Goal: Task Accomplishment & Management: Use online tool/utility

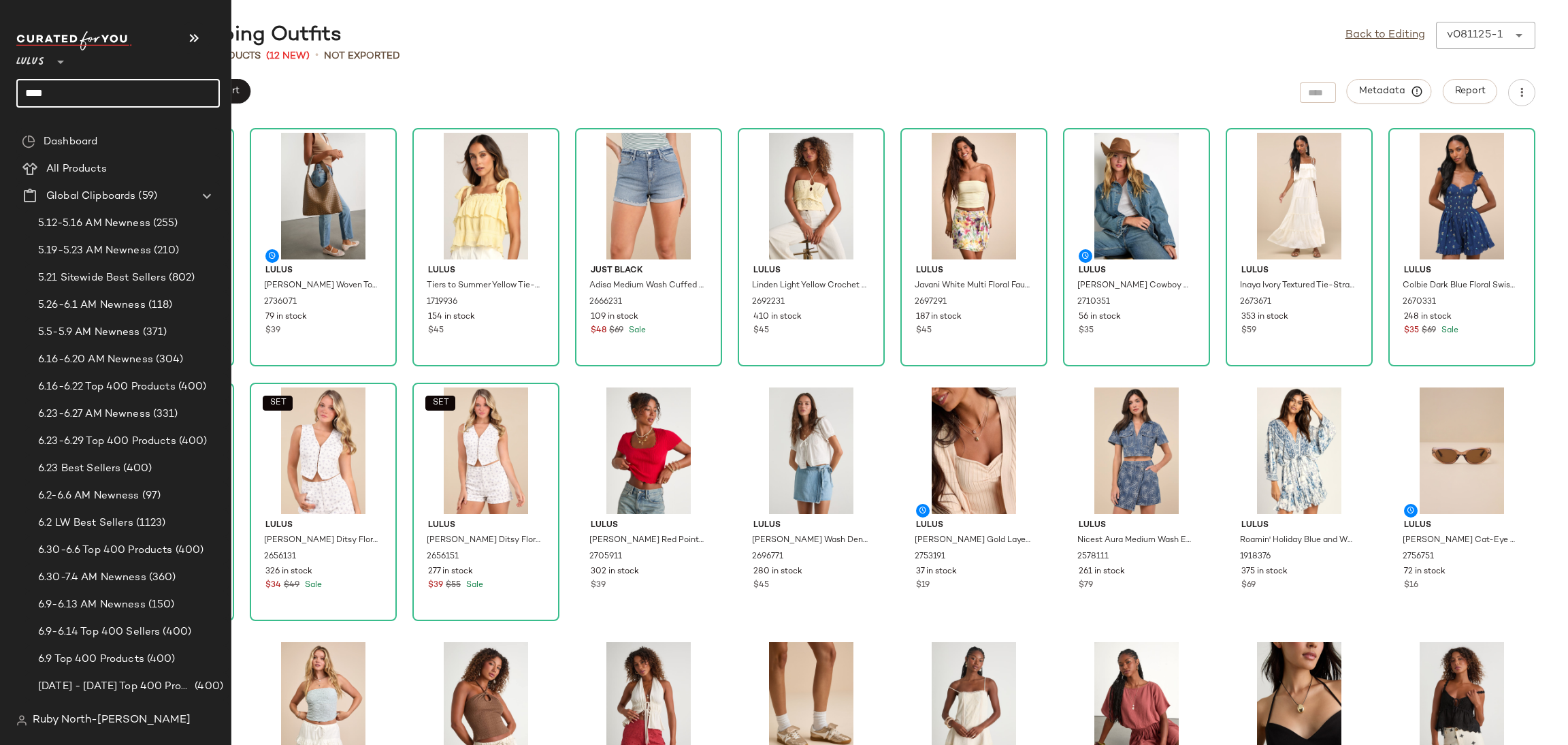
drag, startPoint x: 67, startPoint y: 93, endPoint x: 47, endPoint y: 96, distance: 20.2
click at [47, 96] on input "****" at bounding box center [118, 93] width 203 height 29
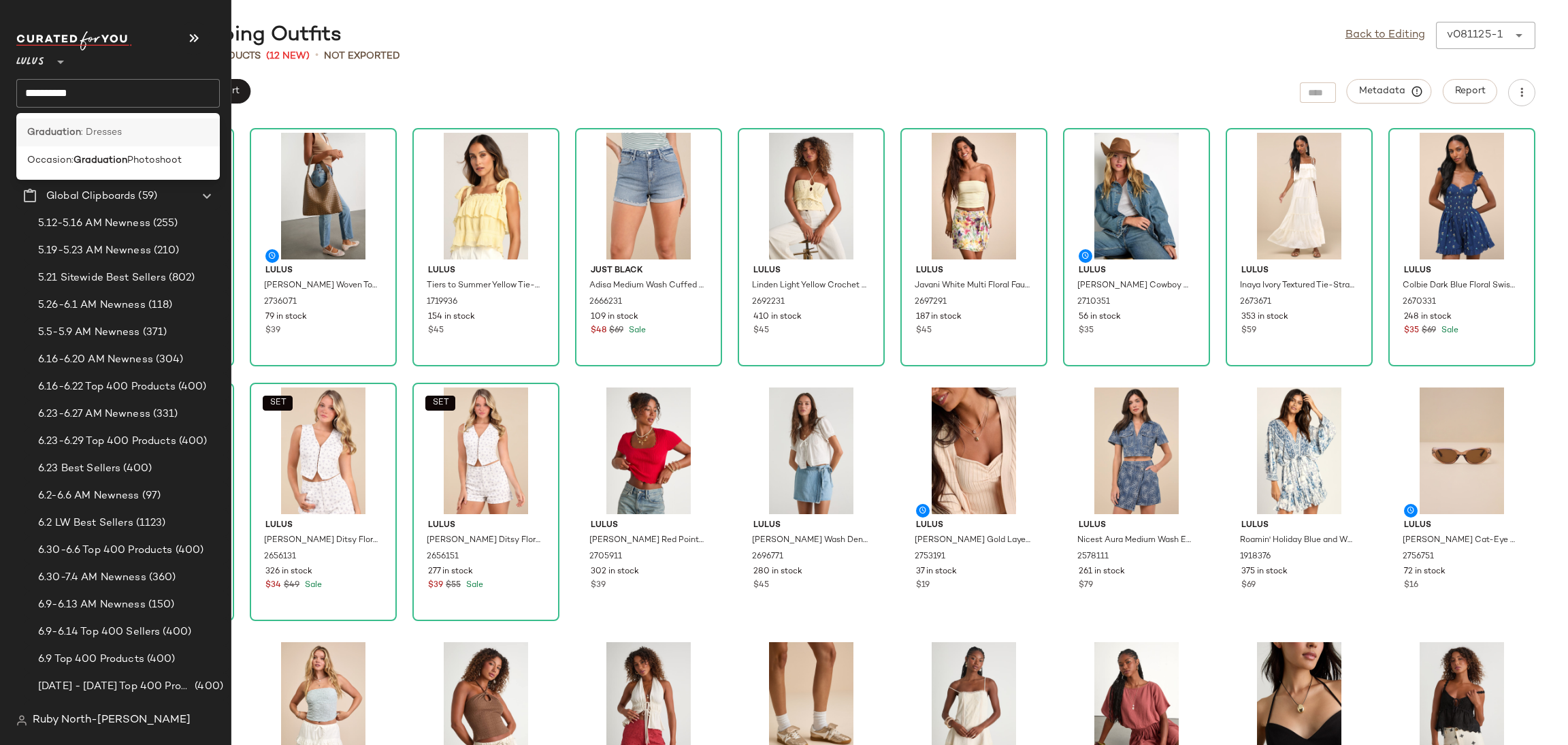
click at [39, 140] on div "Graduation : Dresses" at bounding box center [118, 132] width 203 height 28
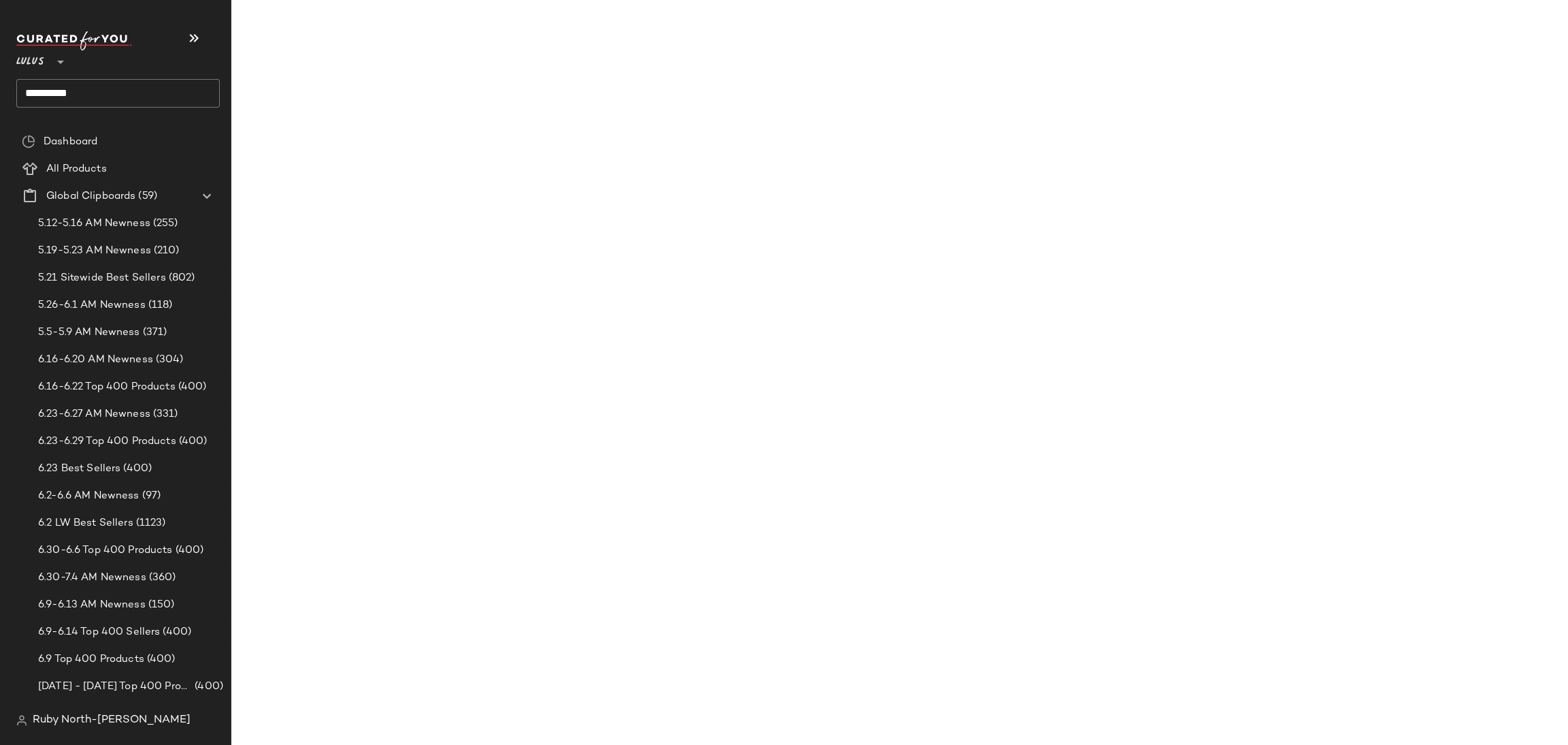
click at [73, 102] on input "**********" at bounding box center [118, 93] width 203 height 29
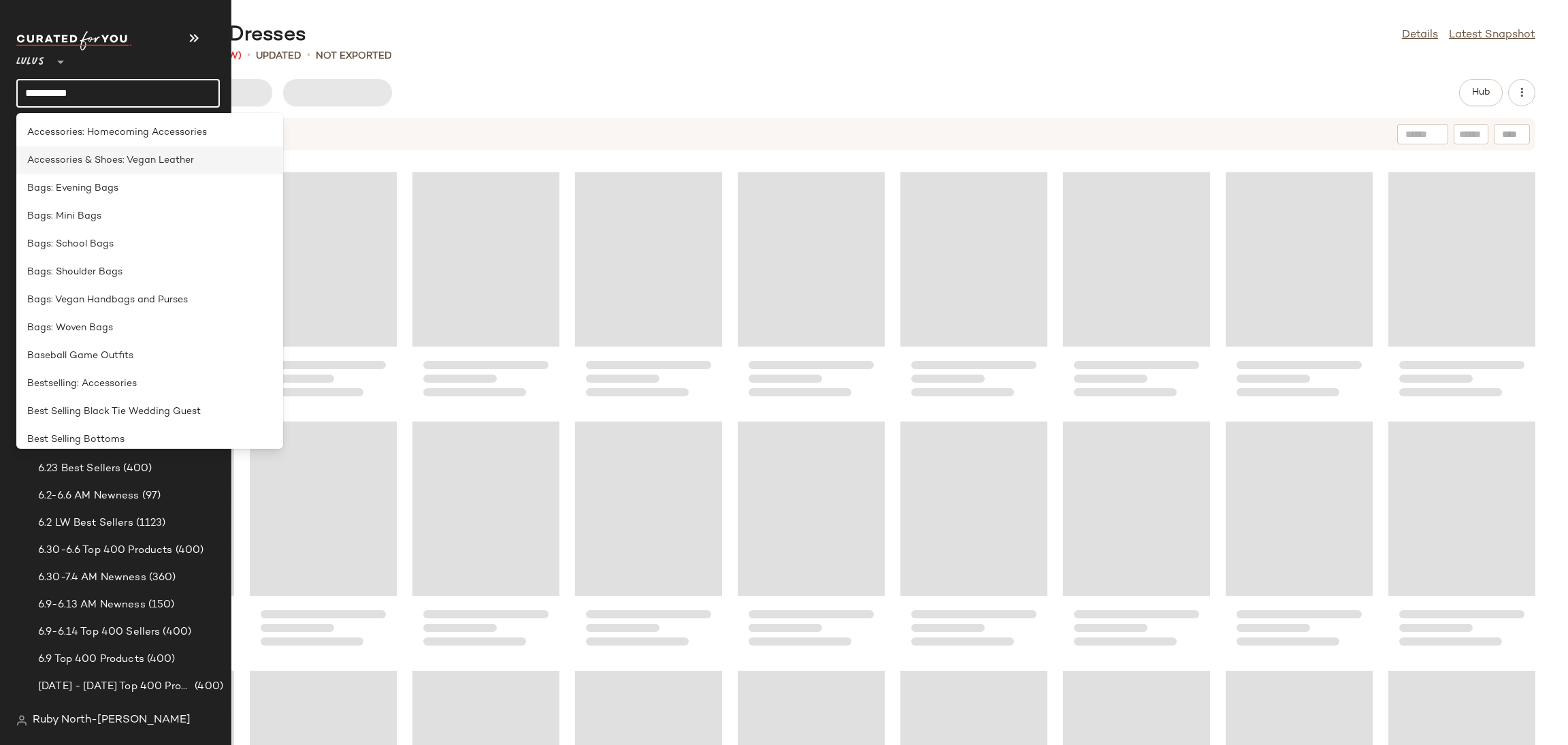
click at [100, 202] on div "Accessories & Shoes: Vegan Leather" at bounding box center [150, 216] width 267 height 28
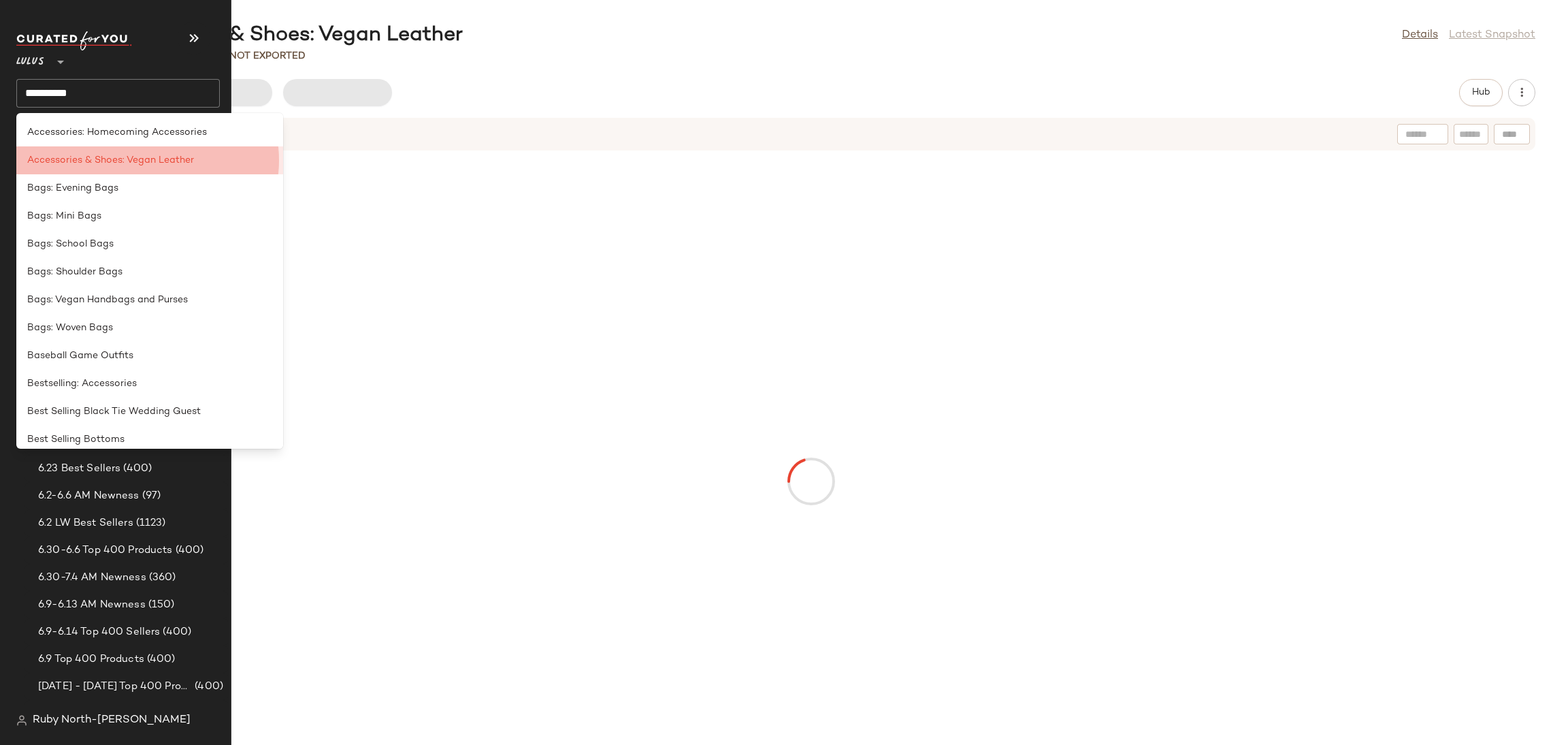
click at [124, 107] on input "**********" at bounding box center [118, 93] width 203 height 29
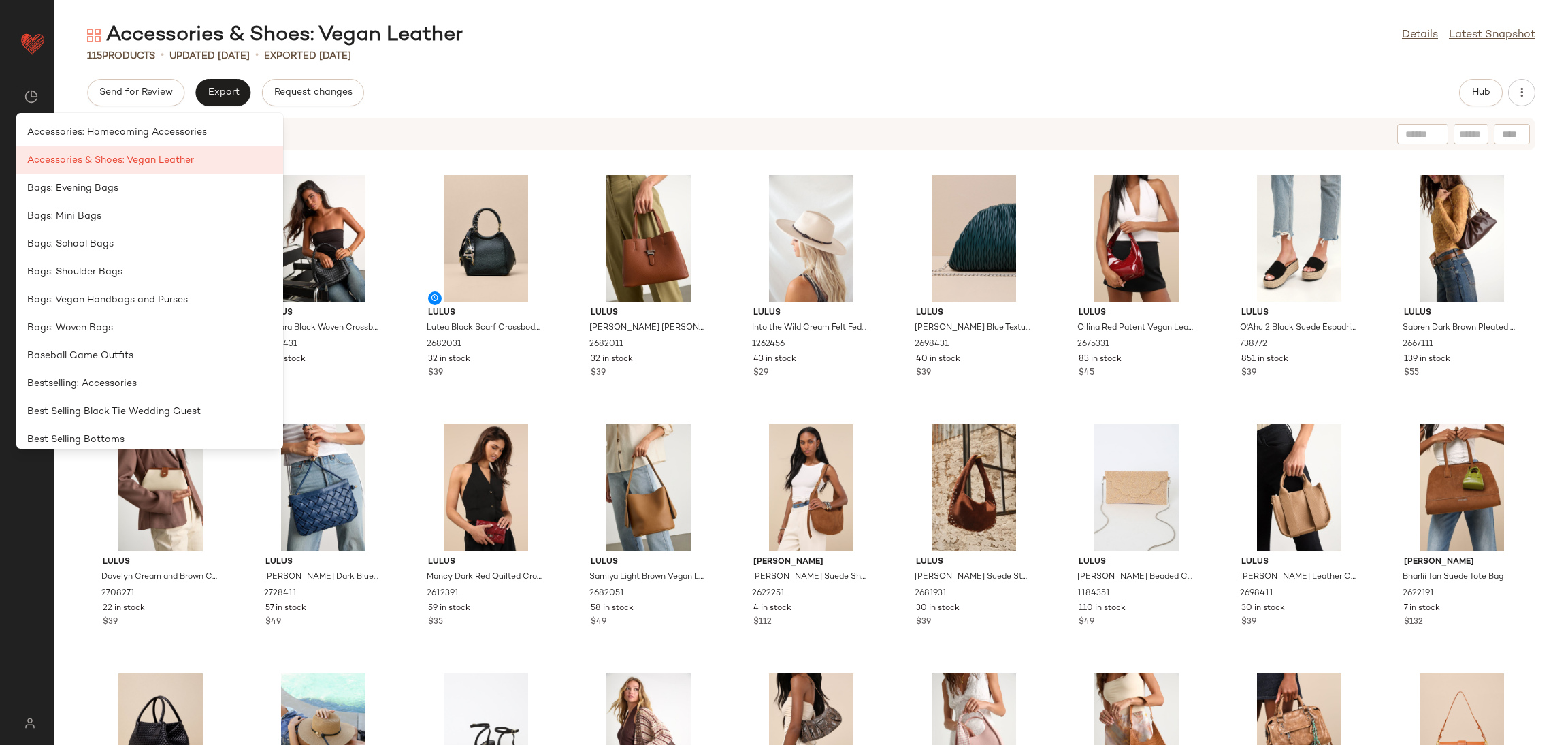
type input "*********"
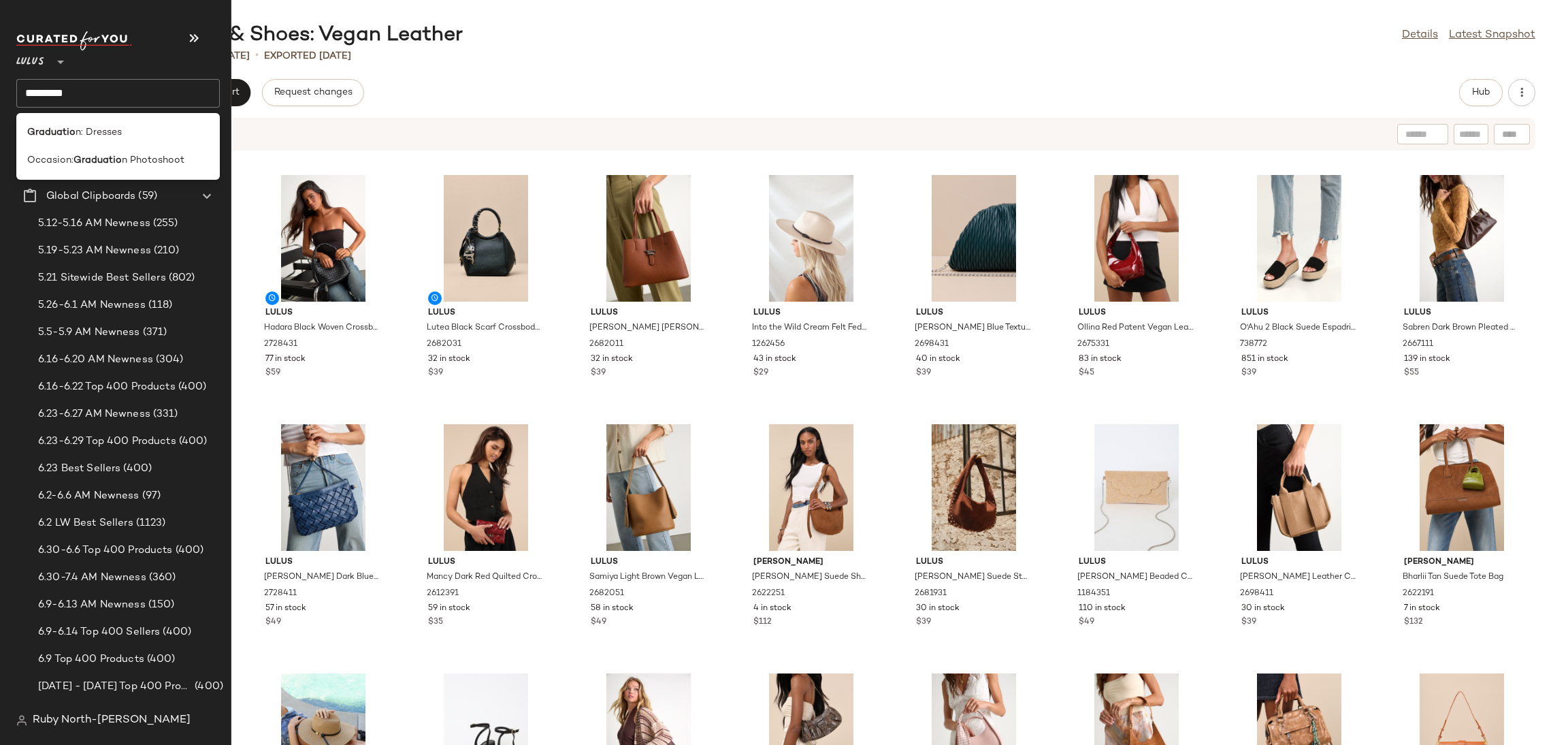
click at [82, 92] on input "*********" at bounding box center [118, 93] width 203 height 29
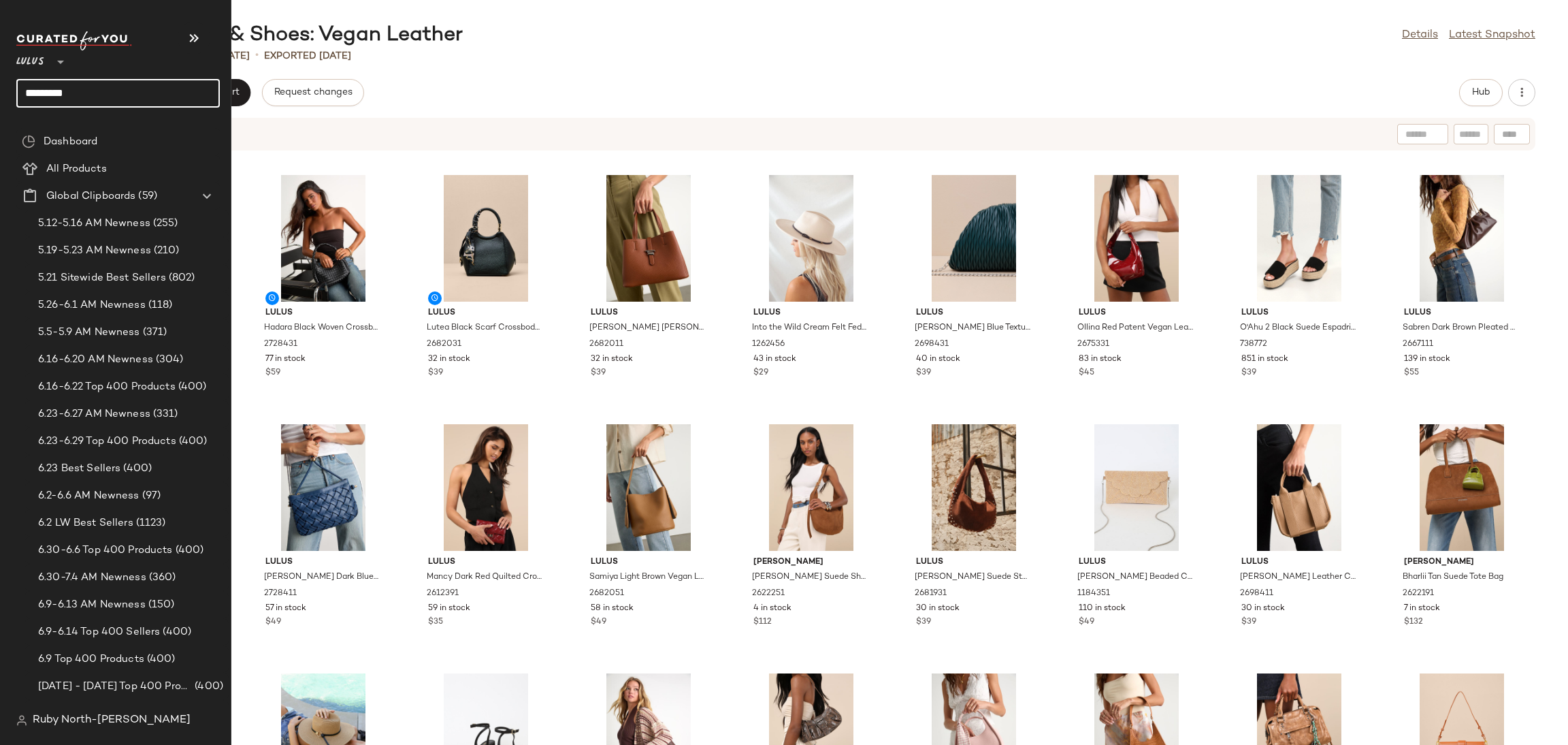
click at [83, 93] on input "*********" at bounding box center [118, 93] width 203 height 29
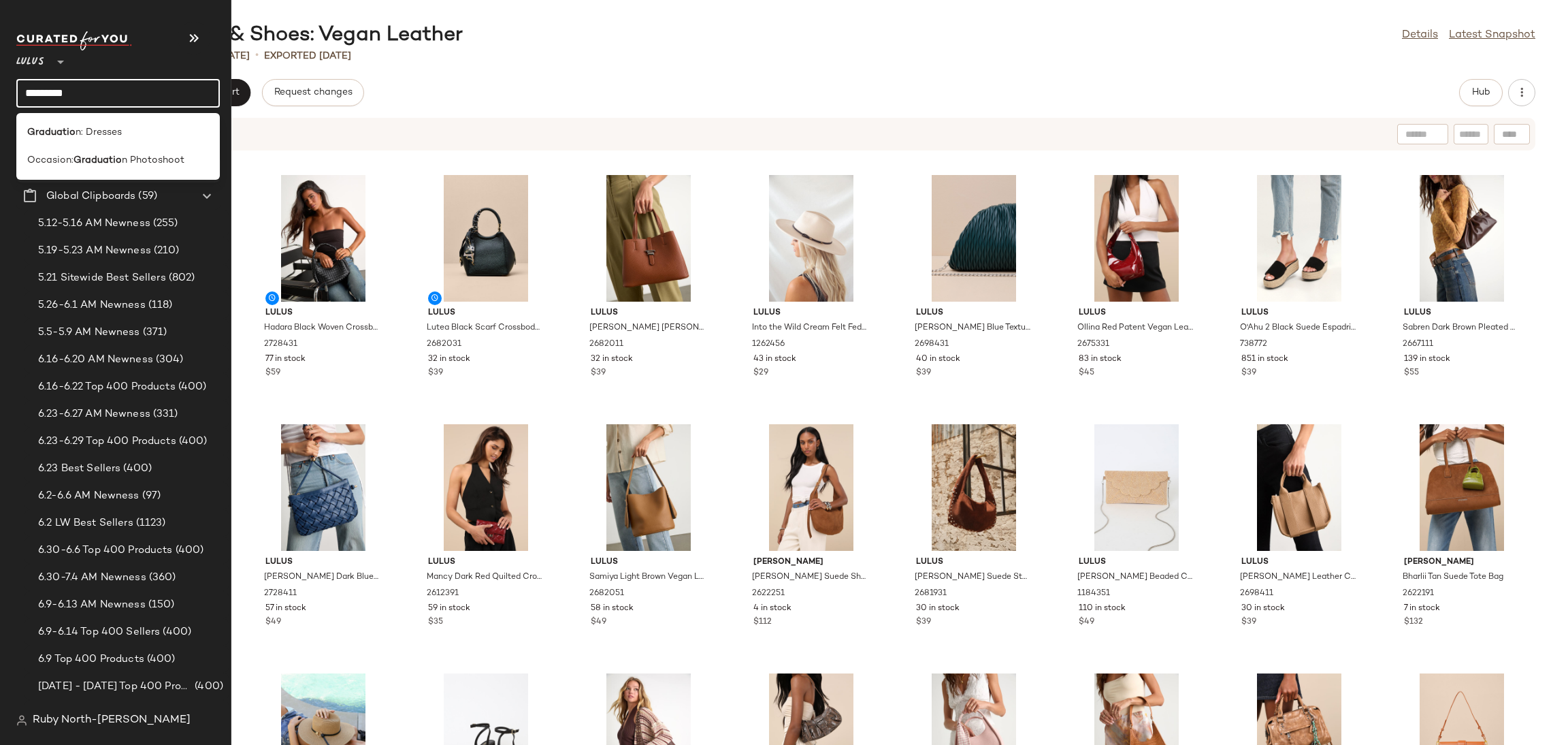
click at [79, 161] on b "Graduatio" at bounding box center [98, 159] width 48 height 14
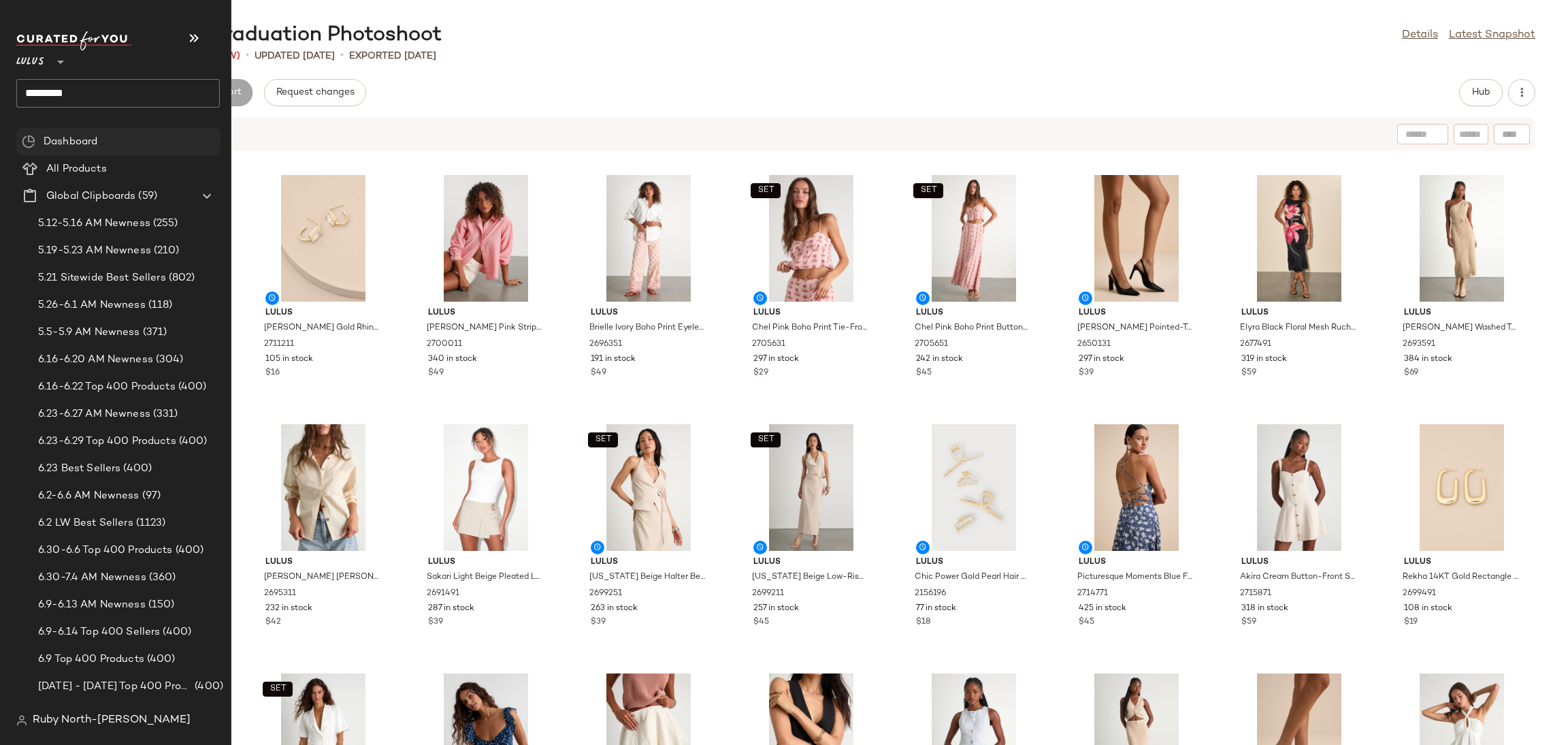
click at [119, 140] on div "Dashboard" at bounding box center [127, 142] width 175 height 16
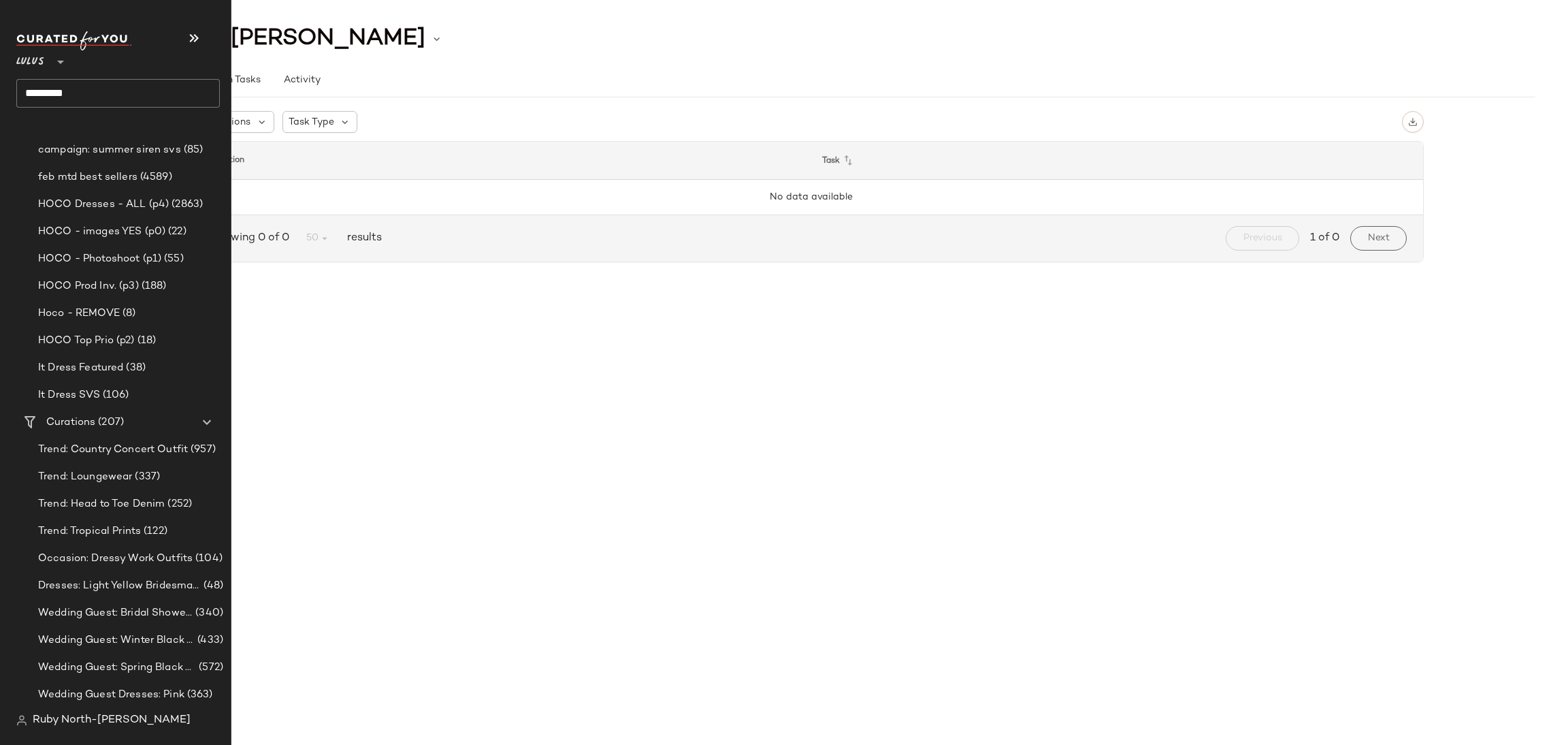
scroll to position [1429, 0]
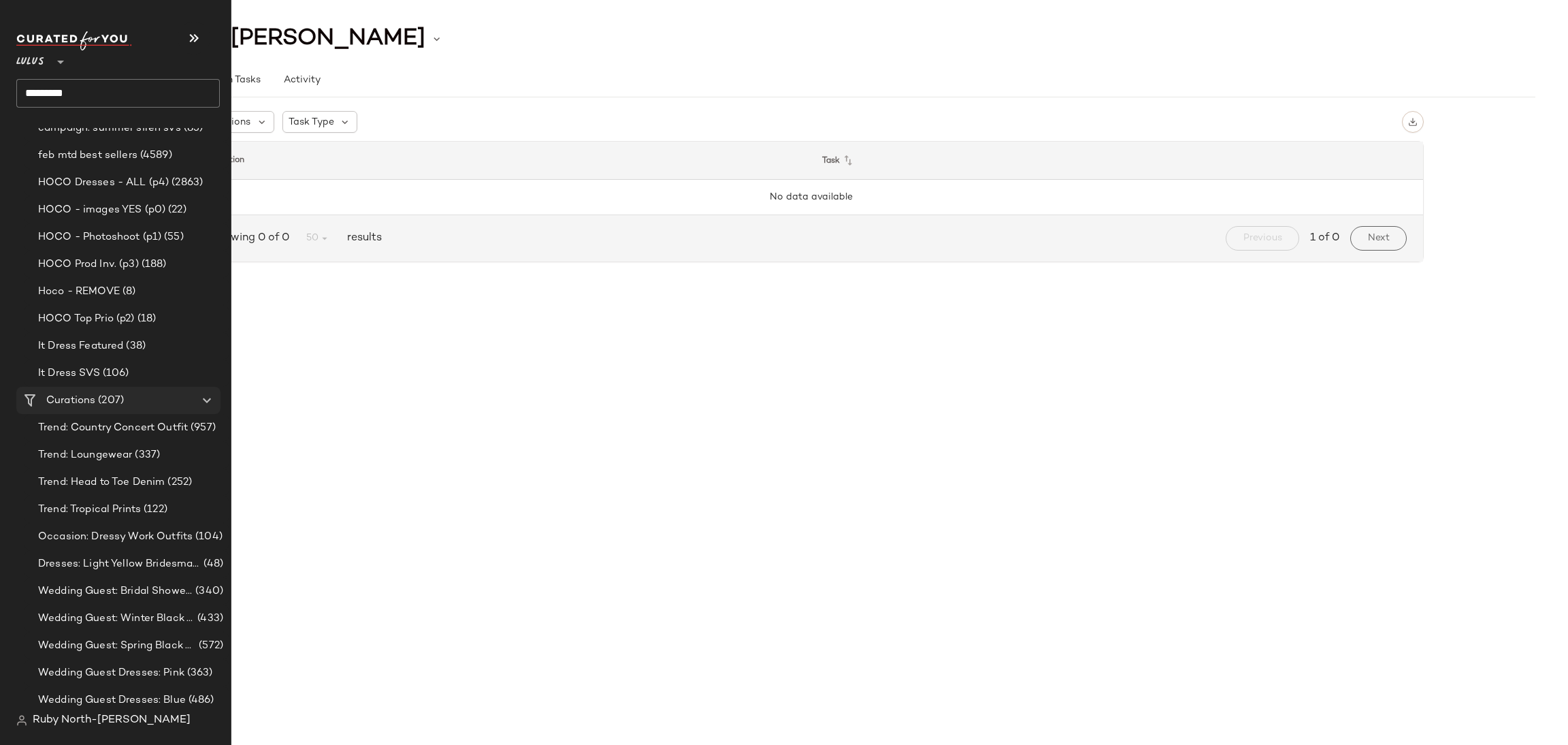
click at [89, 387] on Curations "Curations (207)" at bounding box center [118, 400] width 204 height 27
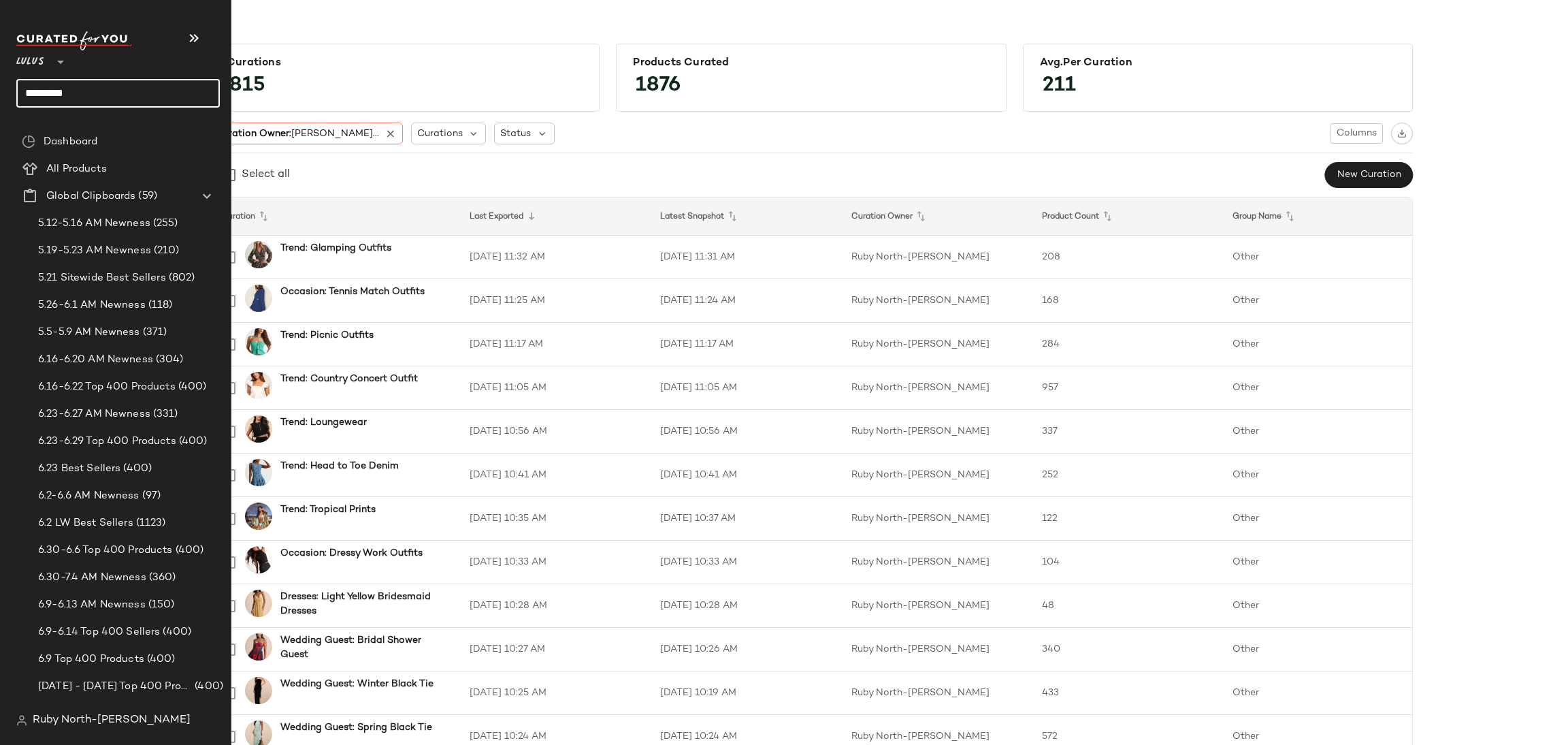
click at [81, 96] on input "*********" at bounding box center [118, 93] width 203 height 29
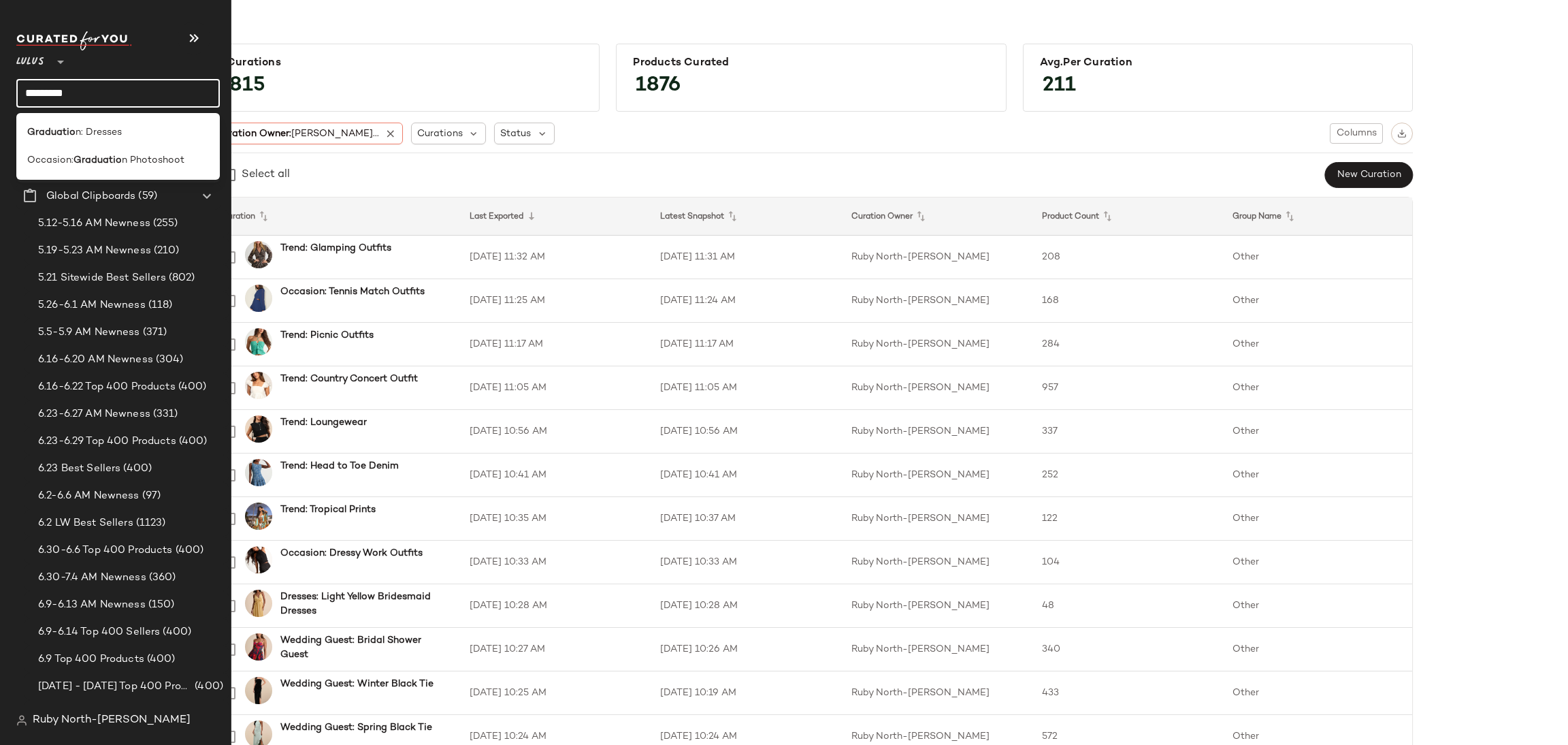
drag, startPoint x: 79, startPoint y: 161, endPoint x: 89, endPoint y: 161, distance: 10.0
click at [79, 161] on b "Graduatio" at bounding box center [98, 159] width 48 height 14
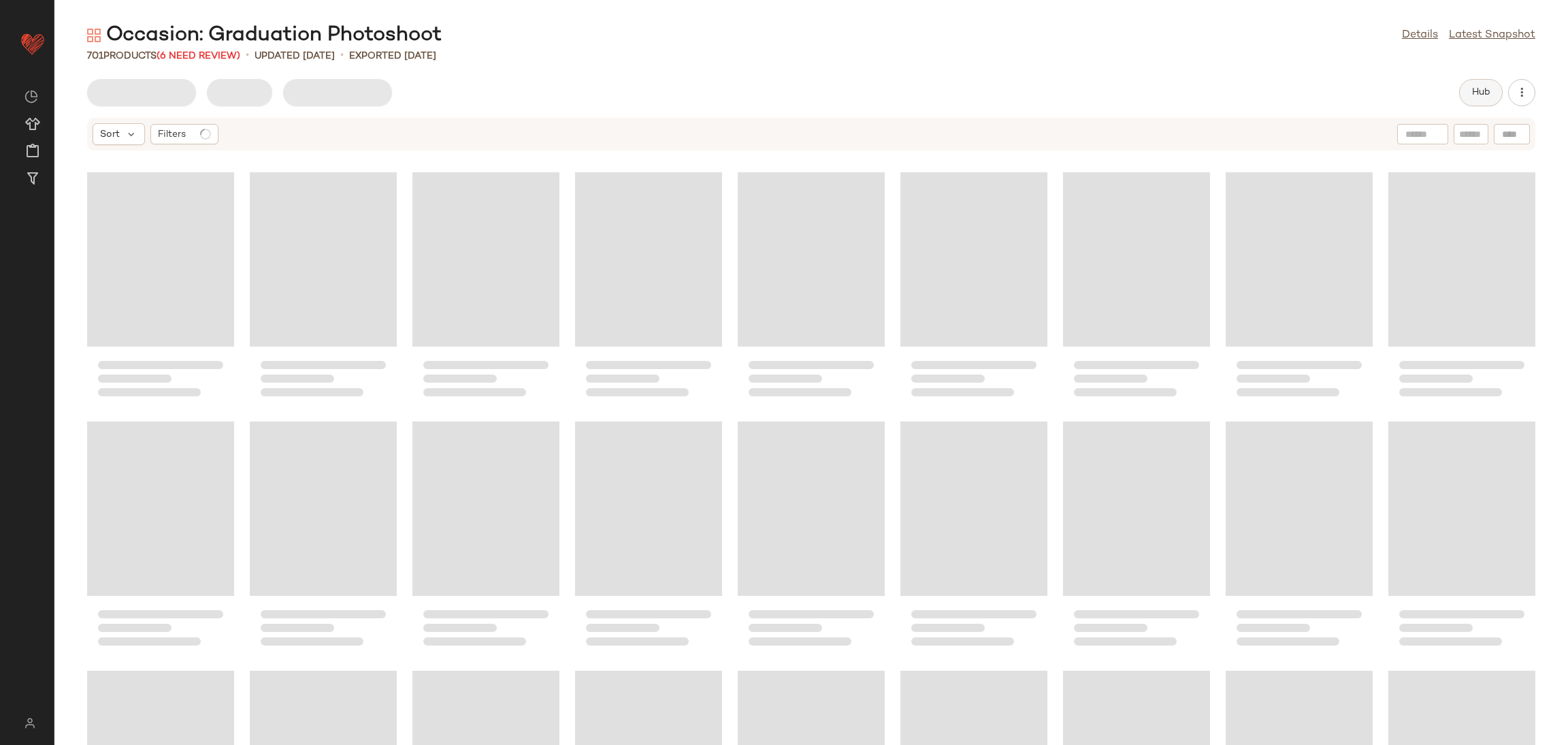
click at [1489, 87] on span "Hub" at bounding box center [1480, 92] width 19 height 11
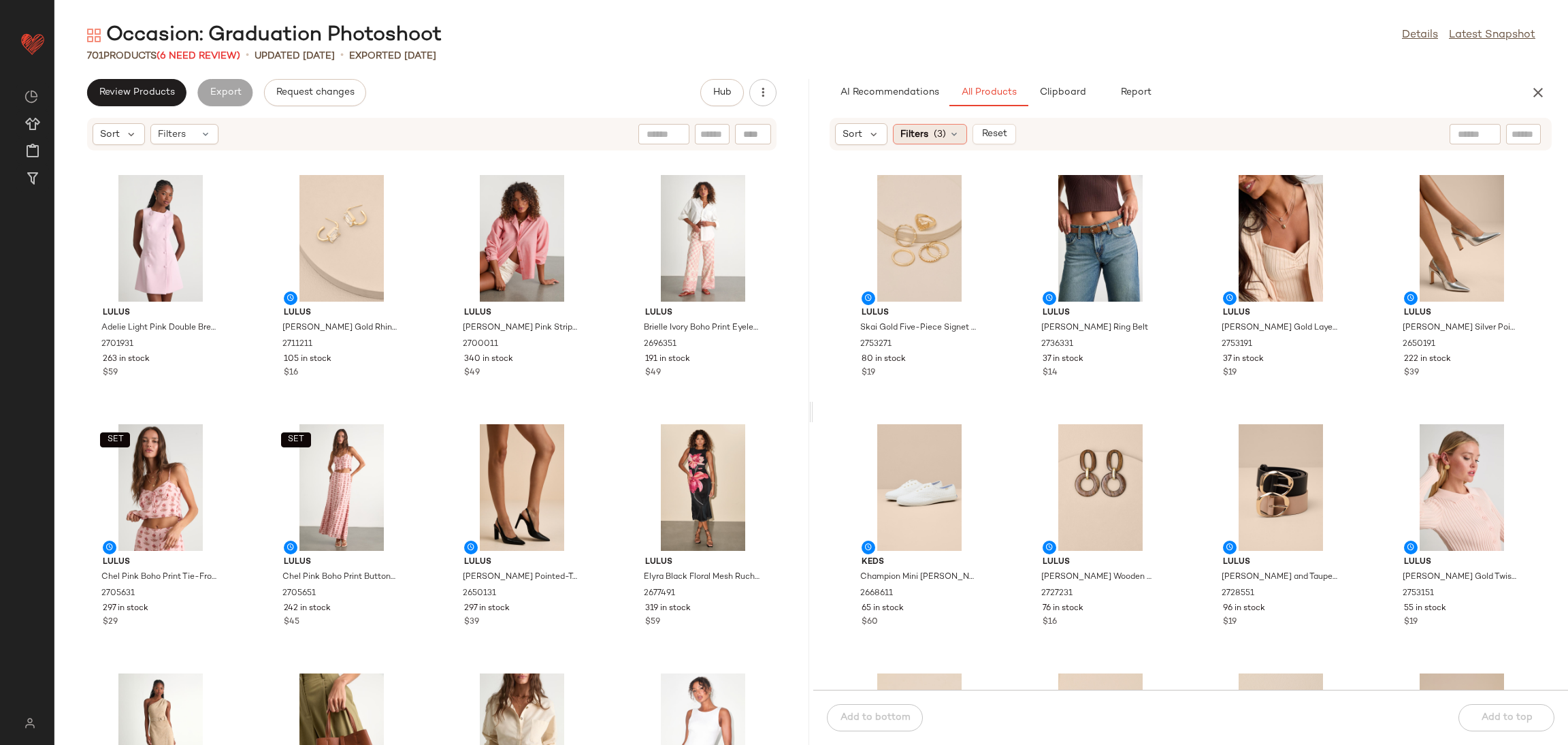
click at [930, 138] on div "Filters (3)" at bounding box center [930, 134] width 75 height 21
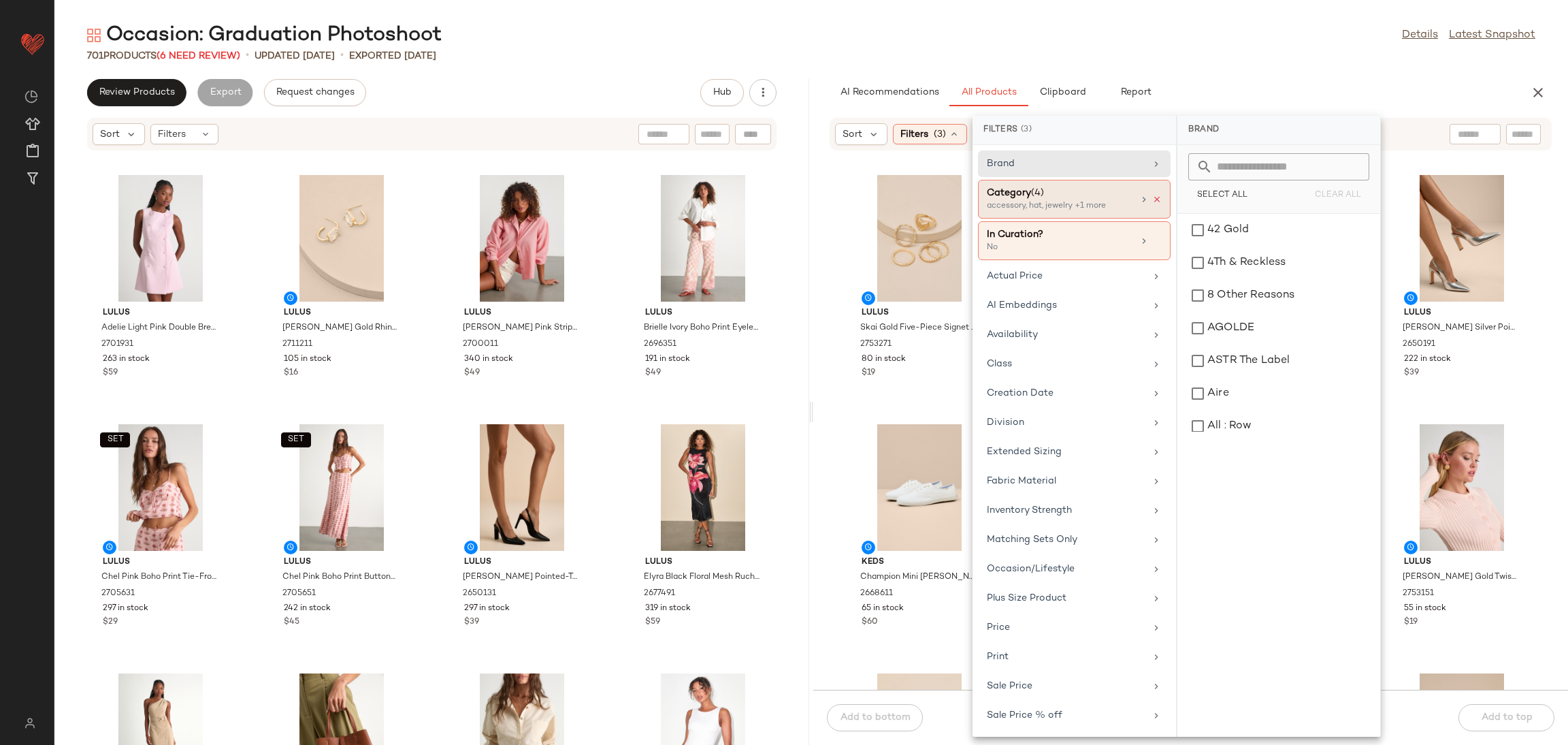
click at [1152, 197] on icon at bounding box center [1157, 200] width 9 height 9
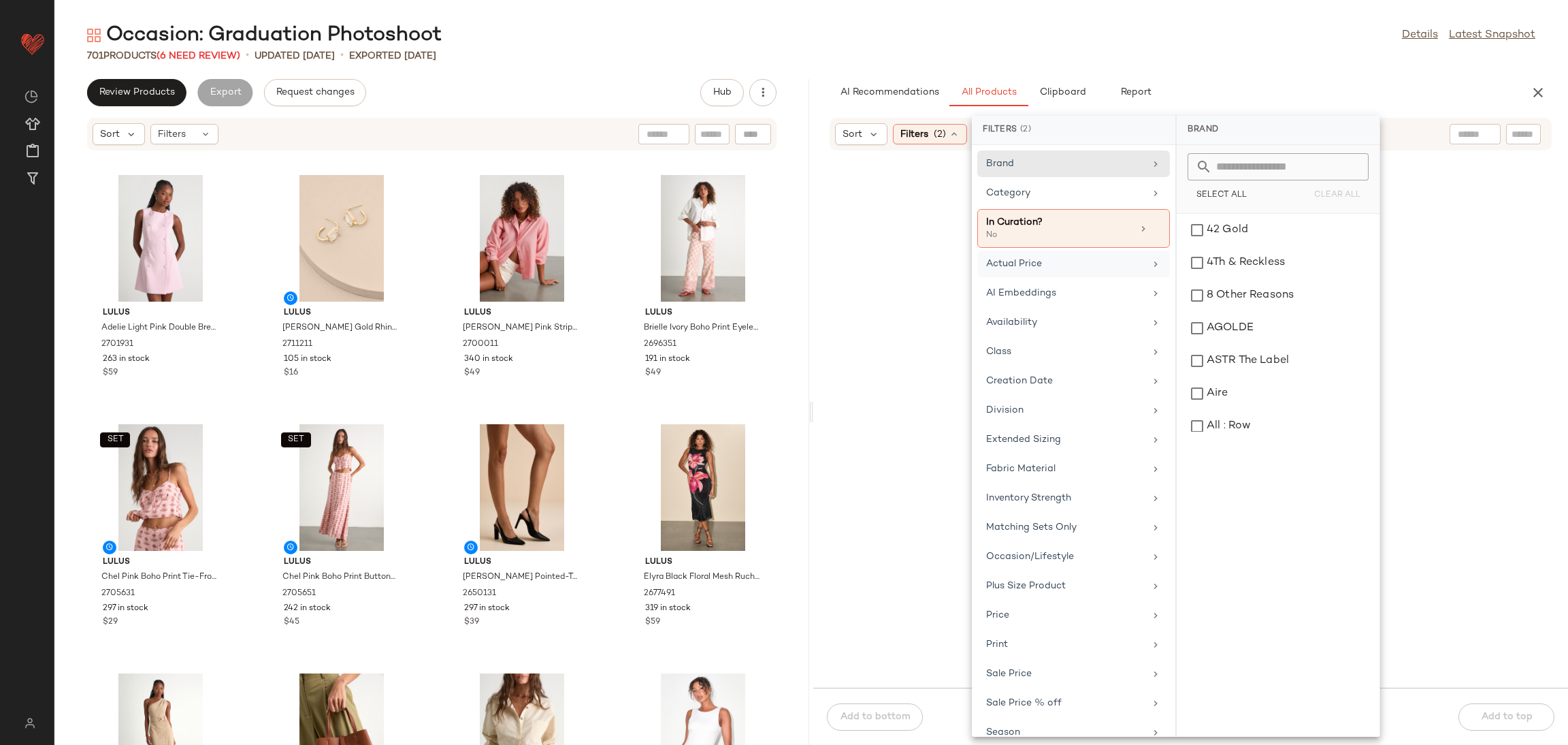
drag, startPoint x: 1082, startPoint y: 196, endPoint x: 1126, endPoint y: 254, distance: 72.8
click at [1083, 200] on div "Category" at bounding box center [1066, 192] width 158 height 14
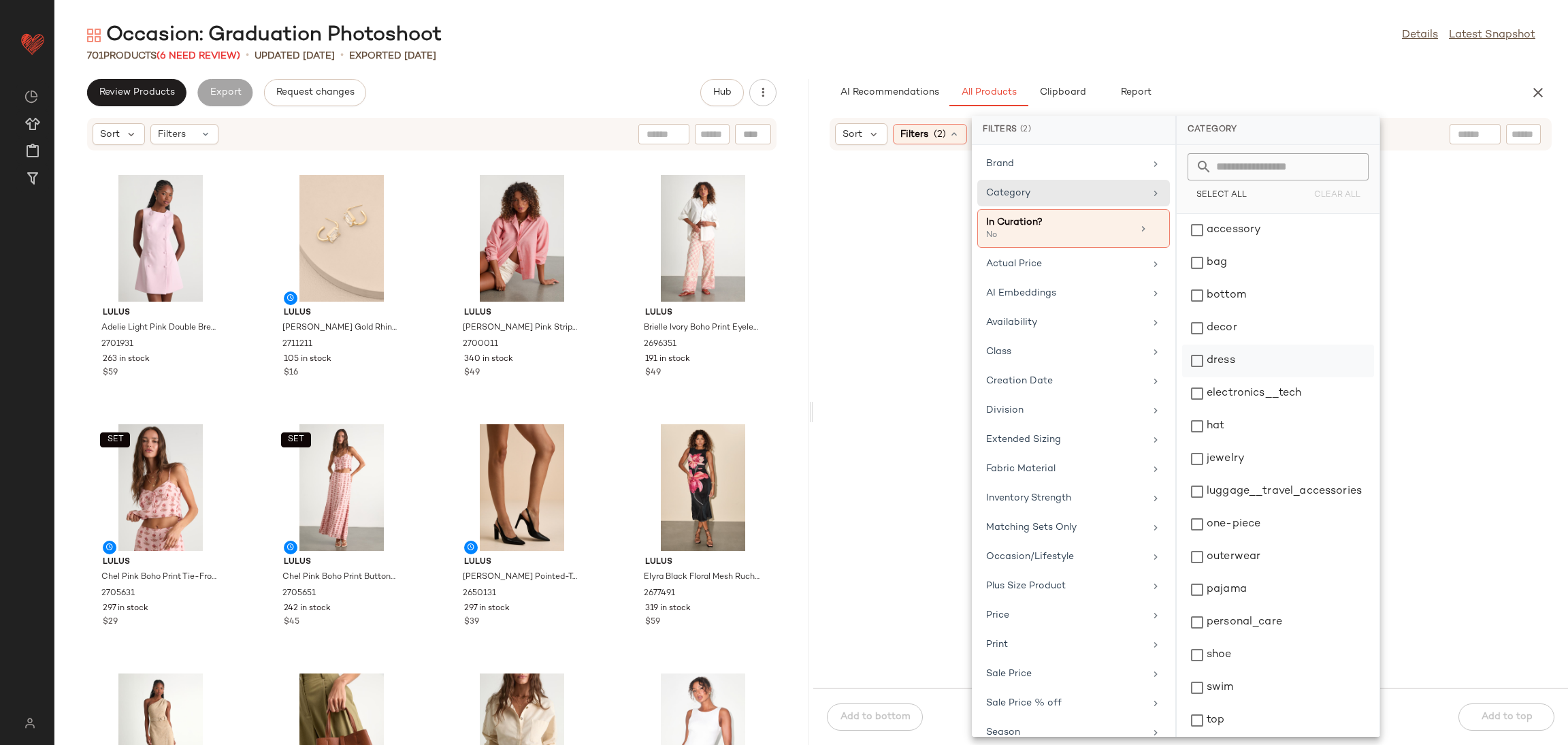
drag, startPoint x: 1219, startPoint y: 288, endPoint x: 1244, endPoint y: 348, distance: 65.0
click at [1221, 311] on div "bottom" at bounding box center [1278, 327] width 192 height 33
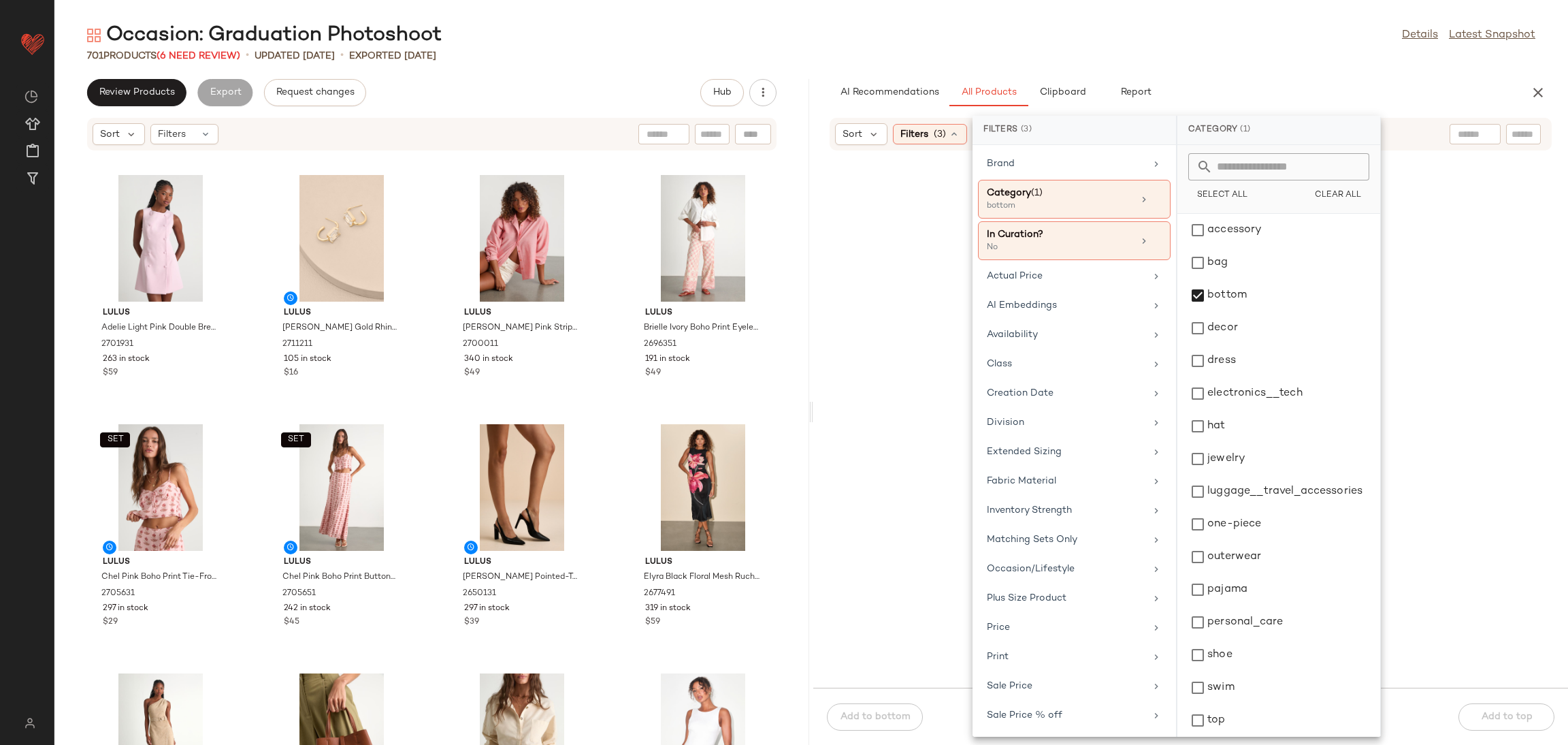
scroll to position [37, 0]
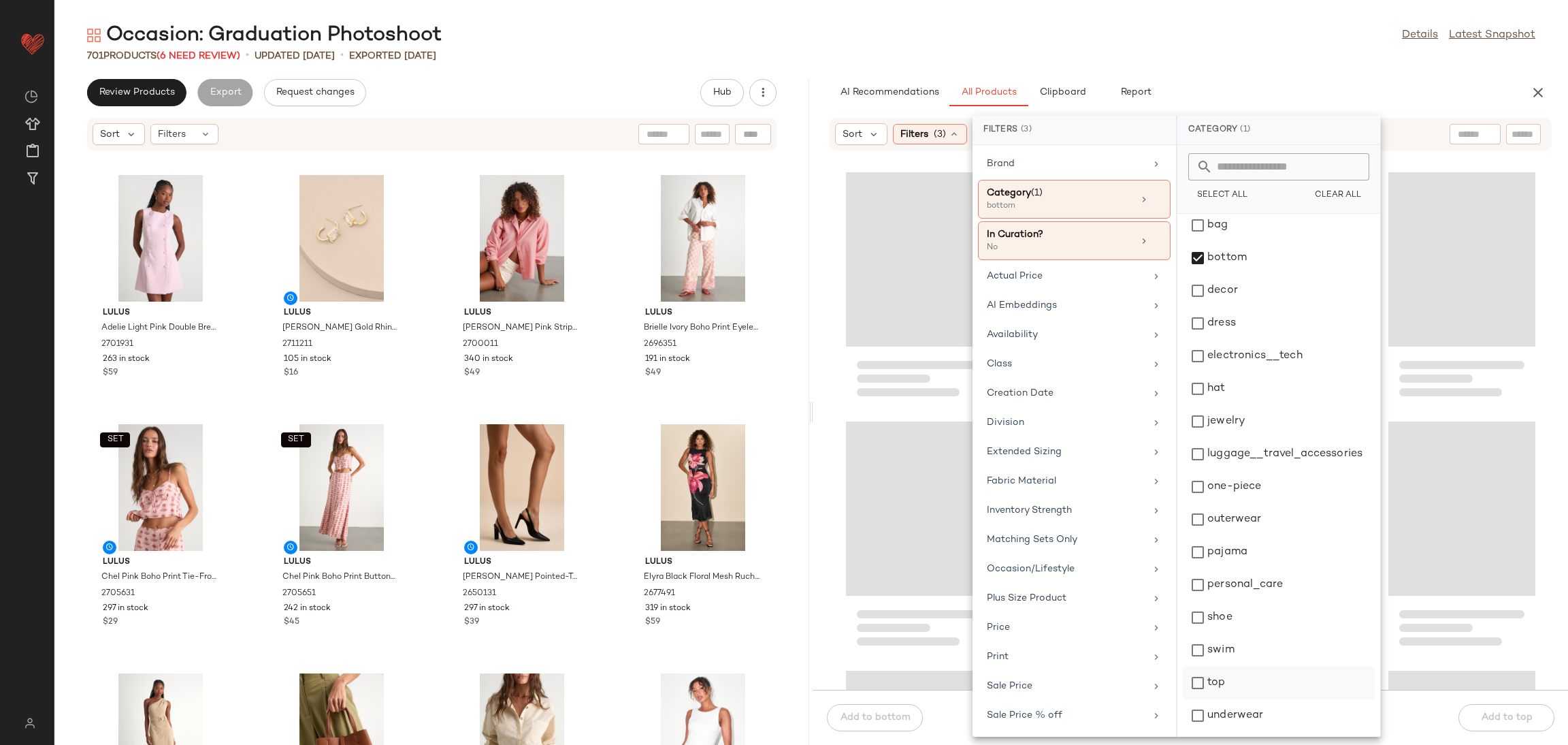
click at [1236, 699] on div "top" at bounding box center [1279, 715] width 192 height 33
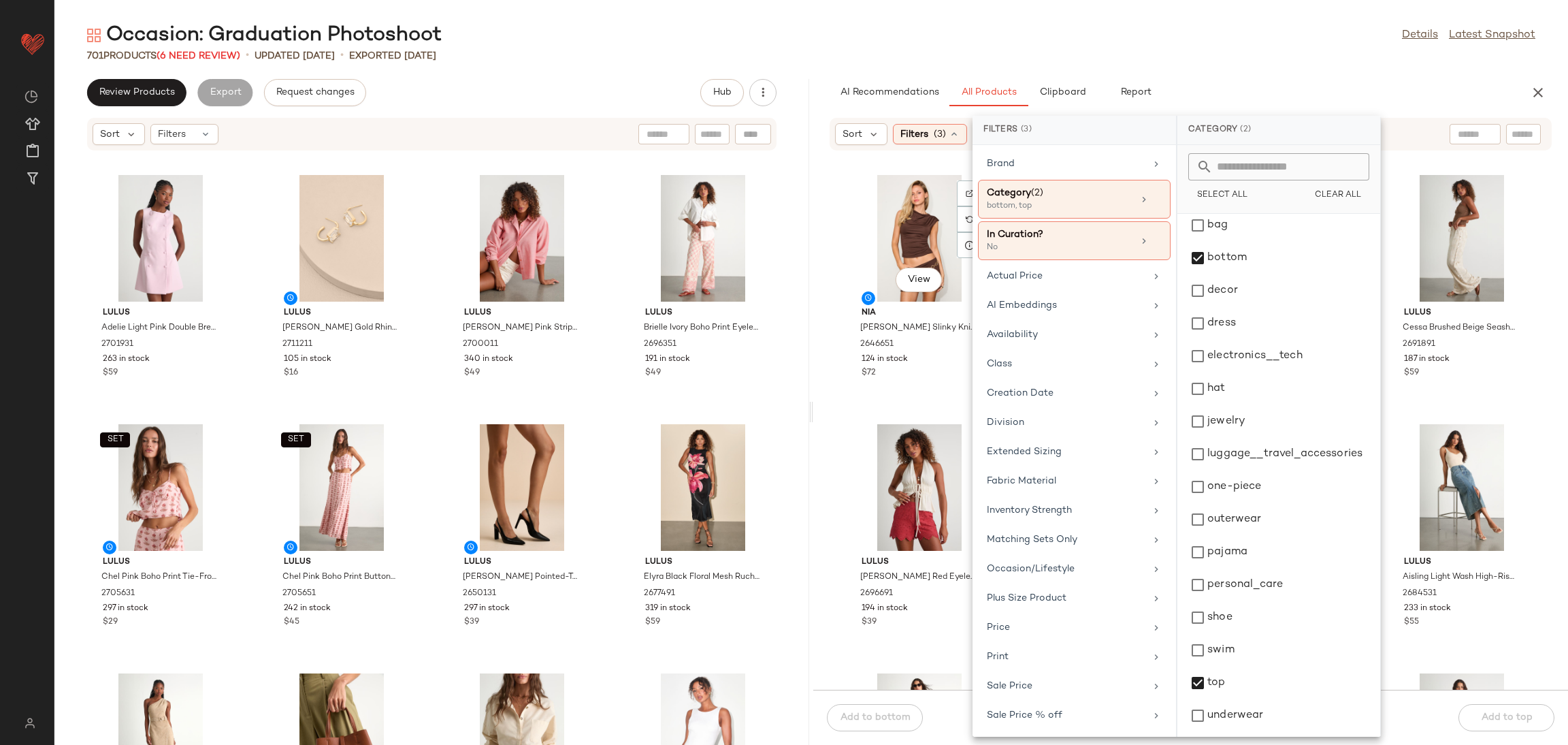
click at [931, 232] on div "View" at bounding box center [919, 239] width 137 height 127
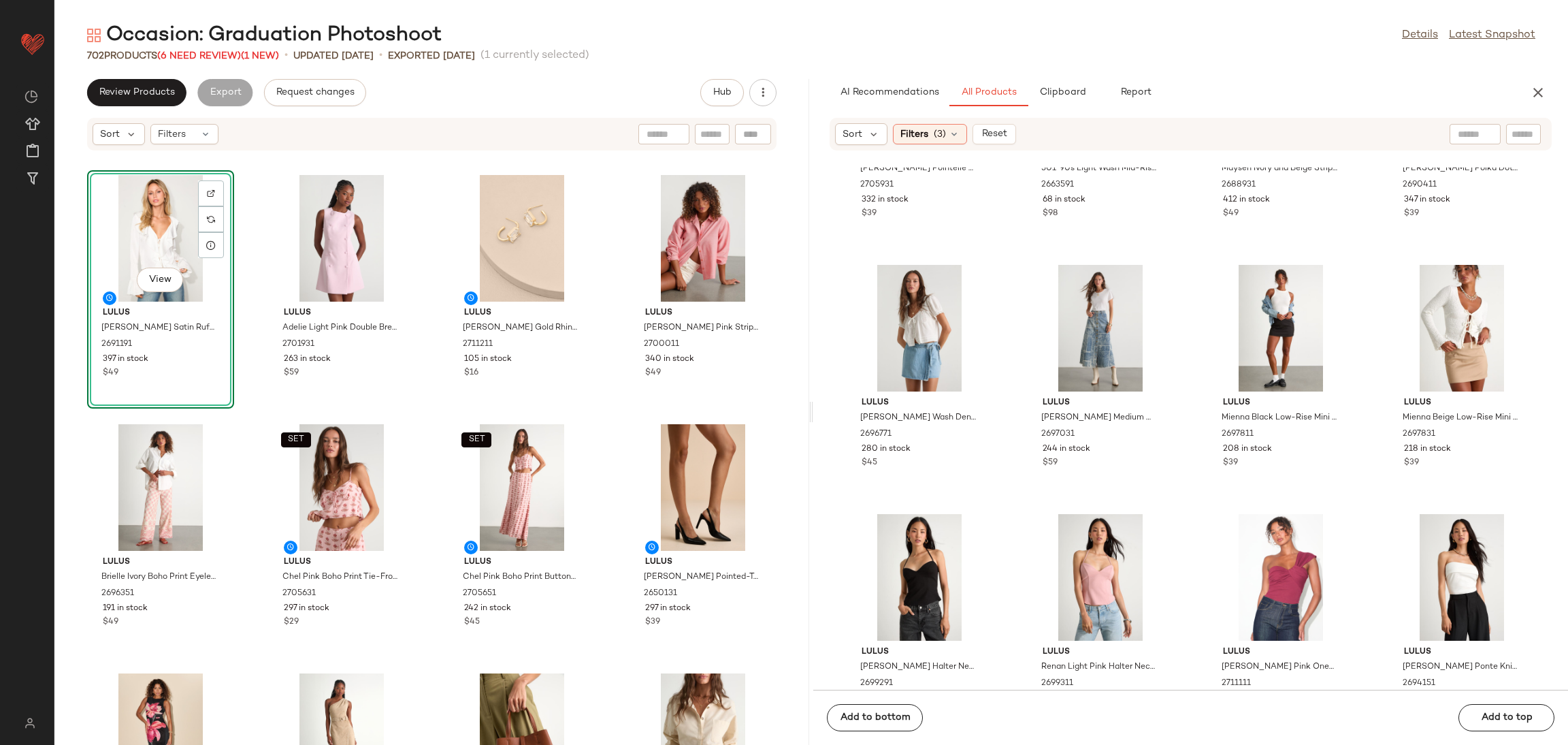
scroll to position [2666, 0]
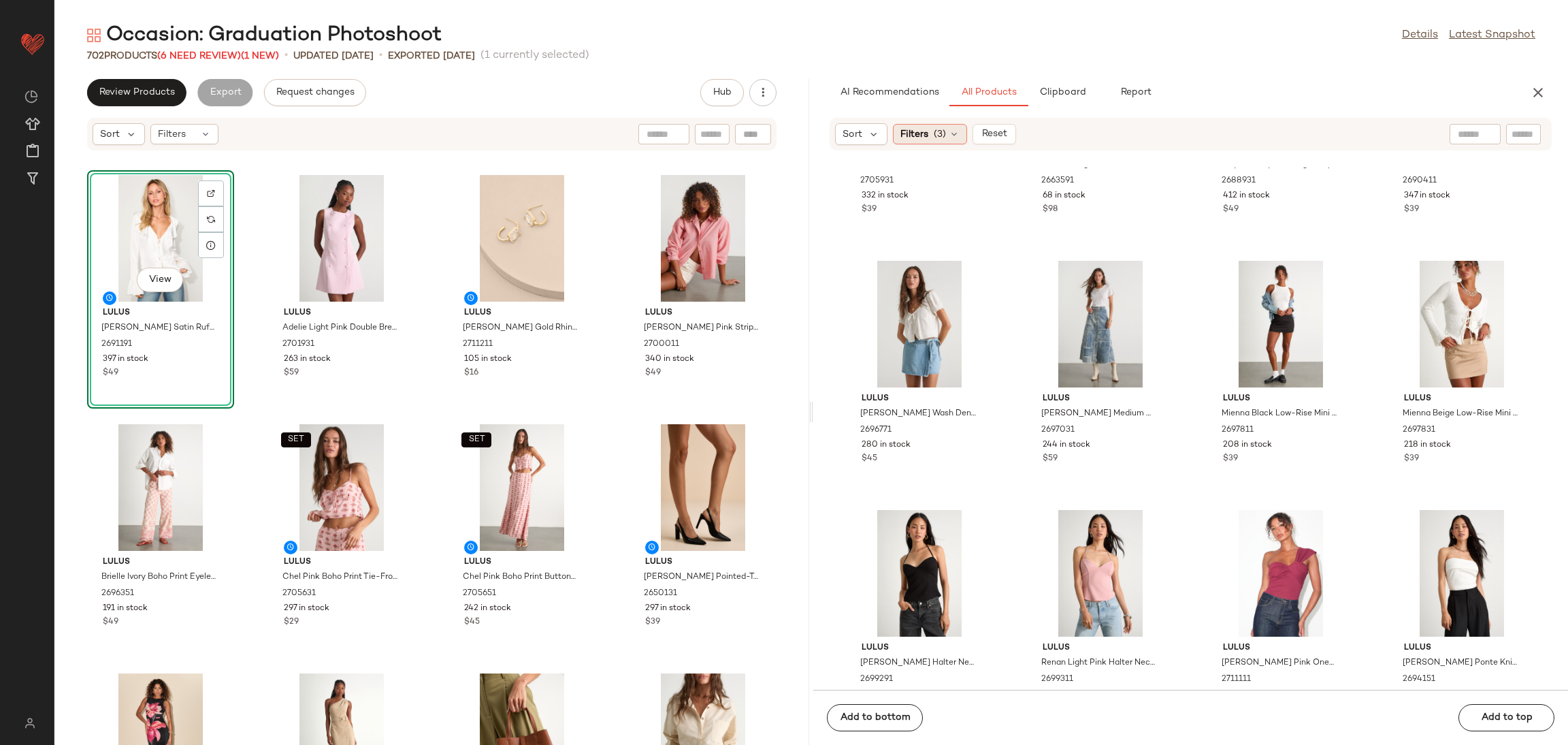
click at [934, 135] on span "(3)" at bounding box center [940, 134] width 12 height 14
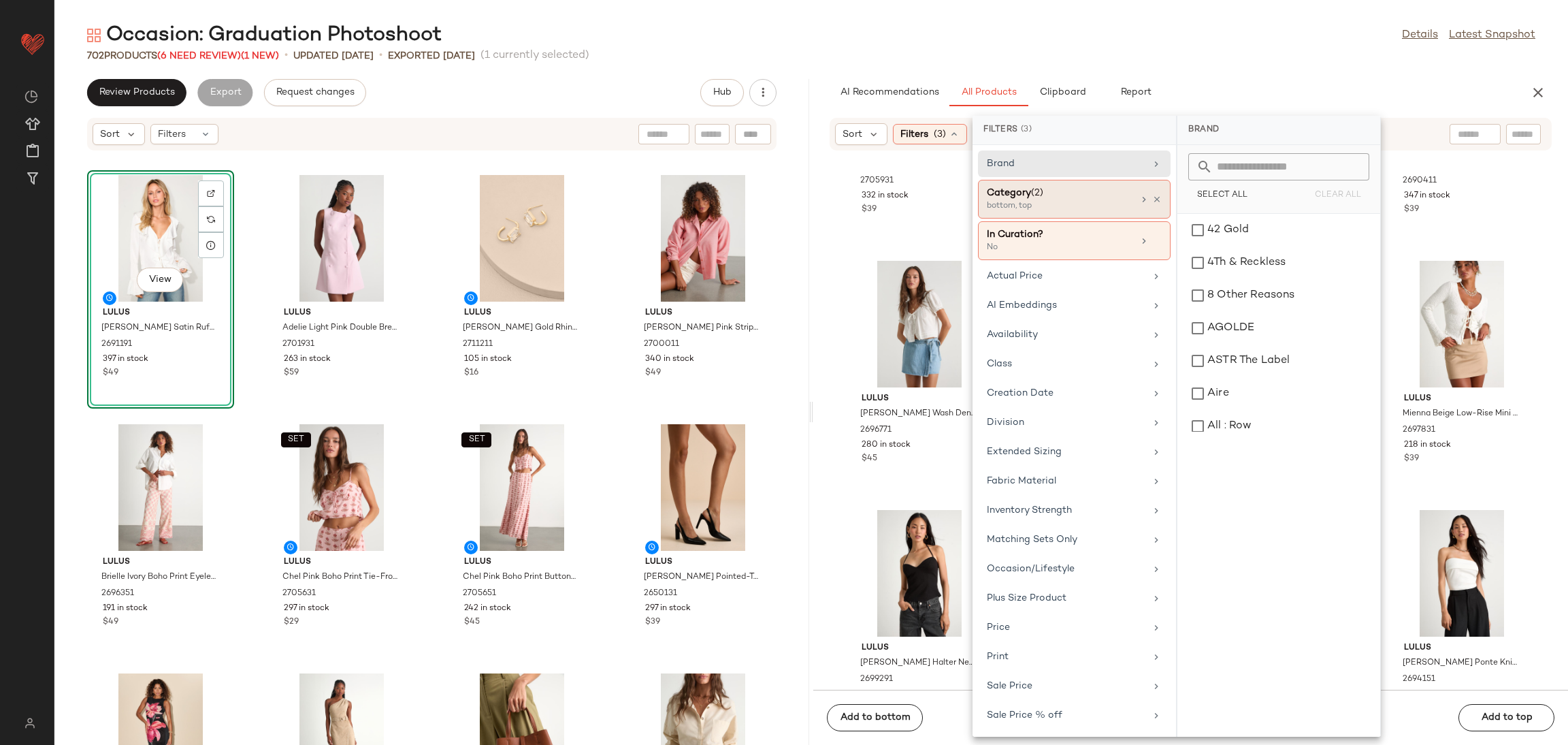
click at [1088, 193] on div "Category (2)" at bounding box center [1060, 192] width 146 height 14
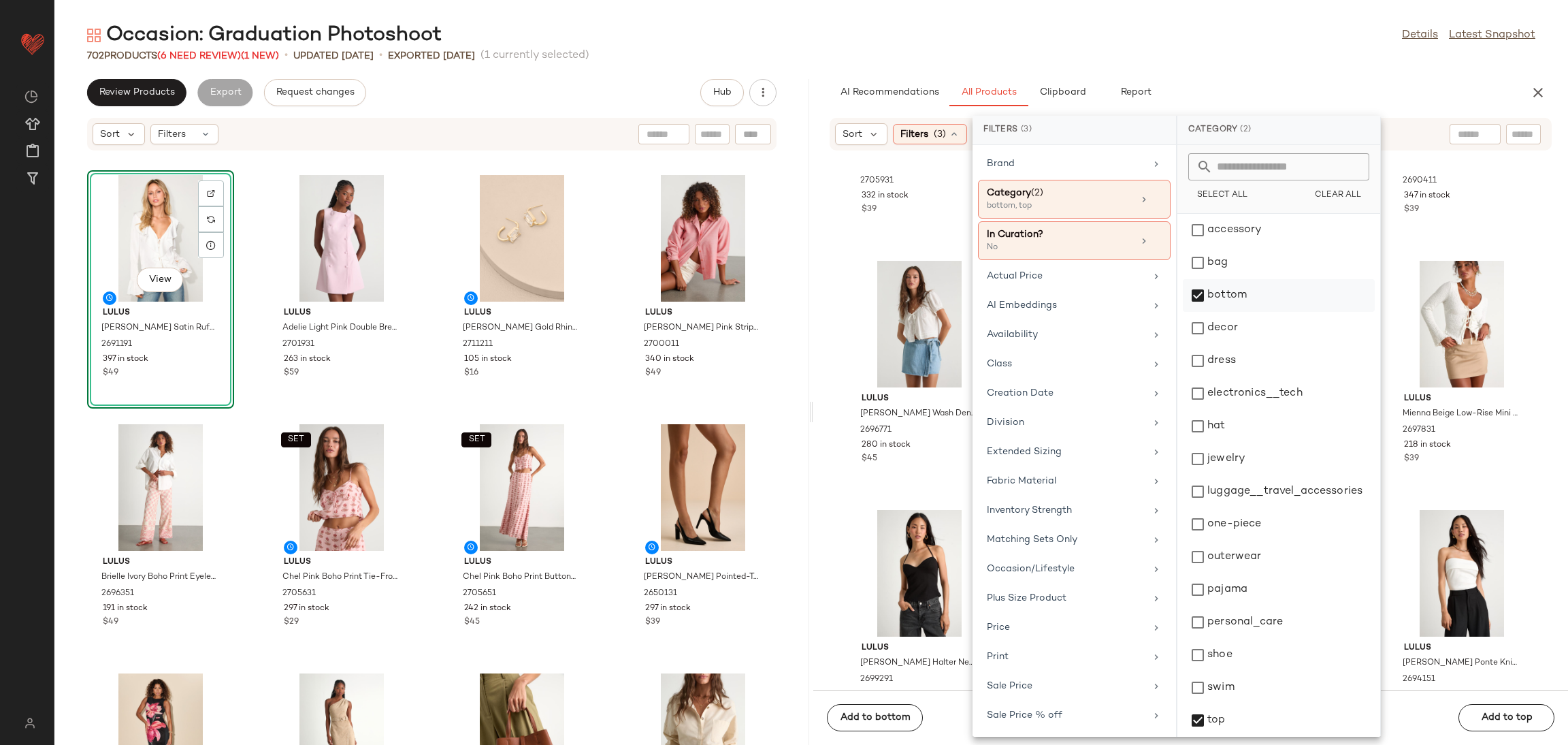
click at [1193, 311] on div "bottom" at bounding box center [1279, 327] width 192 height 33
click at [1196, 311] on div "bottom" at bounding box center [1279, 327] width 192 height 33
drag, startPoint x: 1248, startPoint y: 724, endPoint x: 1567, endPoint y: 511, distance: 383.6
click at [1248, 737] on div "top" at bounding box center [1279, 752] width 192 height 33
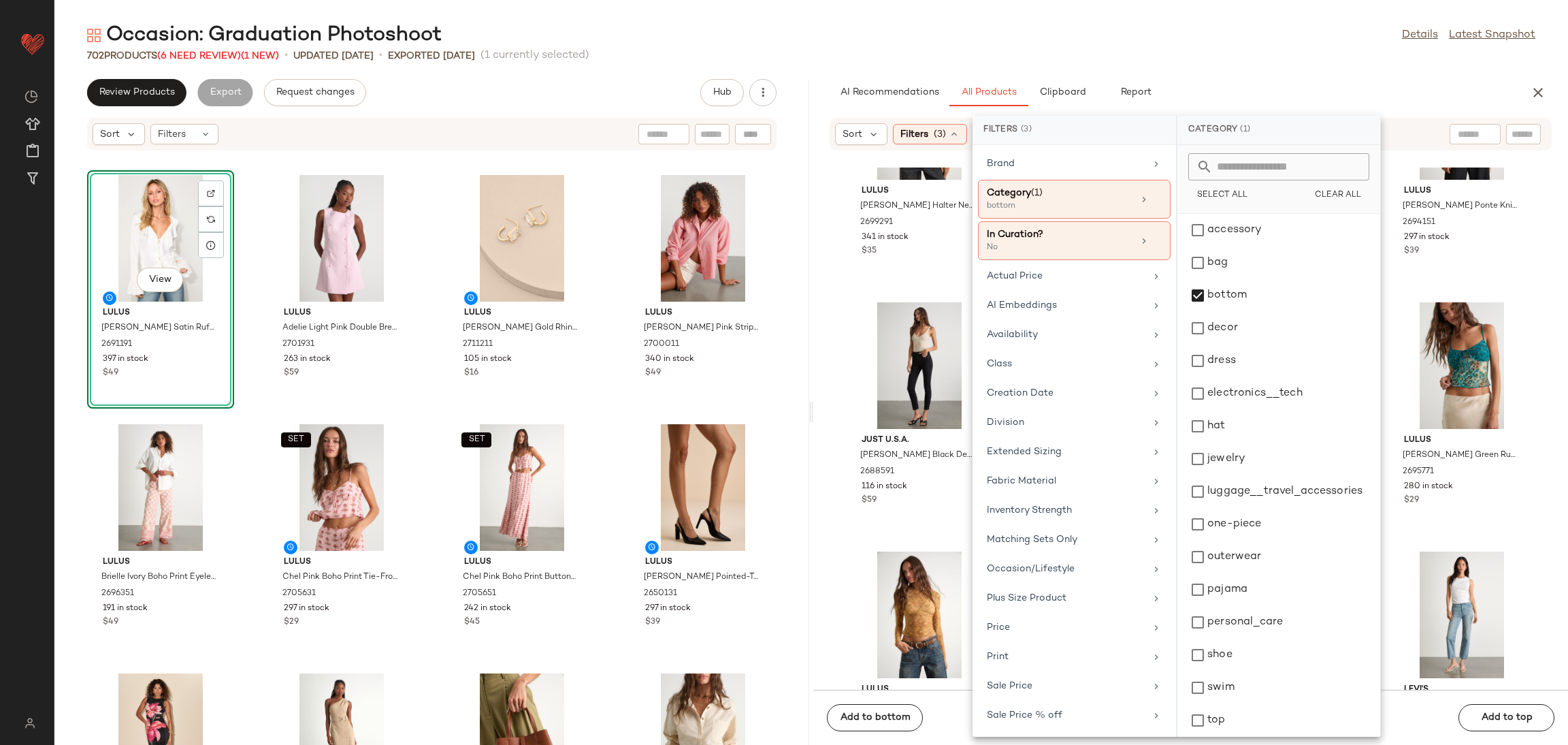
scroll to position [3580, 0]
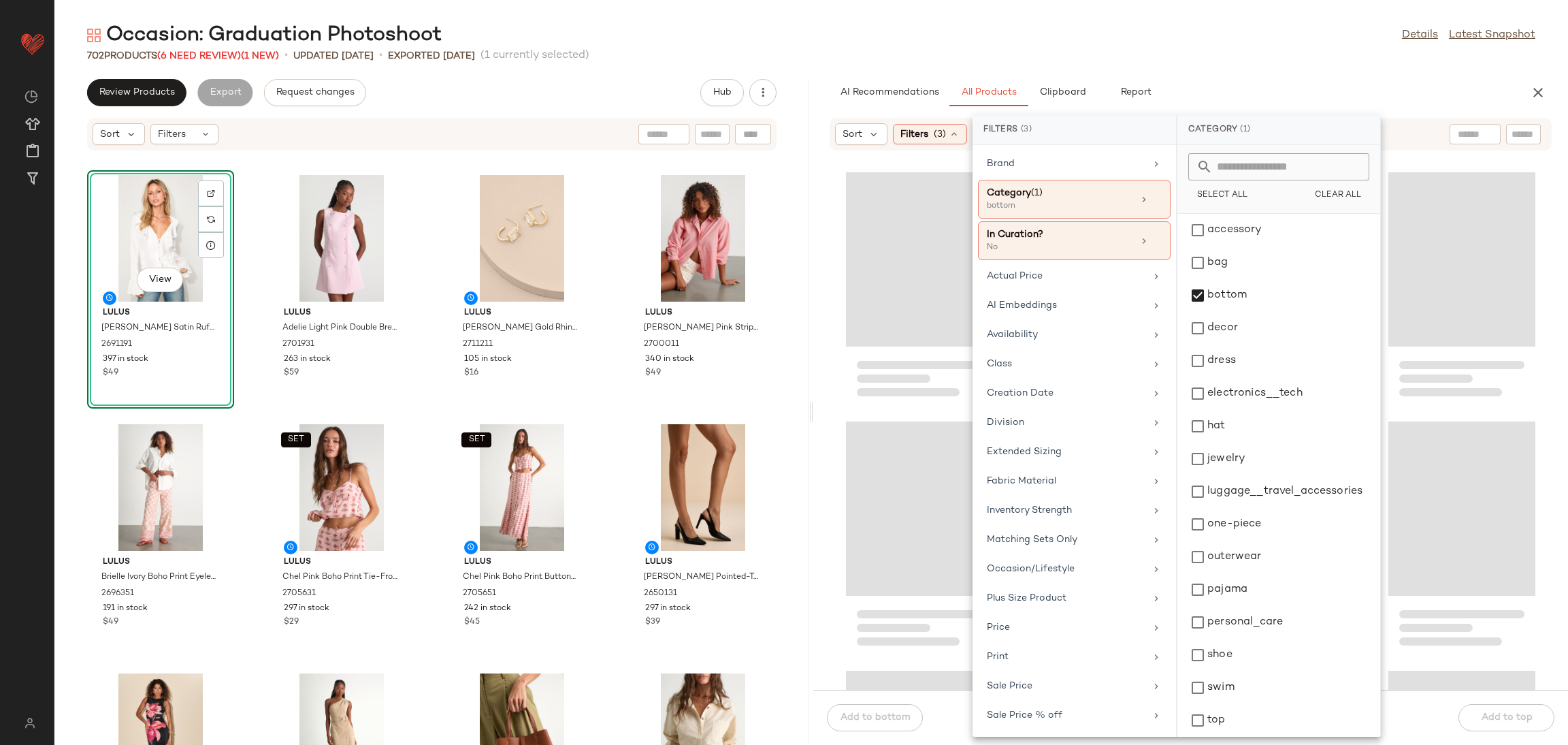
drag, startPoint x: 1544, startPoint y: 505, endPoint x: 1542, endPoint y: 499, distance: 6.3
click at [1542, 499] on div at bounding box center [1190, 429] width 755 height 522
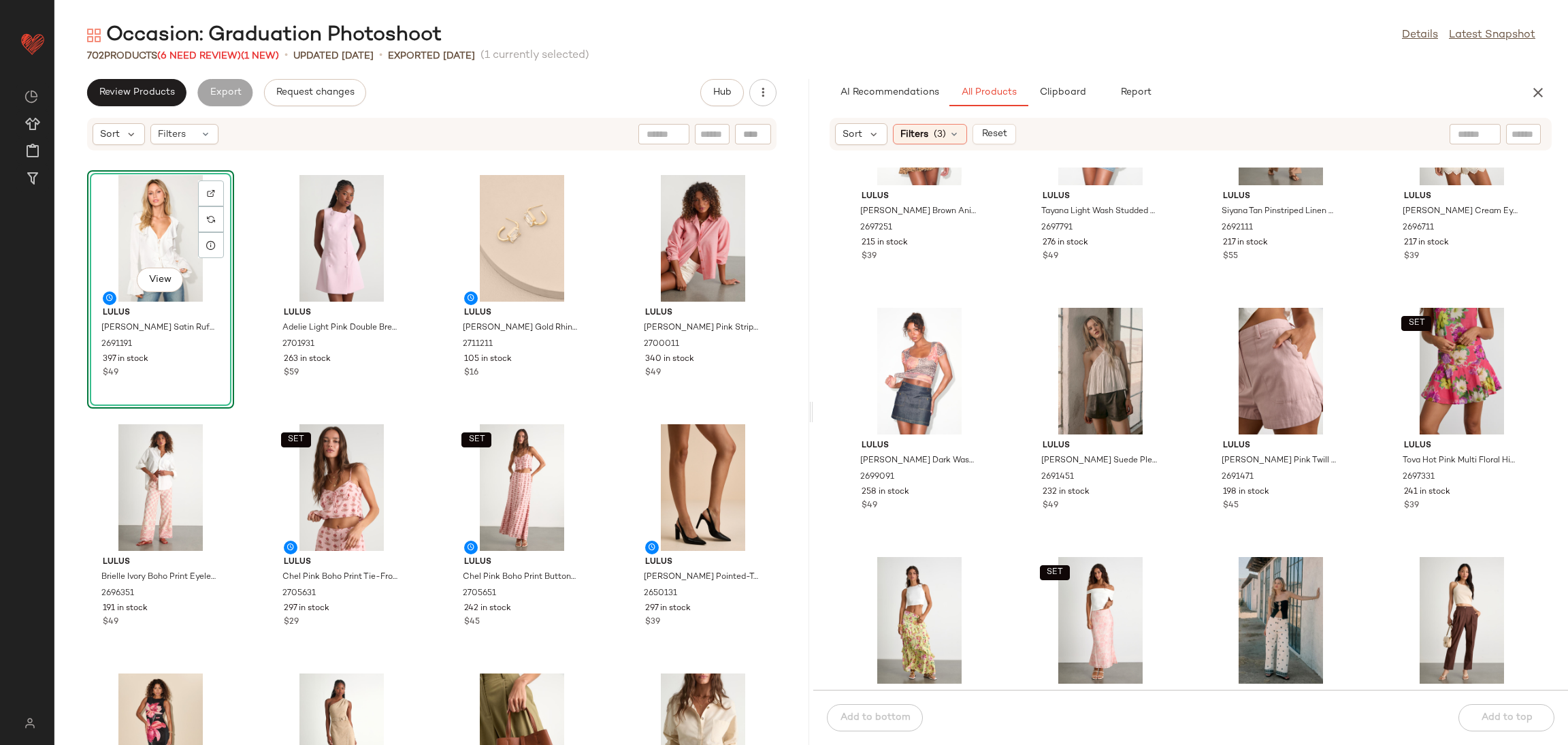
scroll to position [1645, 0]
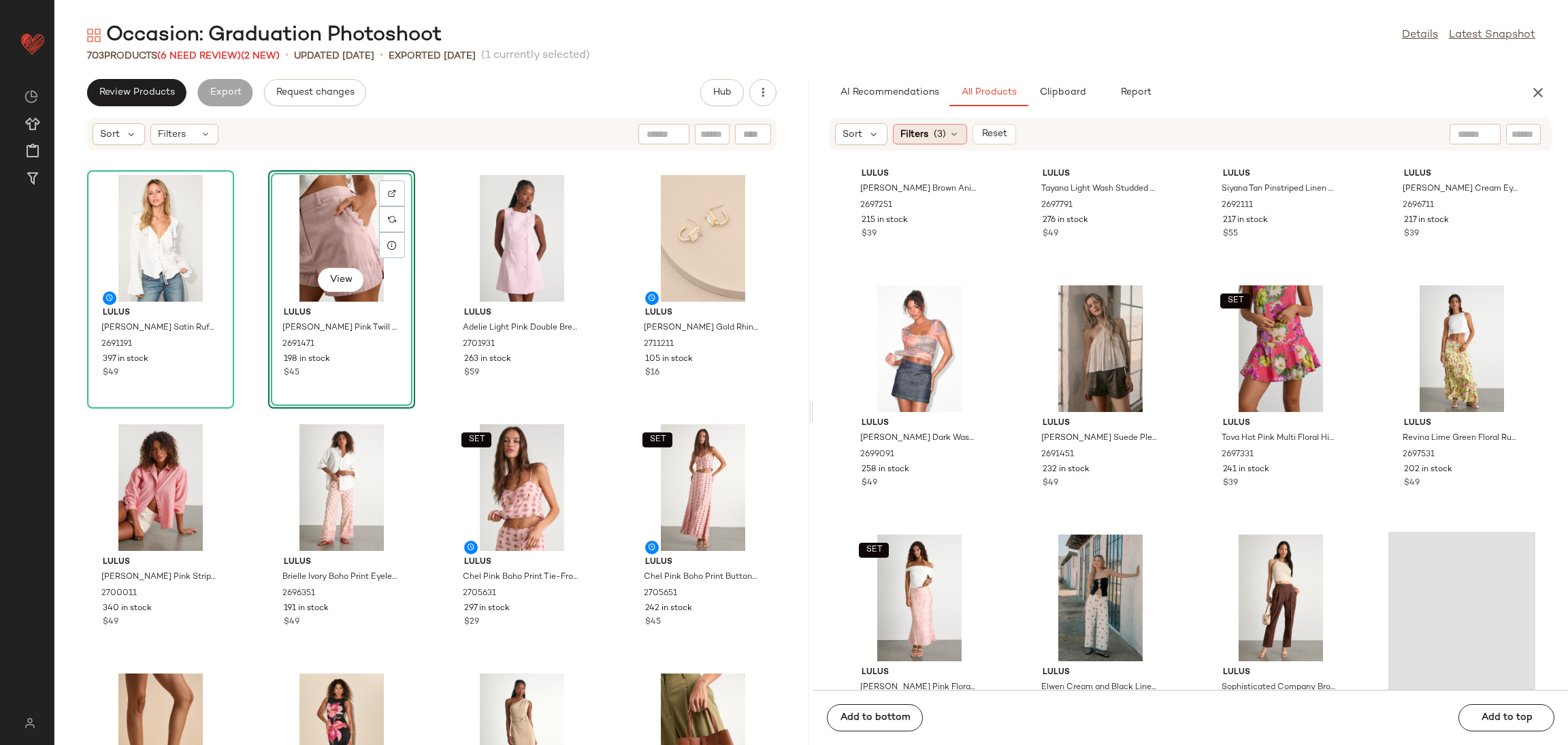
click at [901, 132] on span "Filters" at bounding box center [915, 134] width 28 height 14
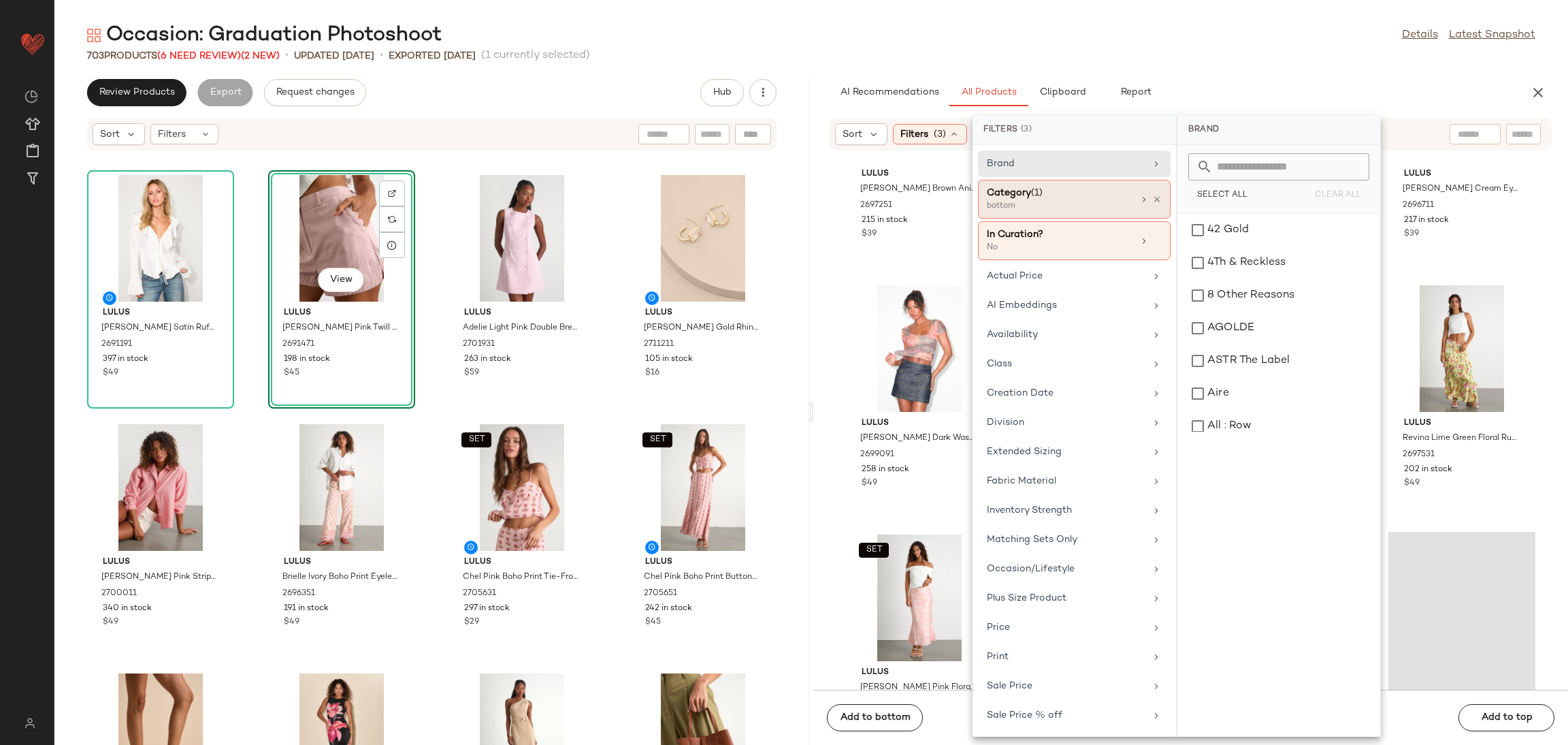
drag, startPoint x: 1148, startPoint y: 200, endPoint x: 1138, endPoint y: 200, distance: 10.0
click at [1152, 200] on icon at bounding box center [1157, 200] width 9 height 9
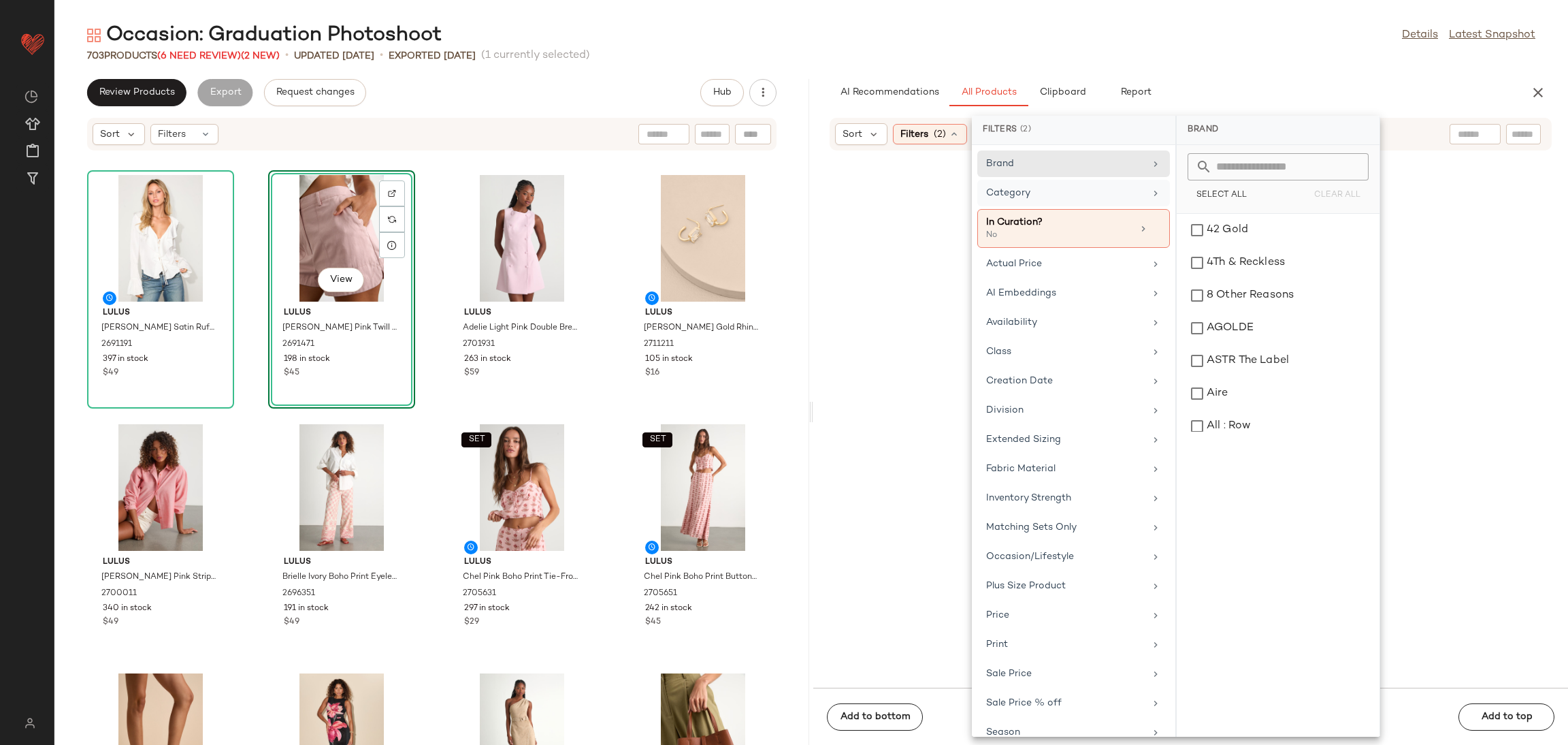
click at [1107, 196] on div "Category" at bounding box center [1066, 192] width 158 height 14
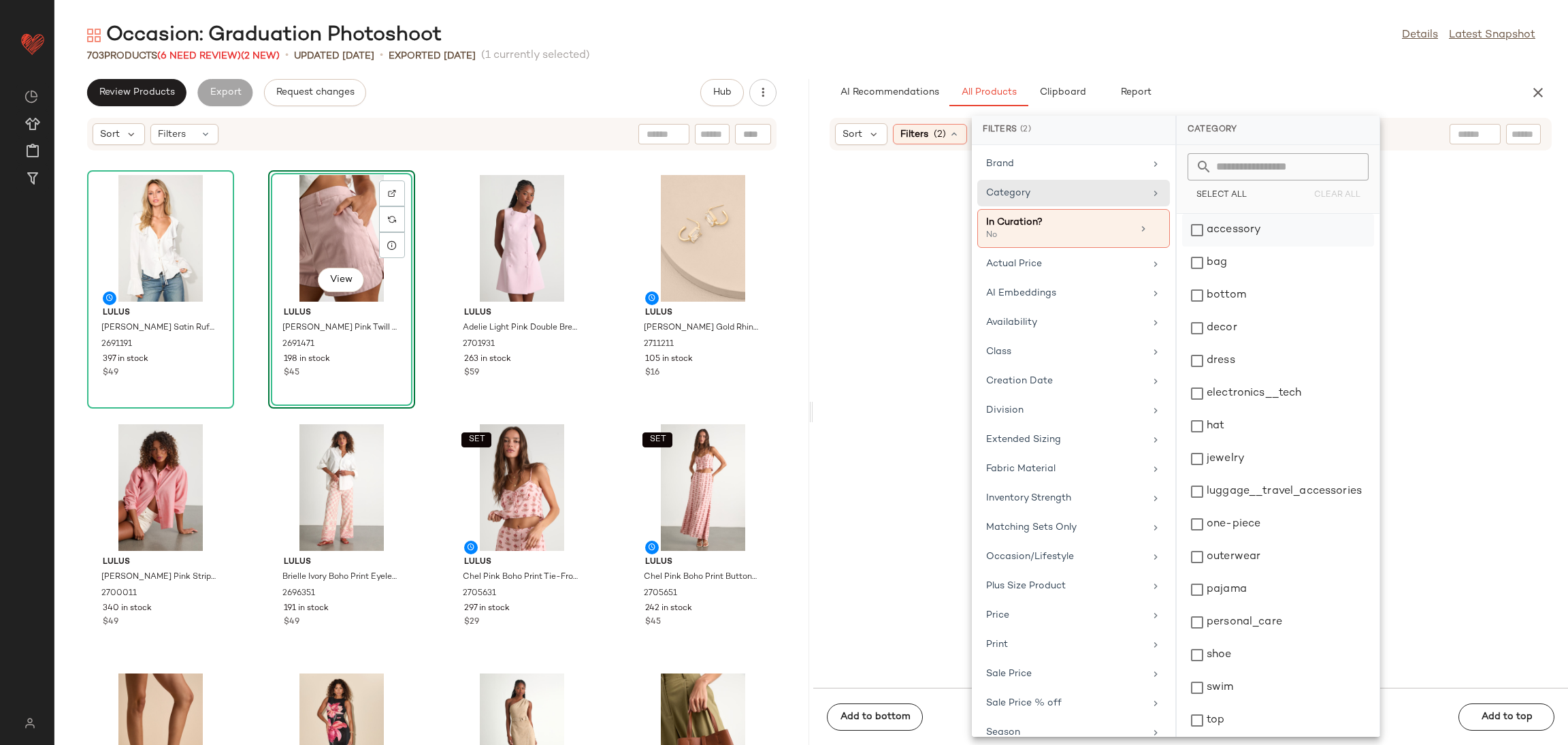
drag, startPoint x: 1204, startPoint y: 246, endPoint x: 1204, endPoint y: 239, distance: 7.0
click at [1204, 247] on div "accessory bag bottom decor dress electronics__tech hat jewelry luggage__travel_…" at bounding box center [1278, 475] width 203 height 523
click at [1204, 279] on div "bag" at bounding box center [1278, 295] width 192 height 33
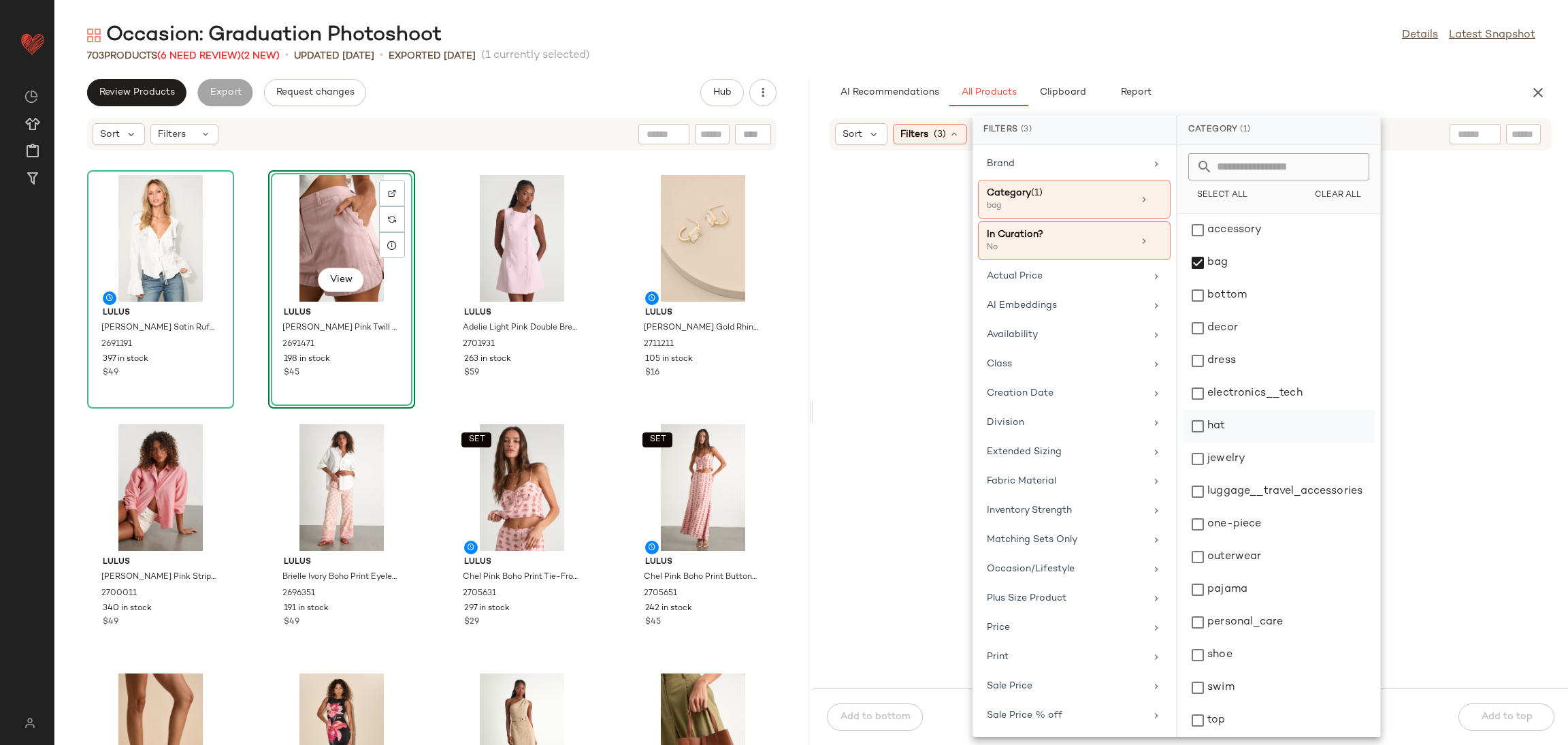
drag, startPoint x: 1217, startPoint y: 458, endPoint x: 1212, endPoint y: 418, distance: 40.3
click at [1217, 476] on div "jewelry" at bounding box center [1279, 491] width 192 height 33
click at [1212, 443] on div "hat" at bounding box center [1279, 459] width 192 height 33
click at [1218, 443] on div "hat" at bounding box center [1279, 459] width 192 height 33
click at [1218, 476] on div "jewelry" at bounding box center [1279, 491] width 192 height 33
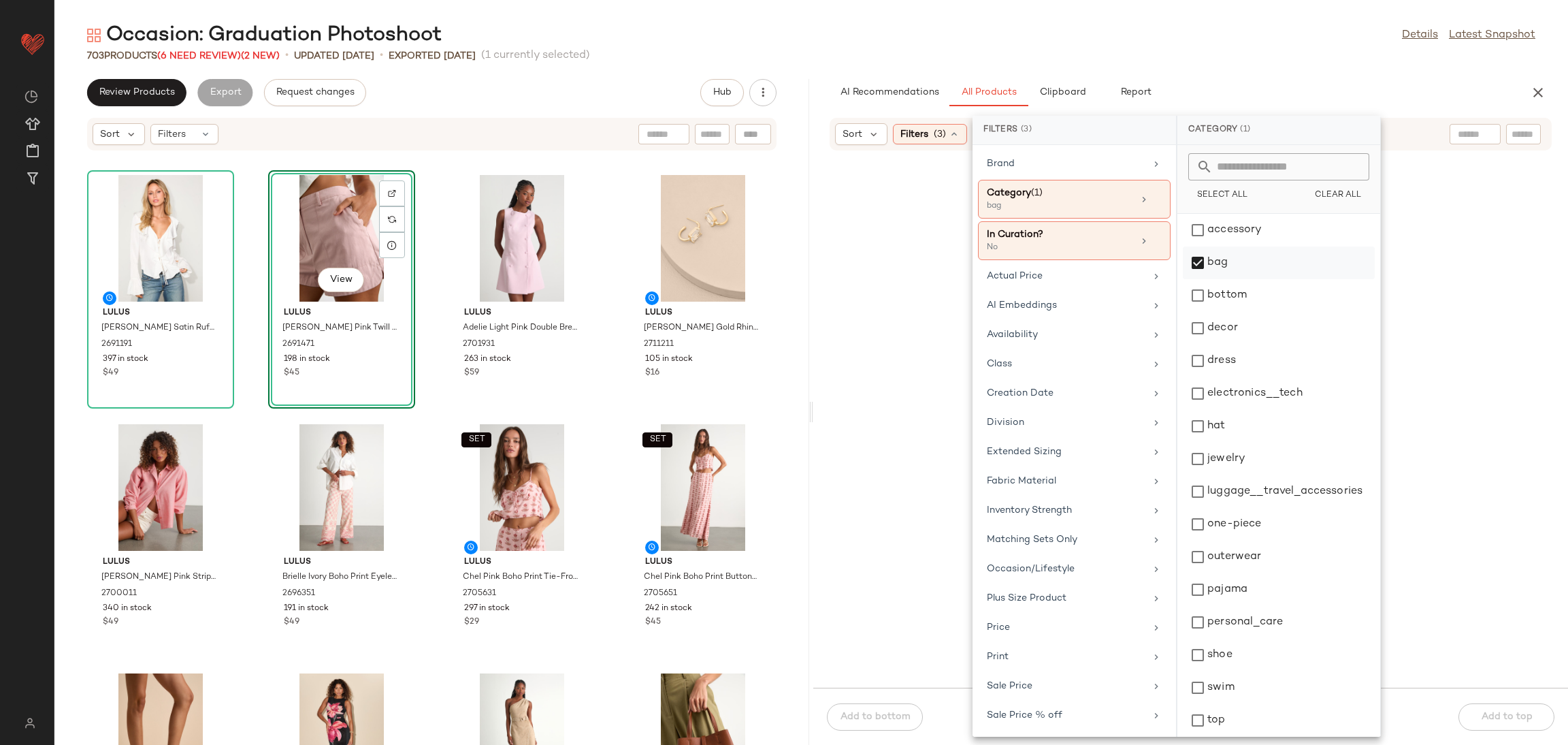
click at [1227, 279] on div "bag" at bounding box center [1279, 295] width 192 height 33
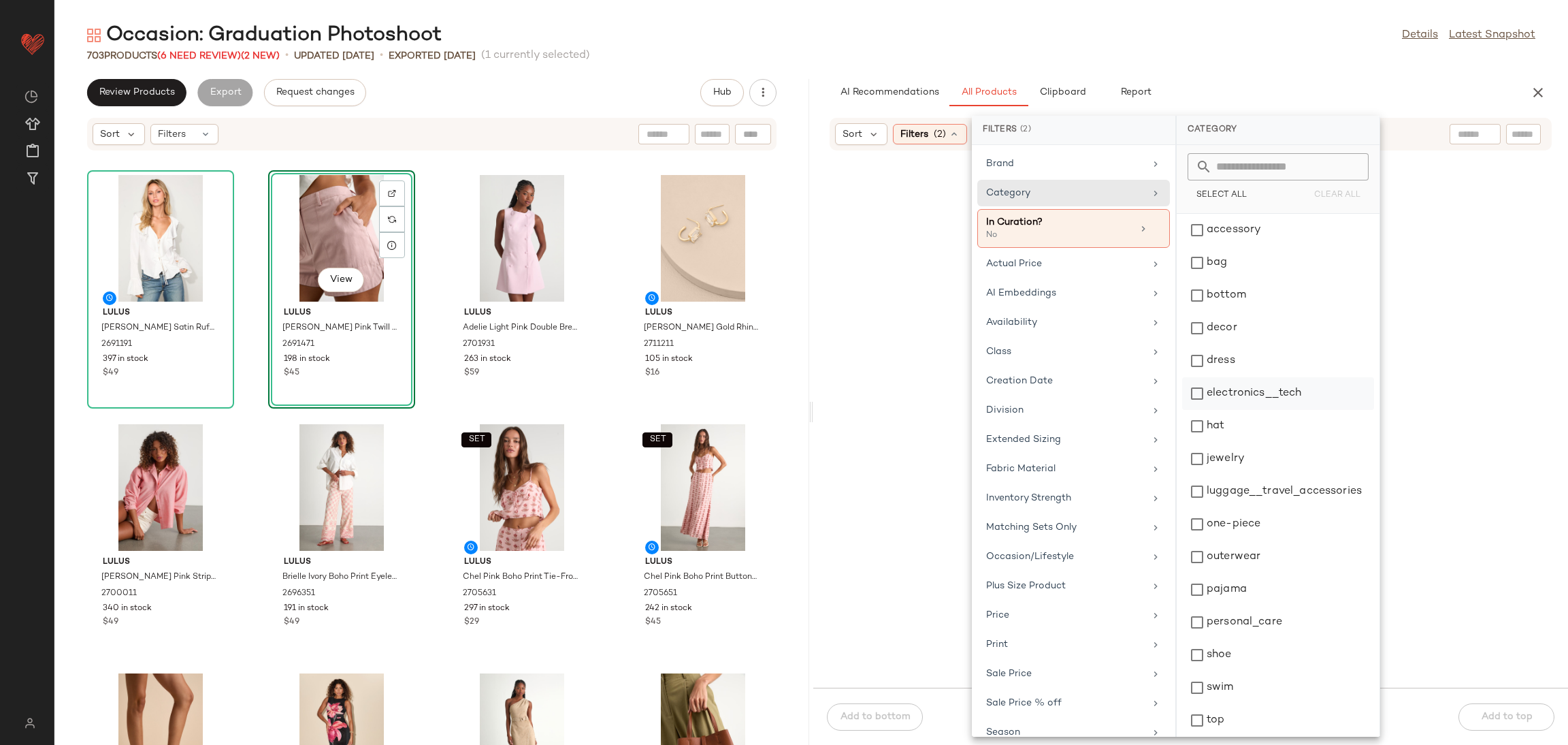
click at [1227, 377] on div "dress" at bounding box center [1278, 393] width 192 height 33
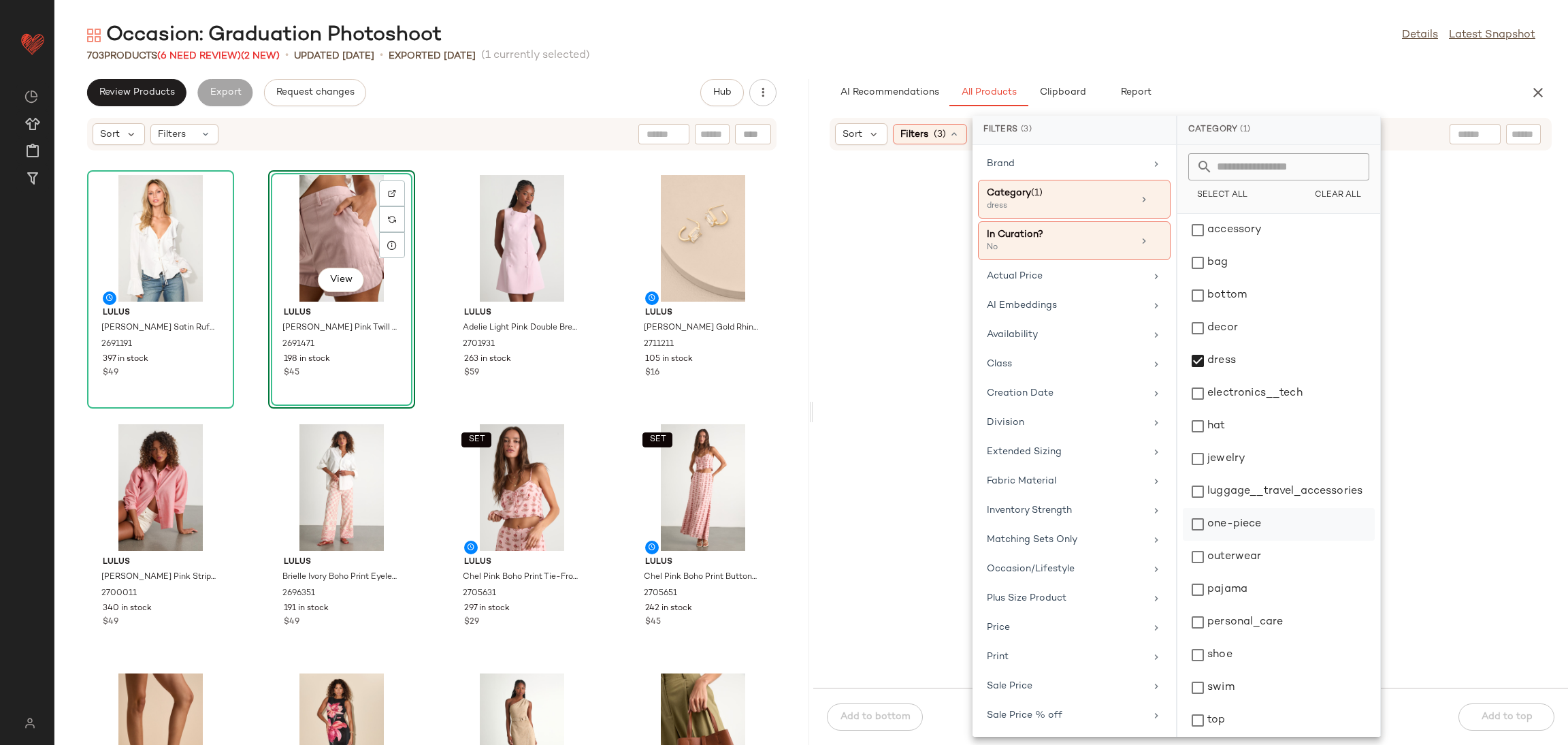
click at [1197, 541] on div "one-piece" at bounding box center [1279, 557] width 192 height 33
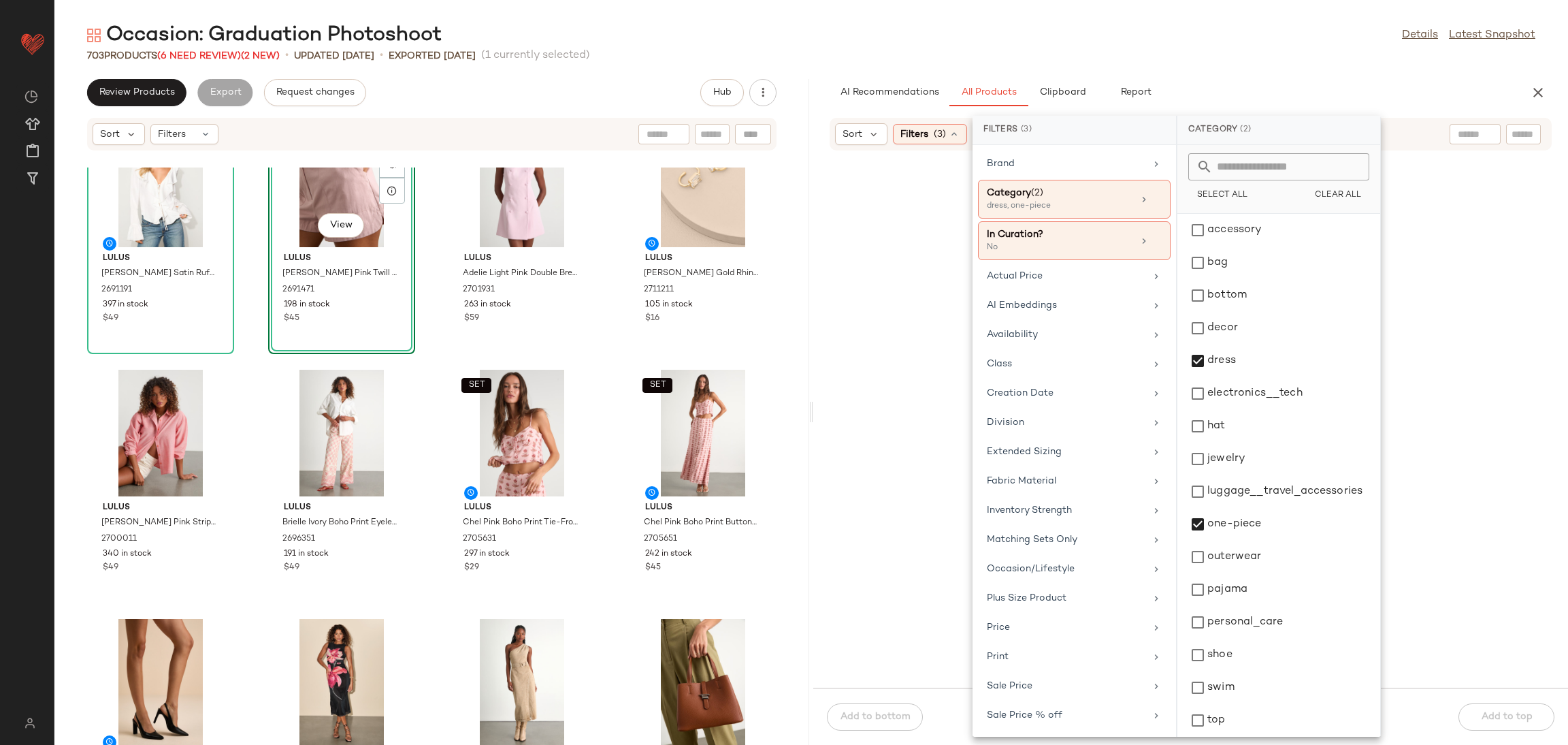
scroll to position [0, 0]
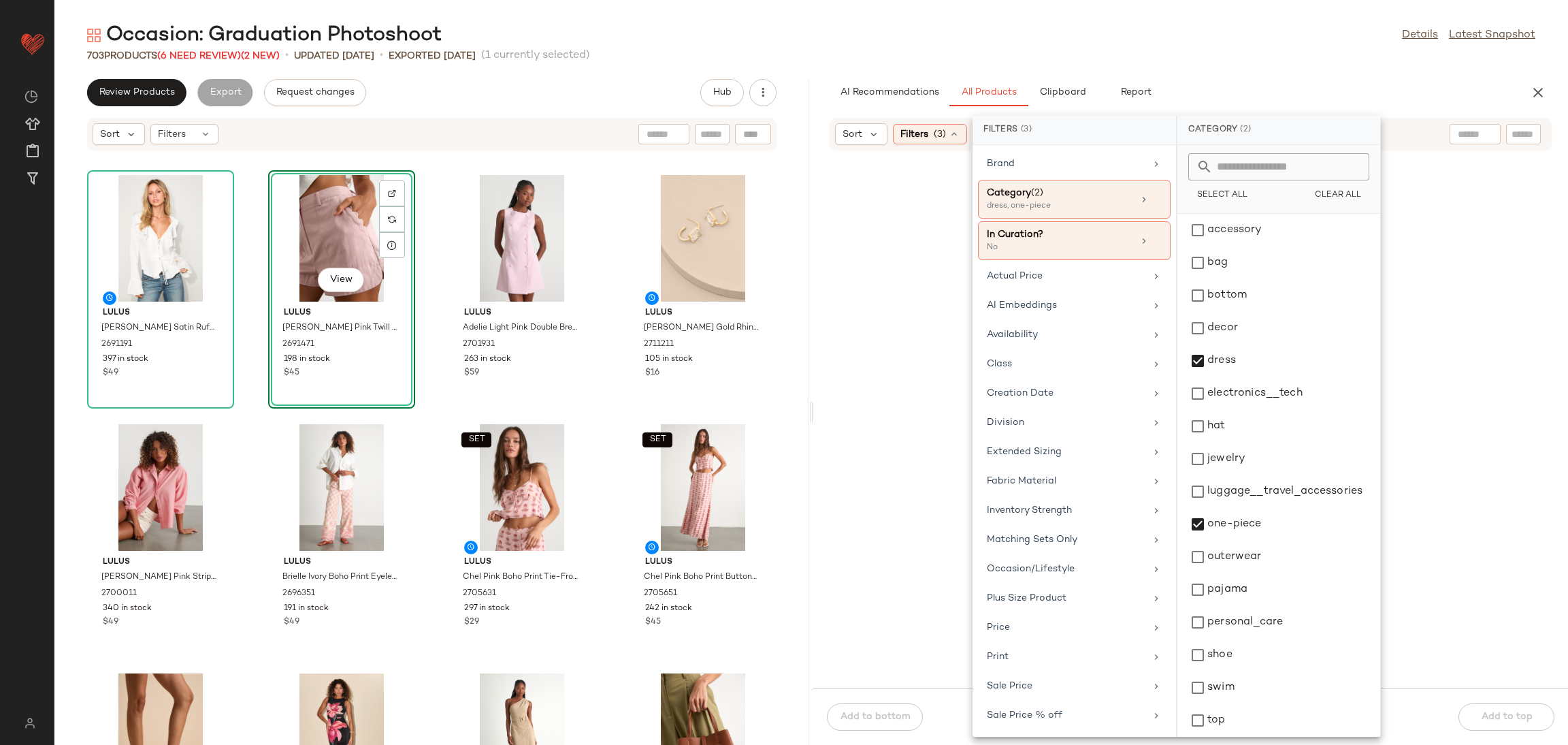
click at [921, 434] on div at bounding box center [1190, 428] width 750 height 515
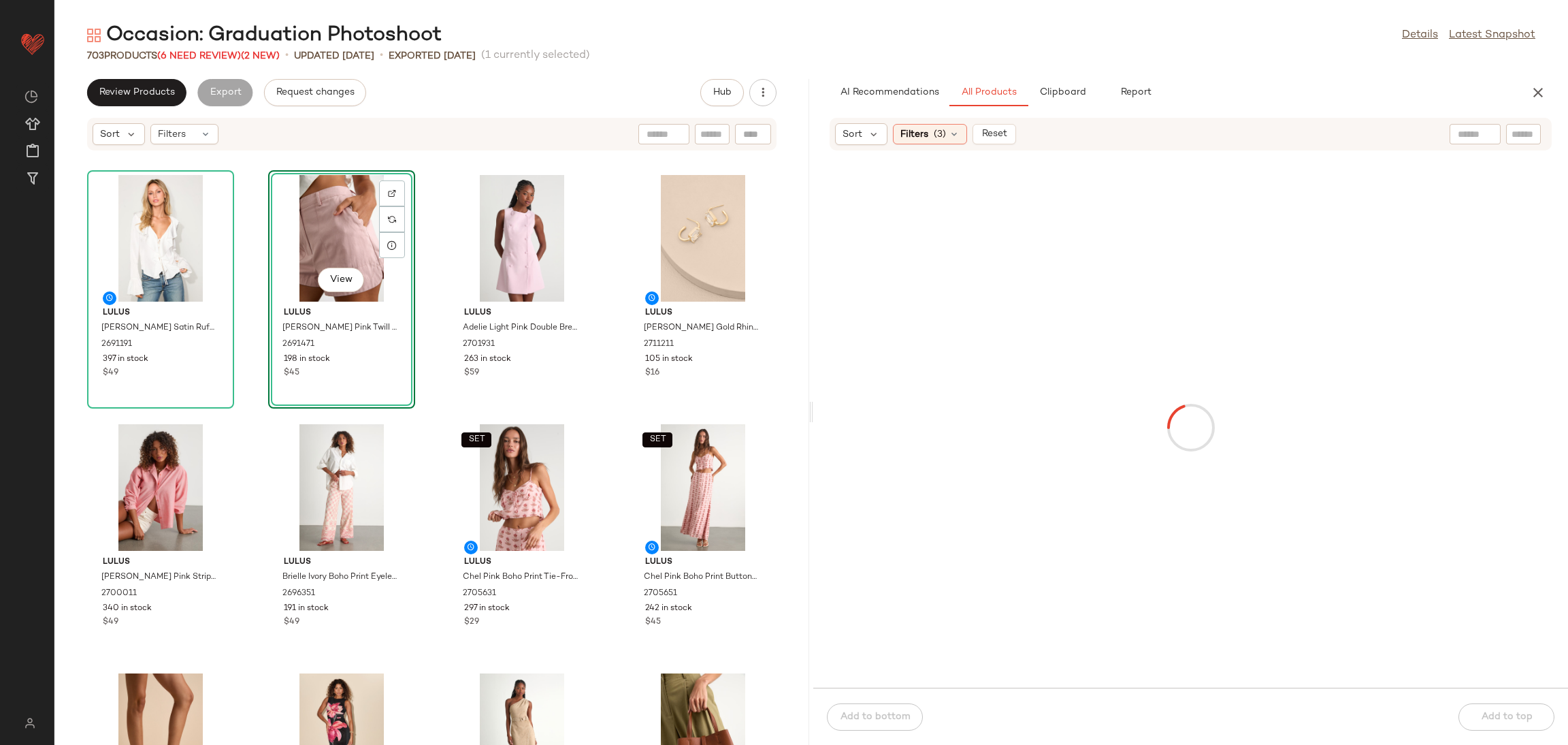
drag, startPoint x: 946, startPoint y: 36, endPoint x: 953, endPoint y: 24, distance: 13.9
click at [946, 34] on div "Occasion: Graduation Photoshoot Details Latest Snapshot" at bounding box center [811, 34] width 1514 height 27
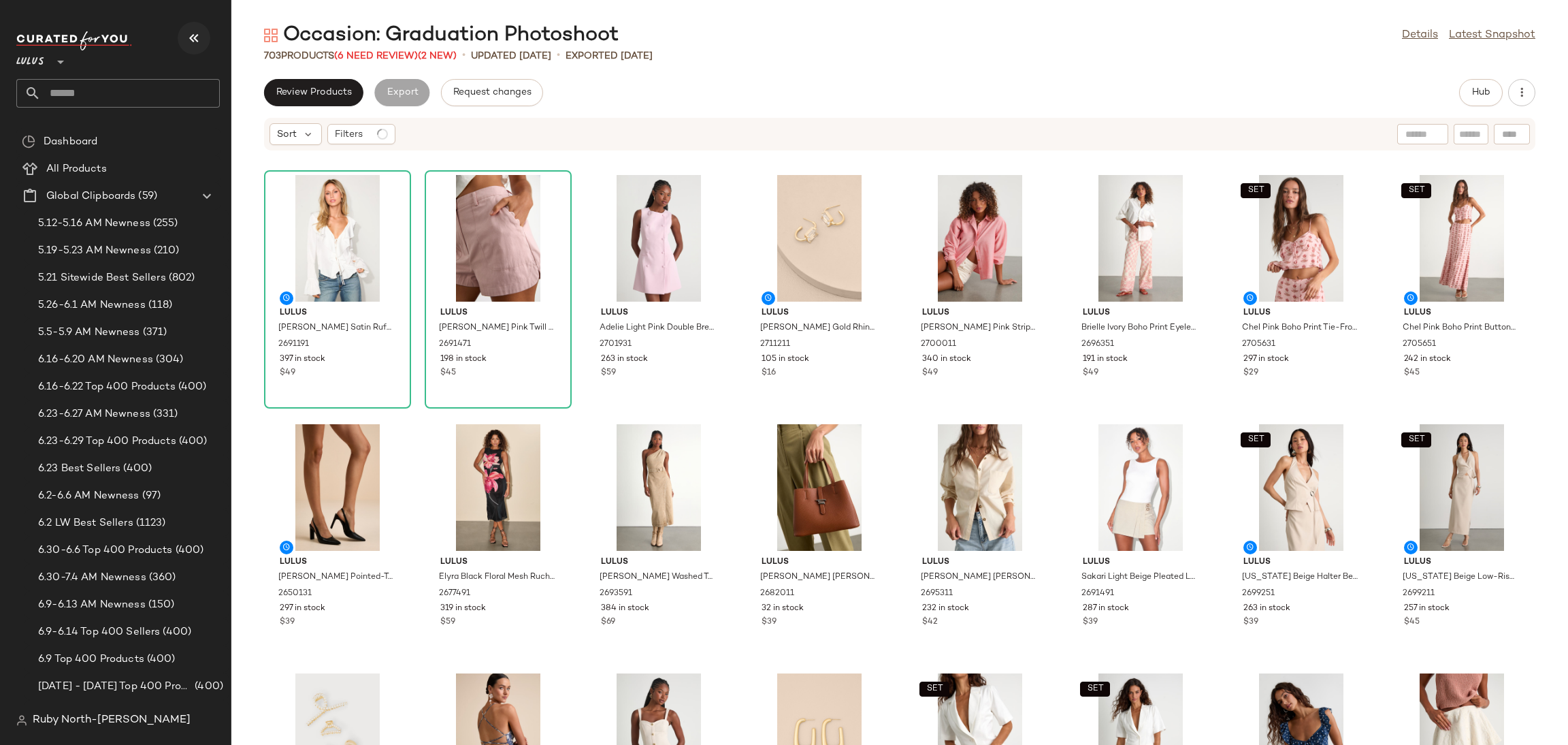
click at [190, 46] on icon "button" at bounding box center [194, 38] width 17 height 17
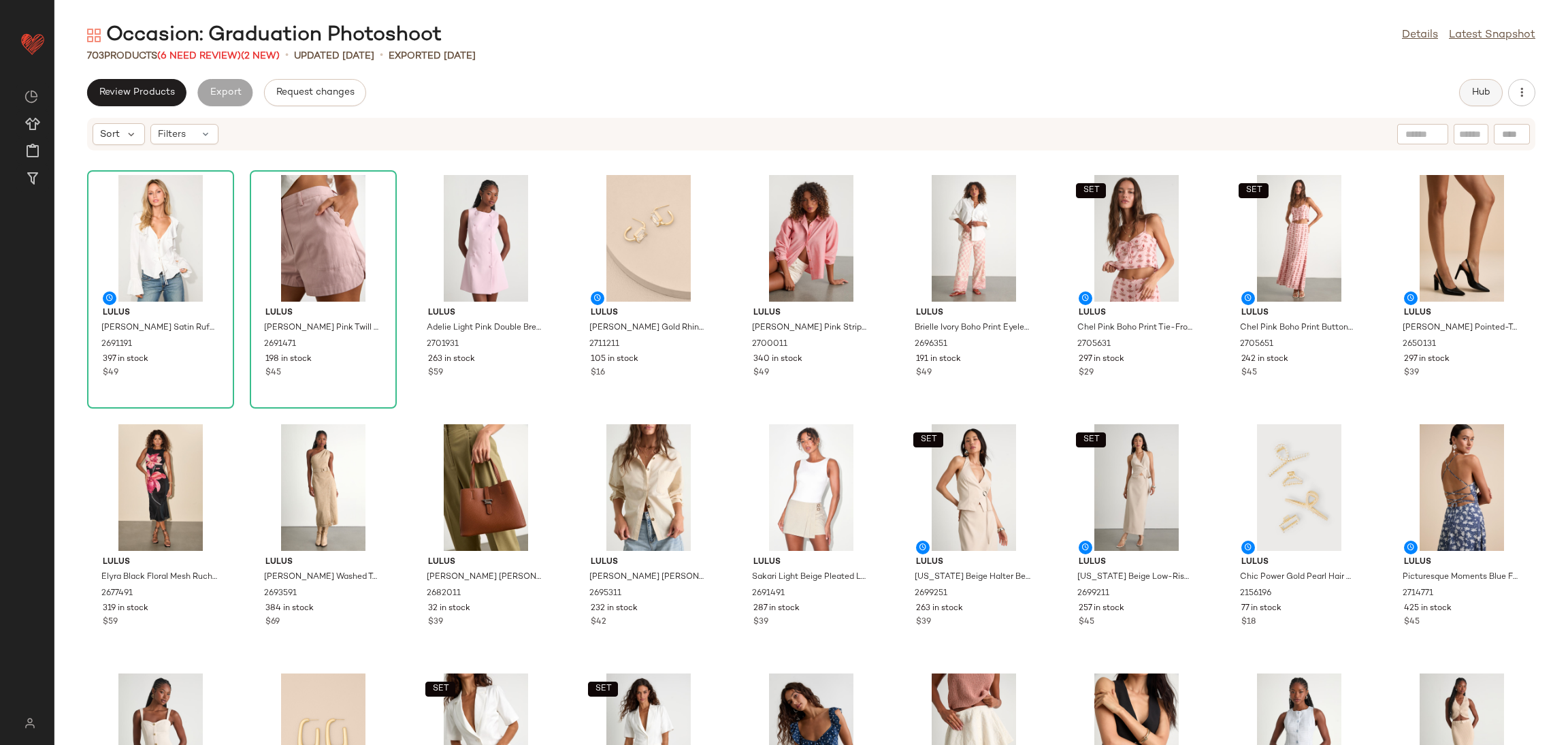
click at [1473, 86] on button "Hub" at bounding box center [1480, 92] width 44 height 27
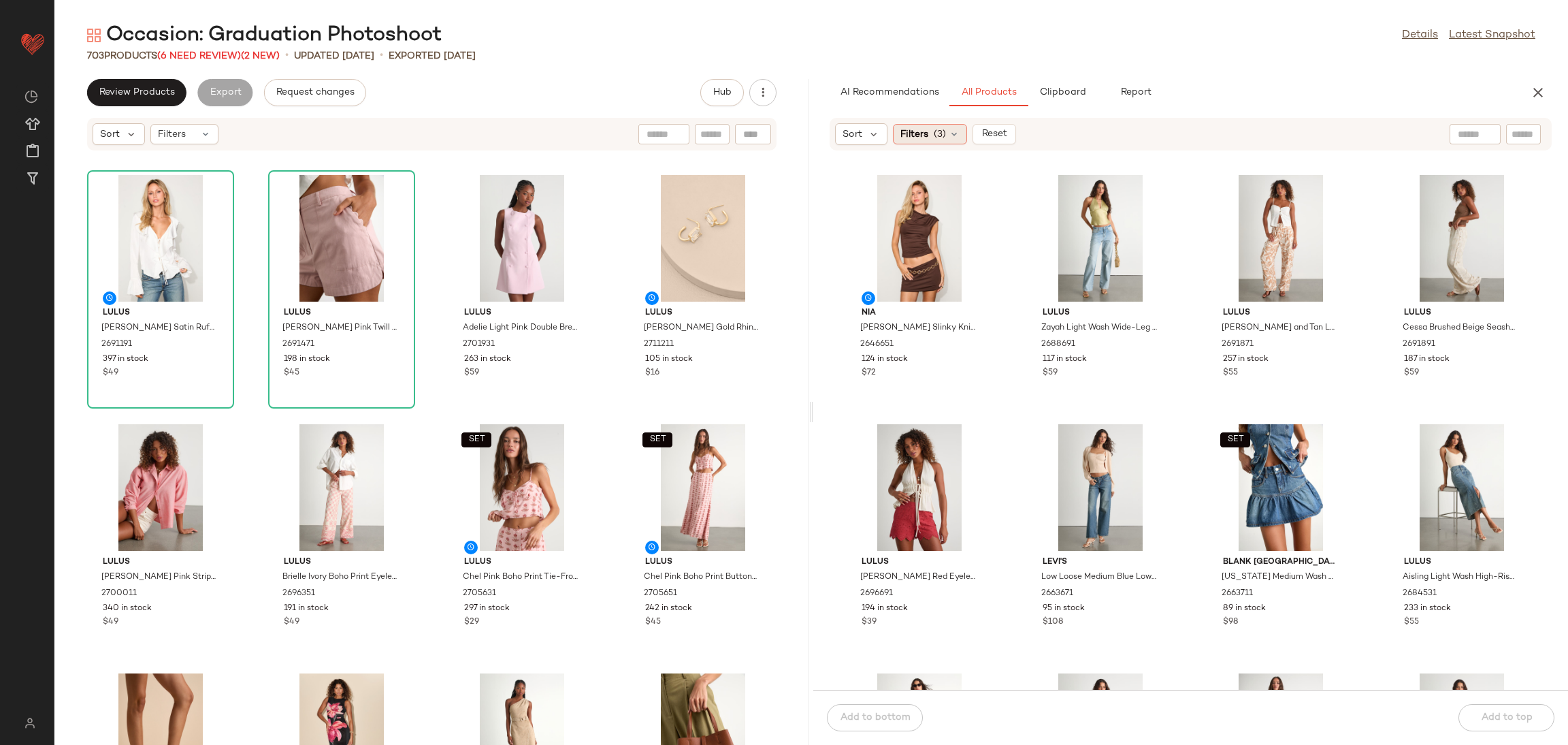
click at [950, 137] on icon at bounding box center [955, 134] width 11 height 11
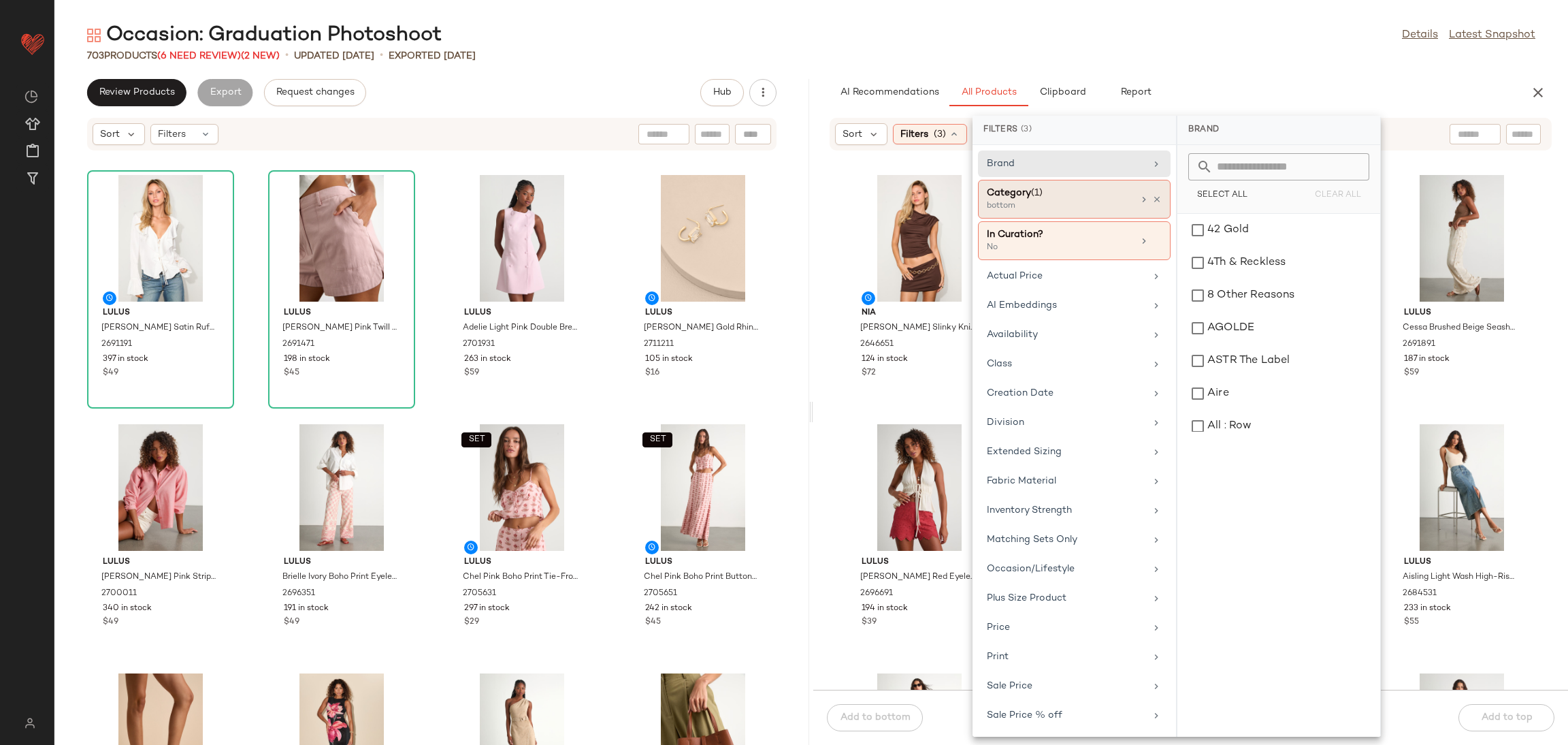
click at [1121, 196] on div "Category (1)" at bounding box center [1060, 192] width 146 height 14
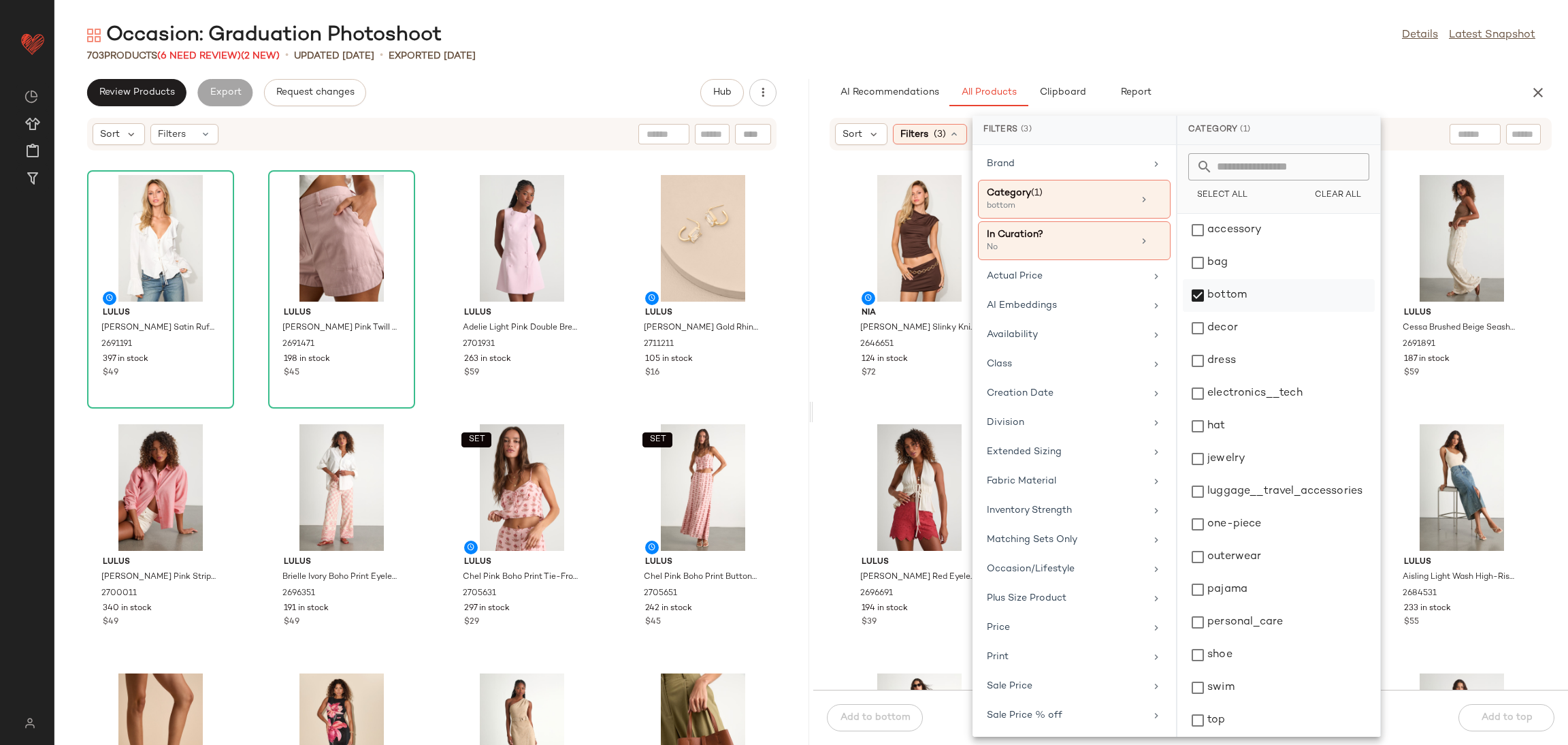
click at [1223, 311] on div "bottom" at bounding box center [1279, 327] width 192 height 33
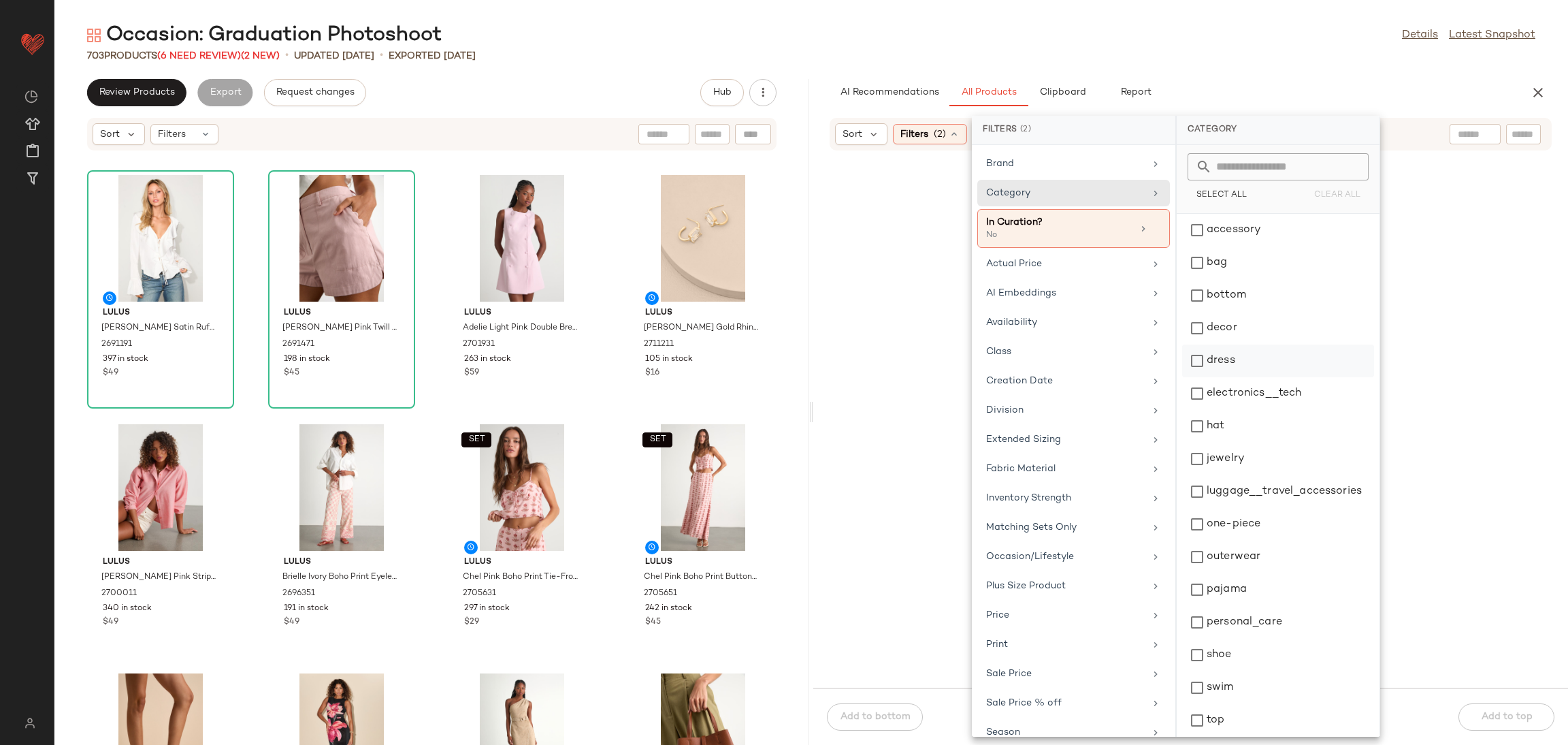
click at [1251, 377] on div "dress" at bounding box center [1278, 393] width 192 height 33
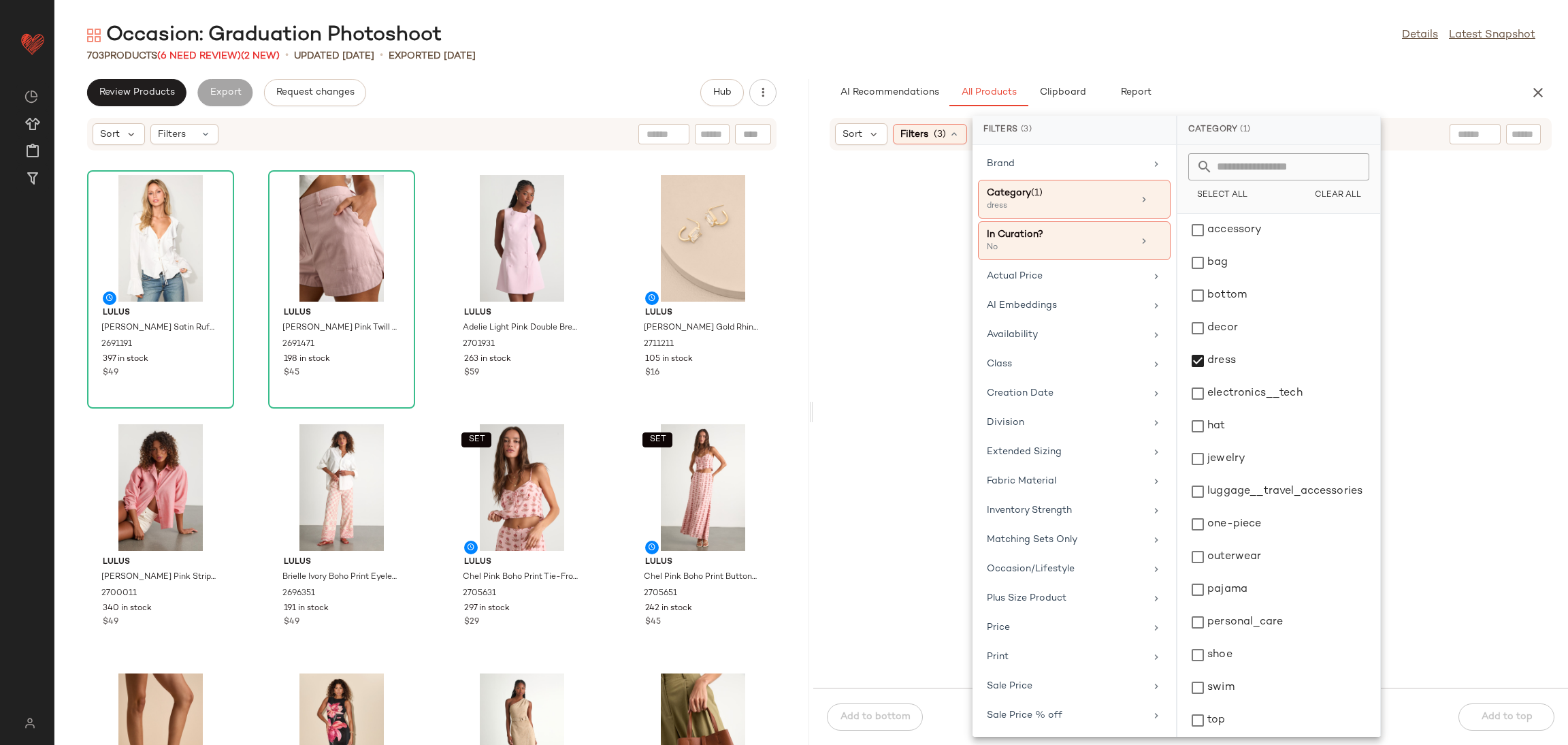
click at [929, 323] on div at bounding box center [1190, 428] width 750 height 515
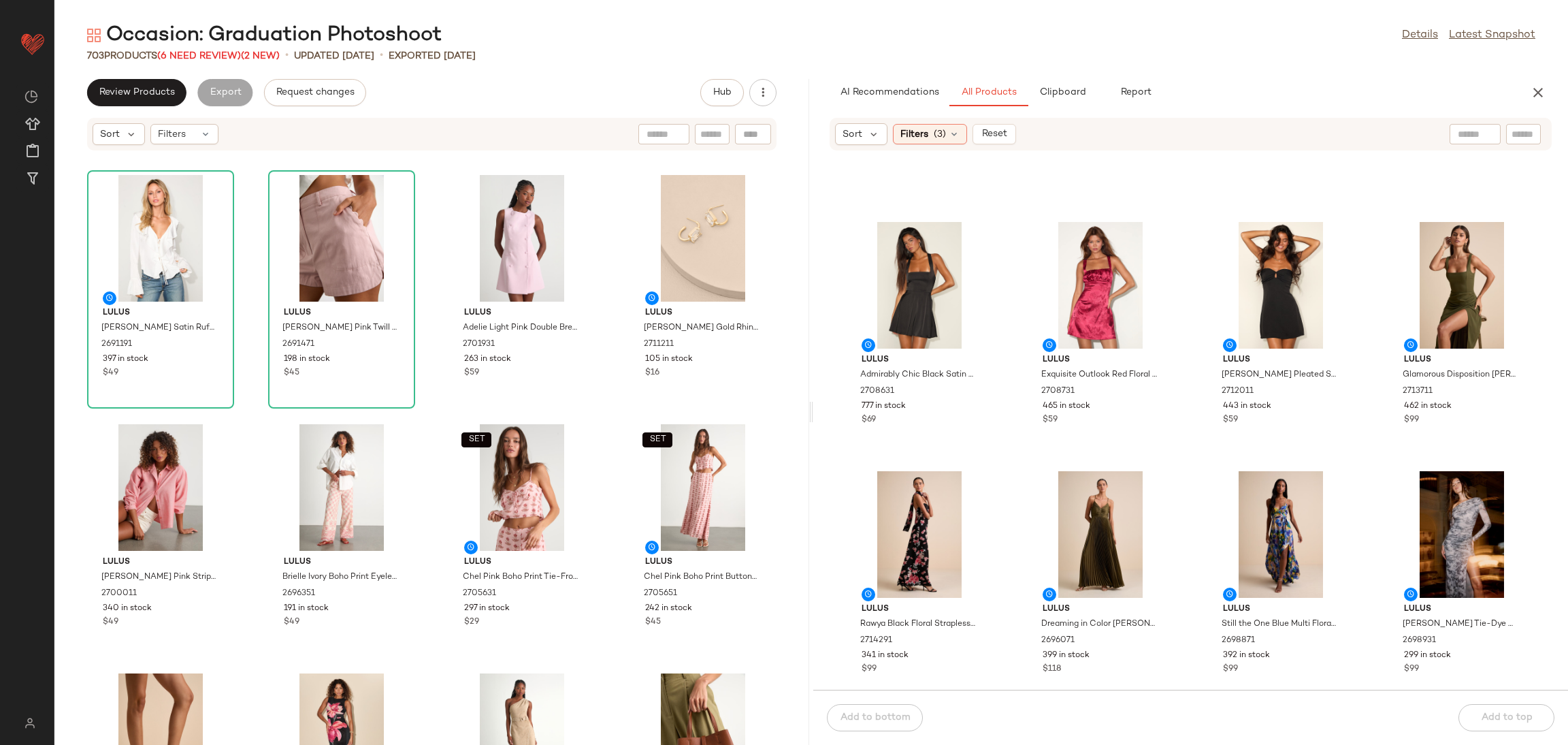
scroll to position [1236, 0]
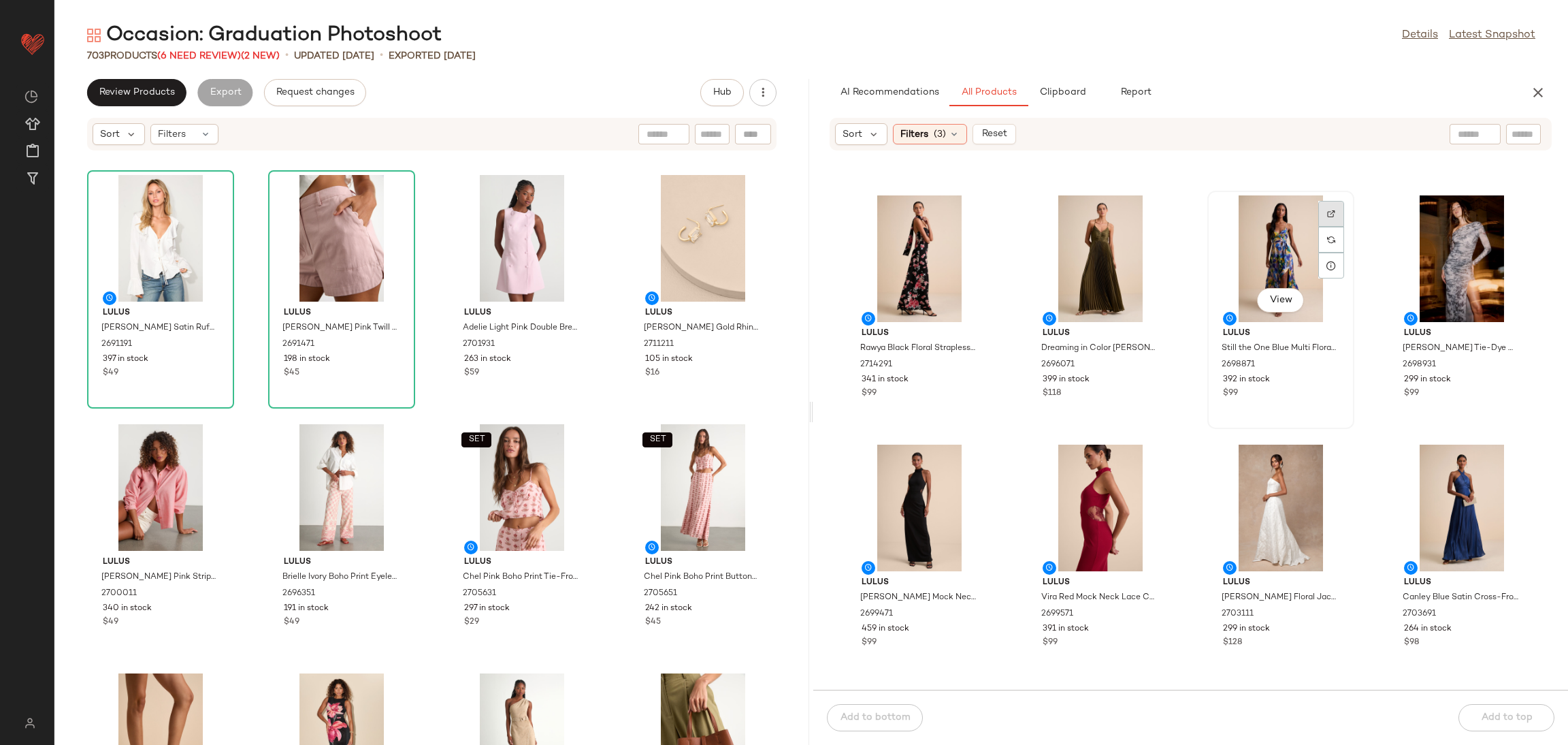
click at [1327, 214] on img at bounding box center [1331, 214] width 8 height 8
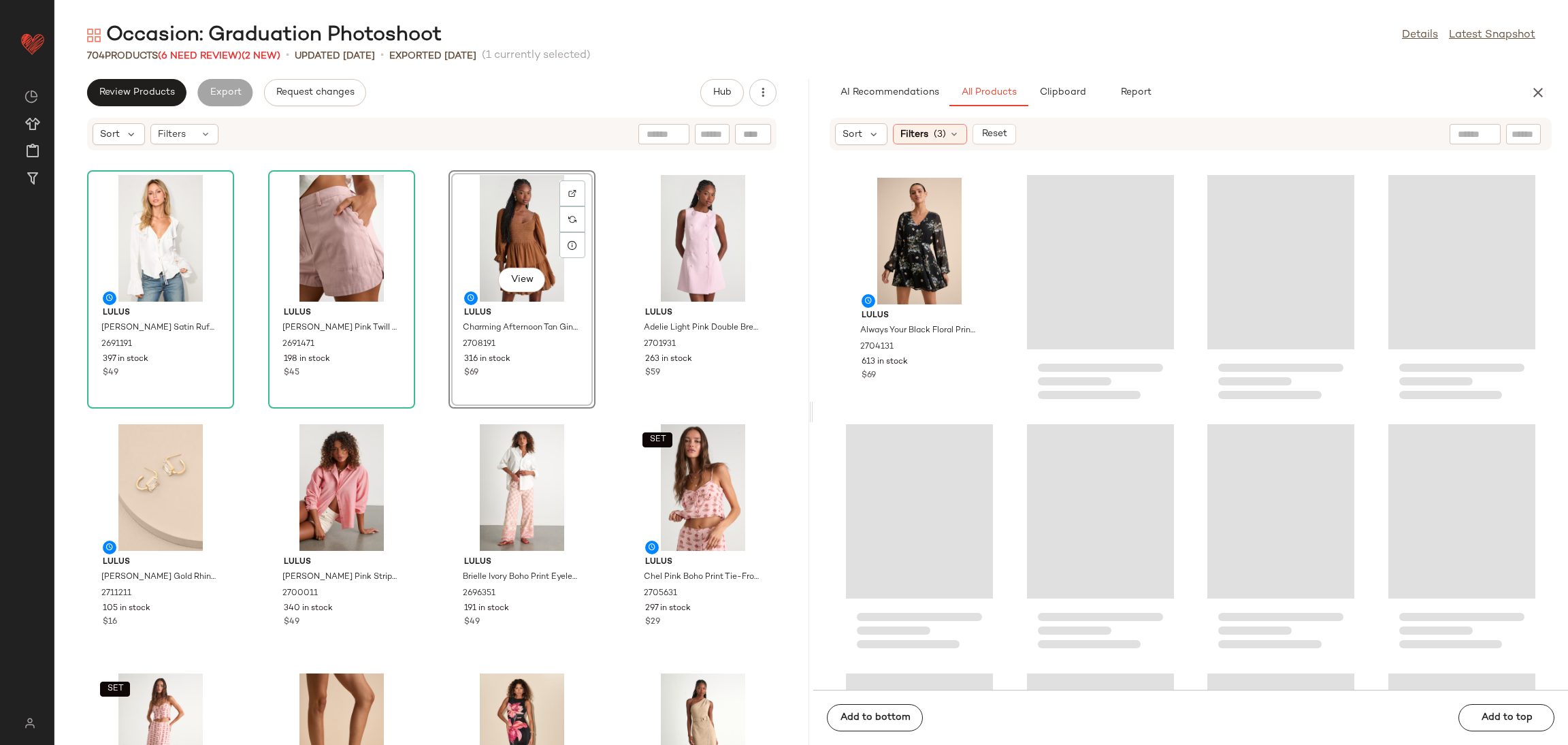
scroll to position [3029, 0]
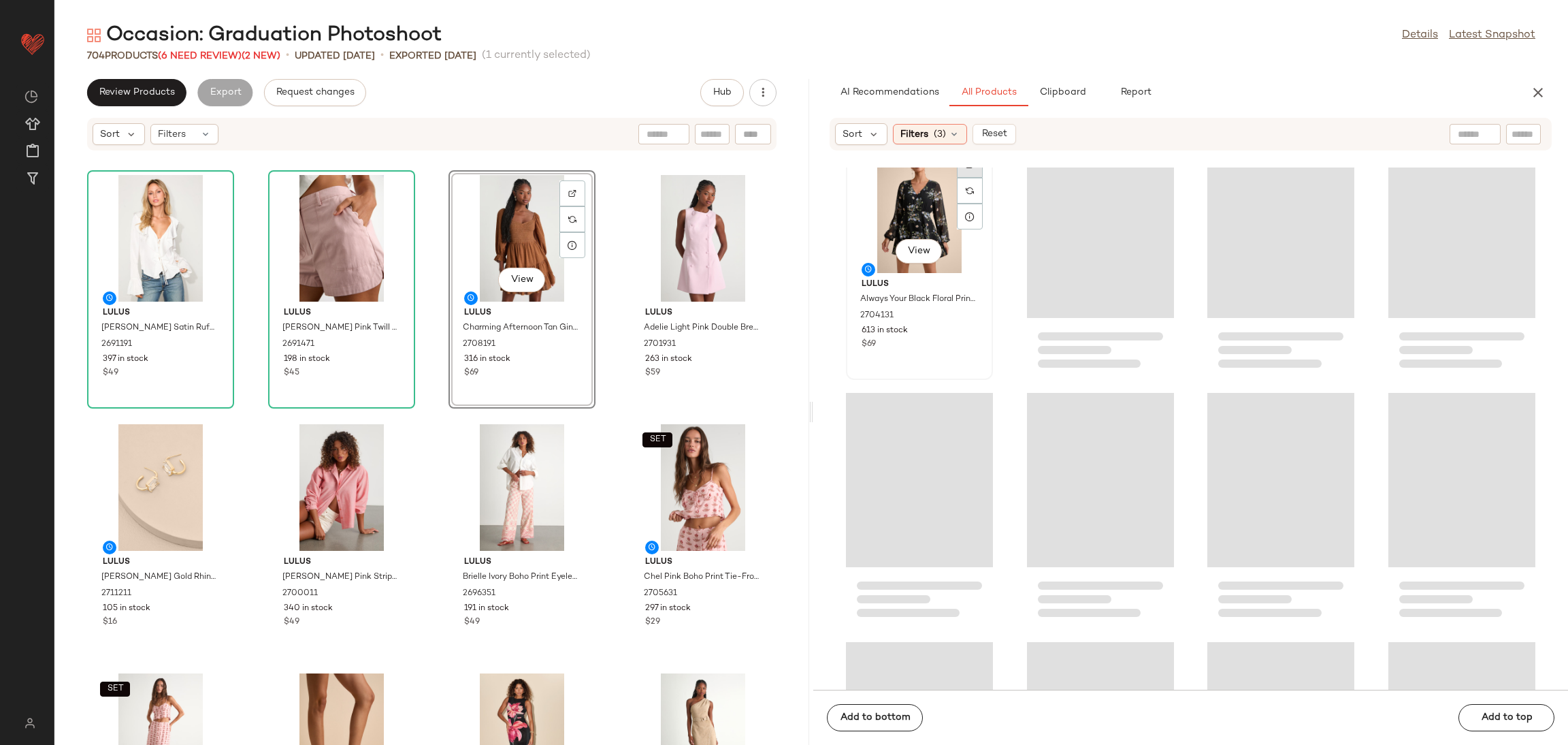
click at [970, 178] on div at bounding box center [970, 191] width 26 height 26
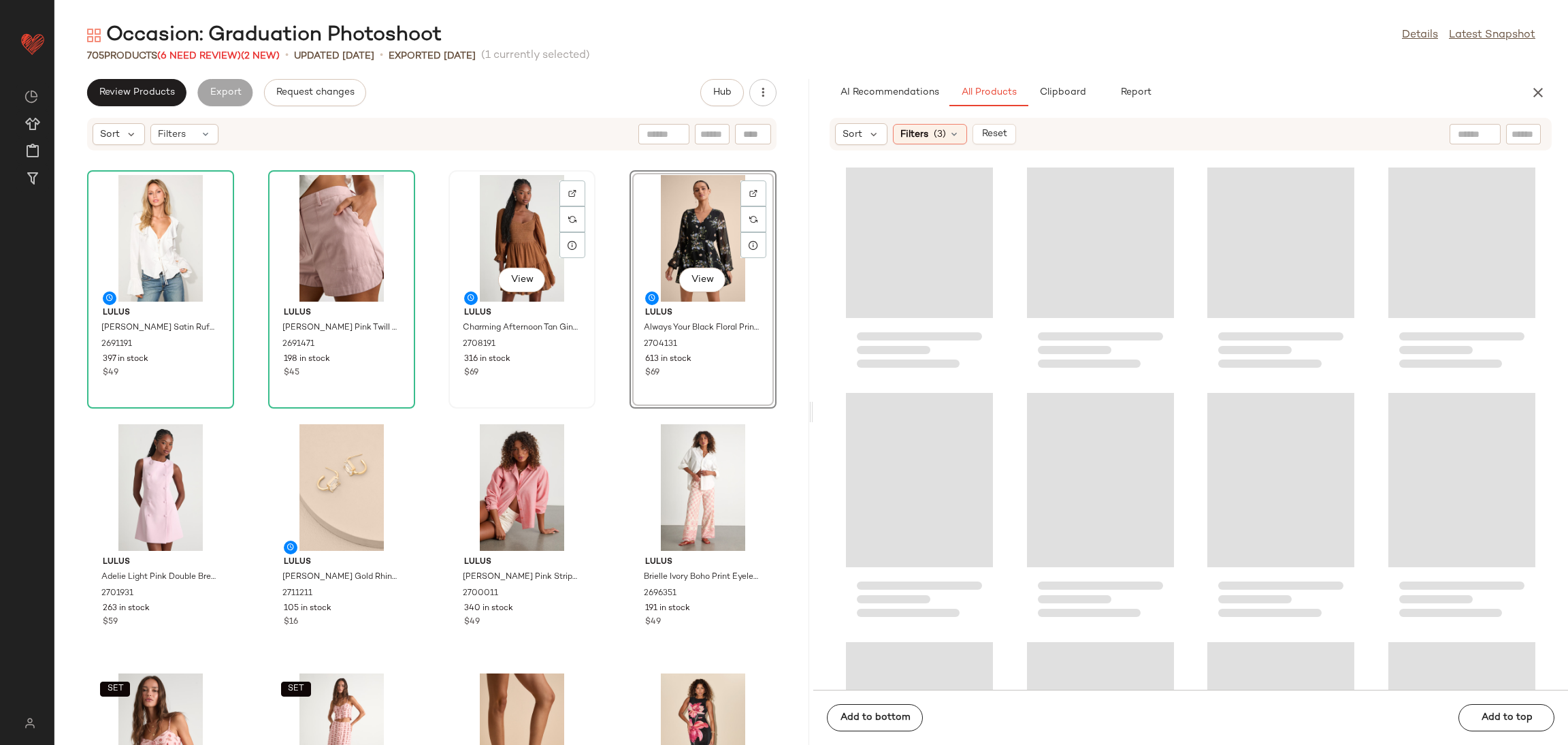
click at [486, 230] on div "View" at bounding box center [521, 239] width 137 height 127
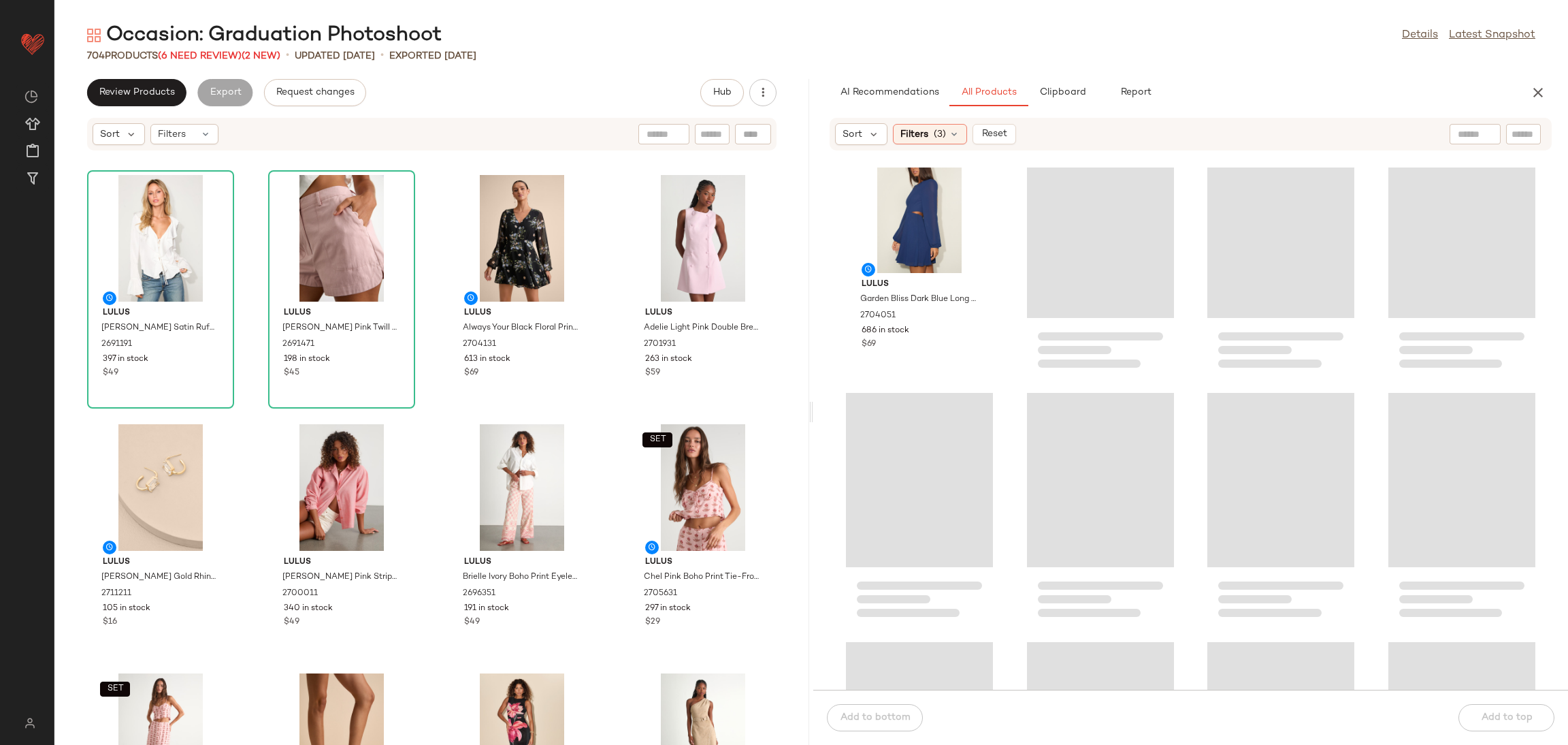
click at [897, 116] on div "AI Recommendations All Products Clipboard Report Sort Filters (3) Reset Lulus A…" at bounding box center [1190, 412] width 755 height 666
click at [916, 141] on div "Filters (3)" at bounding box center [930, 134] width 75 height 21
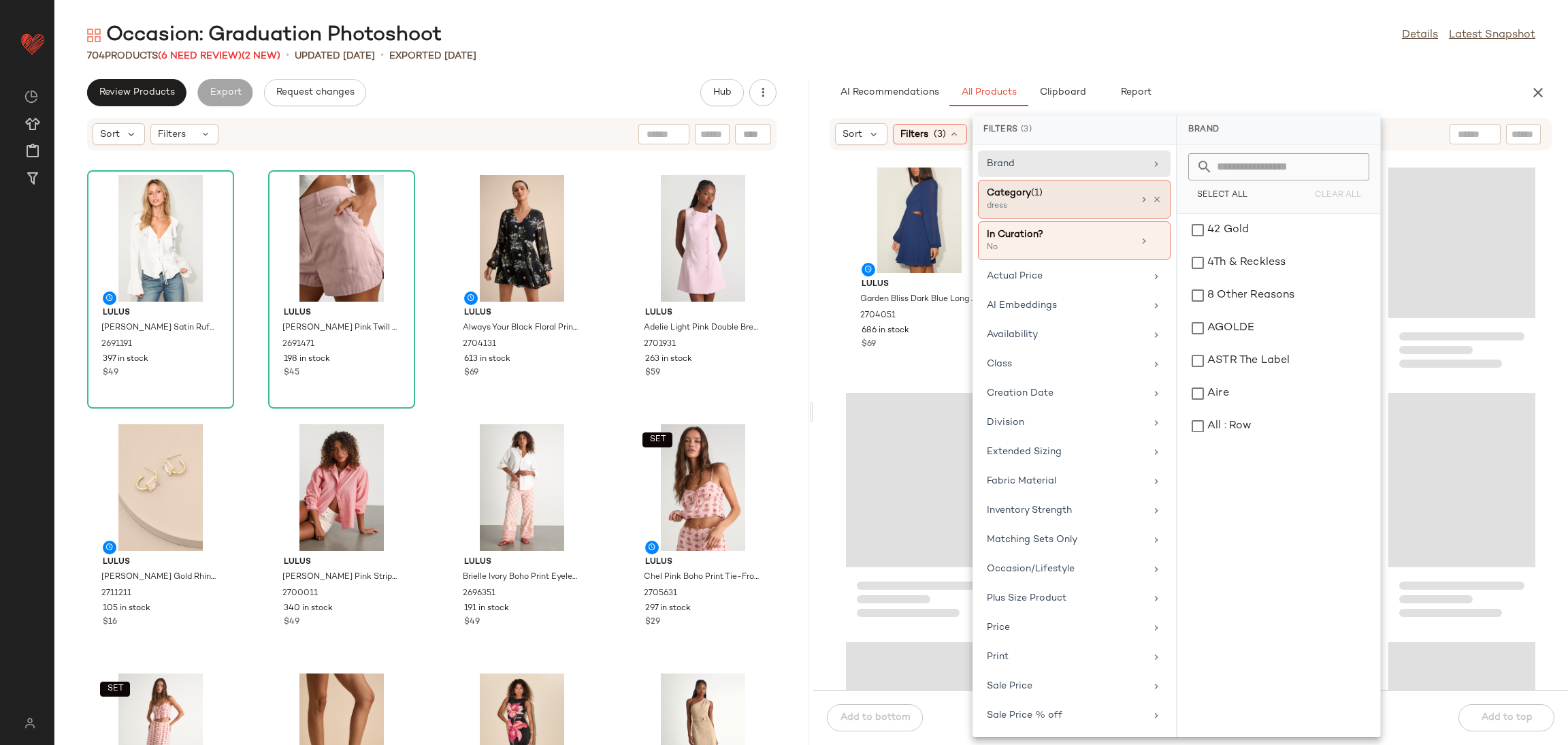
click at [1157, 221] on div "Category (1) dress" at bounding box center [1074, 241] width 193 height 39
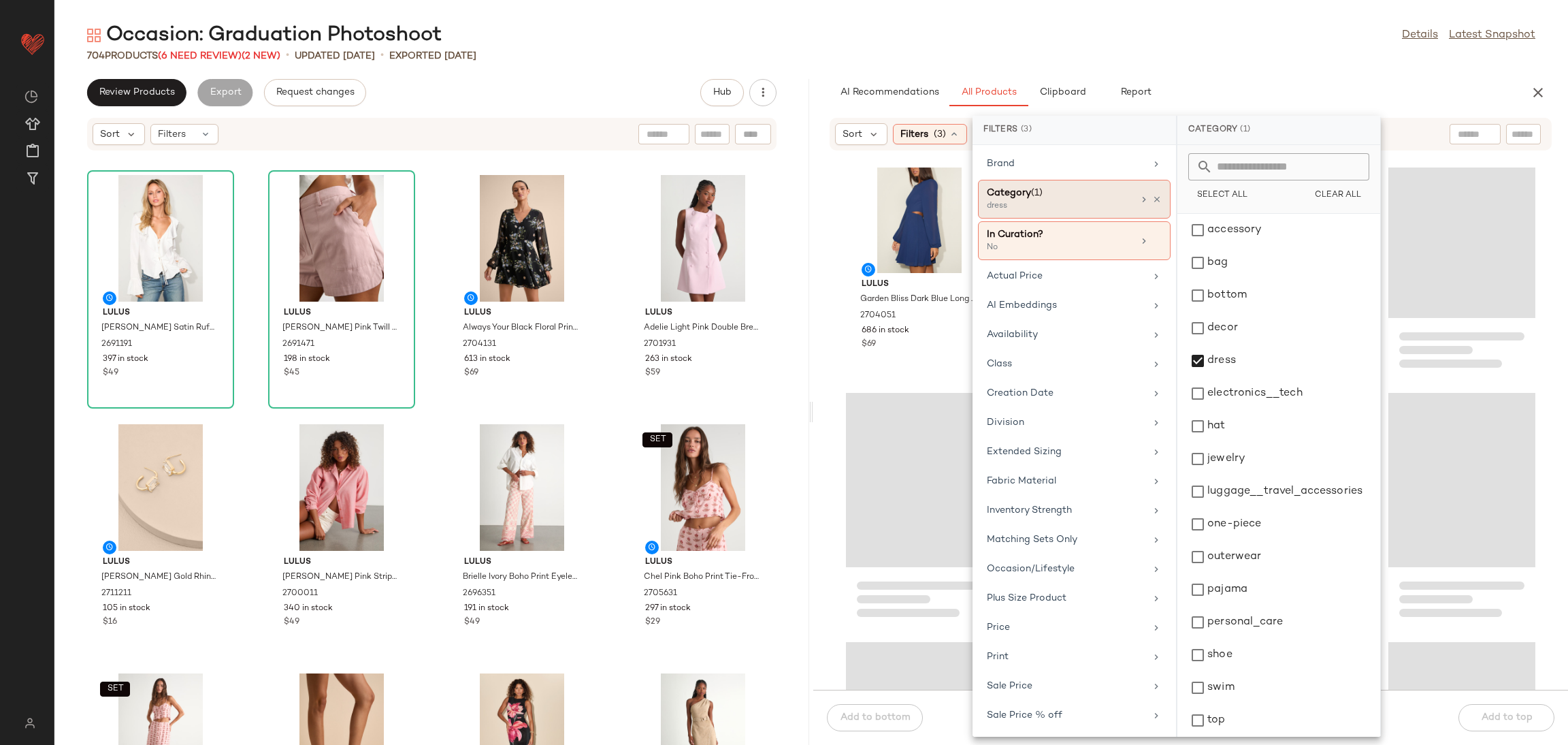
click at [1121, 190] on div "Category (1)" at bounding box center [1060, 192] width 146 height 14
click at [1152, 202] on icon at bounding box center [1157, 200] width 9 height 9
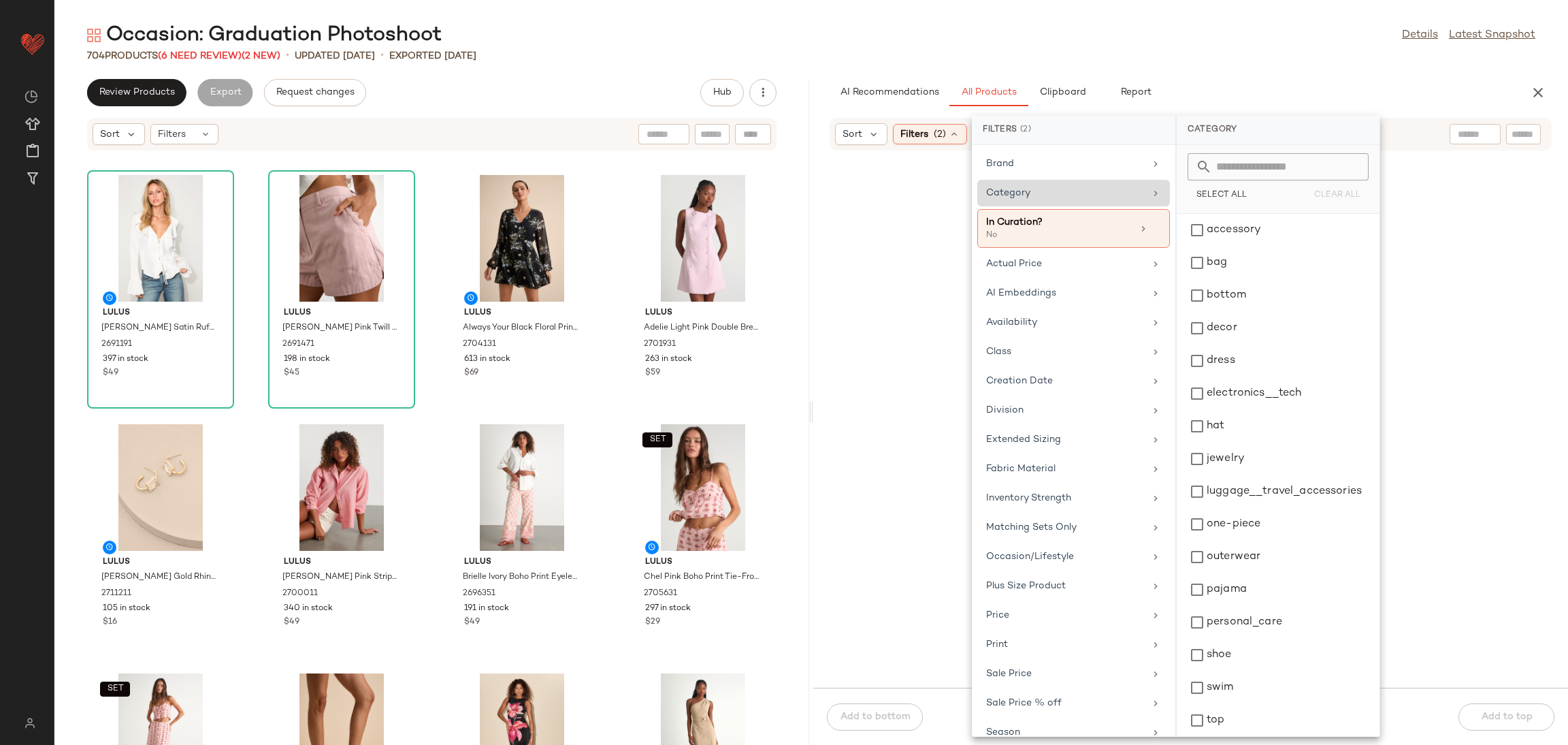
click at [1126, 194] on div "Category" at bounding box center [1066, 192] width 158 height 14
click at [1217, 279] on div "bag" at bounding box center [1278, 295] width 192 height 33
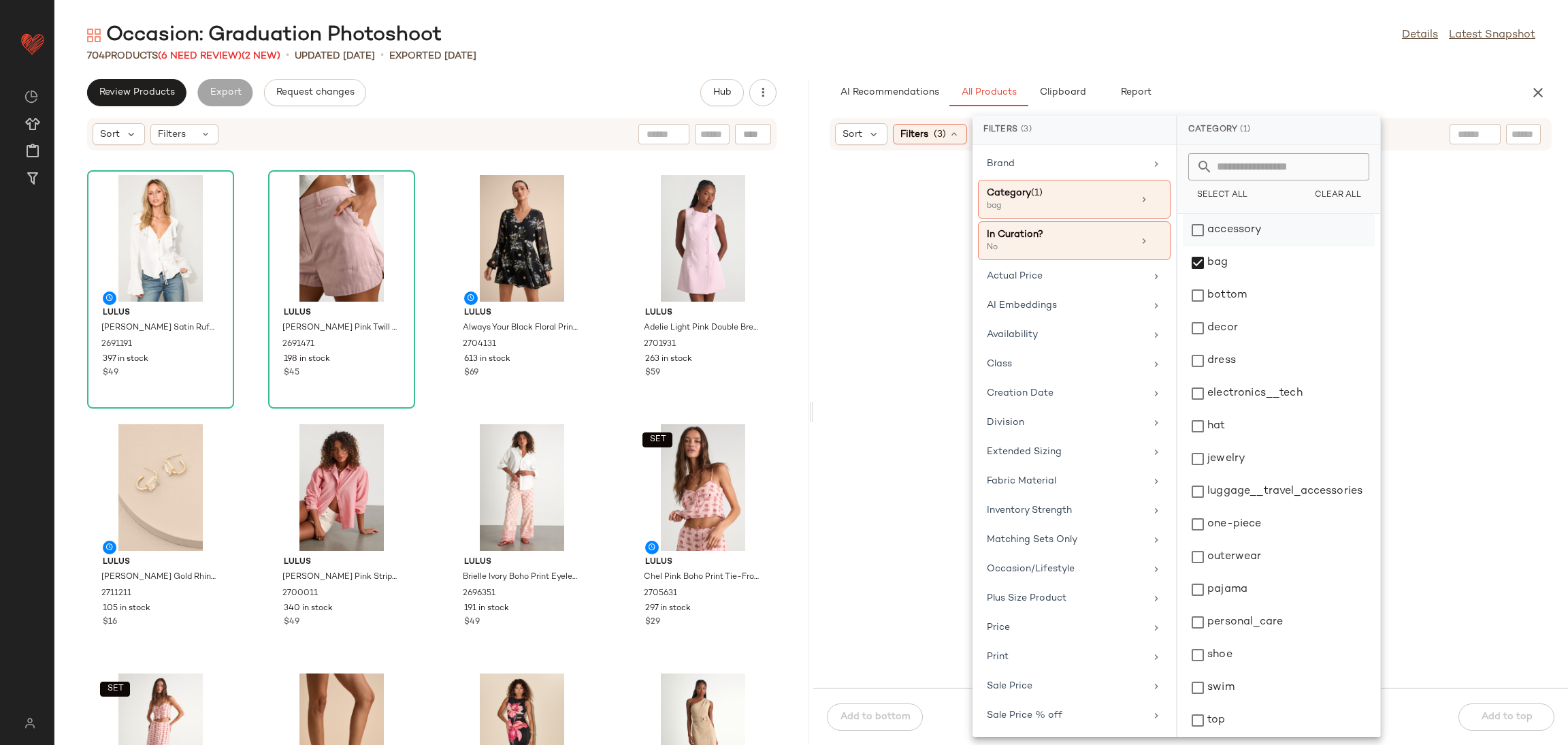
click at [1223, 246] on div "accessory" at bounding box center [1279, 262] width 192 height 33
click at [1230, 671] on div "shoe" at bounding box center [1279, 687] width 192 height 33
click at [1227, 443] on div "hat" at bounding box center [1279, 459] width 192 height 33
click at [1231, 476] on div "jewelry" at bounding box center [1279, 491] width 192 height 33
click at [936, 407] on div at bounding box center [1190, 428] width 750 height 515
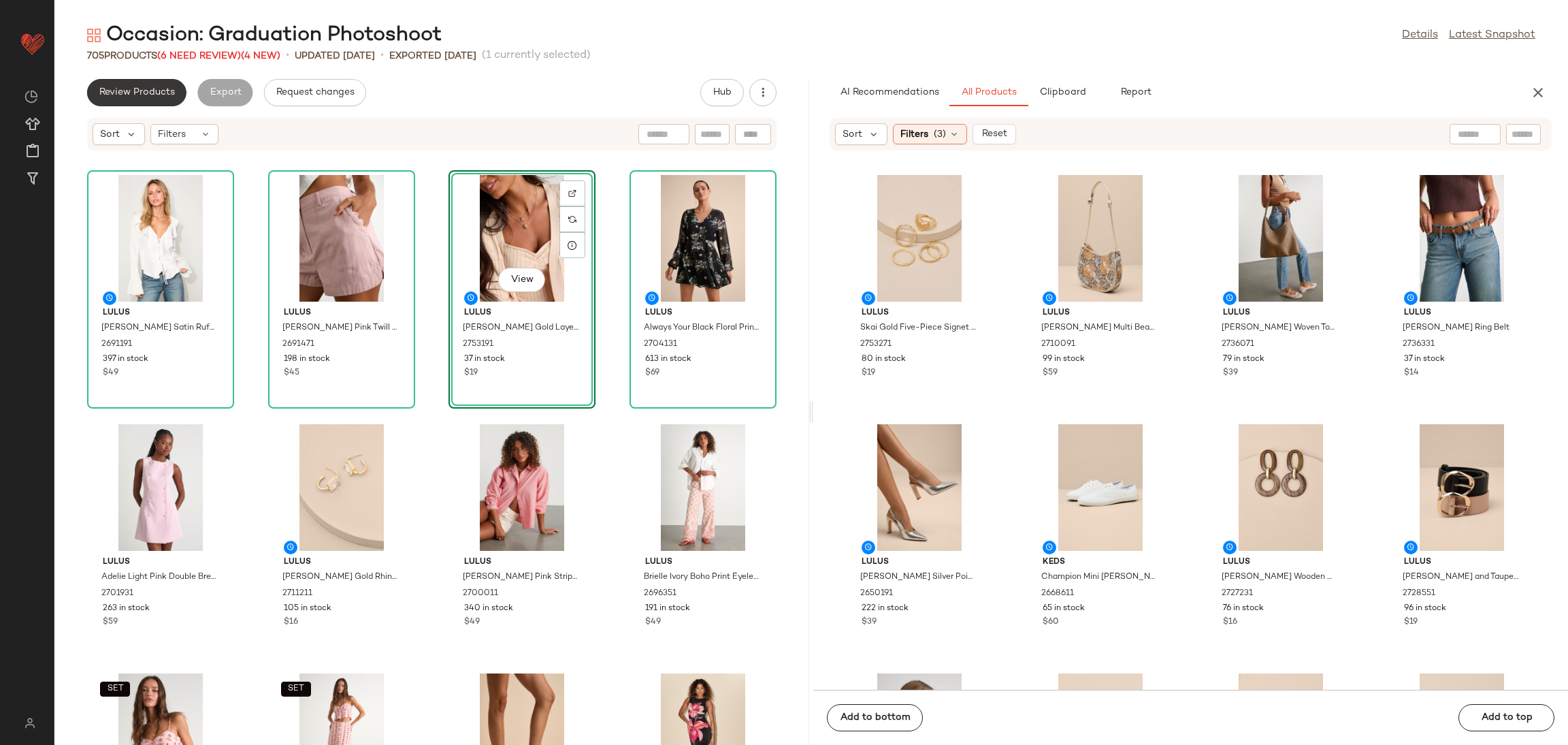
click at [144, 99] on button "Review Products" at bounding box center [136, 92] width 100 height 27
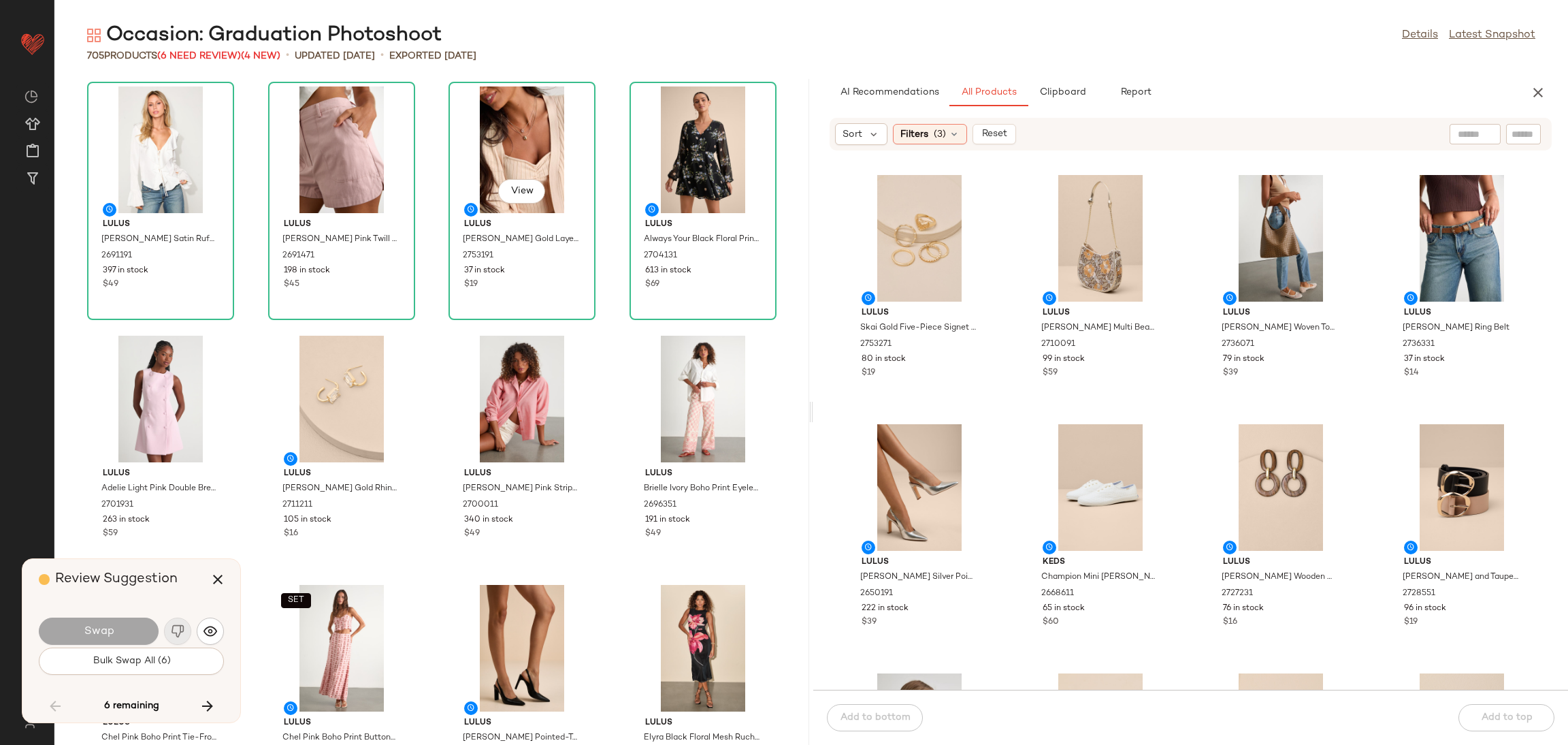
scroll to position [5231, 0]
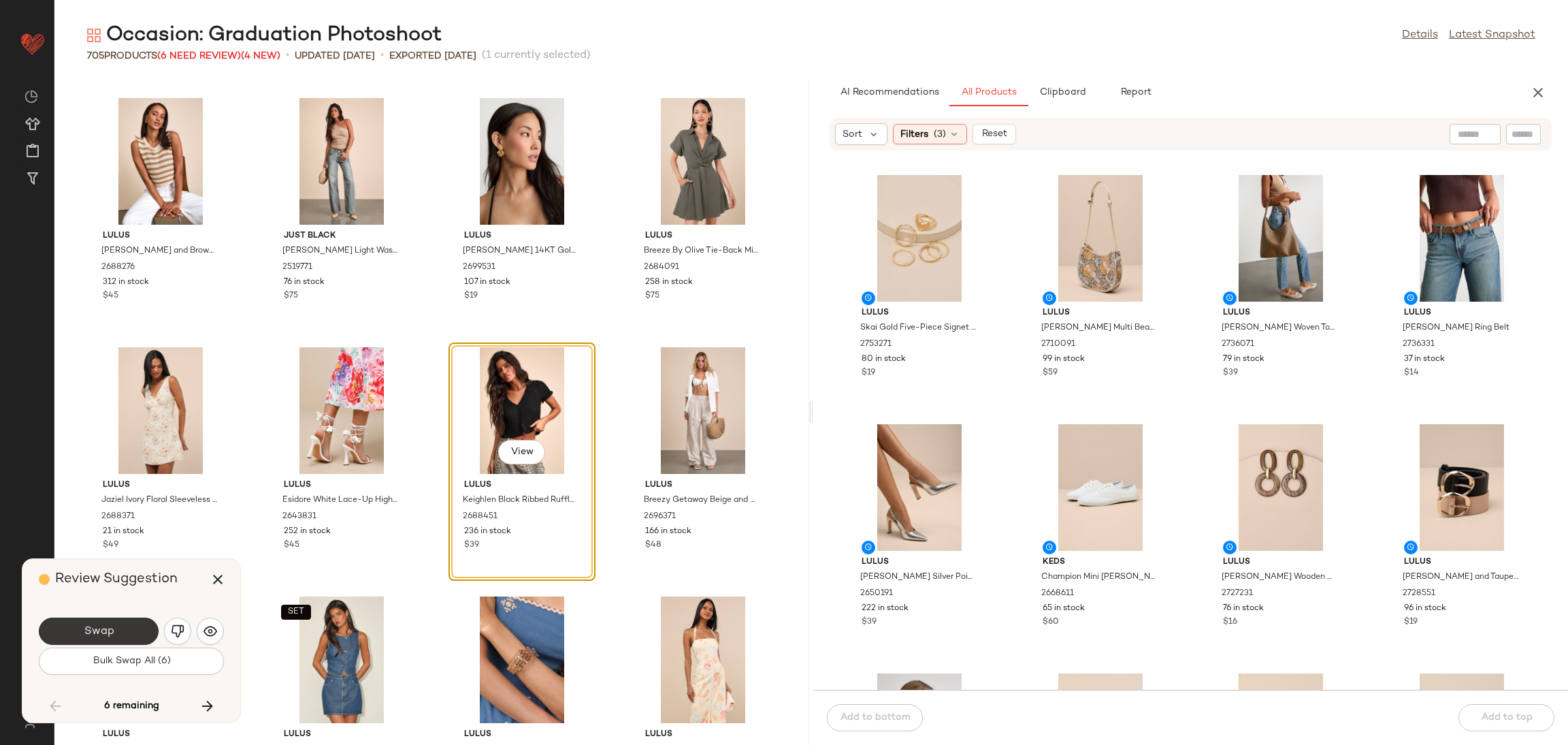
click at [116, 643] on button "Swap" at bounding box center [99, 630] width 119 height 27
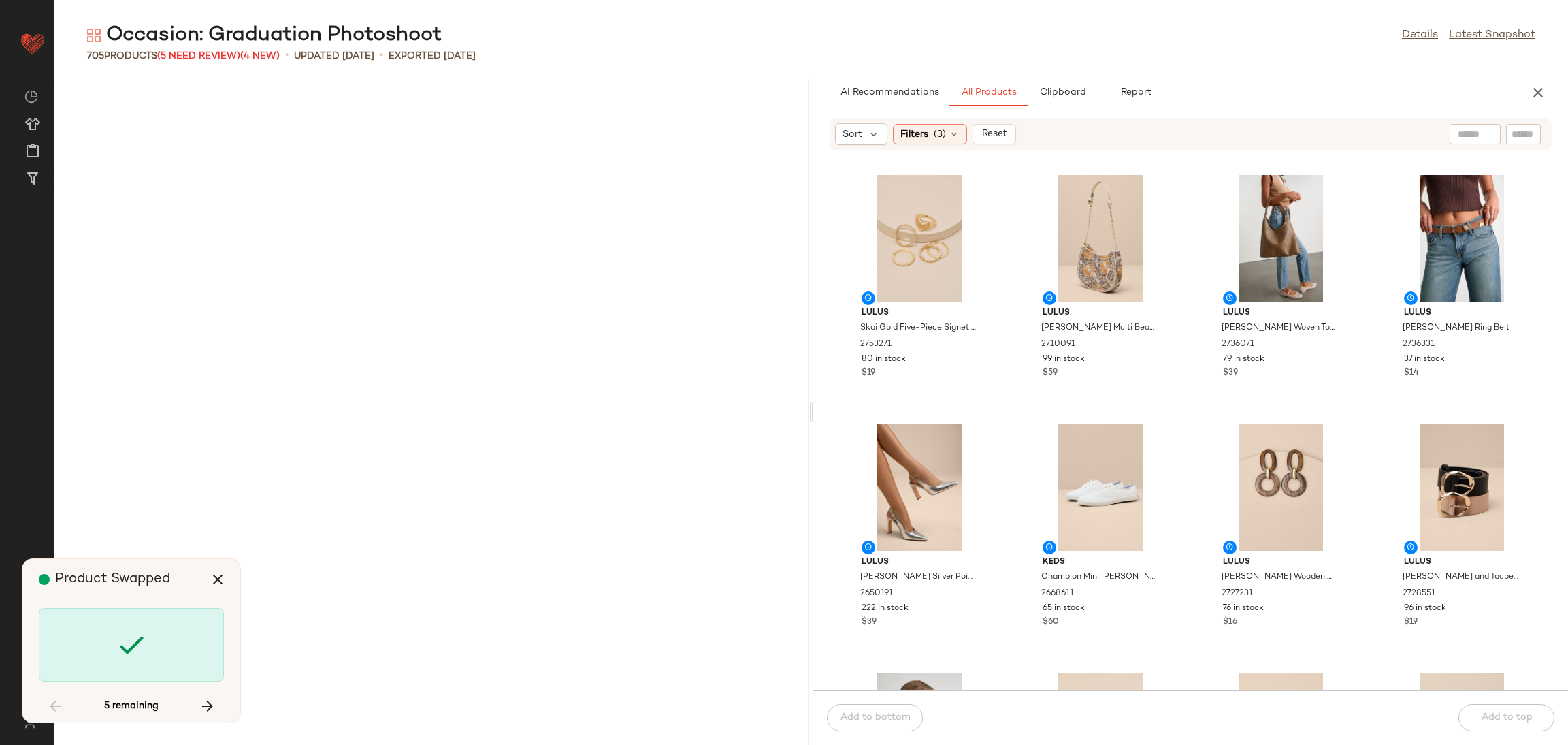
scroll to position [18685, 0]
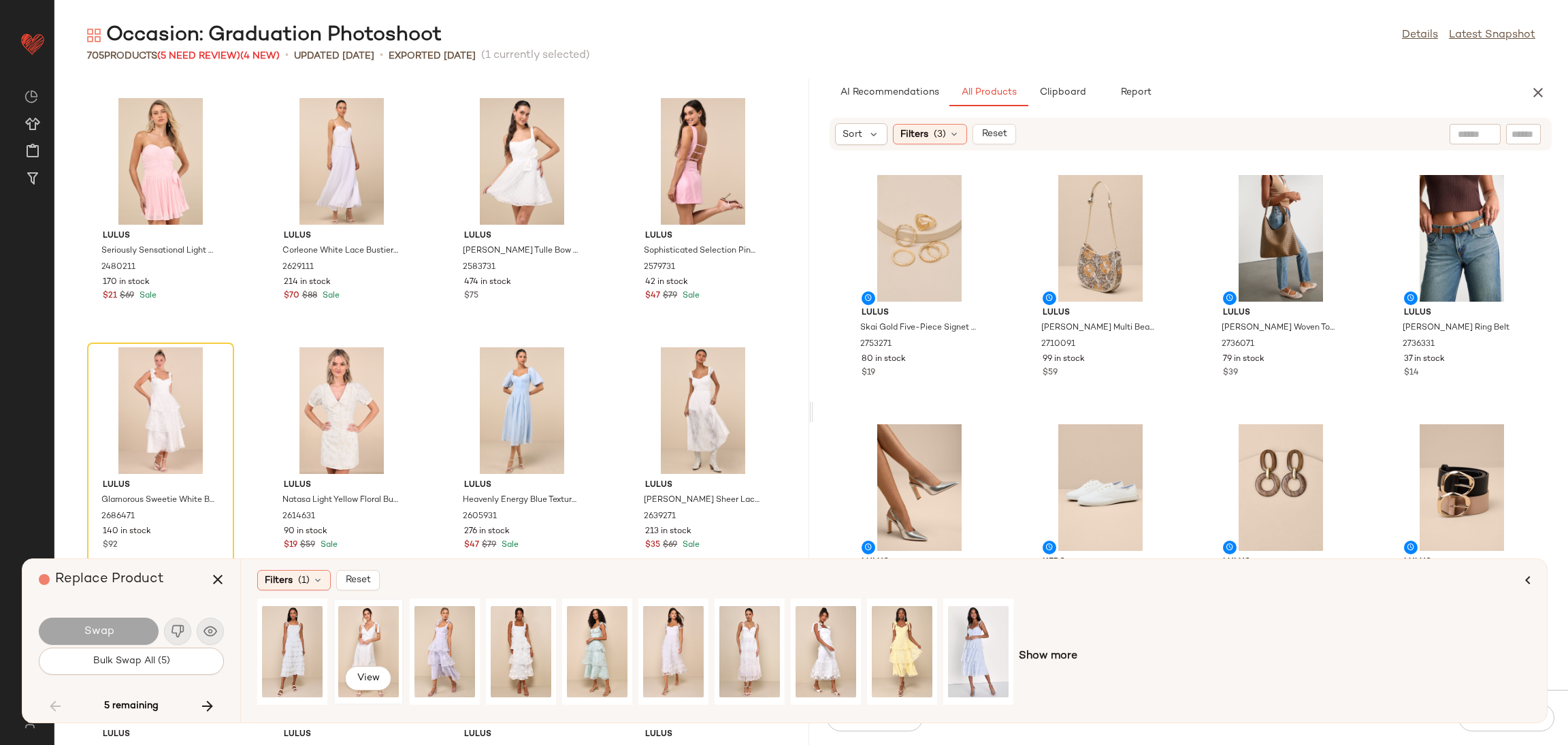
drag, startPoint x: 372, startPoint y: 621, endPoint x: 342, endPoint y: 620, distance: 30.0
click at [371, 621] on div "View" at bounding box center [368, 652] width 61 height 97
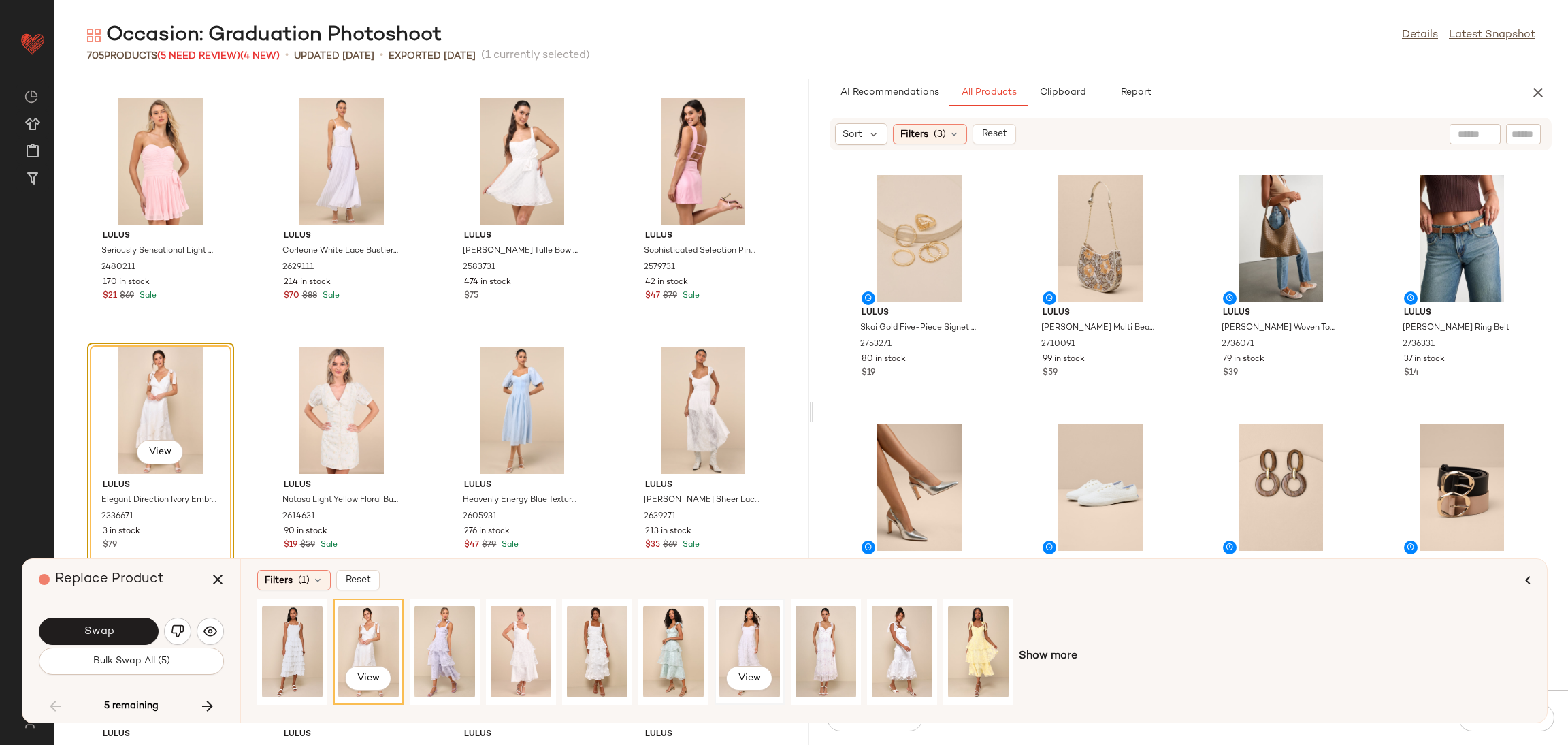
click at [760, 644] on div "View" at bounding box center [750, 652] width 61 height 97
click at [891, 633] on div "View" at bounding box center [901, 652] width 61 height 97
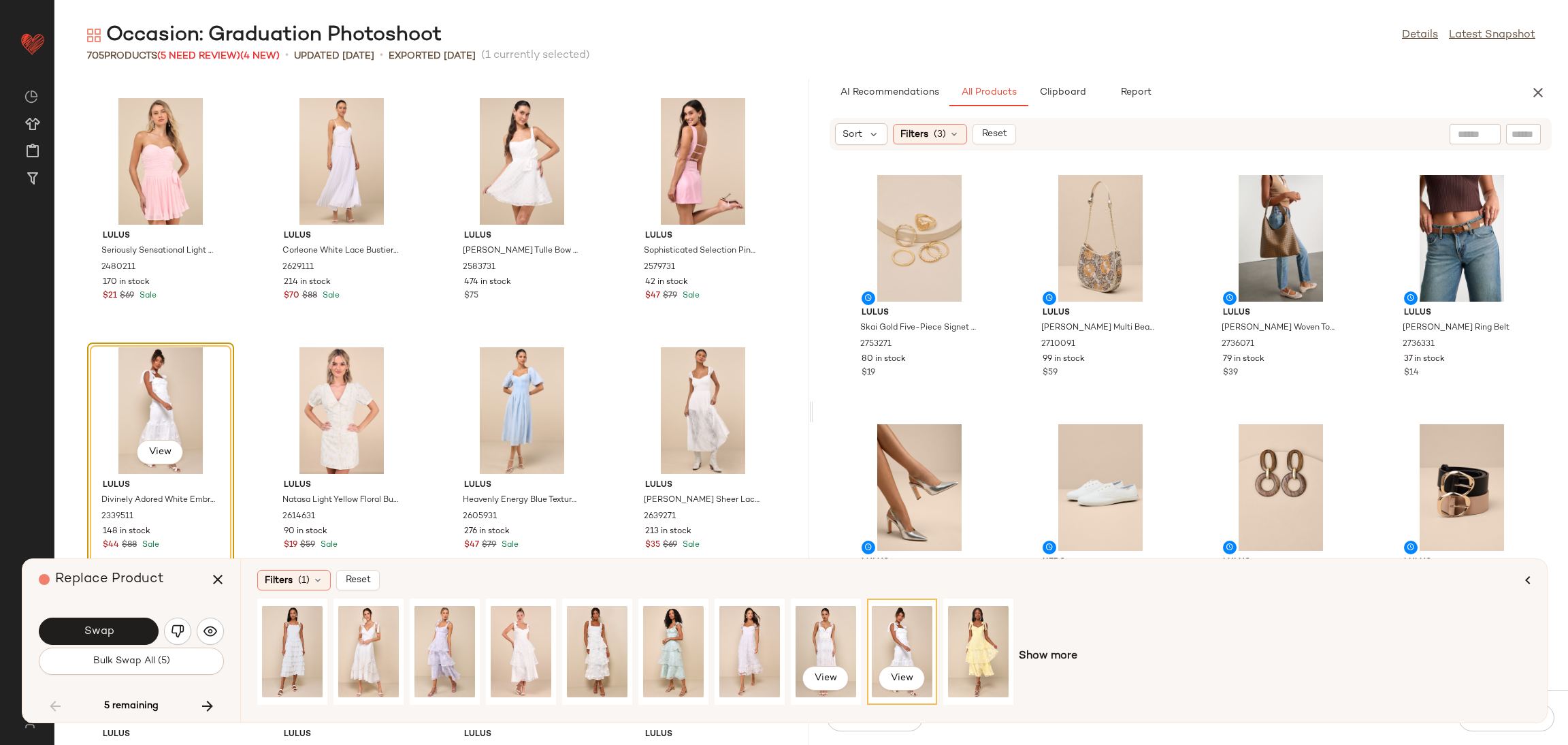
click at [783, 620] on div at bounding box center [750, 651] width 67 height 103
drag, startPoint x: 901, startPoint y: 626, endPoint x: 737, endPoint y: 621, distance: 164.1
click at [901, 627] on div "View" at bounding box center [901, 652] width 61 height 97
click at [136, 638] on button "Swap" at bounding box center [99, 630] width 119 height 27
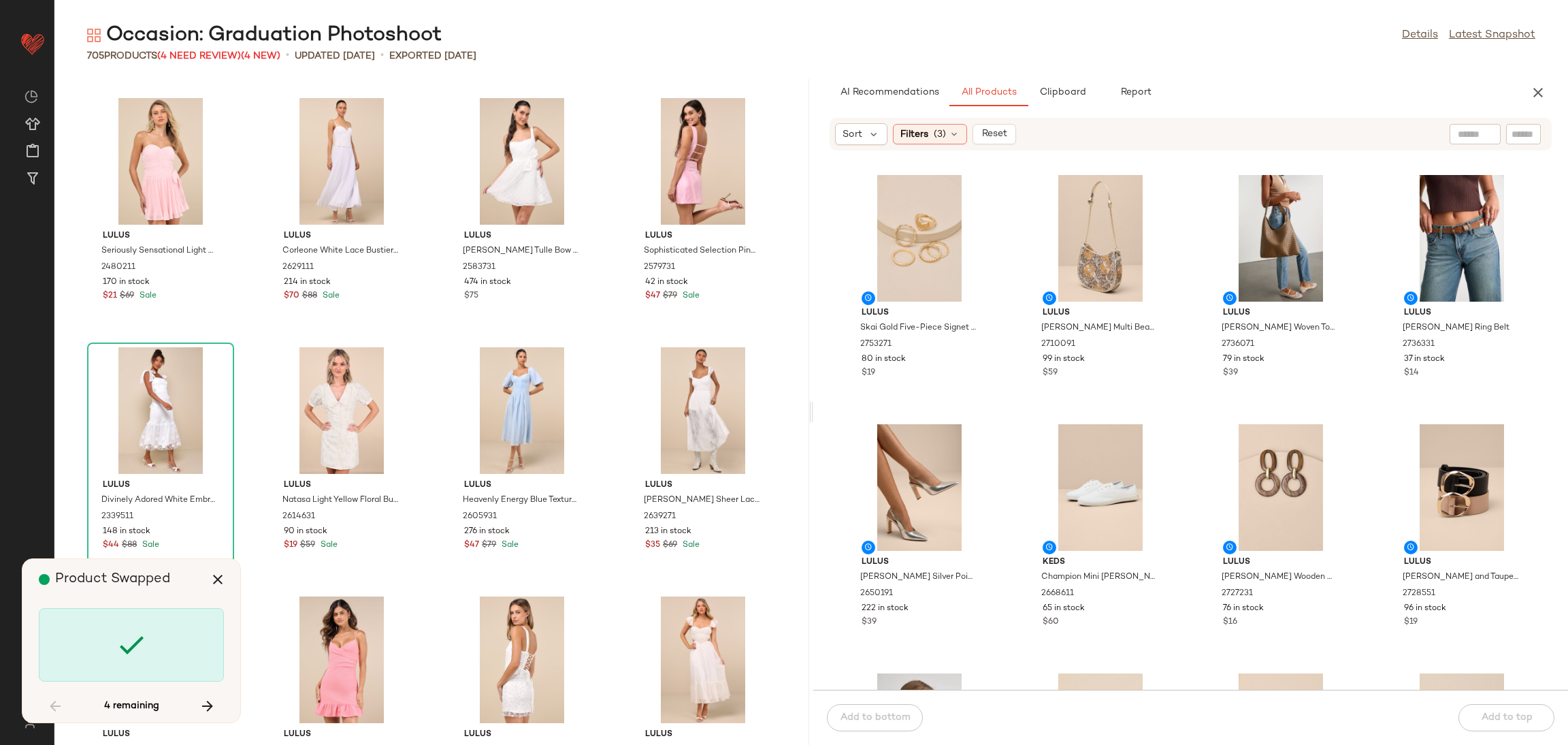
scroll to position [24166, 0]
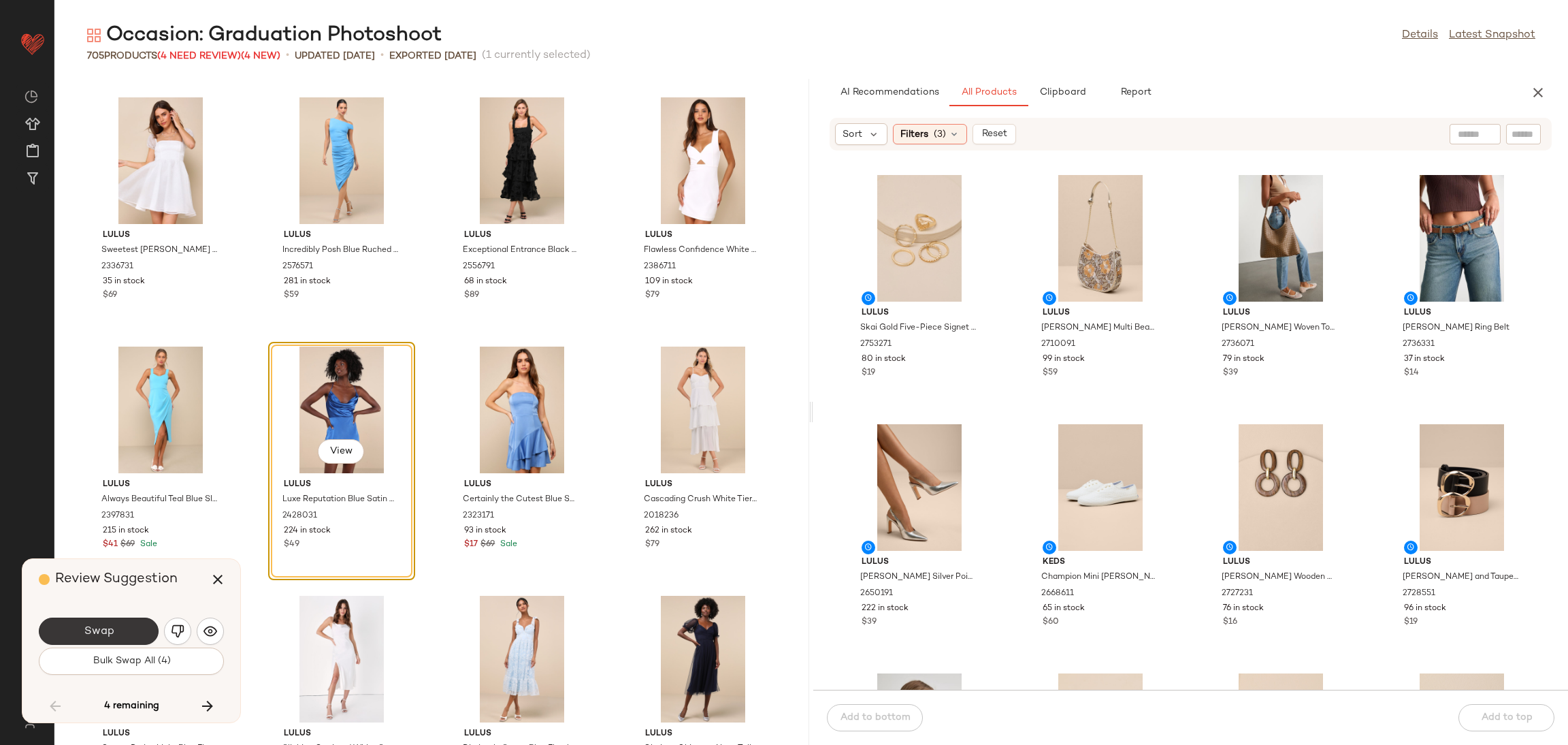
click at [91, 630] on span "Swap" at bounding box center [98, 631] width 31 height 13
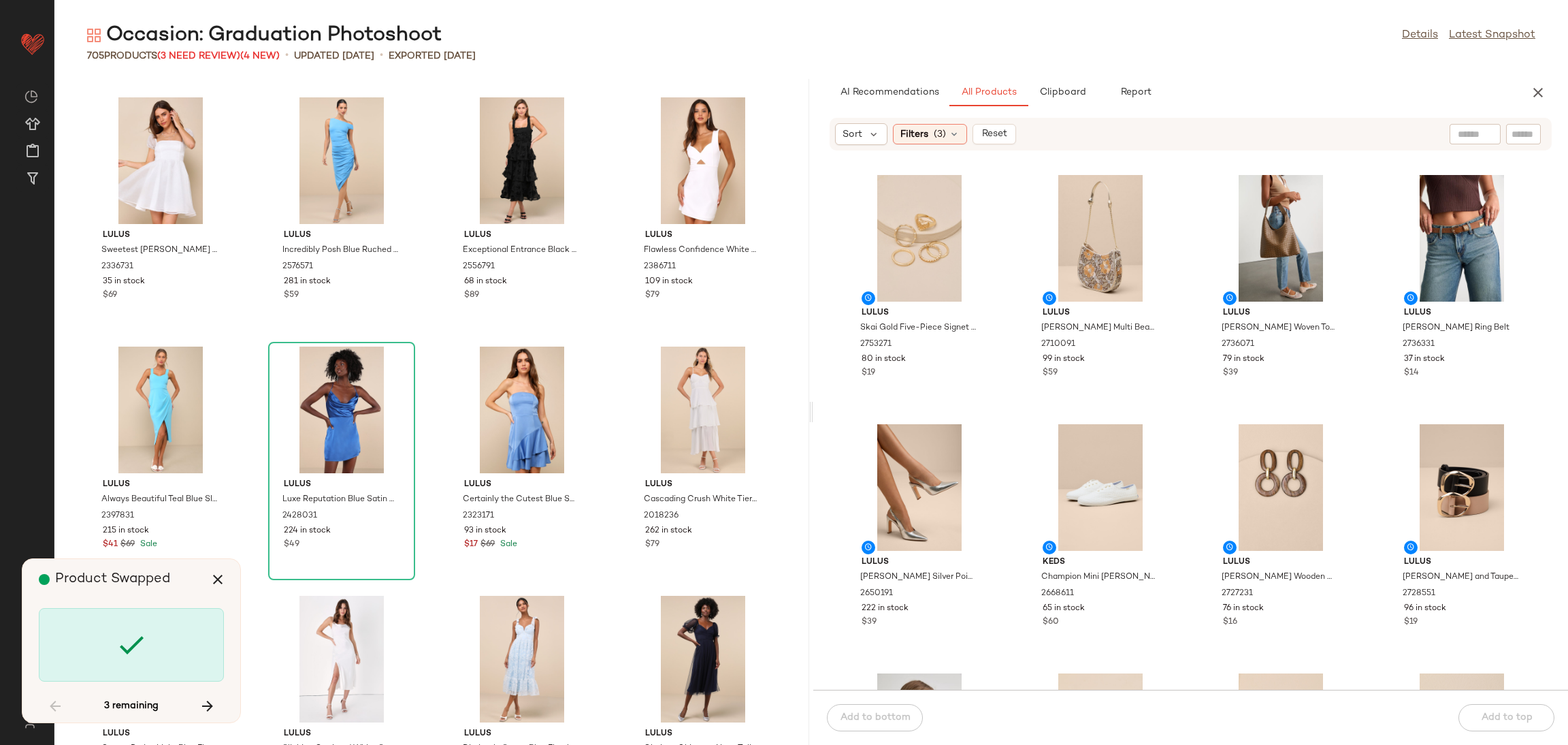
scroll to position [24664, 0]
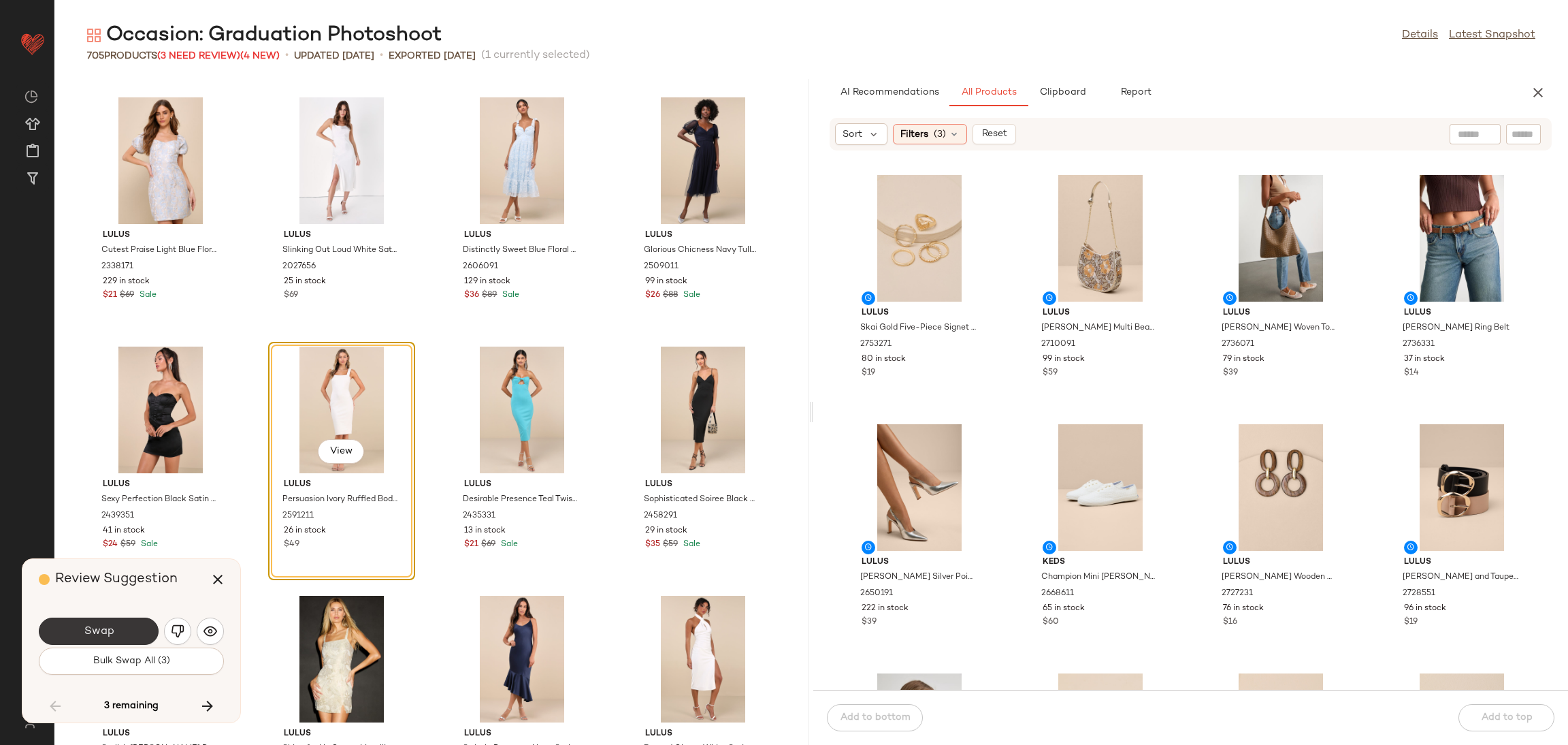
click at [129, 631] on button "Swap" at bounding box center [99, 630] width 119 height 27
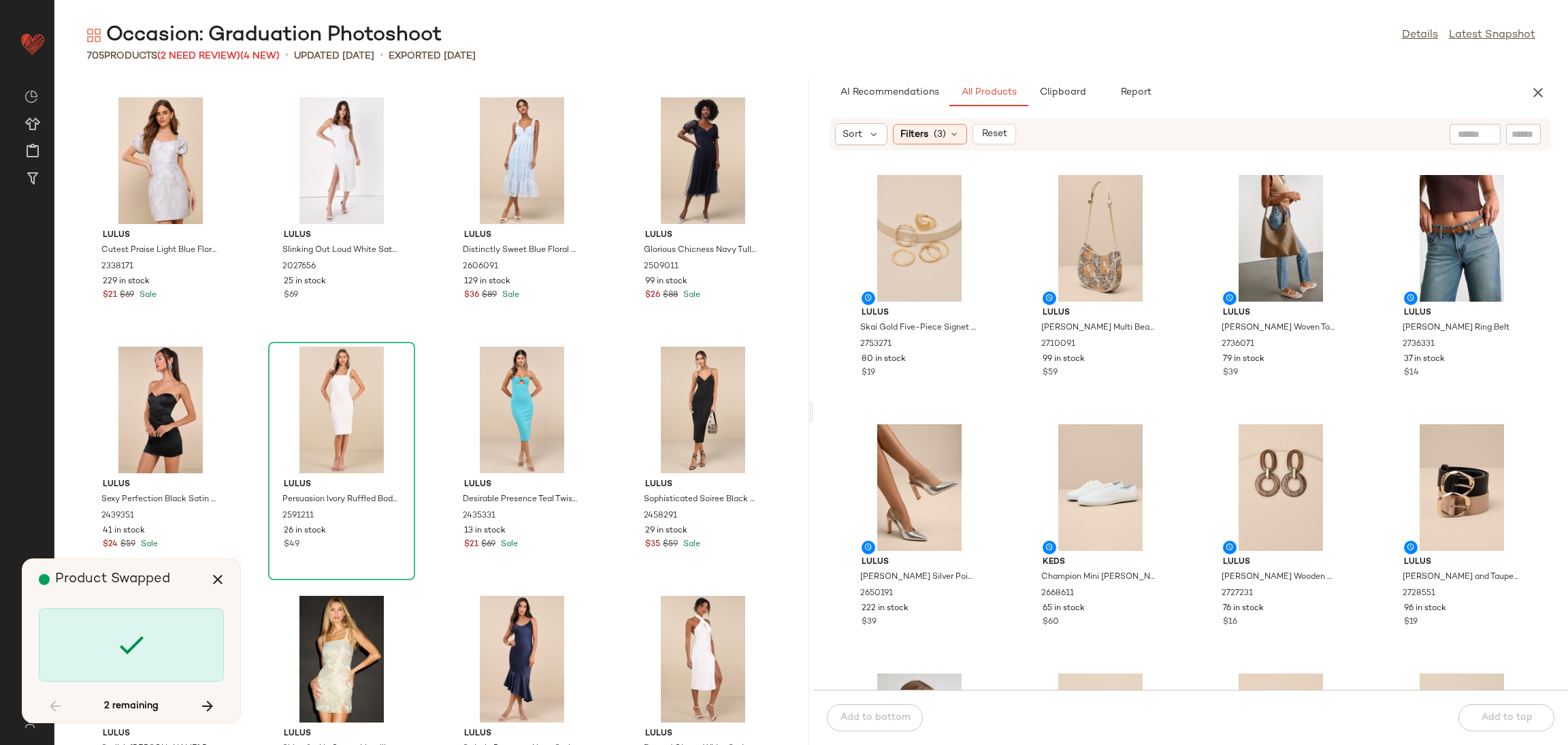
scroll to position [26408, 0]
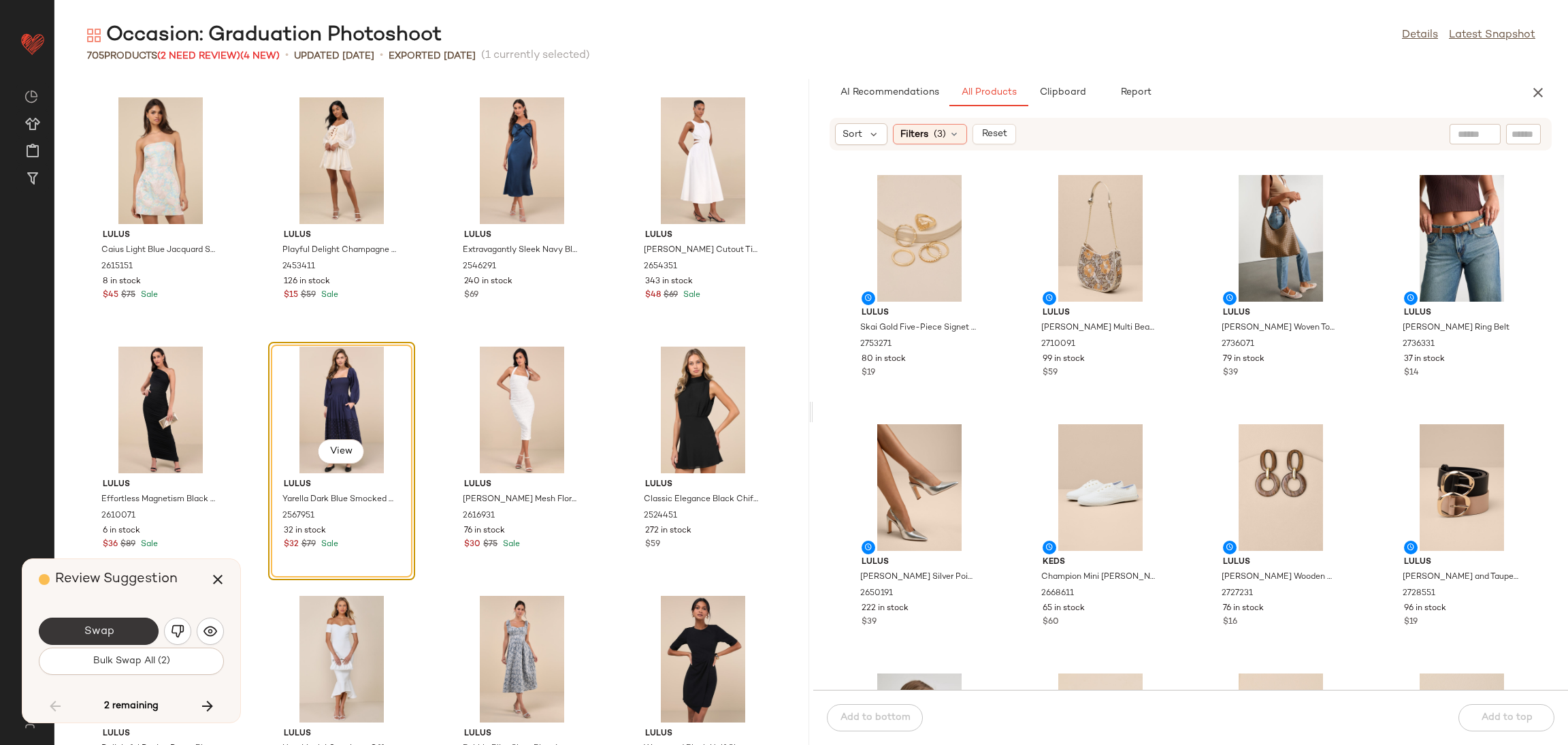
click at [116, 627] on button "Swap" at bounding box center [99, 630] width 119 height 27
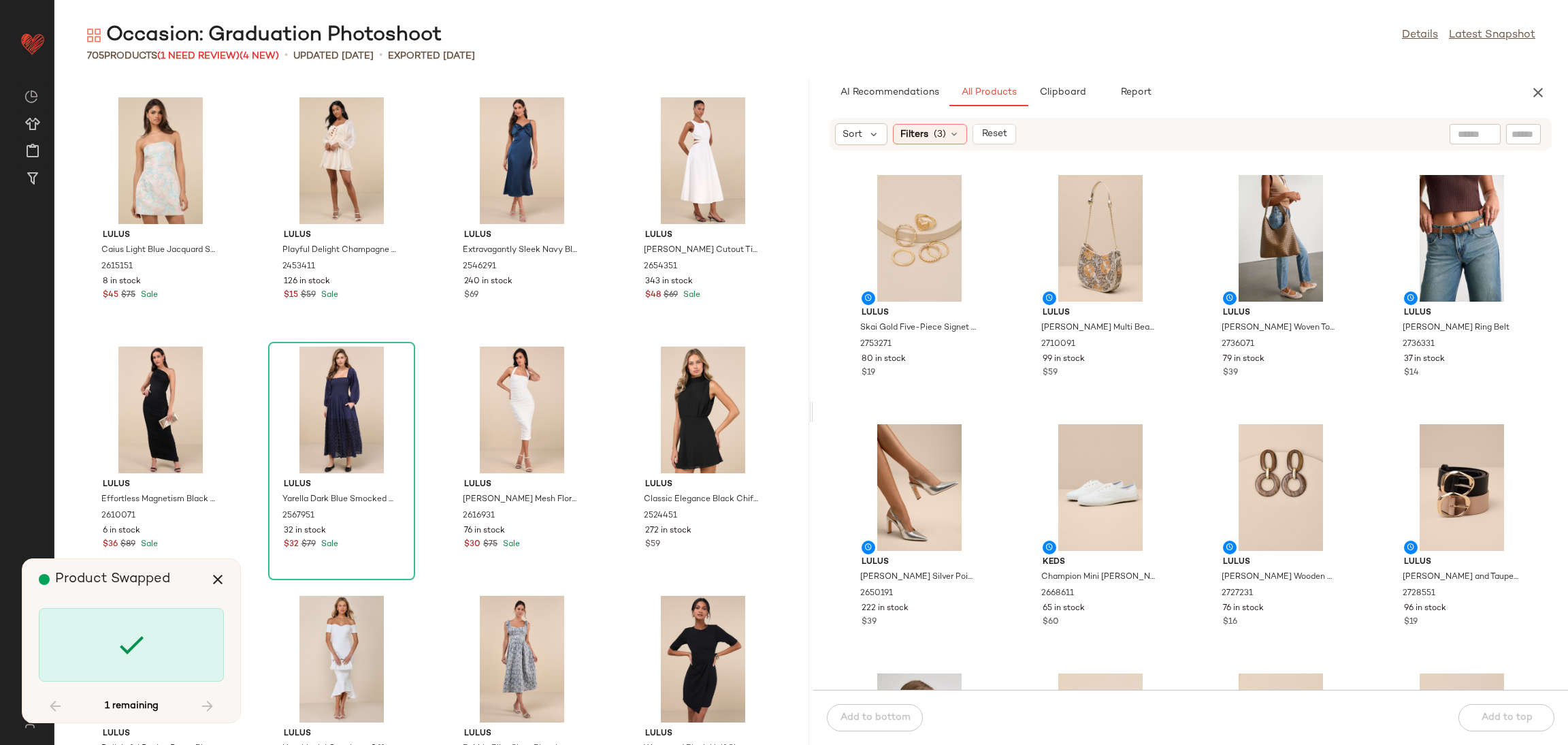
scroll to position [35127, 0]
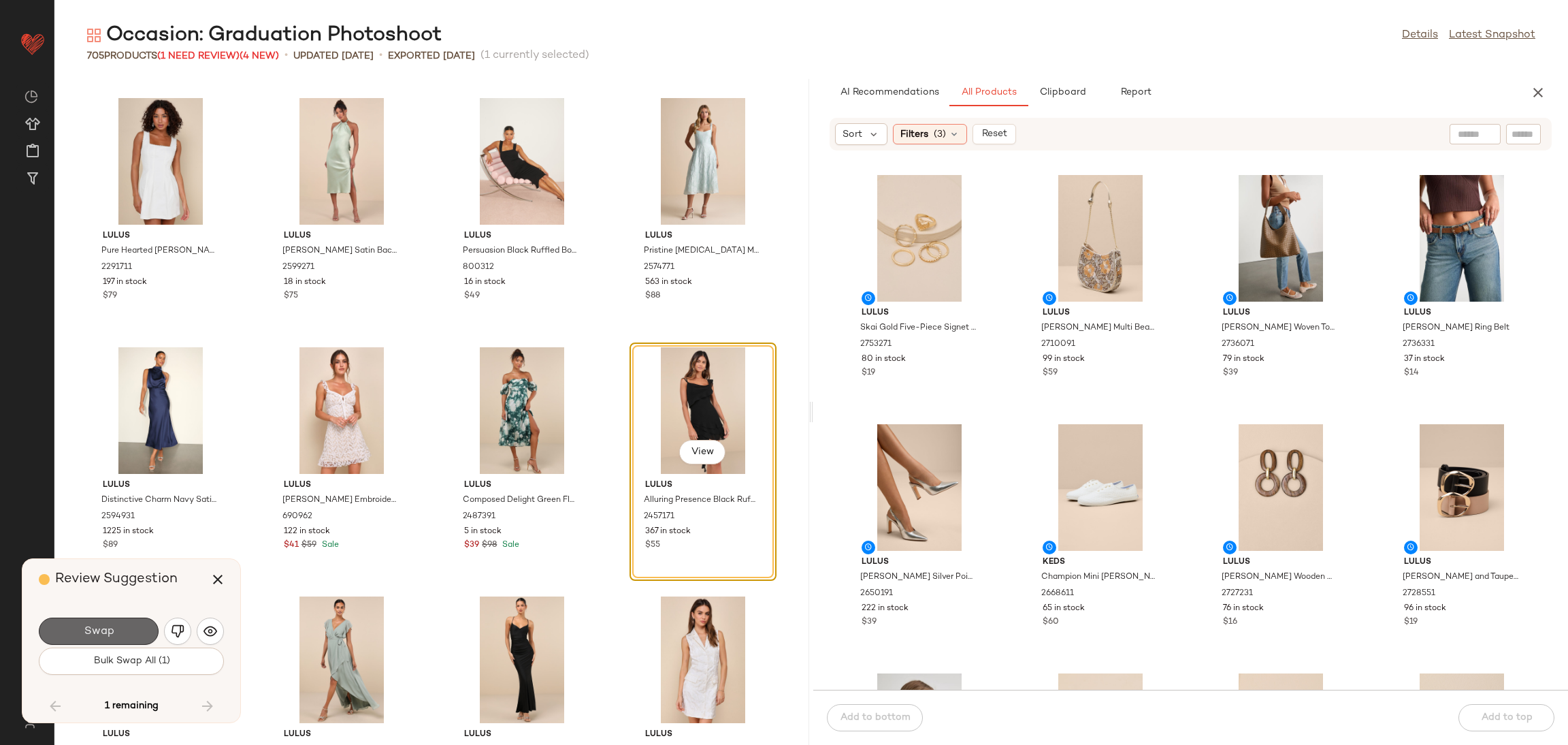
click at [96, 635] on span "Swap" at bounding box center [98, 631] width 31 height 13
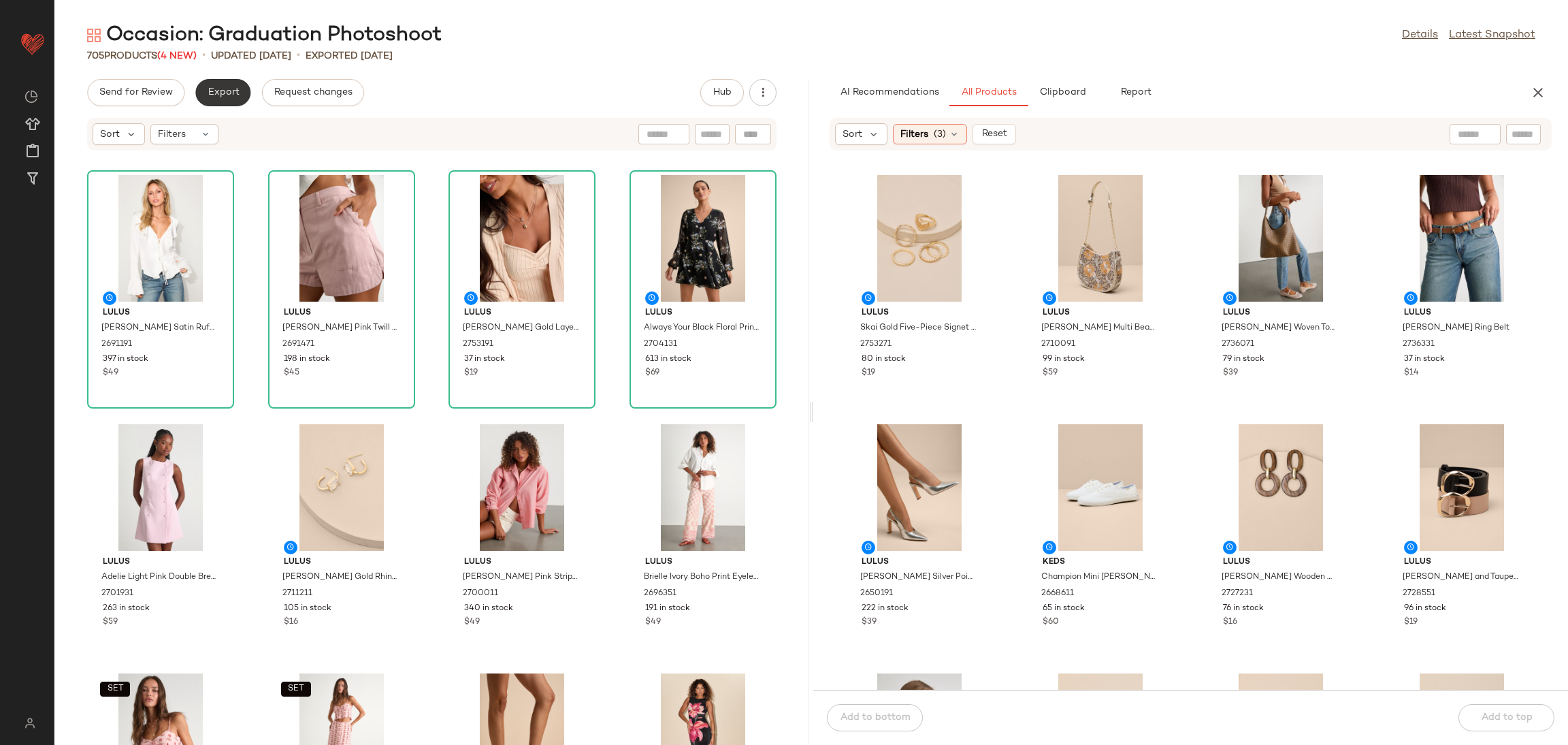
click at [223, 83] on button "Export" at bounding box center [223, 92] width 55 height 27
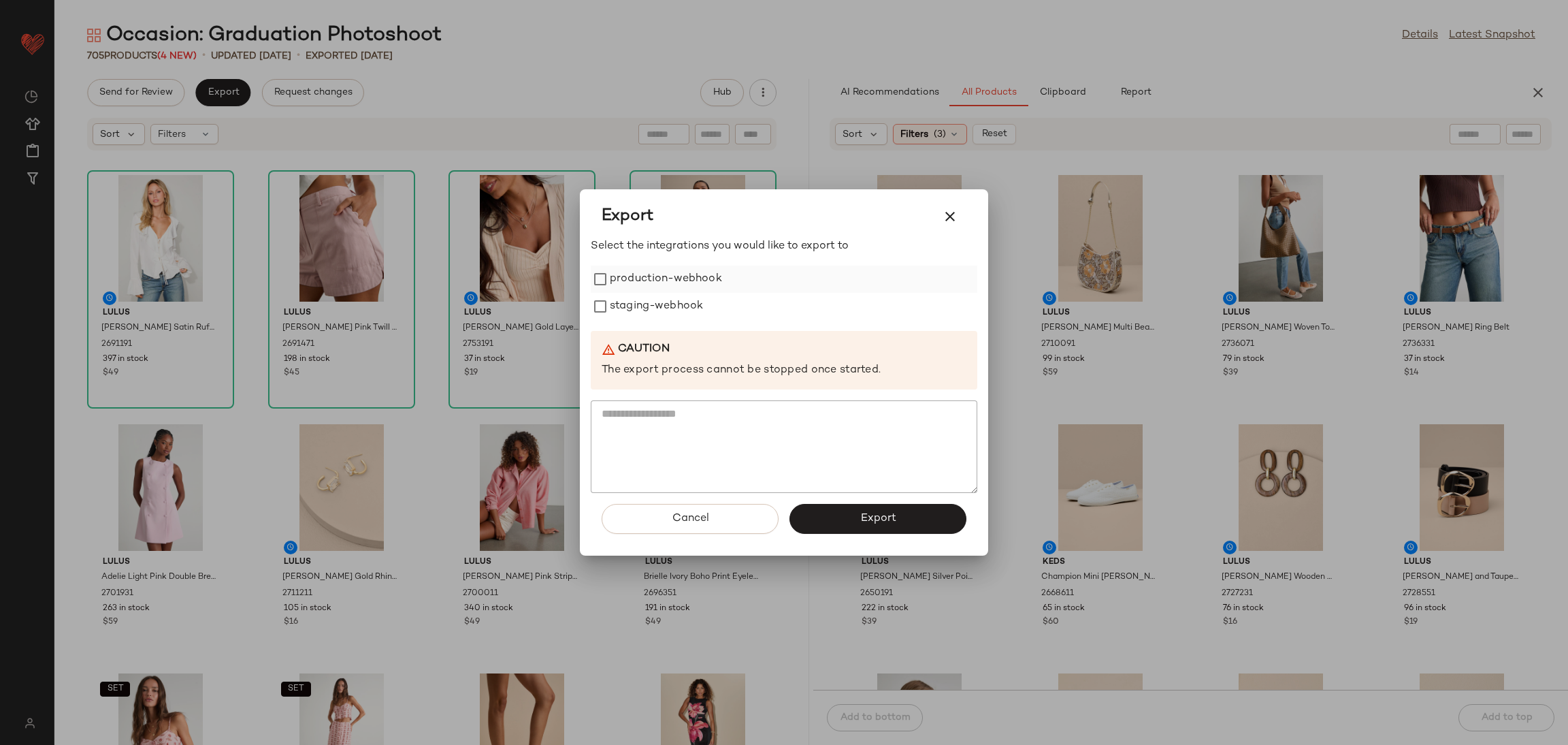
click at [665, 291] on label "production-webhook" at bounding box center [666, 279] width 112 height 27
click at [670, 299] on label "staging-webhook" at bounding box center [656, 306] width 93 height 27
drag, startPoint x: 822, startPoint y: 531, endPoint x: 802, endPoint y: 529, distance: 20.1
click at [819, 532] on button "Export" at bounding box center [878, 518] width 177 height 30
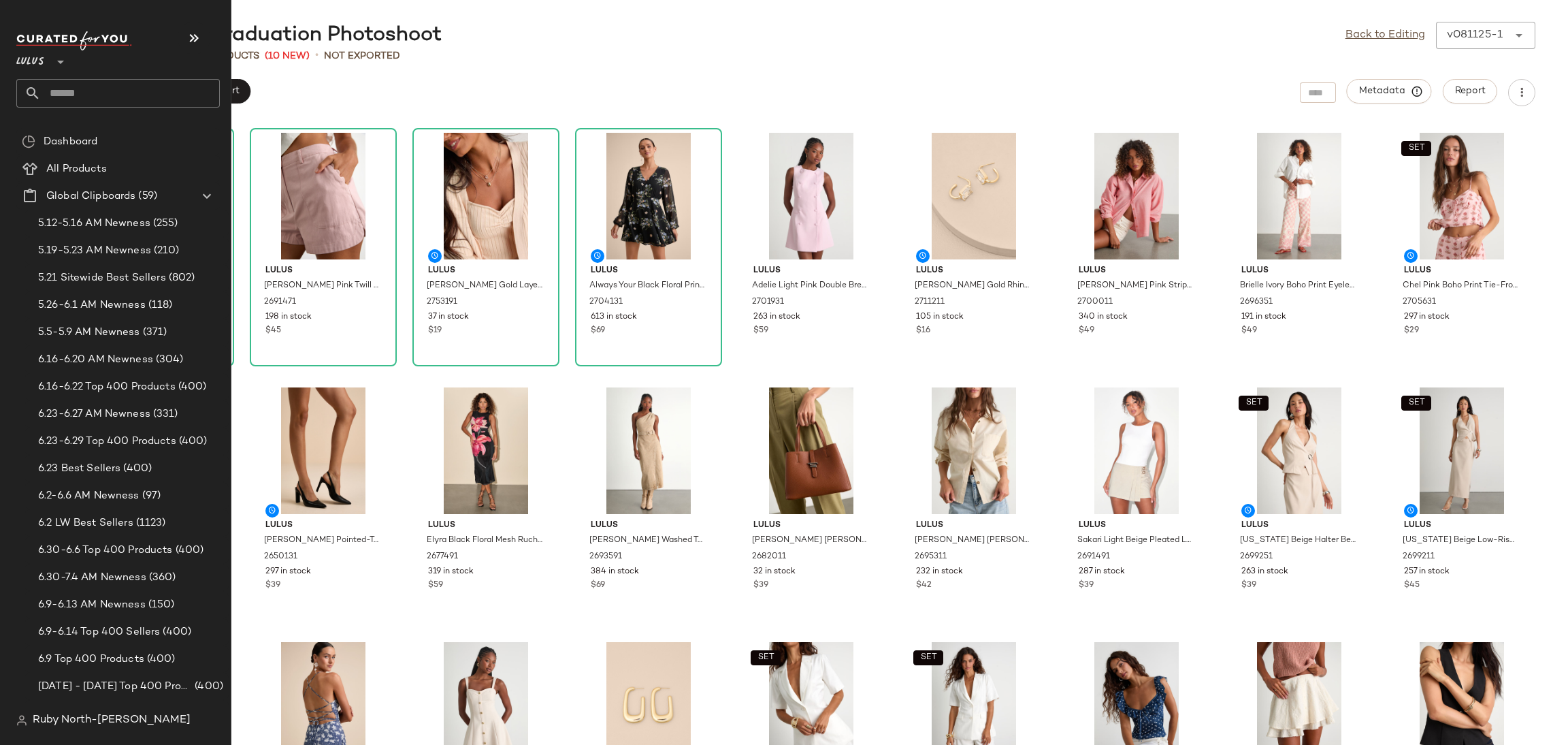
click at [93, 90] on input "text" at bounding box center [131, 93] width 179 height 29
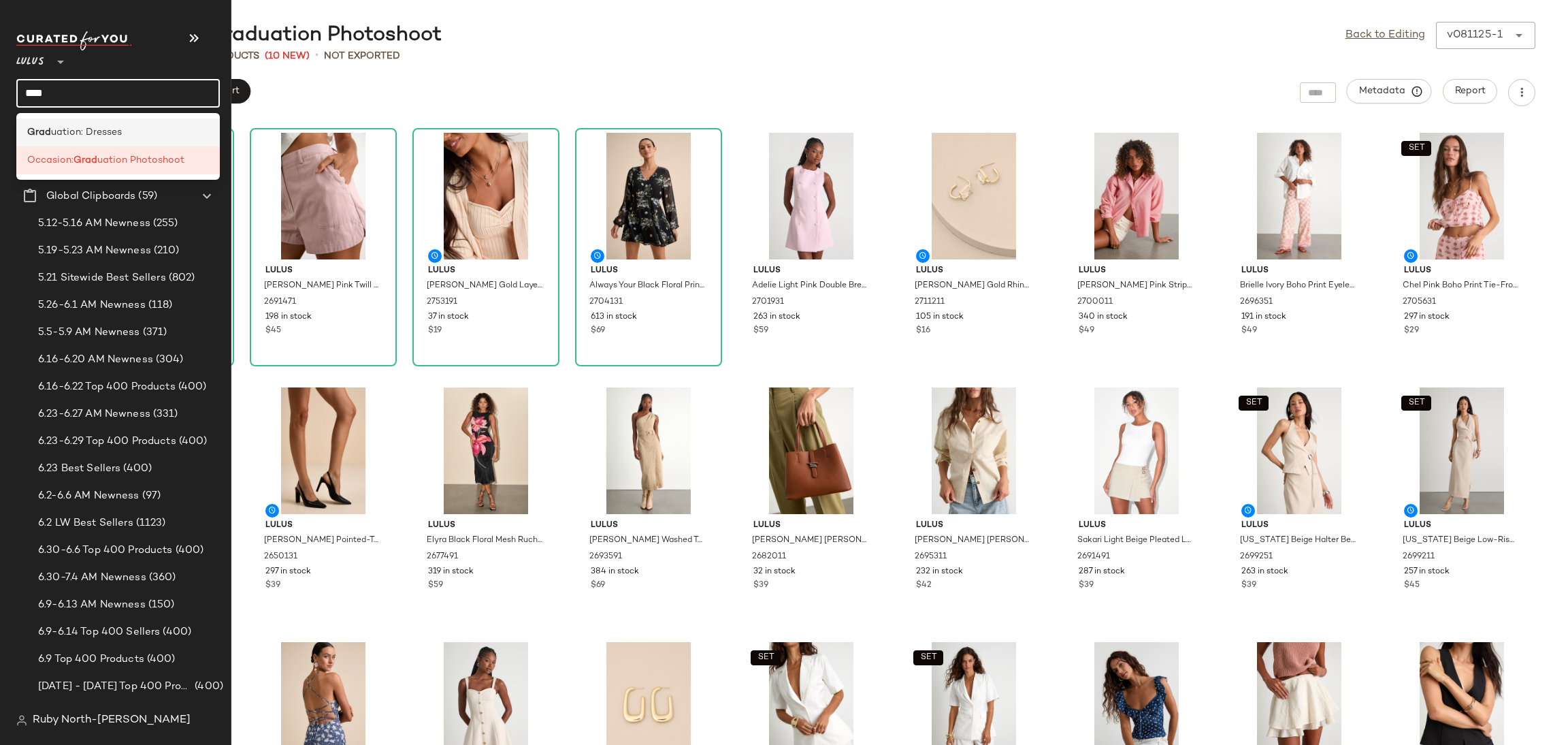
click at [79, 123] on div "Grad uation: Dresses" at bounding box center [118, 132] width 203 height 28
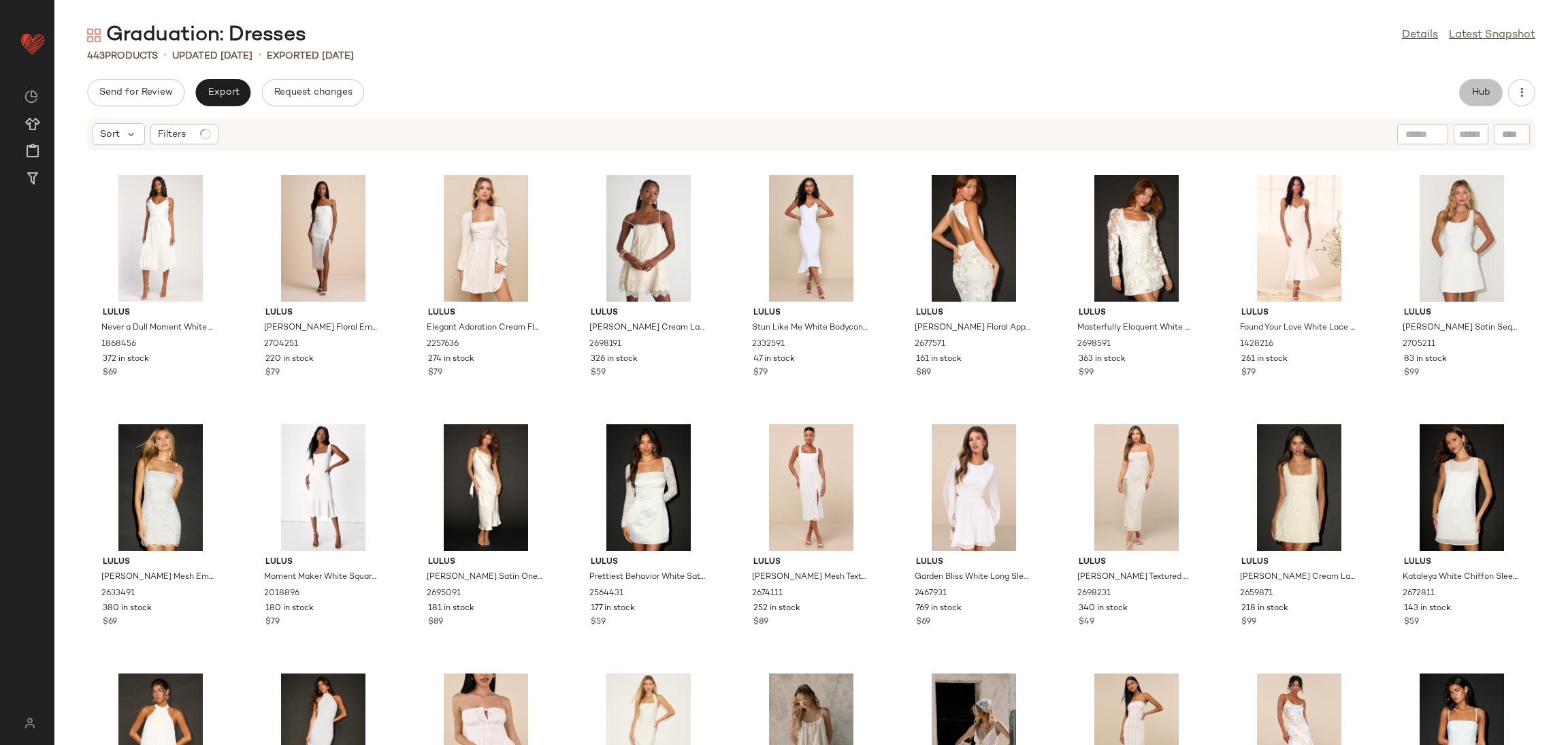
click at [1480, 94] on span "Hub" at bounding box center [1480, 92] width 19 height 11
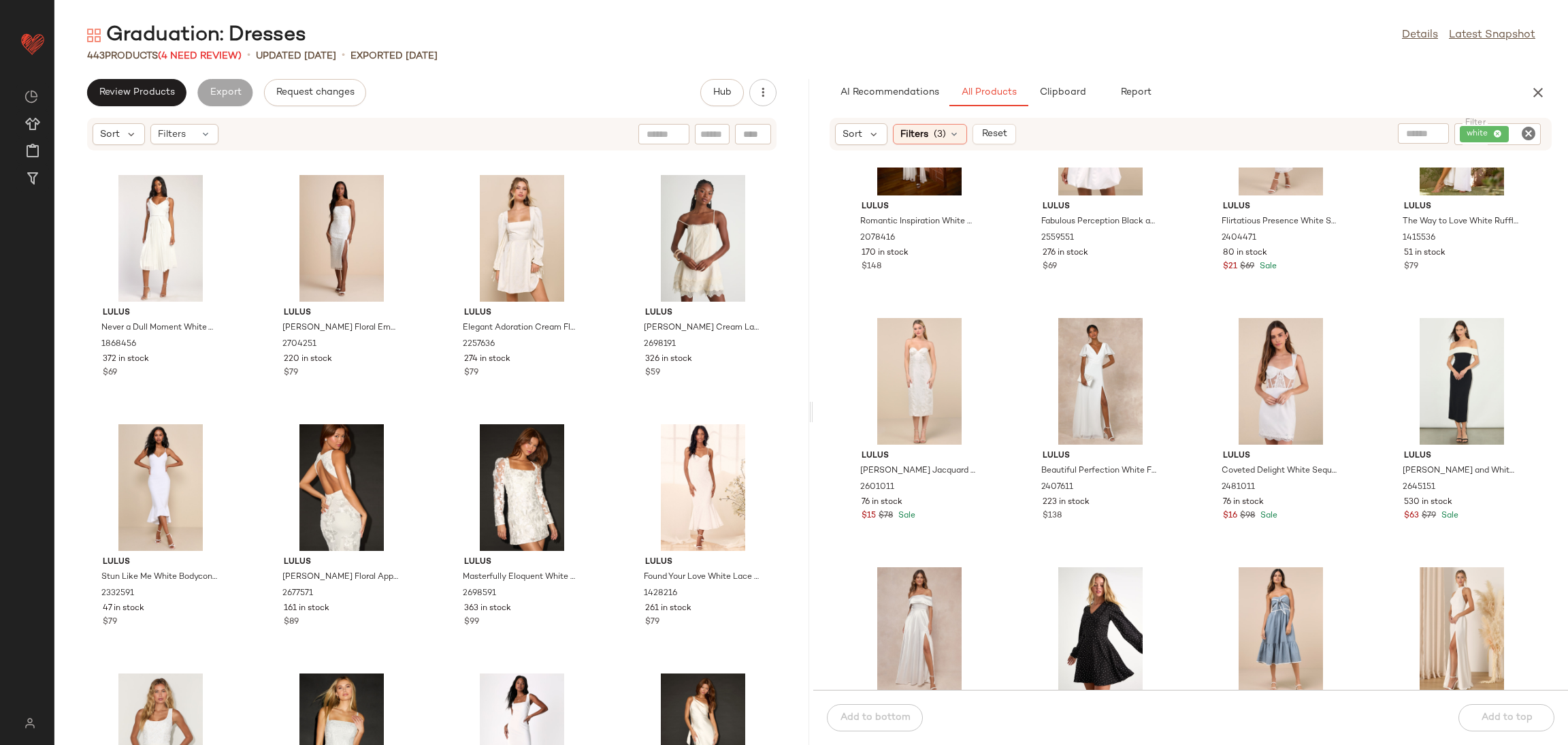
scroll to position [2563, 0]
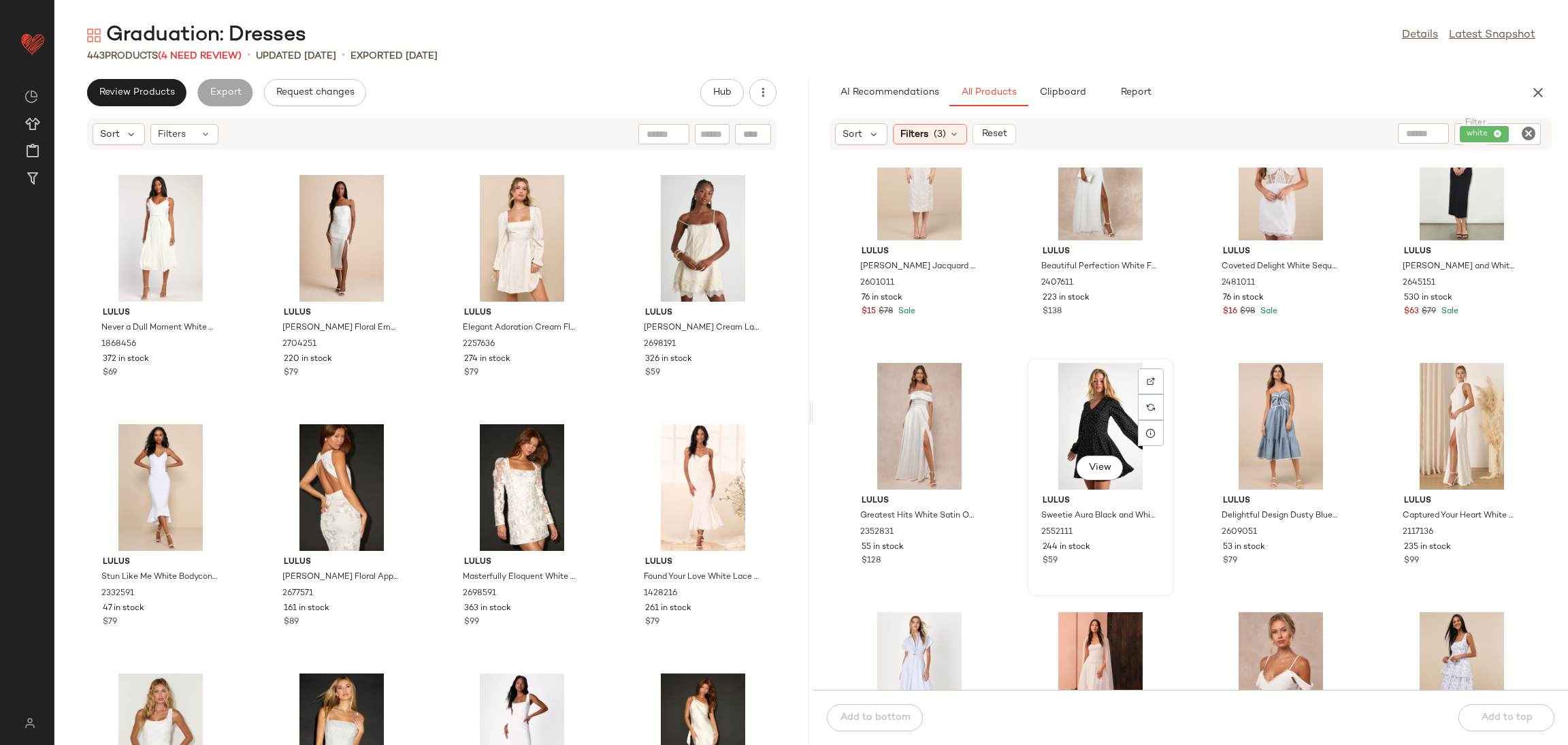
click at [1157, 365] on div "View" at bounding box center [1100, 426] width 137 height 127
click at [1157, 394] on div at bounding box center [1151, 407] width 26 height 26
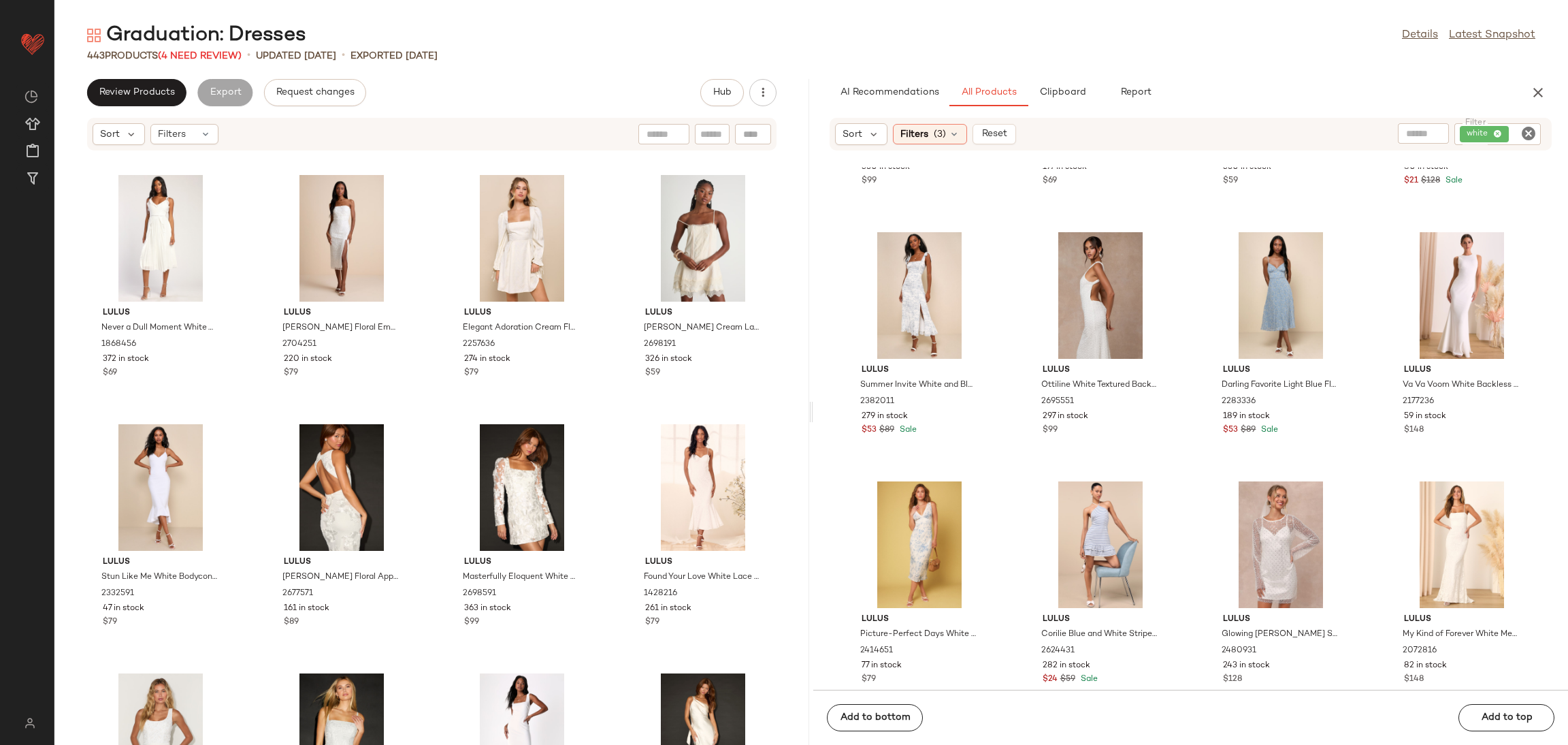
scroll to position [5957, 0]
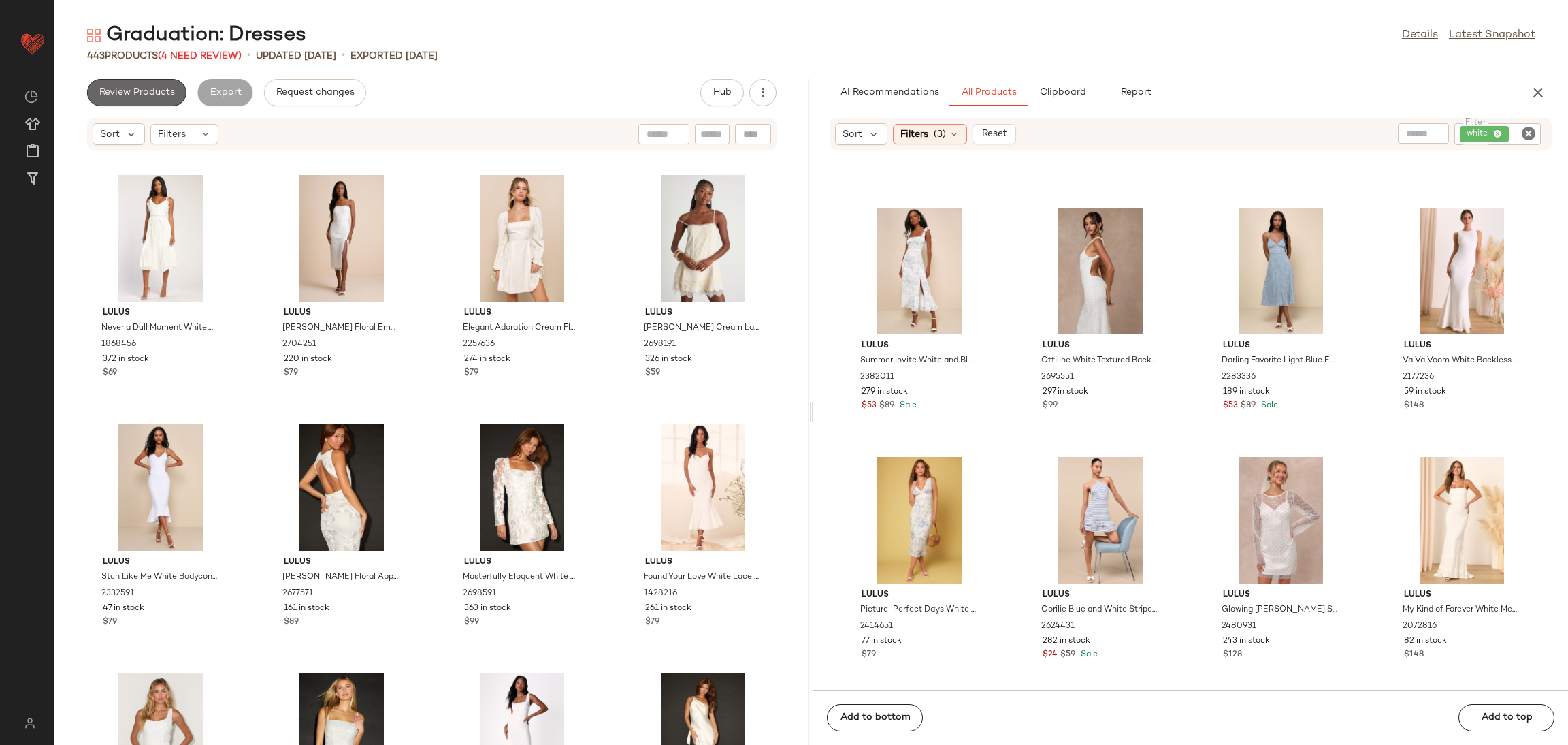
click at [143, 86] on button "Review Products" at bounding box center [136, 92] width 100 height 27
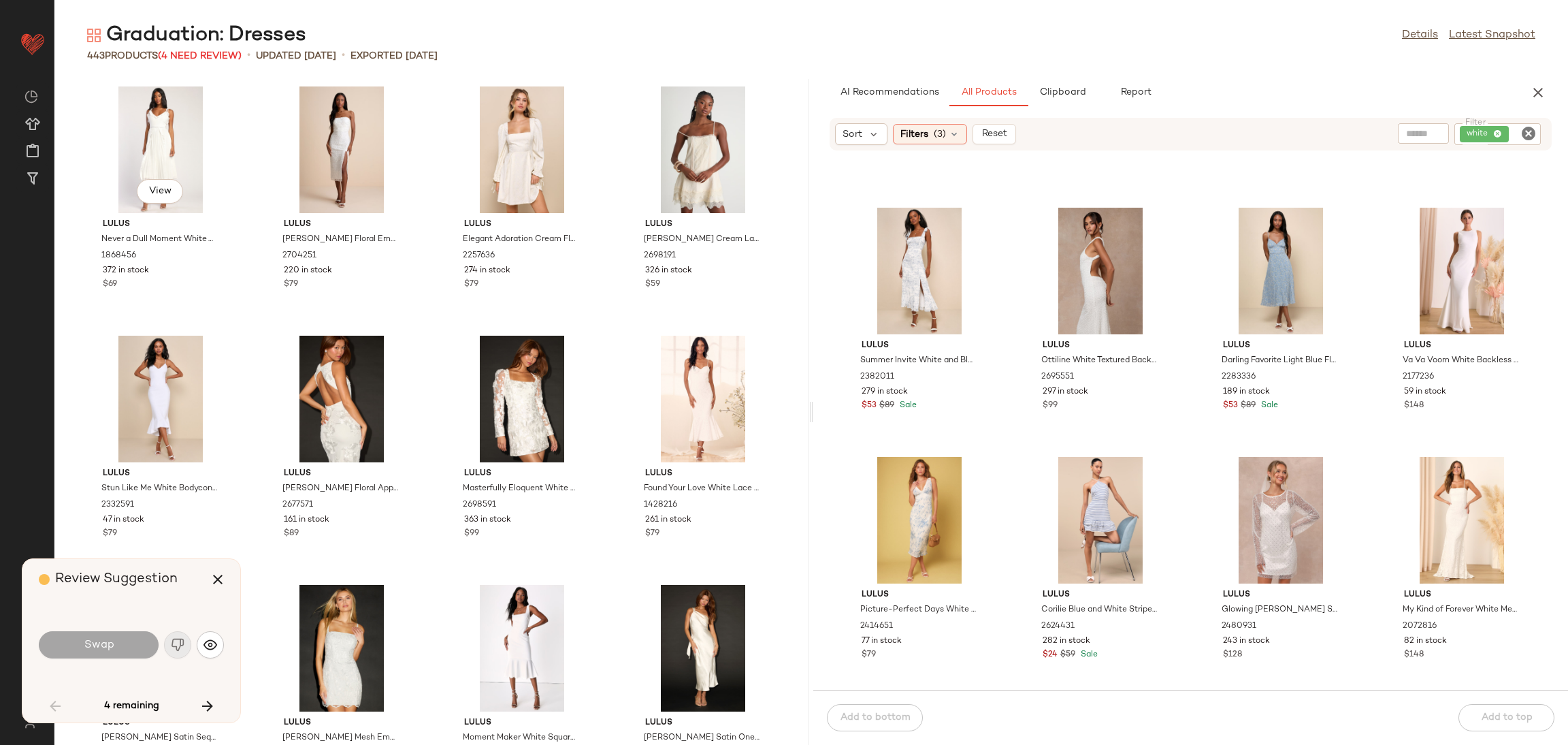
scroll to position [758, 0]
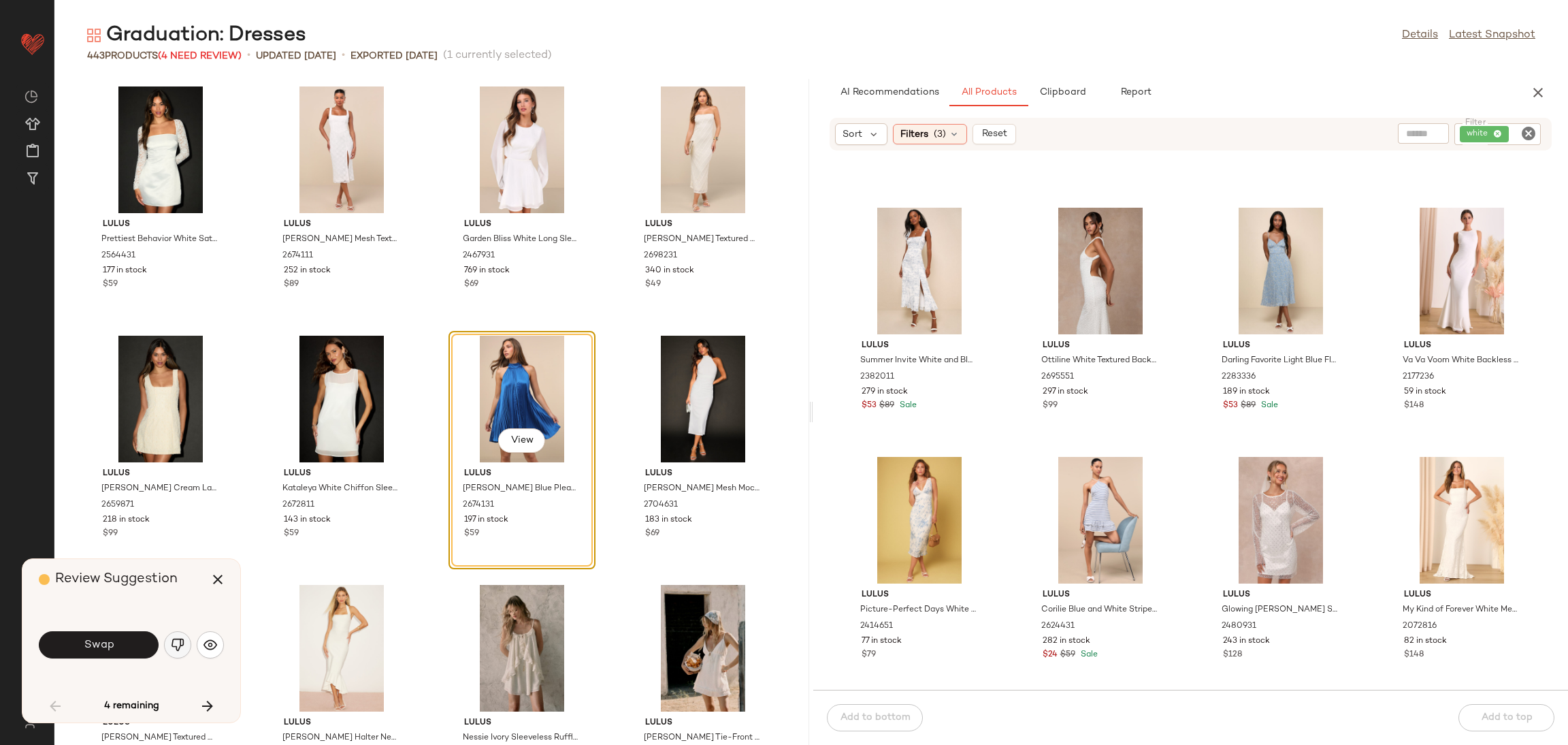
click at [185, 639] on button "button" at bounding box center [177, 644] width 27 height 27
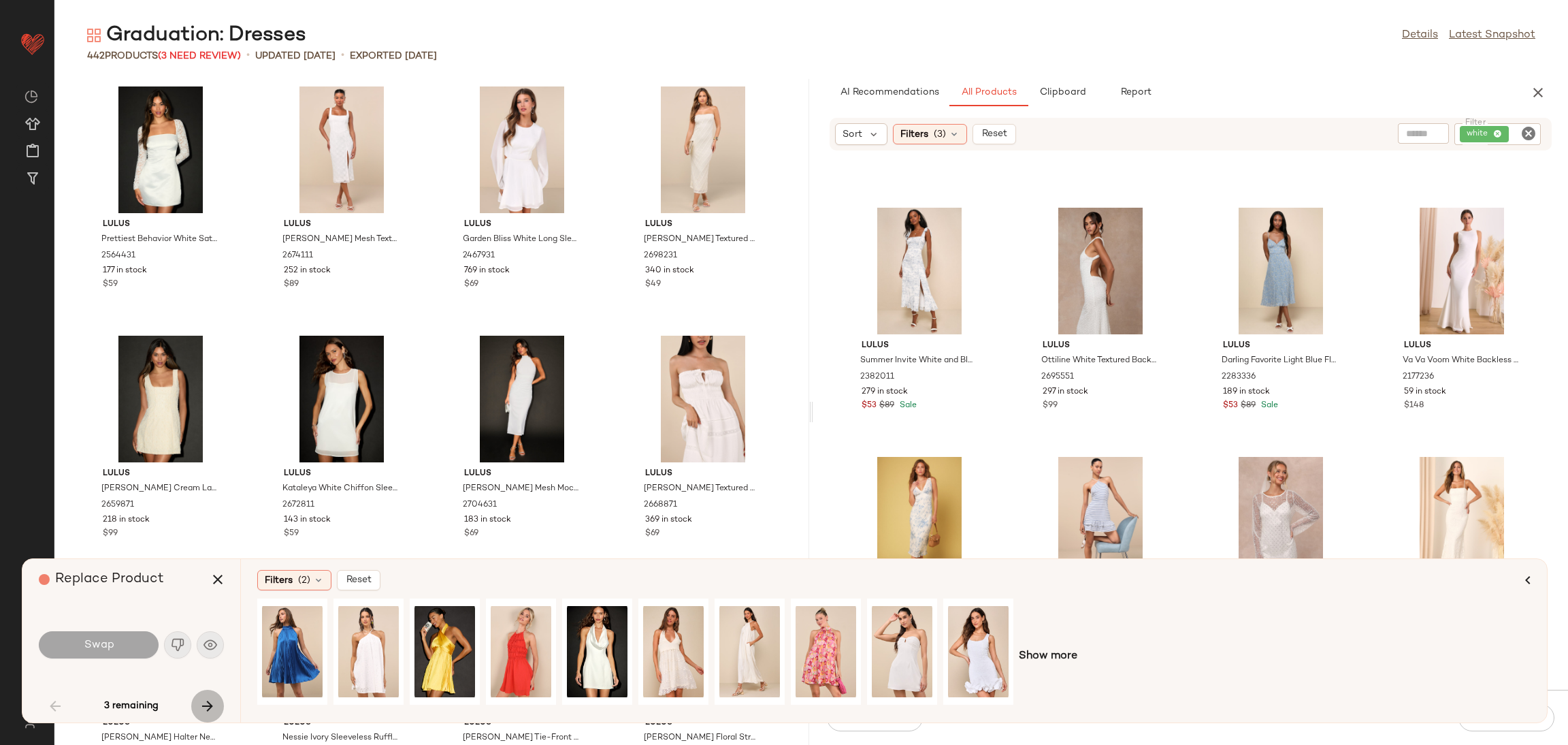
drag, startPoint x: 208, startPoint y: 702, endPoint x: 197, endPoint y: 705, distance: 11.4
click at [203, 704] on icon "button" at bounding box center [208, 706] width 17 height 17
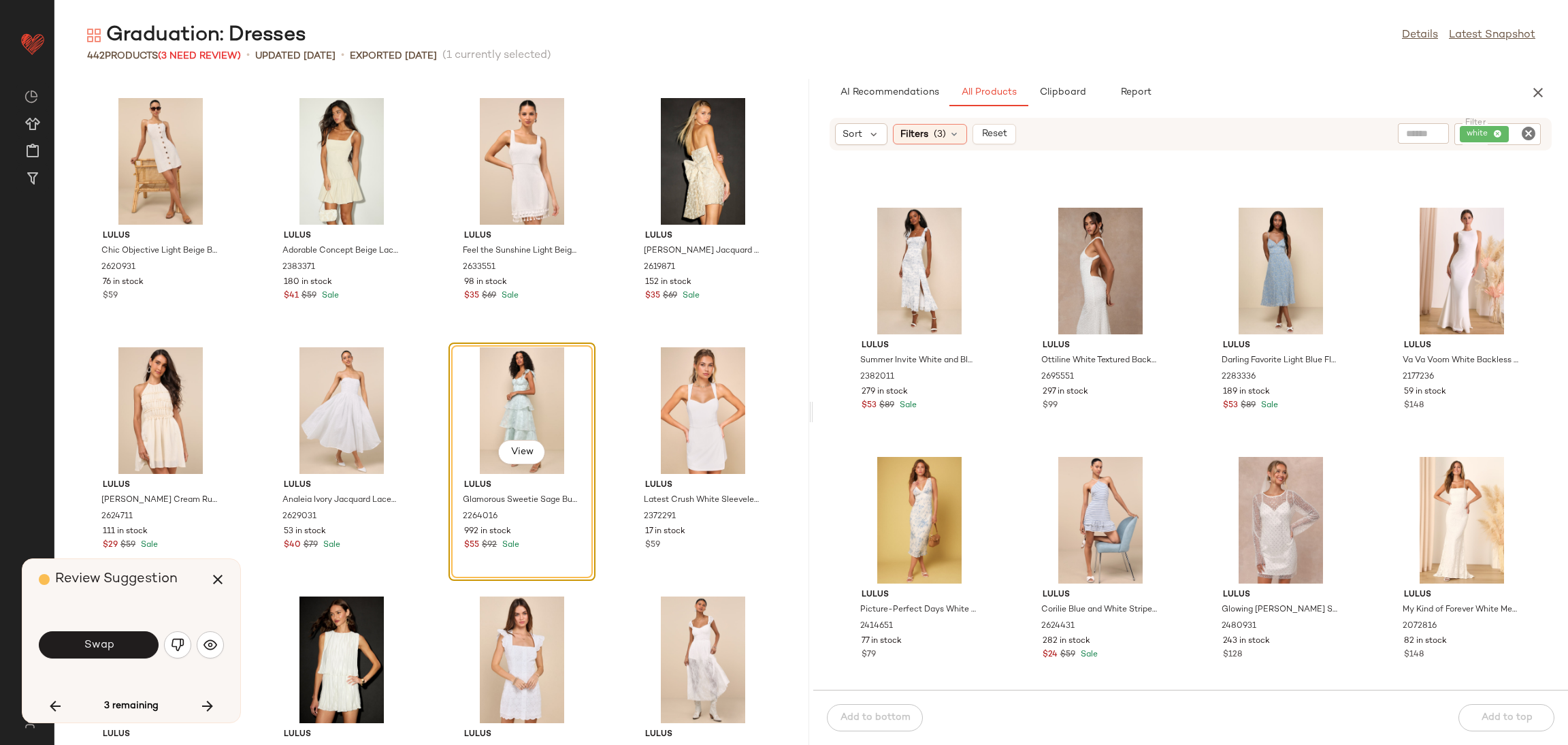
click at [174, 644] on img "button" at bounding box center [177, 644] width 14 height 14
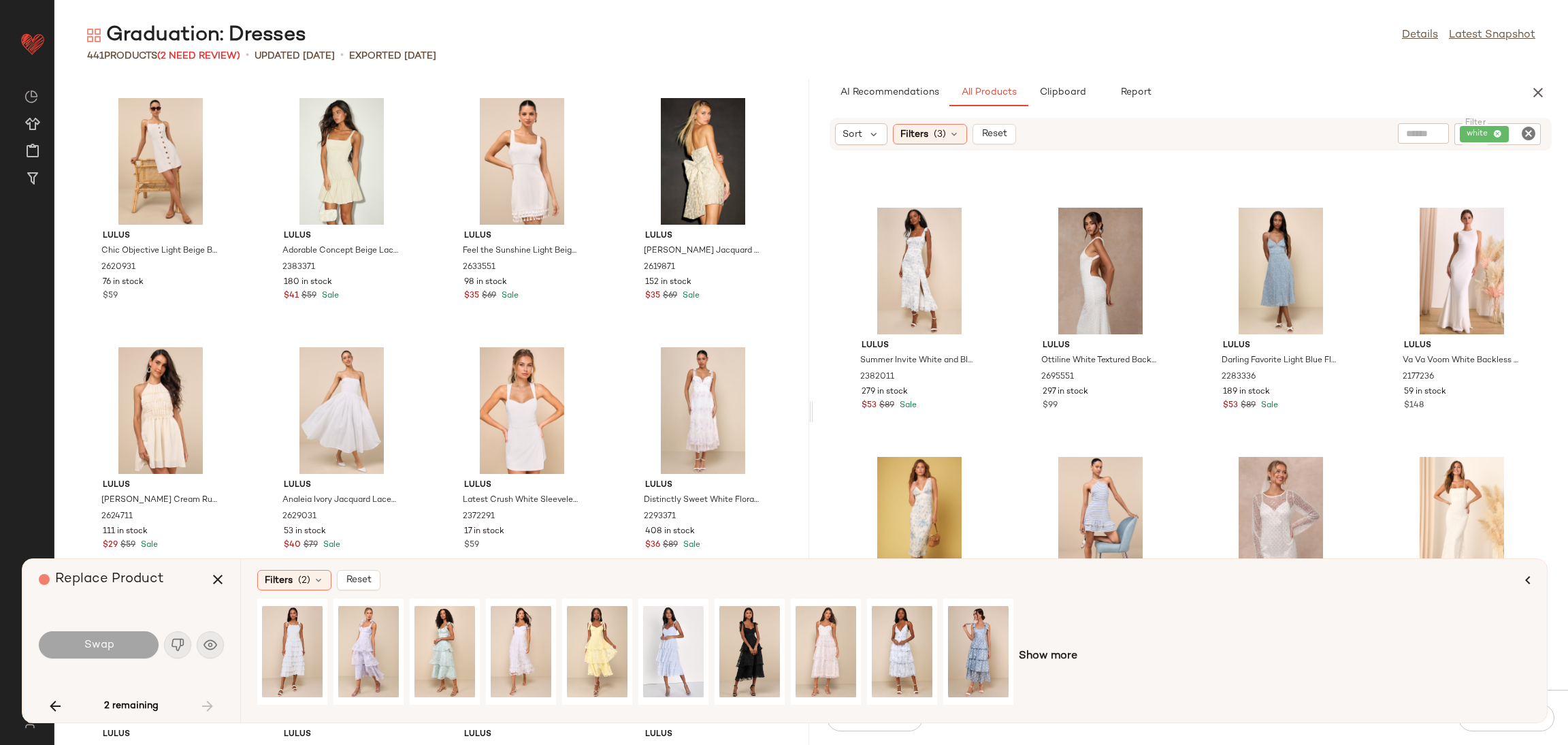
drag, startPoint x: 39, startPoint y: 704, endPoint x: 64, endPoint y: 688, distance: 29.7
click at [62, 690] on button "button" at bounding box center [55, 706] width 33 height 33
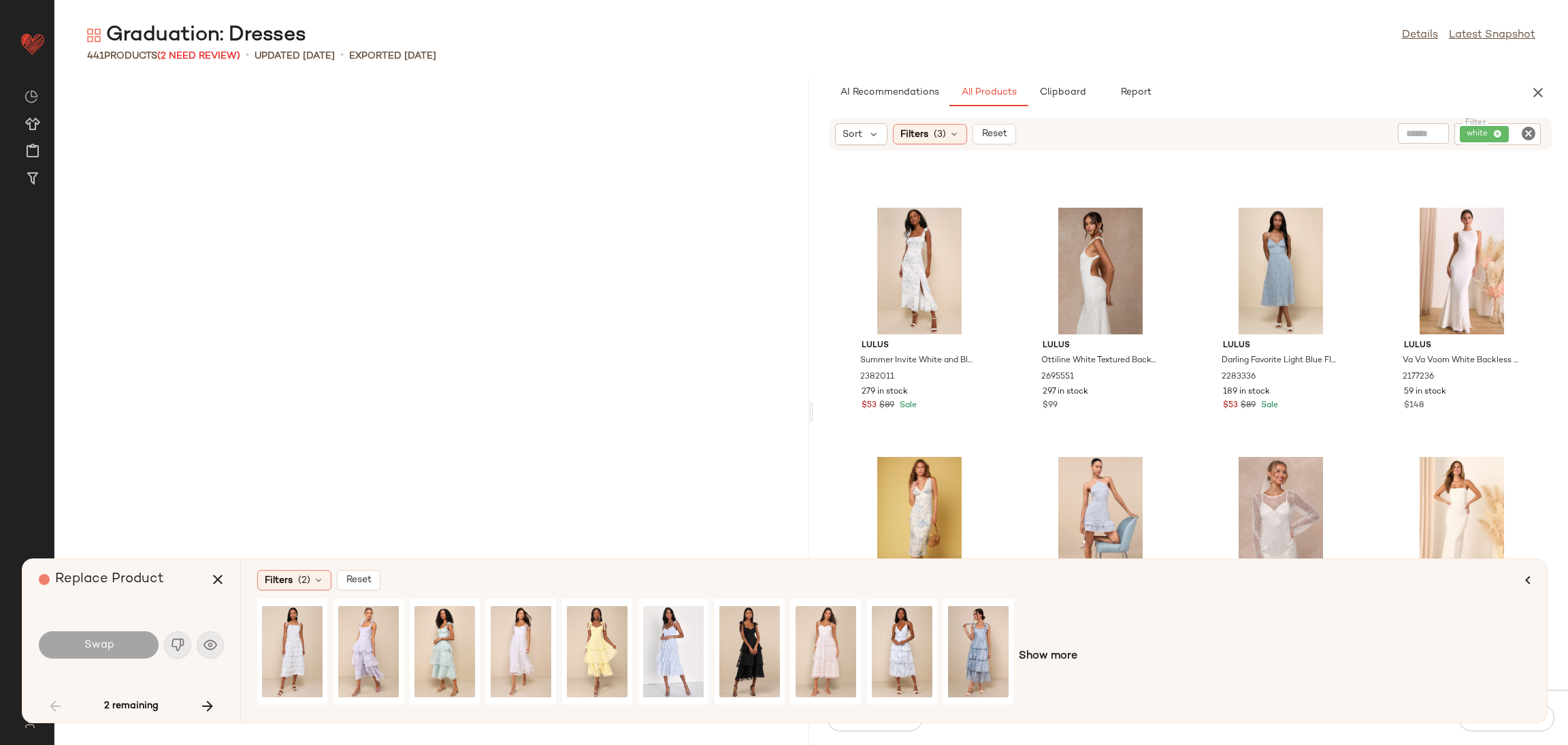
scroll to position [1993, 0]
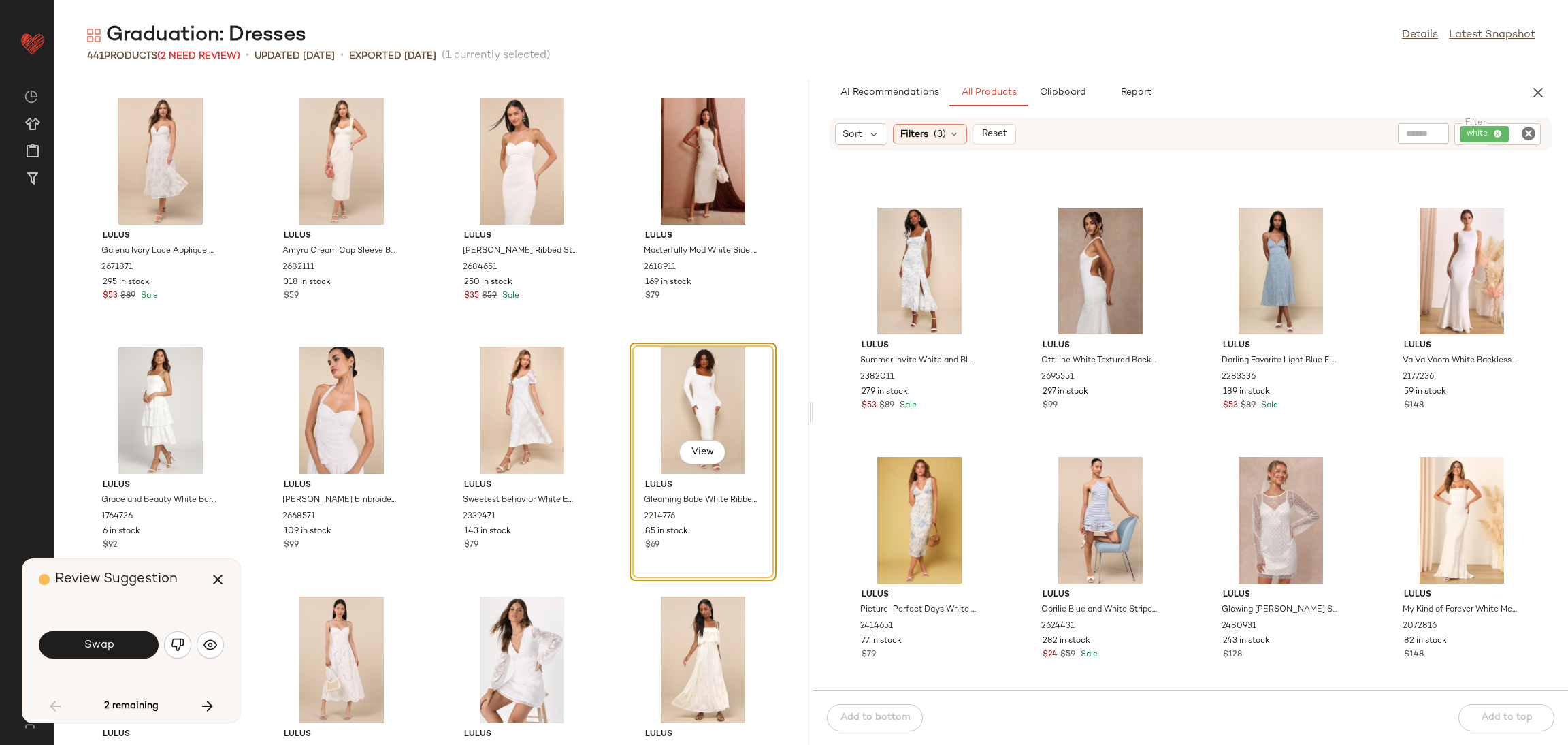
drag, startPoint x: 69, startPoint y: 649, endPoint x: 34, endPoint y: 638, distance: 36.7
click at [66, 643] on button "Swap" at bounding box center [99, 644] width 119 height 27
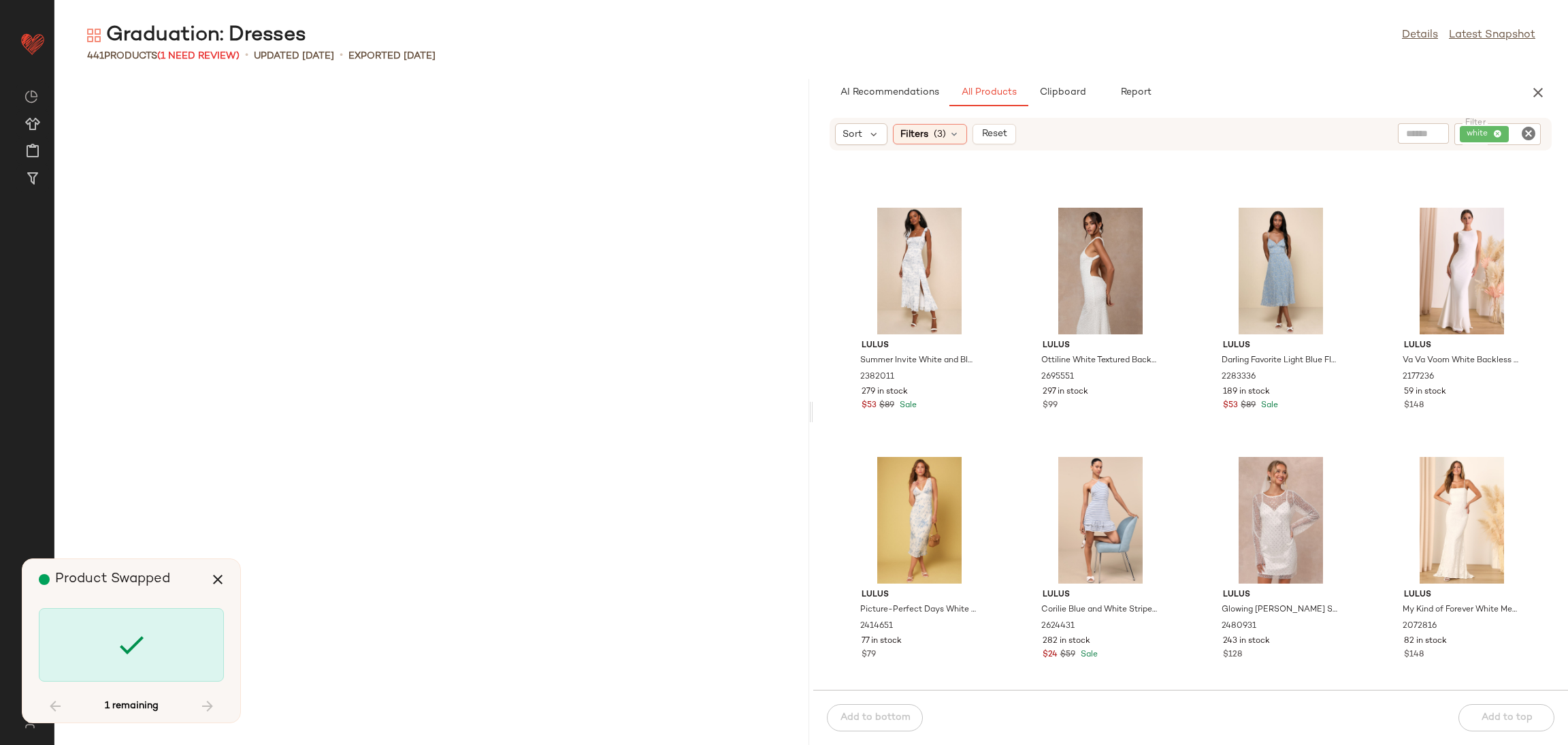
scroll to position [26408, 0]
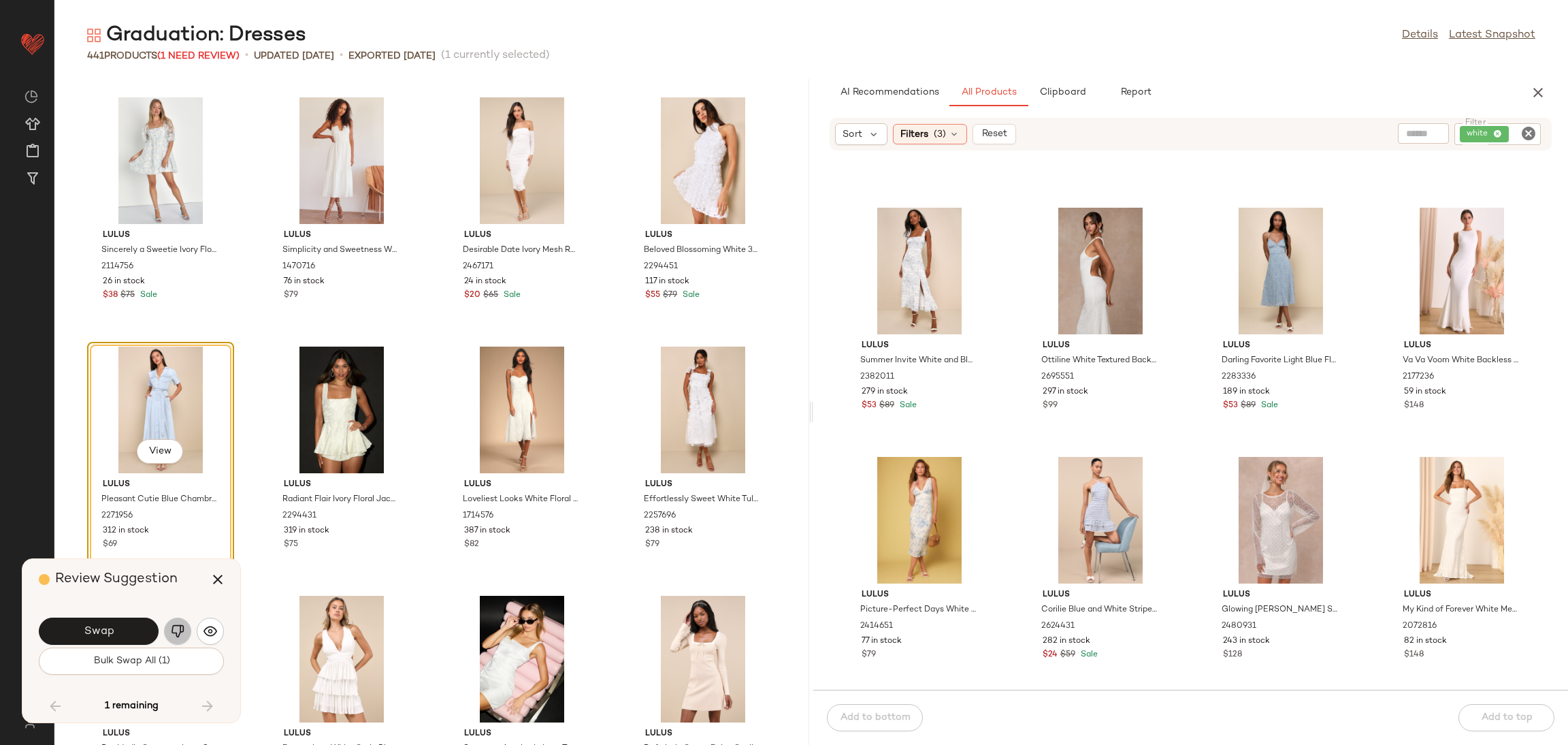
click at [183, 629] on img "button" at bounding box center [177, 630] width 14 height 14
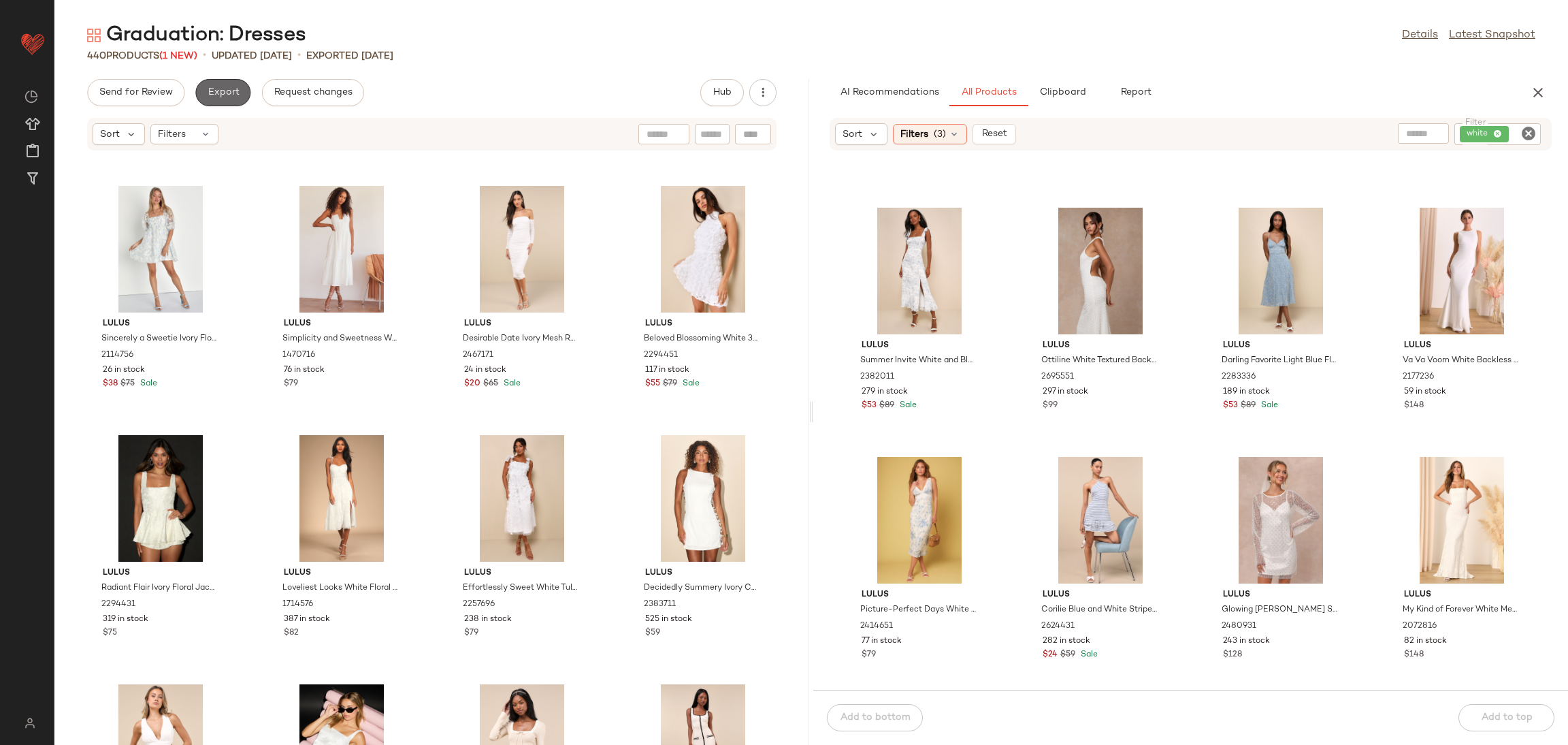
click at [215, 93] on span "Export" at bounding box center [223, 92] width 32 height 11
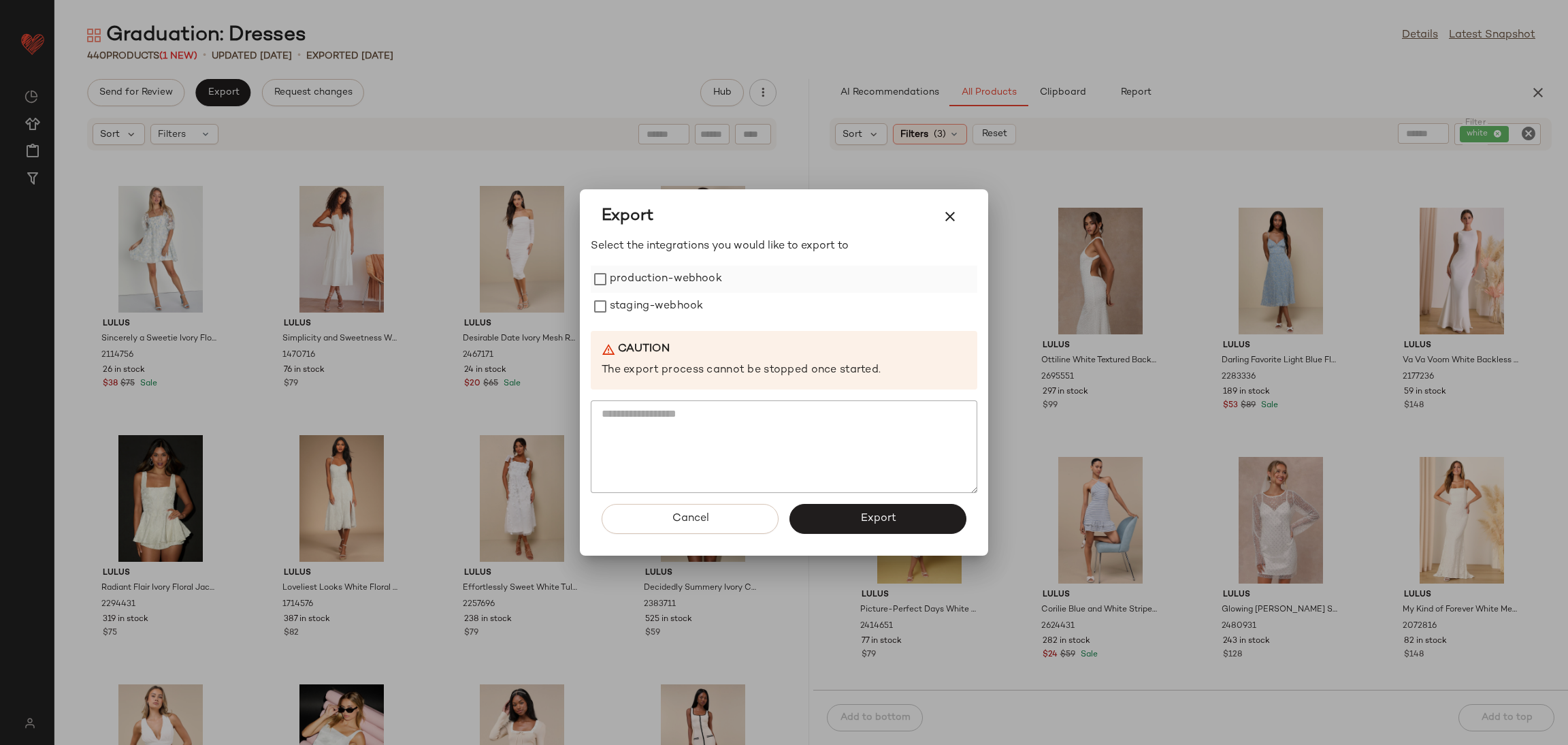
click at [662, 266] on label "production-webhook" at bounding box center [666, 279] width 112 height 27
click at [668, 297] on label "staging-webhook" at bounding box center [656, 306] width 93 height 27
click at [889, 511] on button "Export" at bounding box center [878, 518] width 177 height 30
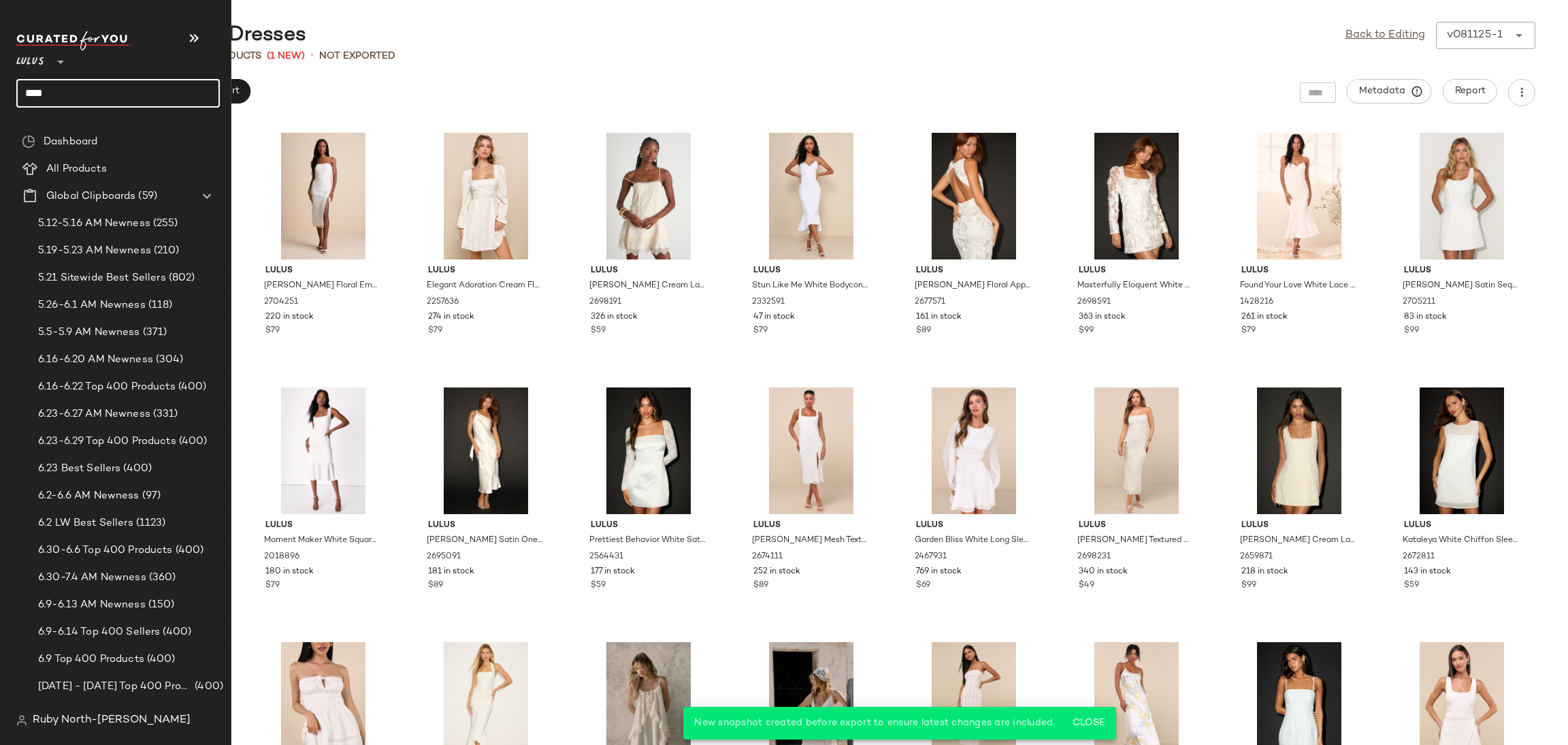
drag, startPoint x: 55, startPoint y: 87, endPoint x: 0, endPoint y: 103, distance: 57.3
click at [0, 103] on nav "Lulus ** **** Dashboard All Products Global Clipboards (59) 5.12-5.16 AM Newnes…" at bounding box center [116, 372] width 231 height 745
type input "******"
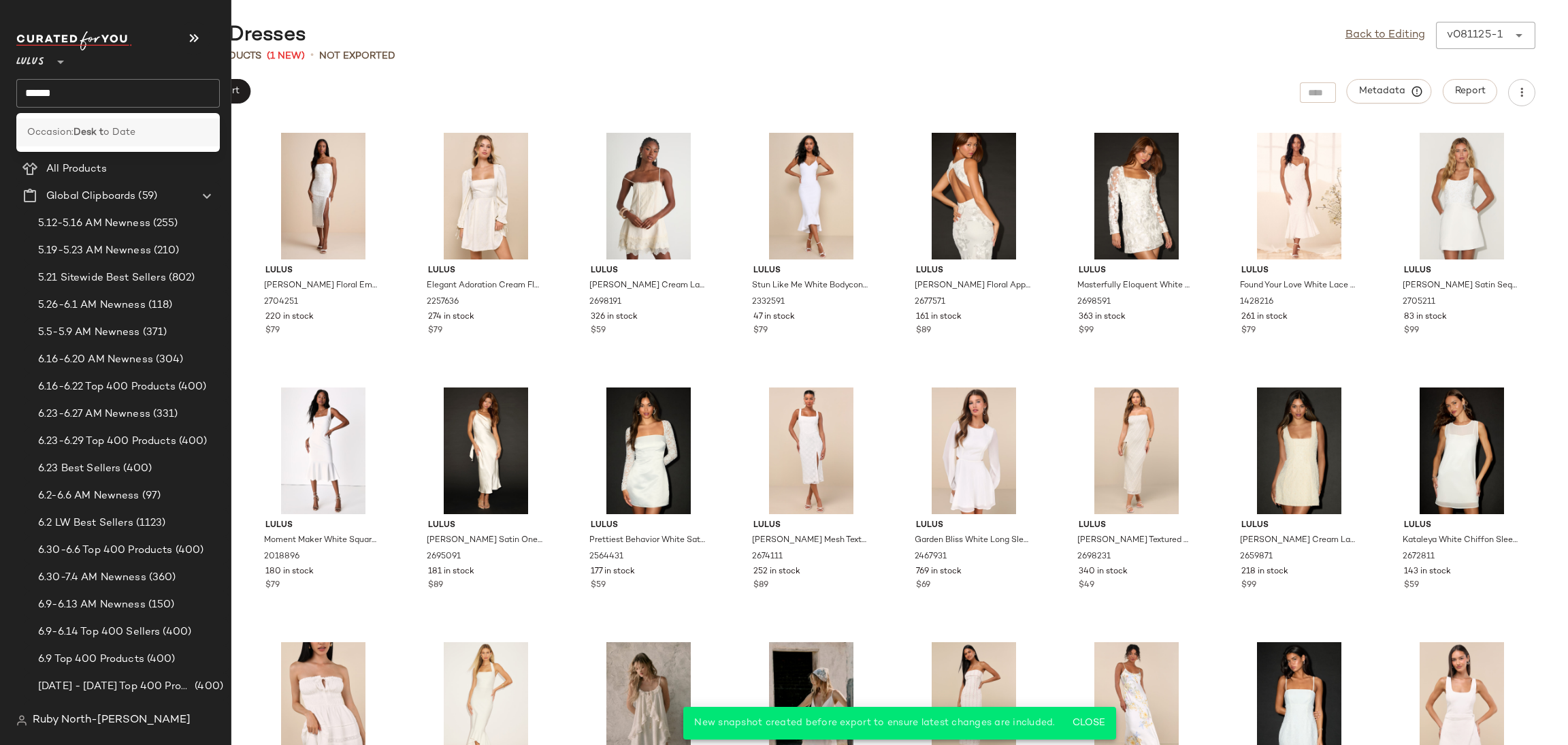
click at [49, 136] on span "Occasion:" at bounding box center [50, 131] width 47 height 14
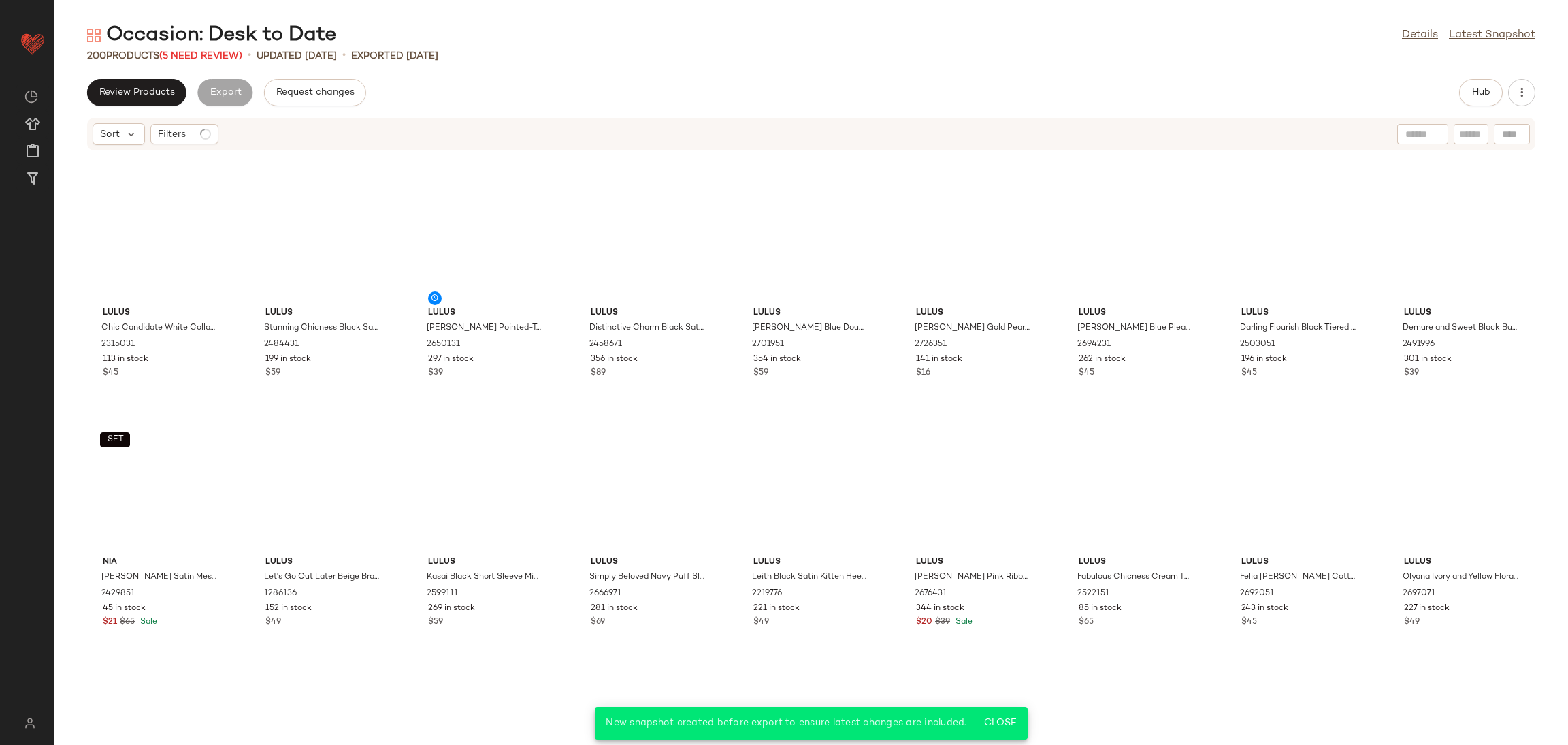
click at [1452, 94] on div "Review Products Export Request changes Hub" at bounding box center [811, 92] width 1514 height 27
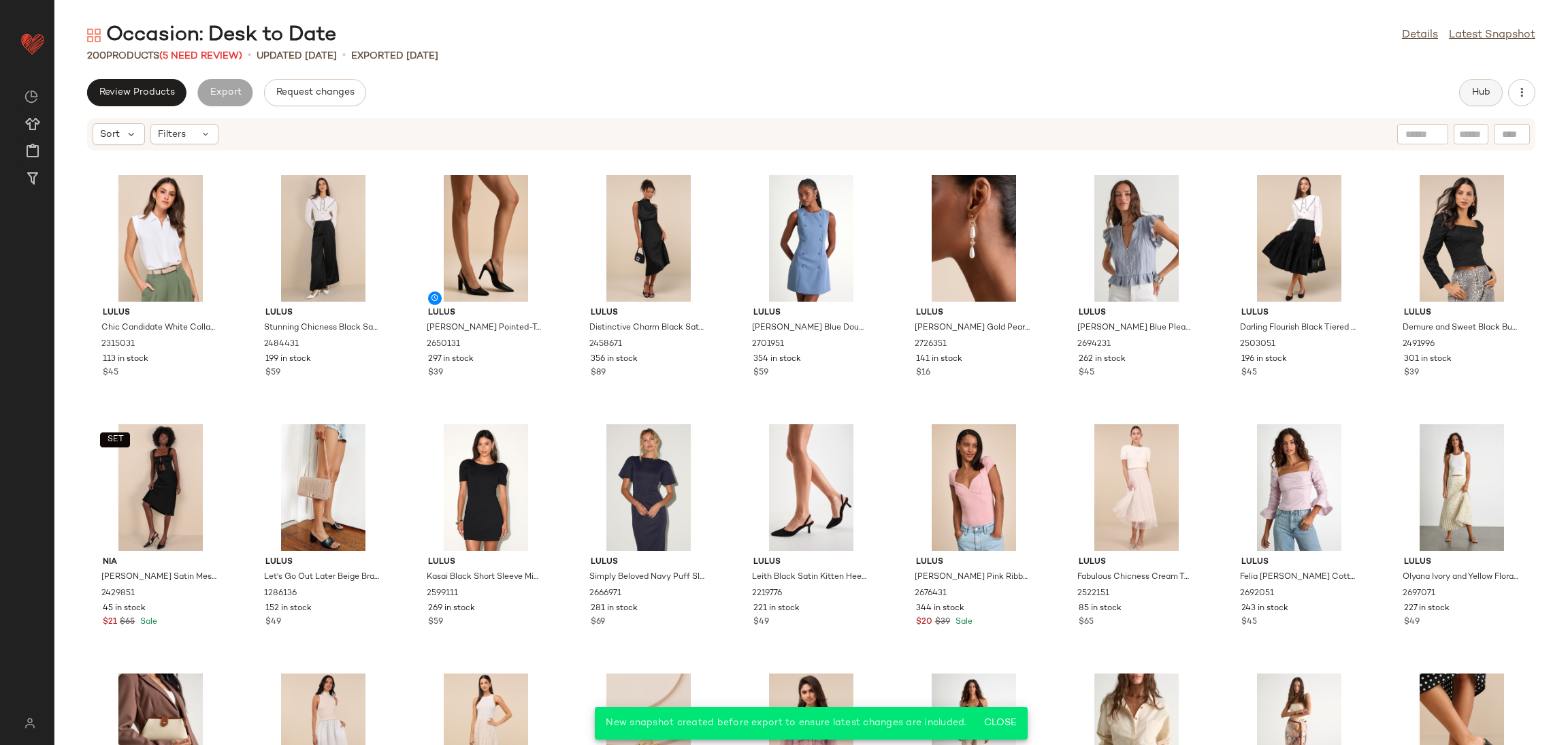
click at [1492, 95] on button "Hub" at bounding box center [1480, 92] width 44 height 27
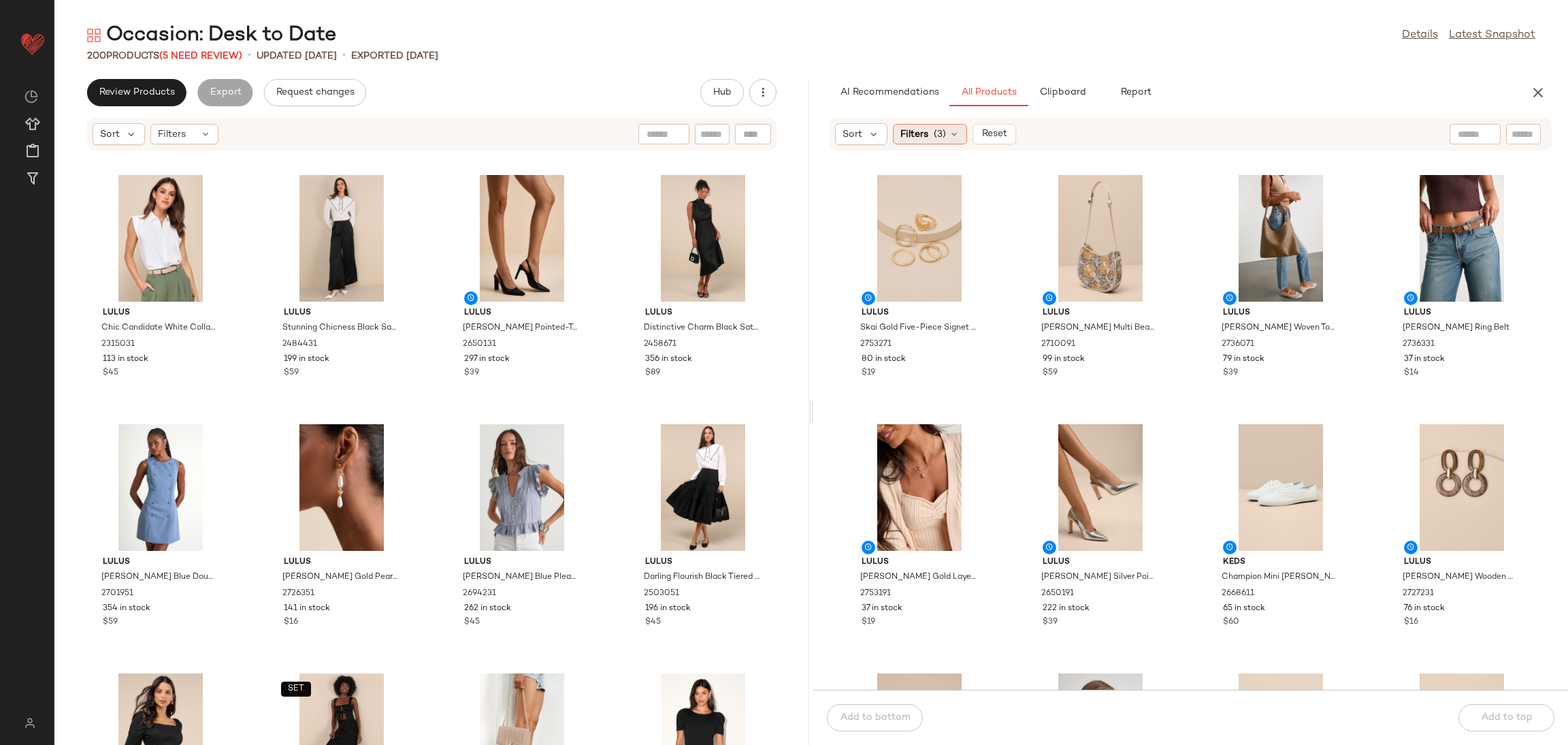
click at [928, 137] on span "Filters" at bounding box center [915, 134] width 28 height 14
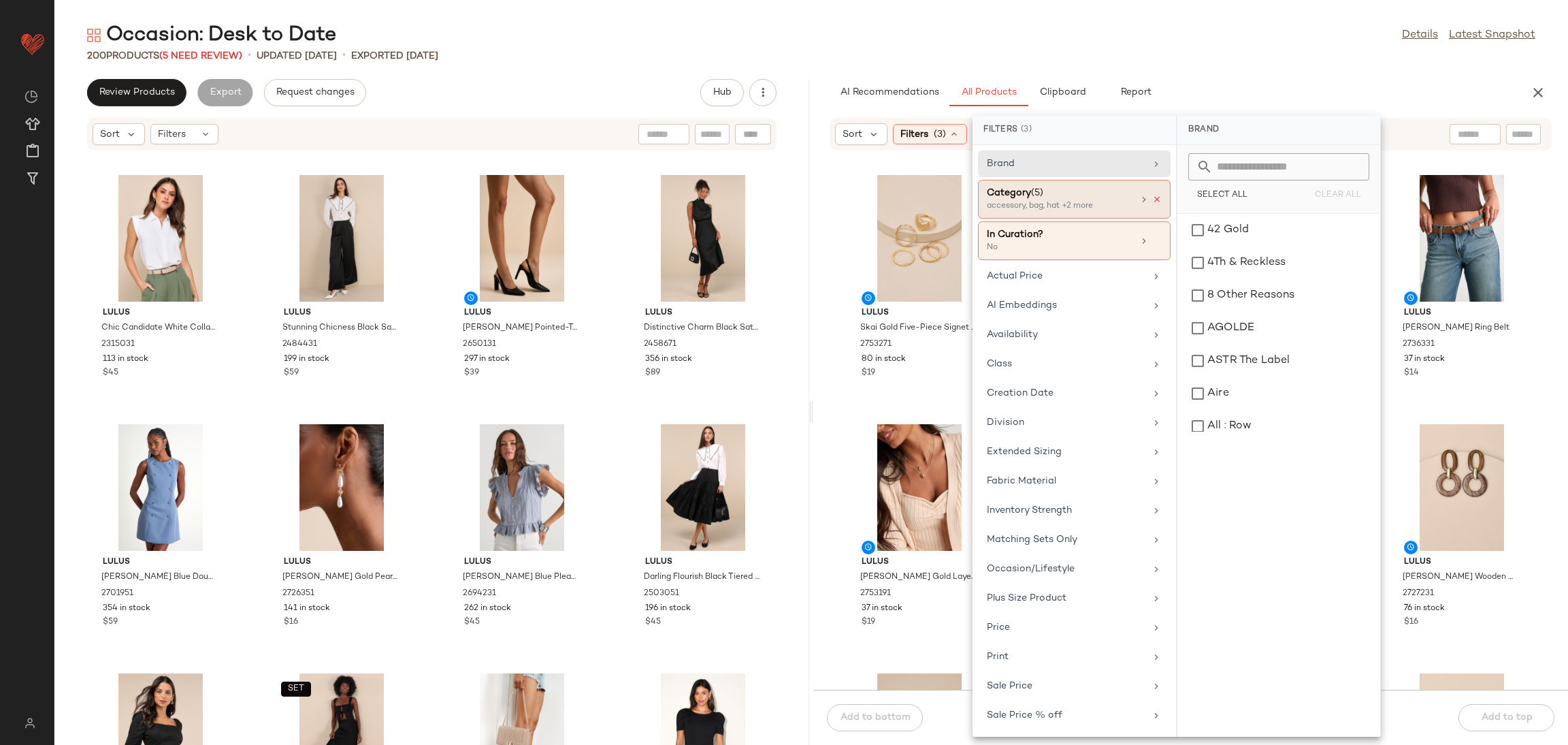
click at [1152, 198] on icon at bounding box center [1157, 200] width 9 height 9
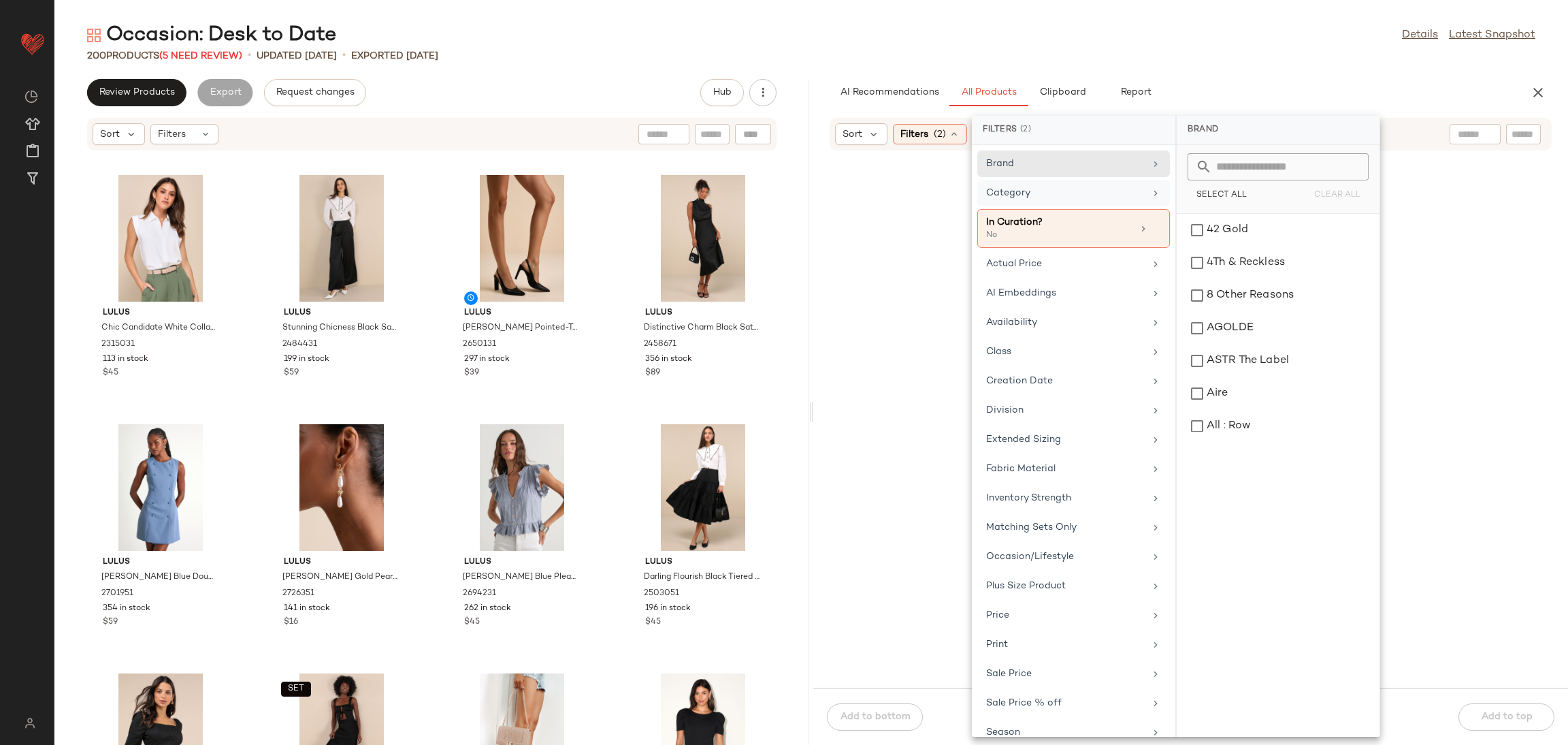
click at [1107, 194] on div "Category" at bounding box center [1066, 192] width 158 height 14
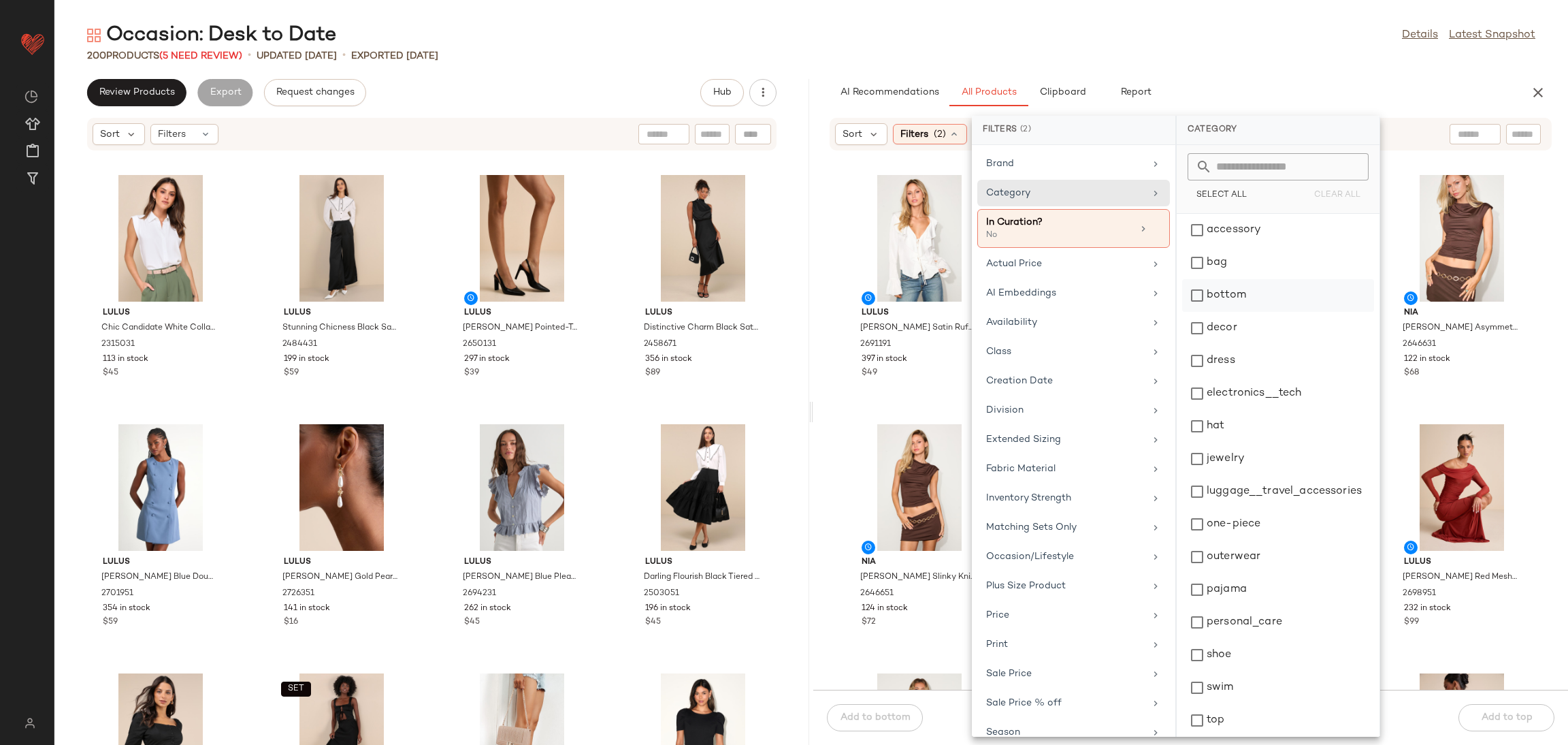
click at [1252, 311] on div "bottom" at bounding box center [1278, 327] width 192 height 33
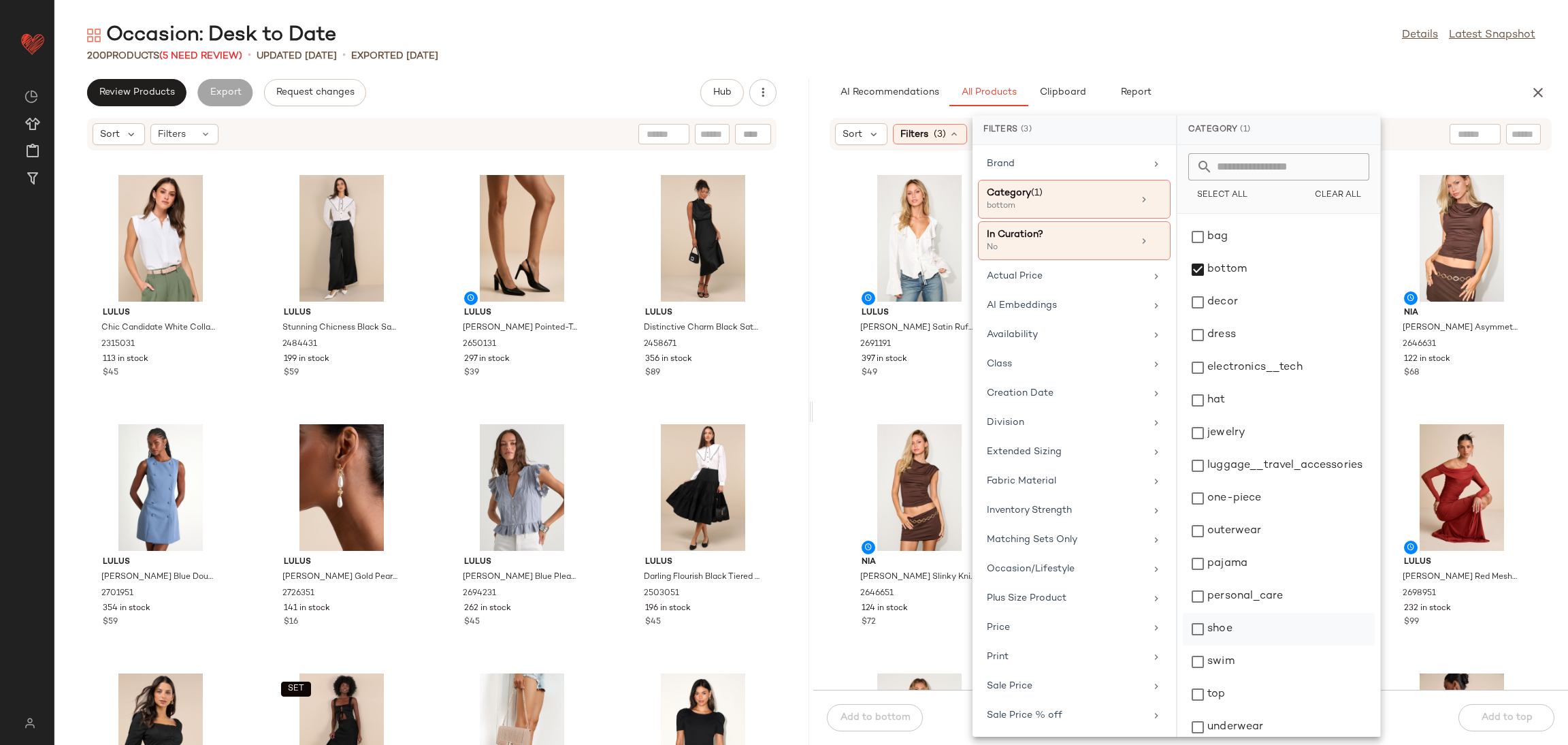
scroll to position [37, 0]
click at [1245, 699] on div "top" at bounding box center [1279, 715] width 192 height 33
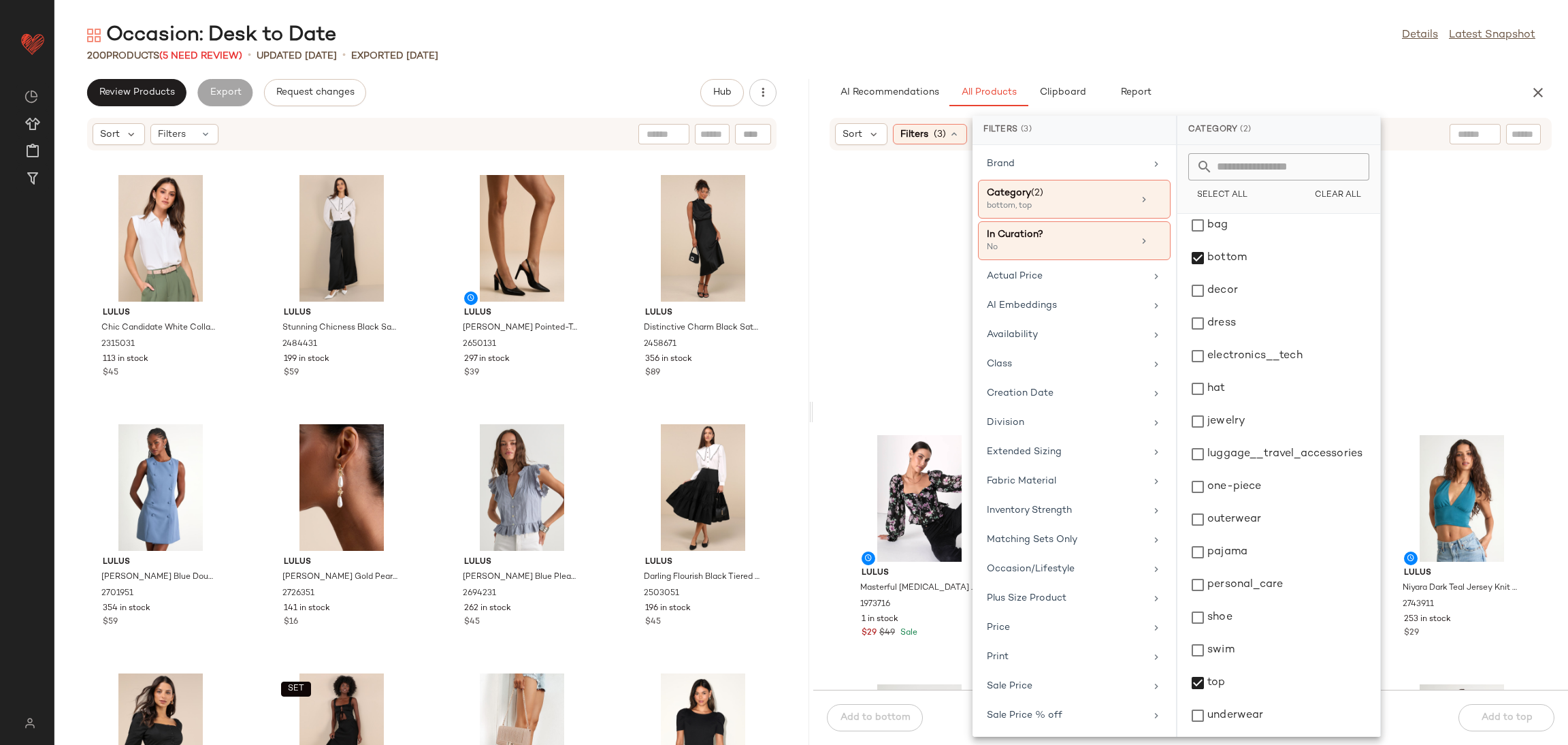
scroll to position [467, 0]
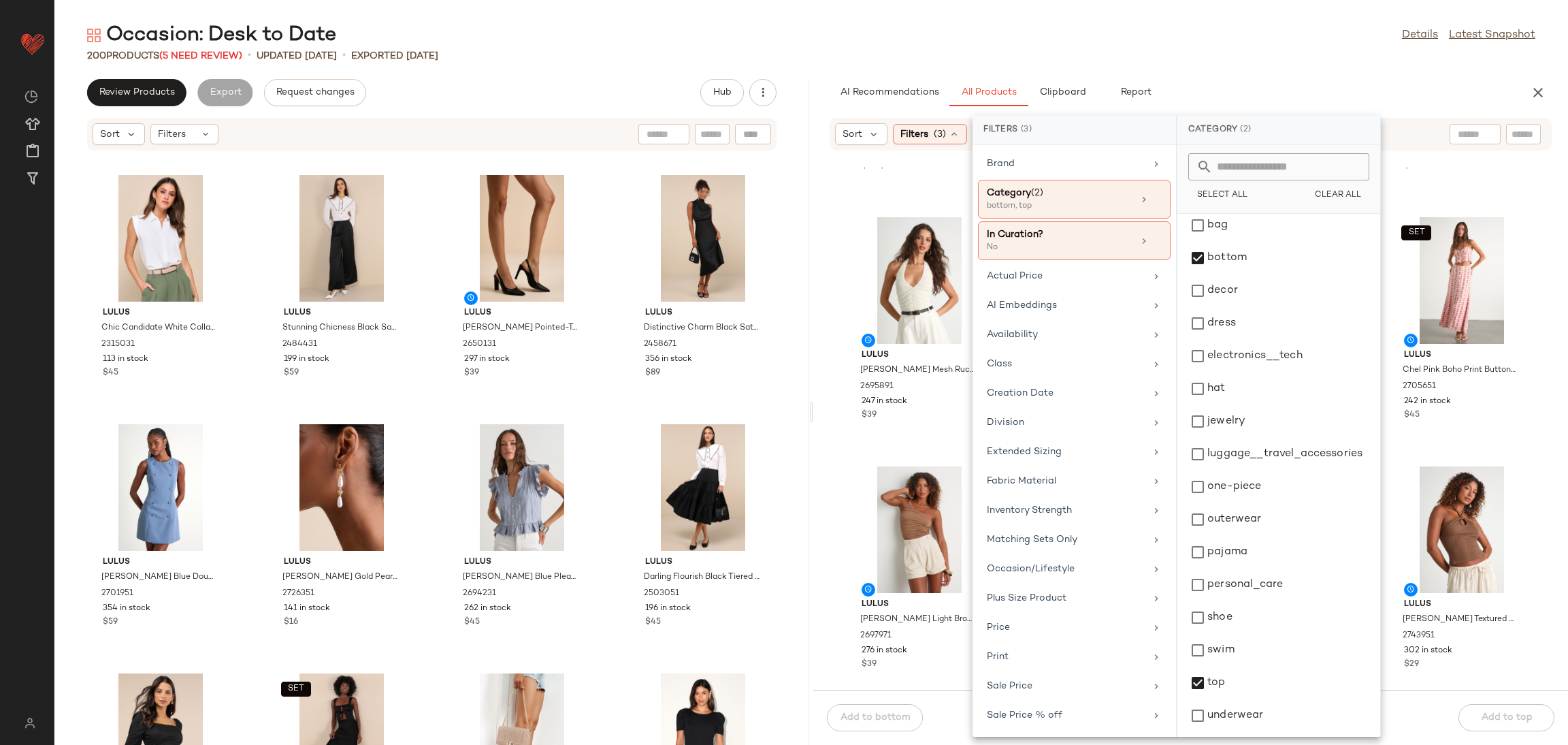
click at [1530, 494] on div "Lulus Masterful Muse Black Floral Print Ruffled Long Sleeve Top 1973716 1 in st…" at bounding box center [1190, 429] width 755 height 522
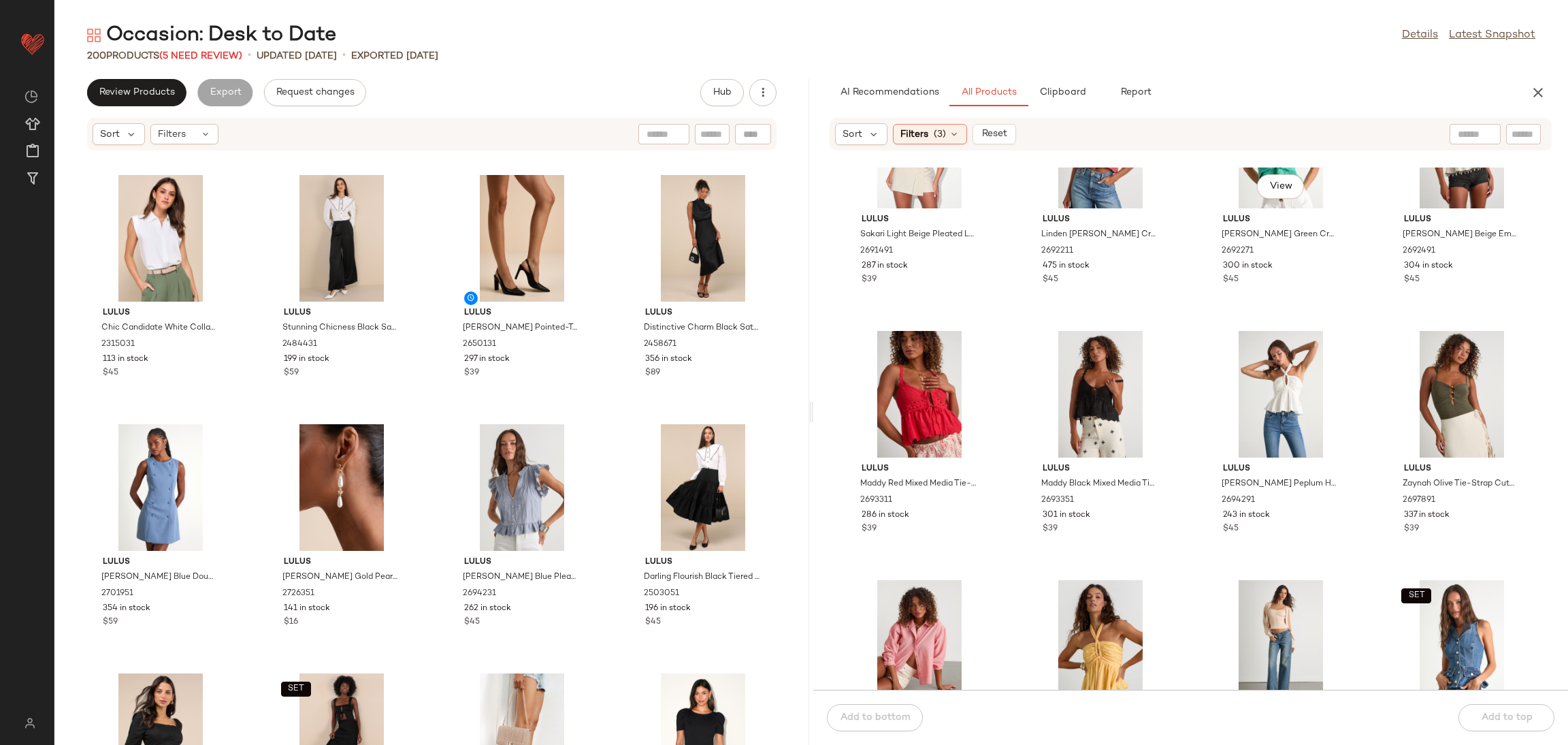
scroll to position [1849, 0]
click at [1471, 131] on input "text" at bounding box center [1475, 134] width 34 height 14
type input "**********"
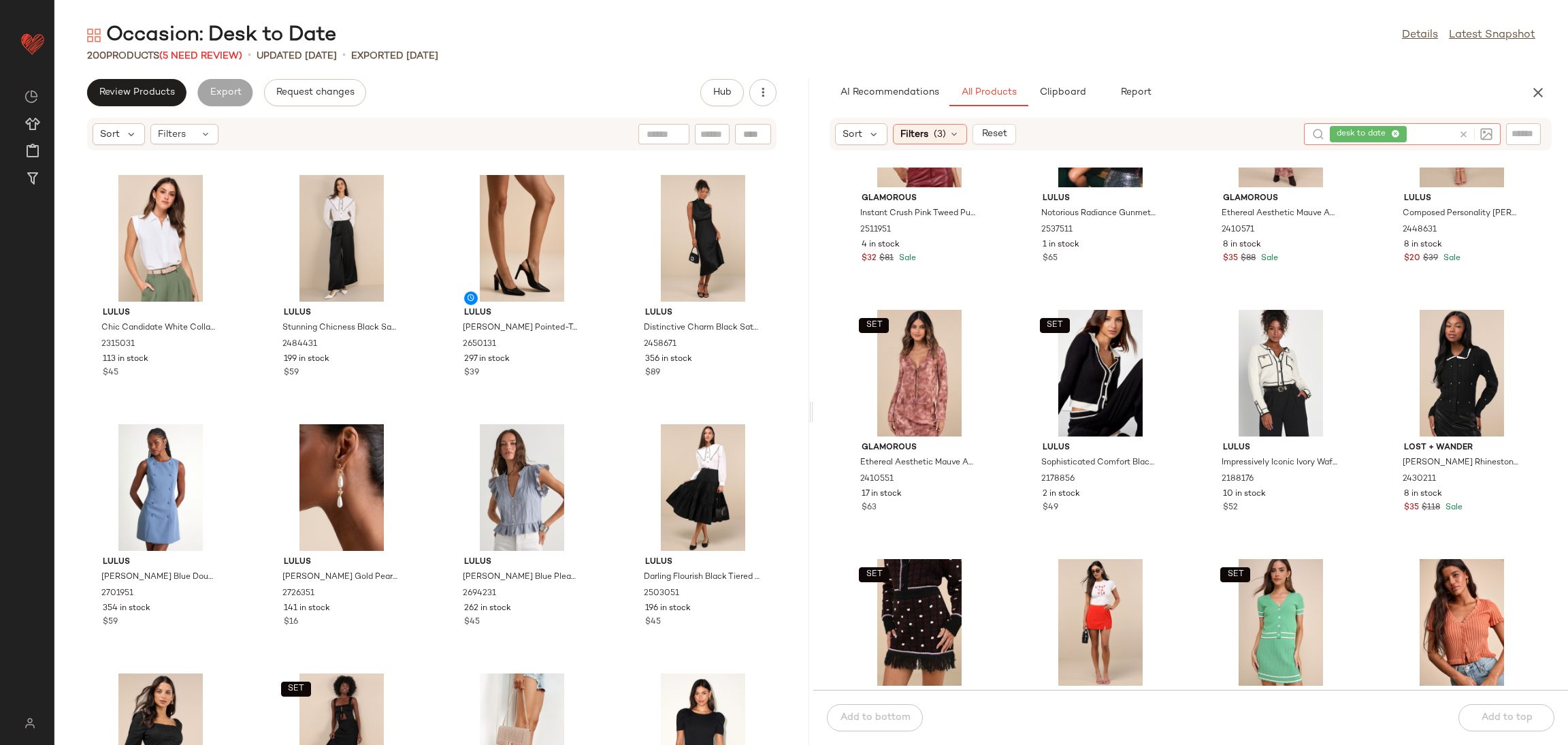
scroll to position [725, 0]
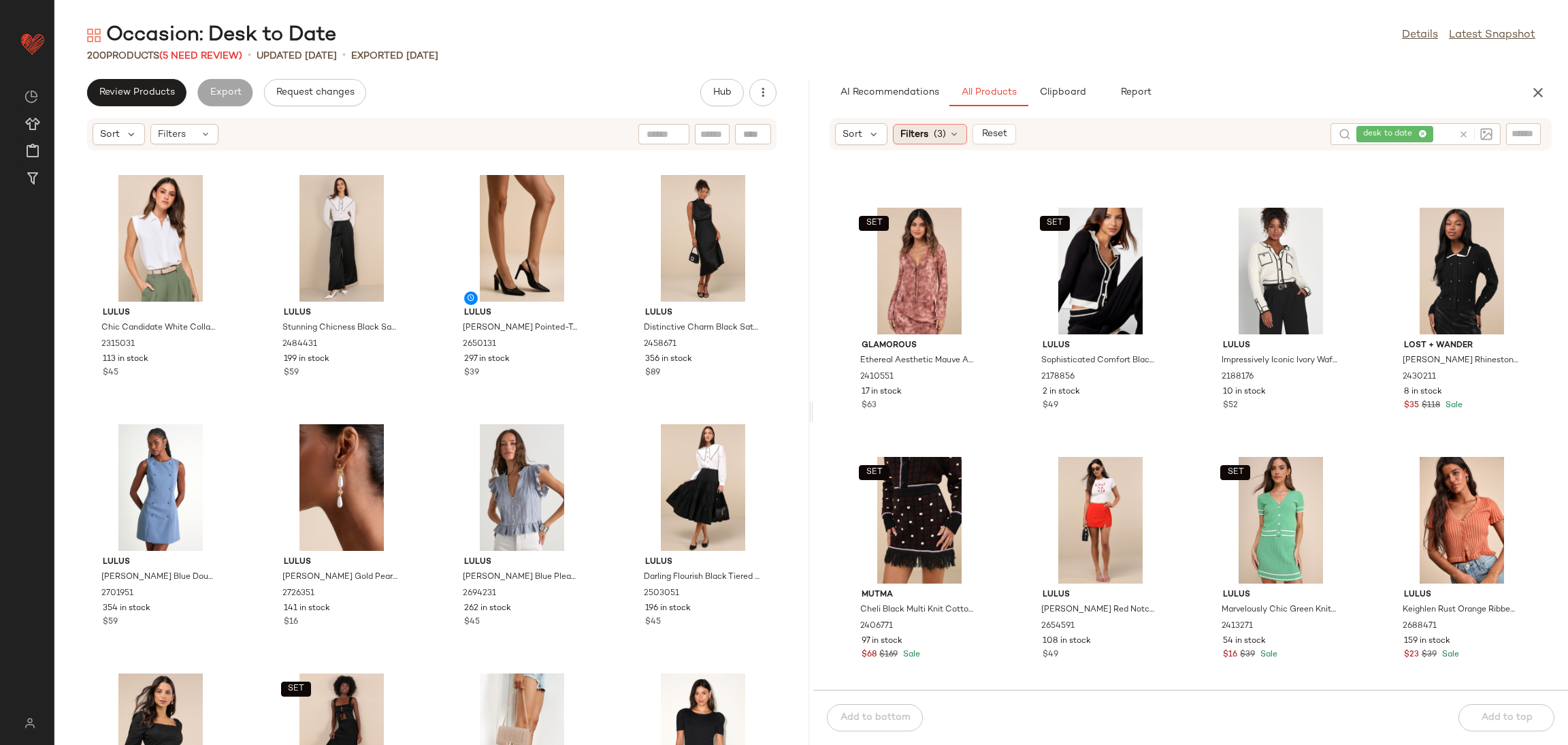
click at [954, 132] on icon at bounding box center [955, 134] width 11 height 11
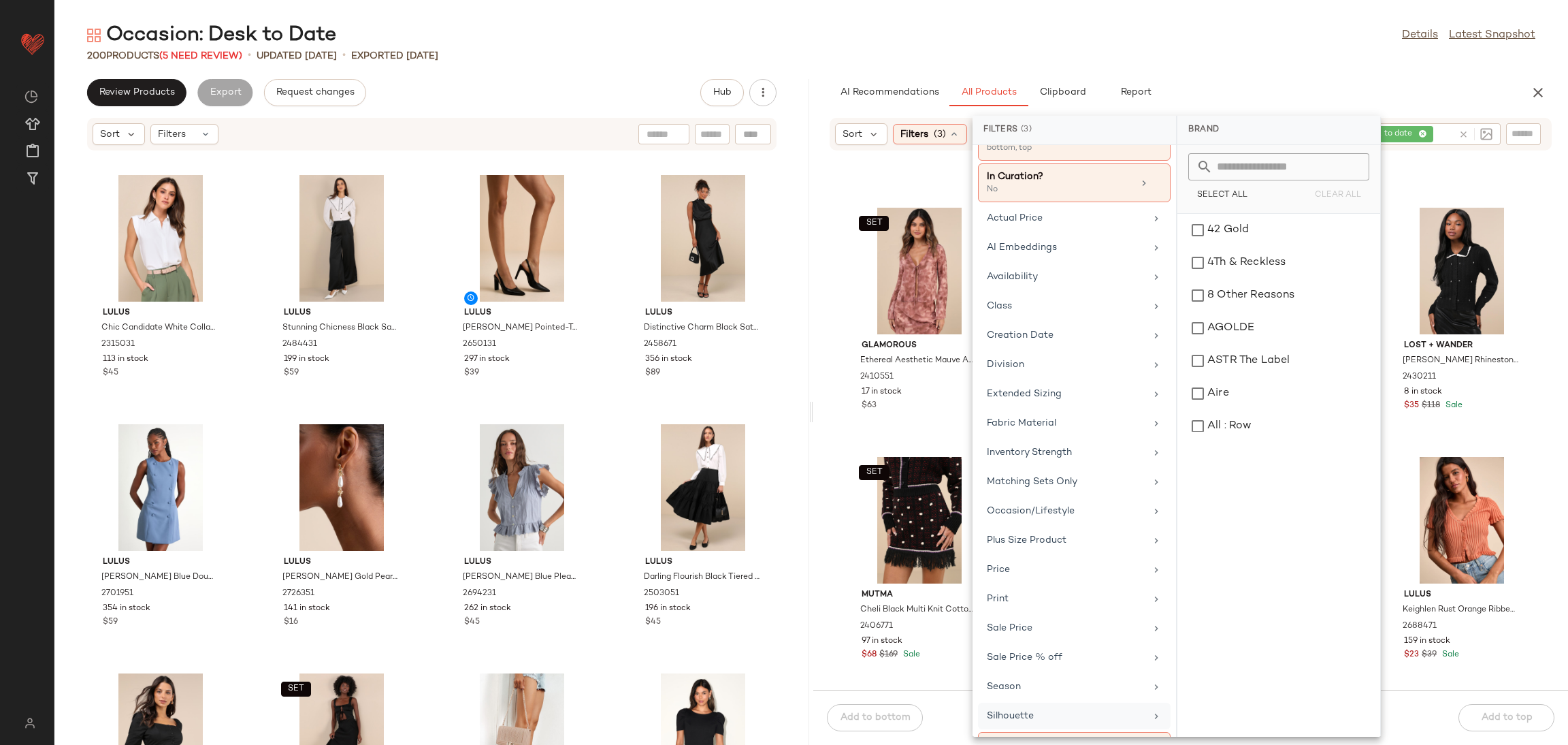
scroll to position [104, 0]
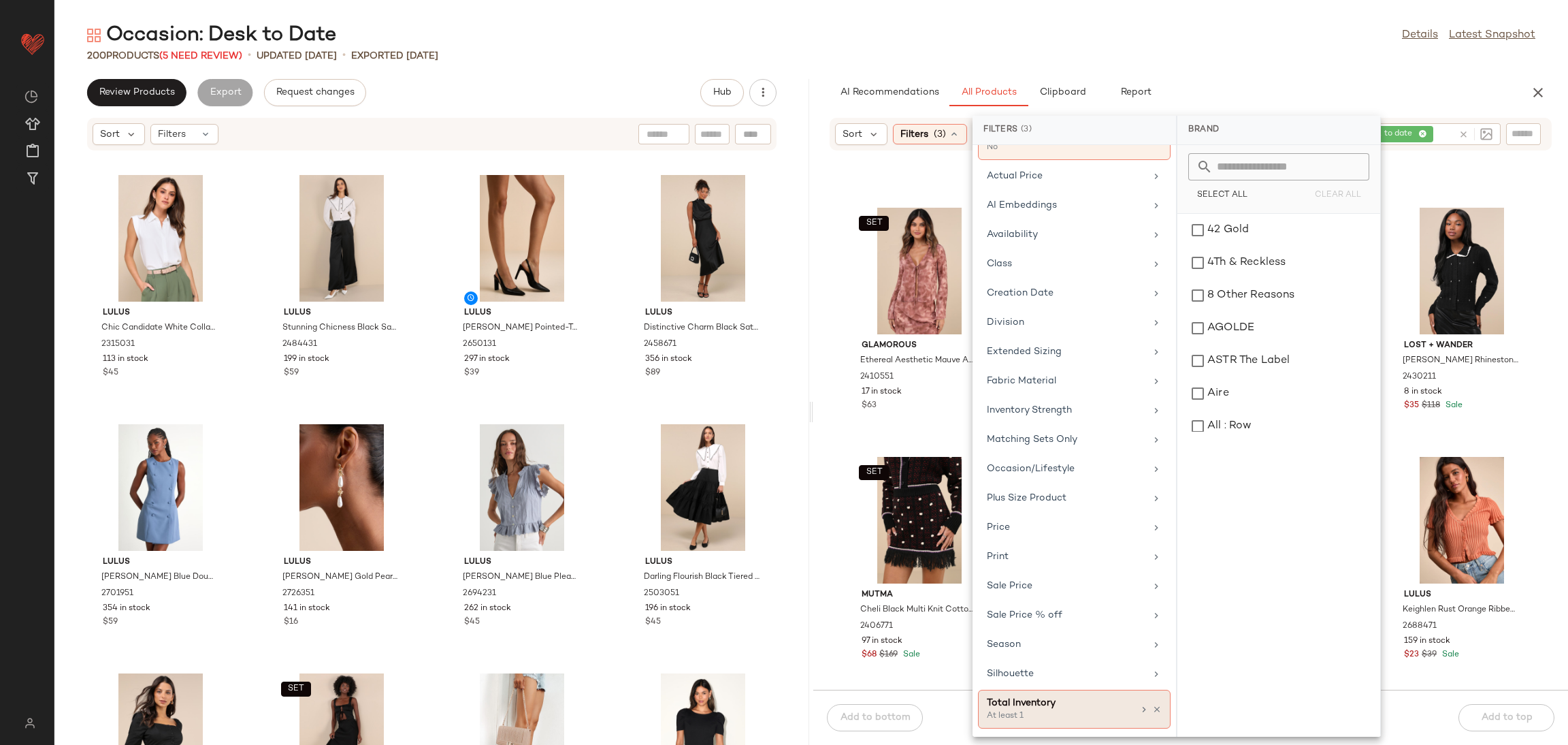
click at [1079, 704] on div "Total Inventory" at bounding box center [1060, 702] width 146 height 14
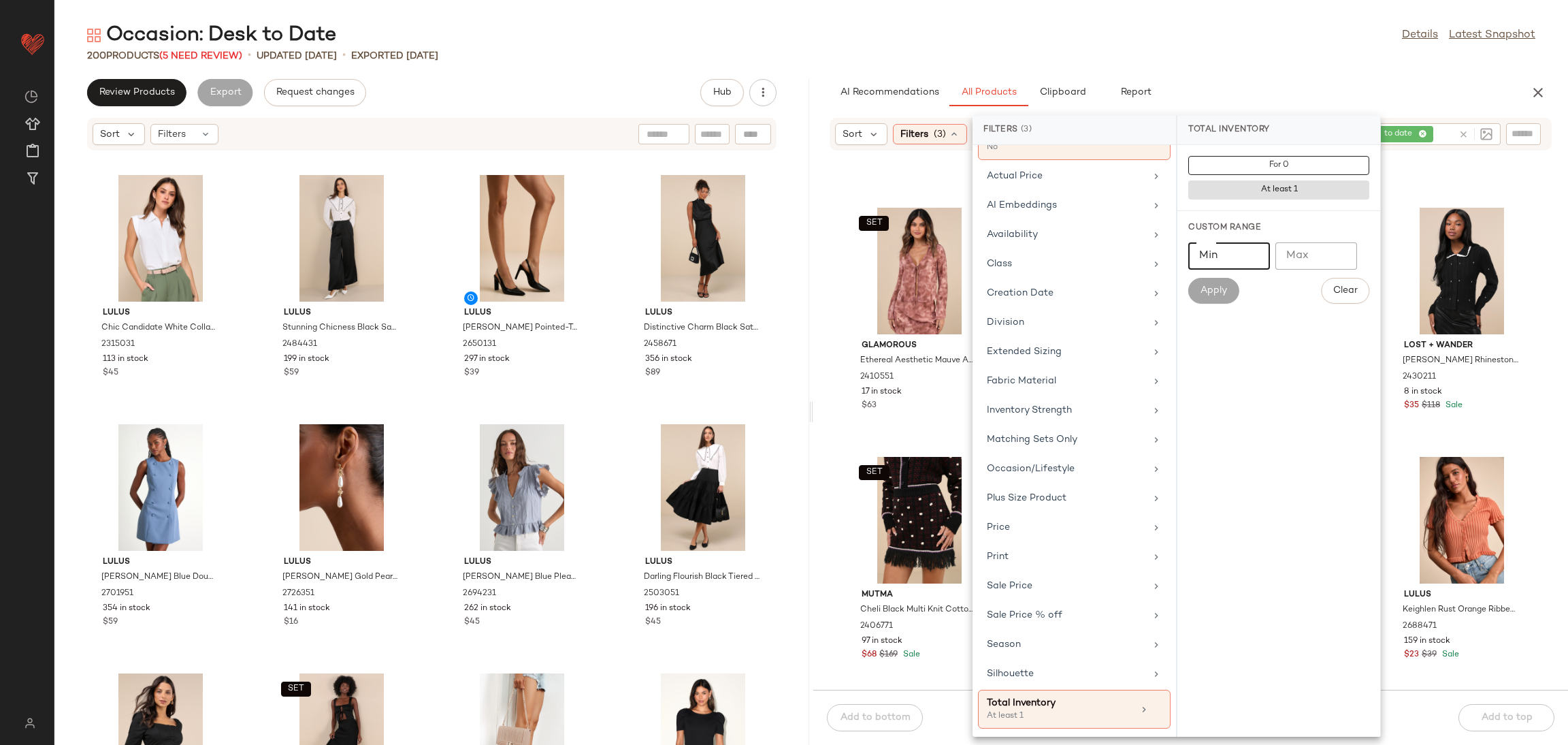
drag, startPoint x: 1227, startPoint y: 261, endPoint x: 1227, endPoint y: 269, distance: 8.0
click at [1227, 267] on input "Min" at bounding box center [1230, 255] width 82 height 27
type input "**"
click at [1224, 291] on span "Apply" at bounding box center [1213, 291] width 27 height 11
click at [1257, 69] on div "Occasion: Desk to Date Details Latest Snapshot 200 Products (5 Need Review) • u…" at bounding box center [811, 382] width 1514 height 723
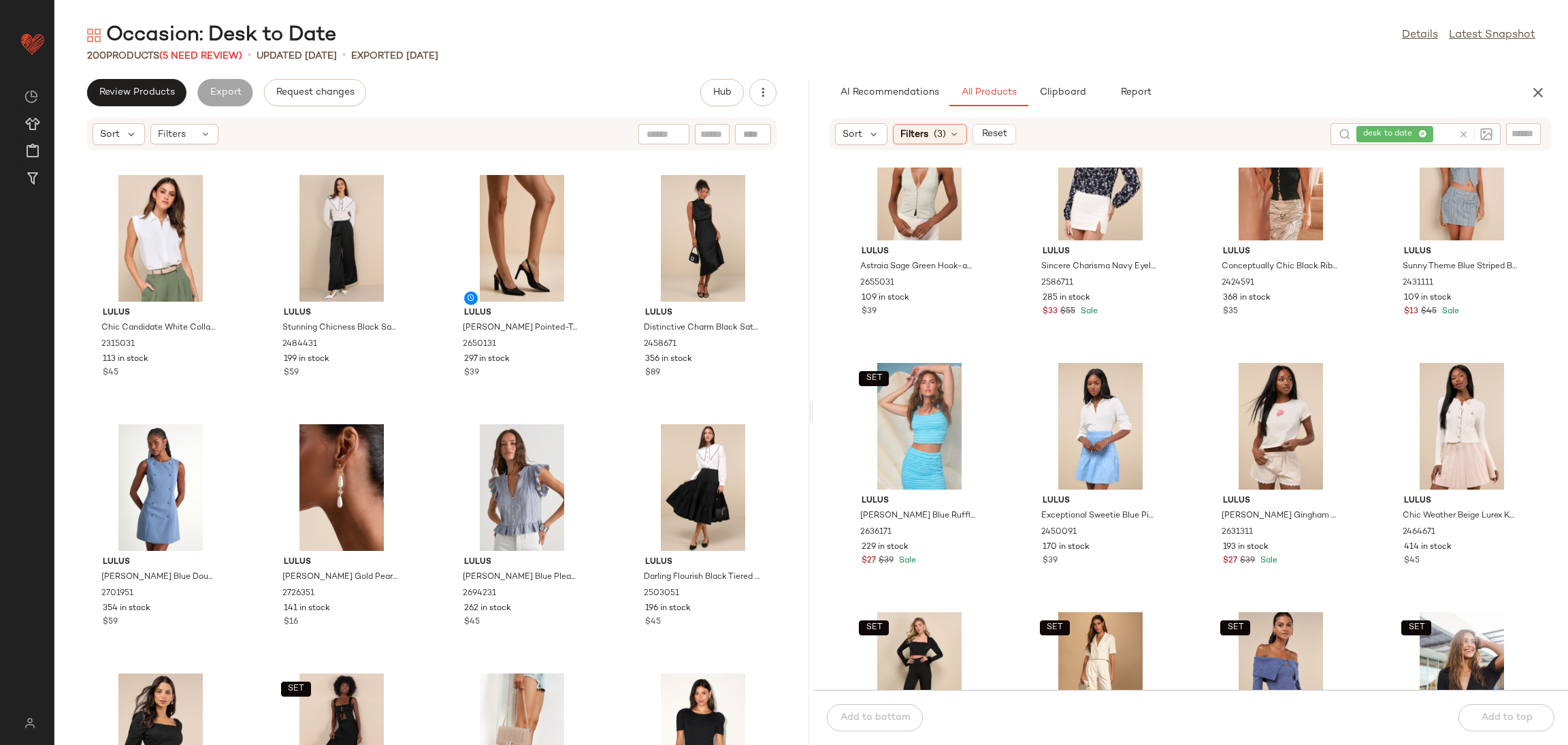
scroll to position [2767, 0]
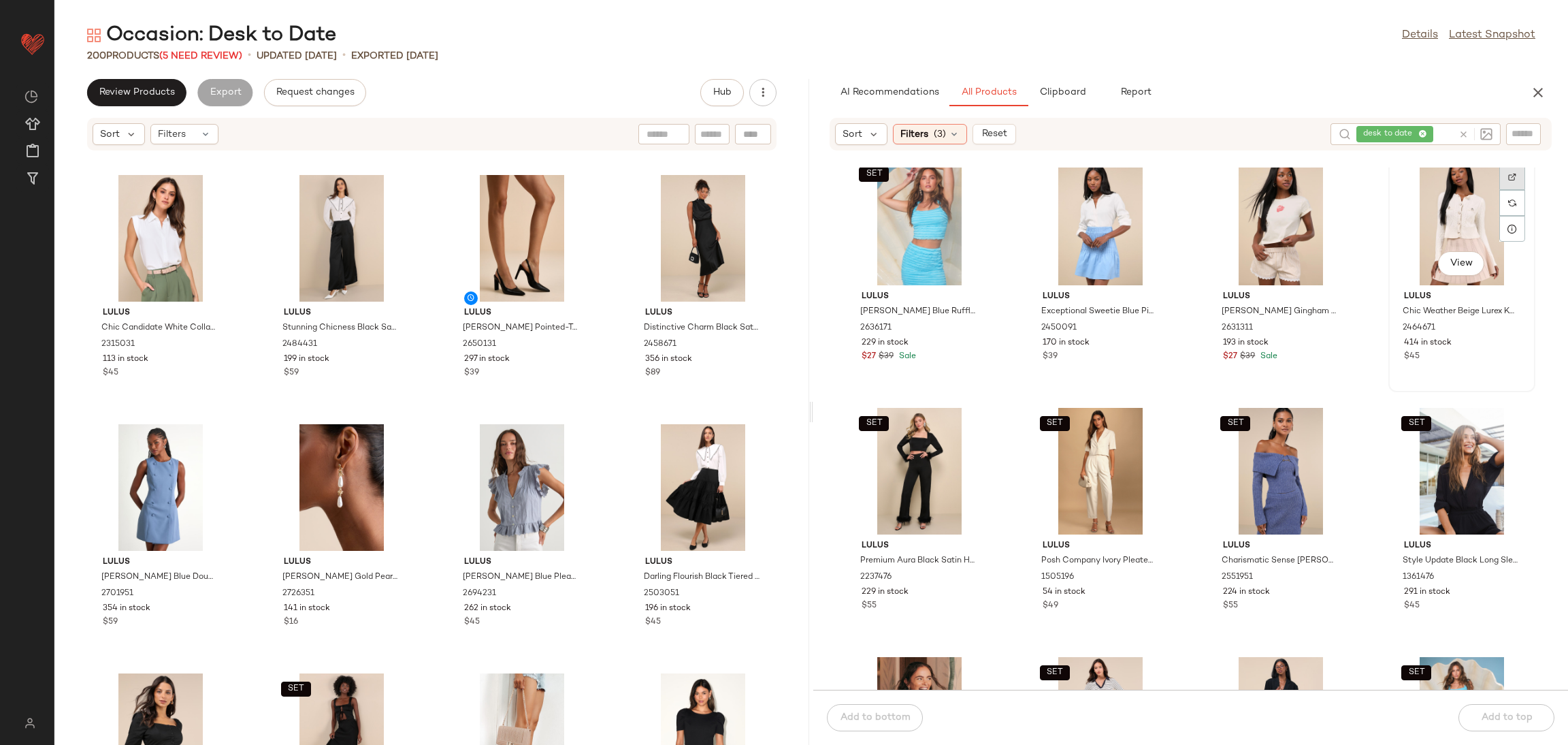
click at [1509, 190] on div at bounding box center [1512, 203] width 26 height 26
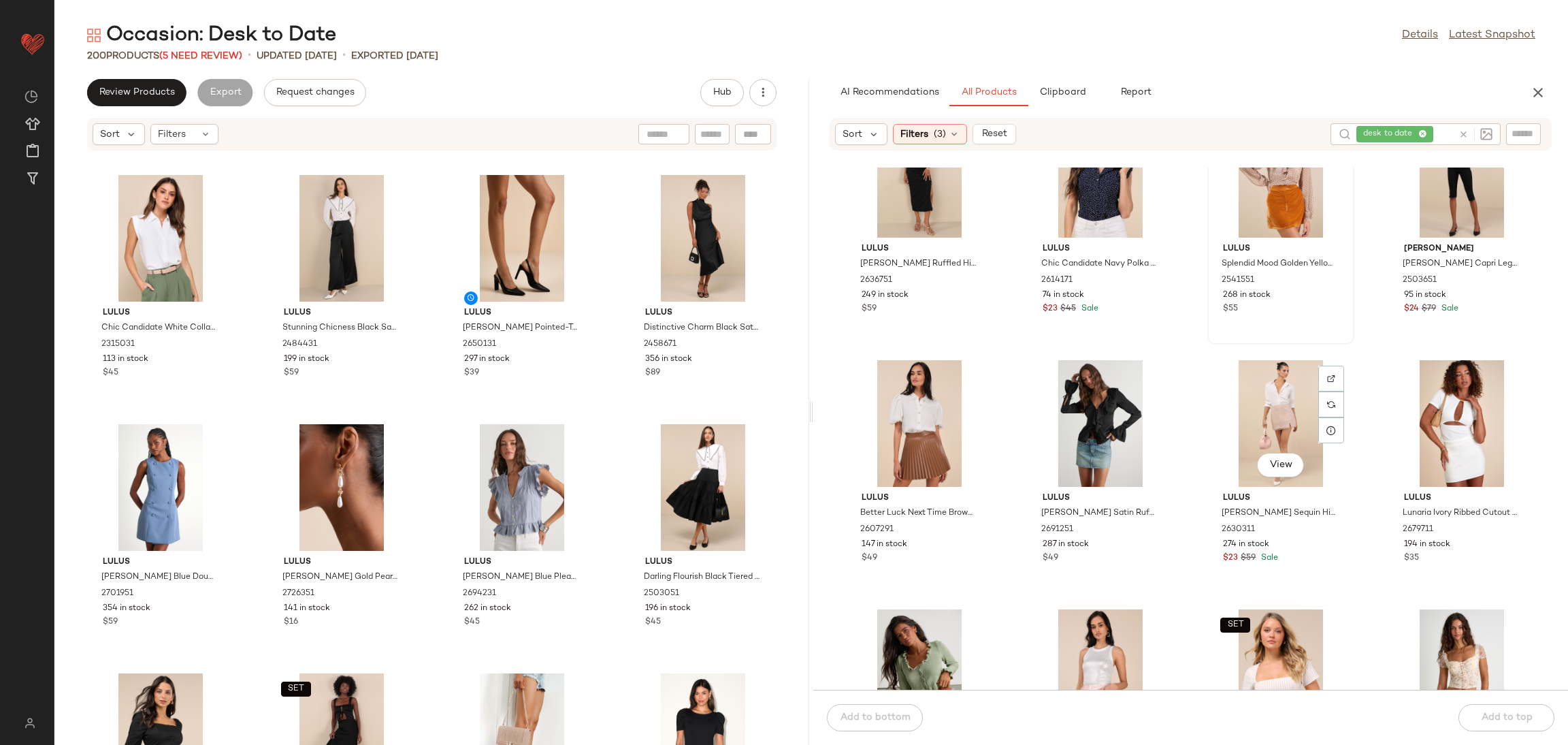
scroll to position [4809, 0]
click at [1464, 132] on icon at bounding box center [1463, 134] width 10 height 10
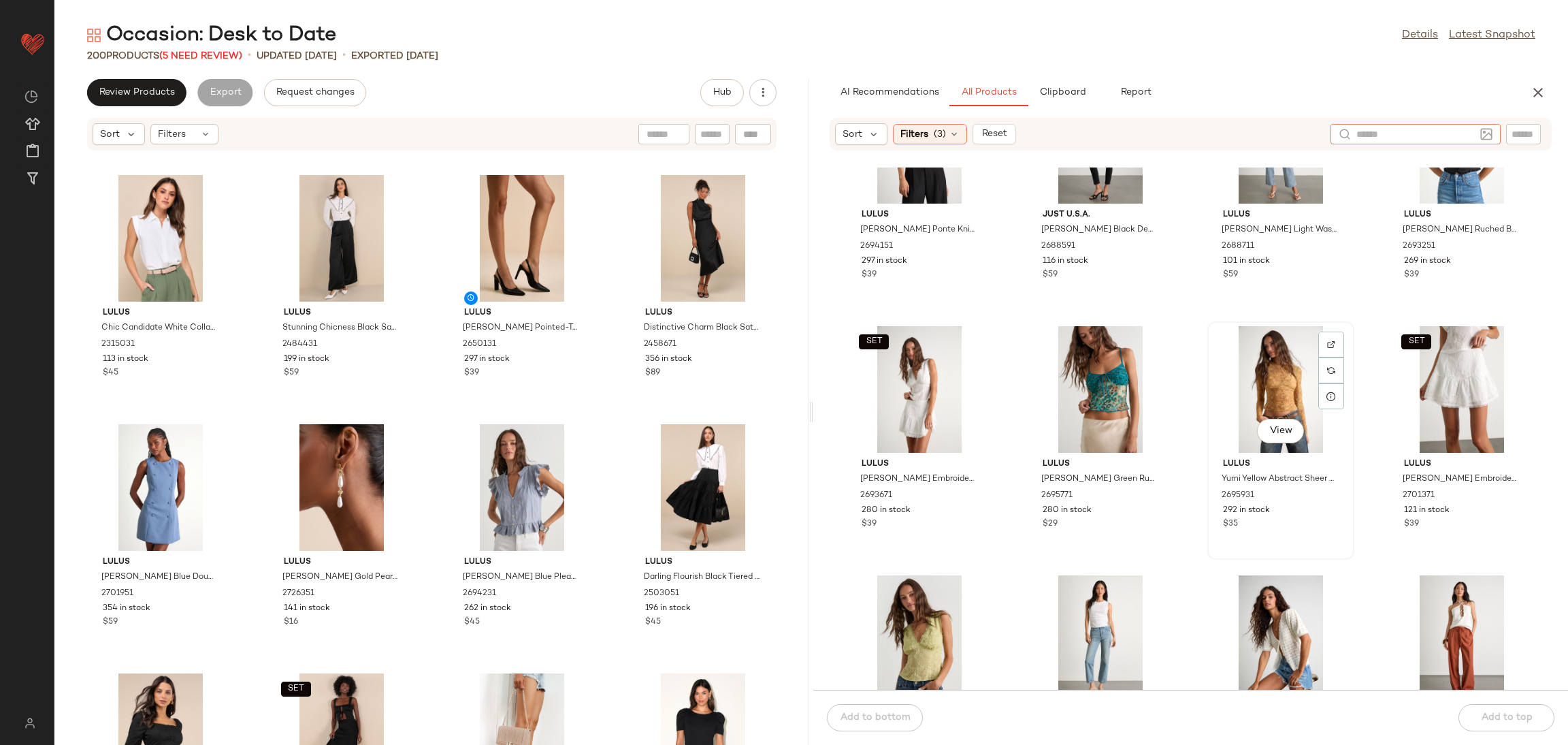
scroll to position [4504, 0]
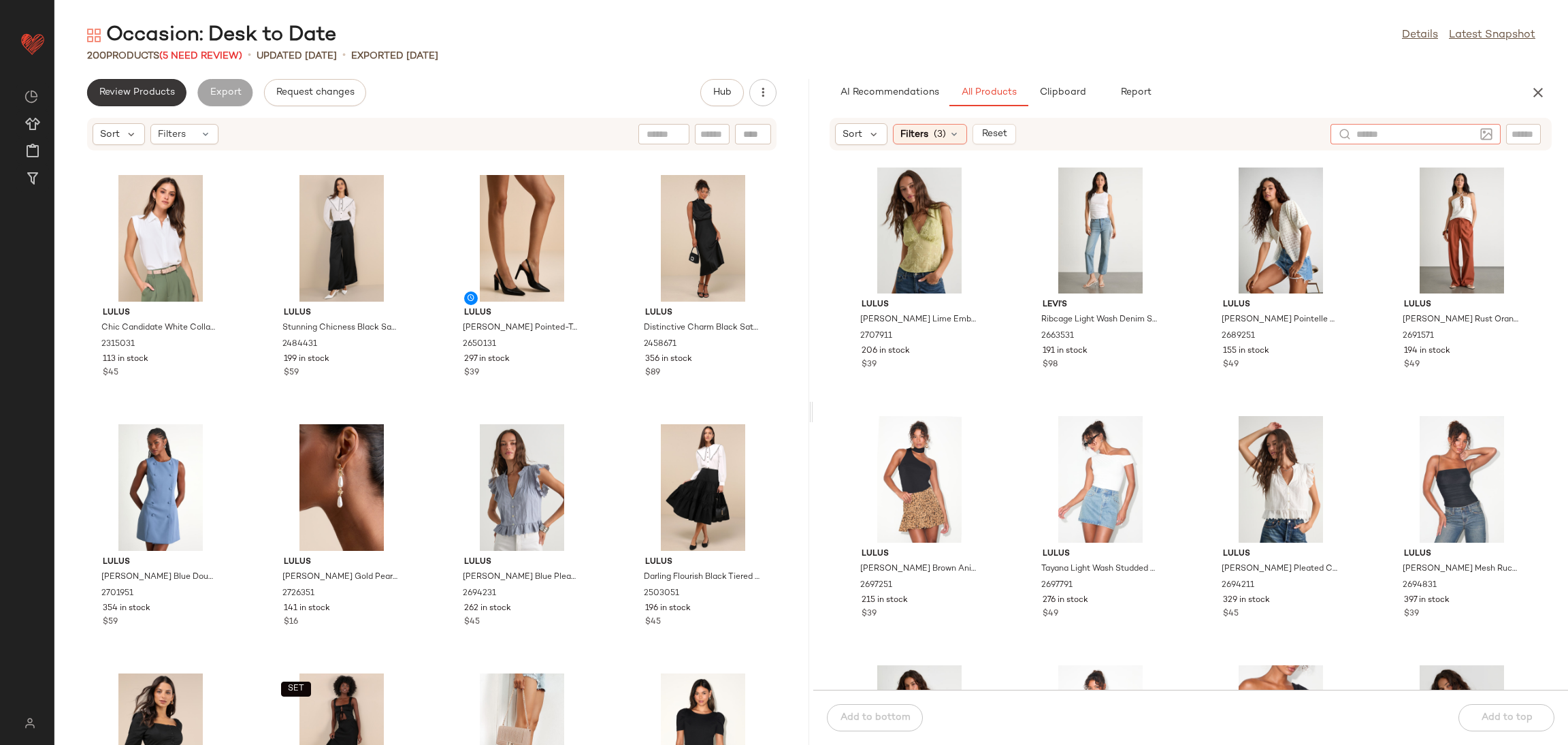
click at [145, 95] on span "Review Products" at bounding box center [137, 92] width 76 height 11
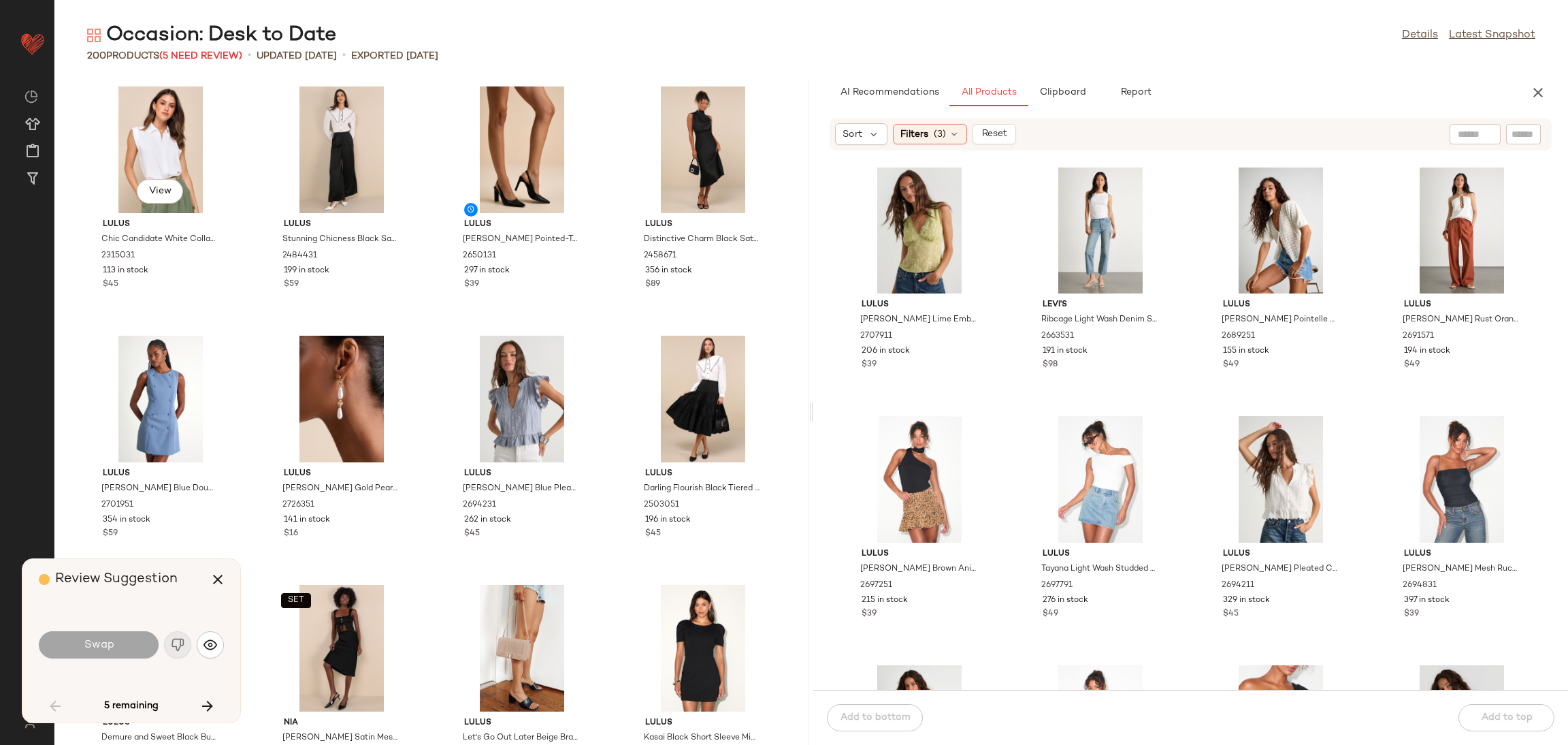
scroll to position [3487, 0]
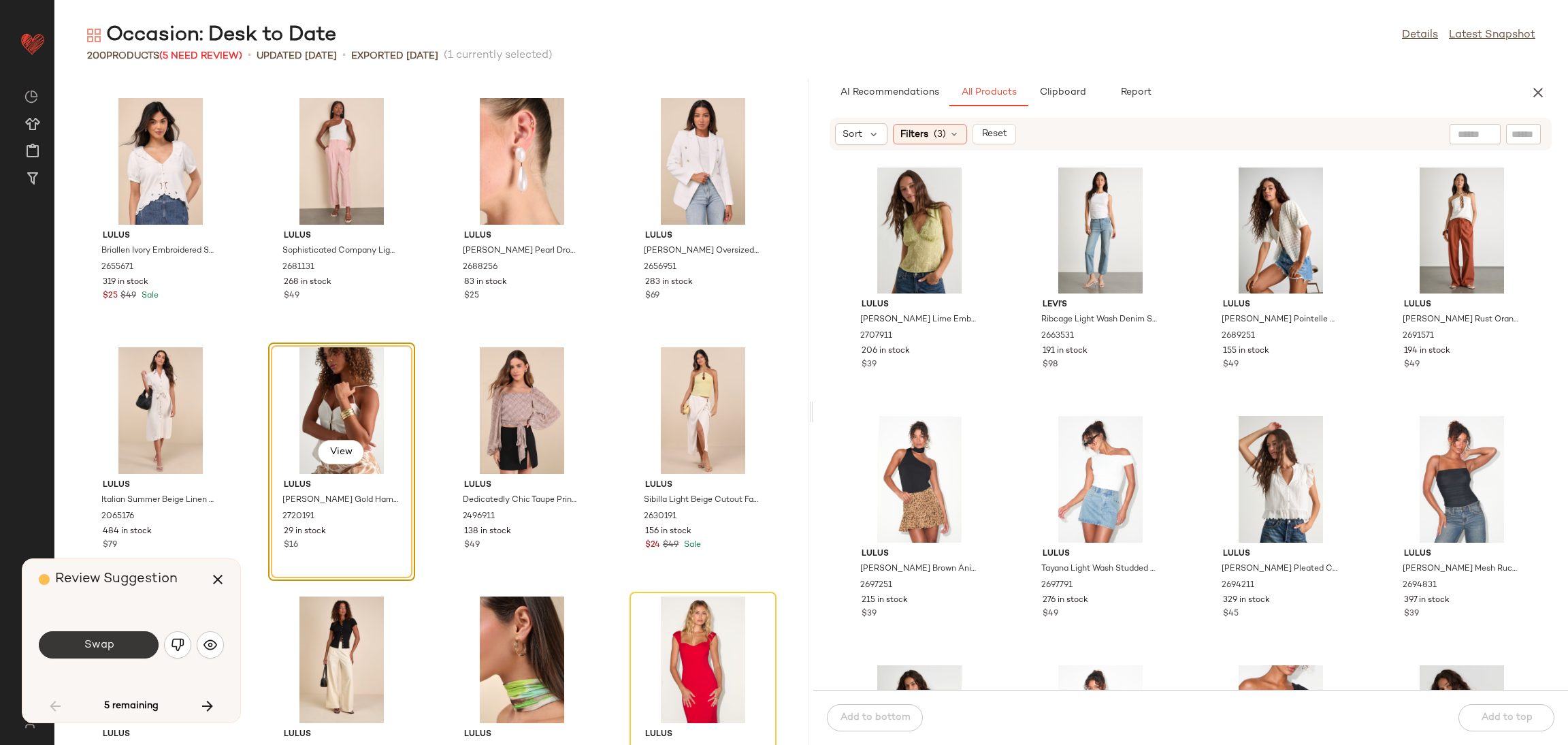
click at [125, 647] on button "Swap" at bounding box center [99, 644] width 119 height 27
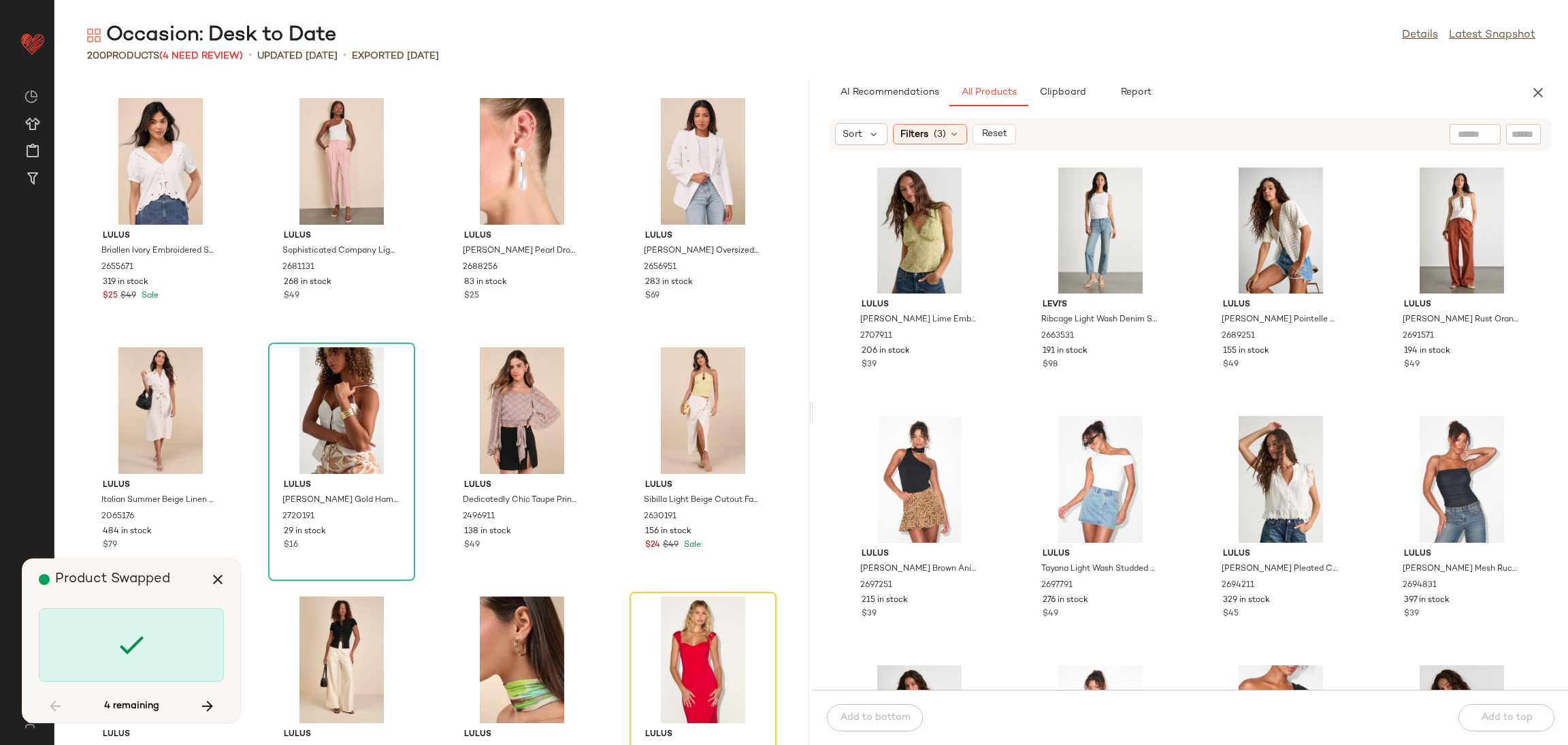
scroll to position [3736, 0]
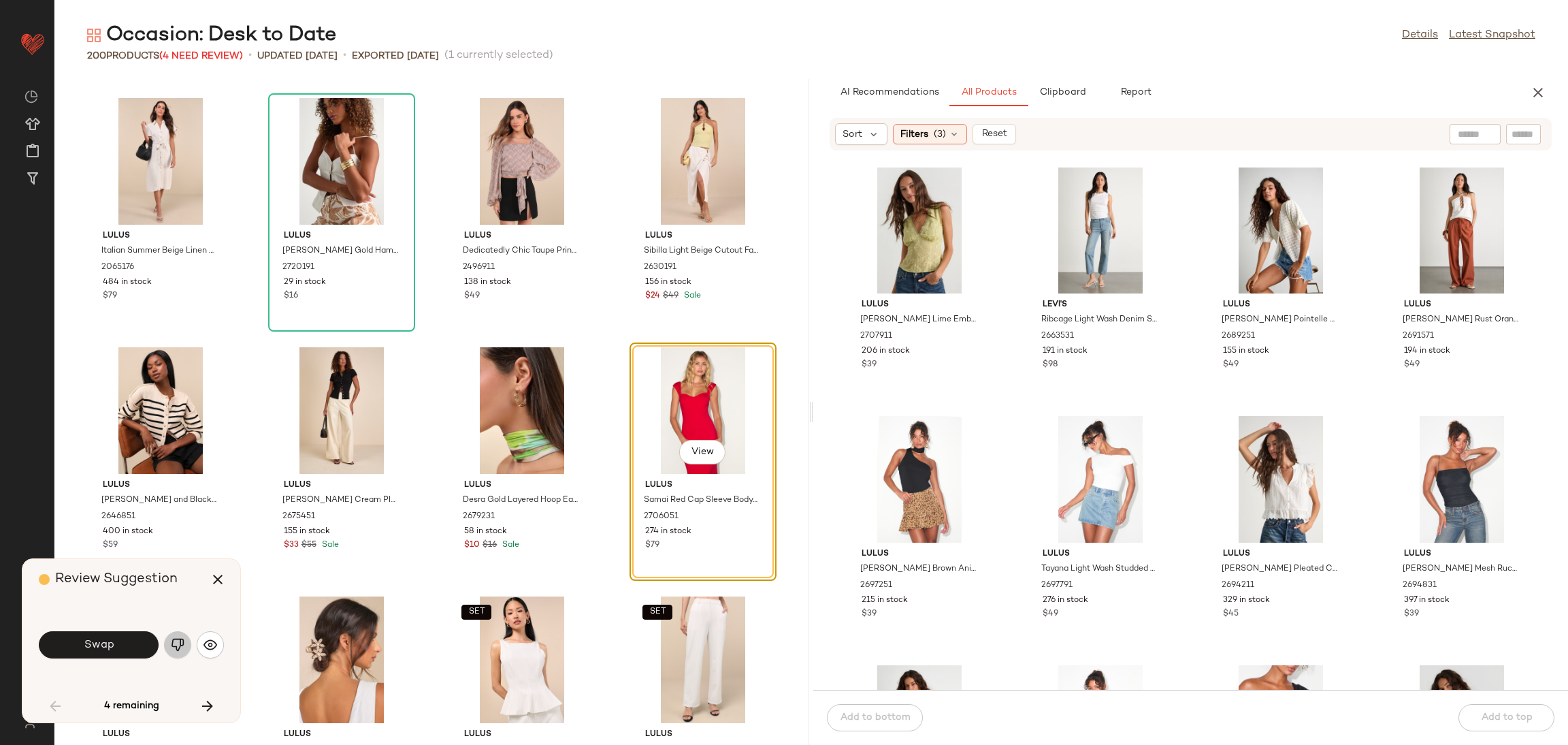
click at [169, 642] on button "button" at bounding box center [177, 644] width 27 height 27
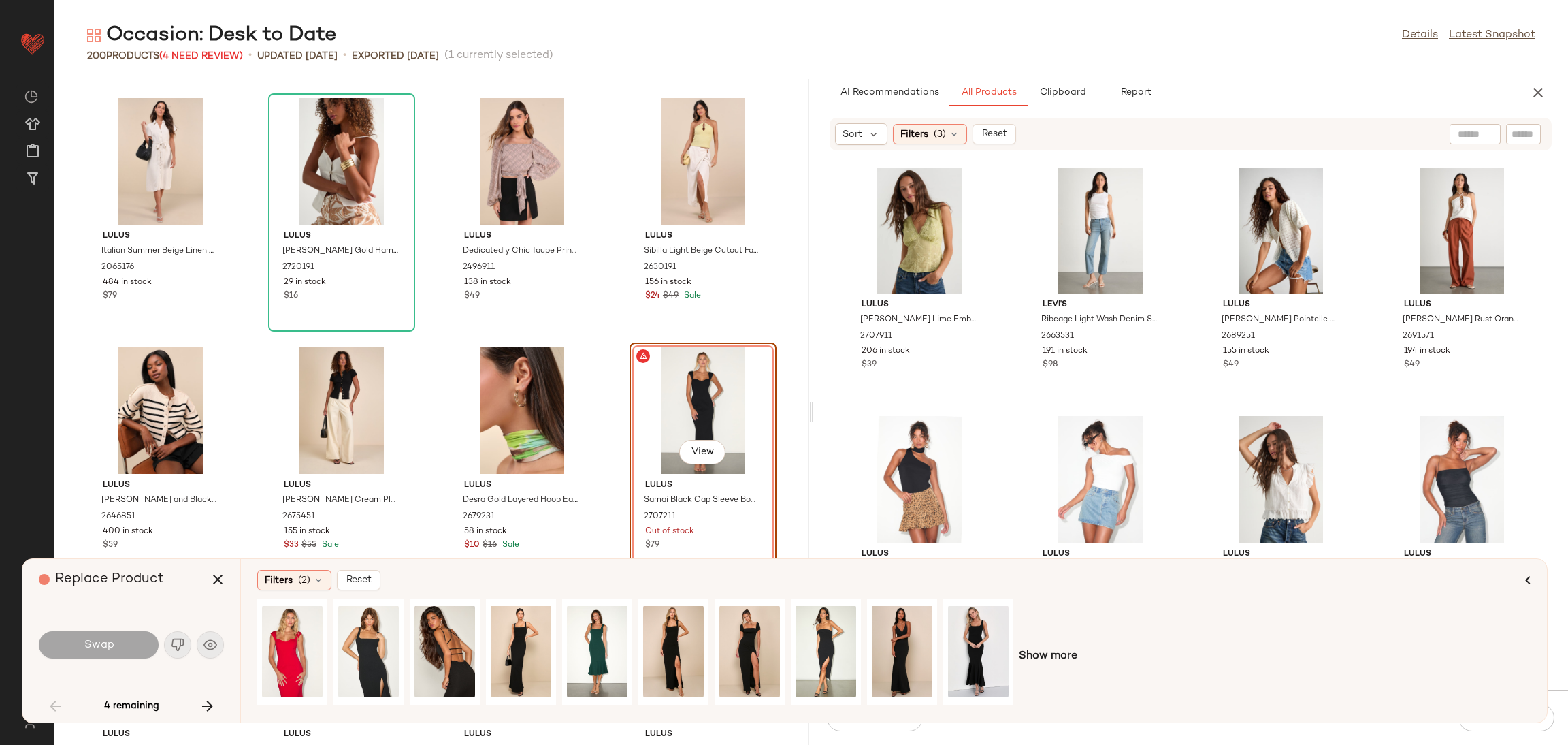
click at [1014, 654] on div "Show more" at bounding box center [894, 656] width 1273 height 116
click at [1055, 649] on span "Show more" at bounding box center [1048, 656] width 59 height 17
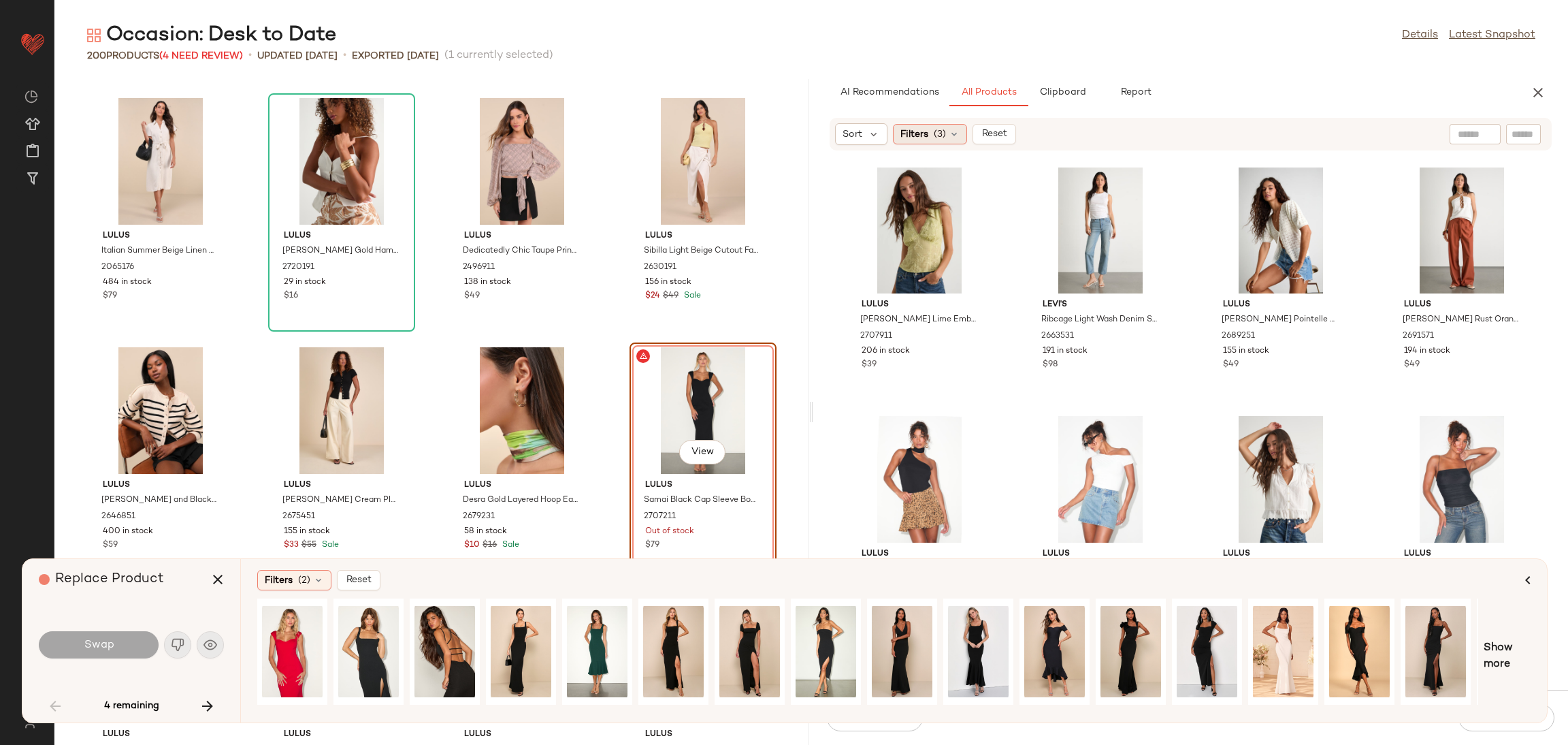
click at [928, 132] on div "Filters (3)" at bounding box center [930, 134] width 75 height 21
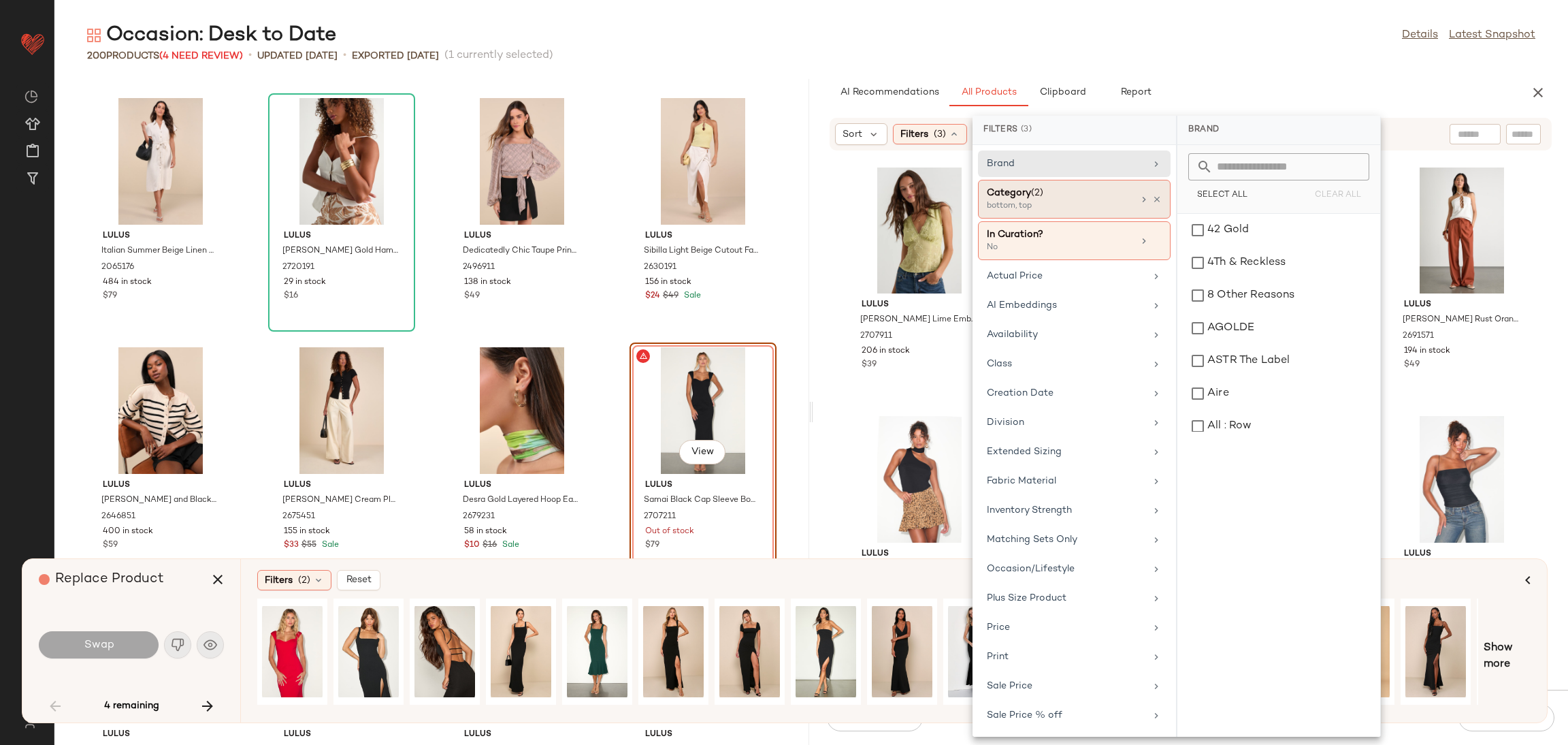
click at [1050, 221] on div "Category (2) bottom, top" at bounding box center [1074, 241] width 193 height 39
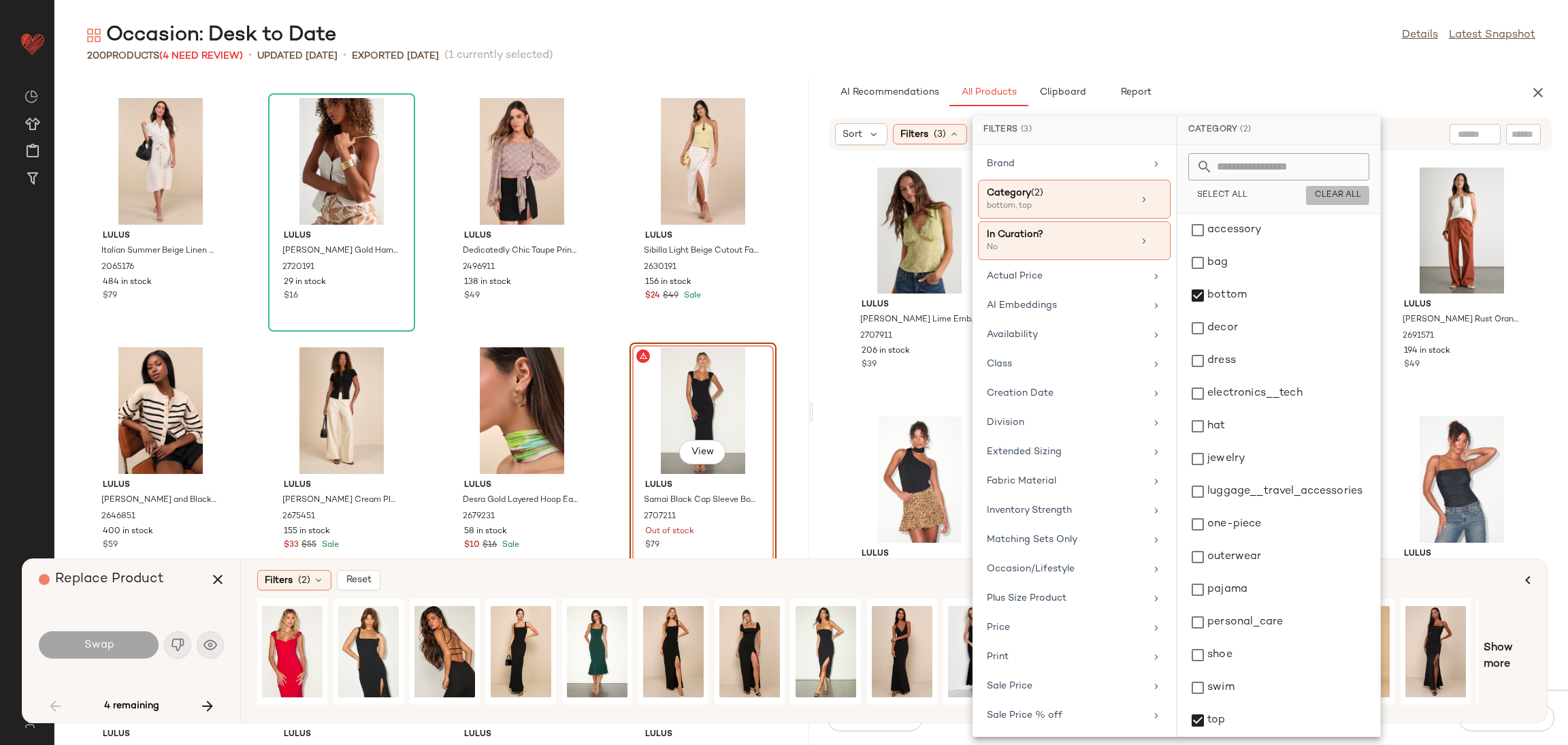
click at [1329, 200] on span "Clear All" at bounding box center [1338, 195] width 47 height 9
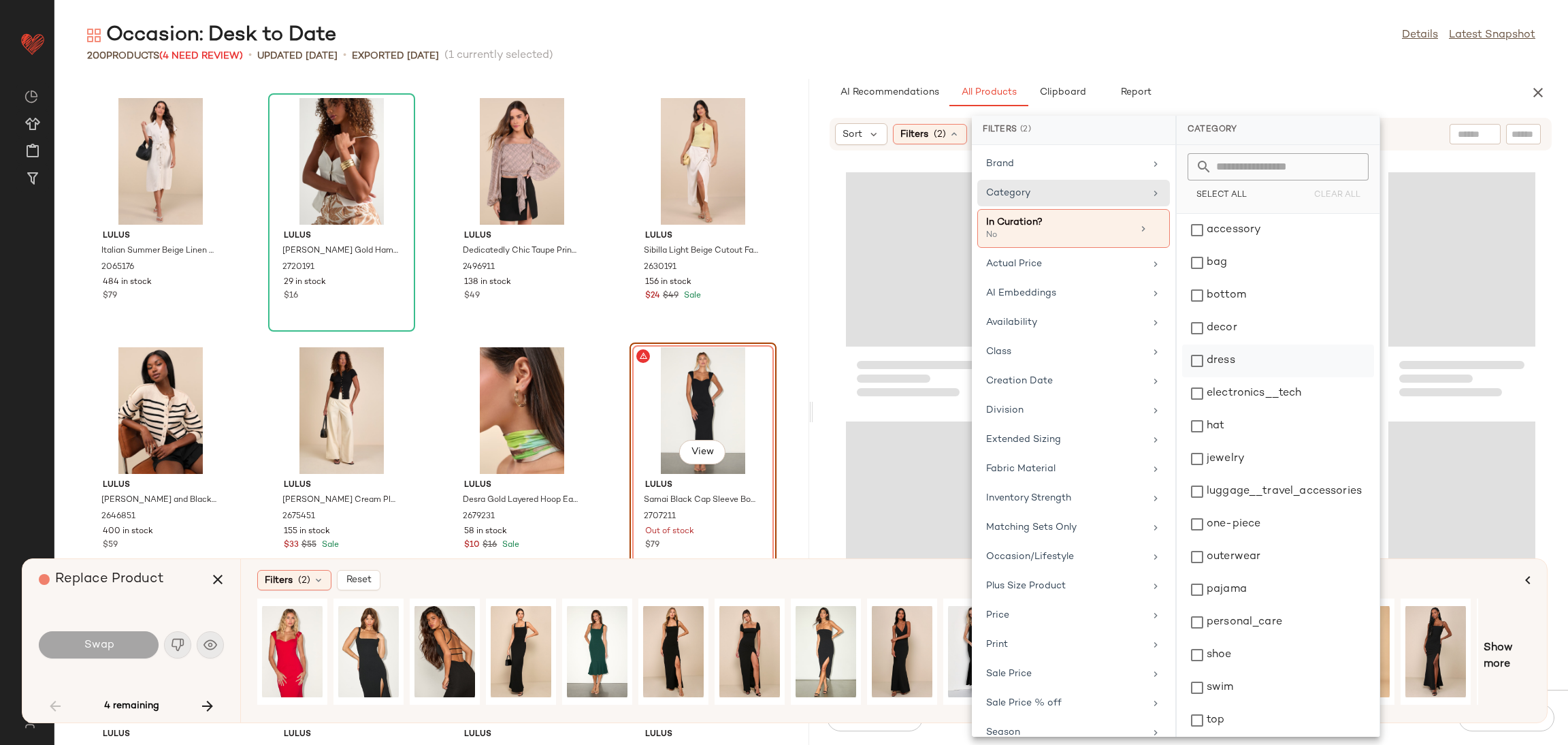
click at [1211, 377] on div "dress" at bounding box center [1278, 393] width 192 height 33
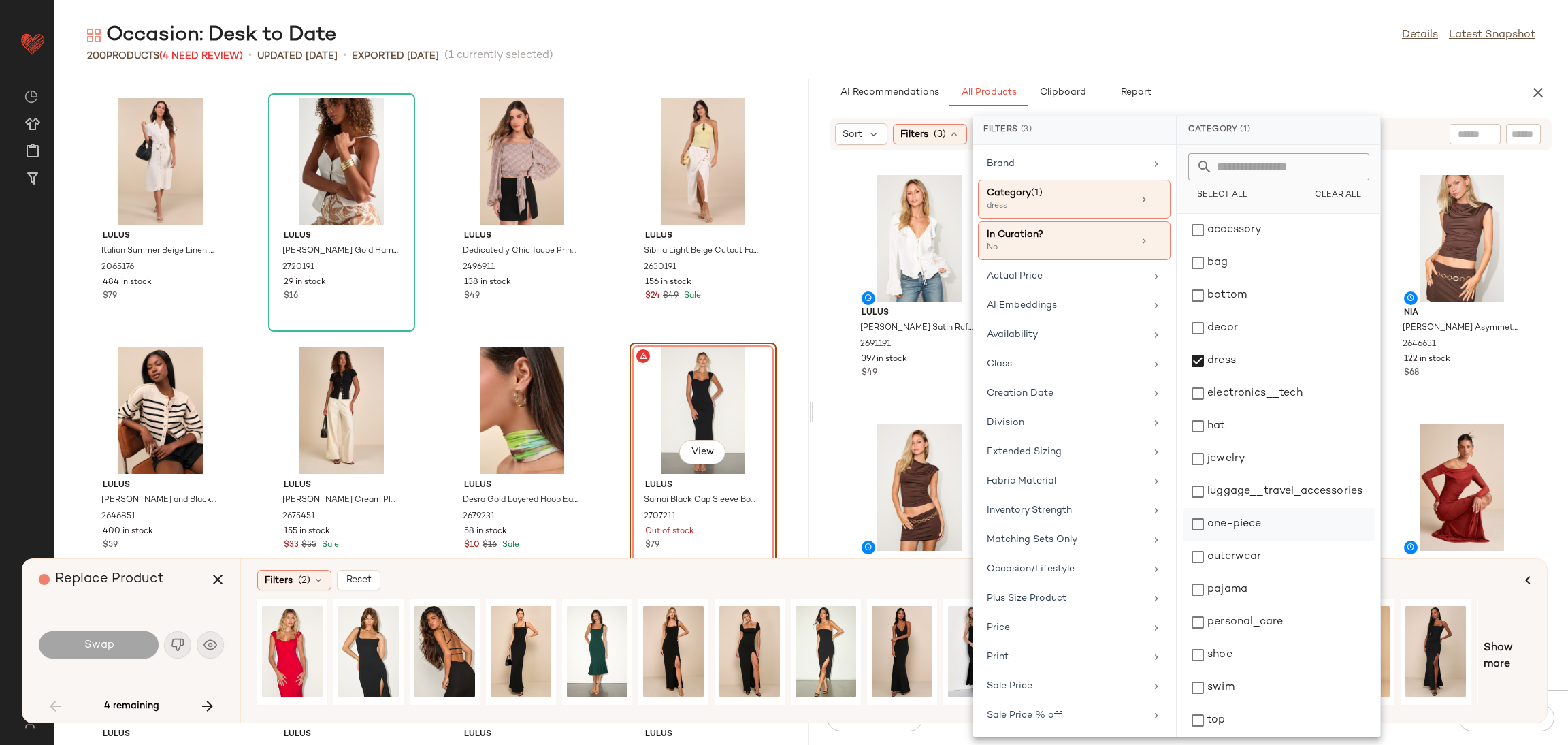
click at [1215, 541] on div "one-piece" at bounding box center [1279, 557] width 192 height 33
click at [1214, 541] on div "one-piece" at bounding box center [1279, 557] width 192 height 33
click at [1209, 573] on div "outerwear" at bounding box center [1279, 589] width 192 height 33
click at [1200, 541] on div "one-piece" at bounding box center [1279, 557] width 192 height 33
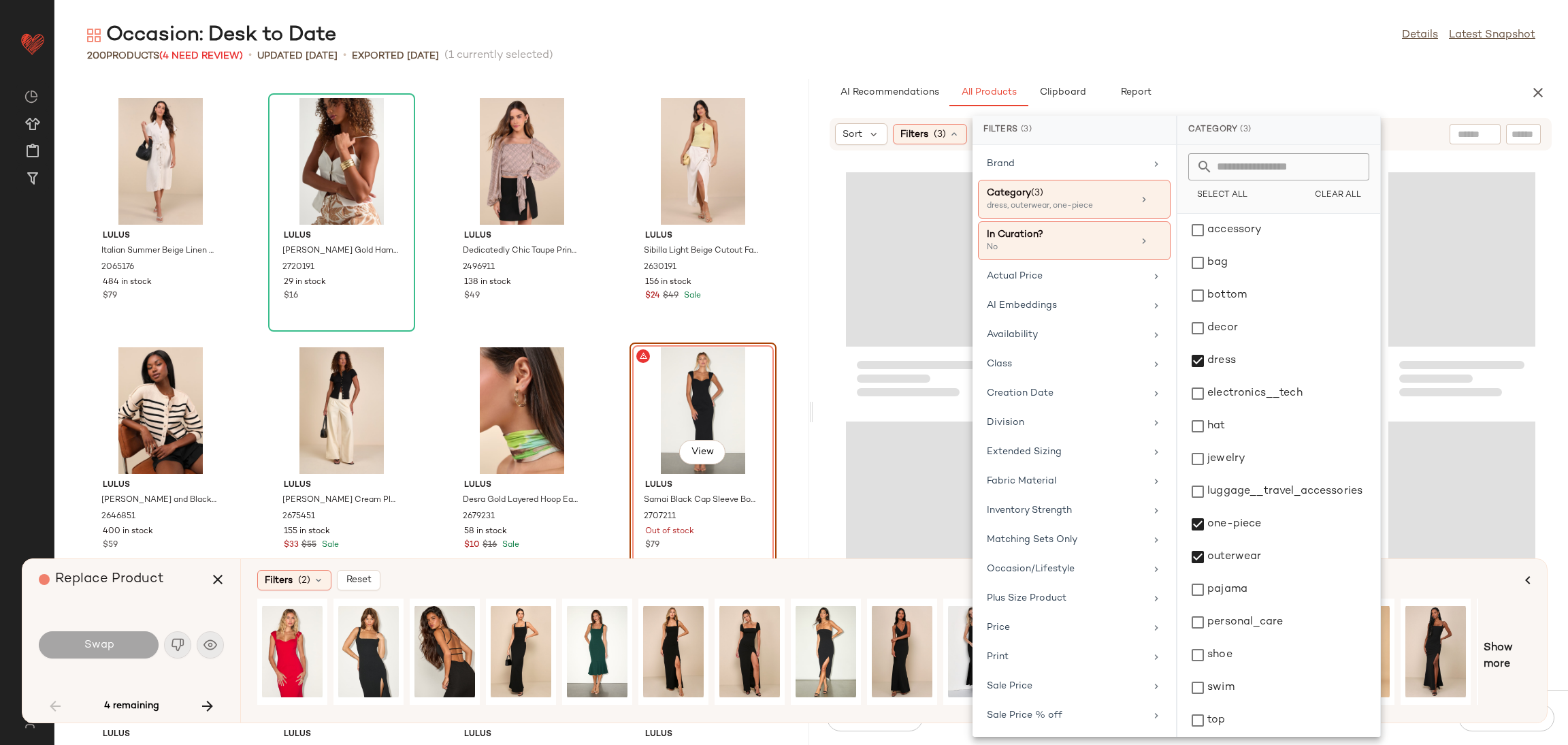
click at [848, 398] on div "Loading..." at bounding box center [919, 378] width 147 height 57
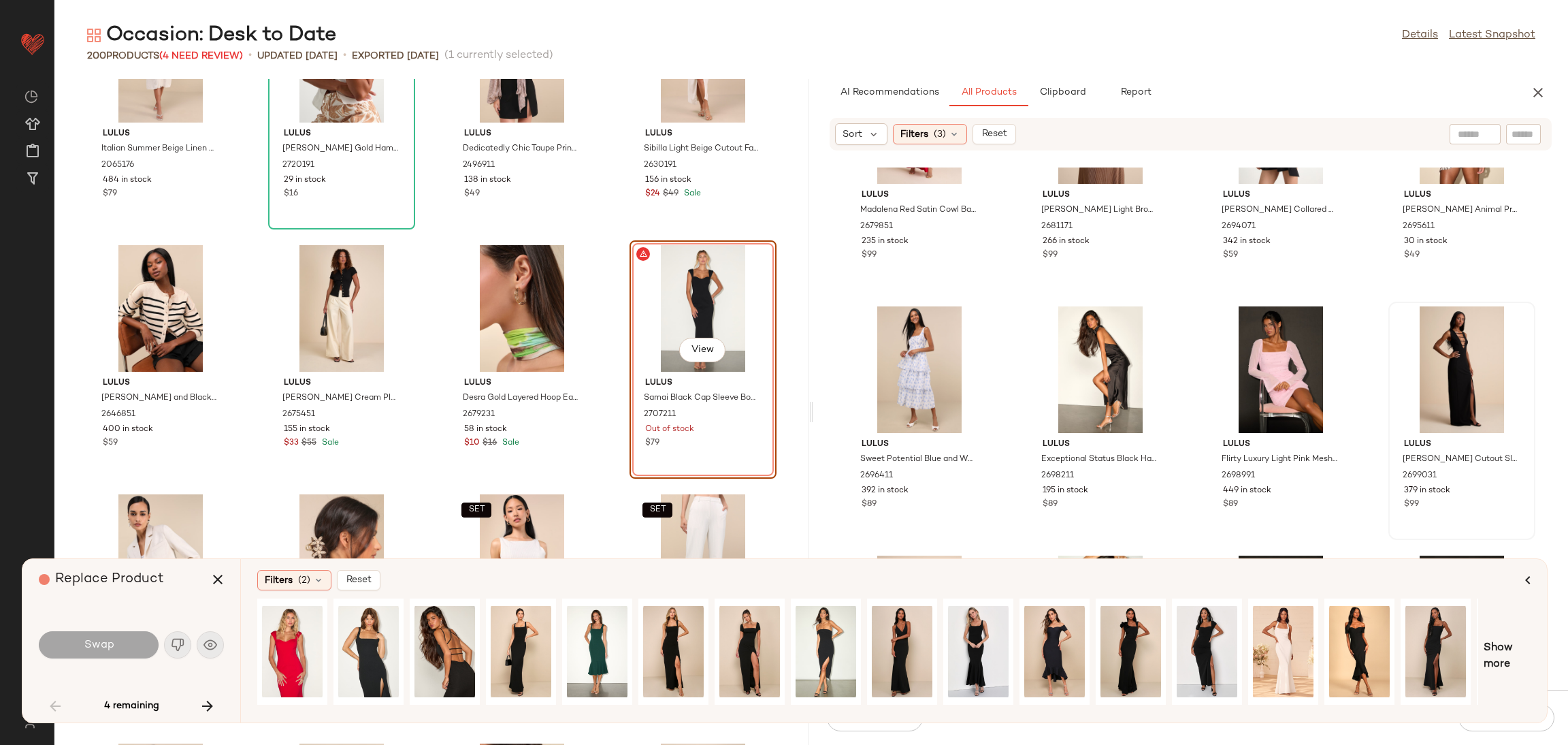
scroll to position [12665, 0]
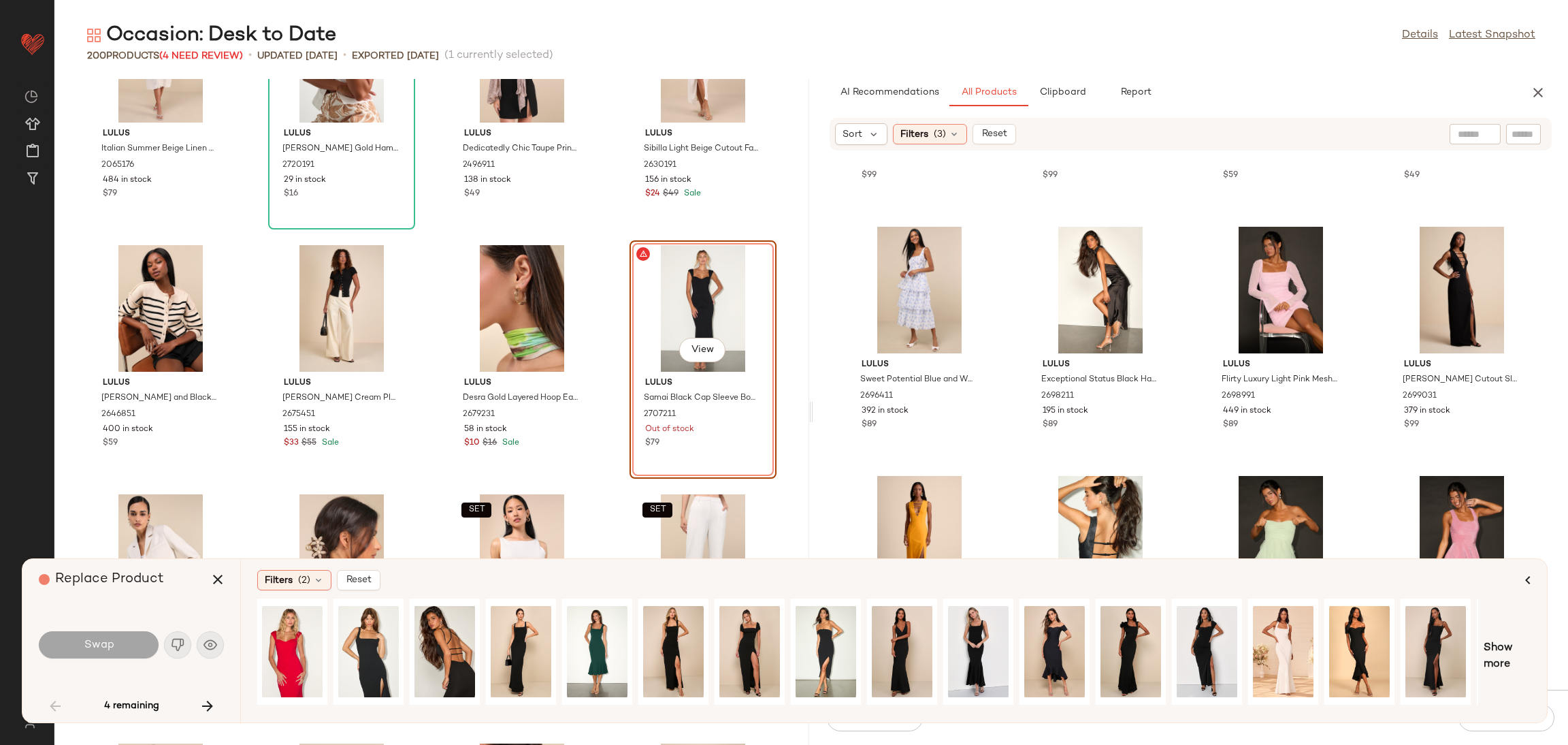
click at [1476, 136] on div at bounding box center [1475, 134] width 51 height 21
type input "****"
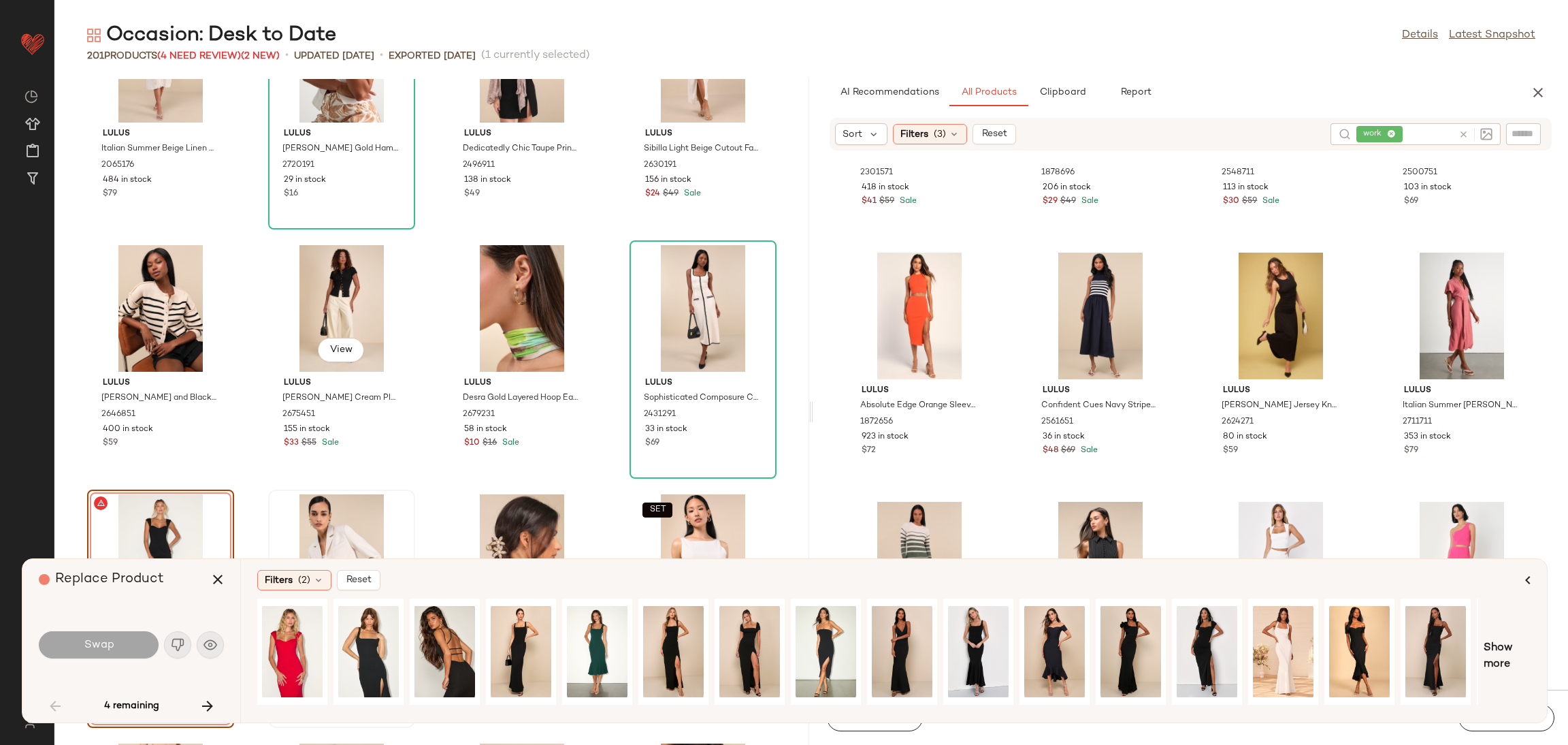
scroll to position [4043, 0]
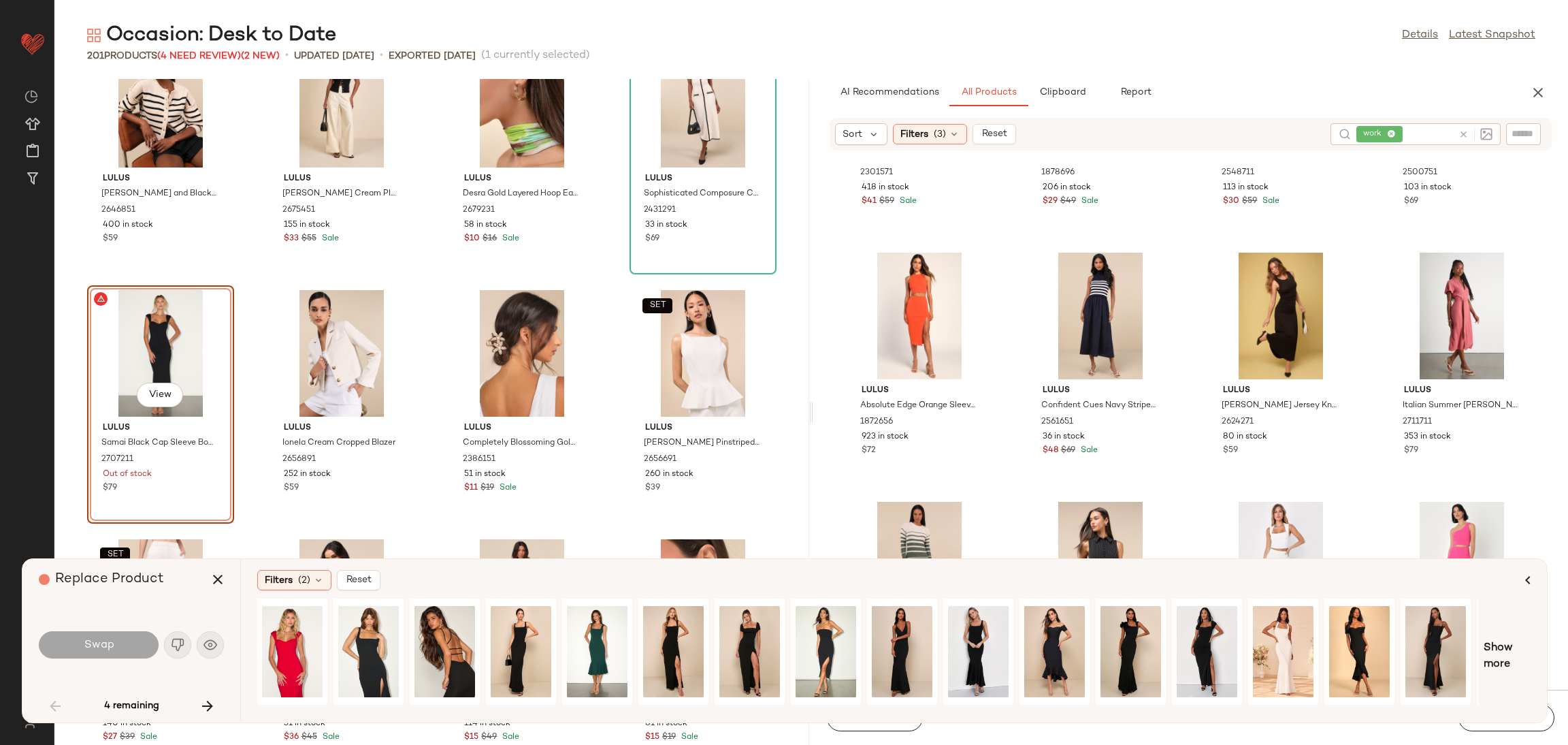
click at [162, 343] on div "View" at bounding box center [160, 353] width 137 height 127
click at [193, 338] on div "View" at bounding box center [160, 353] width 137 height 127
click at [273, 311] on div at bounding box center [341, 353] width 137 height 127
drag, startPoint x: 186, startPoint y: 332, endPoint x: 189, endPoint y: 324, distance: 8.5
click at [186, 332] on div "View" at bounding box center [160, 353] width 137 height 127
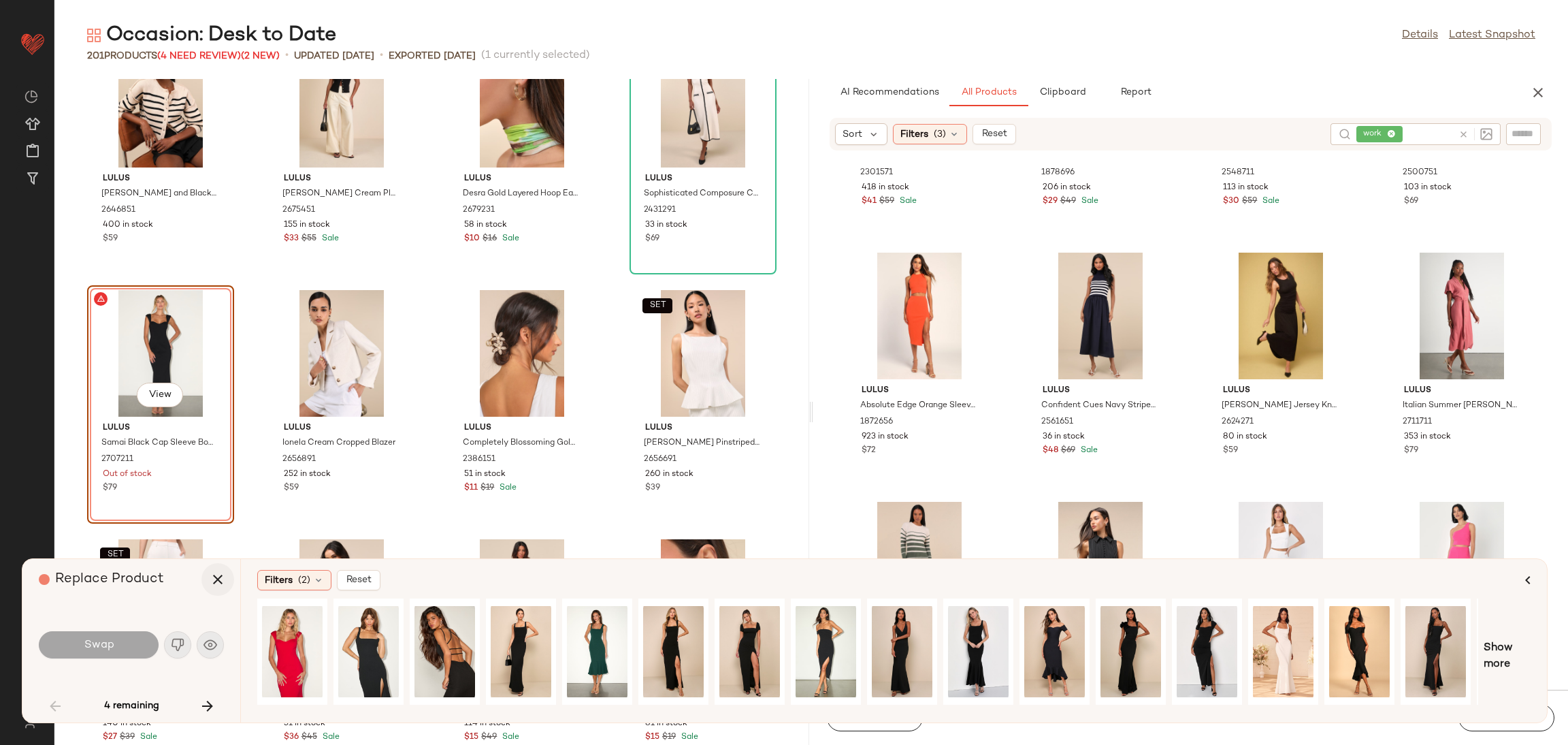
click at [211, 576] on icon "button" at bounding box center [218, 579] width 17 height 17
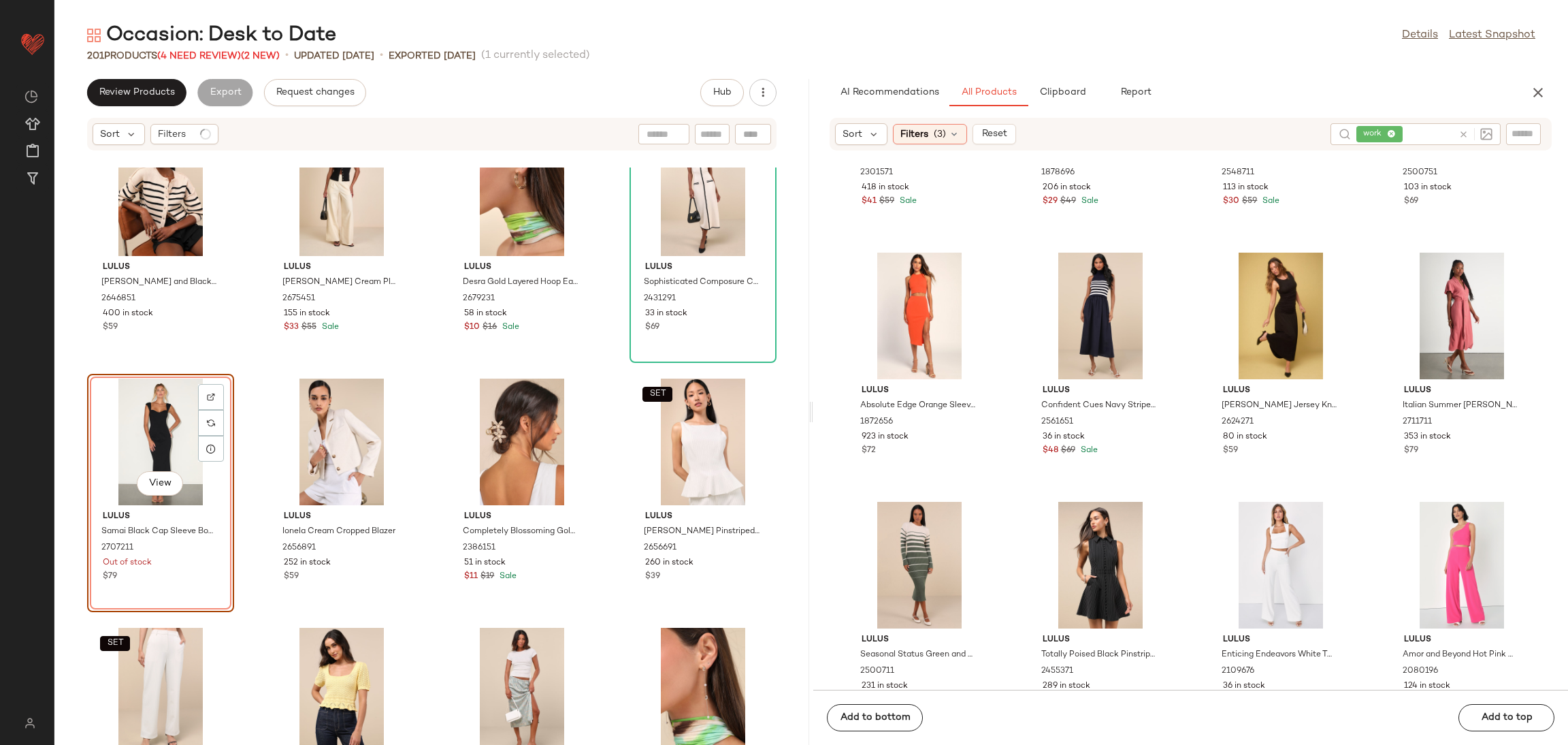
click at [145, 430] on div "View" at bounding box center [160, 442] width 137 height 127
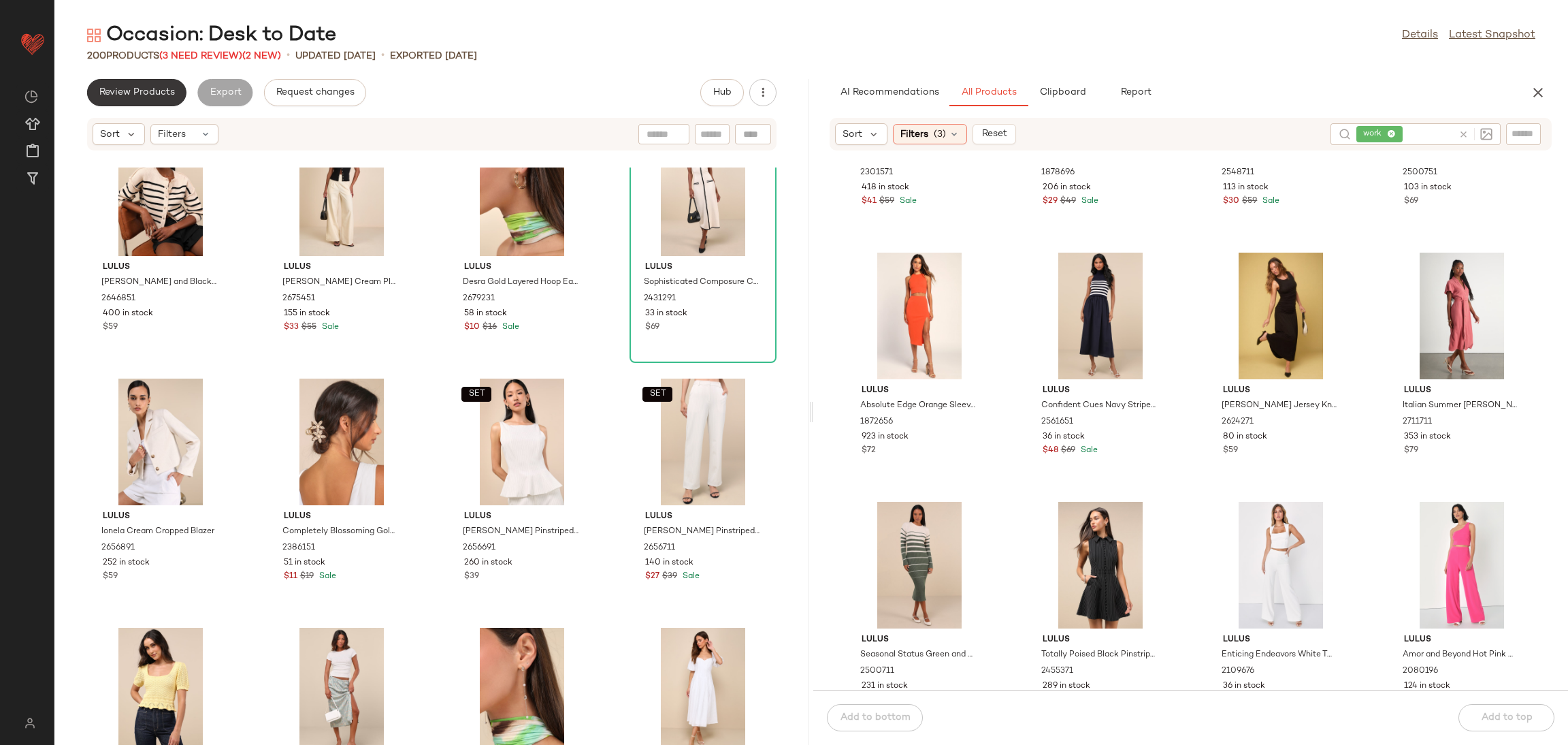
click at [135, 85] on button "Review Products" at bounding box center [136, 92] width 100 height 27
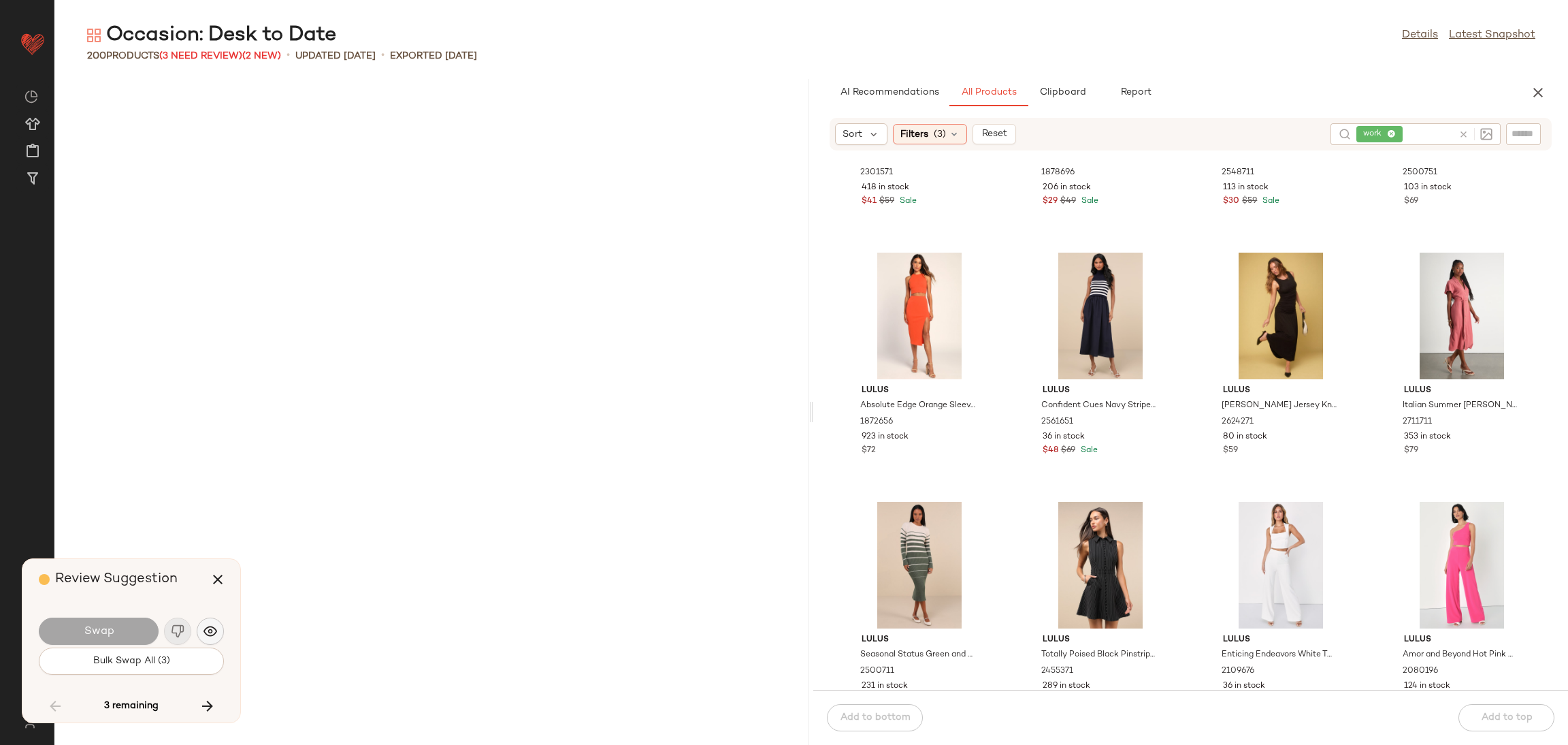
scroll to position [8719, 0]
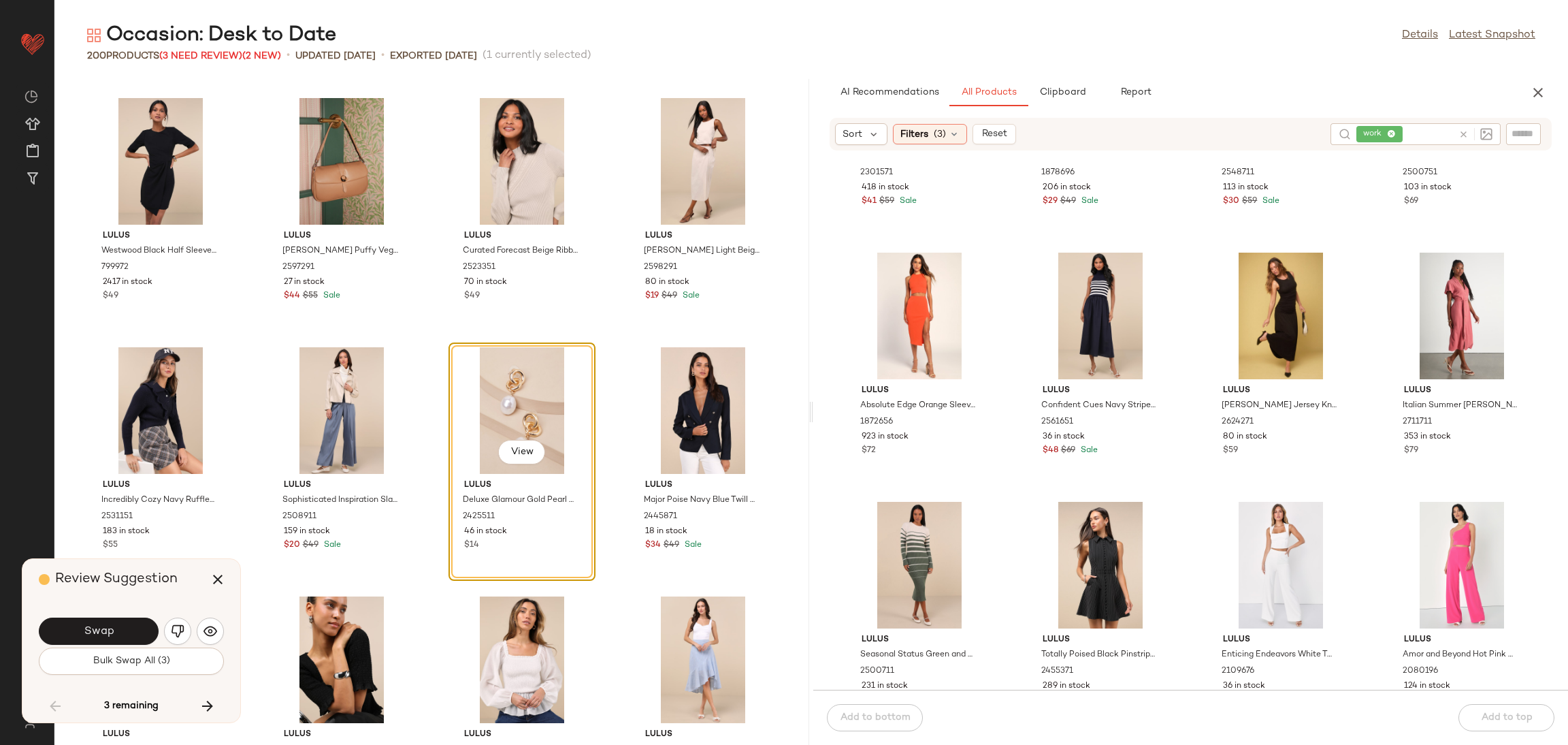
click at [103, 627] on span "Swap" at bounding box center [98, 631] width 31 height 13
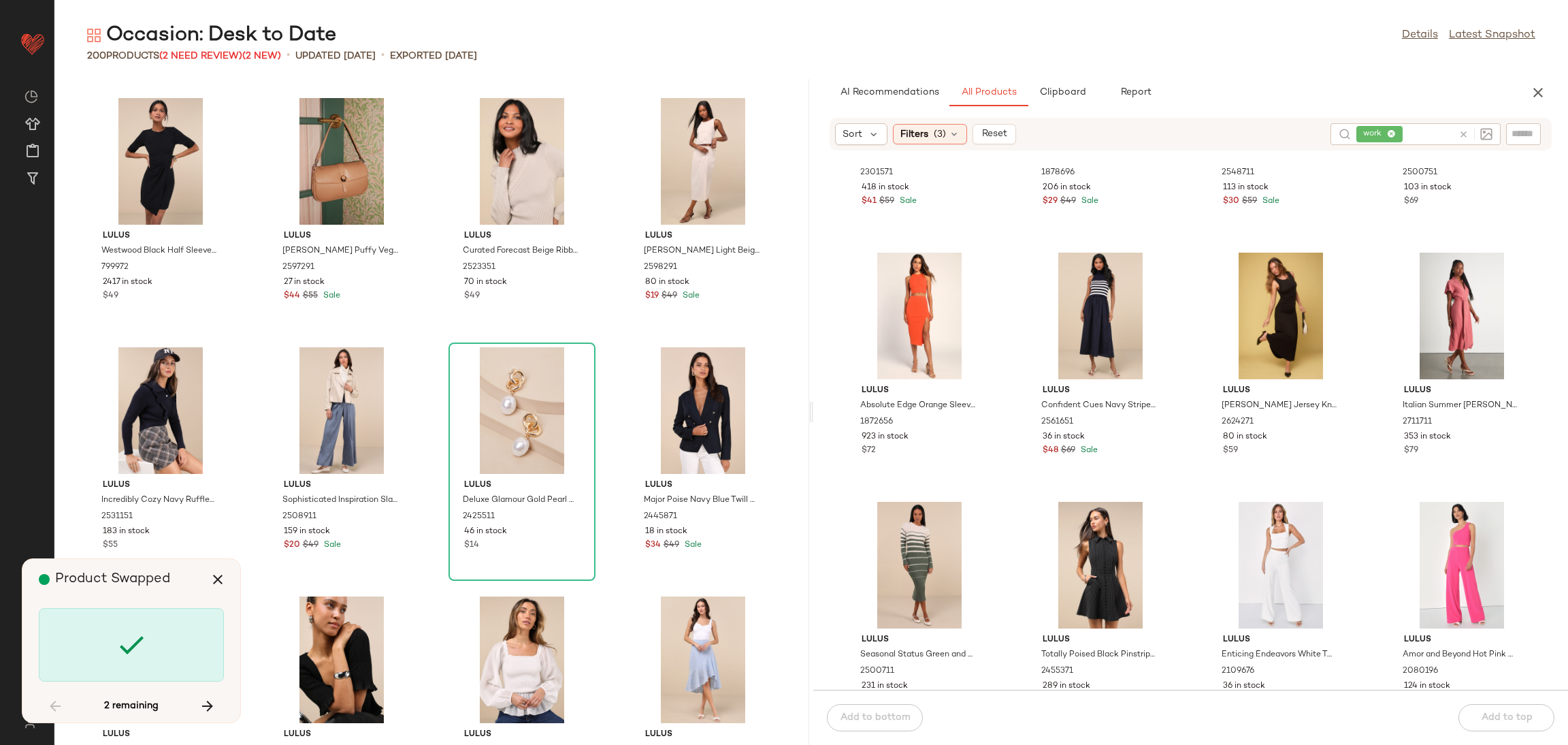
scroll to position [10961, 0]
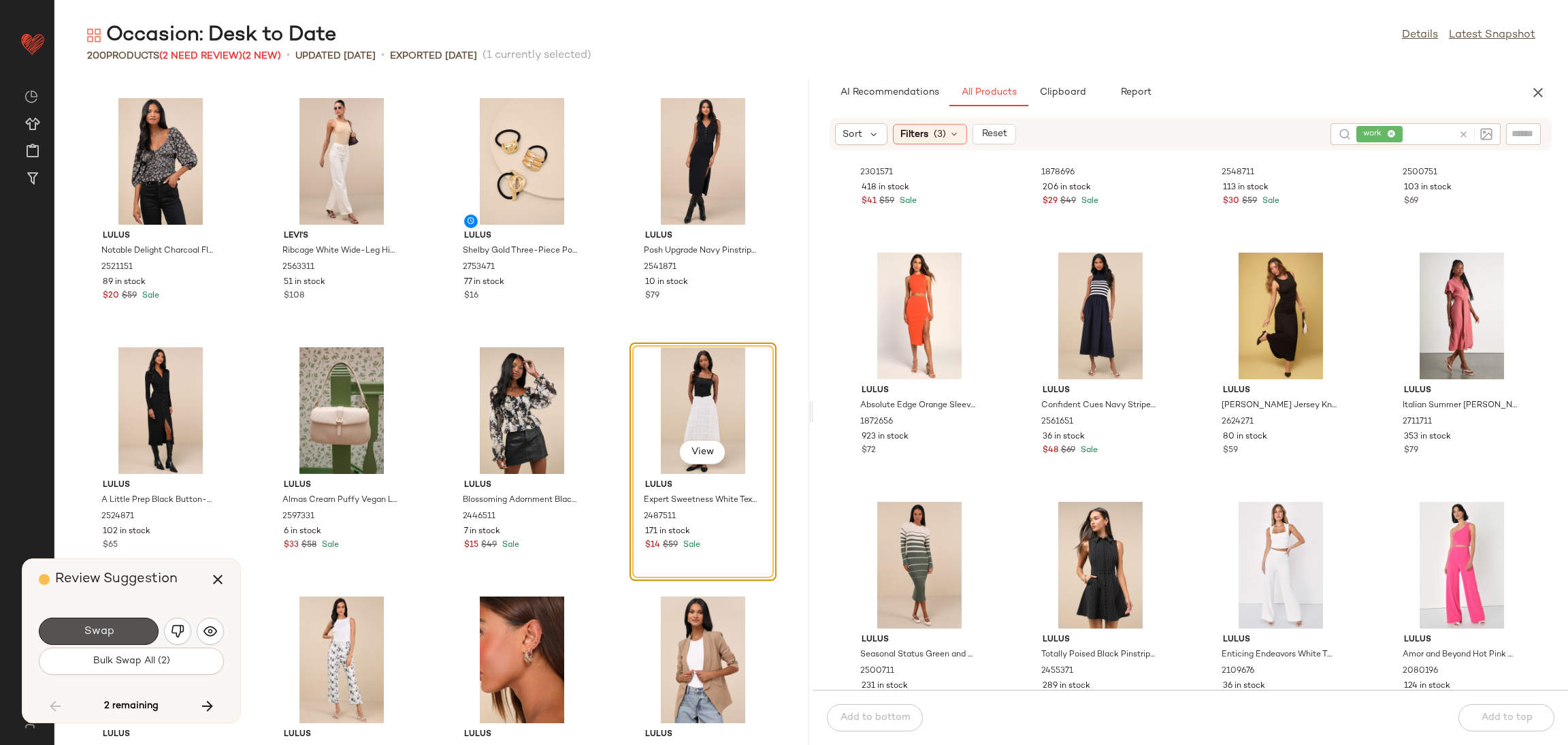
click at [103, 629] on span "Swap" at bounding box center [98, 631] width 31 height 13
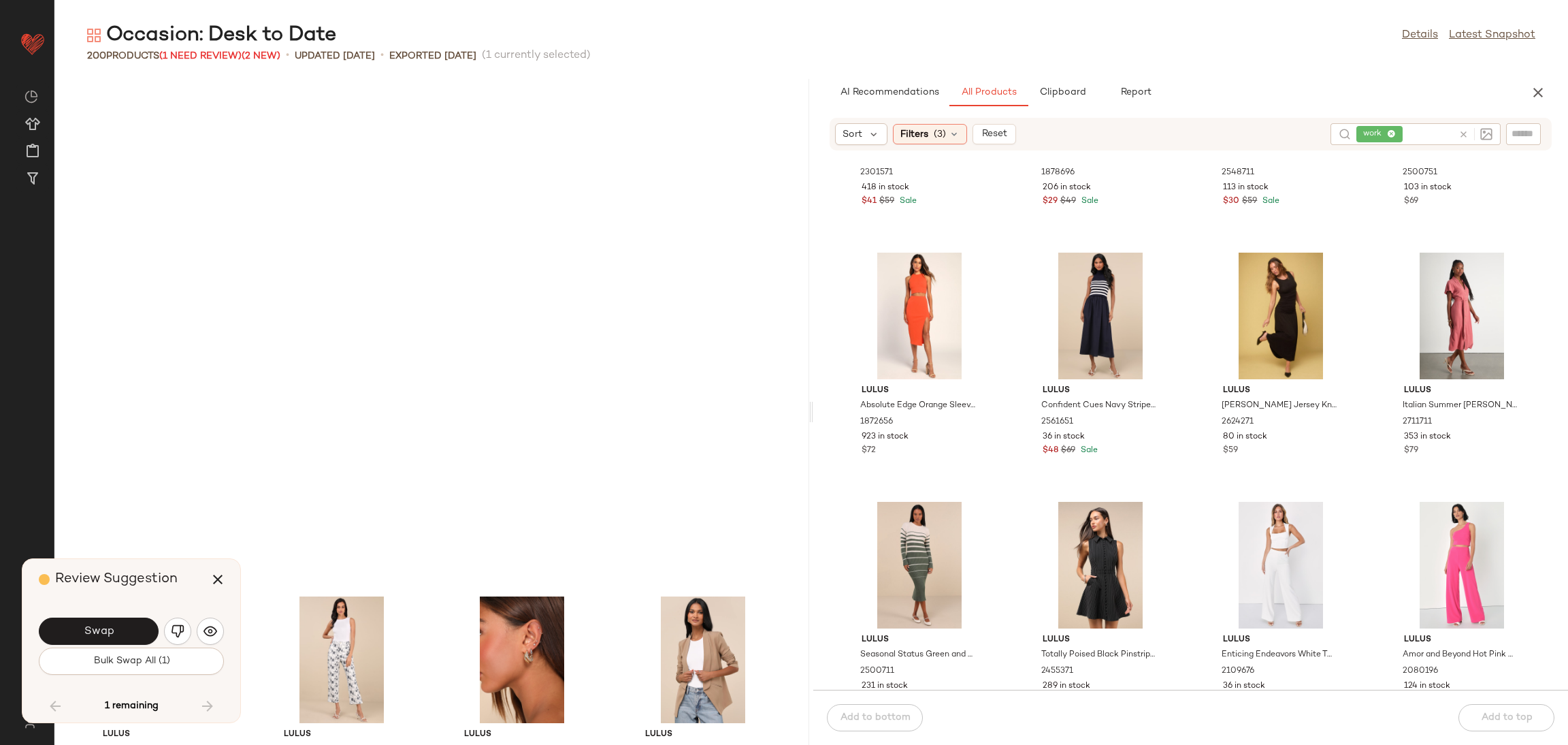
scroll to position [11460, 0]
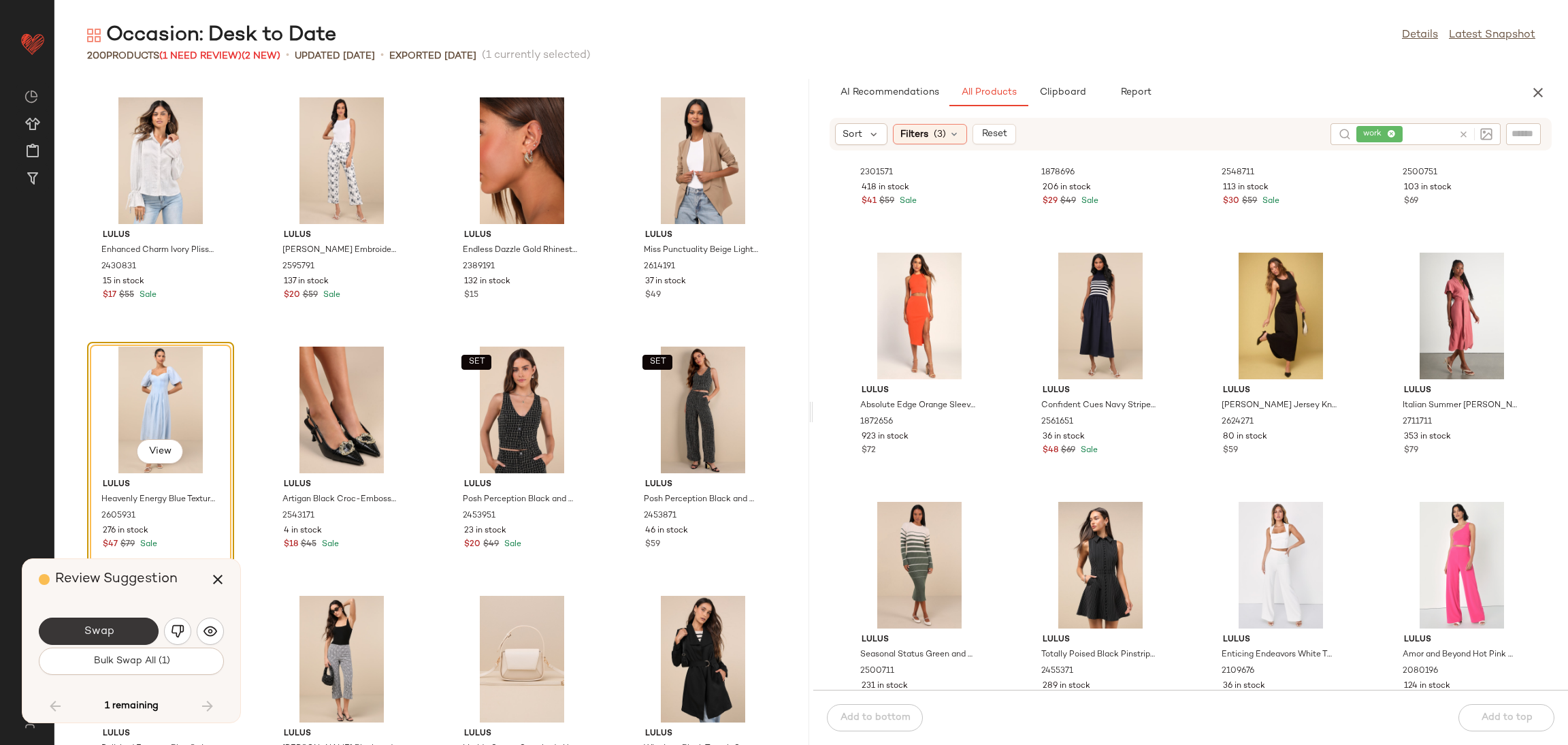
click at [89, 628] on span "Swap" at bounding box center [98, 631] width 31 height 13
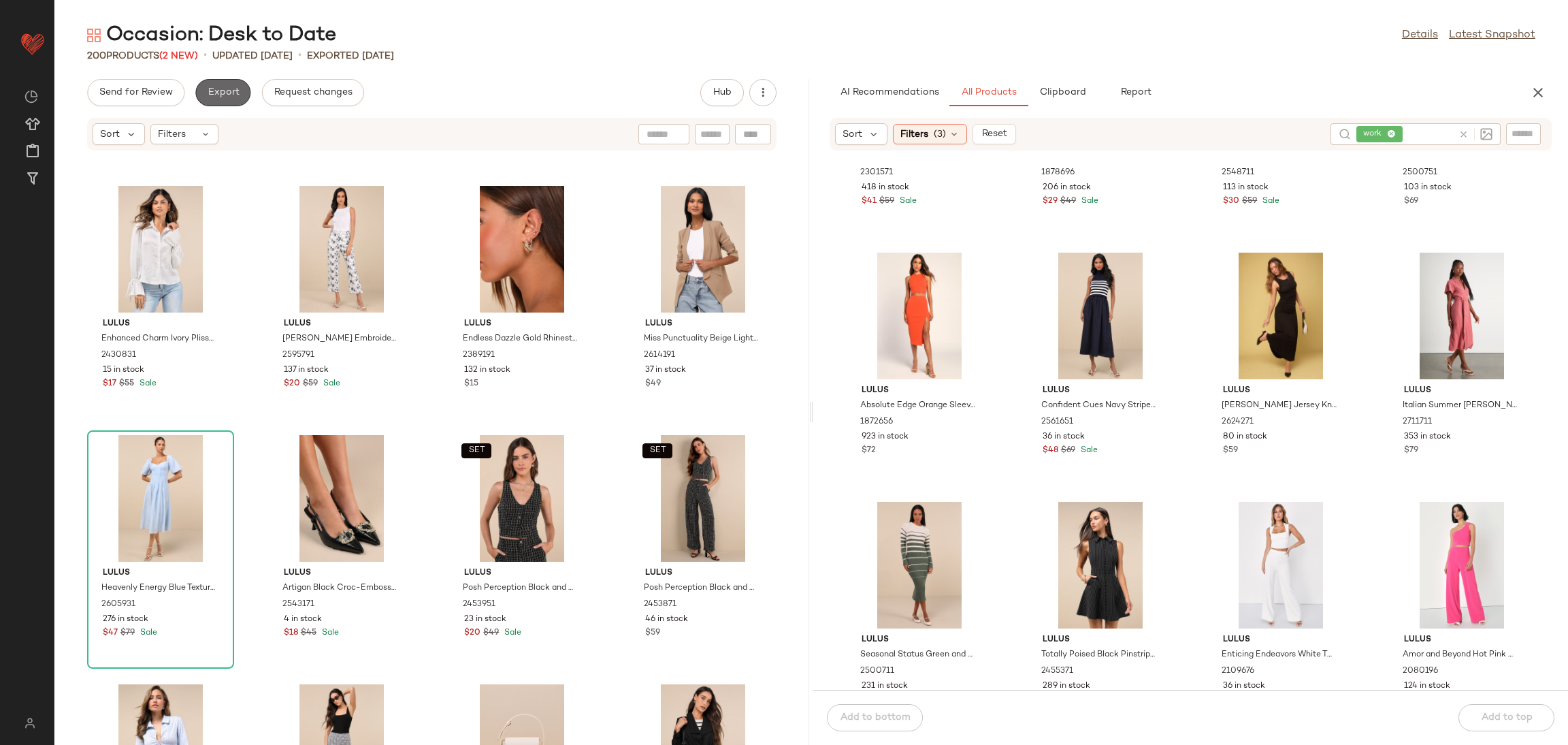
click at [218, 88] on span "Export" at bounding box center [223, 92] width 32 height 11
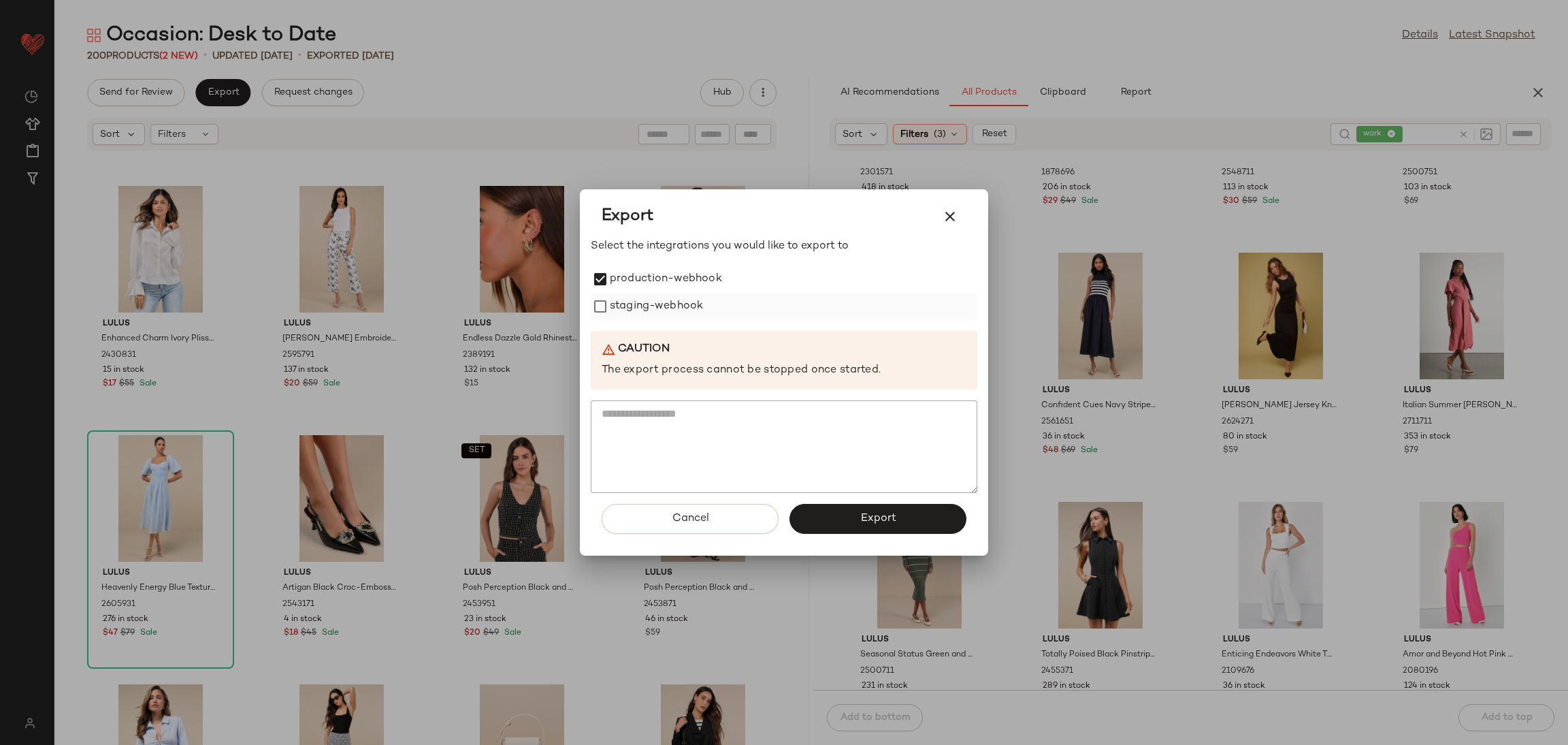
drag, startPoint x: 608, startPoint y: 289, endPoint x: 612, endPoint y: 298, distance: 9.8
click at [611, 294] on div "production-webhook staging-webhook" at bounding box center [784, 293] width 387 height 54
click at [614, 300] on label "staging-webhook" at bounding box center [656, 306] width 93 height 27
drag, startPoint x: 859, startPoint y: 520, endPoint x: 846, endPoint y: 516, distance: 13.6
click at [857, 519] on button "Export" at bounding box center [878, 518] width 177 height 30
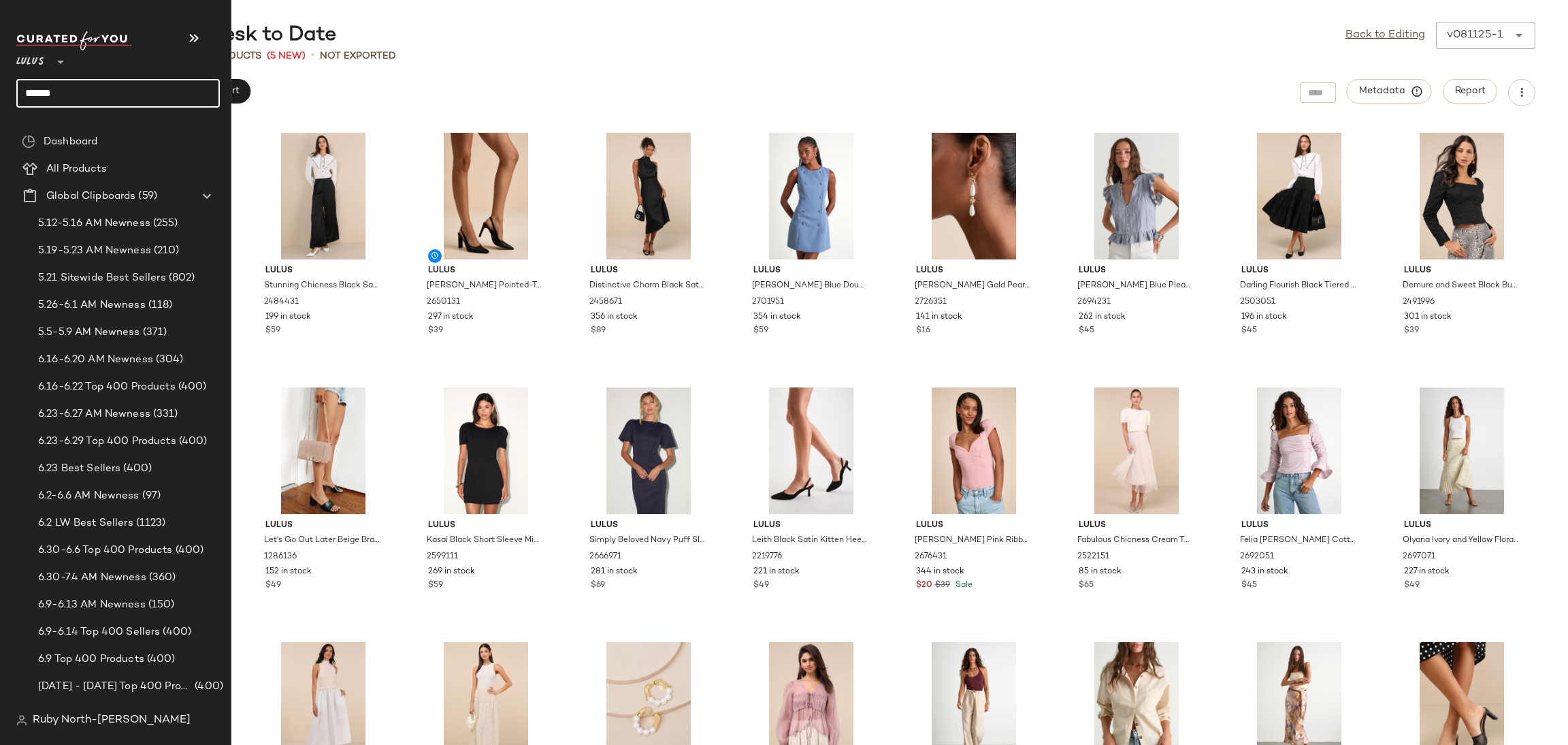
drag, startPoint x: 125, startPoint y: 85, endPoint x: 7, endPoint y: 95, distance: 118.4
click at [7, 95] on nav "Lulus ** ****** Dashboard All Products Global Clipboards (59) 5.12-5.16 AM Newn…" at bounding box center [116, 372] width 231 height 745
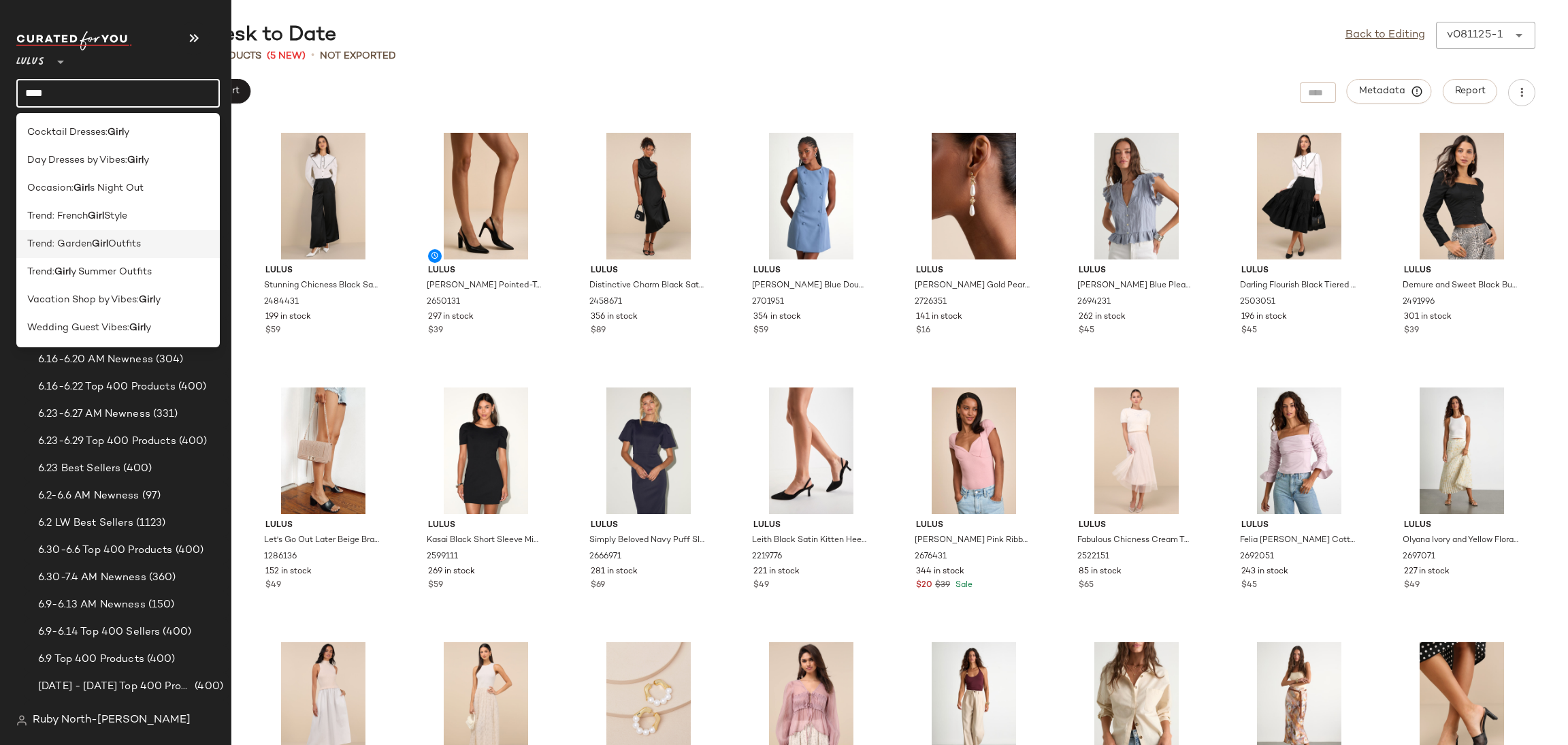
click at [69, 245] on span "Trend: Garden" at bounding box center [59, 243] width 64 height 14
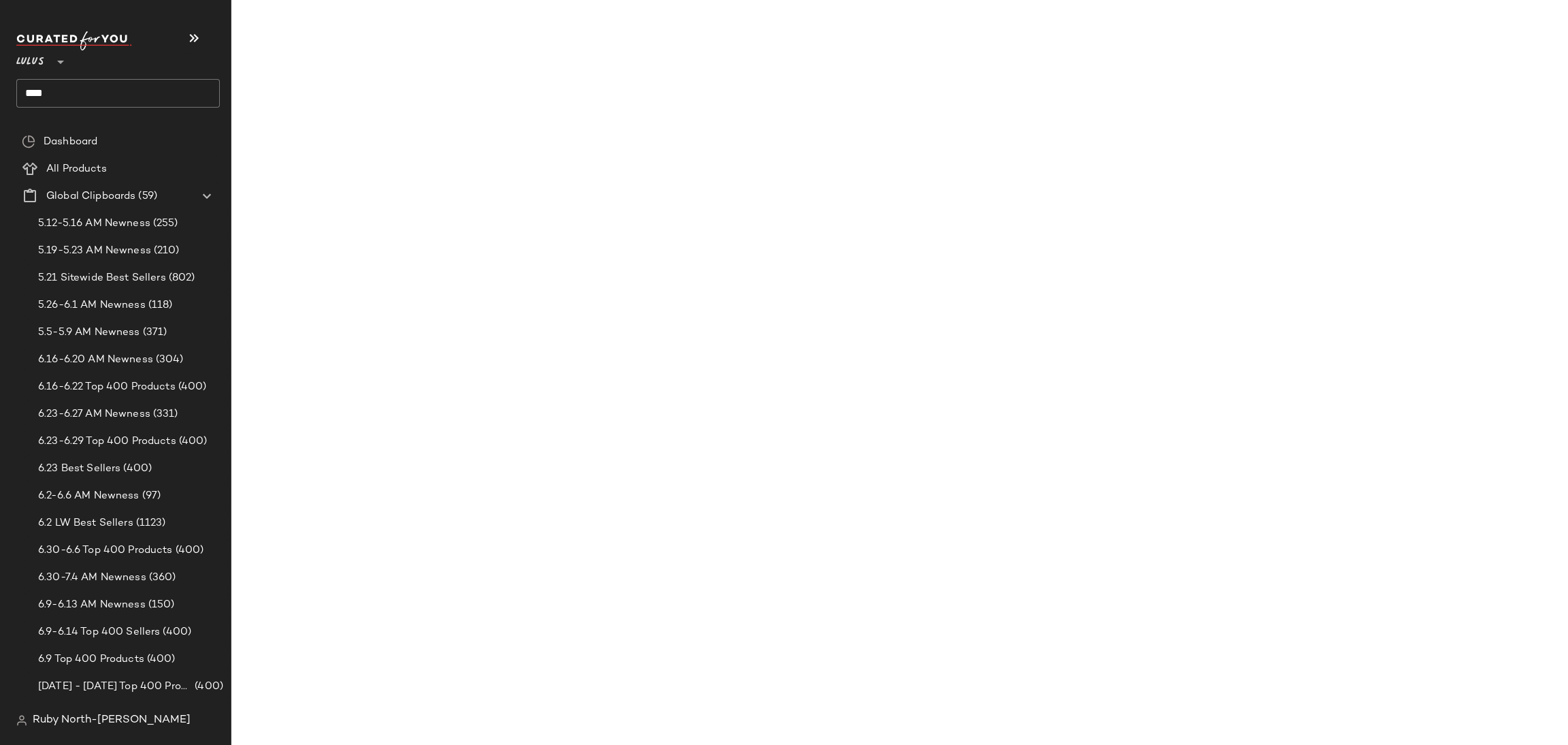
click at [95, 69] on div "Lulus ** ****" at bounding box center [118, 70] width 203 height 76
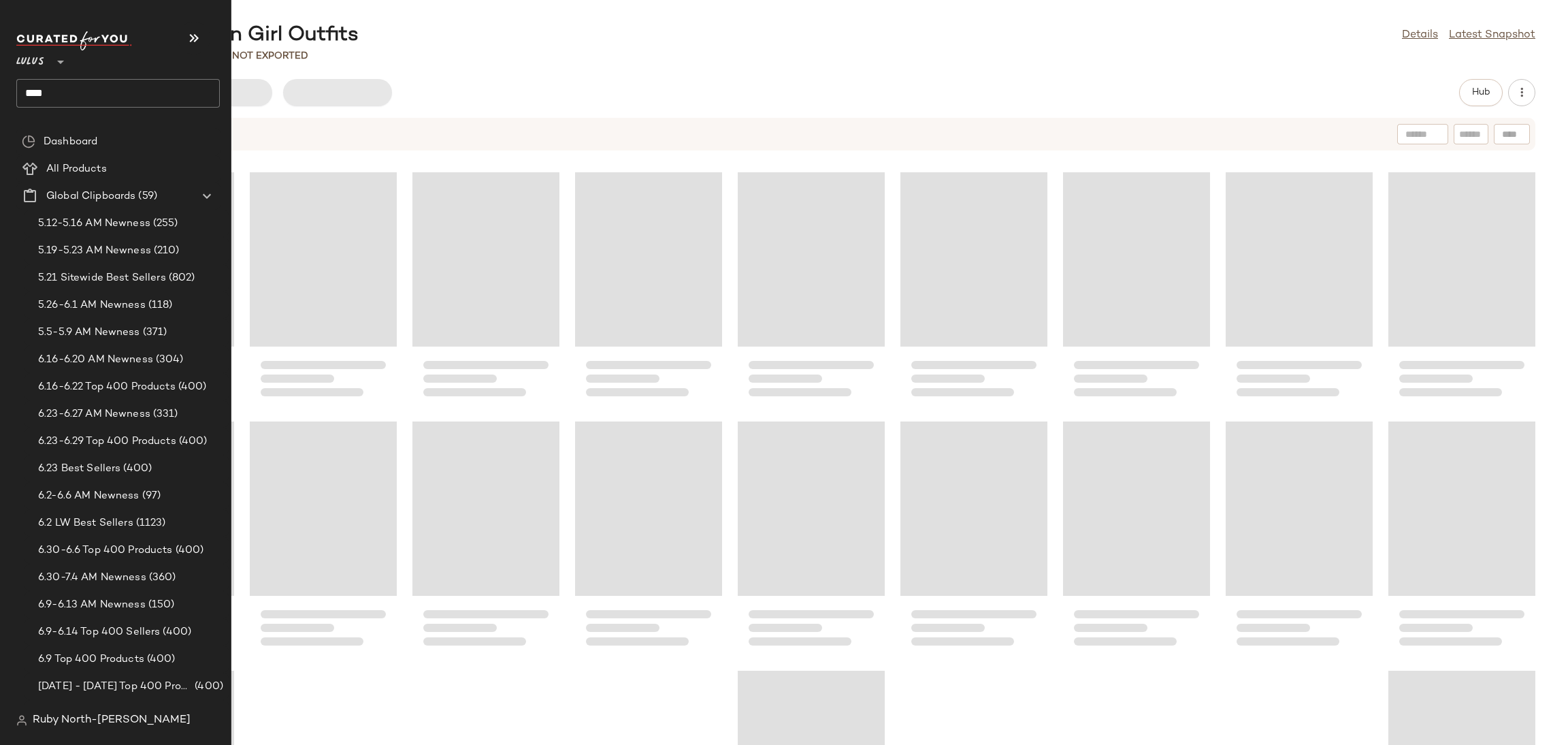
click at [85, 105] on input "****" at bounding box center [118, 93] width 203 height 29
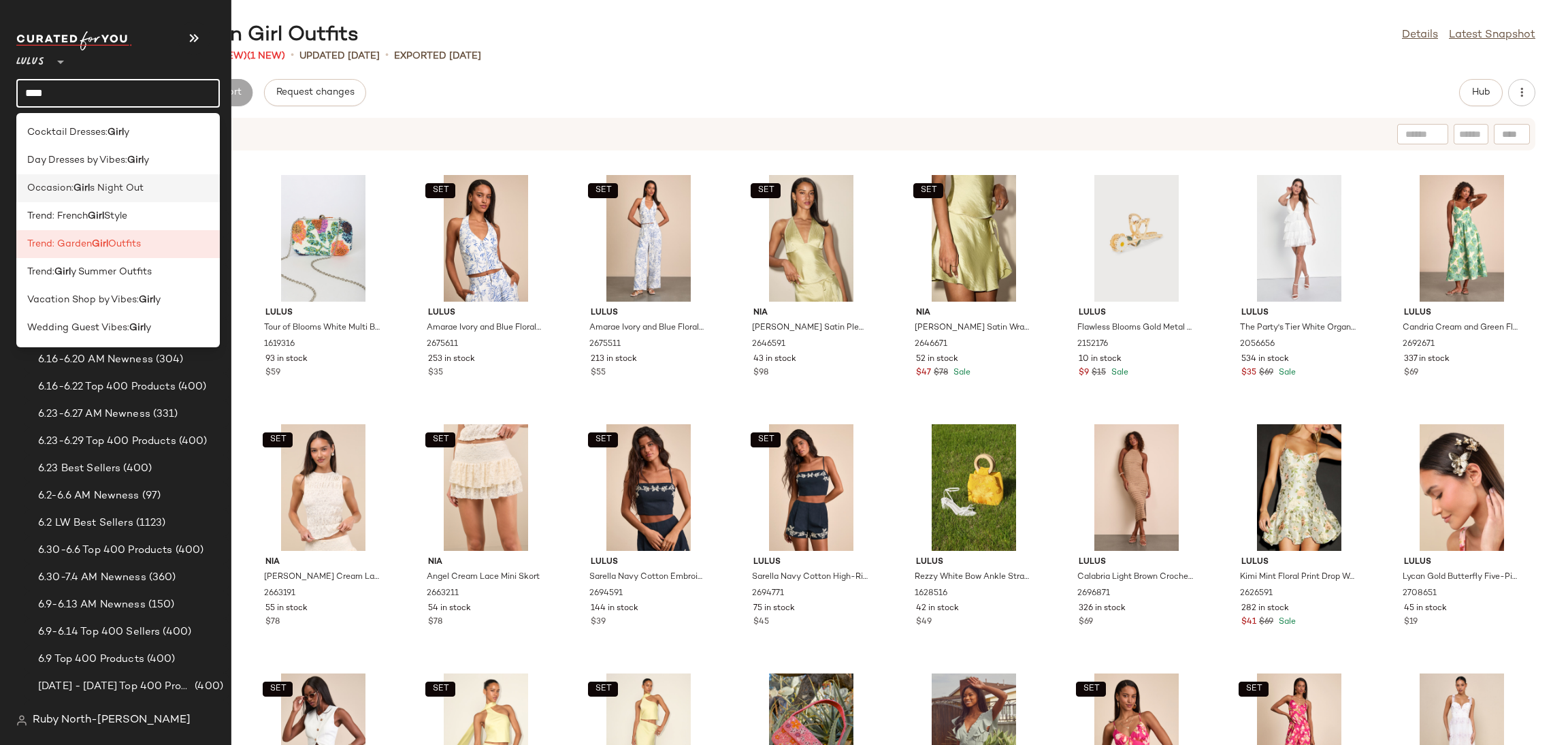
click at [72, 187] on span "Occasion:" at bounding box center [50, 187] width 47 height 14
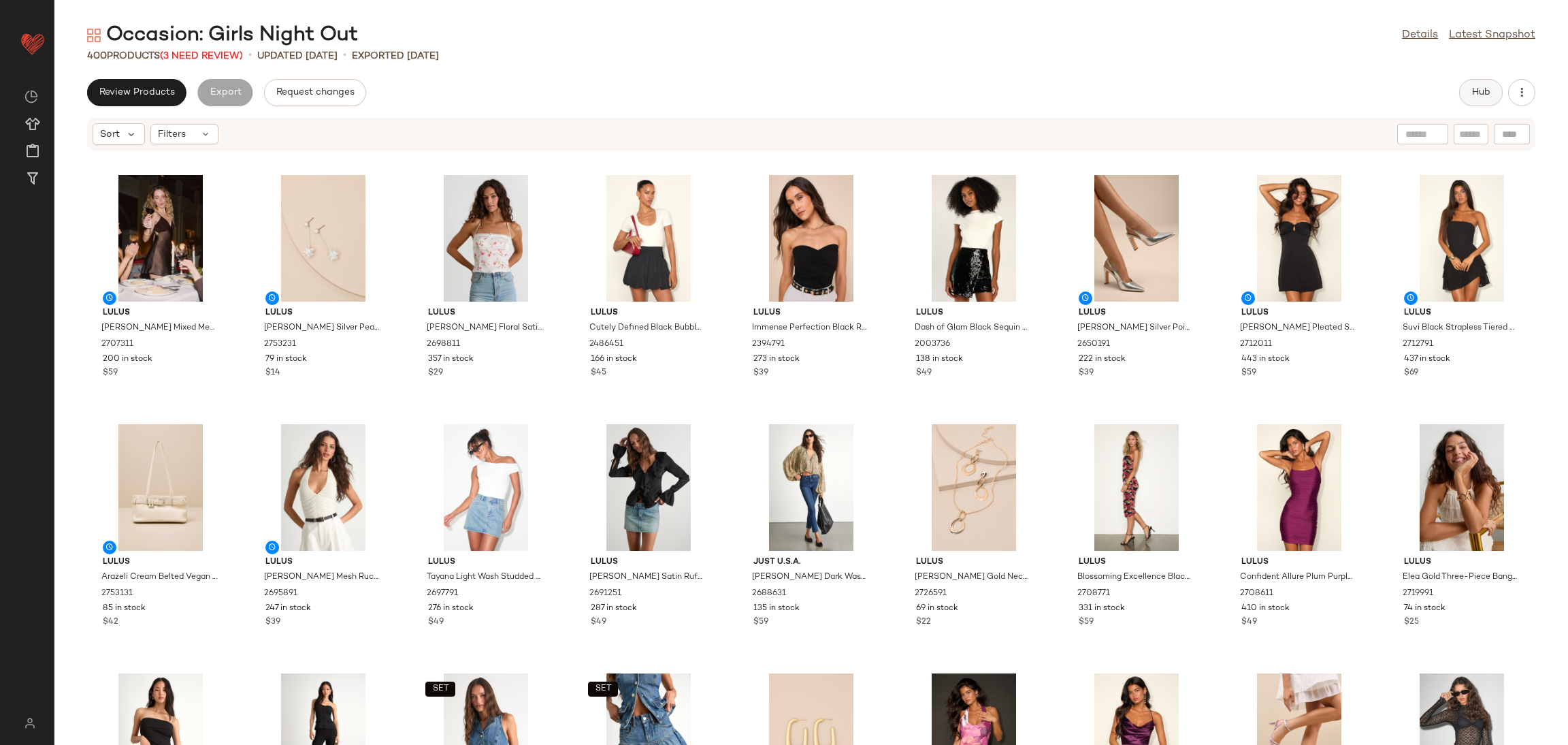
click at [1483, 92] on span "Hub" at bounding box center [1480, 92] width 19 height 11
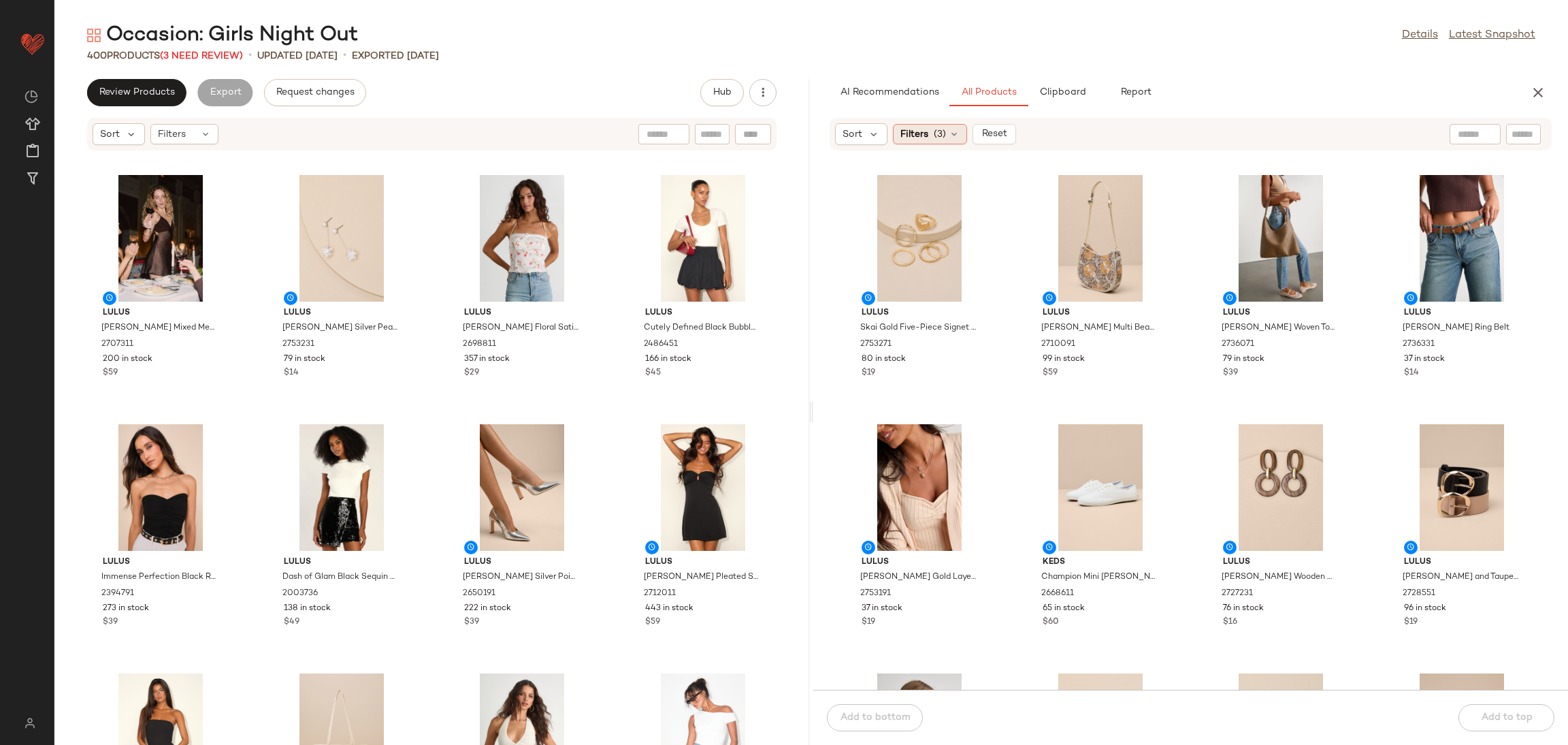
click at [928, 135] on div "Filters (3)" at bounding box center [930, 134] width 75 height 21
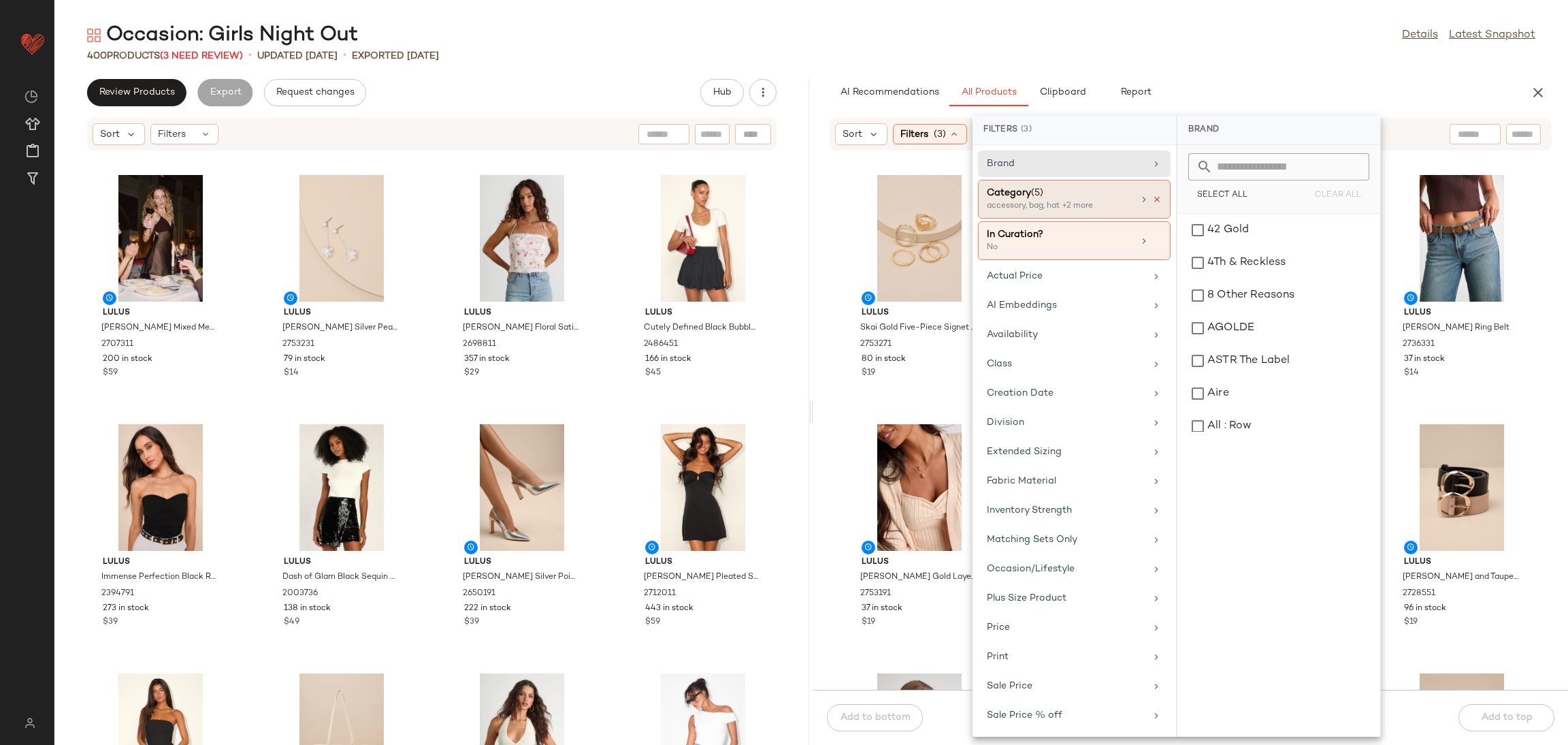
click at [1152, 200] on icon at bounding box center [1157, 200] width 9 height 9
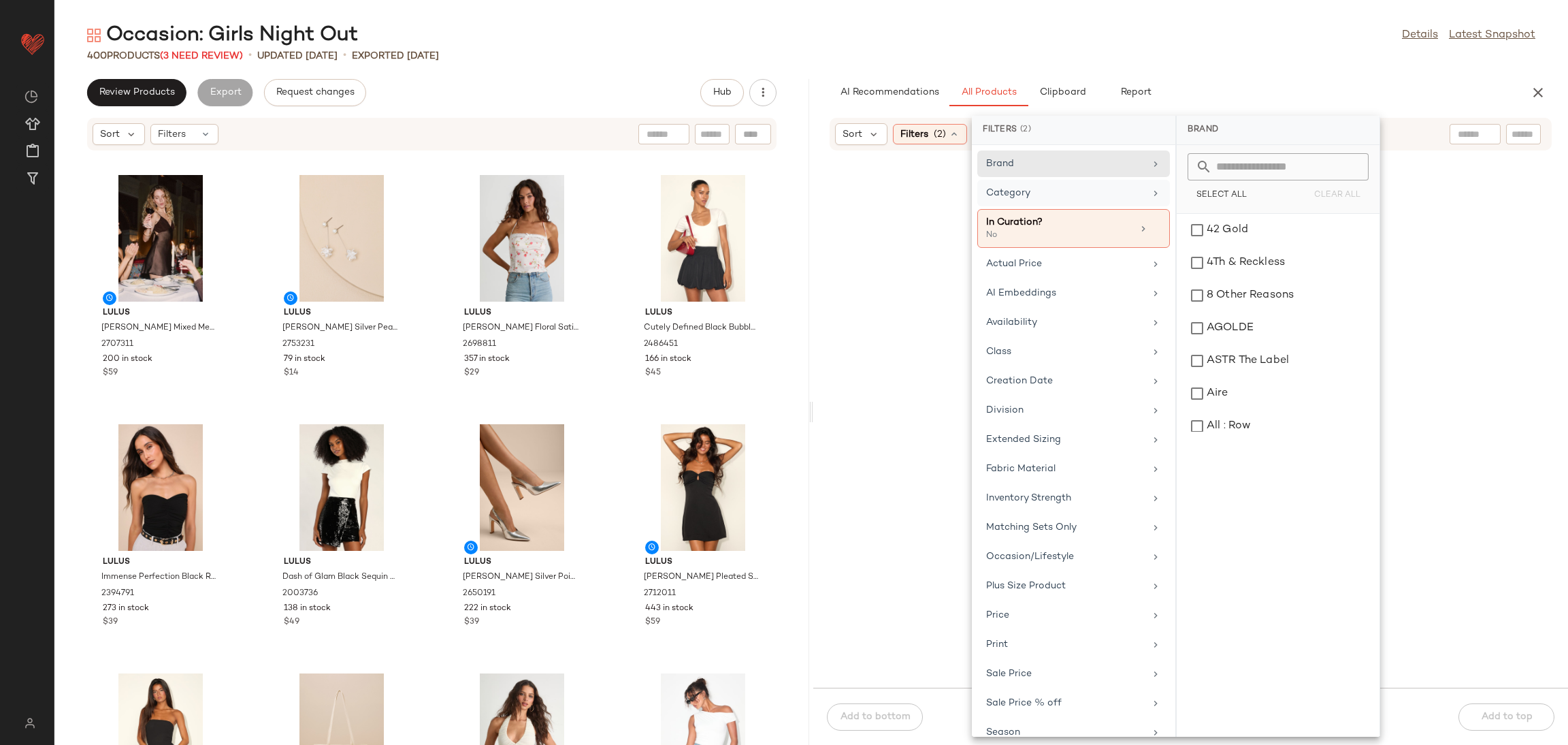
click at [1073, 196] on div "Category" at bounding box center [1066, 192] width 158 height 14
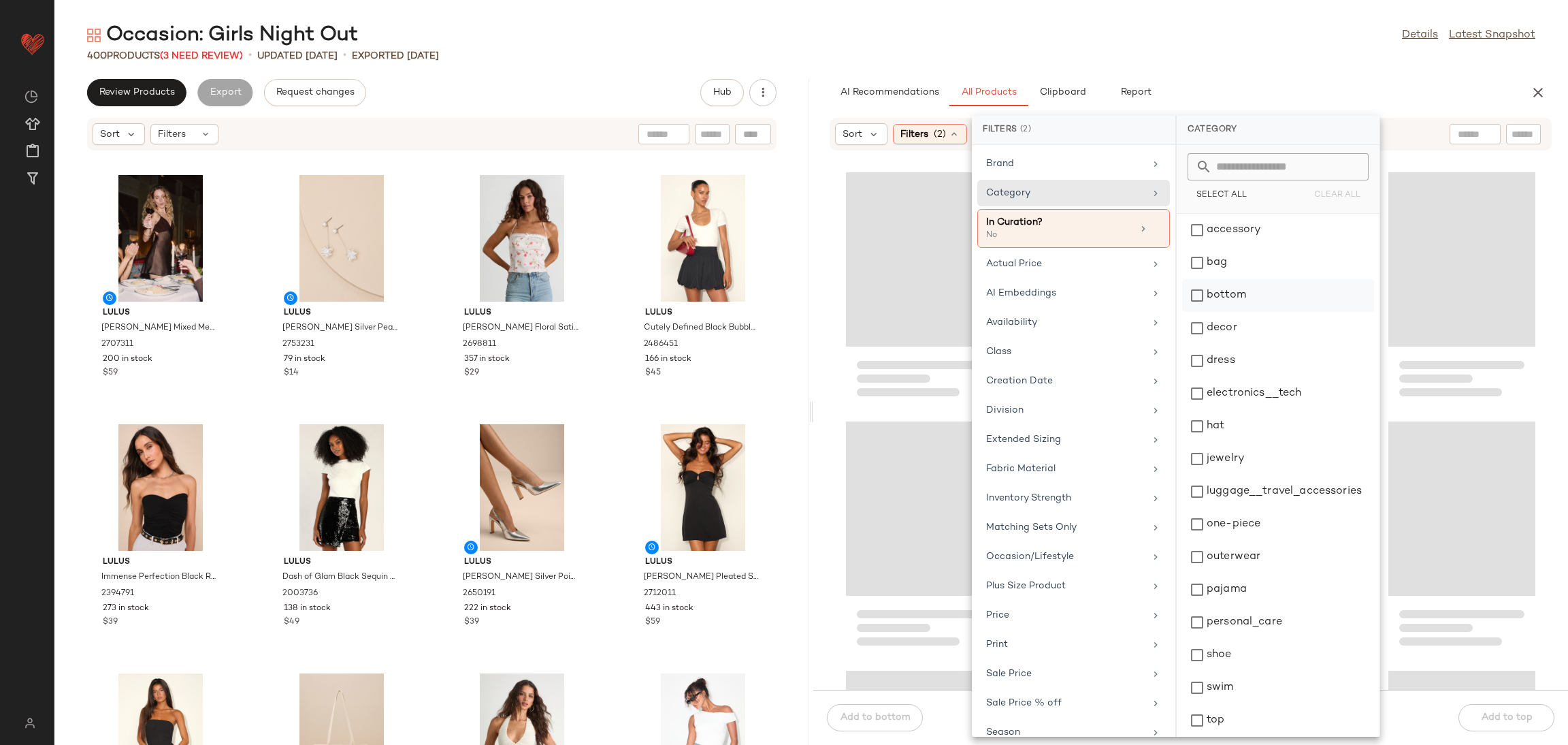
click at [1218, 311] on div "bottom" at bounding box center [1278, 327] width 192 height 33
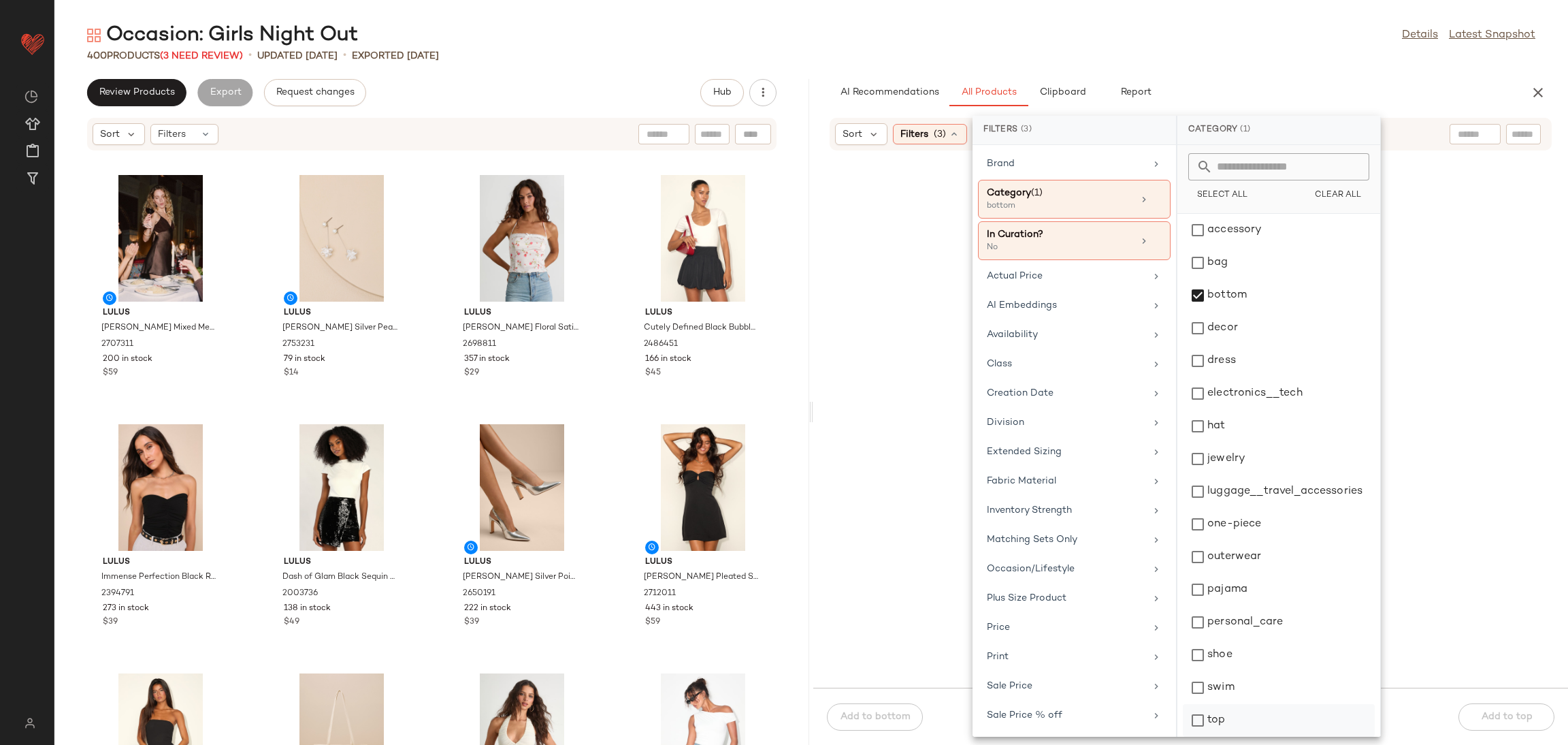
click at [1238, 737] on div "top" at bounding box center [1279, 752] width 192 height 33
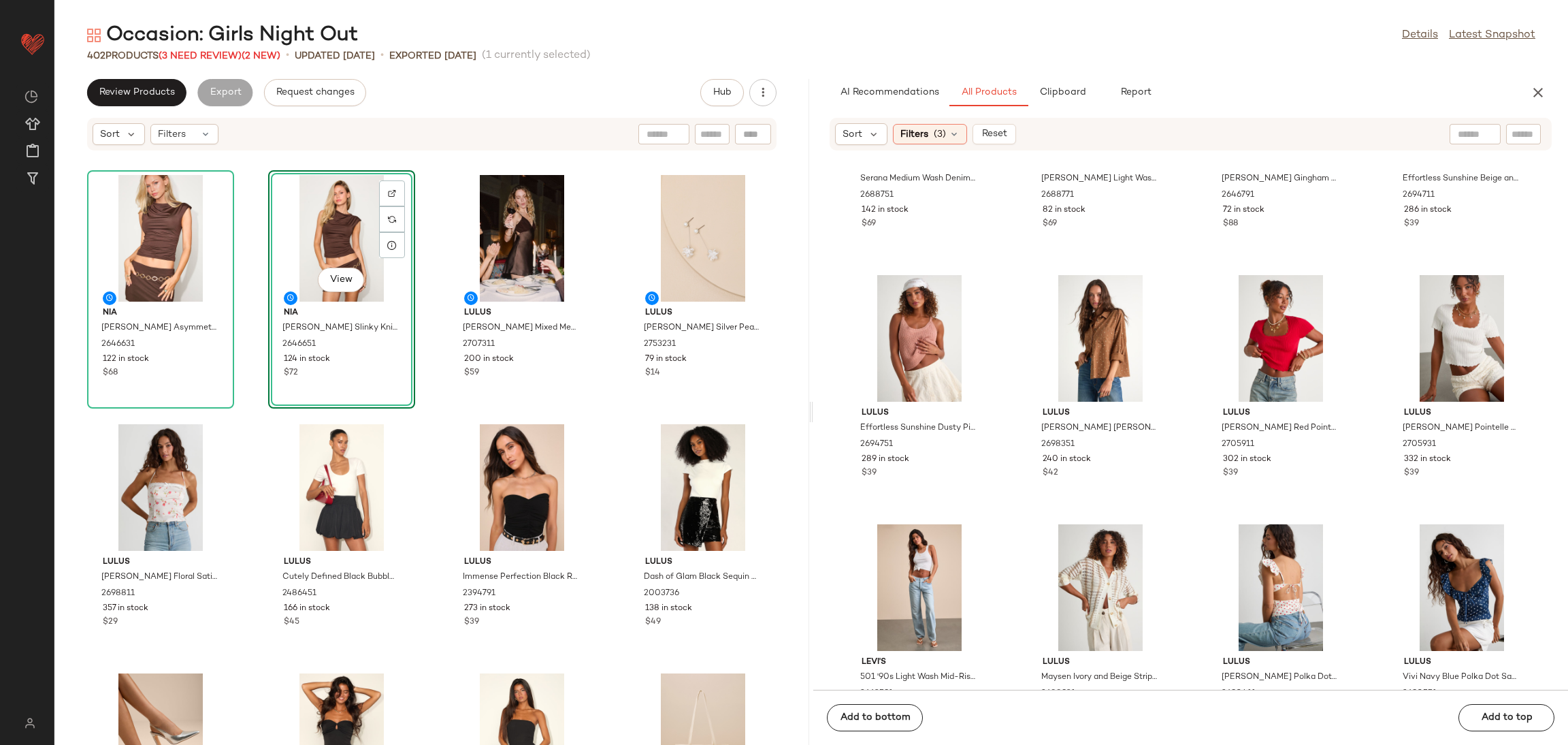
scroll to position [2462, 0]
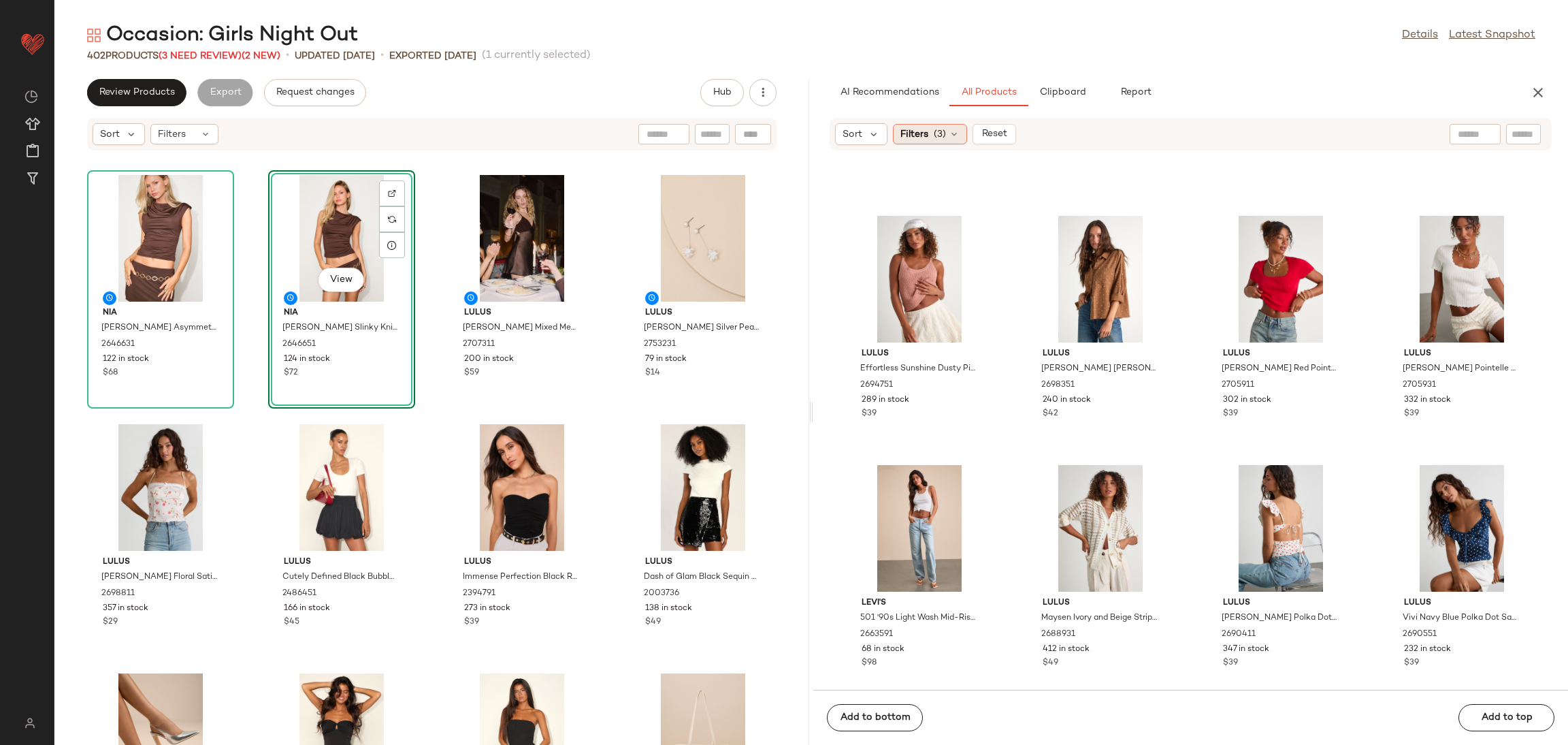
click at [921, 135] on span "Filters" at bounding box center [915, 134] width 28 height 14
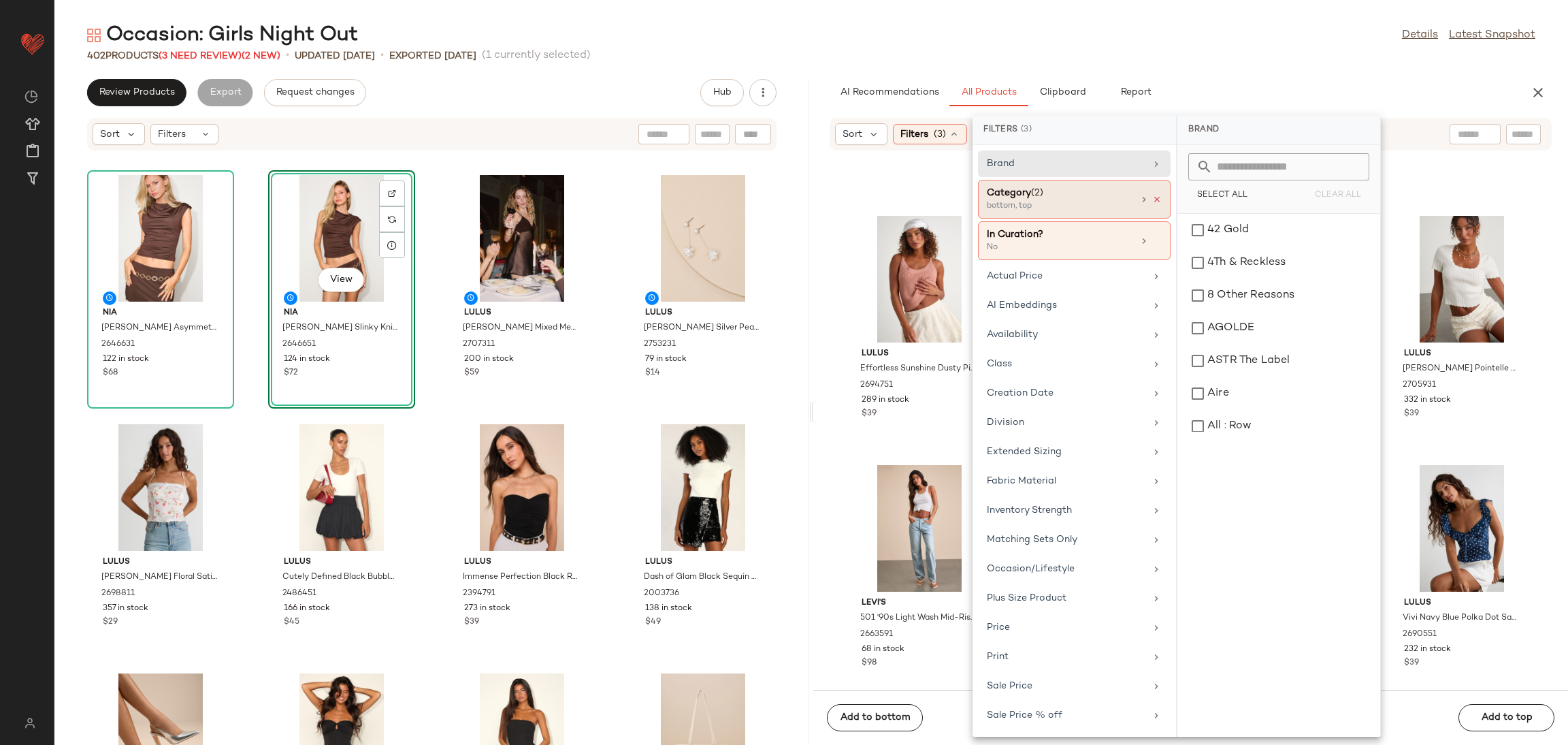
click at [1152, 200] on icon at bounding box center [1157, 200] width 9 height 9
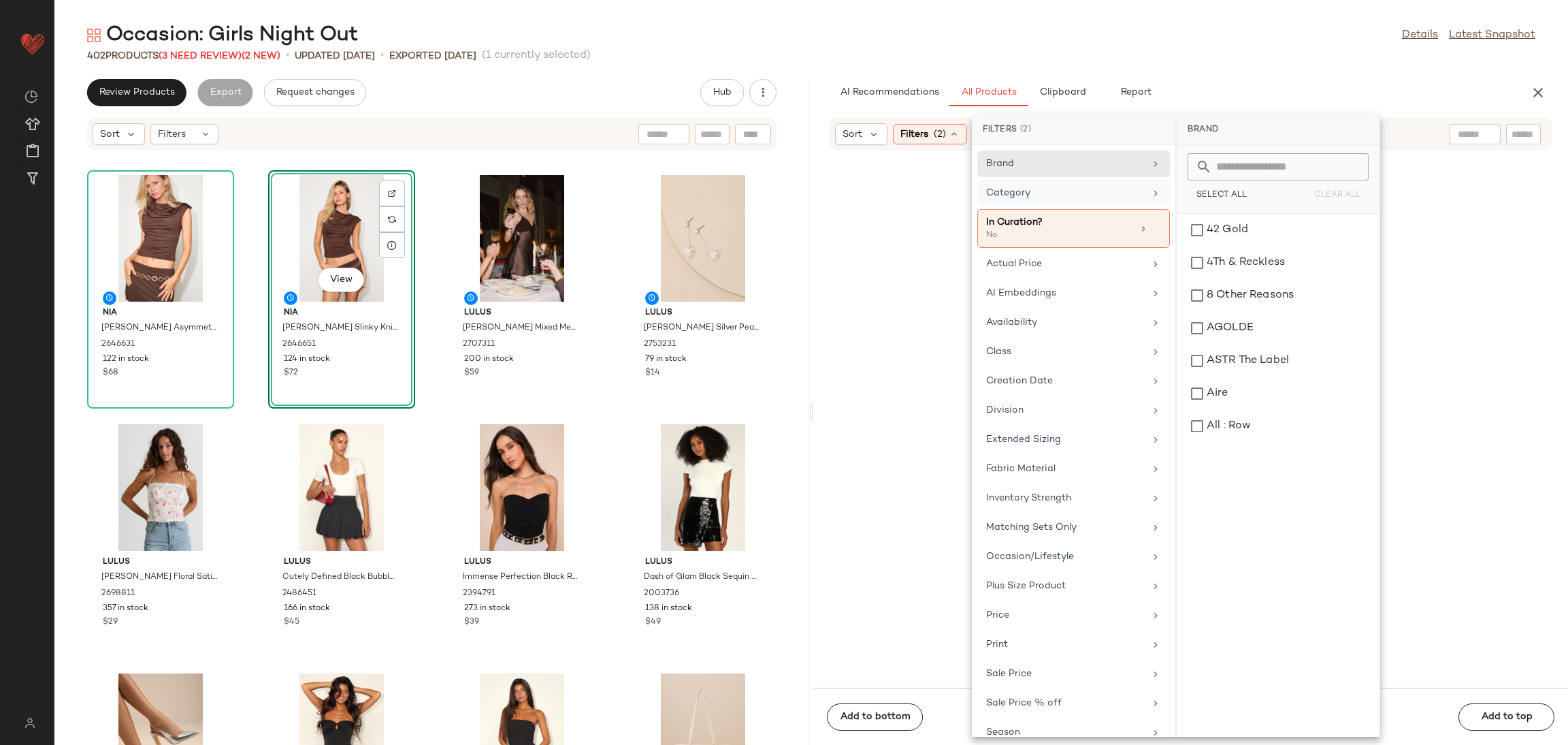
click at [1128, 191] on div "Category" at bounding box center [1066, 192] width 158 height 14
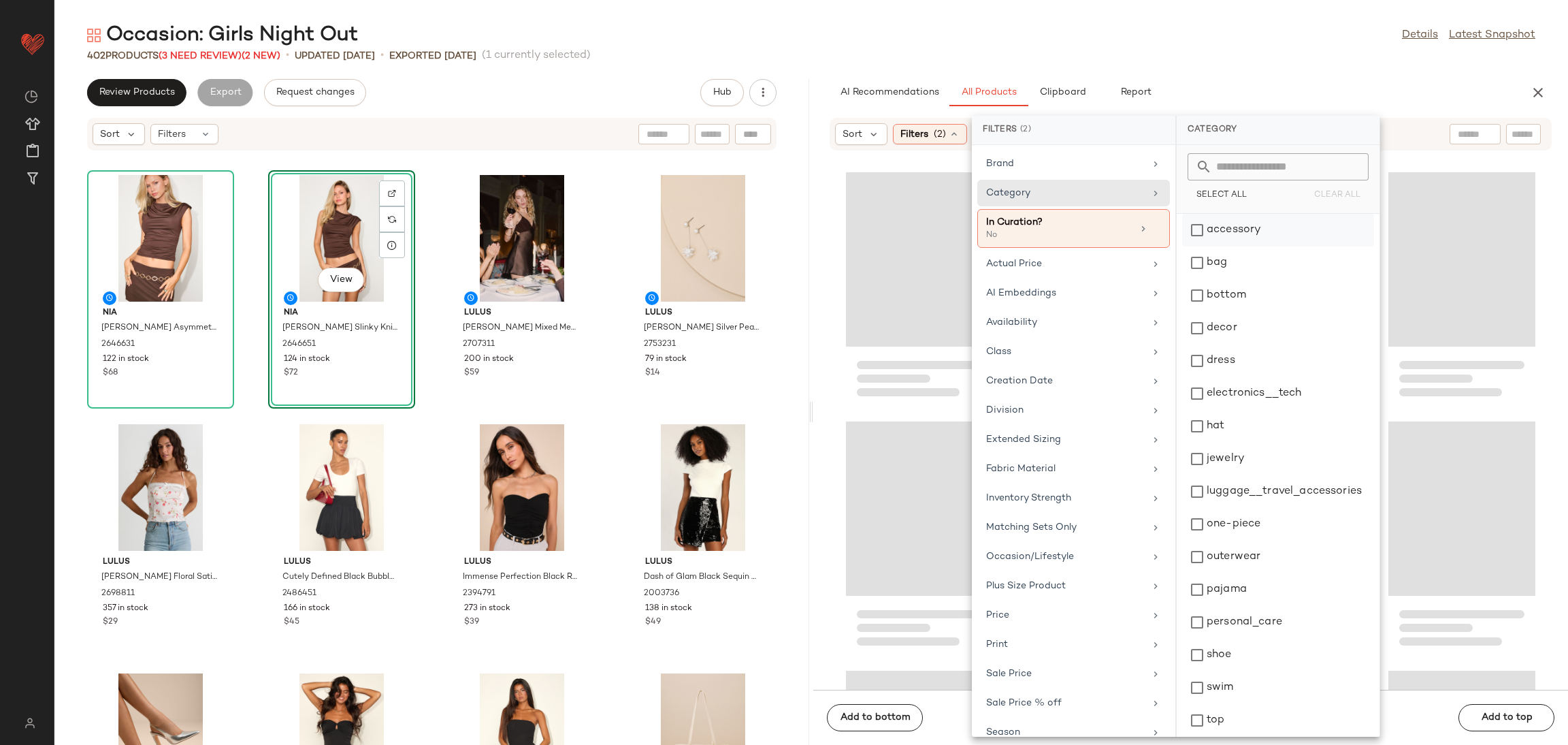
click at [1272, 246] on div "accessory" at bounding box center [1278, 262] width 192 height 33
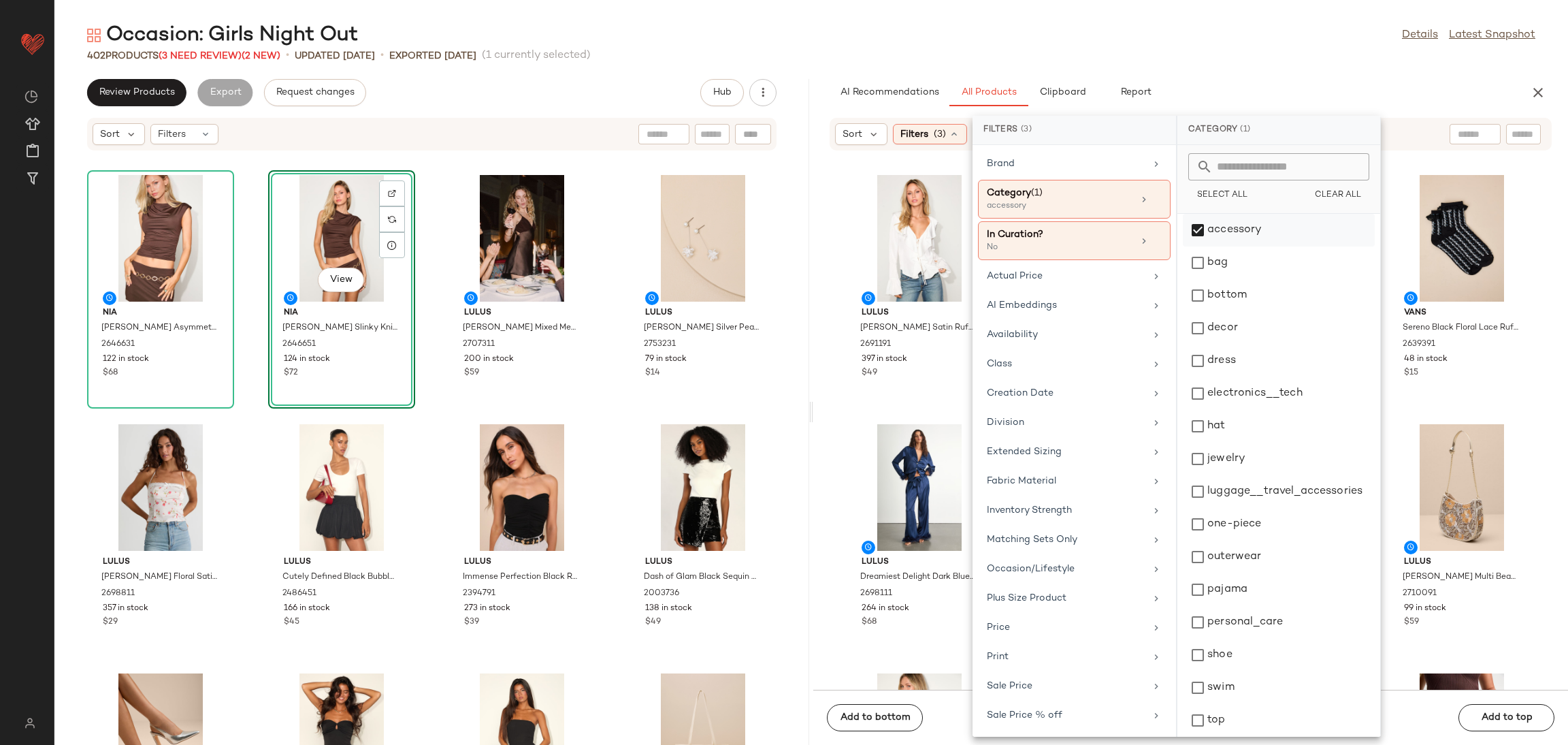
click at [1264, 246] on div "accessory" at bounding box center [1279, 262] width 192 height 33
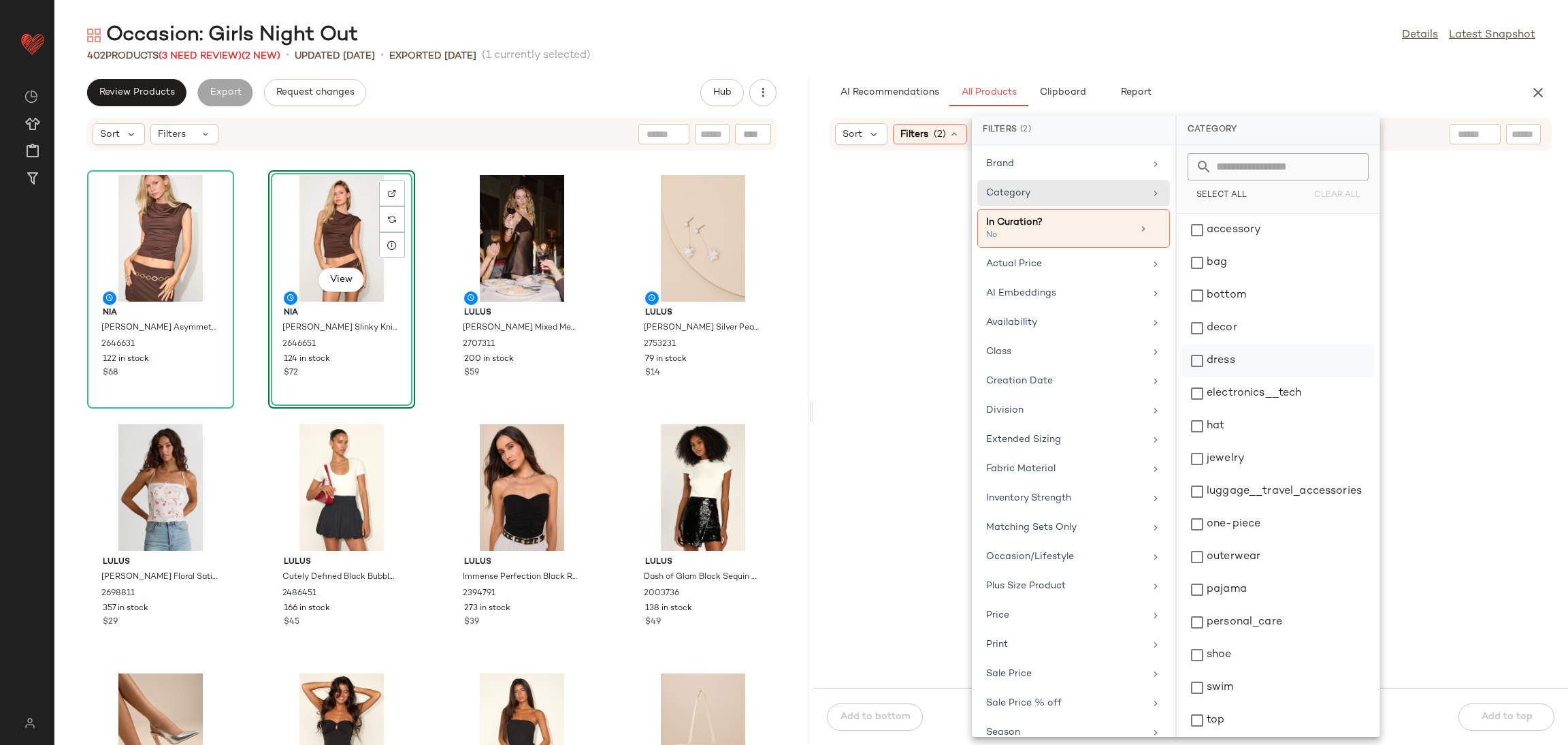
click at [1247, 377] on div "dress" at bounding box center [1278, 393] width 192 height 33
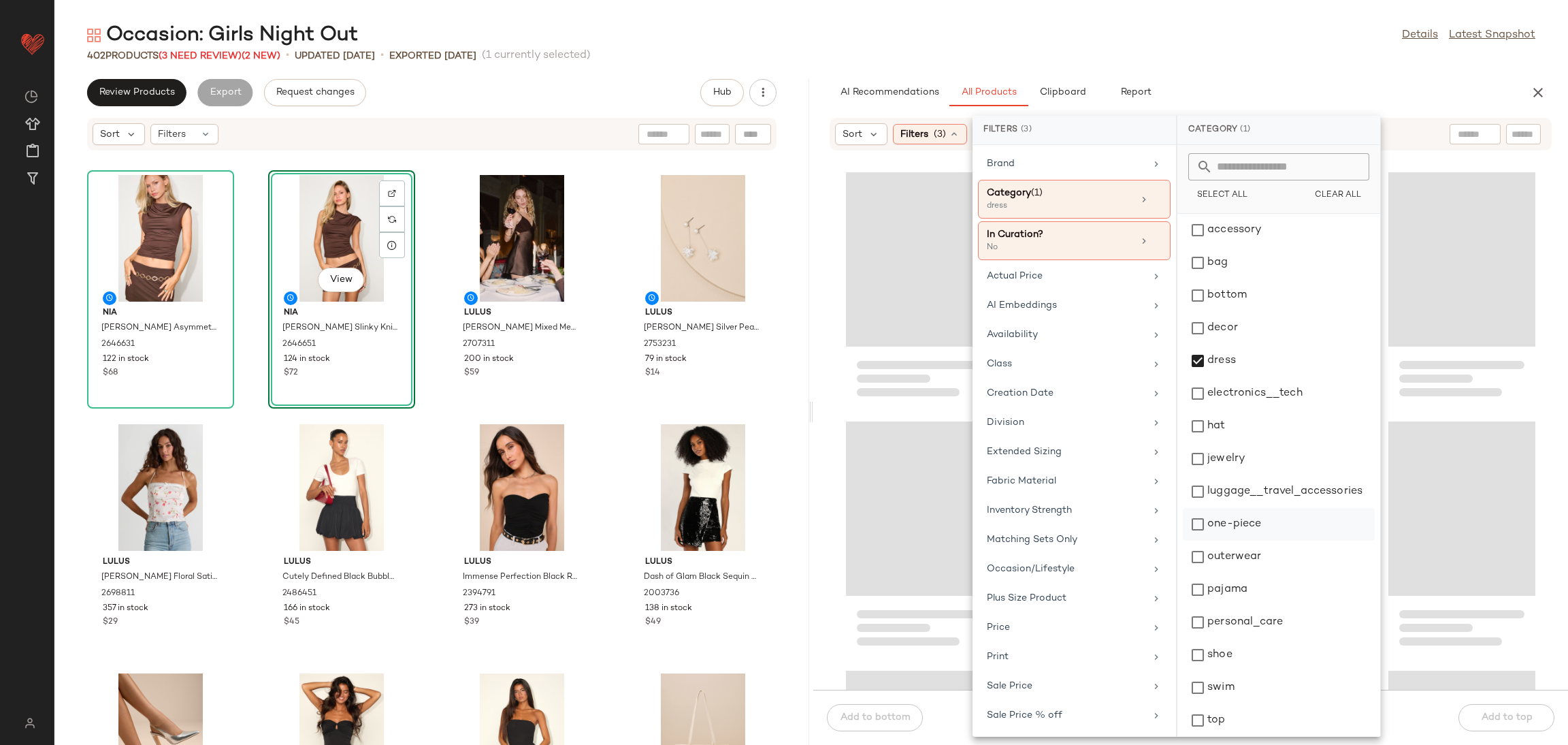
click at [1239, 541] on div "one-piece" at bounding box center [1279, 557] width 192 height 33
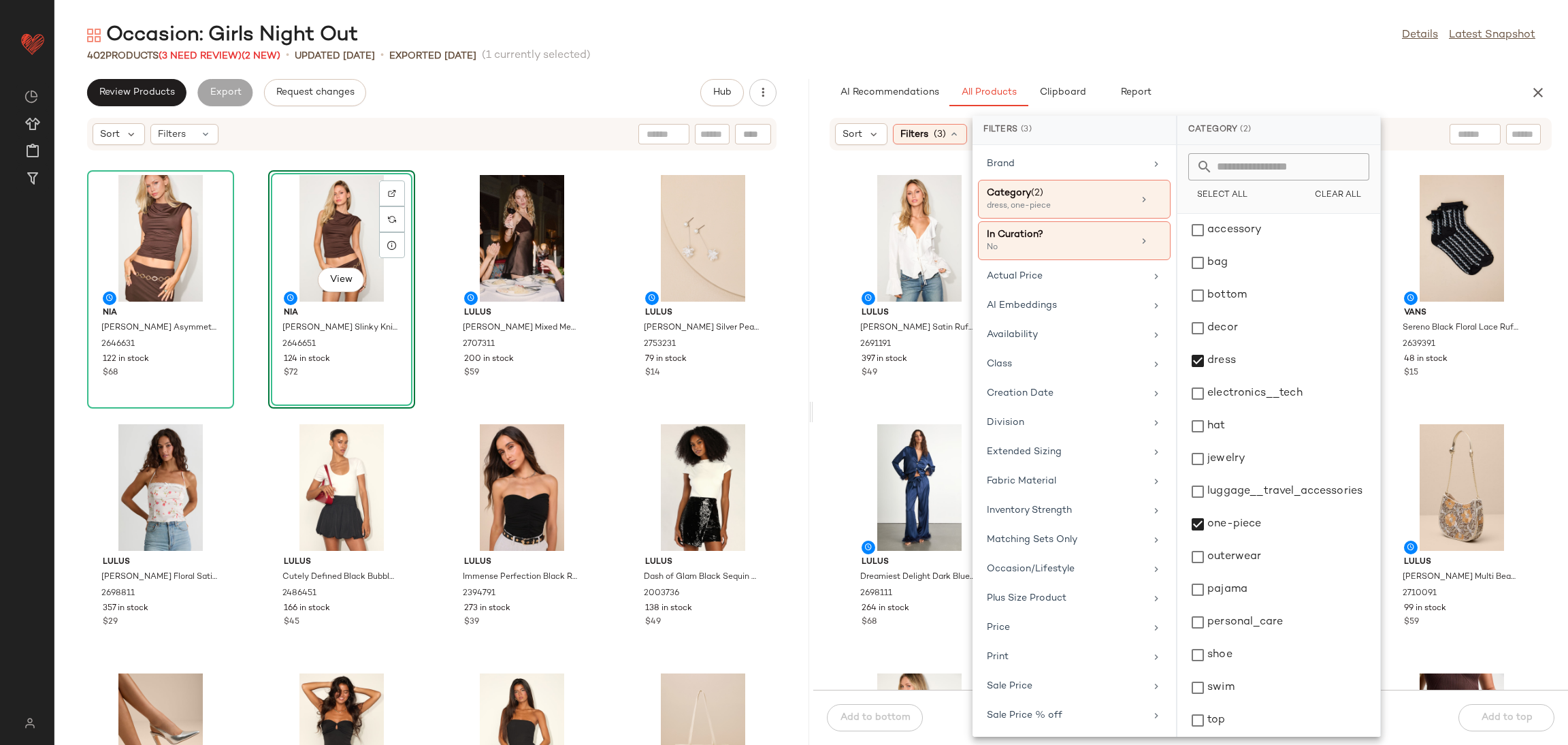
click at [1526, 544] on div "Lulus Tanisha White Satin Ruffled Tie-Front Long Sleeve Top 2691191 397 in stoc…" at bounding box center [1190, 429] width 755 height 522
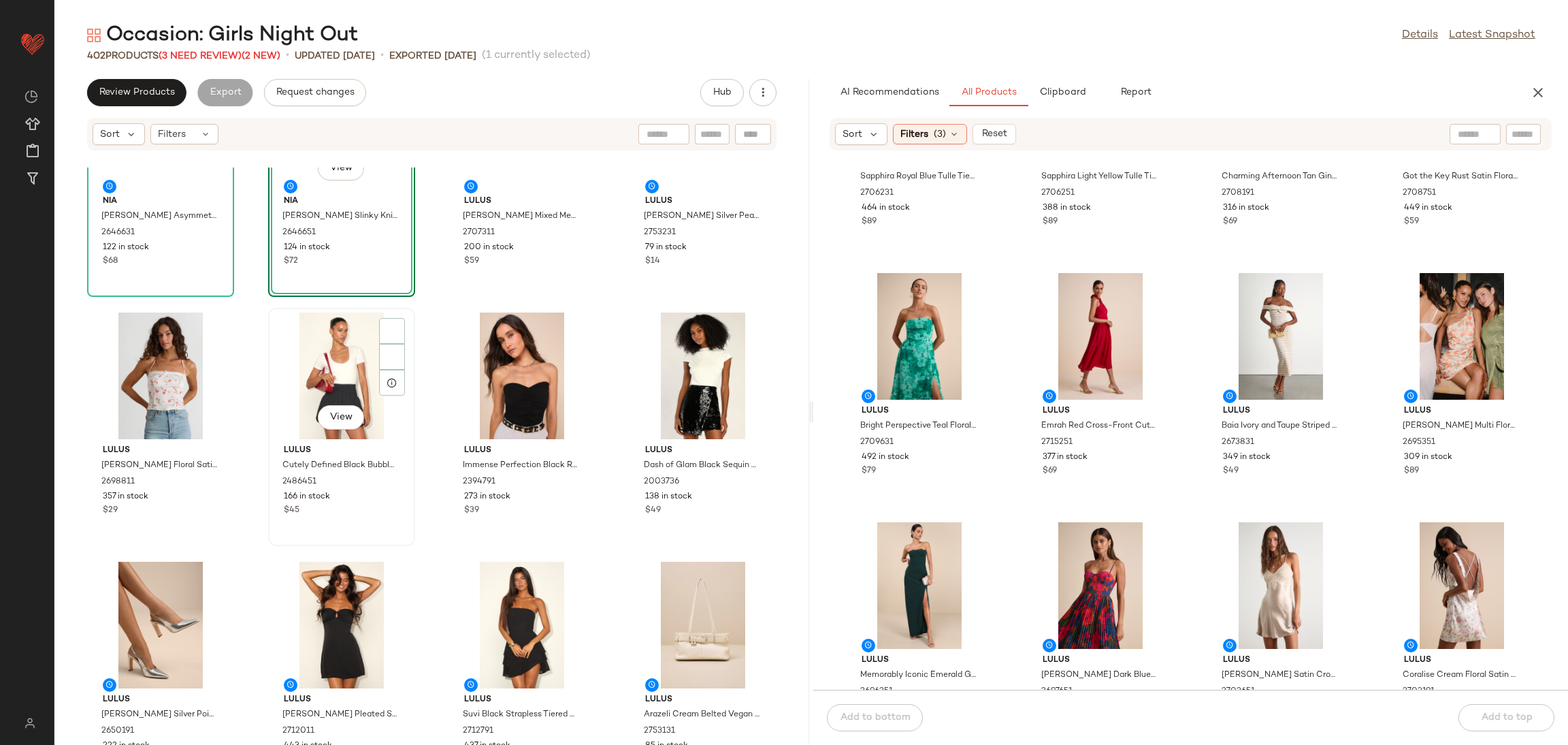
scroll to position [0, 0]
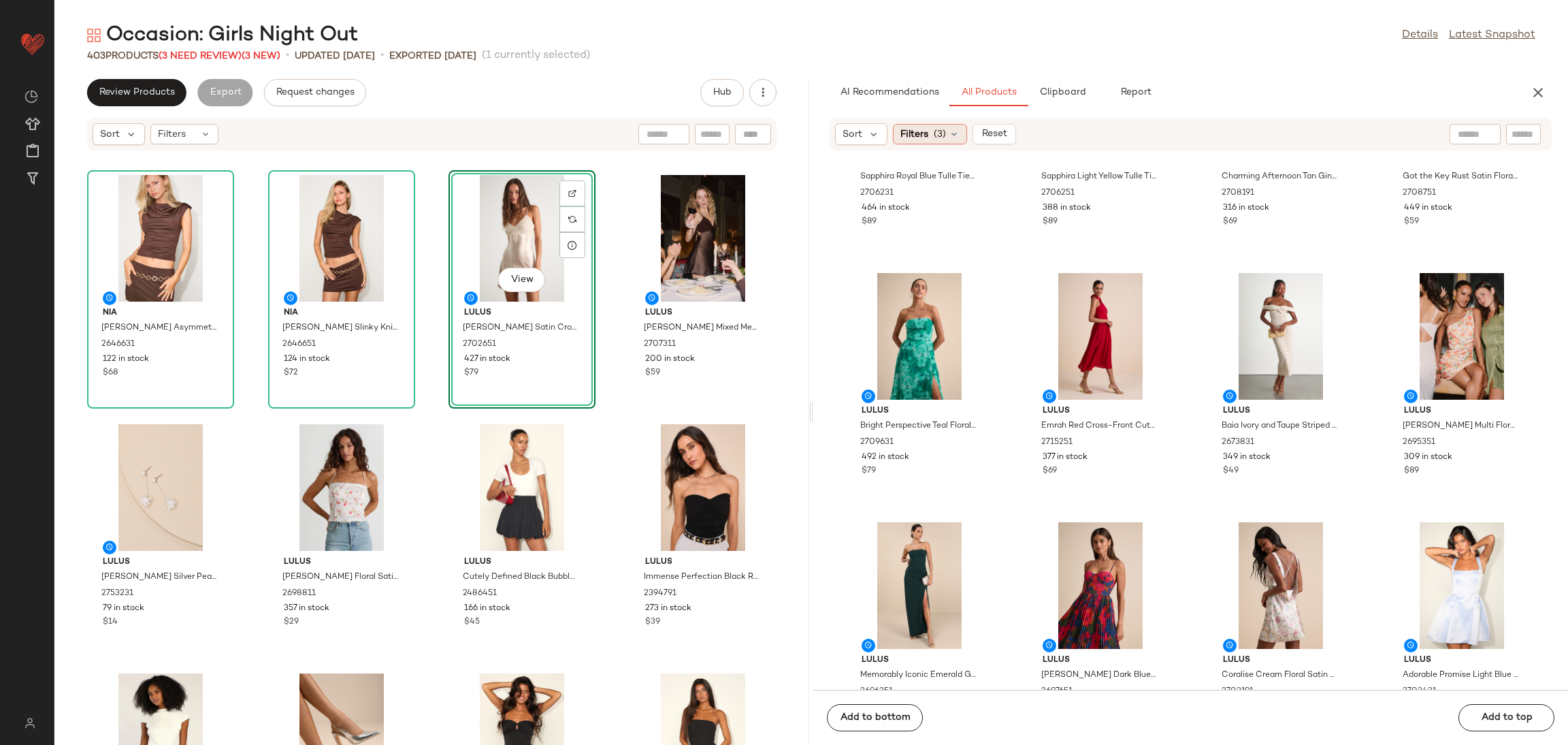
click at [928, 137] on span "Filters" at bounding box center [915, 134] width 28 height 14
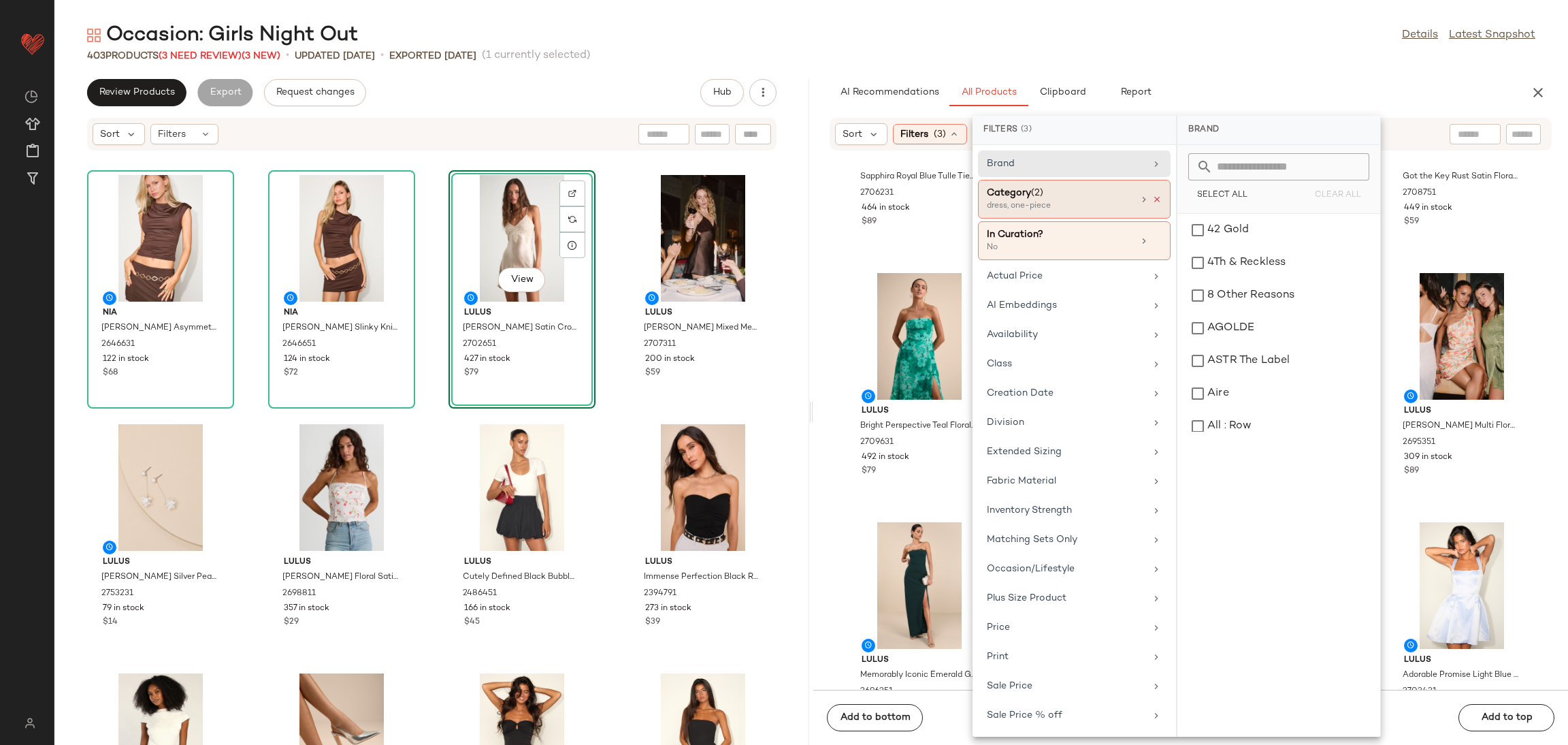
click at [1155, 196] on icon at bounding box center [1157, 200] width 9 height 9
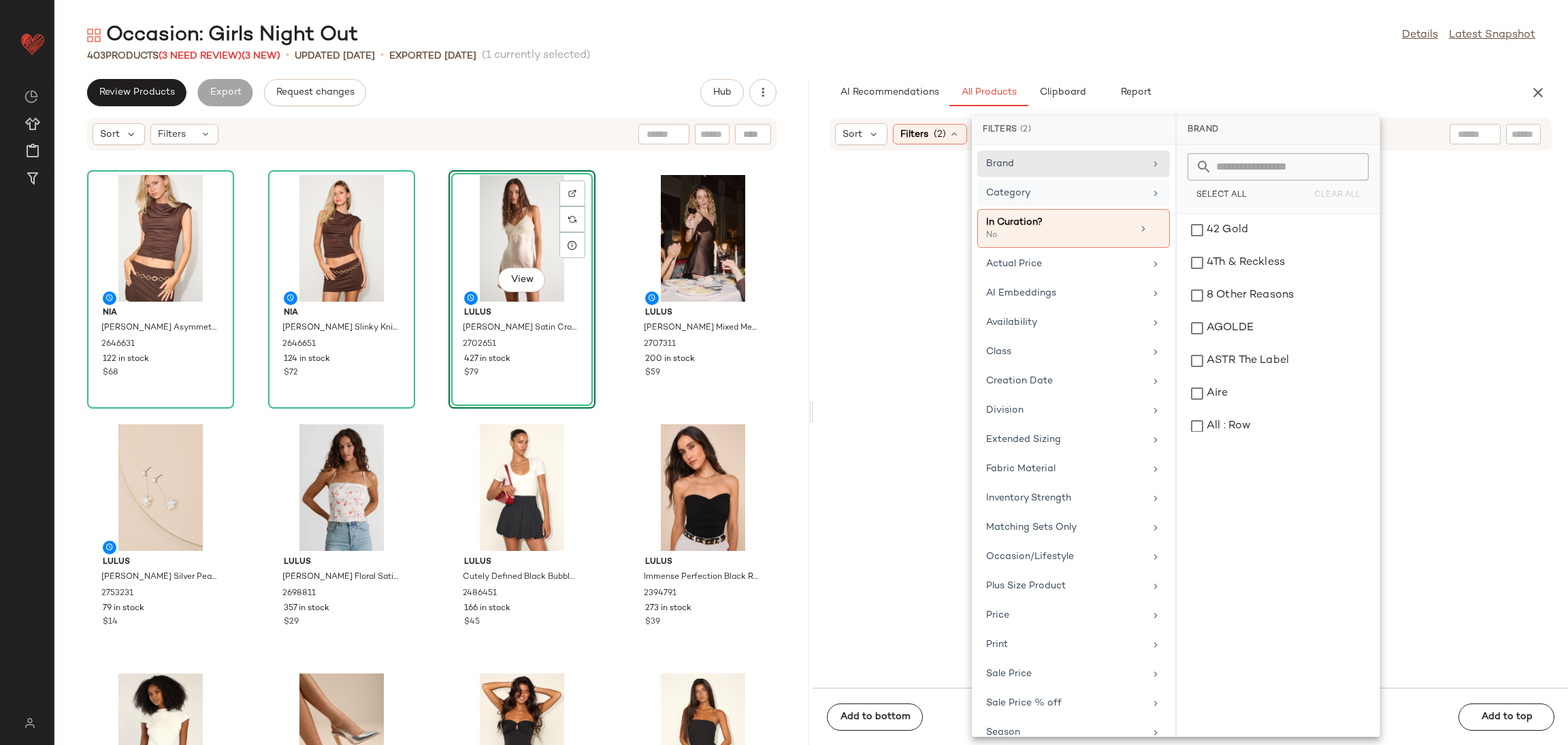
click at [1108, 194] on div "Category" at bounding box center [1066, 192] width 158 height 14
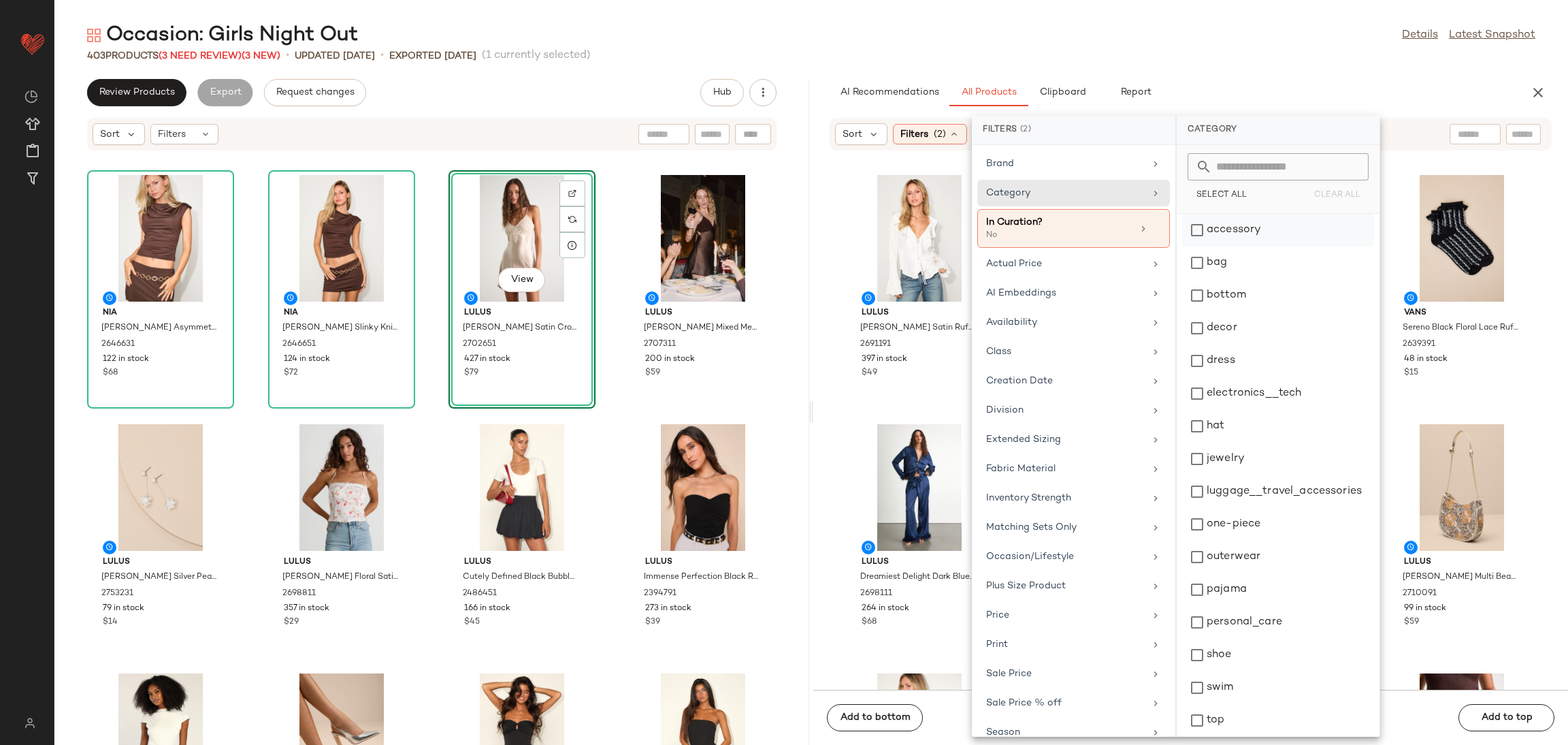
click at [1220, 246] on div "accessory" at bounding box center [1278, 262] width 192 height 33
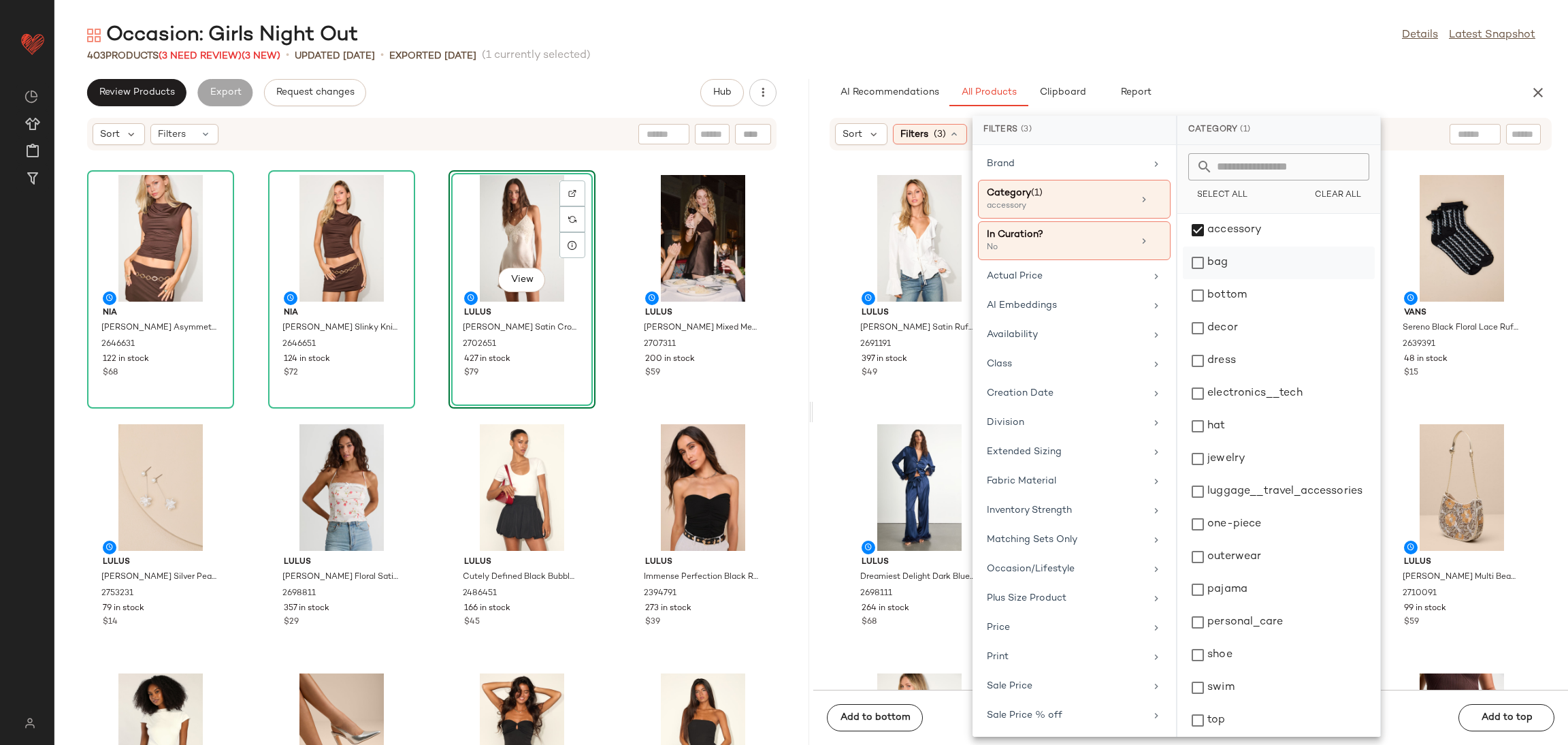
click at [1208, 279] on div "bag" at bounding box center [1279, 295] width 192 height 33
click at [1236, 443] on div "hat" at bounding box center [1279, 459] width 192 height 33
click at [1234, 476] on div "jewelry" at bounding box center [1279, 491] width 192 height 33
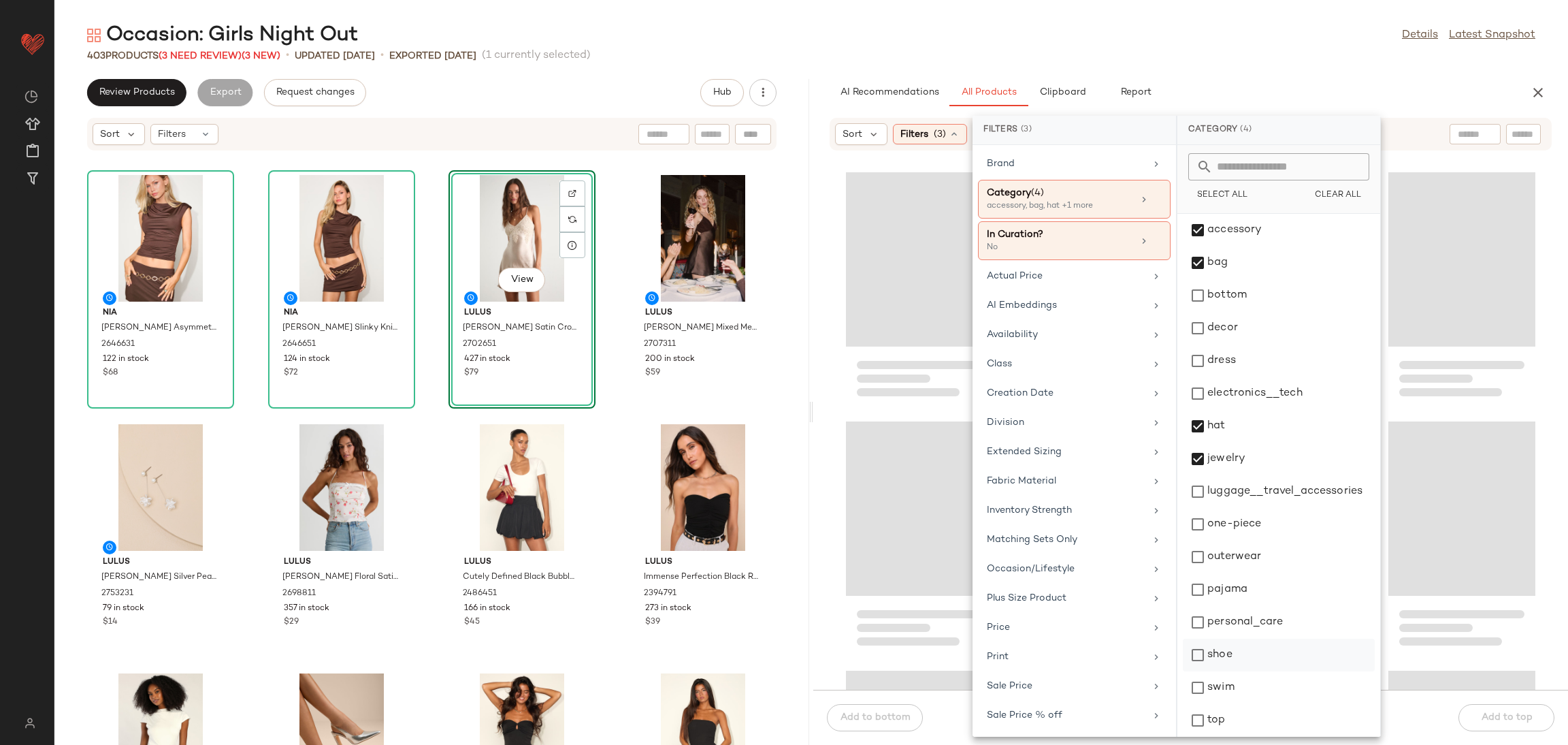
click at [1227, 671] on div "shoe" at bounding box center [1279, 687] width 192 height 33
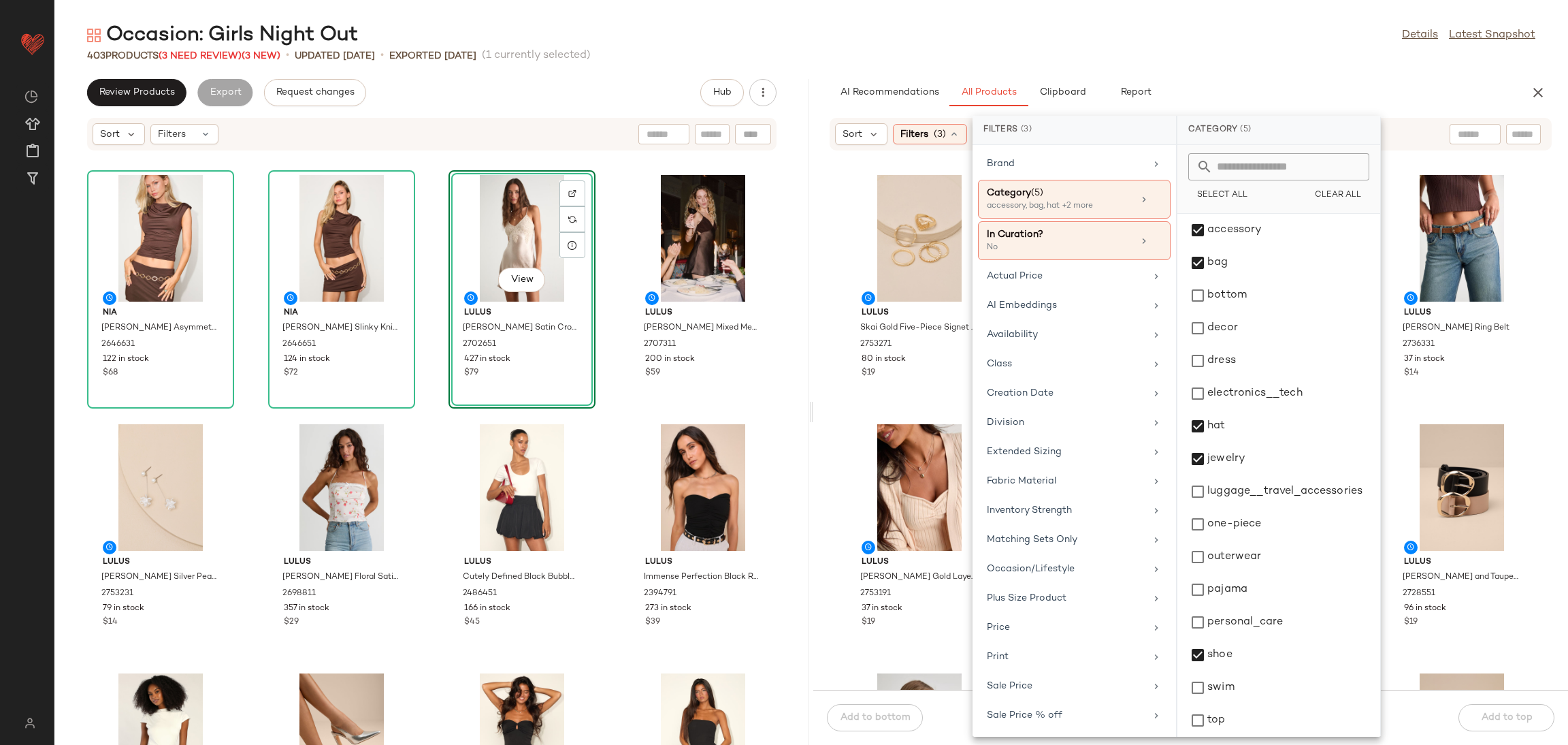
click at [826, 397] on div "Lulus Skai Gold Five-Piece Signet Ring Set 2753271 80 in stock $19 Lulus Daness…" at bounding box center [1190, 429] width 755 height 522
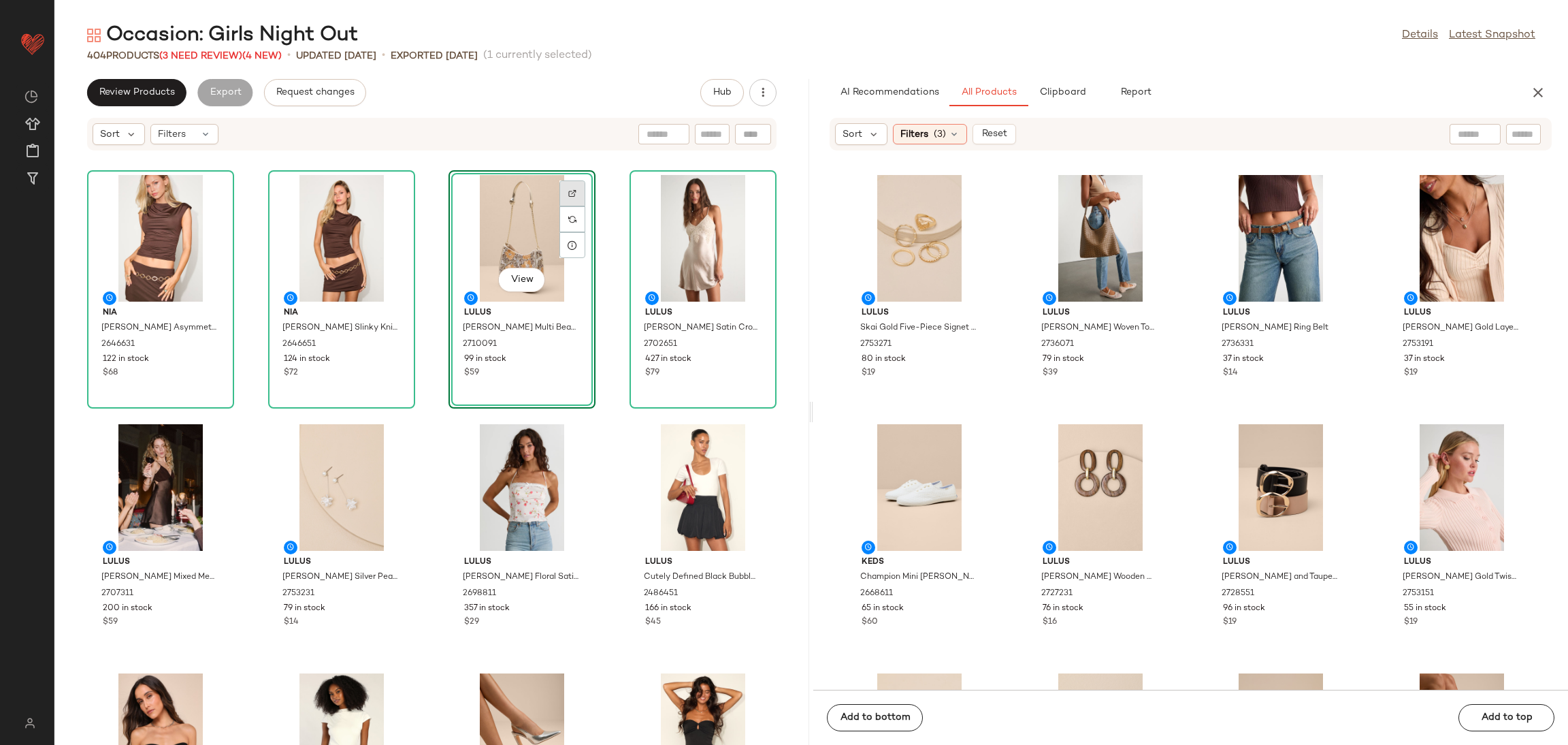
click at [574, 206] on div at bounding box center [572, 219] width 26 height 26
click at [144, 92] on span "Review Products" at bounding box center [137, 92] width 76 height 11
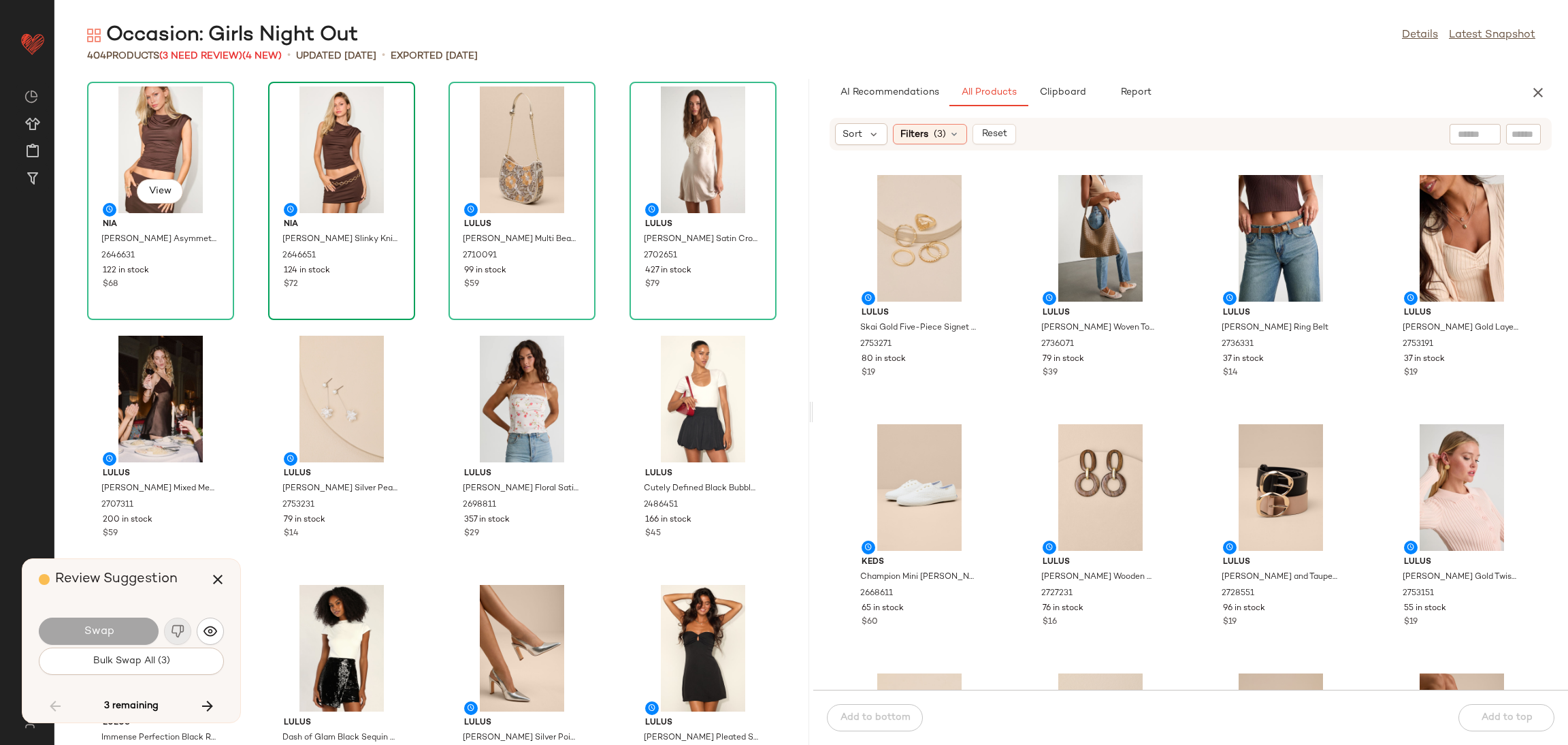
scroll to position [6726, 0]
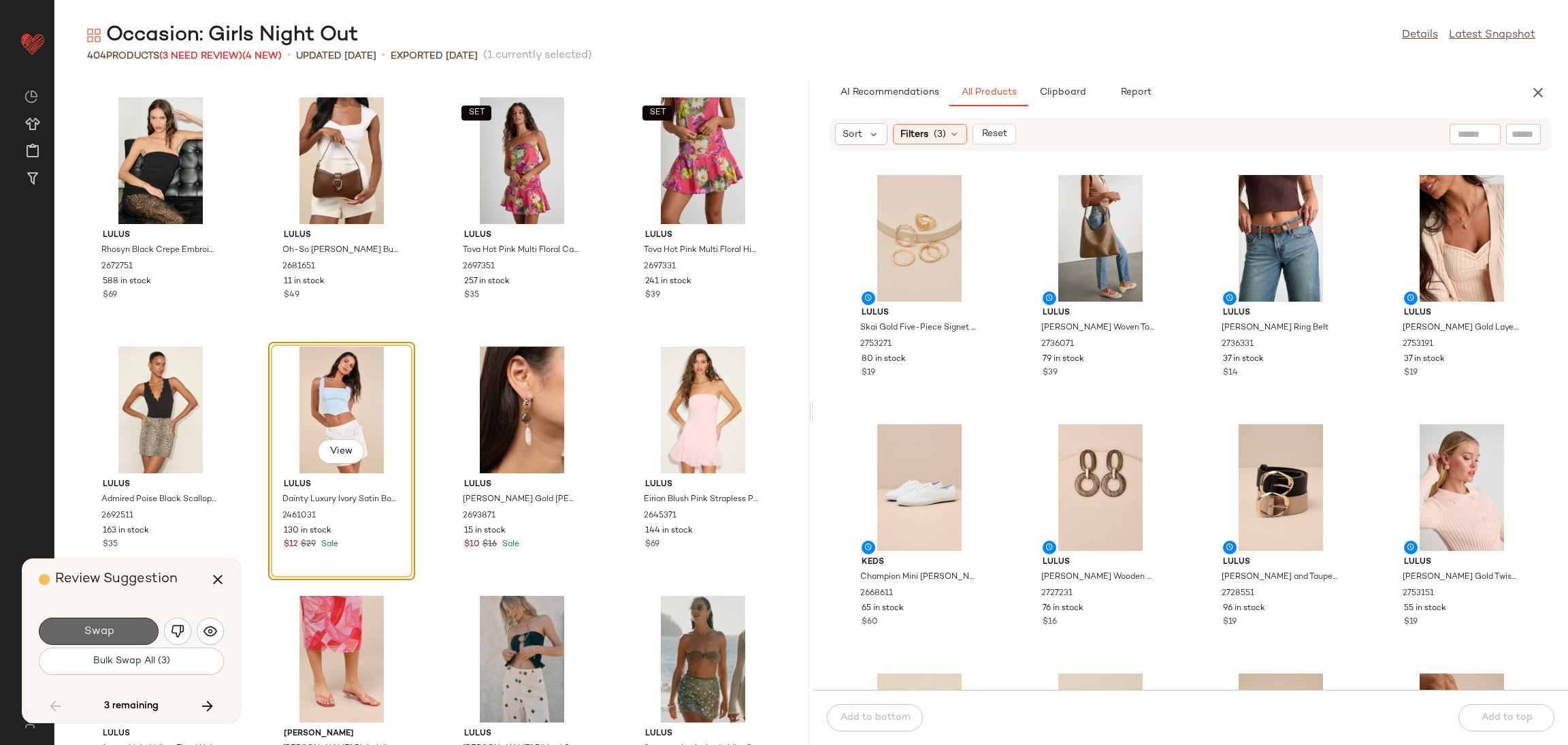
click at [136, 625] on button "Swap" at bounding box center [99, 630] width 119 height 27
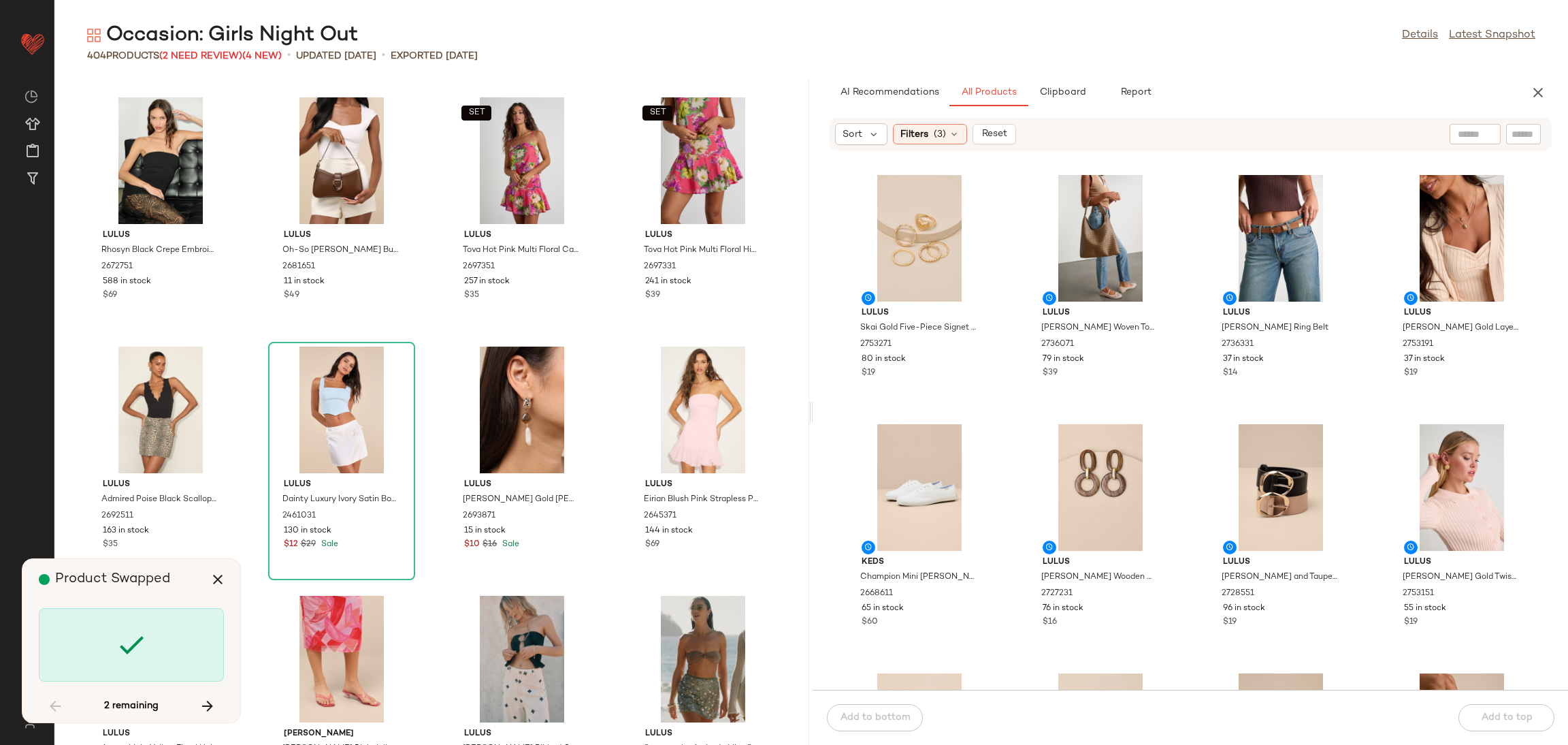
scroll to position [13951, 0]
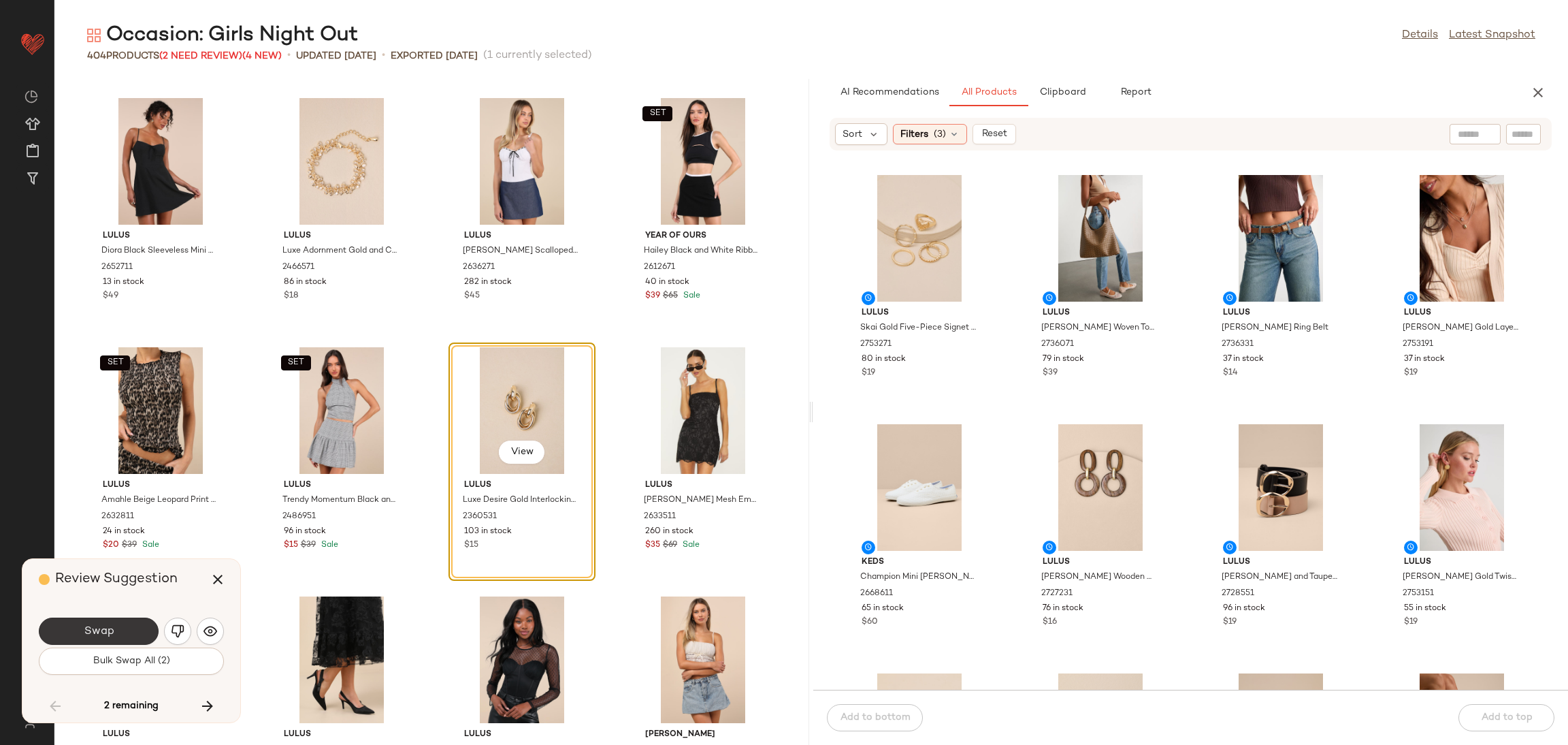
click at [81, 637] on button "Swap" at bounding box center [99, 630] width 119 height 27
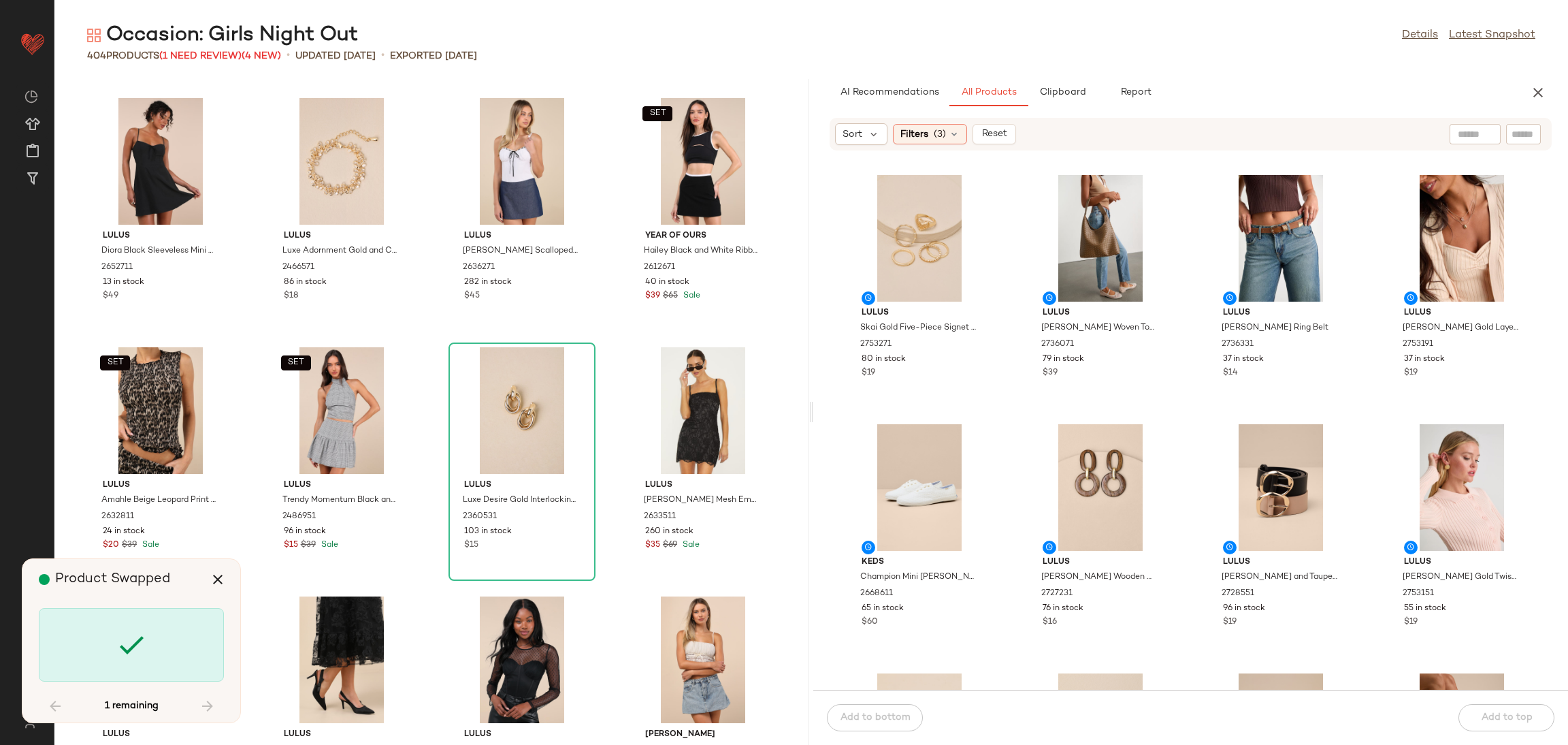
scroll to position [21176, 0]
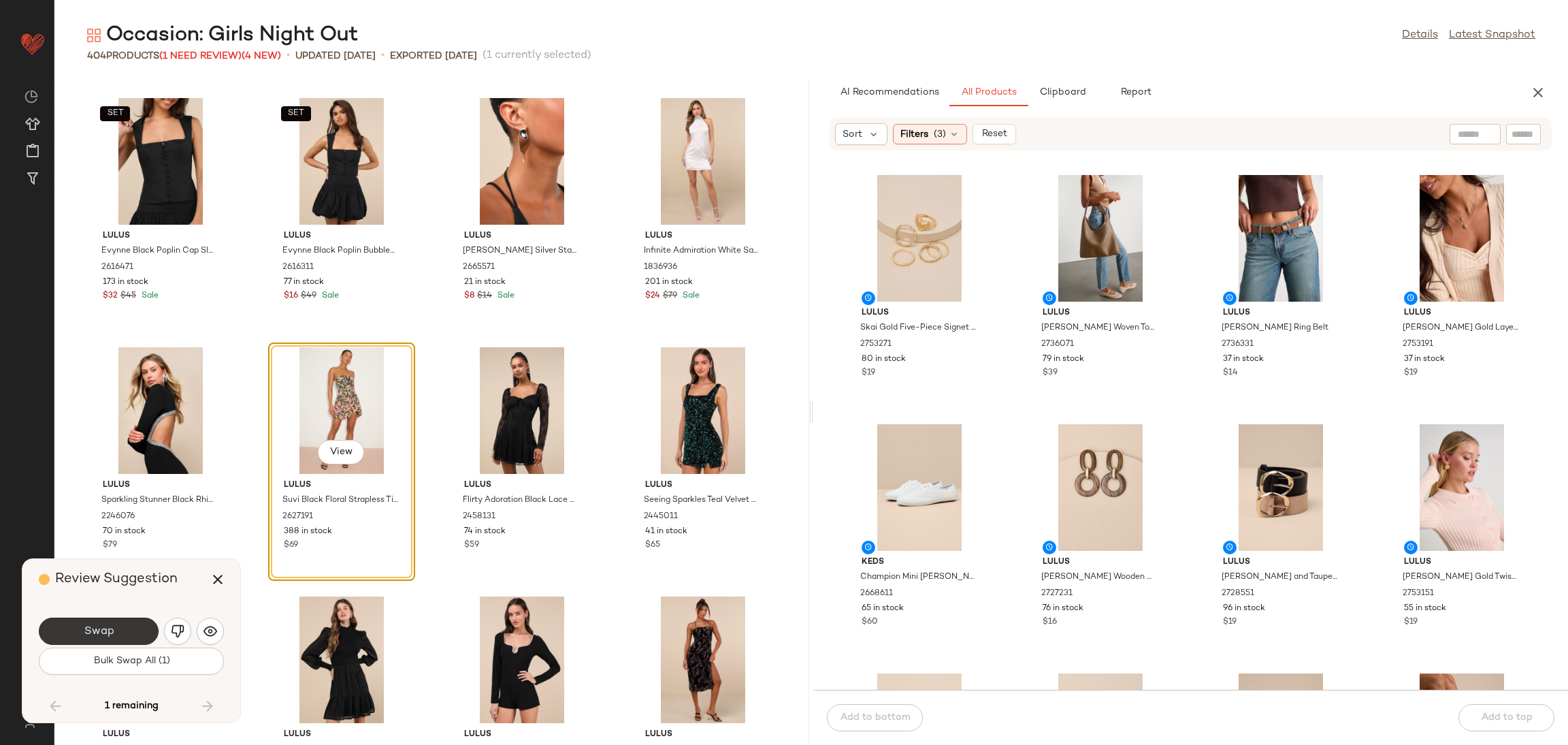
click at [100, 625] on span "Swap" at bounding box center [98, 631] width 31 height 13
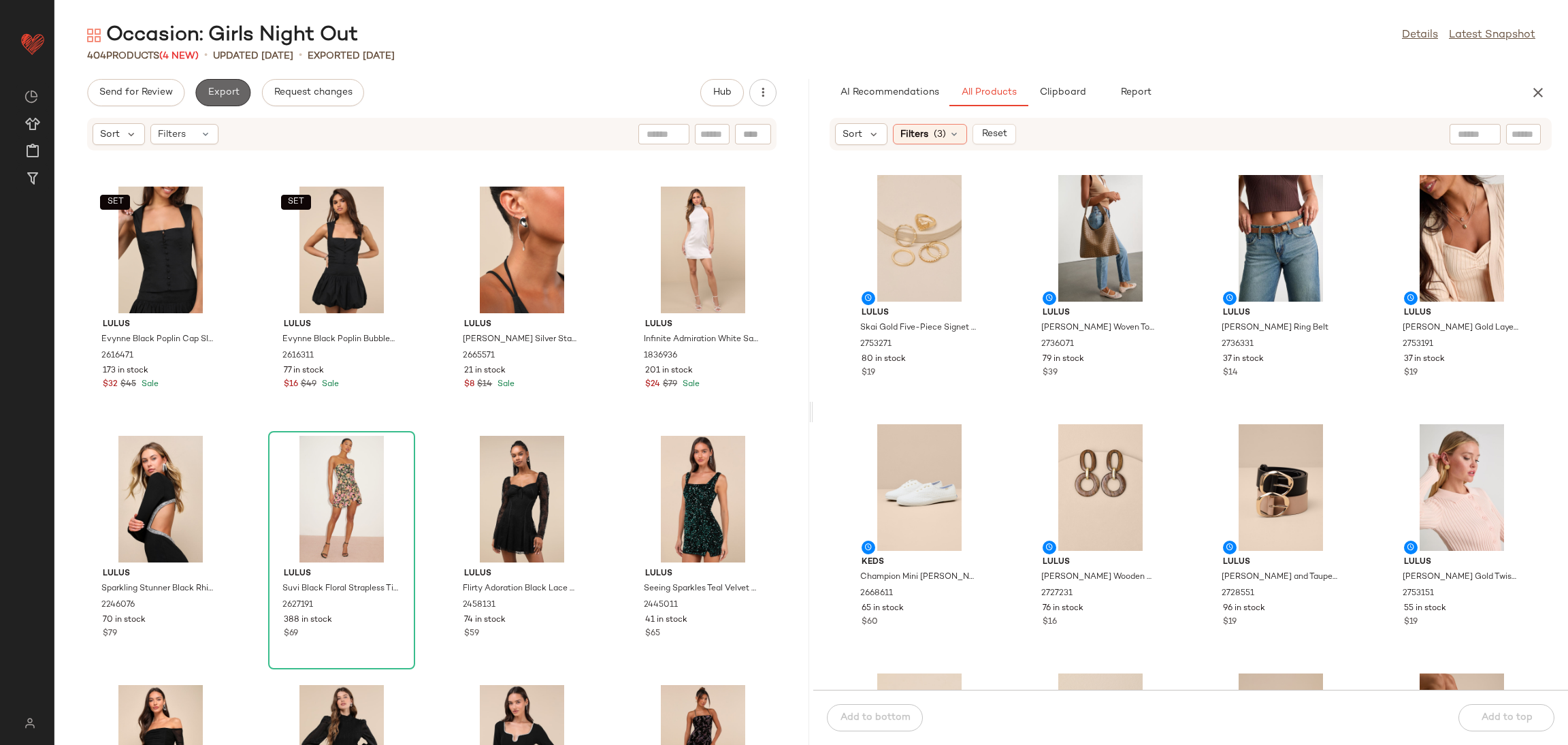
click at [235, 84] on button "Export" at bounding box center [223, 92] width 55 height 27
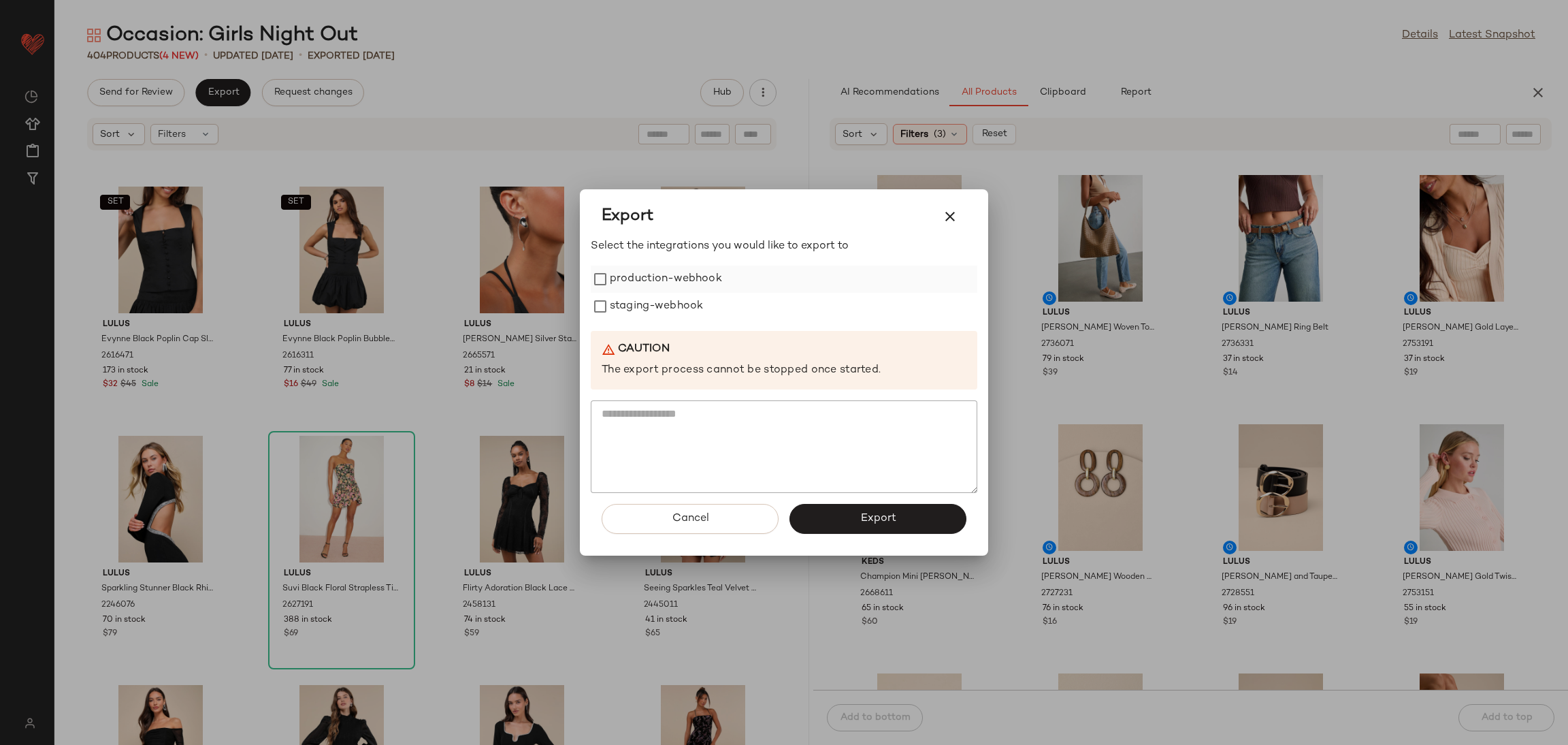
click at [644, 278] on label "production-webhook" at bounding box center [666, 279] width 112 height 27
click at [644, 307] on label "staging-webhook" at bounding box center [656, 306] width 93 height 27
click at [852, 526] on button "Export" at bounding box center [878, 518] width 177 height 30
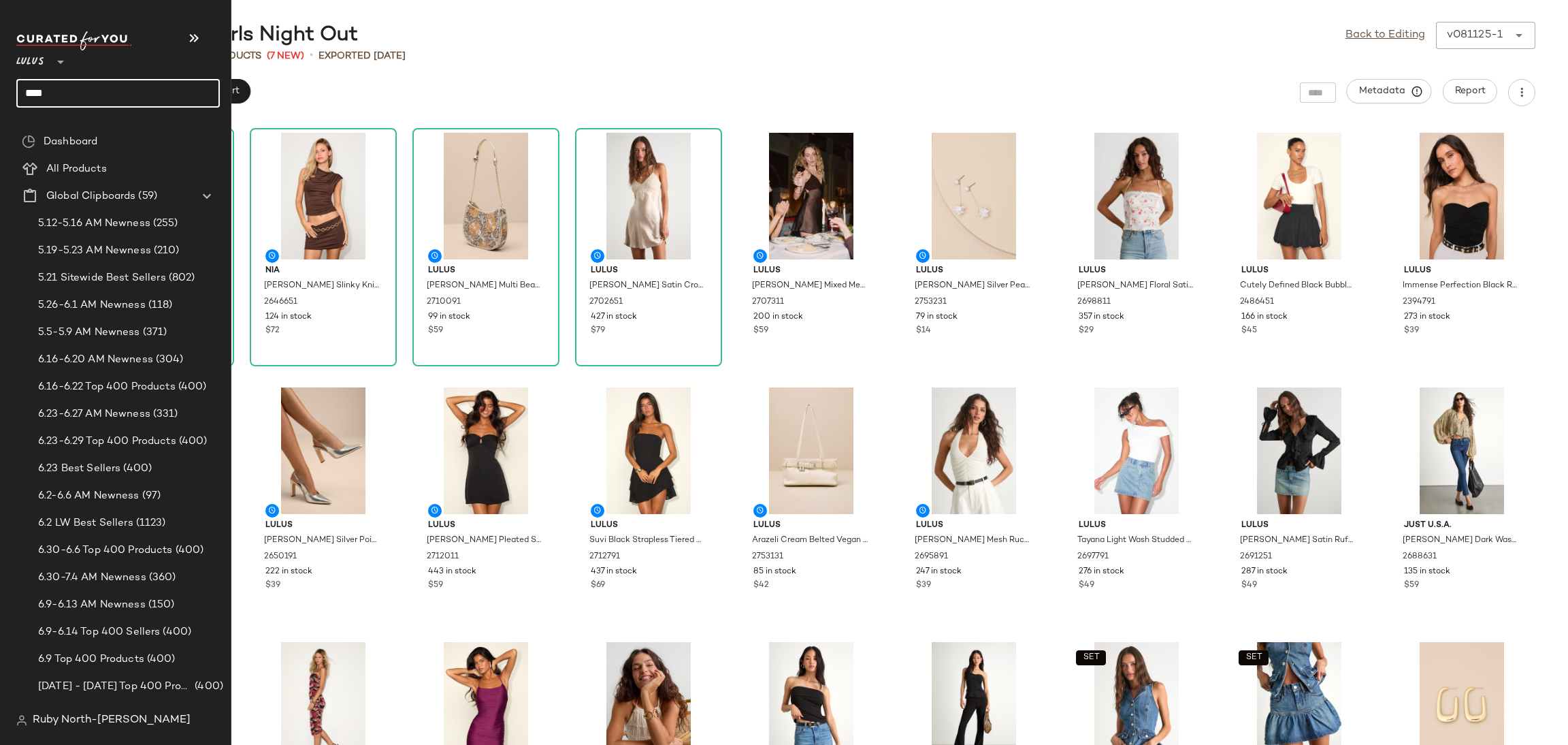
drag, startPoint x: 97, startPoint y: 86, endPoint x: 0, endPoint y: 110, distance: 99.9
click at [0, 110] on nav "Lulus ** **** Dashboard All Products Global Clipboards (59) 5.12-5.16 AM Newnes…" at bounding box center [116, 372] width 231 height 745
type input "****"
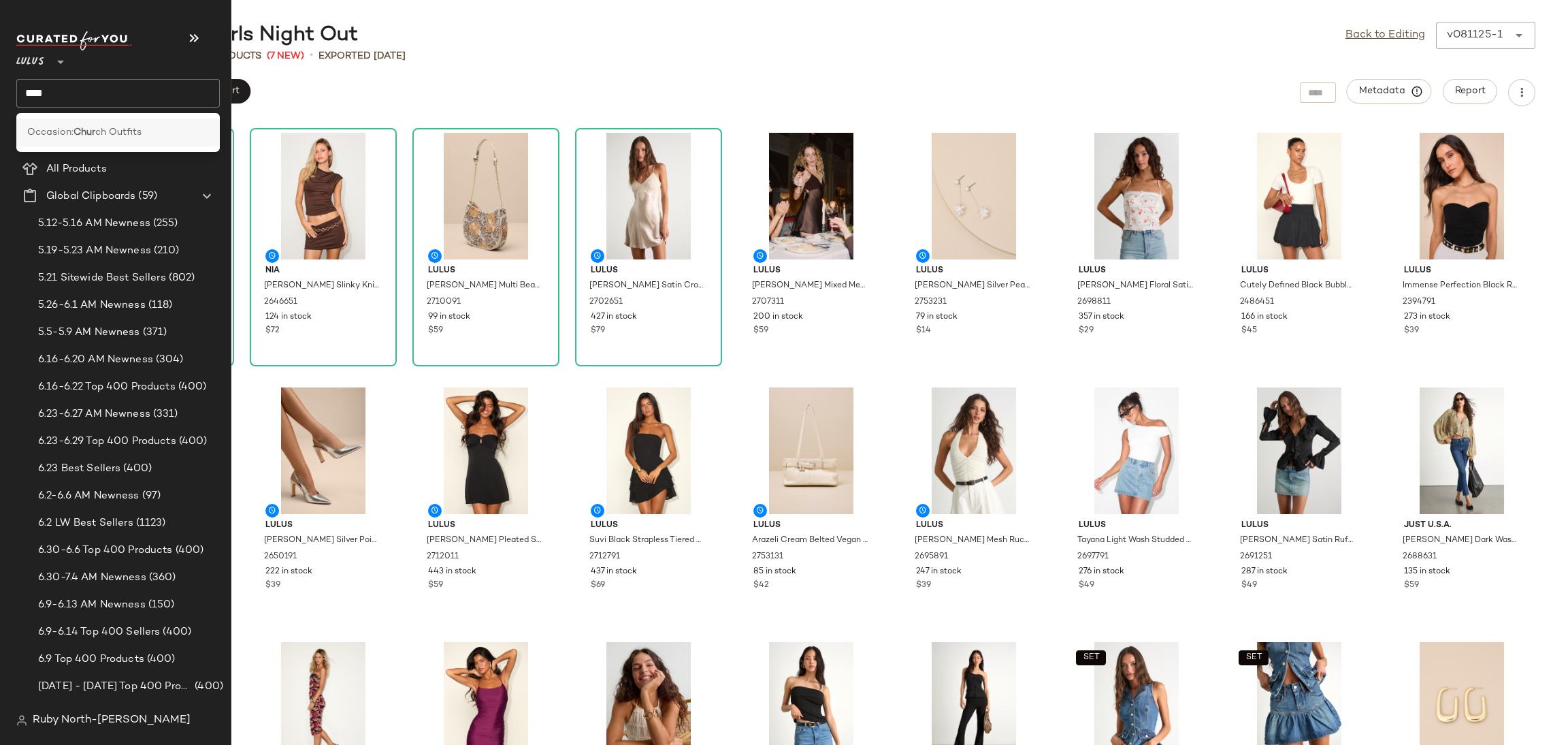
click at [48, 126] on span "Occasion:" at bounding box center [50, 131] width 47 height 14
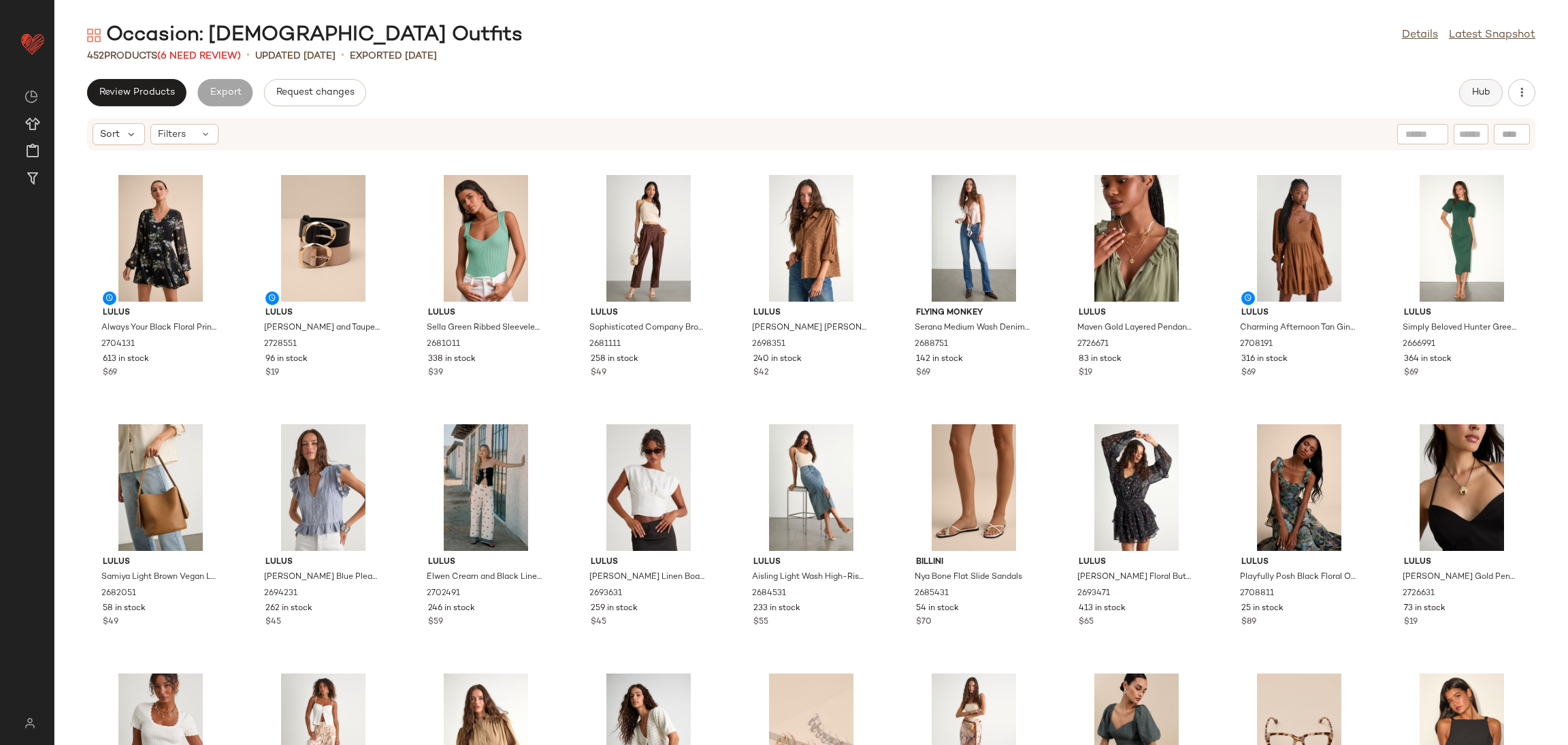
click at [1490, 96] on span "Hub" at bounding box center [1480, 92] width 19 height 11
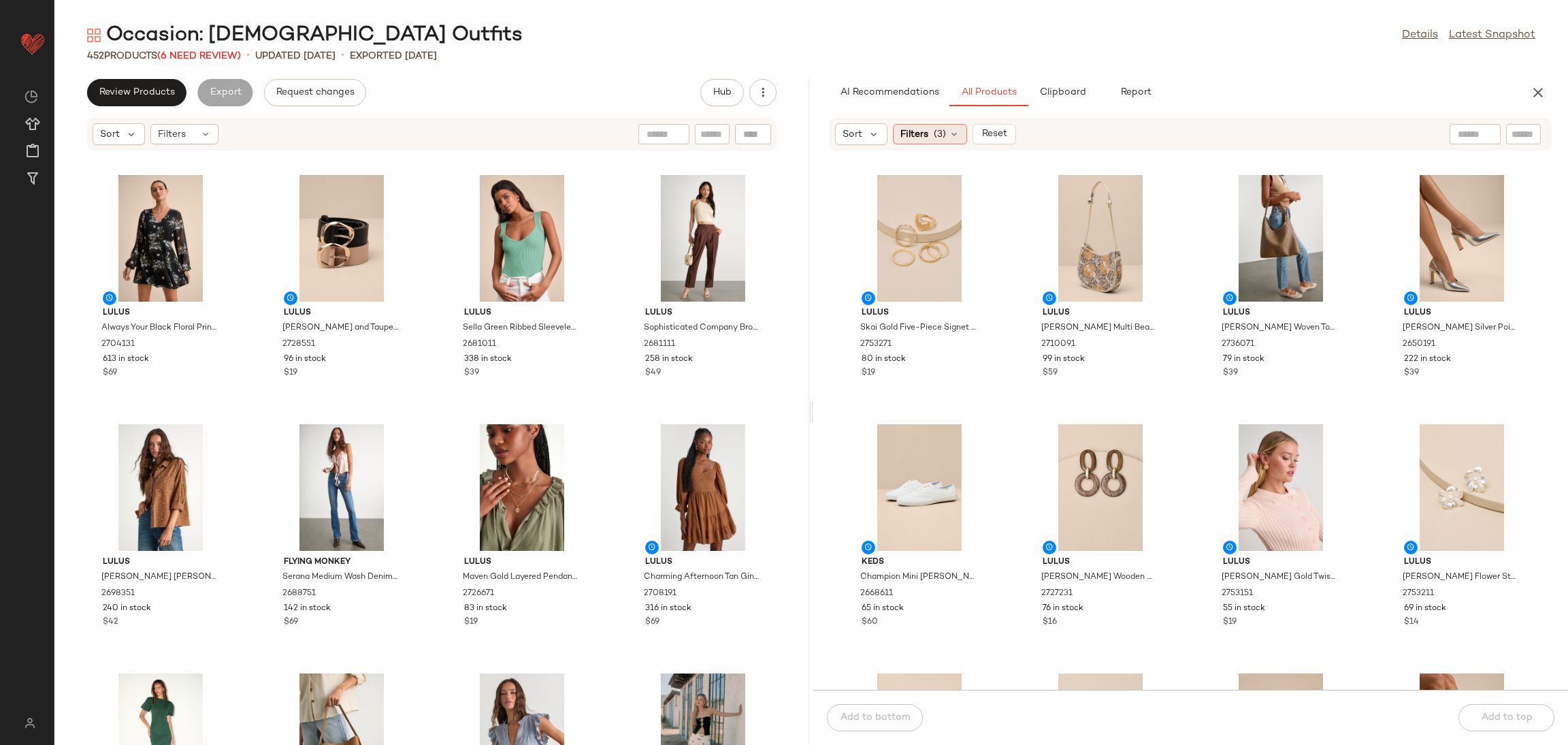
click at [916, 140] on span "Filters" at bounding box center [915, 134] width 28 height 14
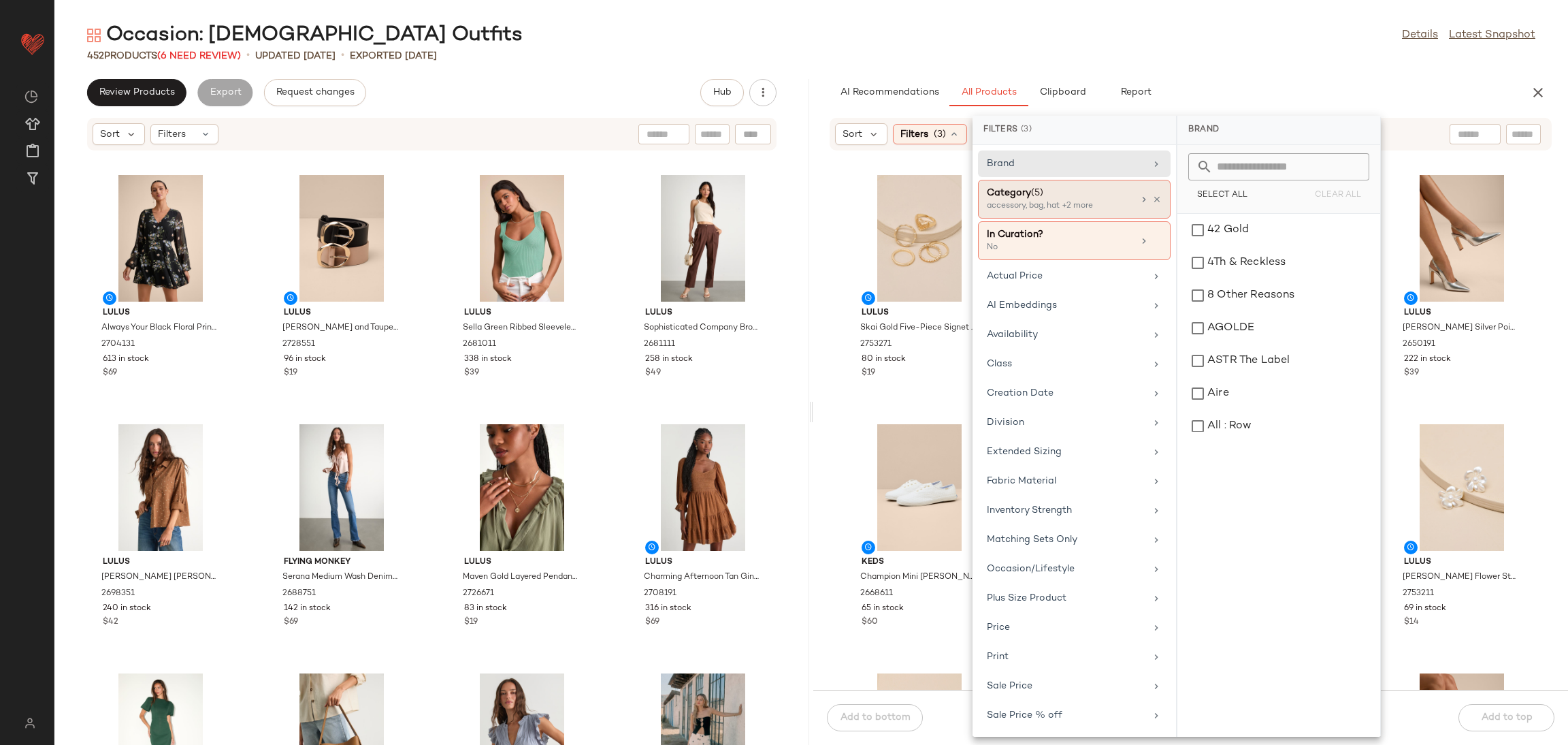
click at [1159, 221] on div "Category (5) accessory, bag, hat +2 more" at bounding box center [1074, 241] width 193 height 39
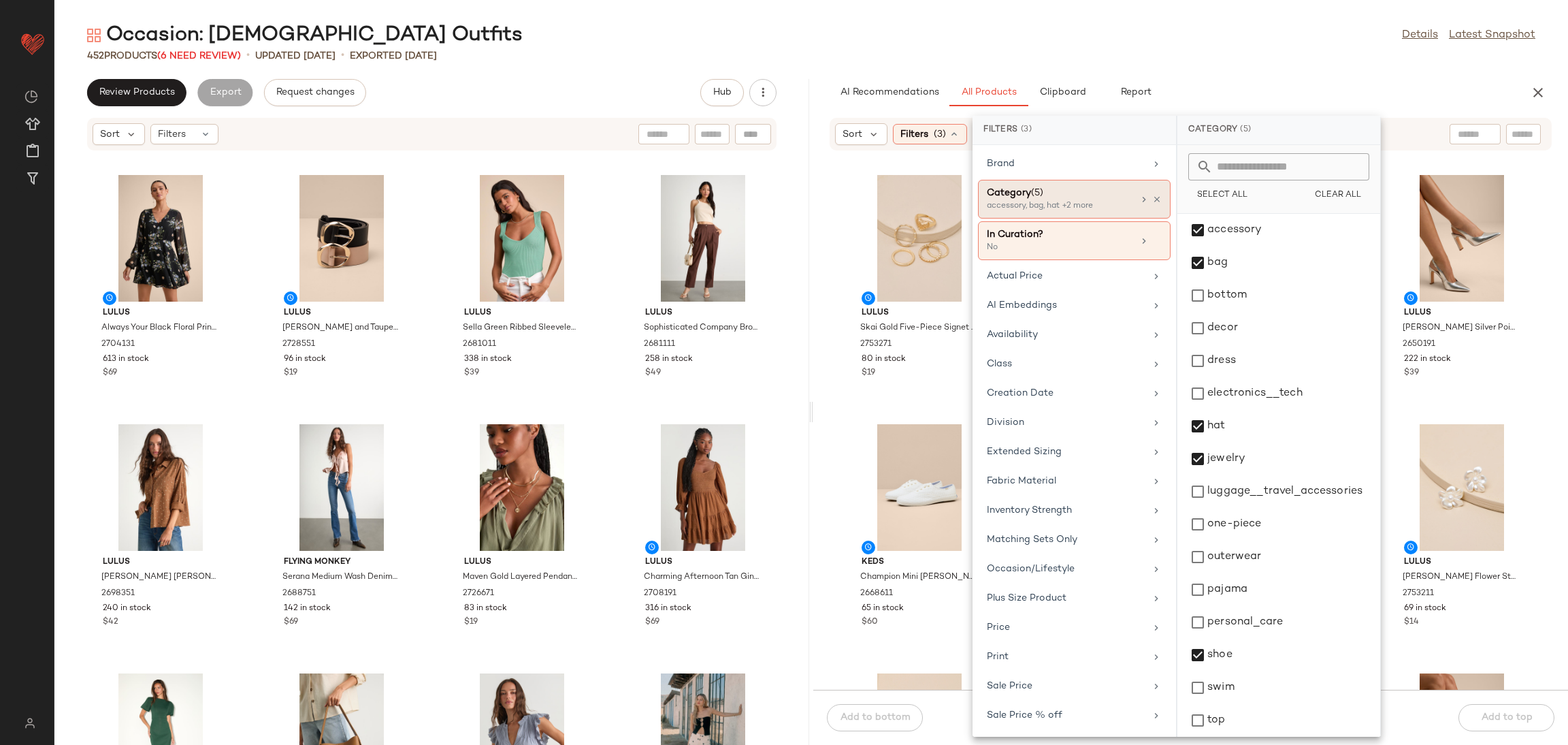
drag, startPoint x: 1118, startPoint y: 193, endPoint x: 1146, endPoint y: 208, distance: 31.8
click at [1118, 191] on div "Category (5)" at bounding box center [1060, 192] width 146 height 14
click at [1156, 201] on icon at bounding box center [1157, 200] width 9 height 9
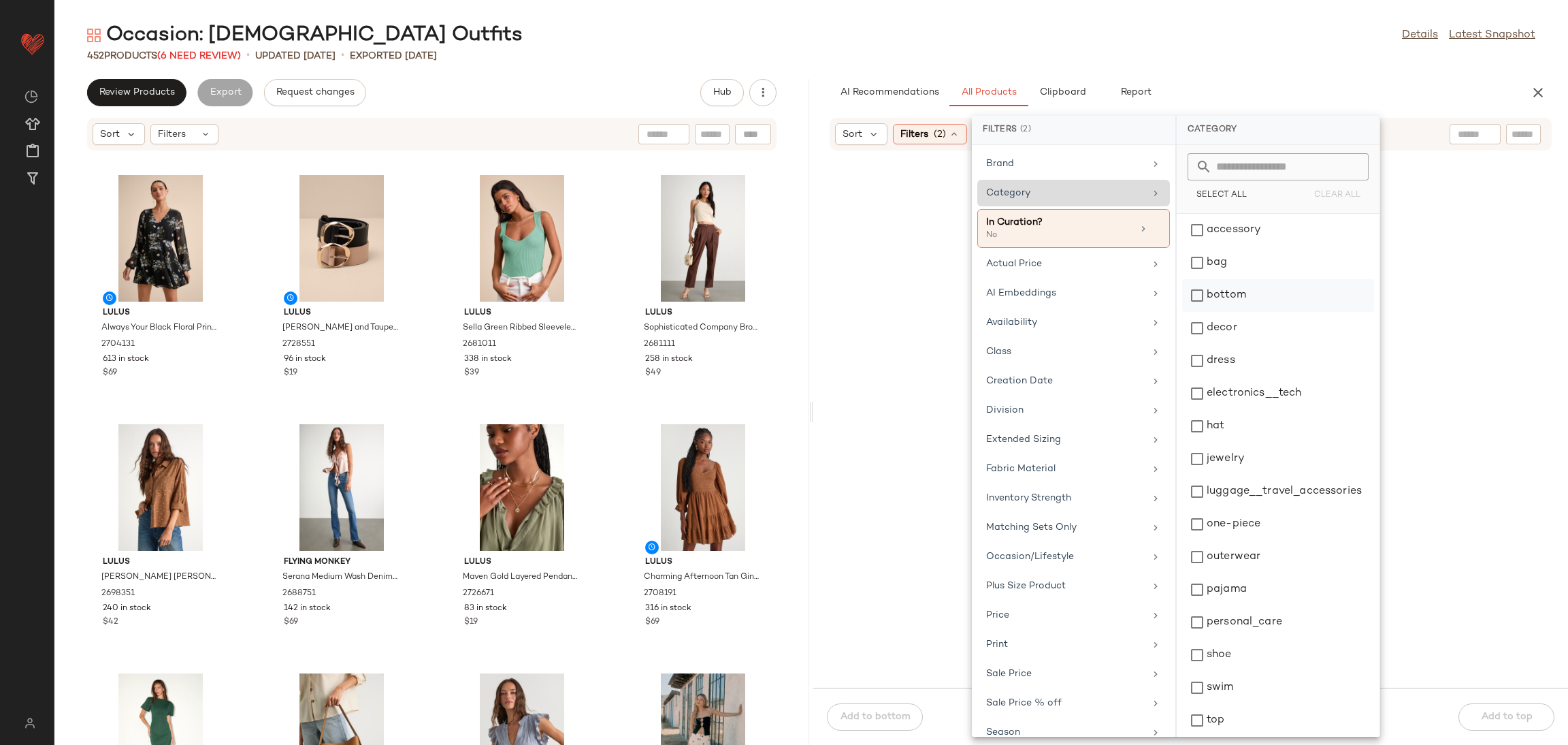
drag, startPoint x: 1239, startPoint y: 299, endPoint x: 1243, endPoint y: 309, distance: 10.8
click at [1240, 311] on div "bottom" at bounding box center [1278, 327] width 192 height 33
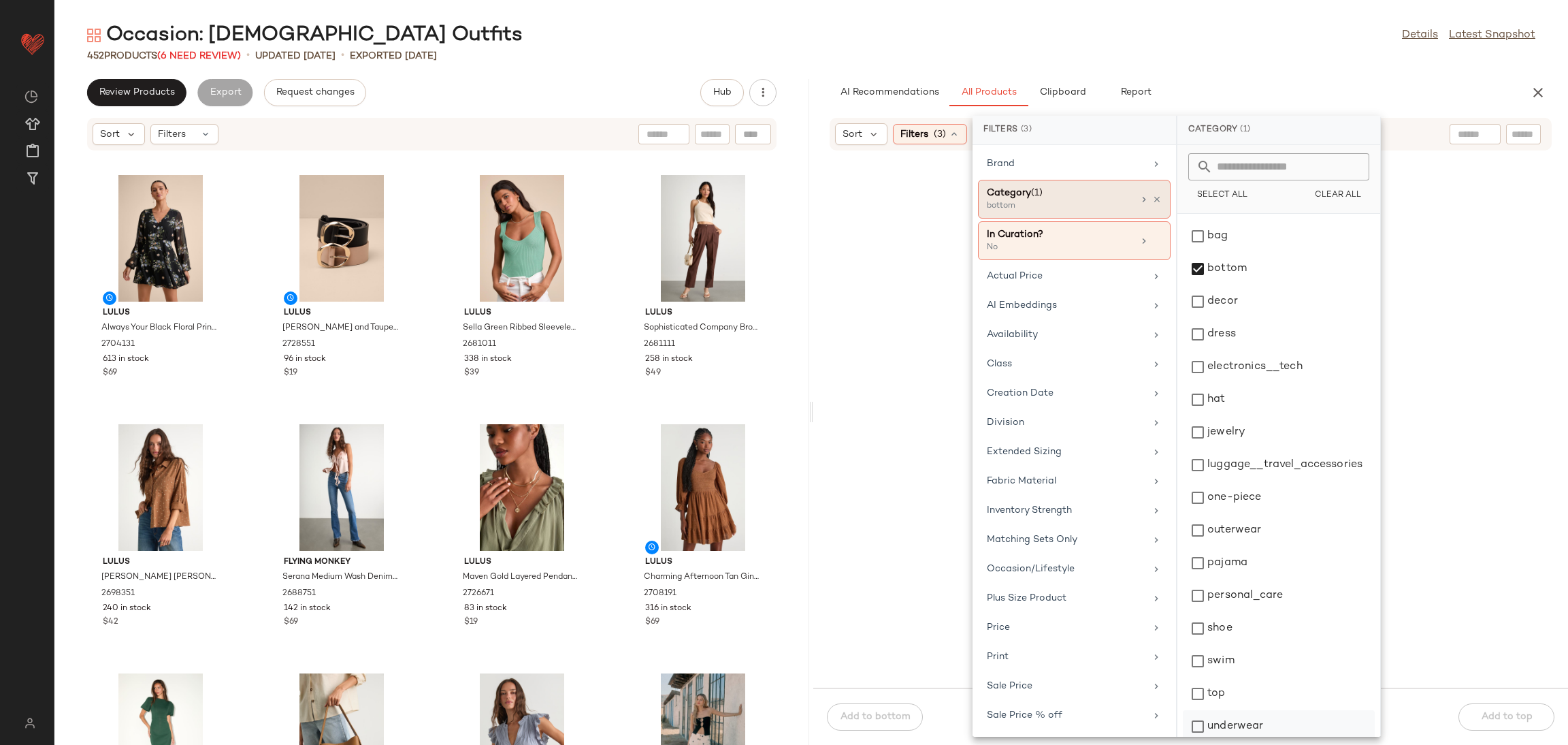
scroll to position [37, 0]
drag, startPoint x: 1203, startPoint y: 682, endPoint x: 1184, endPoint y: 662, distance: 27.6
click at [1203, 699] on div "top" at bounding box center [1279, 715] width 192 height 33
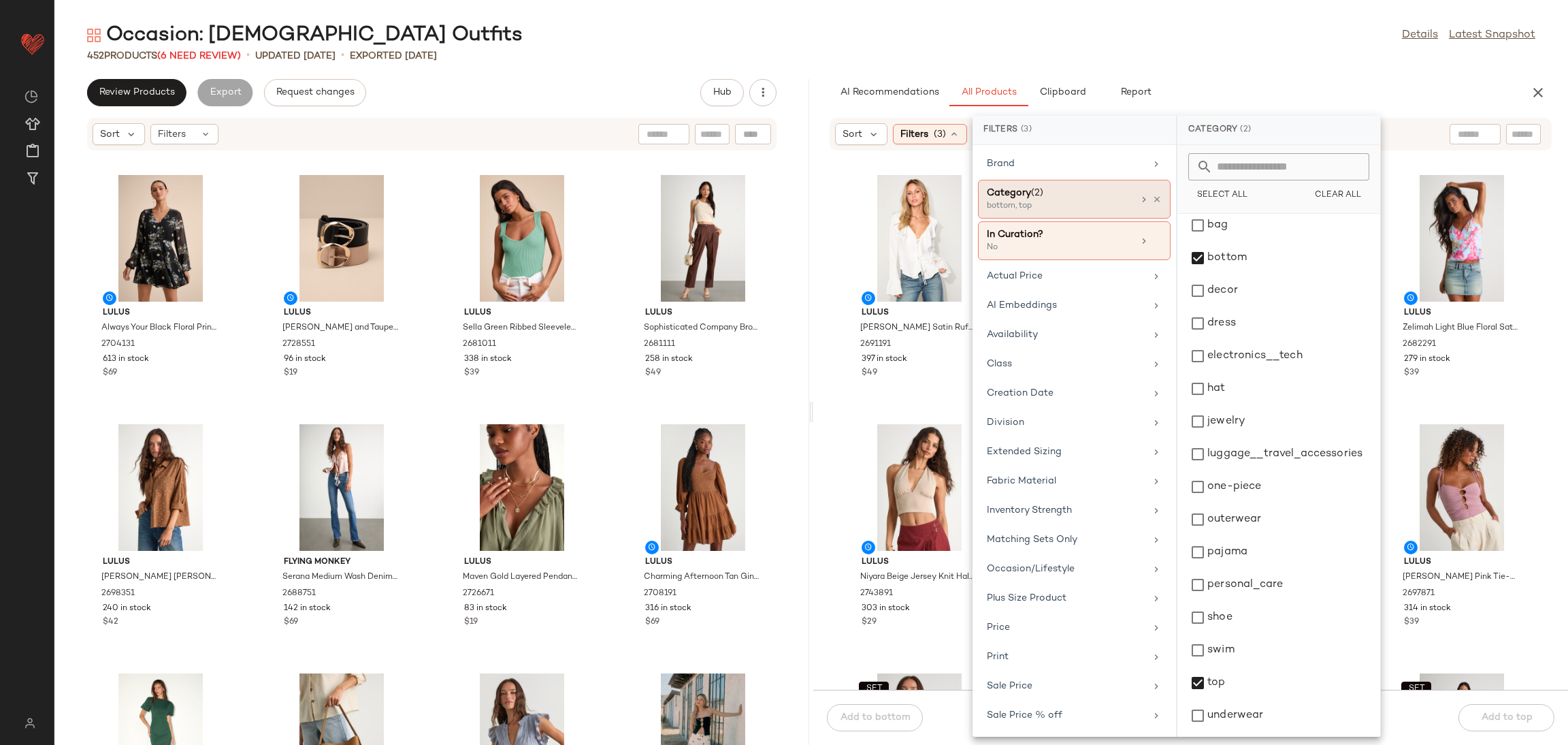
click at [909, 416] on div "Lulus Tanisha White Satin Ruffled Tie-Front Long Sleeve Top 2691191 397 in stoc…" at bounding box center [1190, 429] width 755 height 522
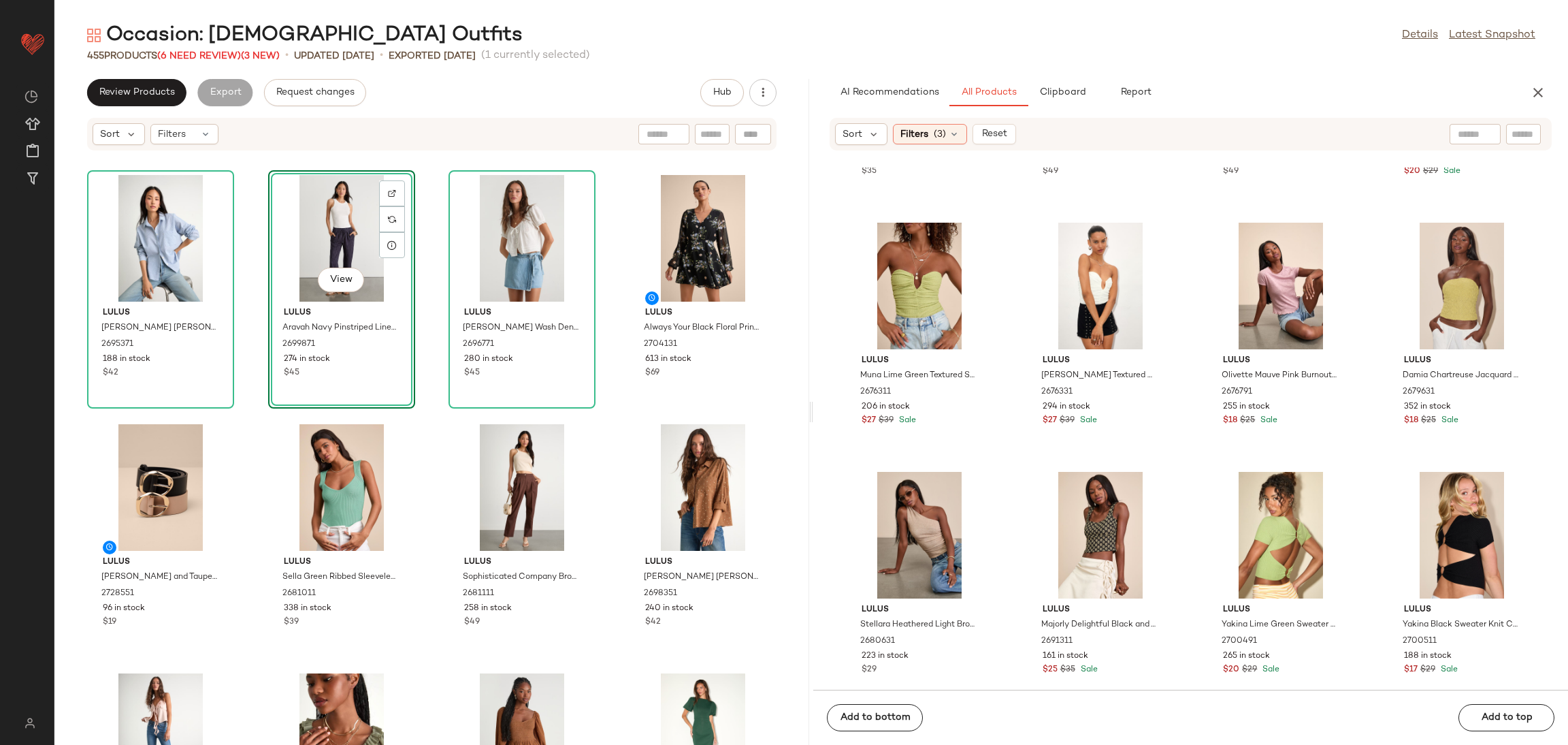
scroll to position [12672, 0]
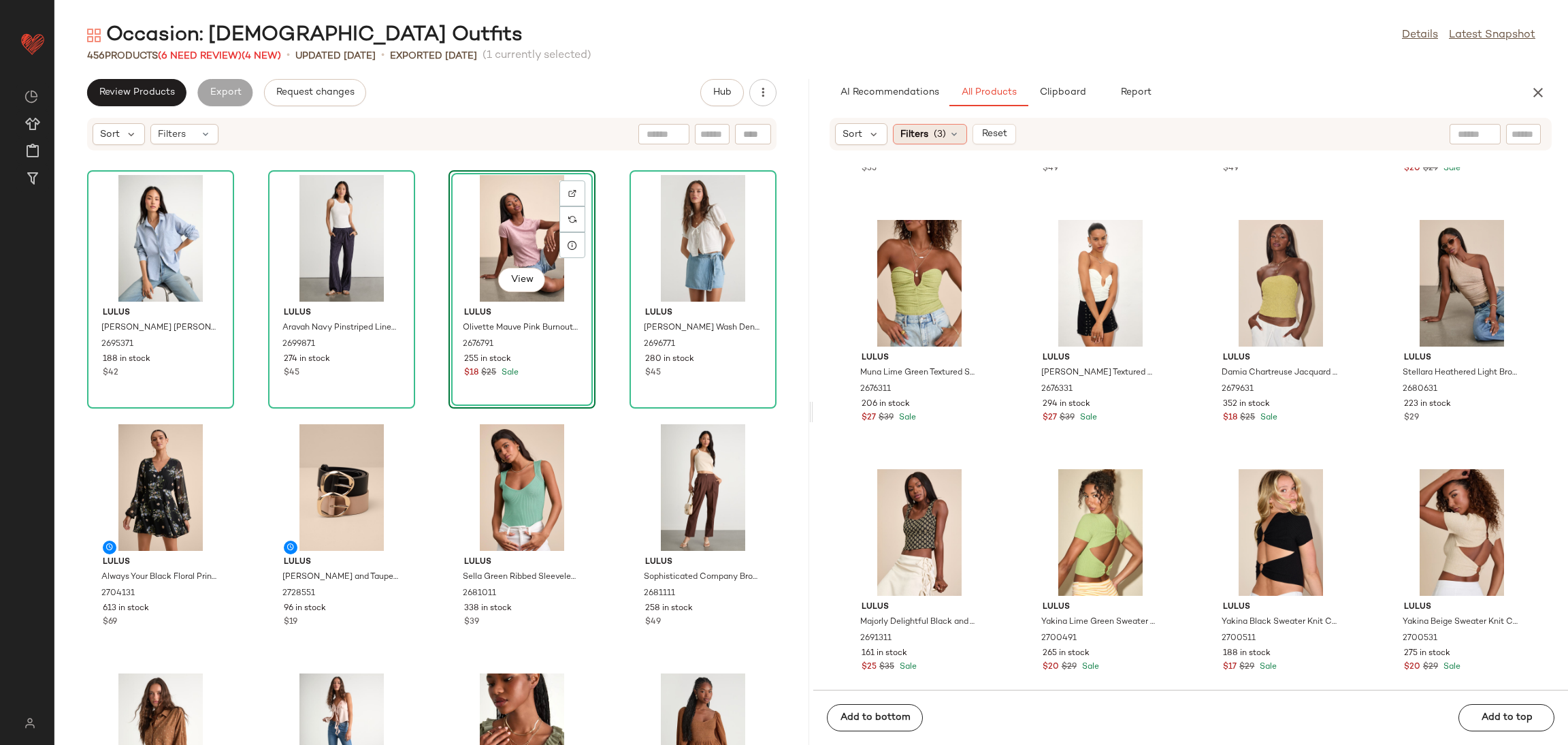
click at [905, 132] on span "Filters" at bounding box center [915, 134] width 28 height 14
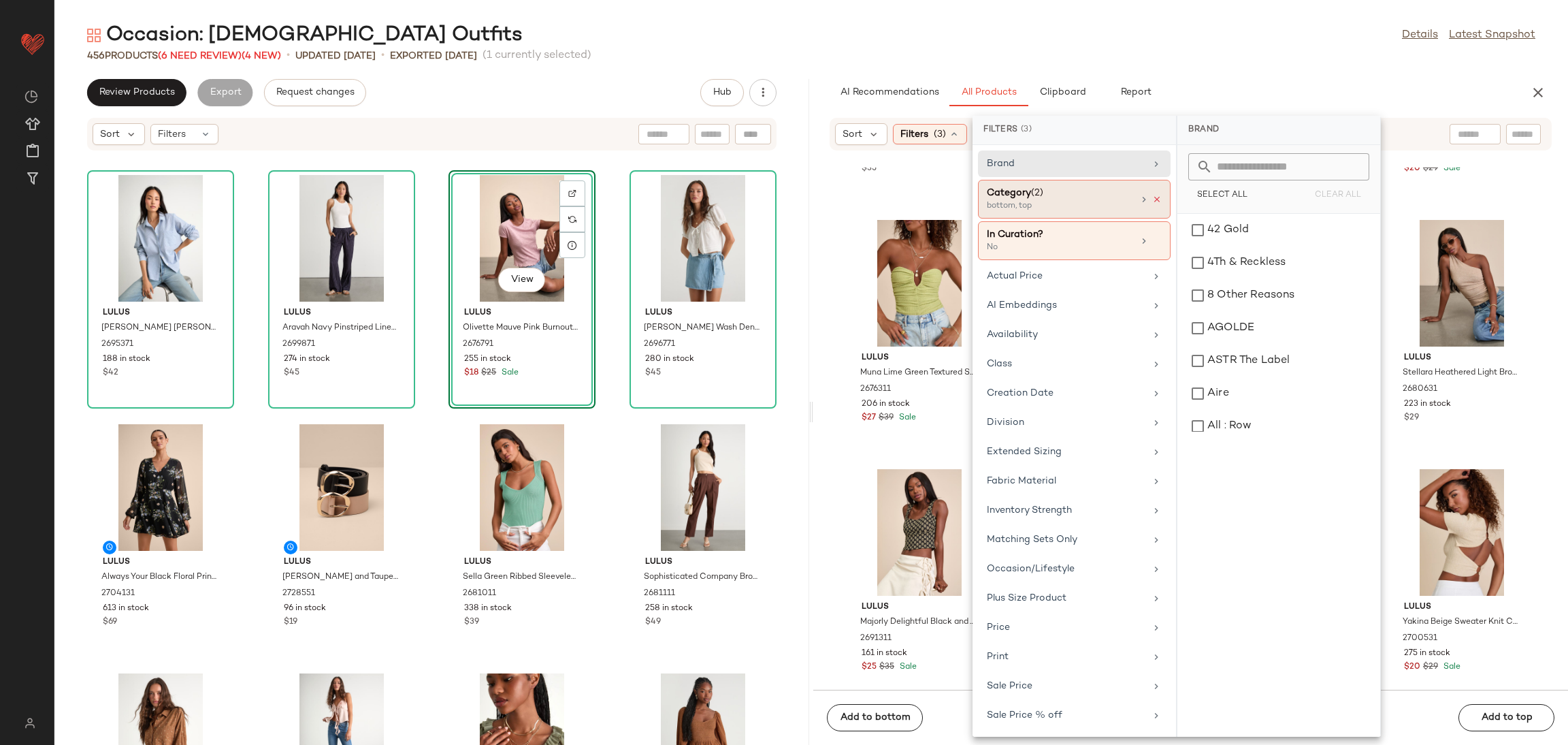
click at [1154, 198] on icon at bounding box center [1157, 200] width 9 height 9
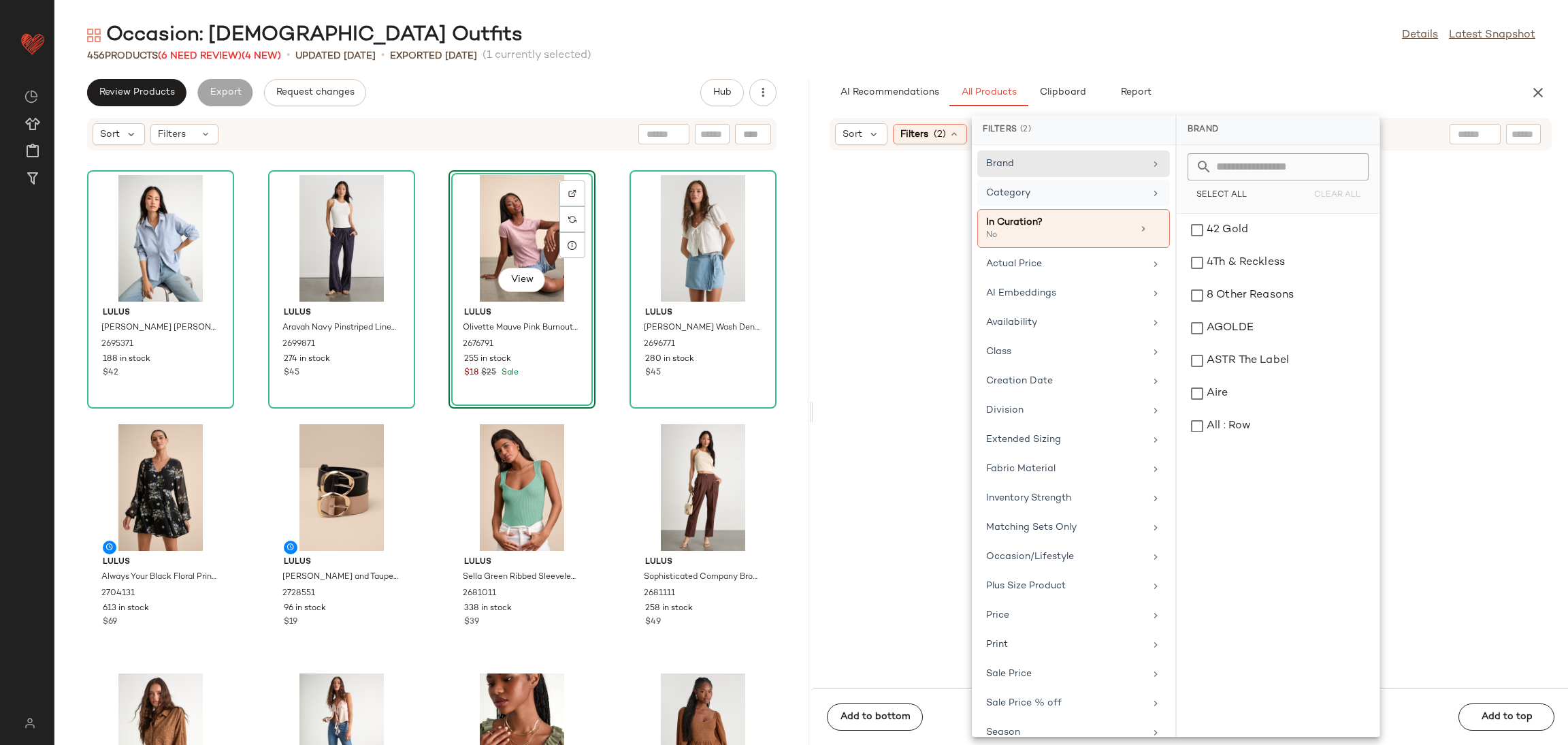
click at [1105, 197] on div "Category" at bounding box center [1066, 192] width 158 height 14
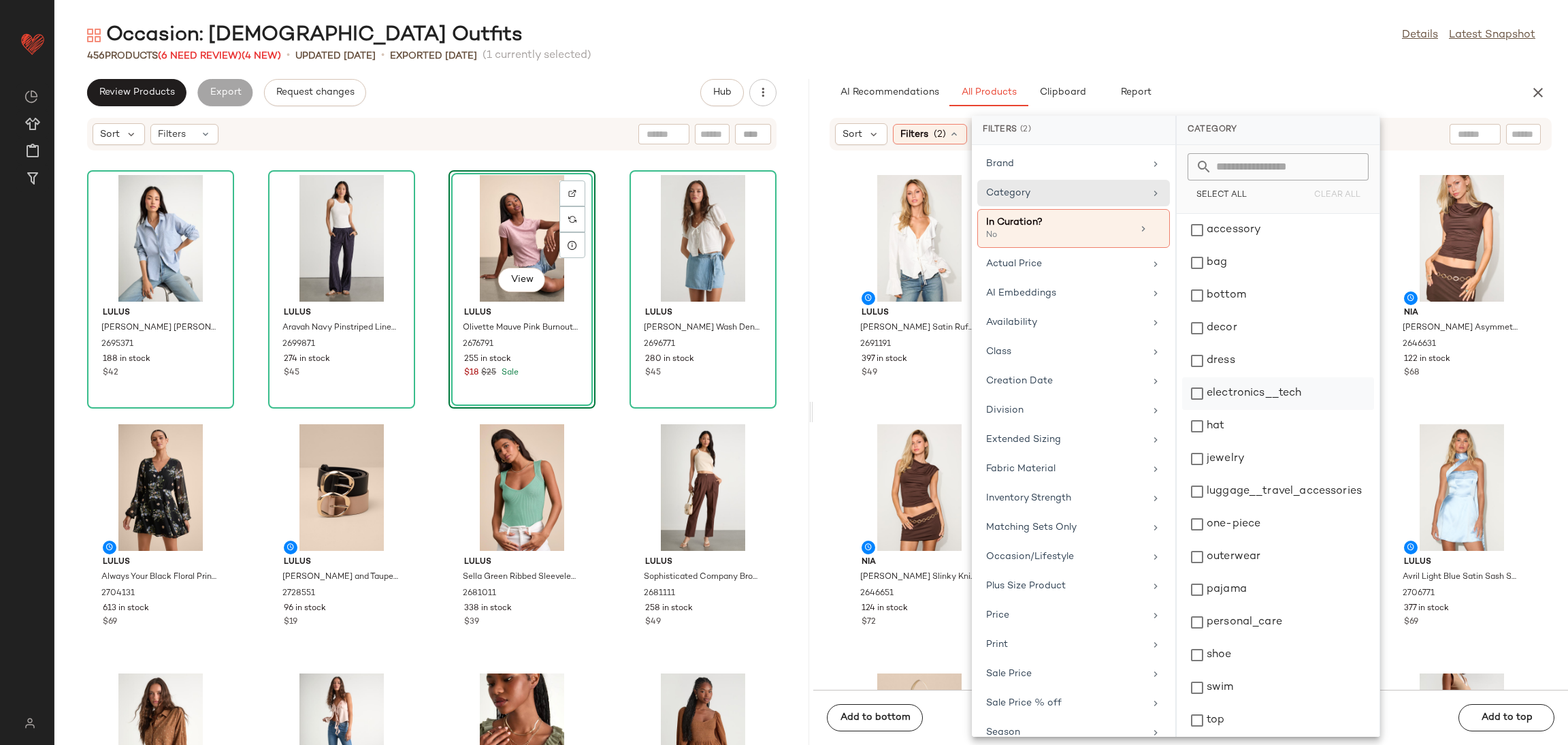
drag, startPoint x: 1223, startPoint y: 357, endPoint x: 1238, endPoint y: 379, distance: 26.6
click at [1223, 377] on div "dress" at bounding box center [1278, 393] width 192 height 33
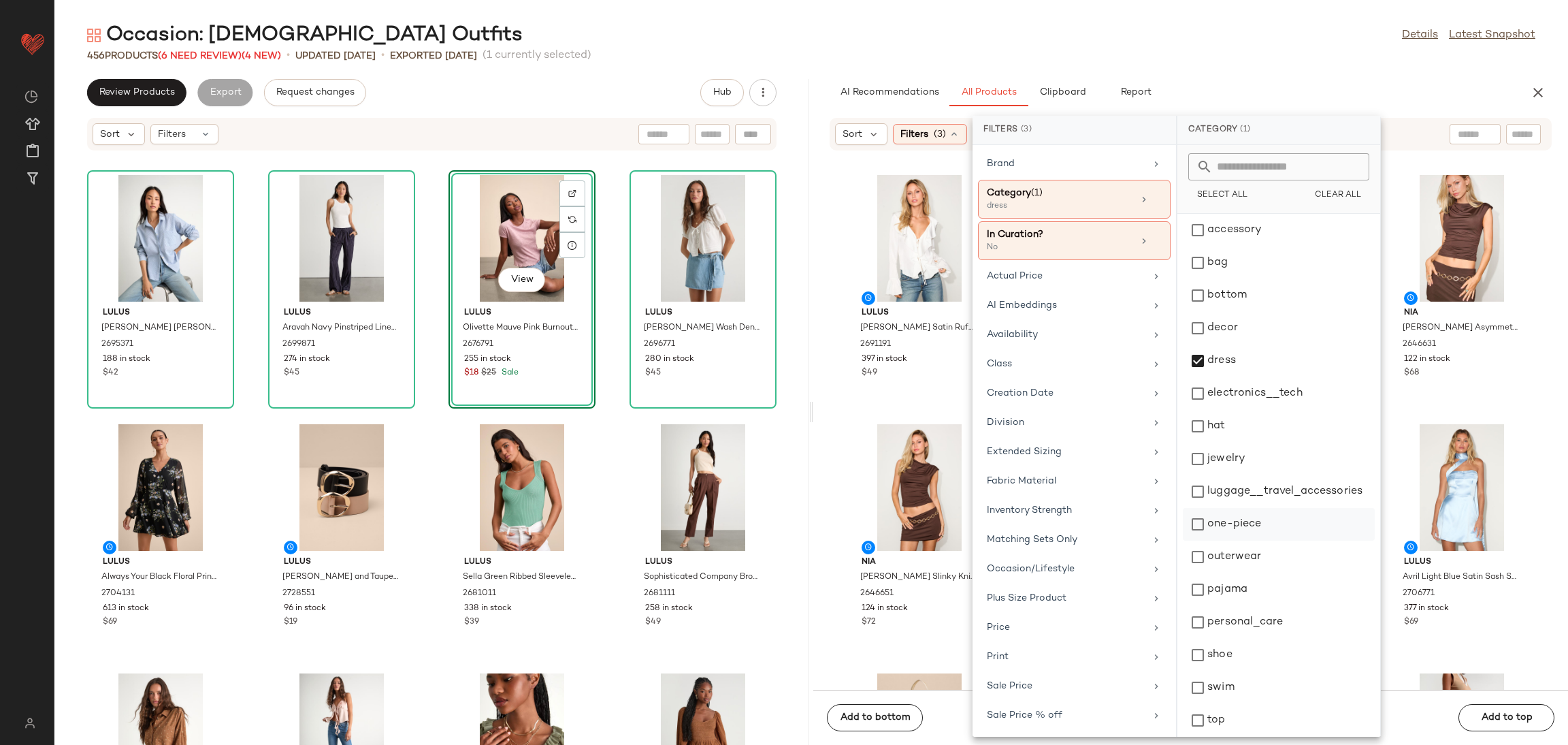
drag, startPoint x: 1229, startPoint y: 531, endPoint x: 1224, endPoint y: 538, distance: 8.6
click at [1224, 541] on div "one-piece" at bounding box center [1279, 557] width 192 height 33
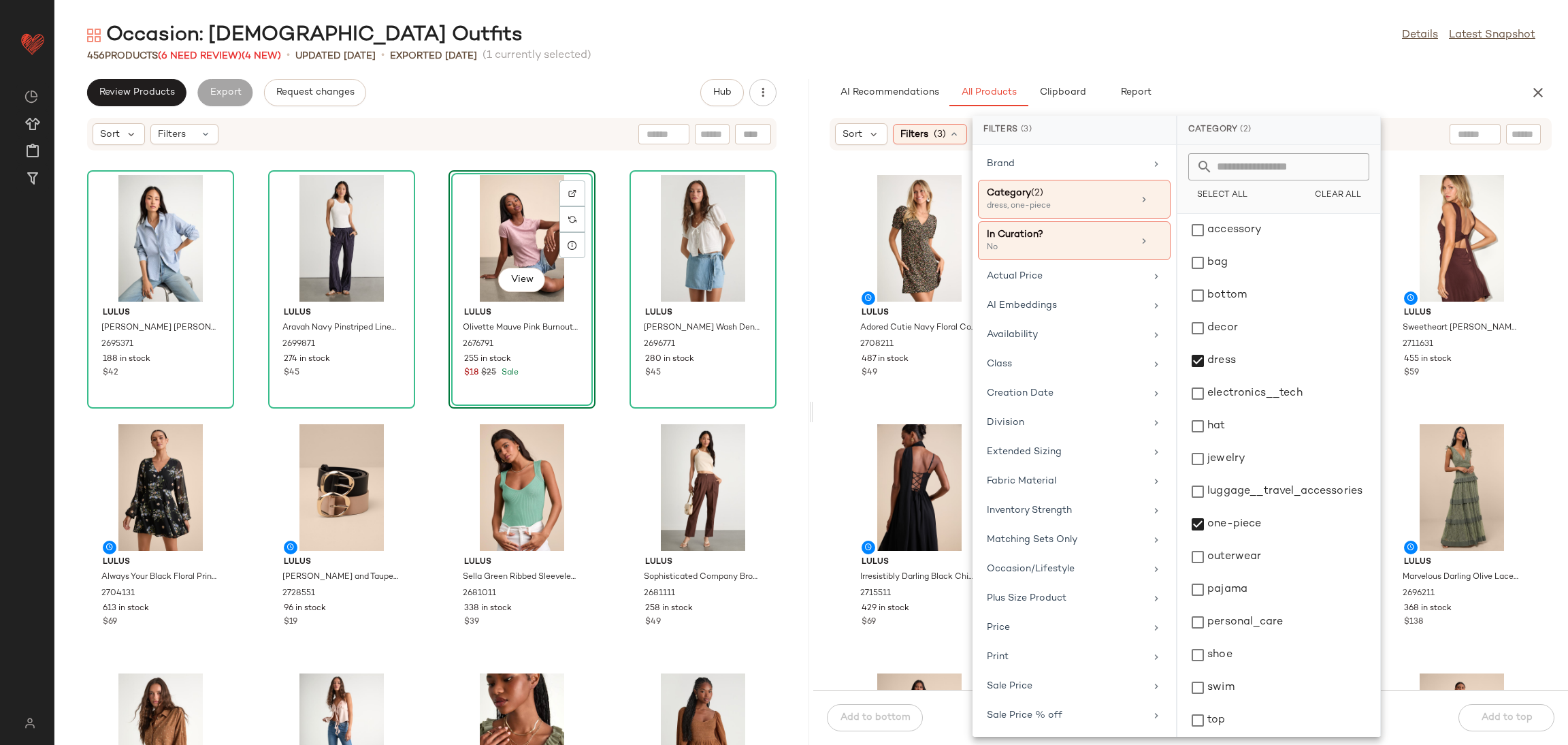
click at [1536, 384] on div "Lulus Adored Cutie Navy Floral Corduroy Button-Front Mini Dress 2708211 487 in …" at bounding box center [1190, 429] width 755 height 522
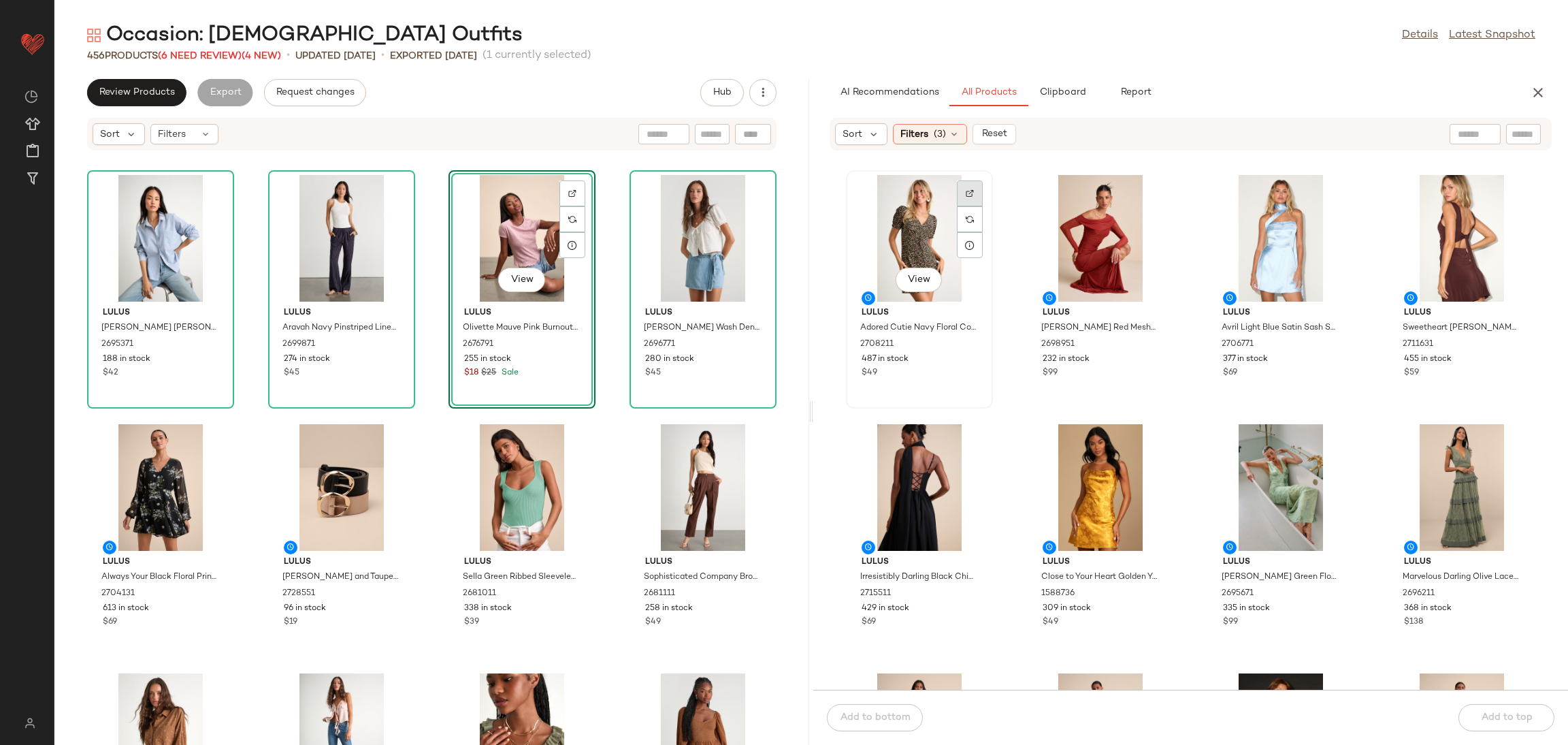
click at [979, 206] on div at bounding box center [970, 219] width 26 height 26
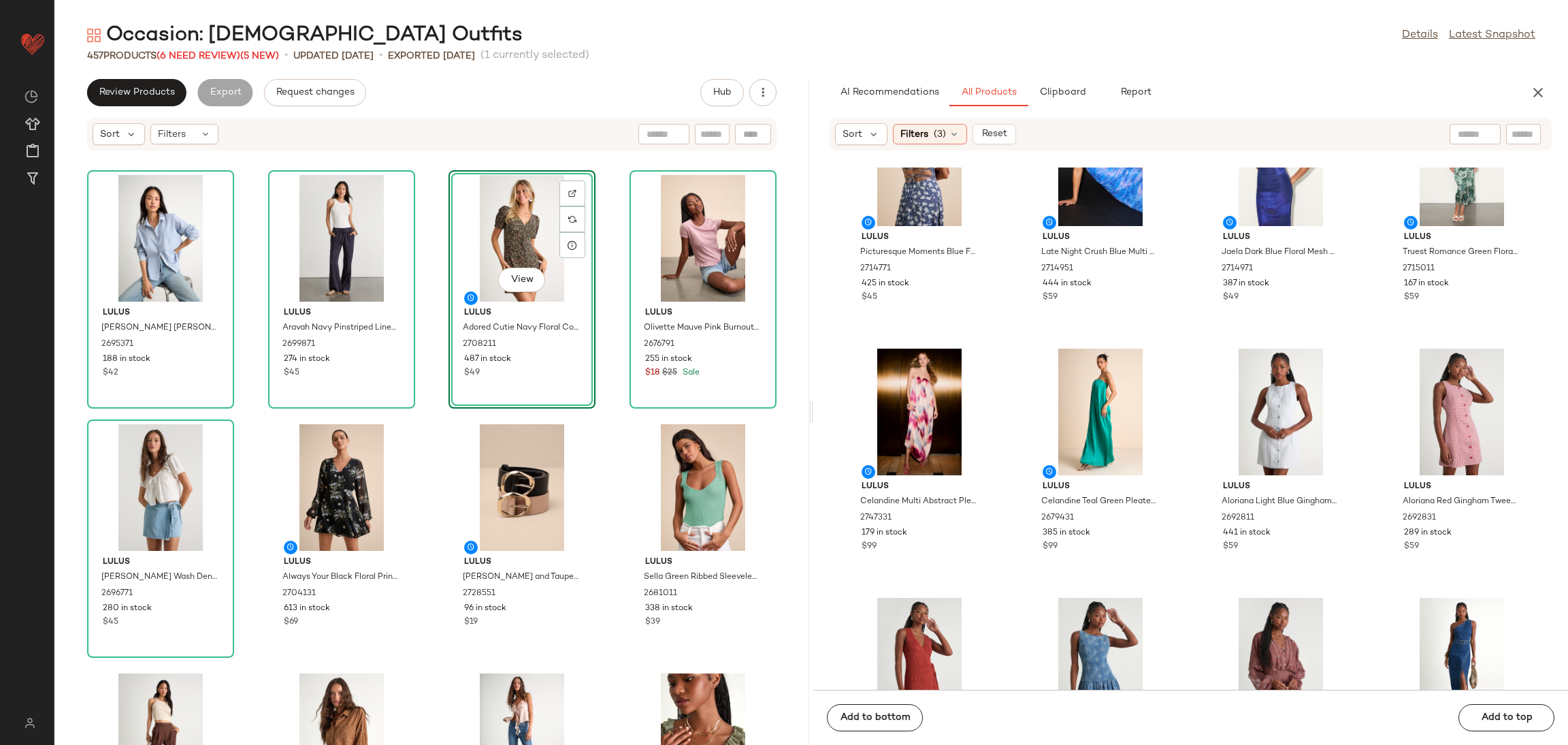
scroll to position [4605, 0]
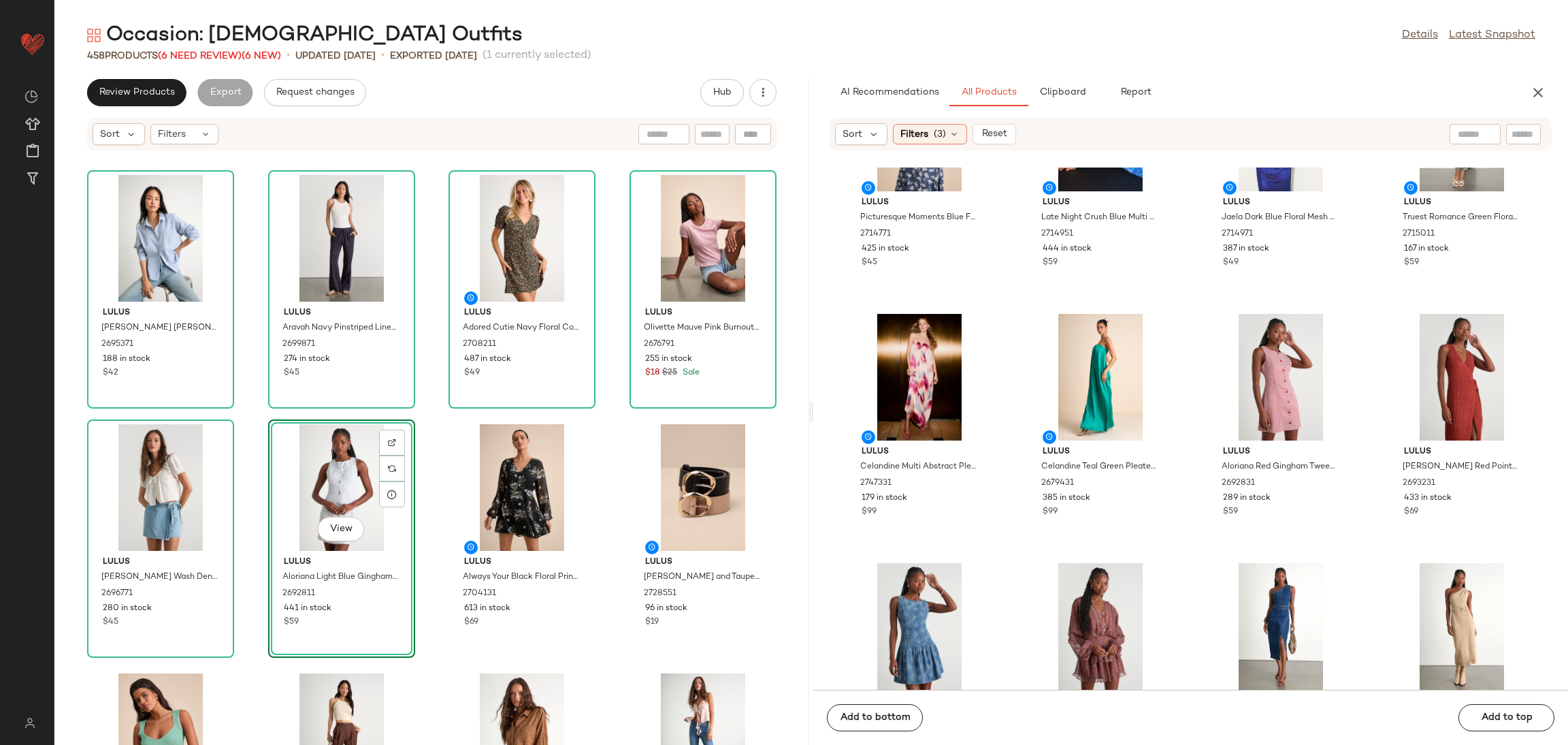
click at [939, 123] on div "Sort Filters (3) Reset" at bounding box center [926, 133] width 181 height 21
click at [928, 136] on div "Filters (3)" at bounding box center [930, 134] width 75 height 21
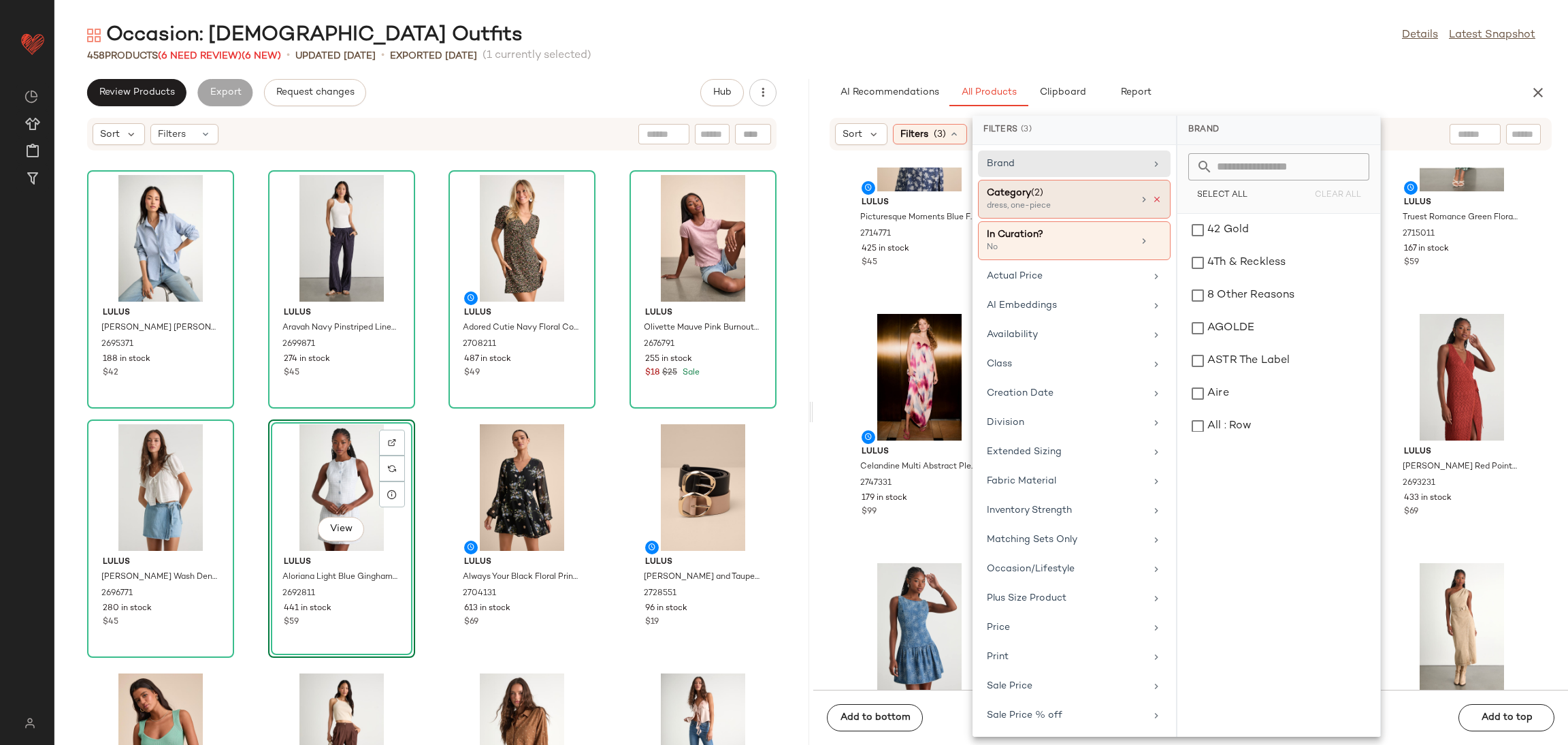
click at [1153, 196] on icon at bounding box center [1157, 200] width 9 height 9
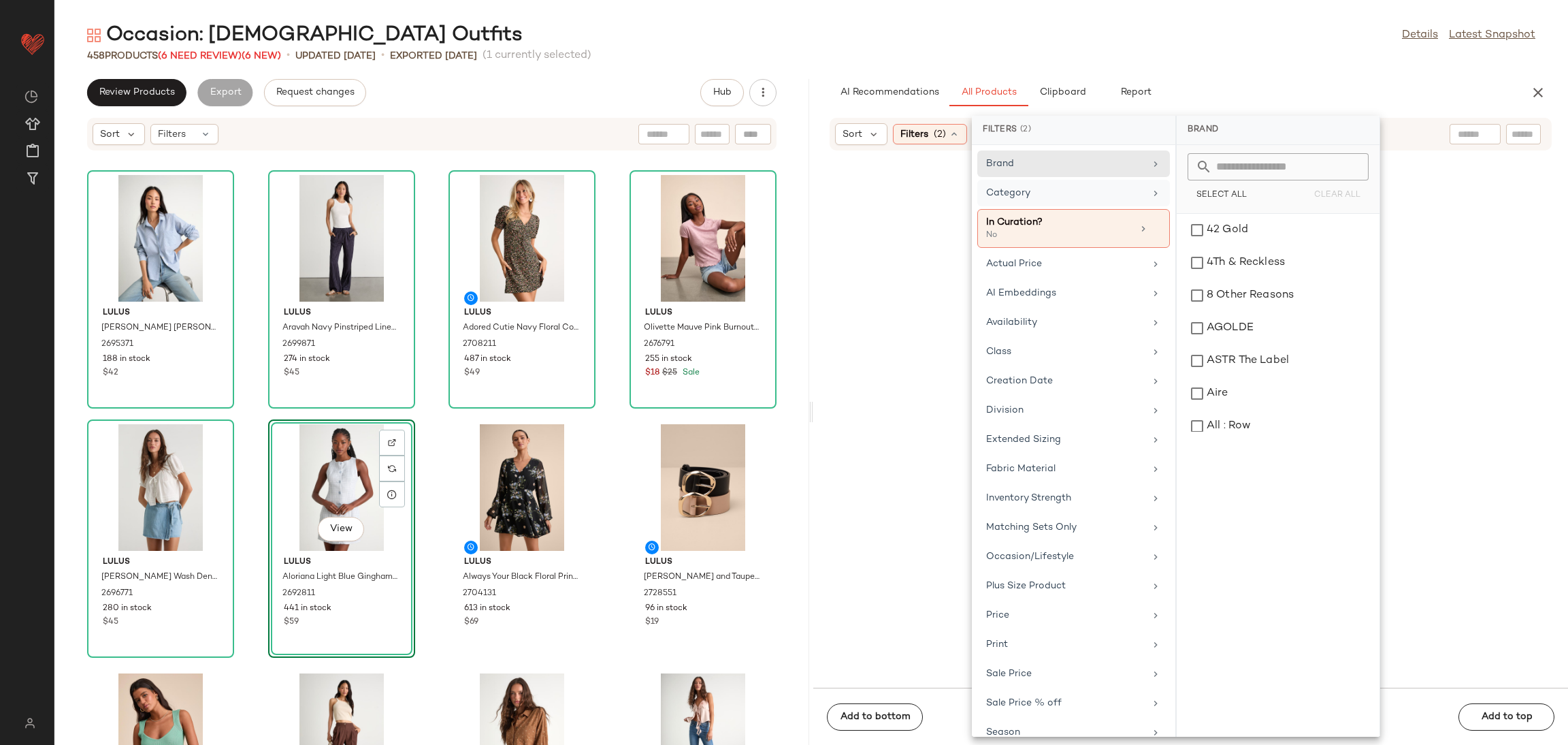
click at [1101, 209] on div "Category" at bounding box center [1073, 228] width 193 height 39
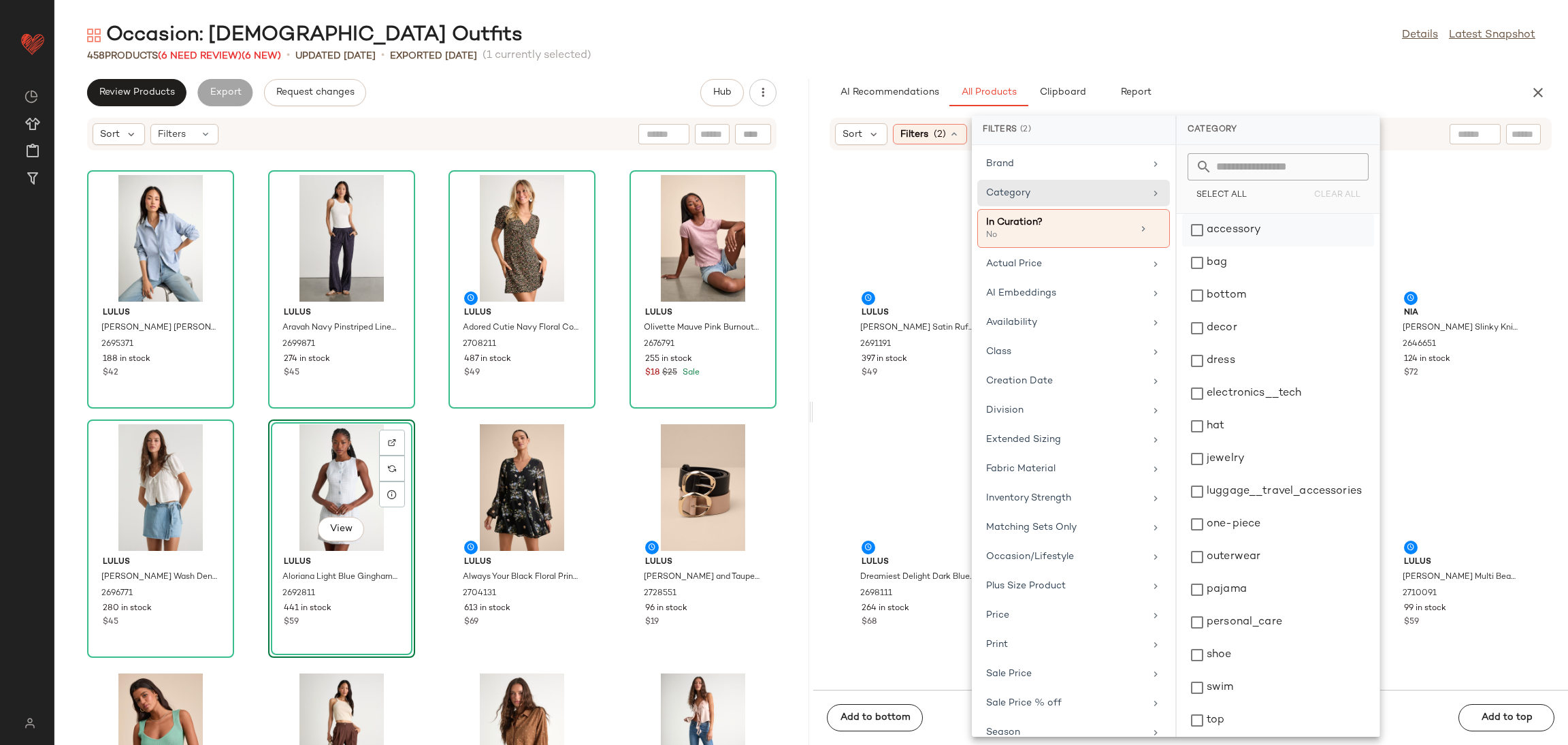
click at [1253, 246] on div "accessory" at bounding box center [1278, 262] width 192 height 33
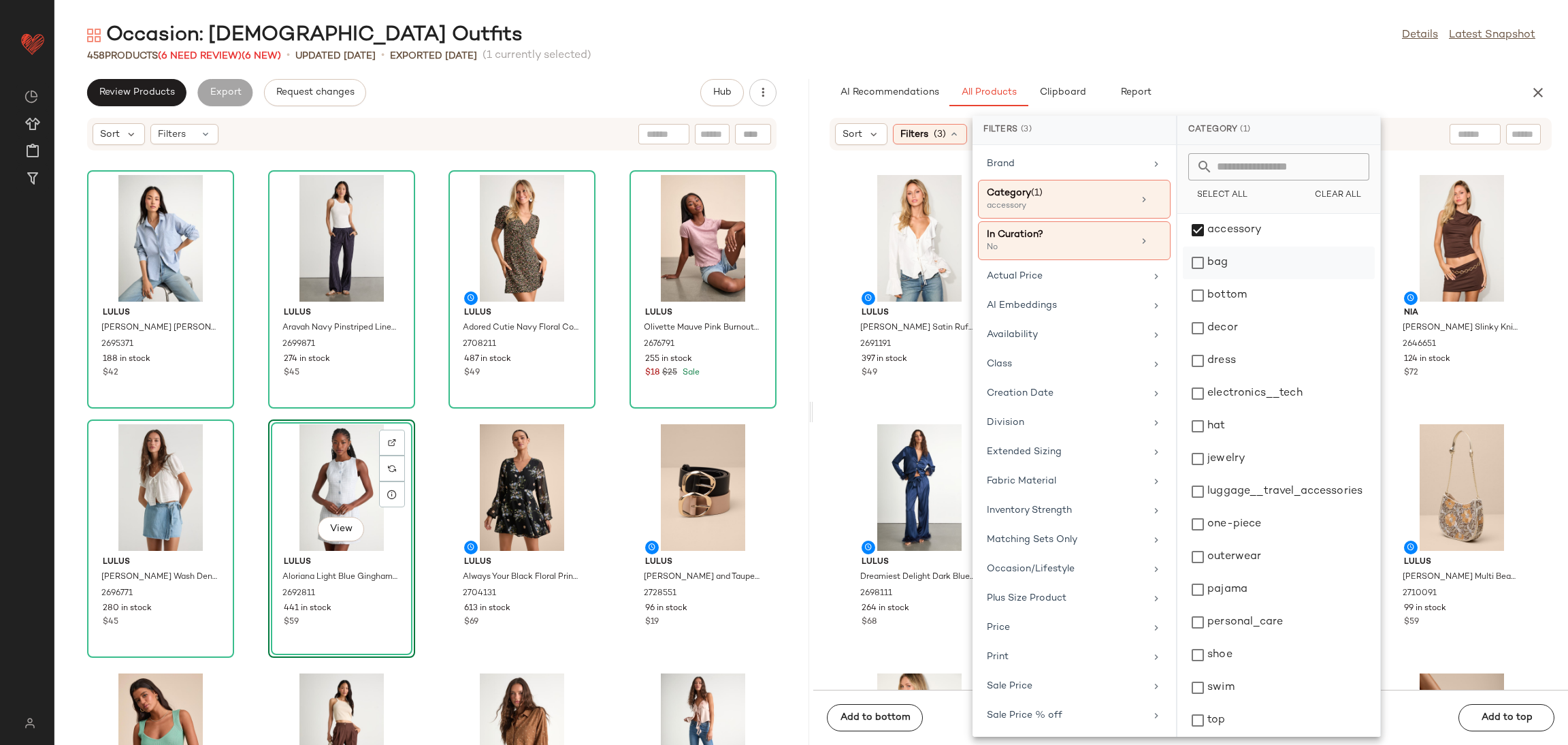
click at [1251, 279] on div "bag" at bounding box center [1279, 295] width 192 height 33
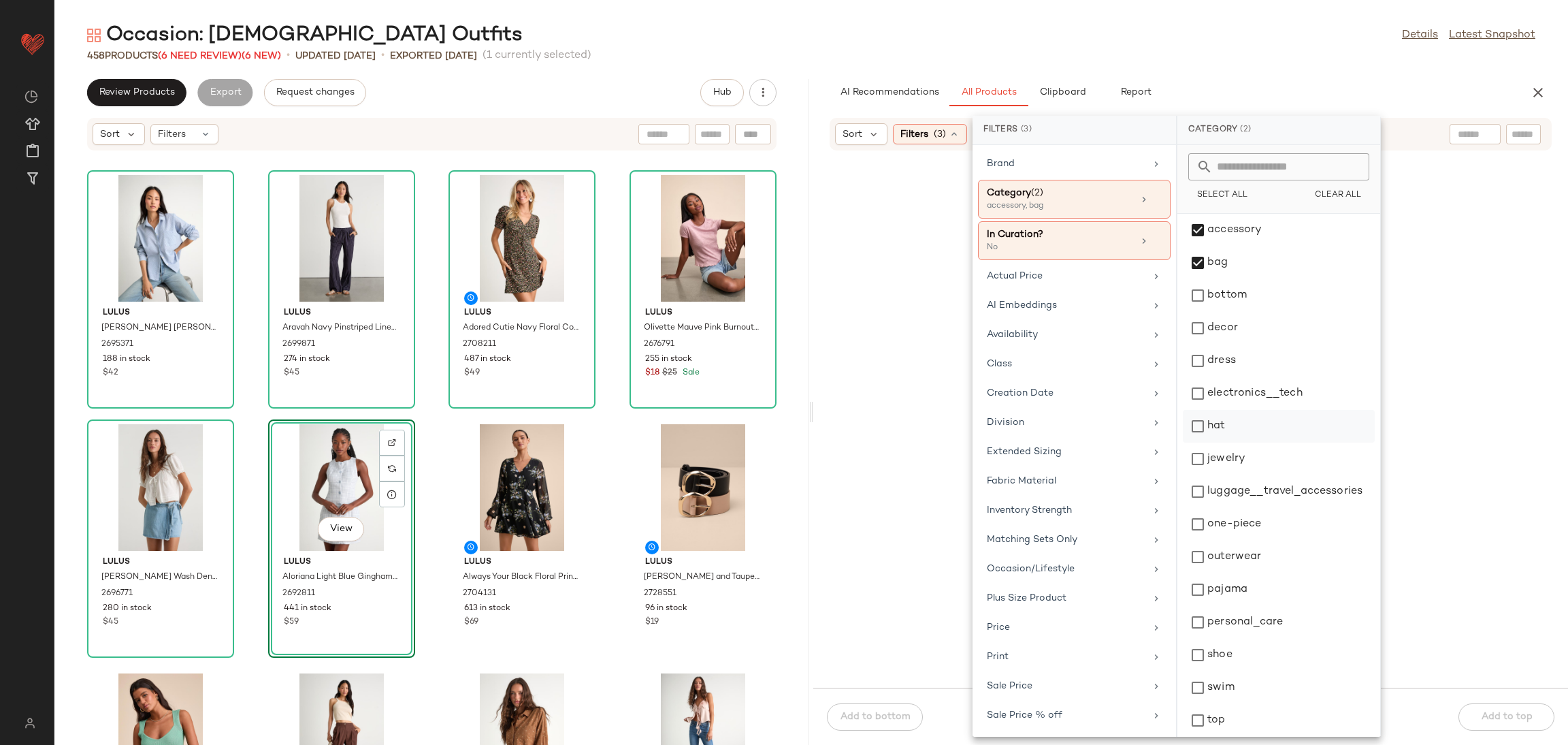
drag, startPoint x: 1217, startPoint y: 425, endPoint x: 1216, endPoint y: 465, distance: 40.0
click at [1216, 443] on div "hat" at bounding box center [1279, 459] width 192 height 33
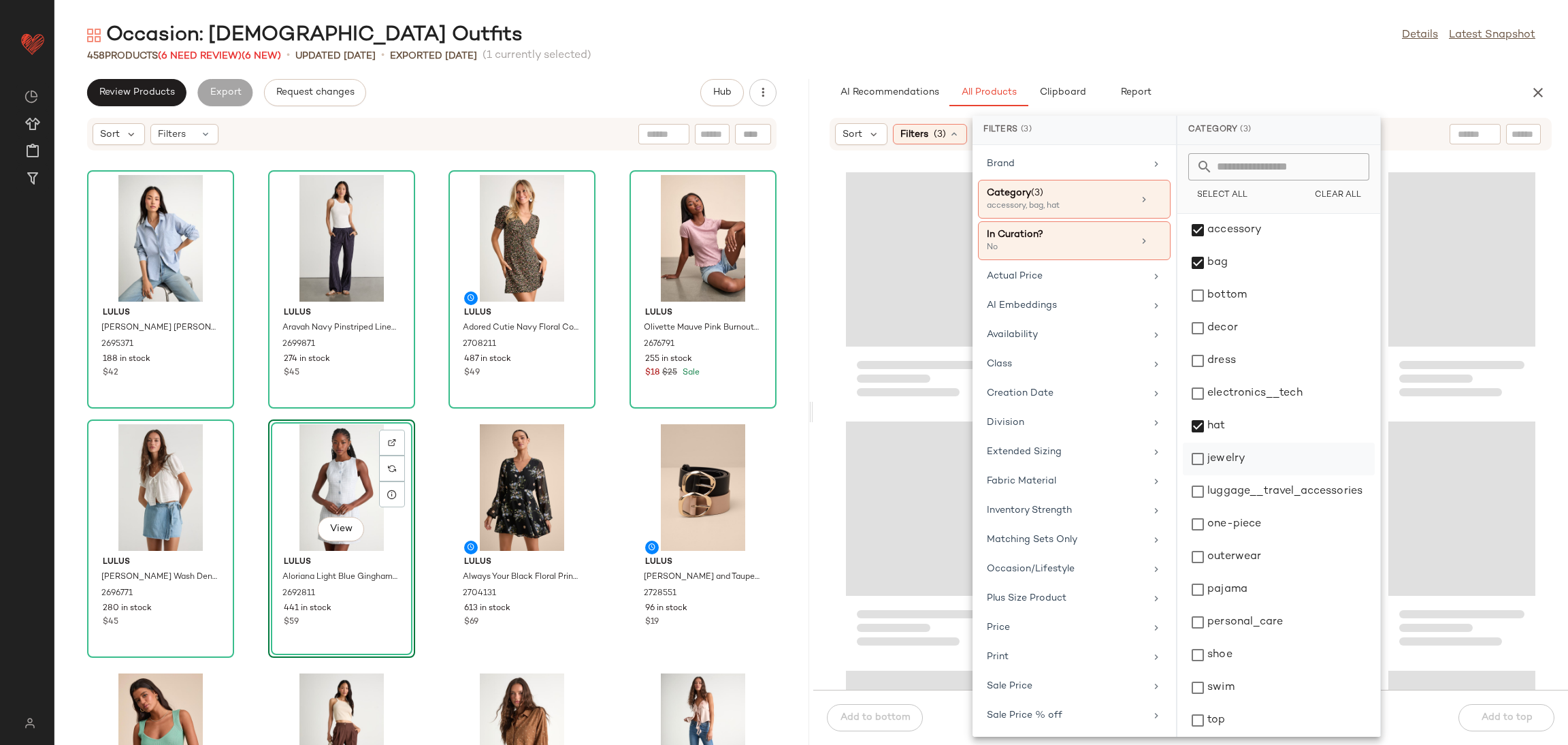
click at [1215, 476] on div "jewelry" at bounding box center [1279, 491] width 192 height 33
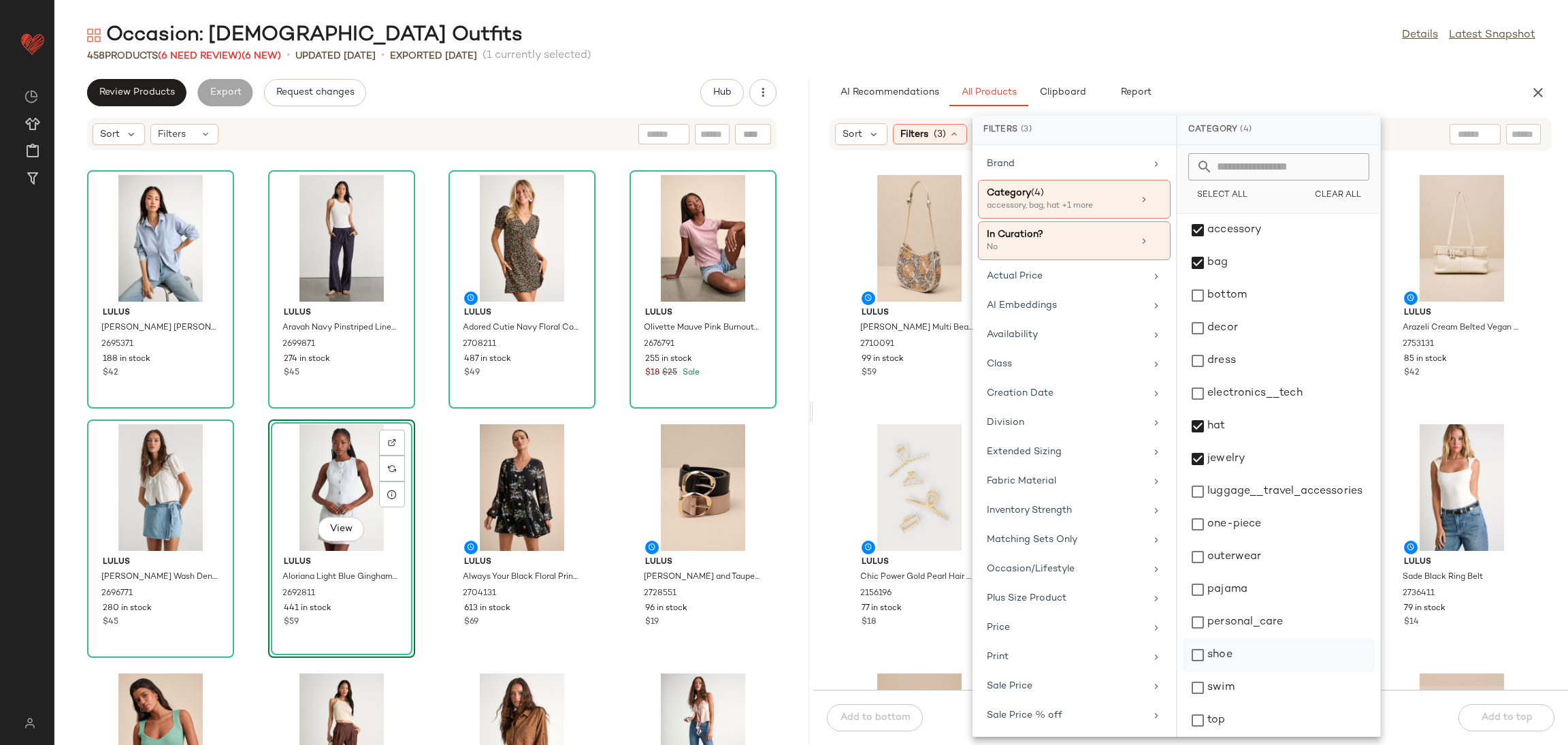
click at [1224, 671] on div "shoe" at bounding box center [1279, 687] width 192 height 33
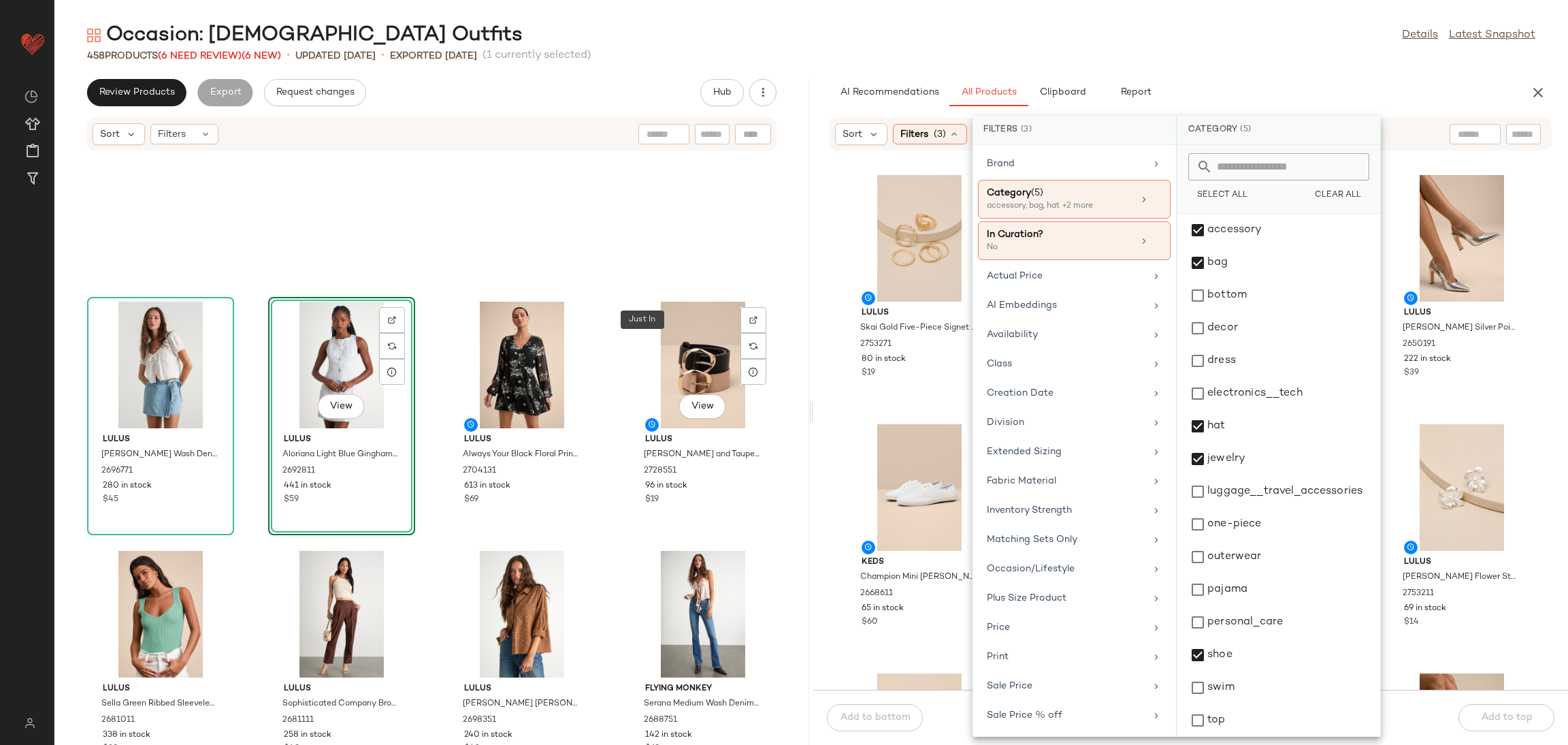
scroll to position [0, 0]
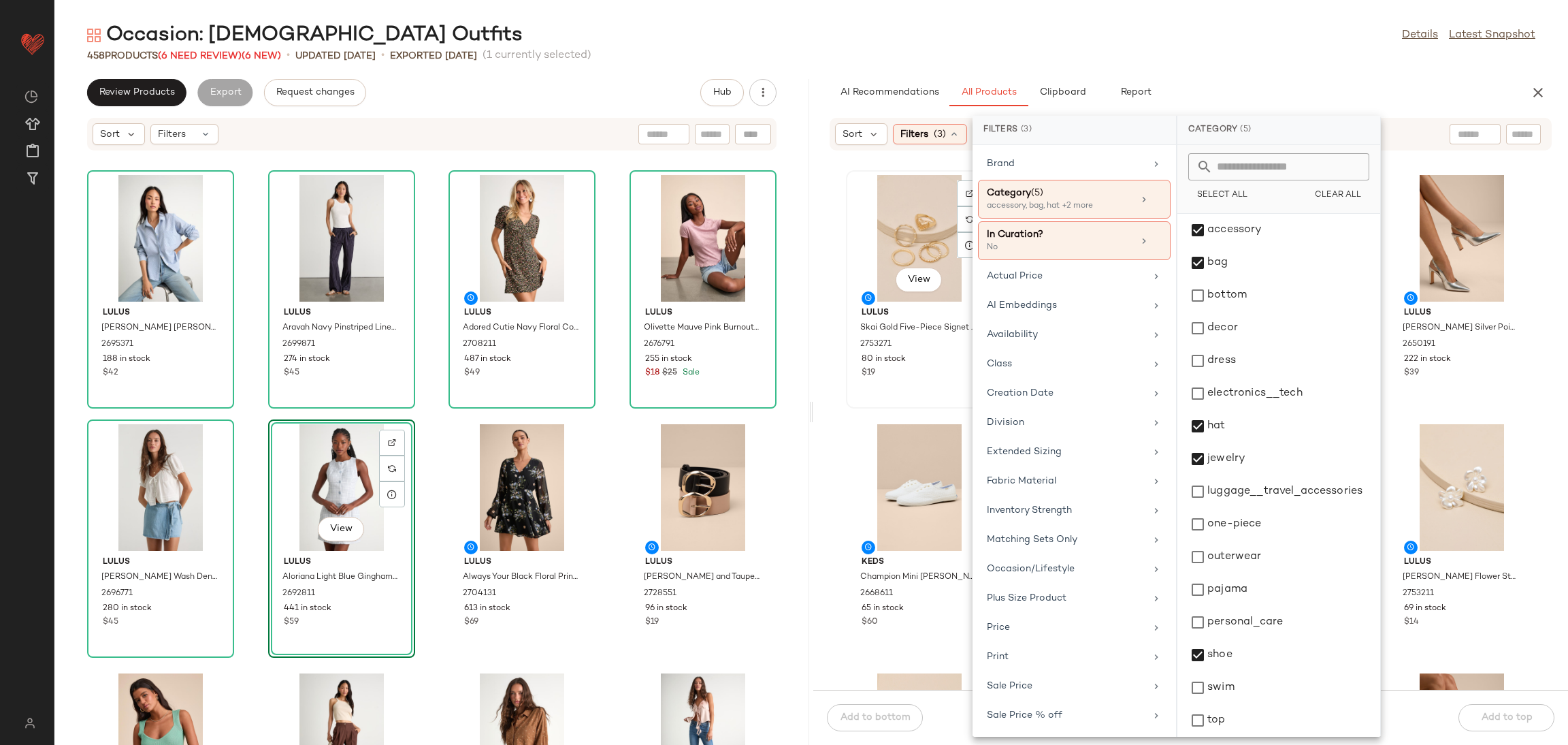
click at [929, 407] on div "View [PERSON_NAME] Skai Gold Five-Piece Signet Ring Set 2753271 80 in stock $19" at bounding box center [919, 289] width 144 height 236
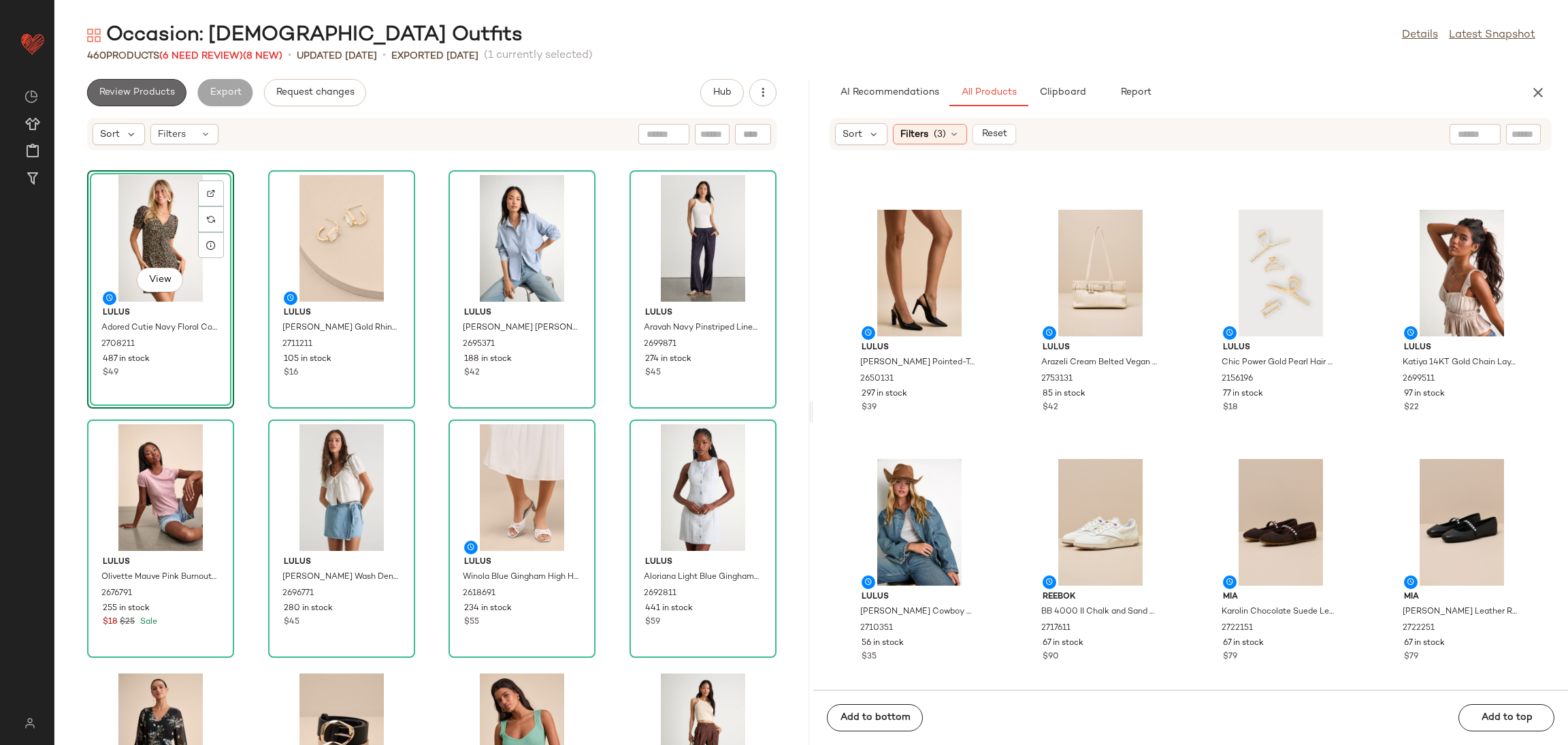
drag, startPoint x: 138, startPoint y: 86, endPoint x: 137, endPoint y: 94, distance: 8.1
click at [138, 94] on button "Review Products" at bounding box center [136, 92] width 100 height 27
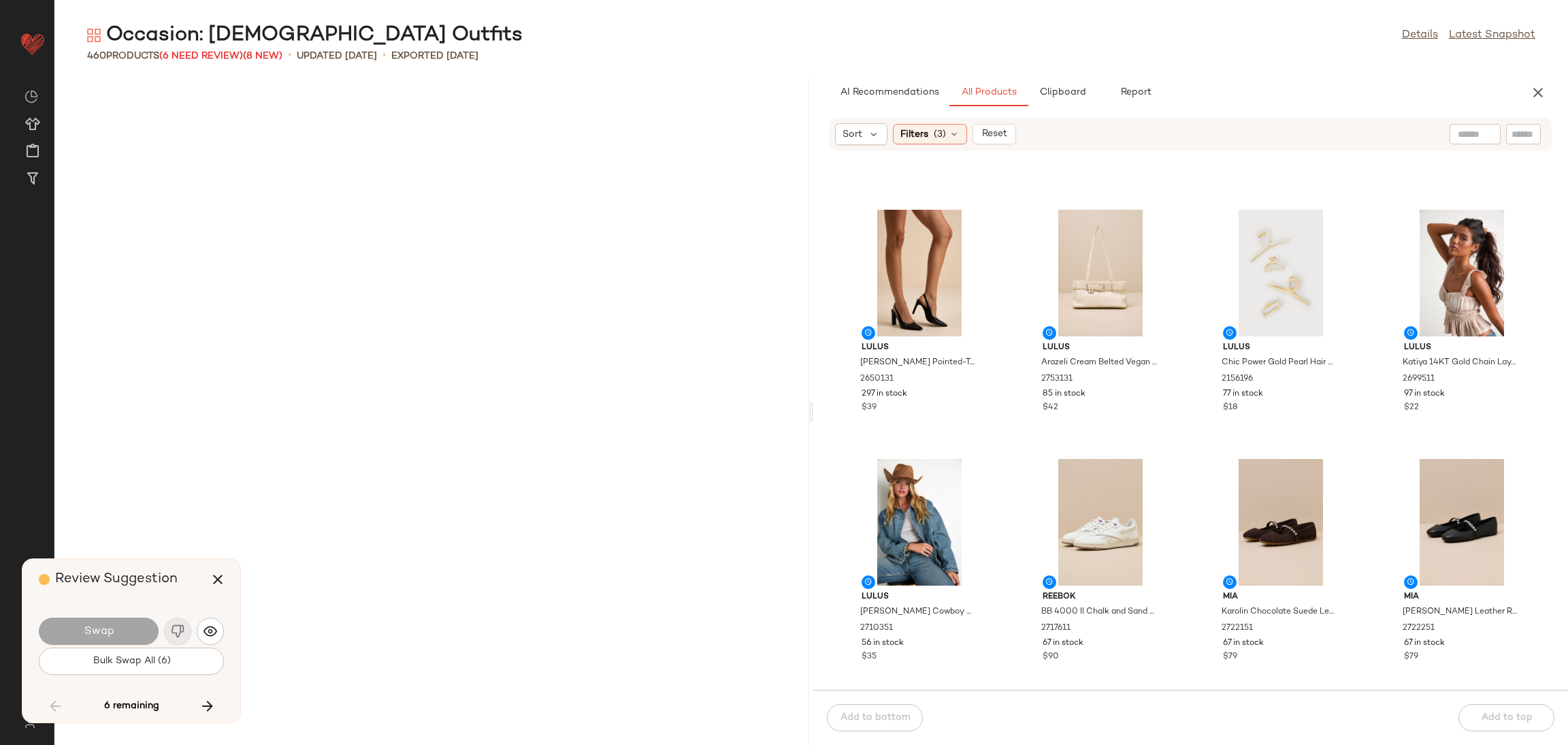
scroll to position [6975, 0]
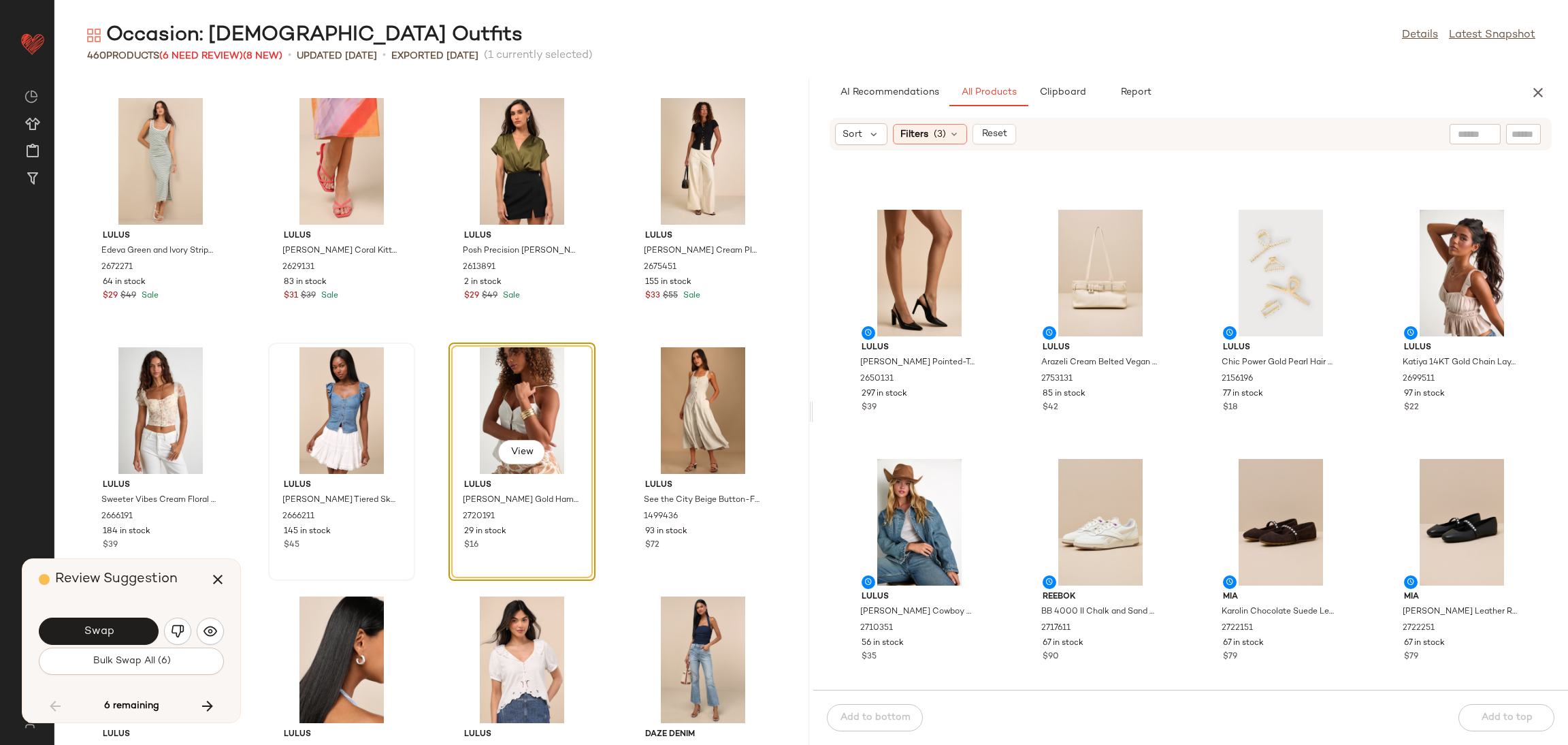
click at [102, 627] on span "Swap" at bounding box center [98, 631] width 31 height 13
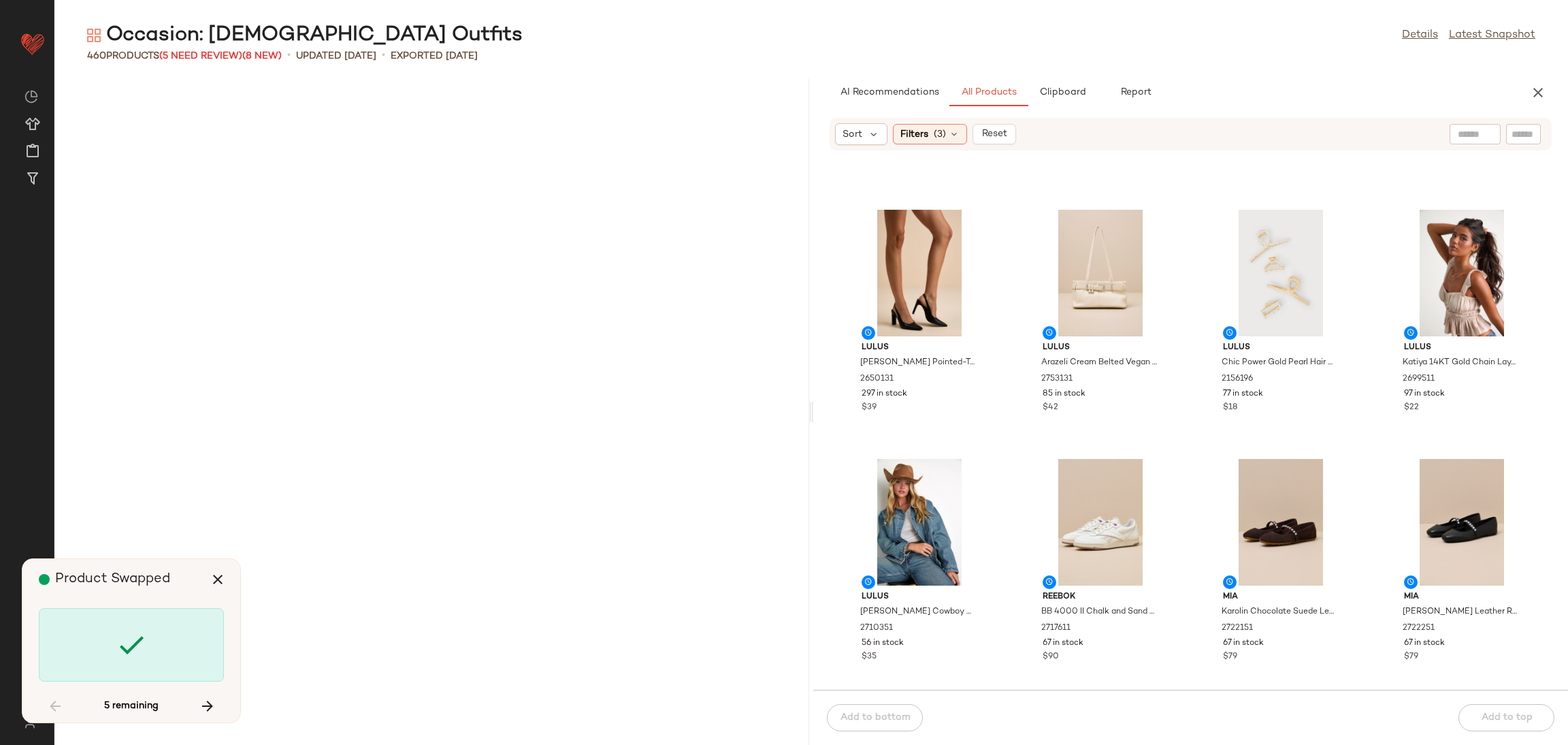
scroll to position [10713, 0]
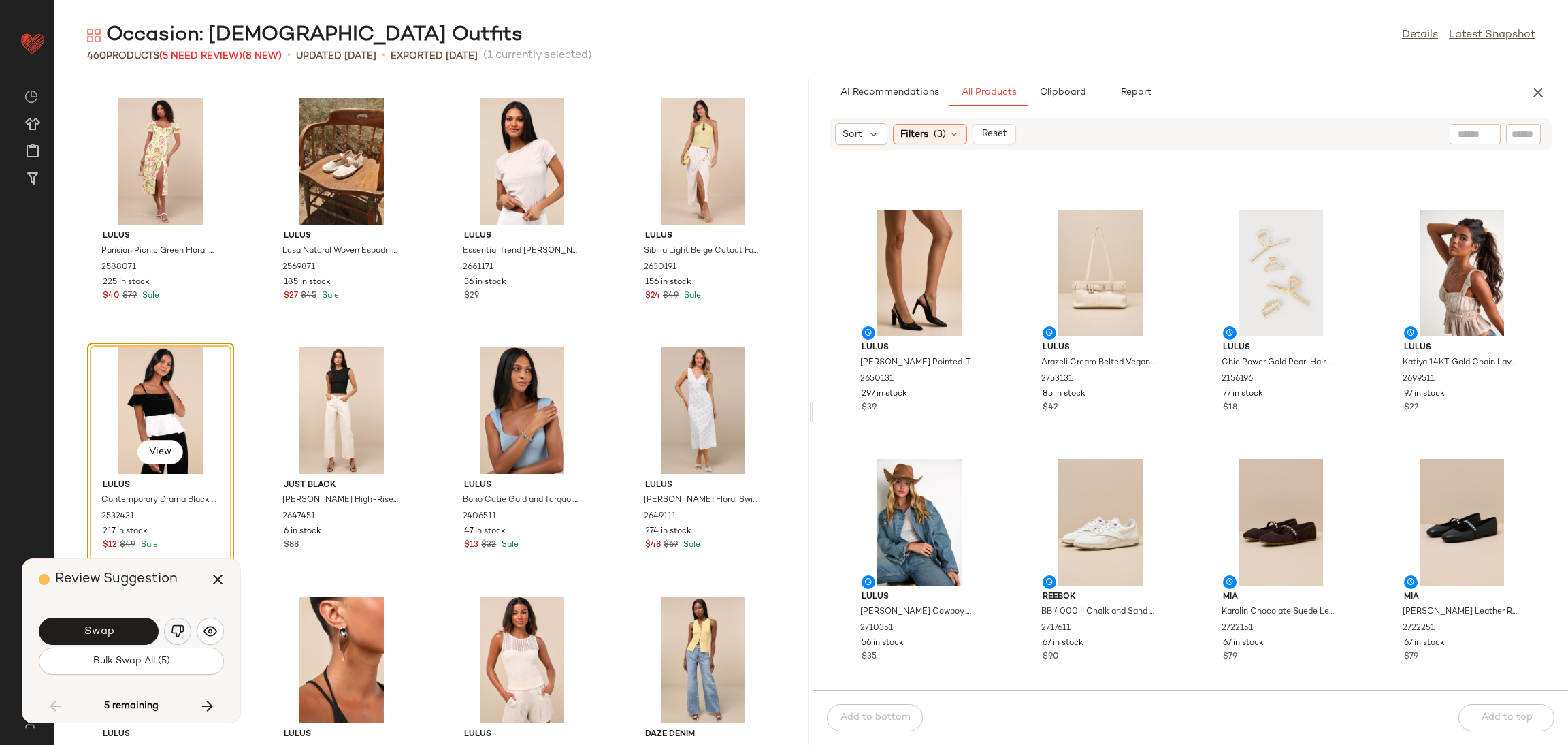
click at [180, 617] on button "button" at bounding box center [177, 630] width 27 height 27
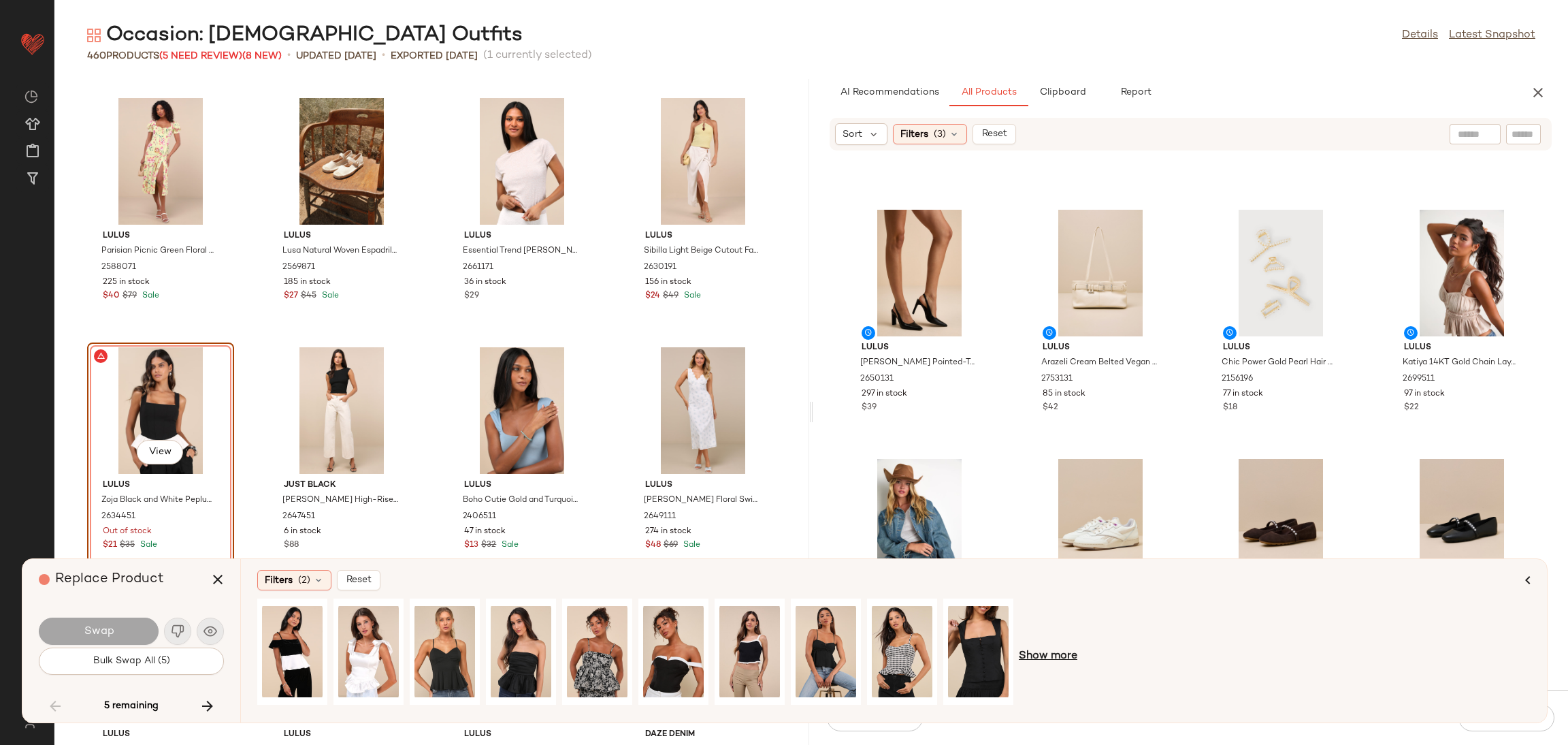
click at [1044, 657] on span "Show more" at bounding box center [1048, 656] width 59 height 17
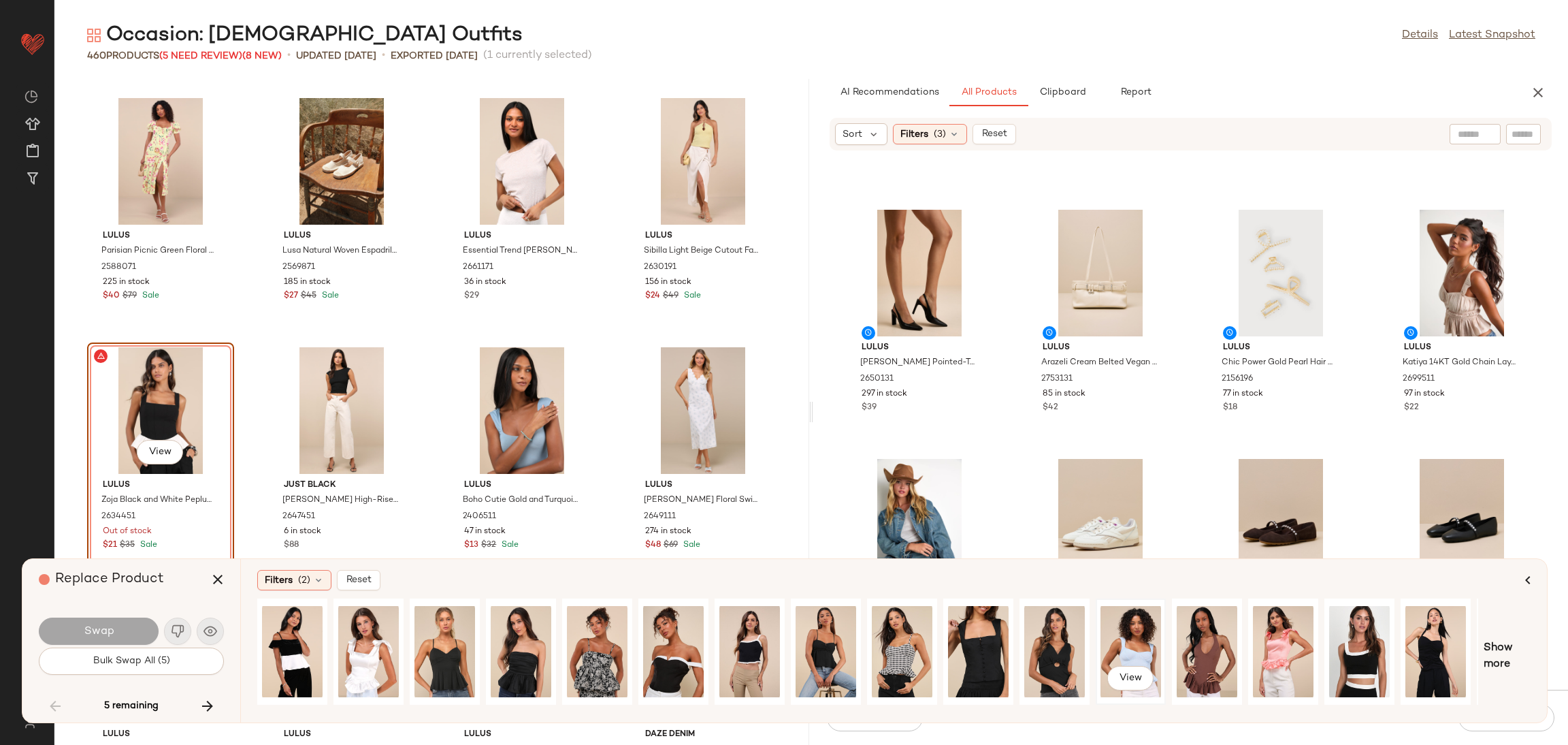
click at [1117, 646] on div "View" at bounding box center [1130, 652] width 61 height 97
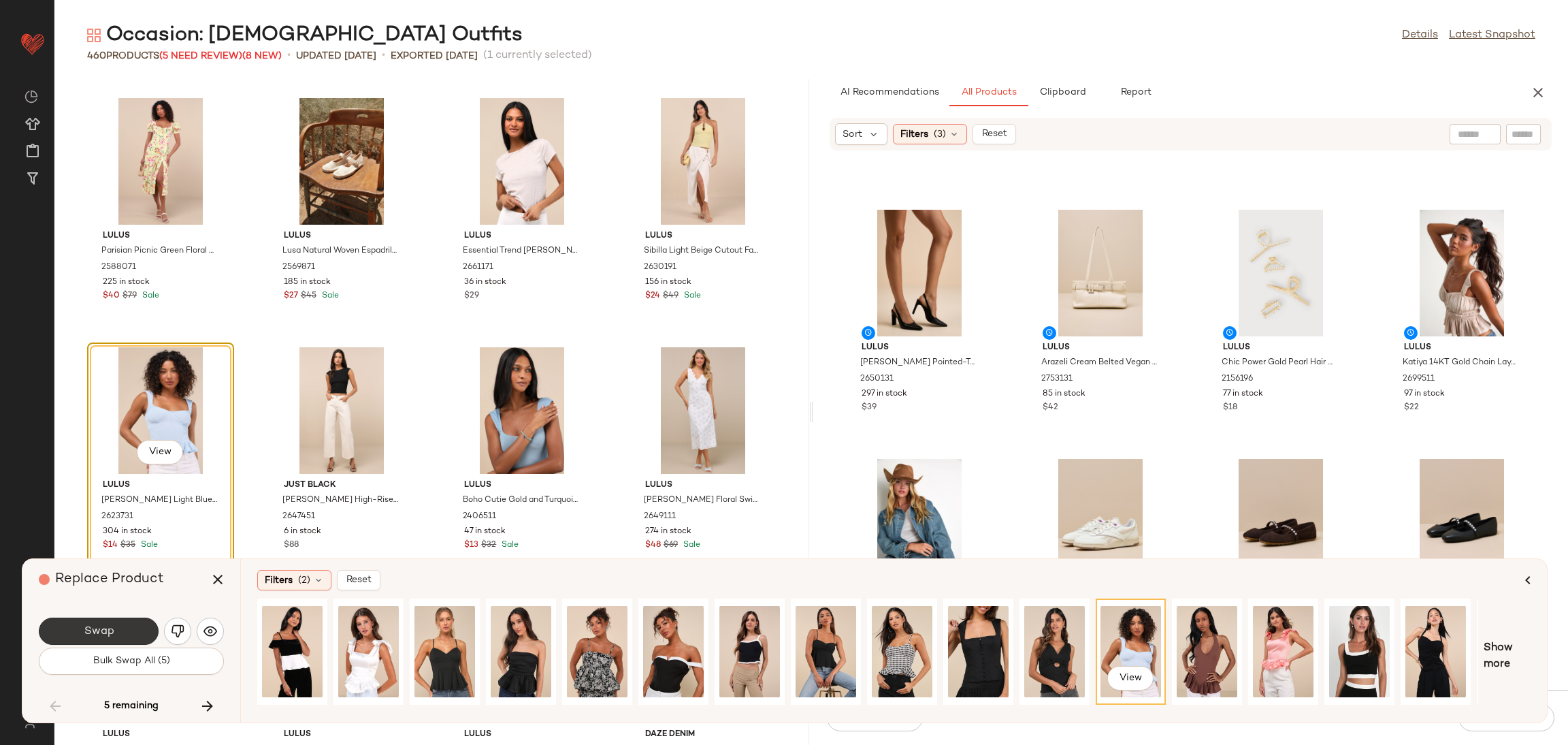
click at [52, 627] on button "Swap" at bounding box center [99, 630] width 119 height 27
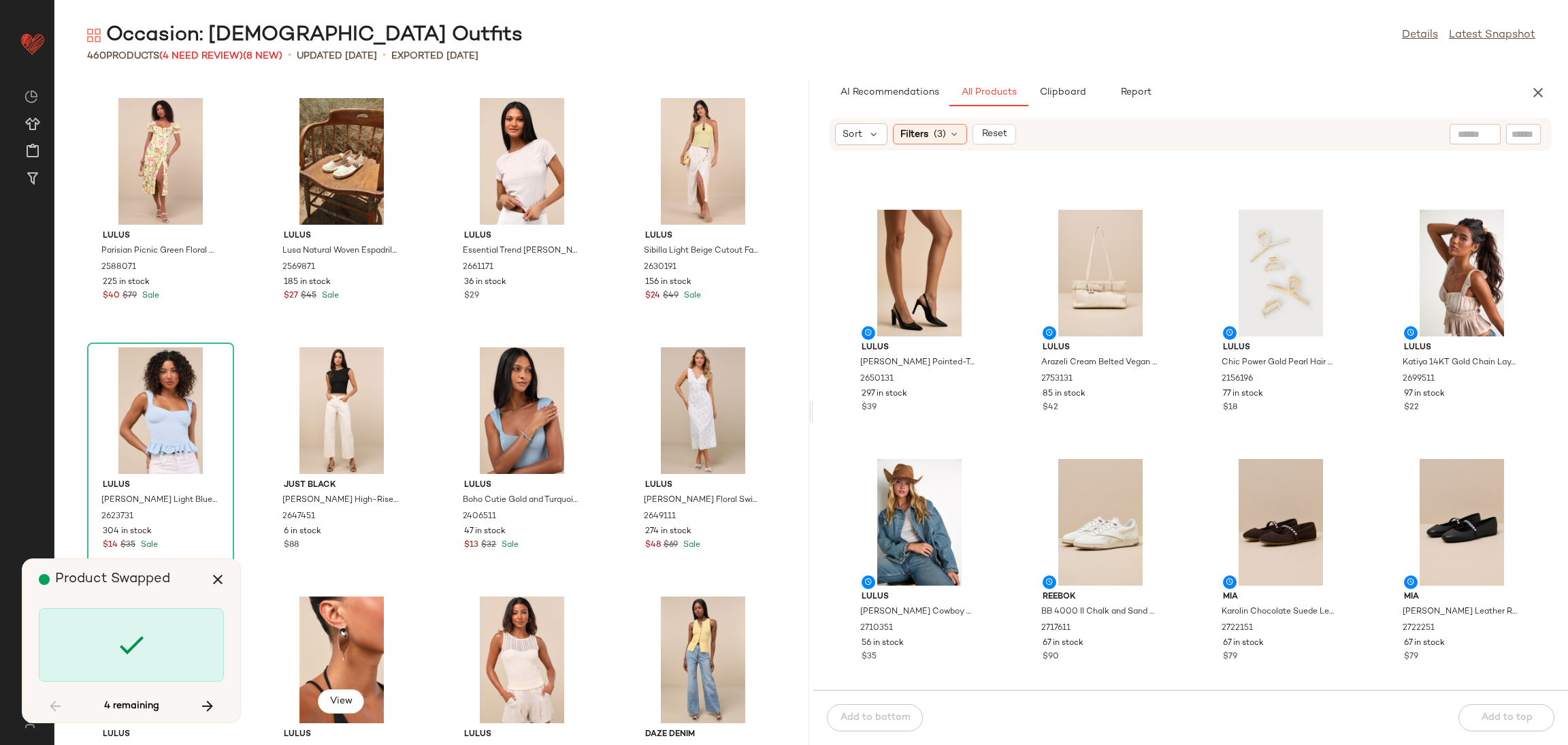
scroll to position [11958, 0]
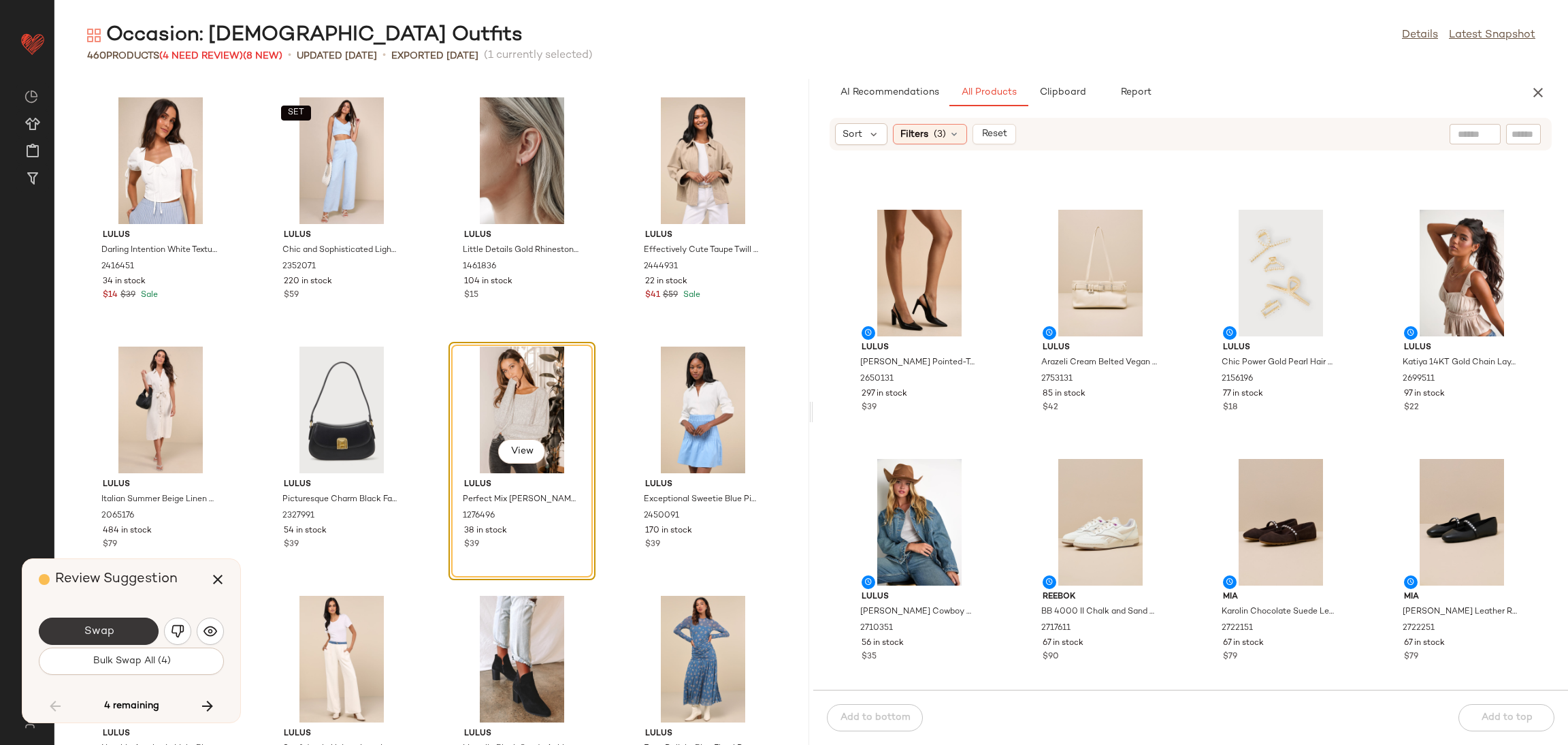
click at [130, 625] on button "Swap" at bounding box center [99, 630] width 119 height 27
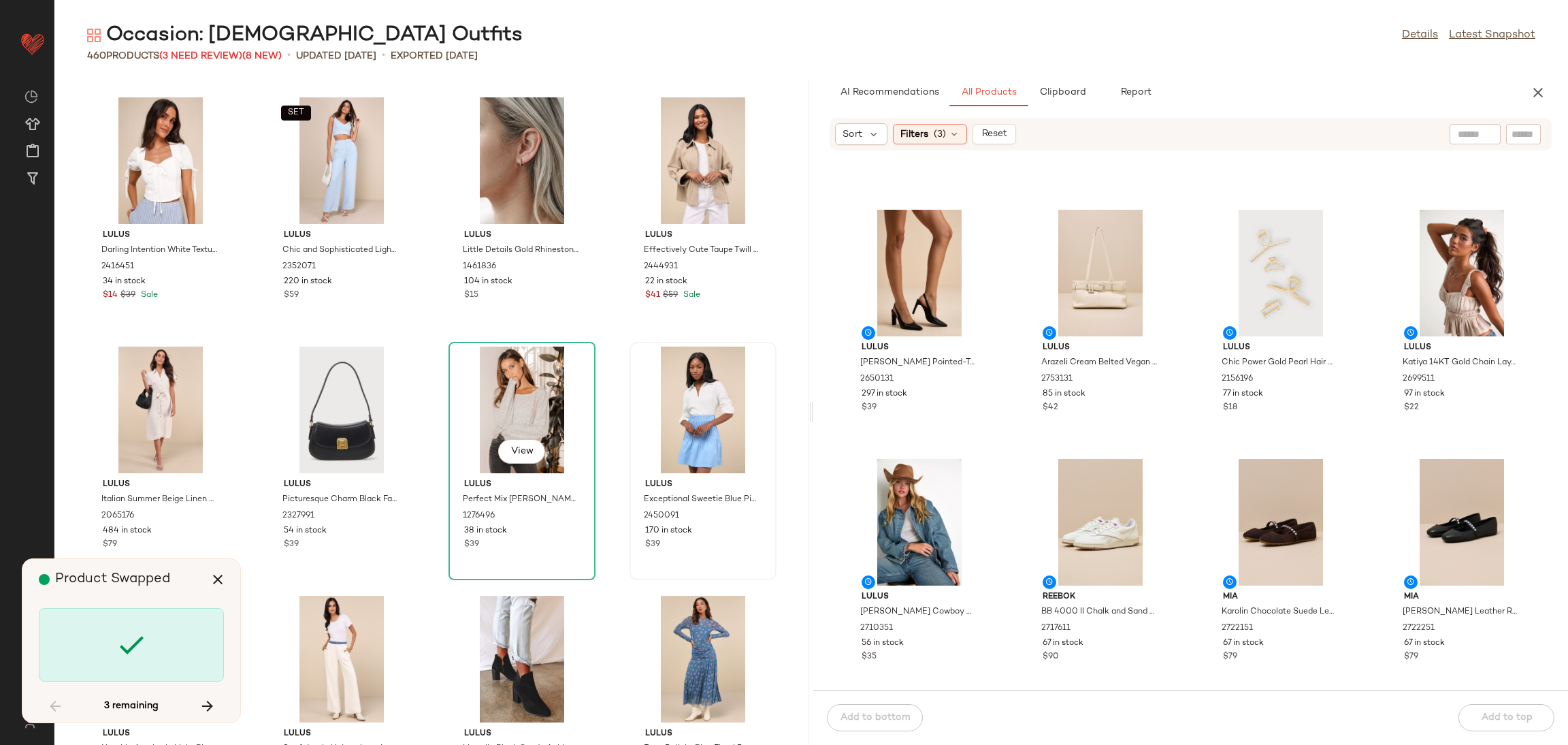
scroll to position [14449, 0]
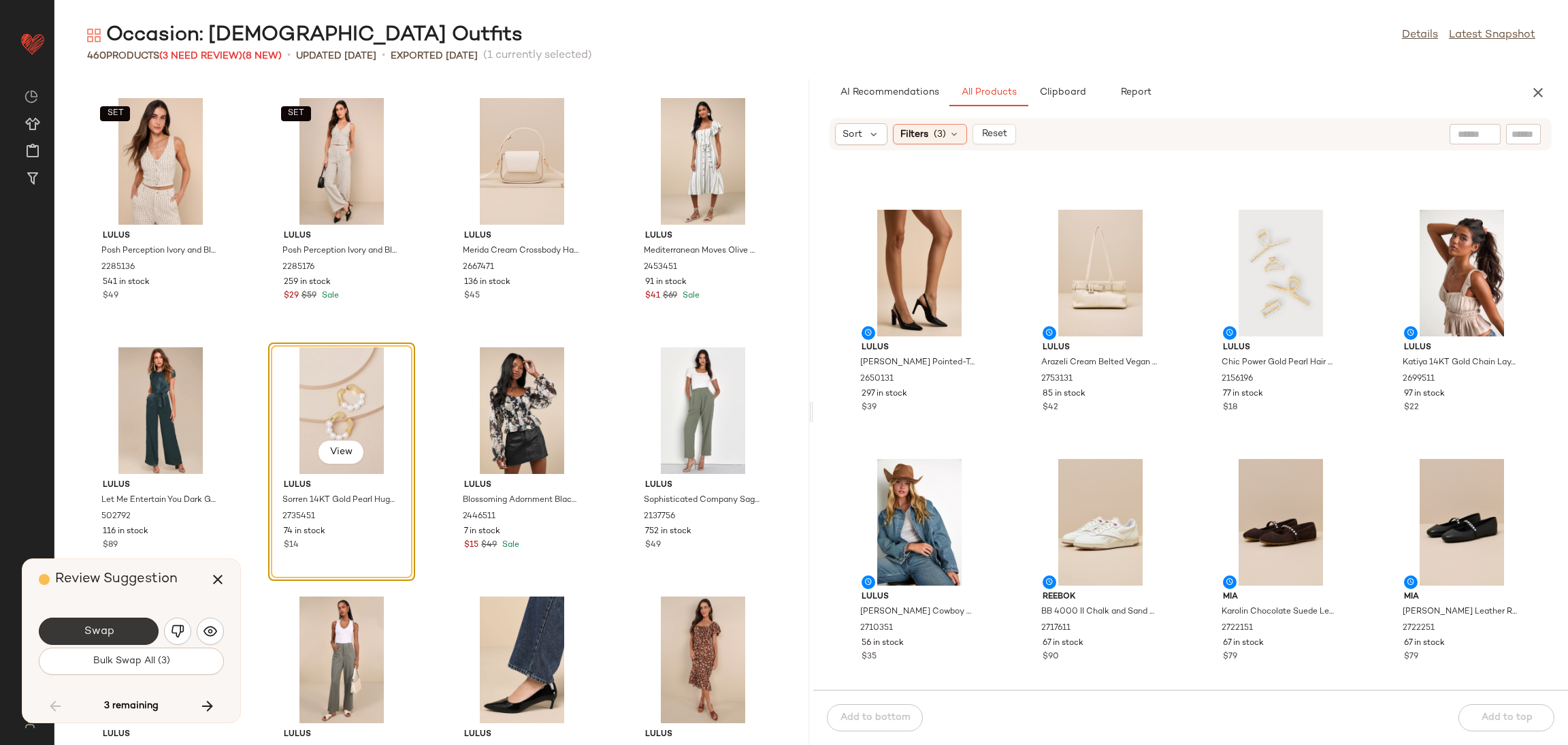
click at [121, 621] on button "Swap" at bounding box center [99, 630] width 119 height 27
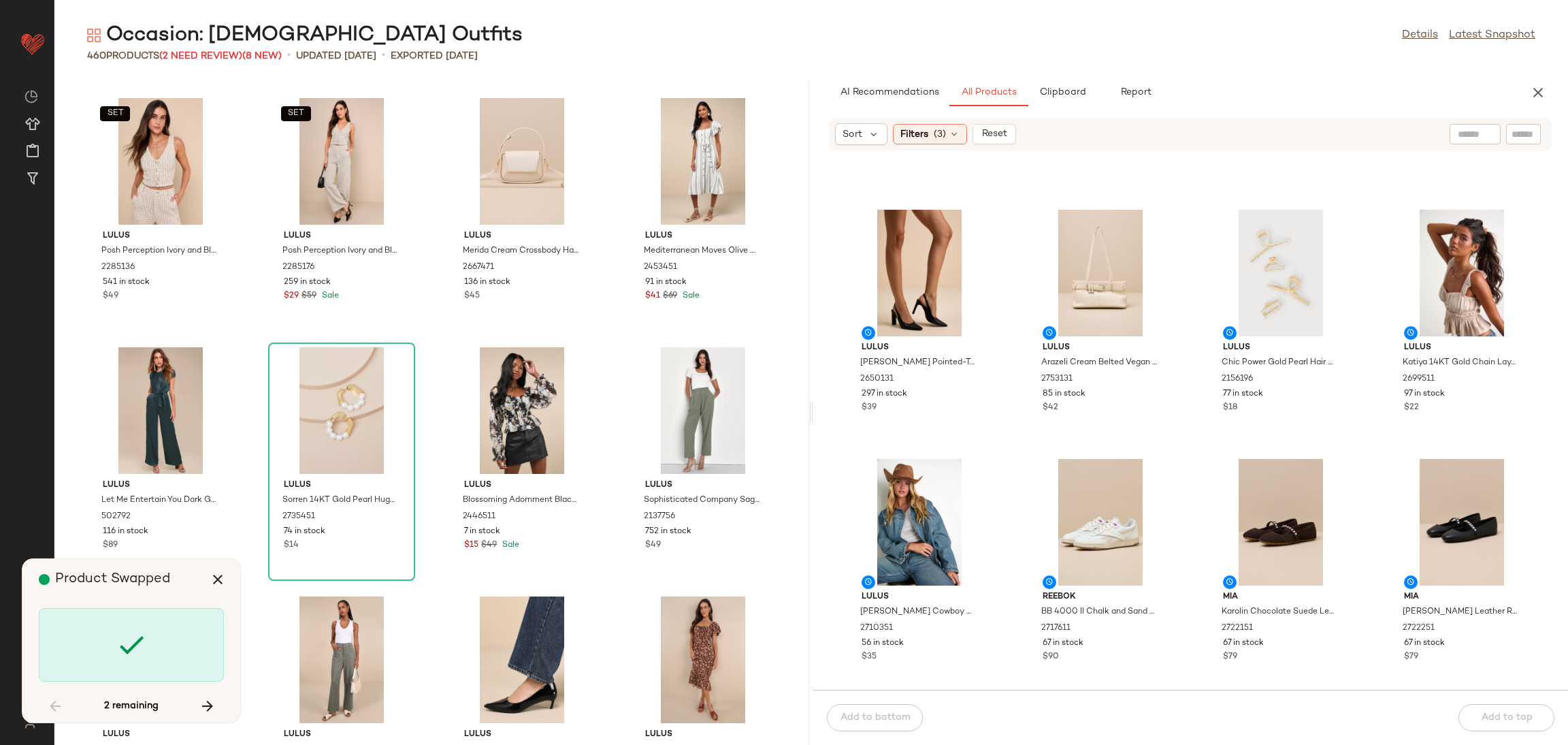
scroll to position [18436, 0]
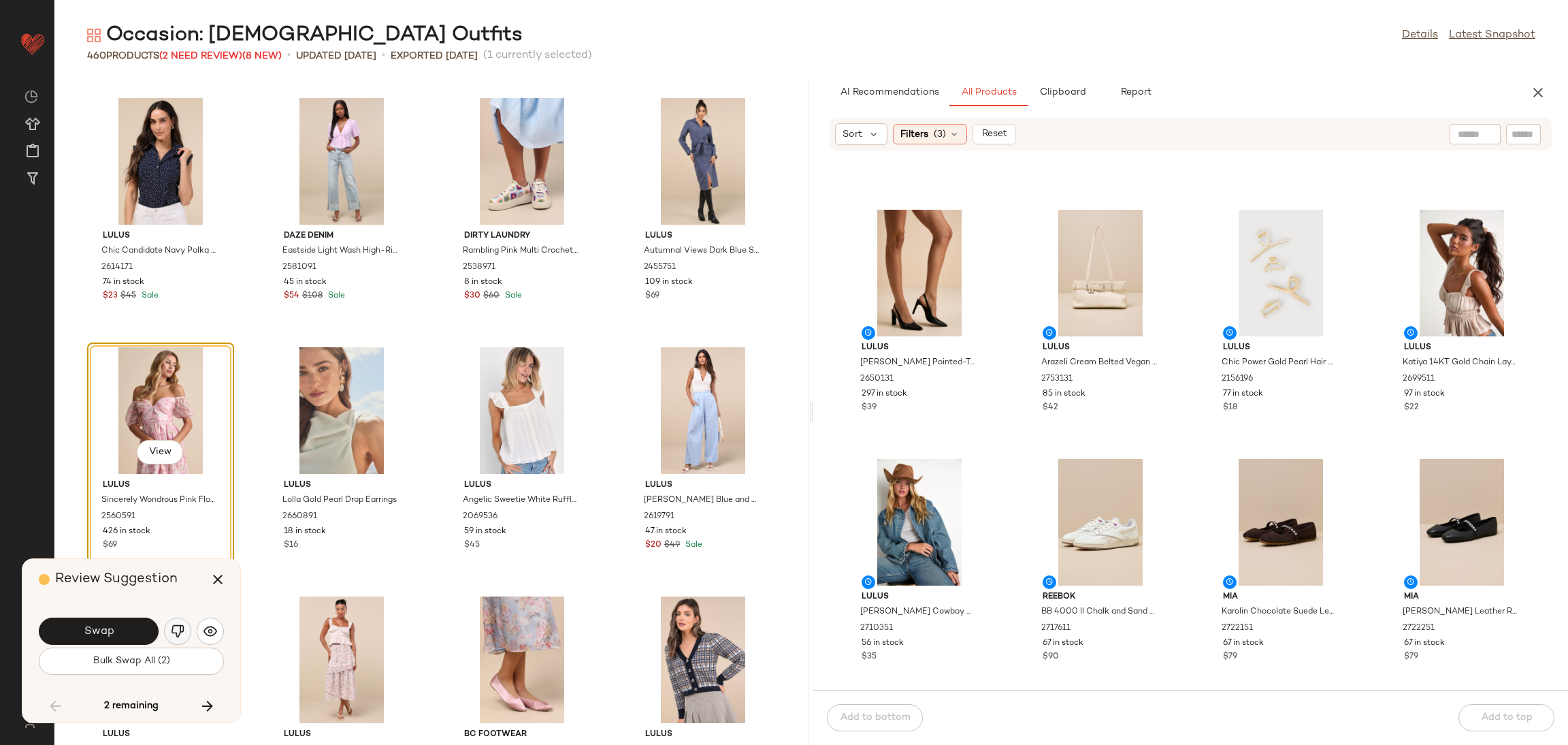
click at [172, 631] on img "button" at bounding box center [177, 630] width 14 height 14
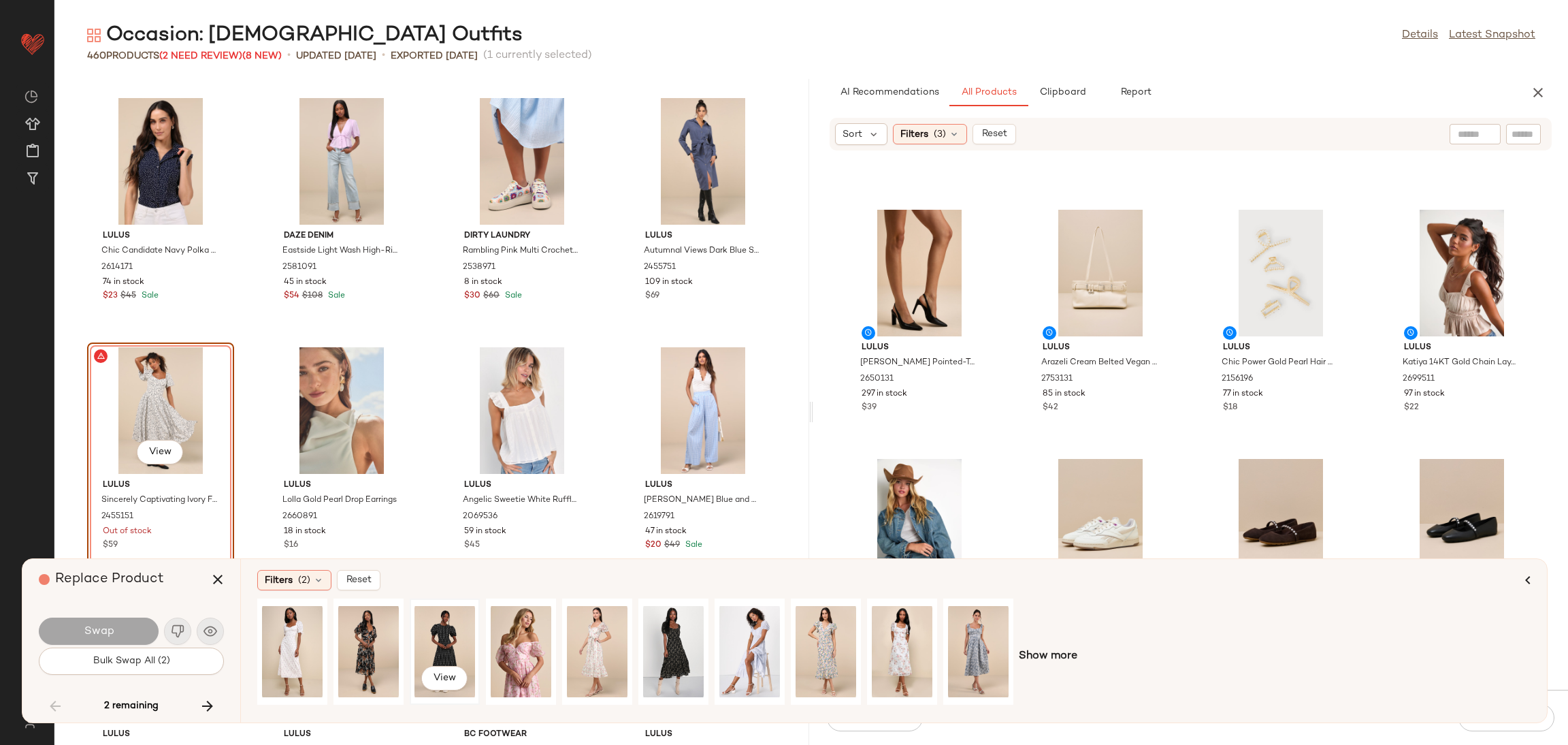
click at [433, 630] on div "View" at bounding box center [445, 652] width 61 height 97
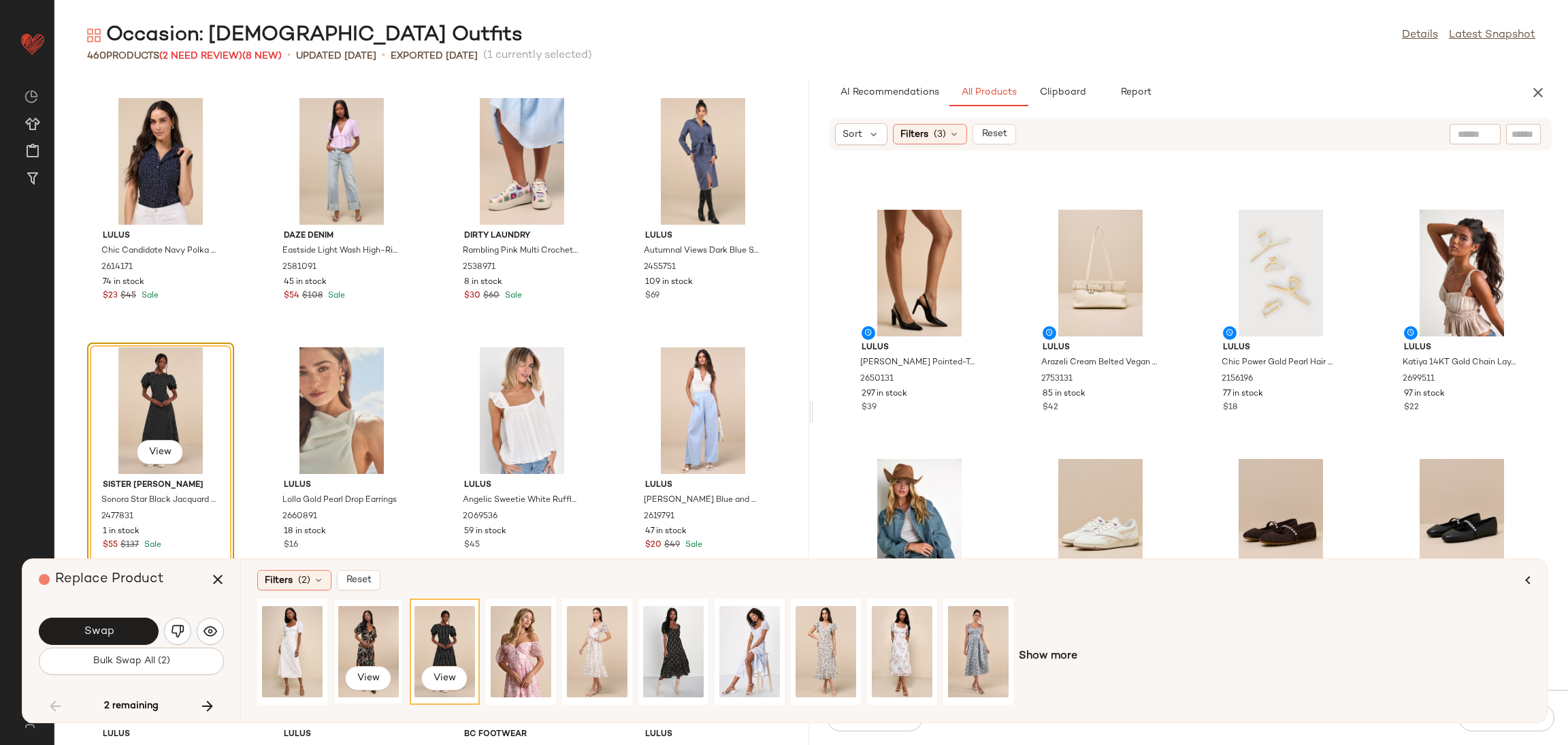
click at [375, 635] on div "View" at bounding box center [368, 652] width 61 height 97
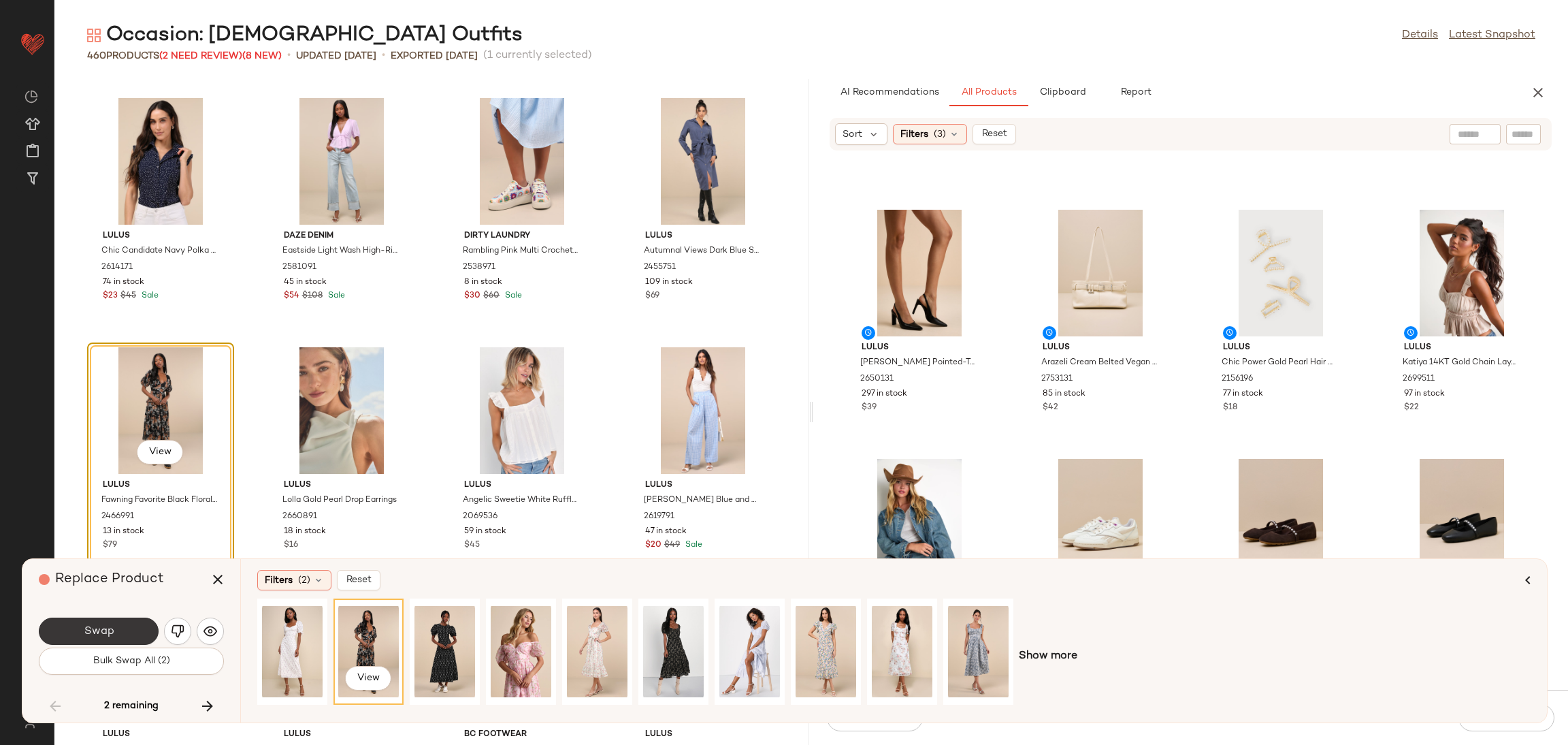
click at [72, 627] on button "Swap" at bounding box center [99, 630] width 119 height 27
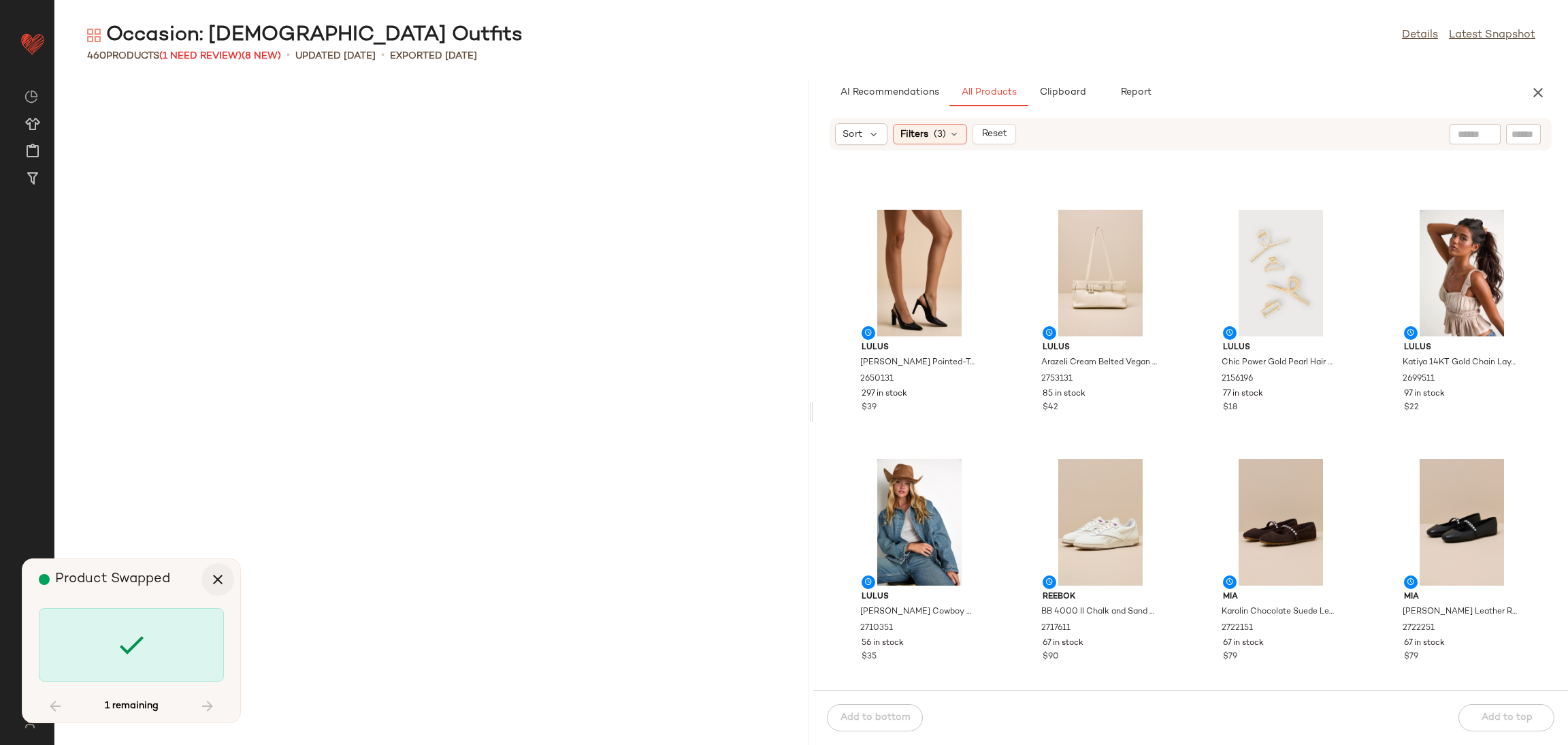
scroll to position [19432, 0]
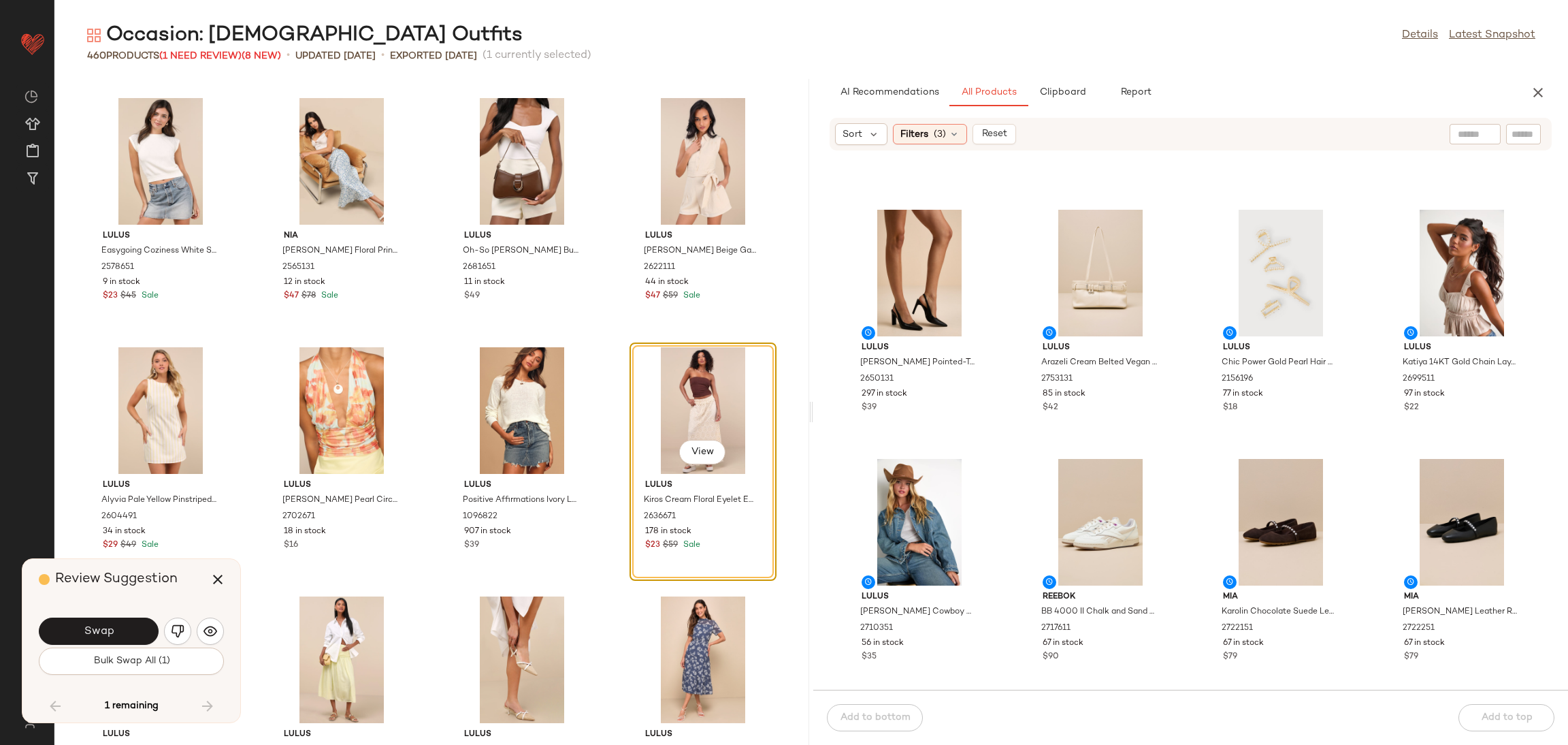
click at [71, 631] on button "Swap" at bounding box center [99, 630] width 119 height 27
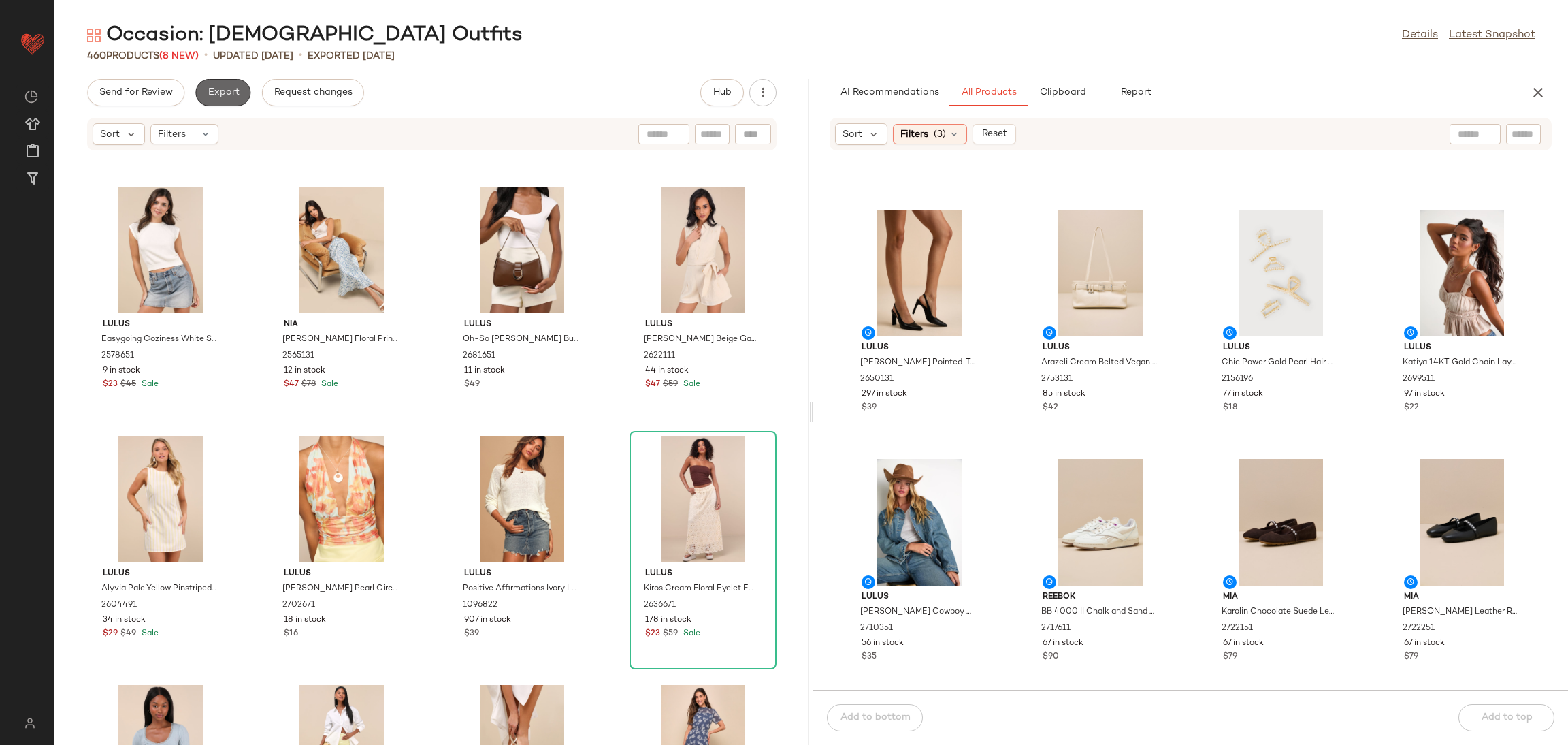
click at [229, 87] on span "Export" at bounding box center [223, 92] width 32 height 11
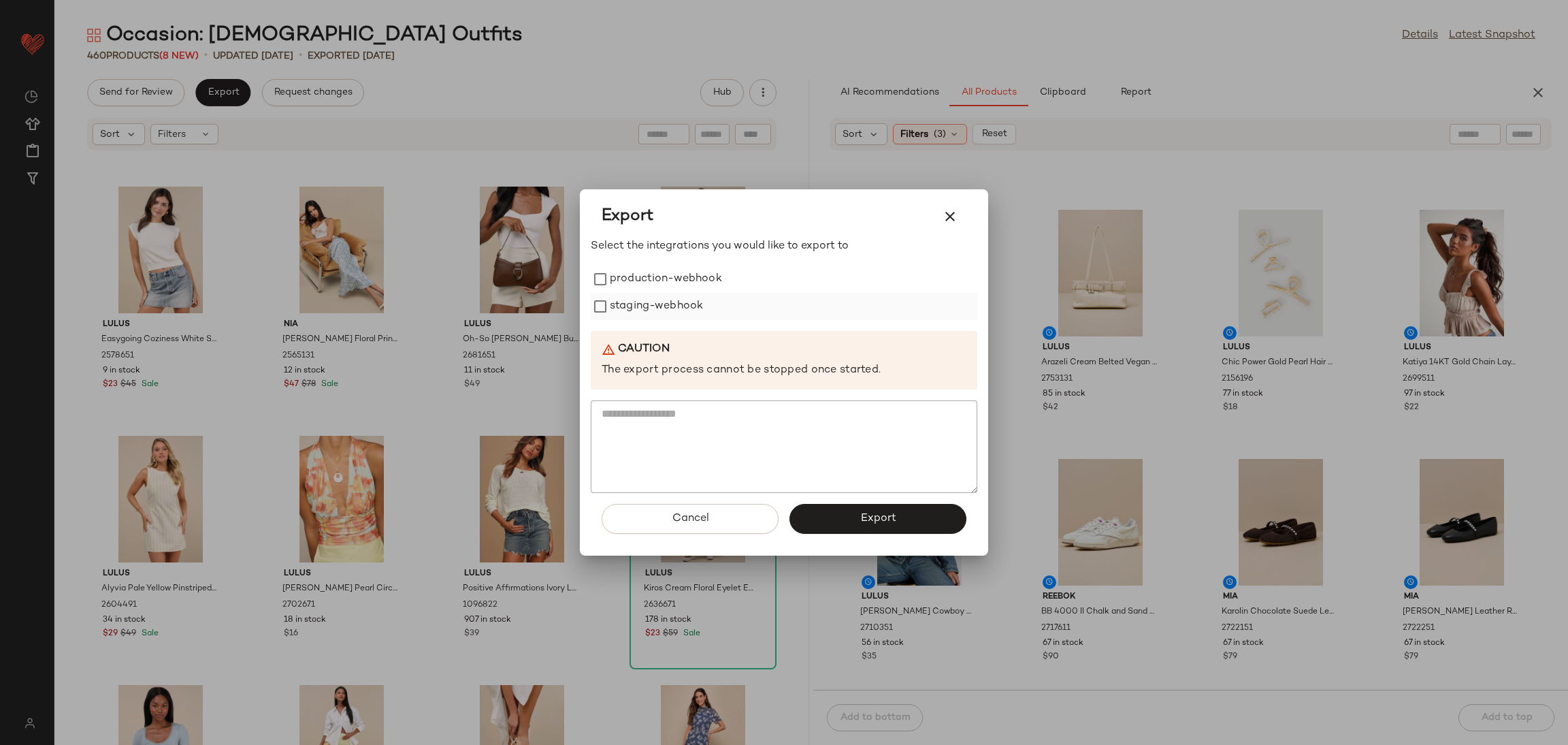
click at [721, 294] on div "staging-webhook" at bounding box center [784, 306] width 387 height 27
click at [702, 285] on label "production-webhook" at bounding box center [666, 279] width 112 height 27
drag, startPoint x: 669, startPoint y: 314, endPoint x: 767, endPoint y: 390, distance: 124.0
click at [670, 314] on label "staging-webhook" at bounding box center [656, 306] width 93 height 27
click at [845, 524] on button "Export" at bounding box center [878, 518] width 177 height 30
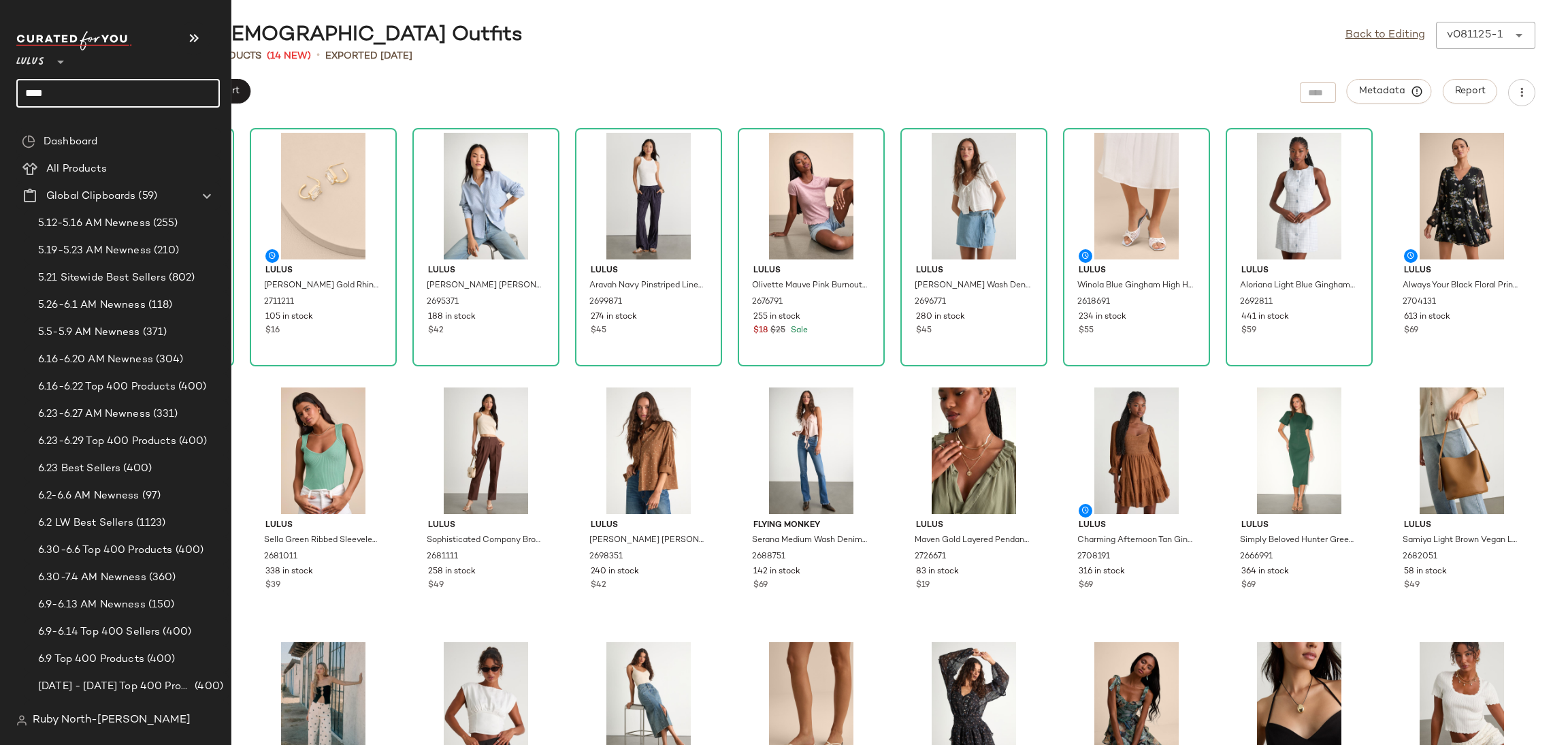
drag, startPoint x: 75, startPoint y: 93, endPoint x: 2, endPoint y: 97, distance: 73.1
click at [2, 97] on nav "Lulus ** **** Dashboard All Products Global Clipboards (59) 5.12-5.16 AM Newnes…" at bounding box center [116, 372] width 231 height 745
type input "*****"
click at [57, 122] on div "Occasion: Netwo rking Events" at bounding box center [118, 132] width 203 height 28
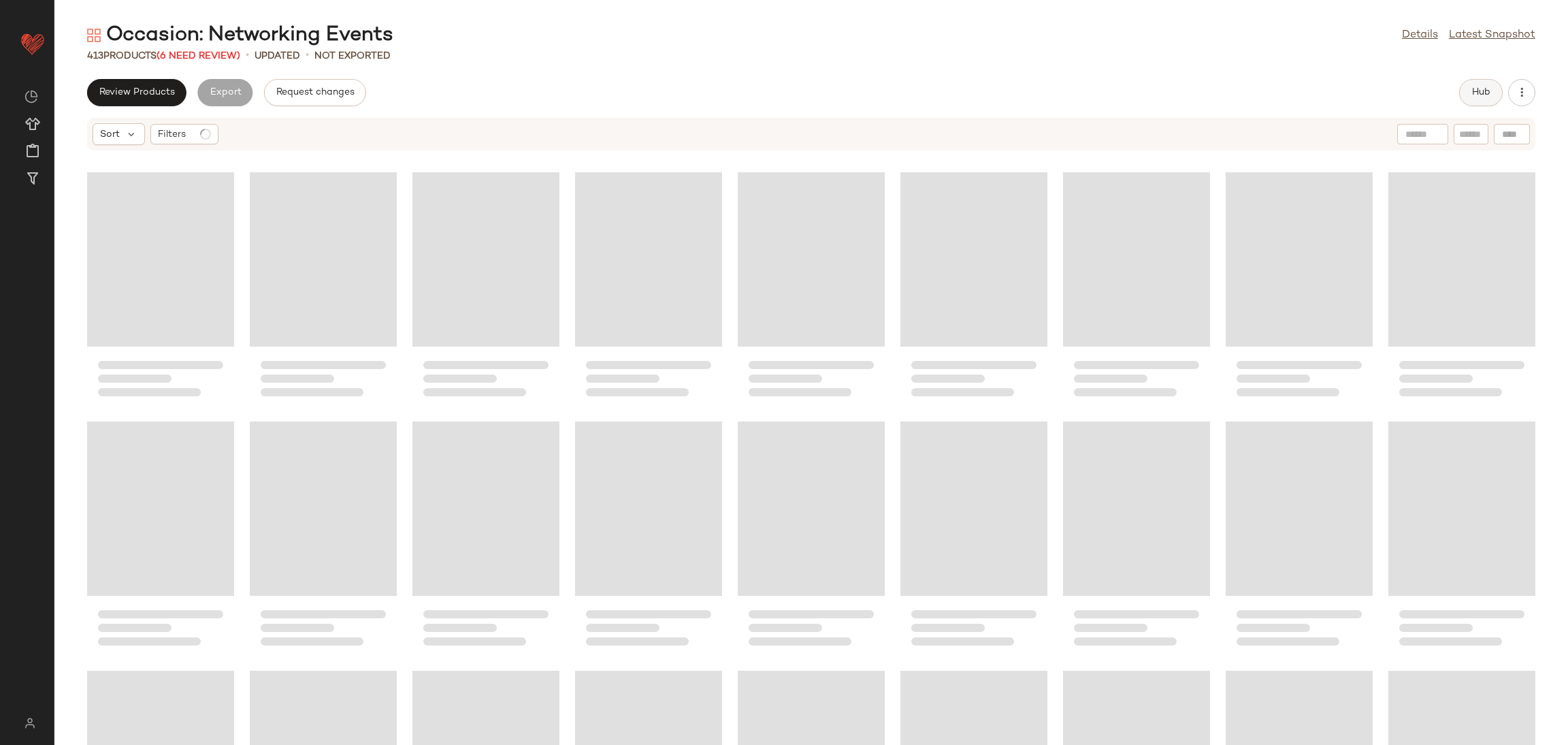
click at [1471, 99] on button "Hub" at bounding box center [1480, 92] width 44 height 27
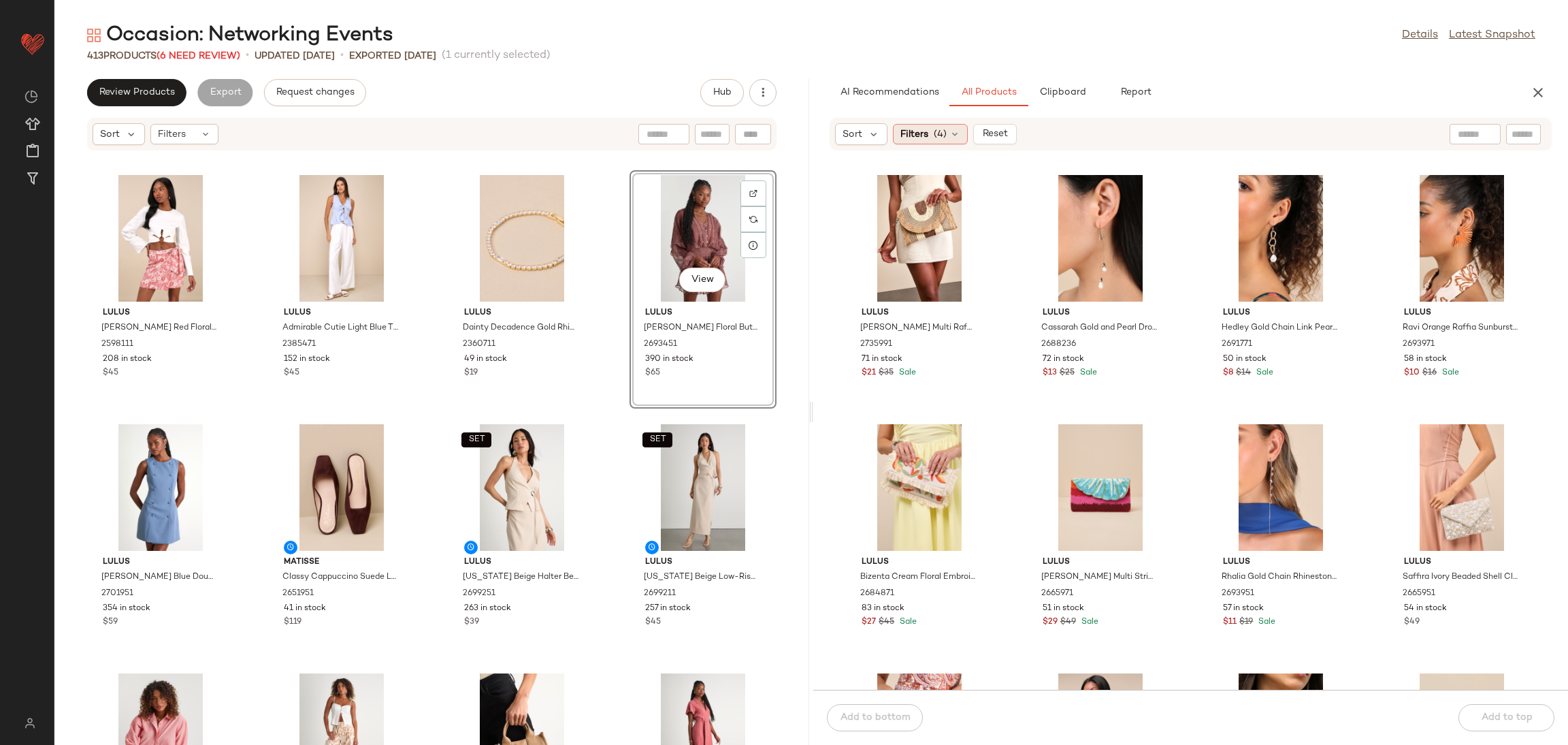
click at [921, 128] on span "Filters" at bounding box center [915, 134] width 28 height 14
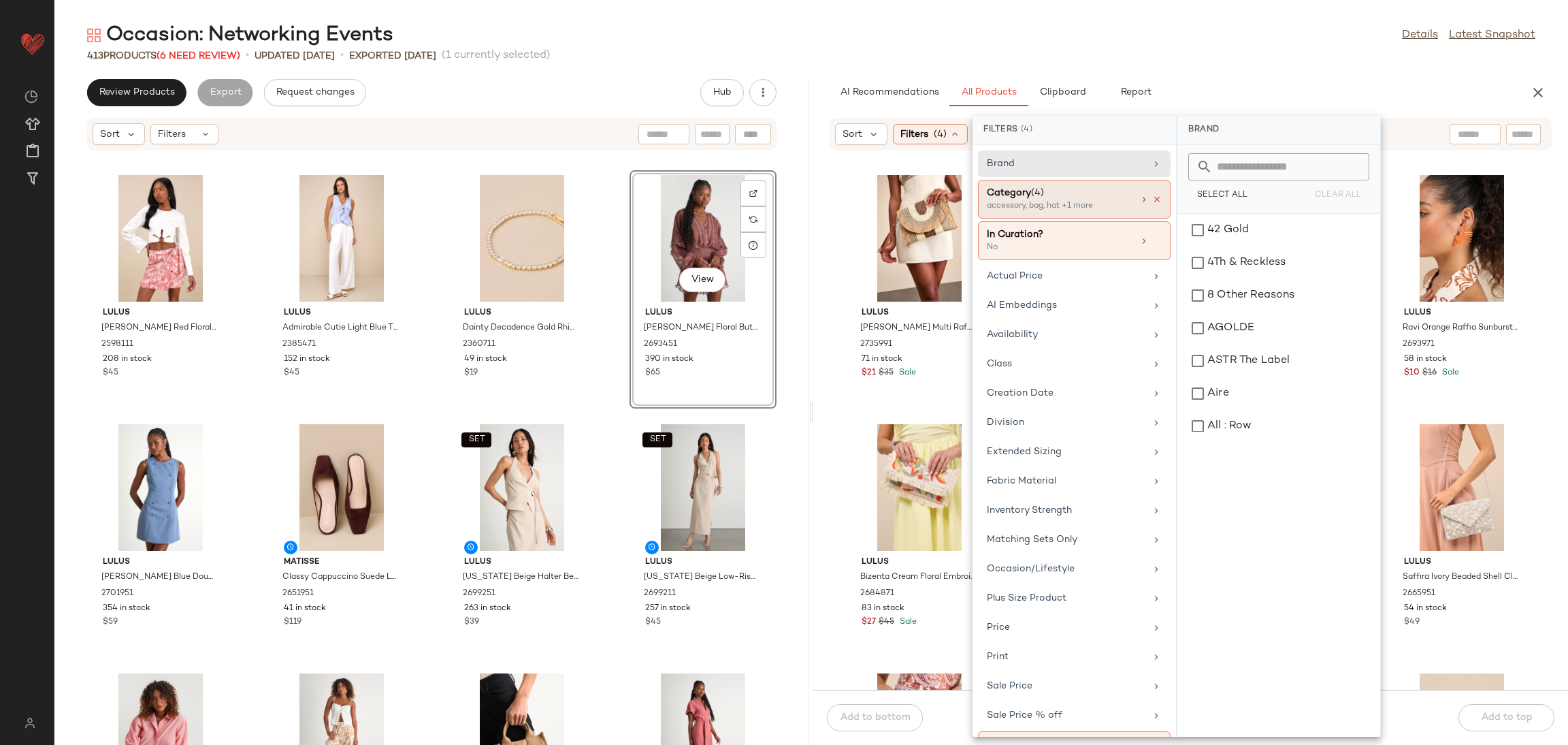
click at [1154, 196] on icon at bounding box center [1157, 200] width 9 height 9
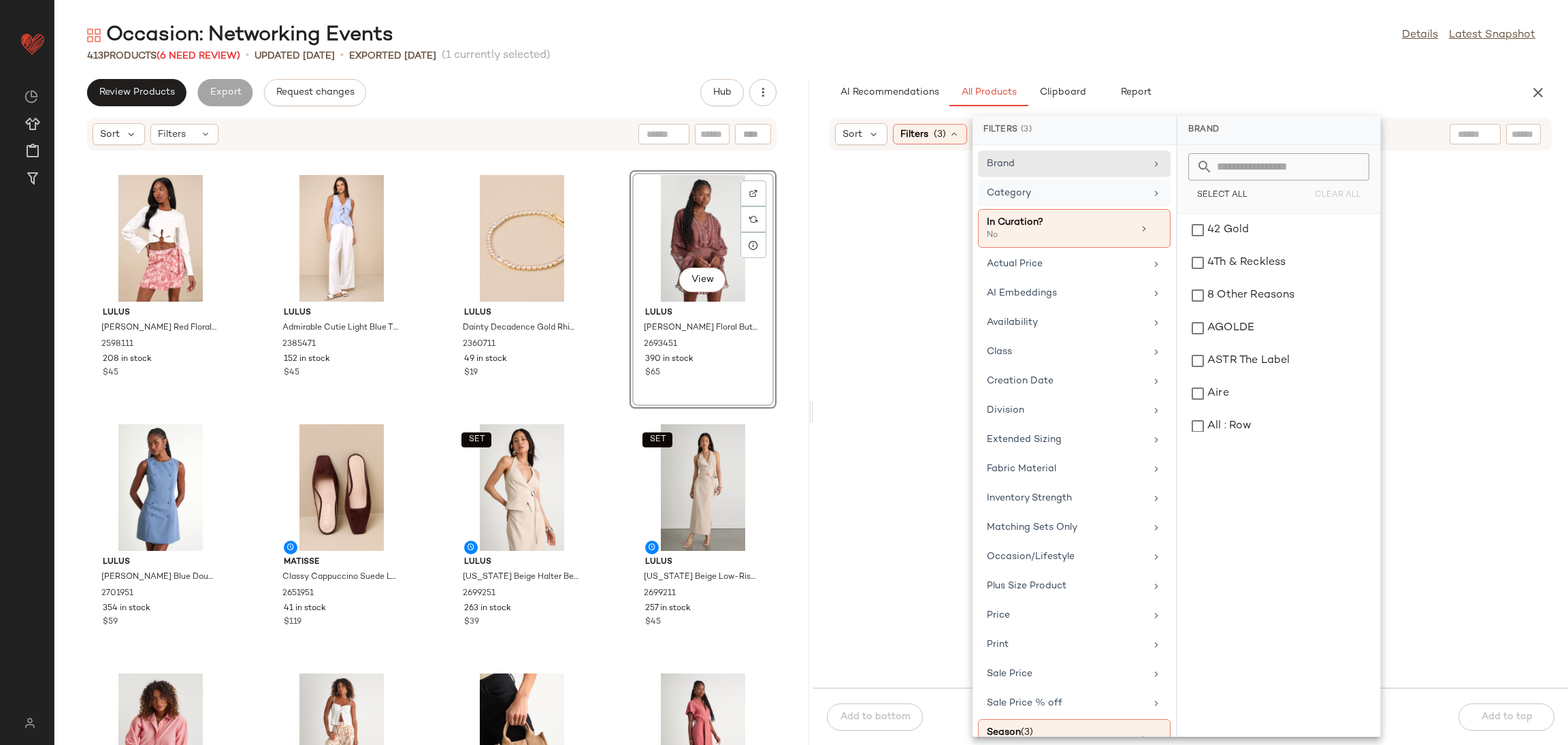
click at [1125, 193] on div "Category" at bounding box center [1066, 192] width 158 height 14
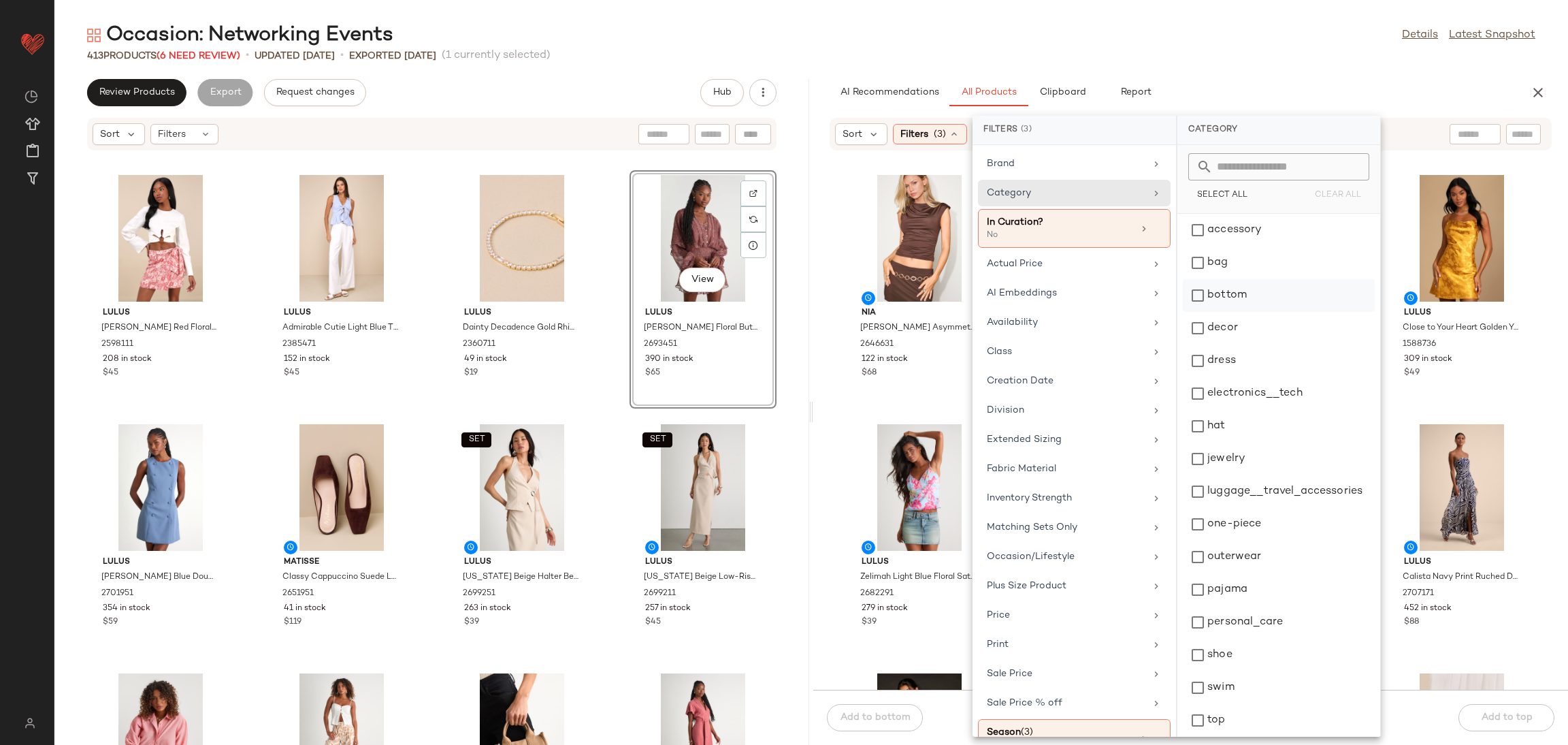
drag, startPoint x: 1252, startPoint y: 301, endPoint x: 1256, endPoint y: 309, distance: 8.9
click at [1252, 311] on div "bottom" at bounding box center [1279, 327] width 192 height 33
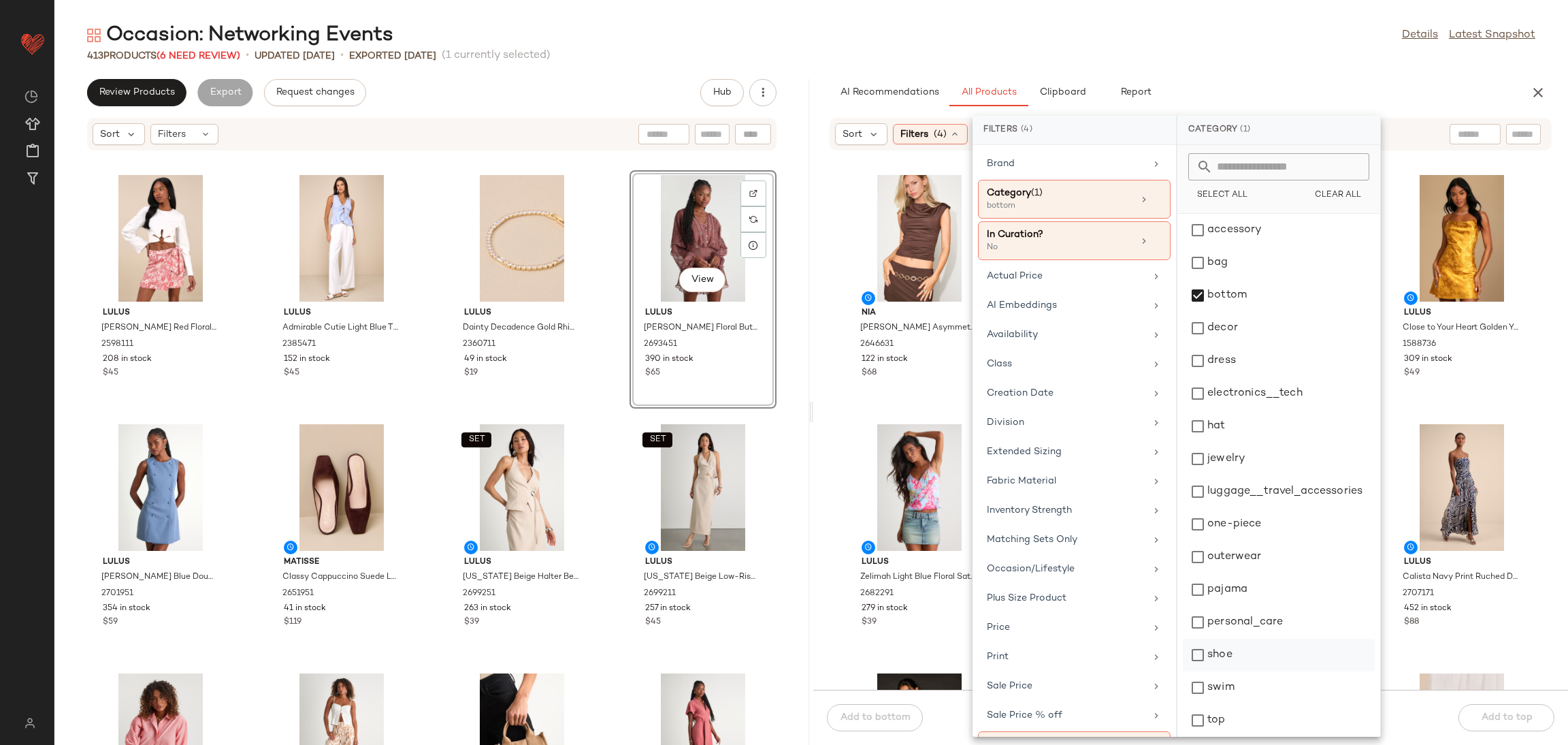
scroll to position [37, 0]
click at [1219, 699] on div "top" at bounding box center [1279, 715] width 192 height 33
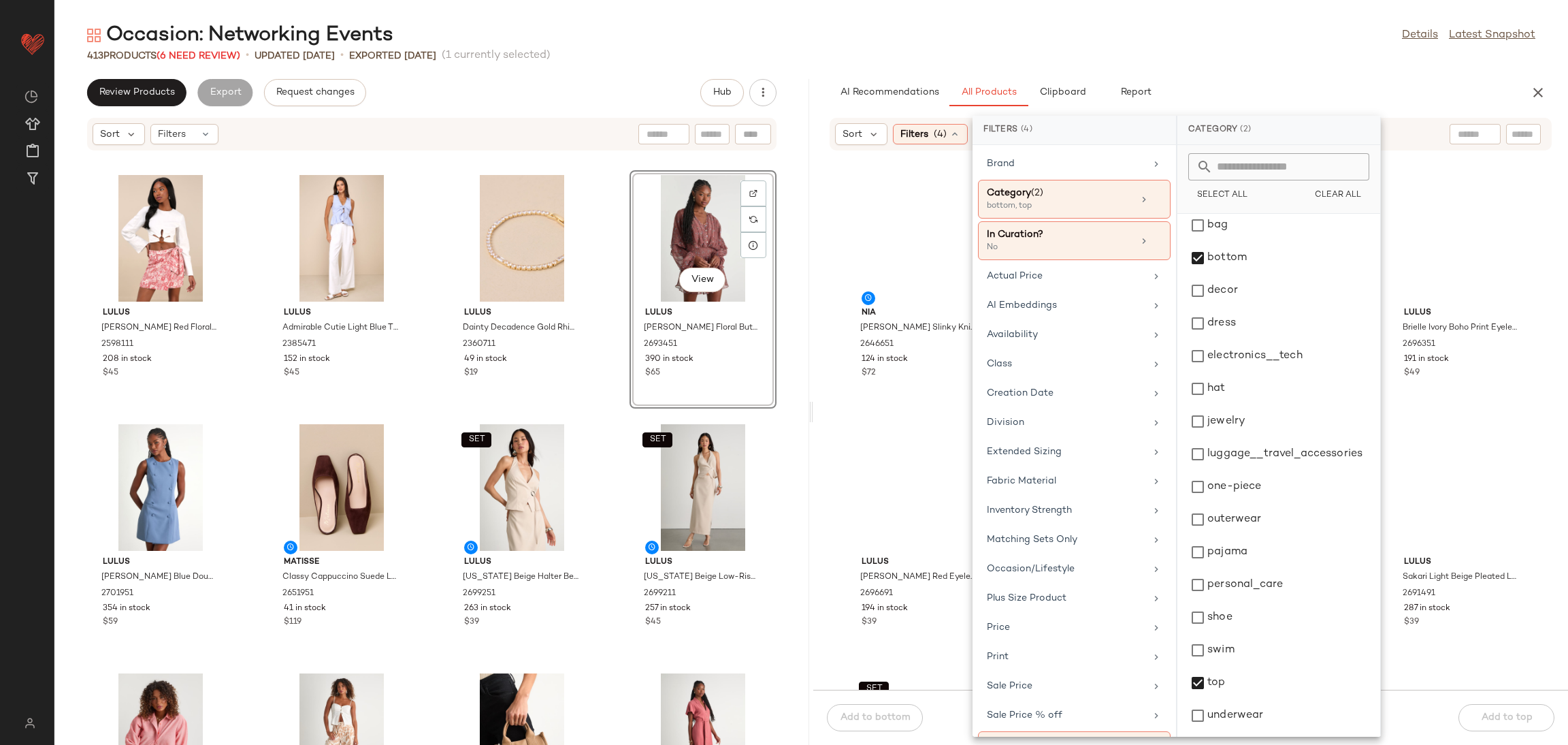
click at [1480, 134] on div at bounding box center [1475, 134] width 51 height 21
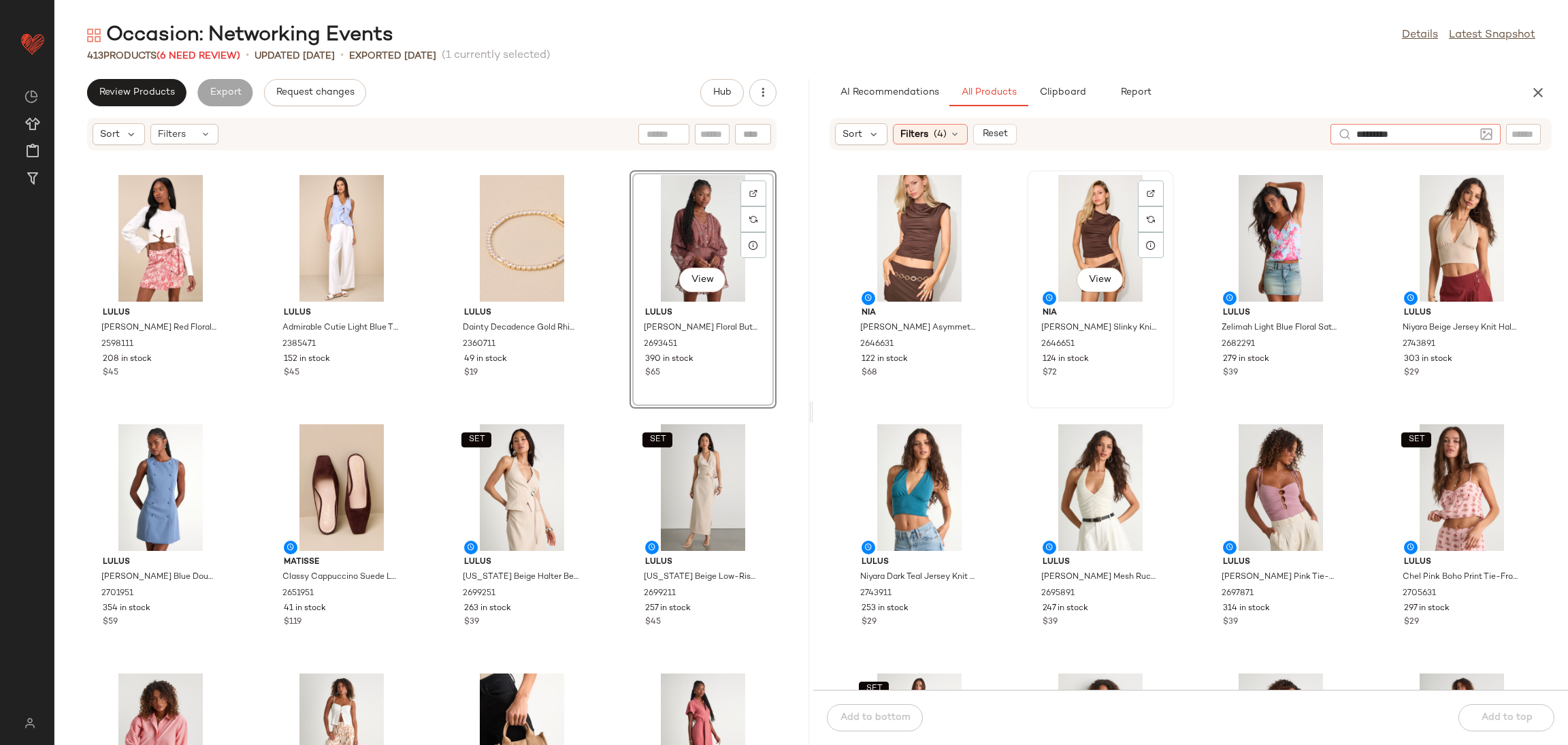
type input "**********"
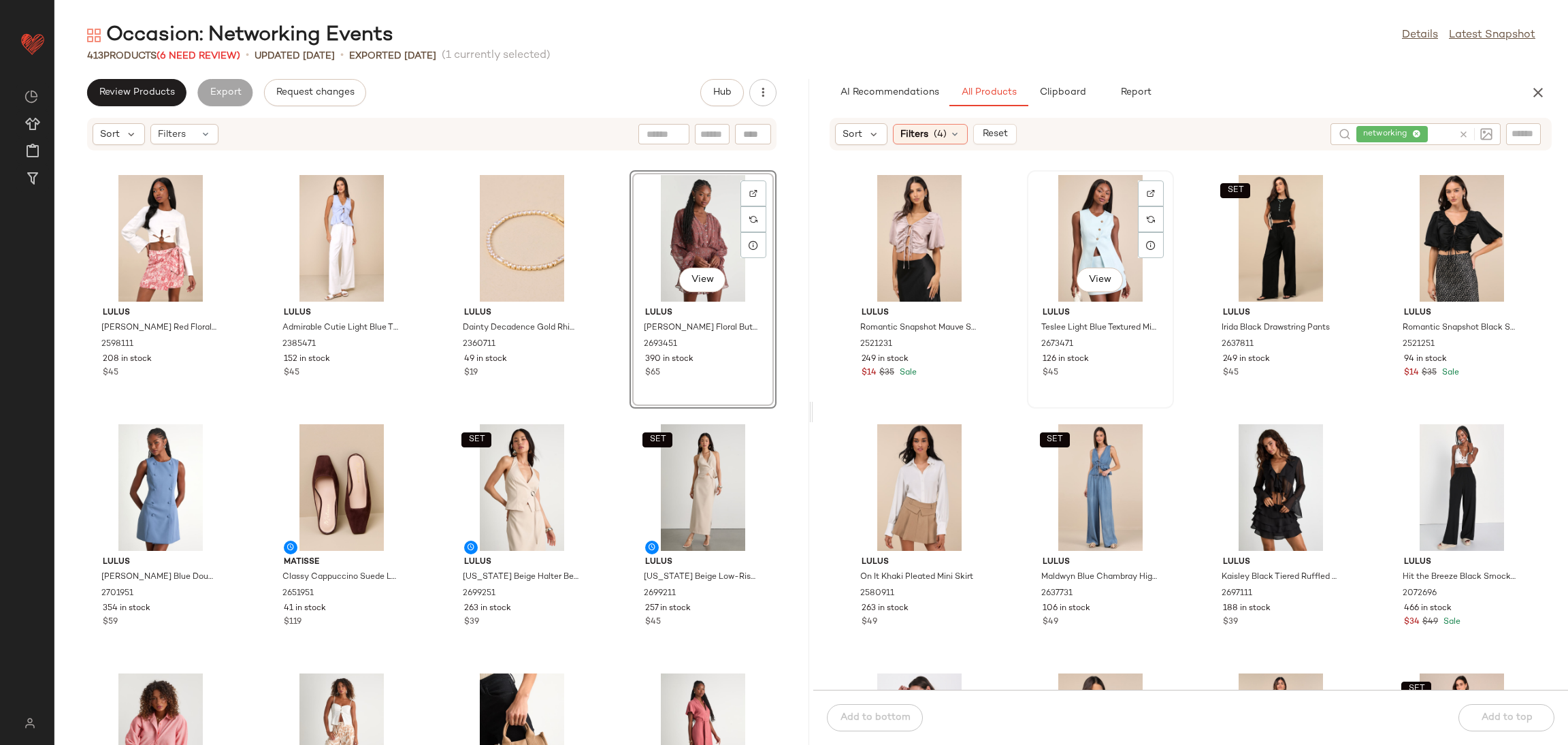
click at [1038, 236] on div "View" at bounding box center [1100, 239] width 137 height 127
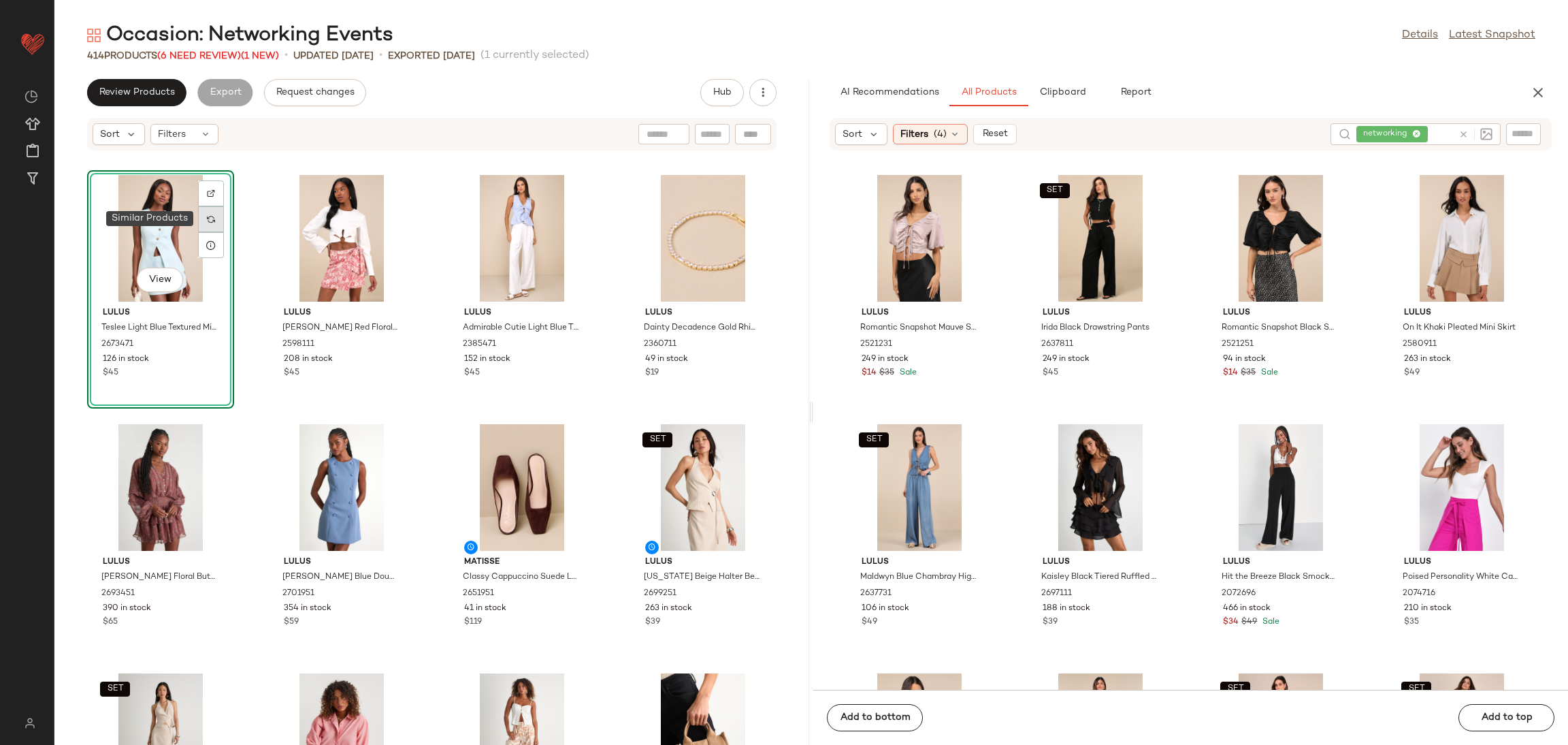
click at [217, 223] on div at bounding box center [211, 219] width 26 height 26
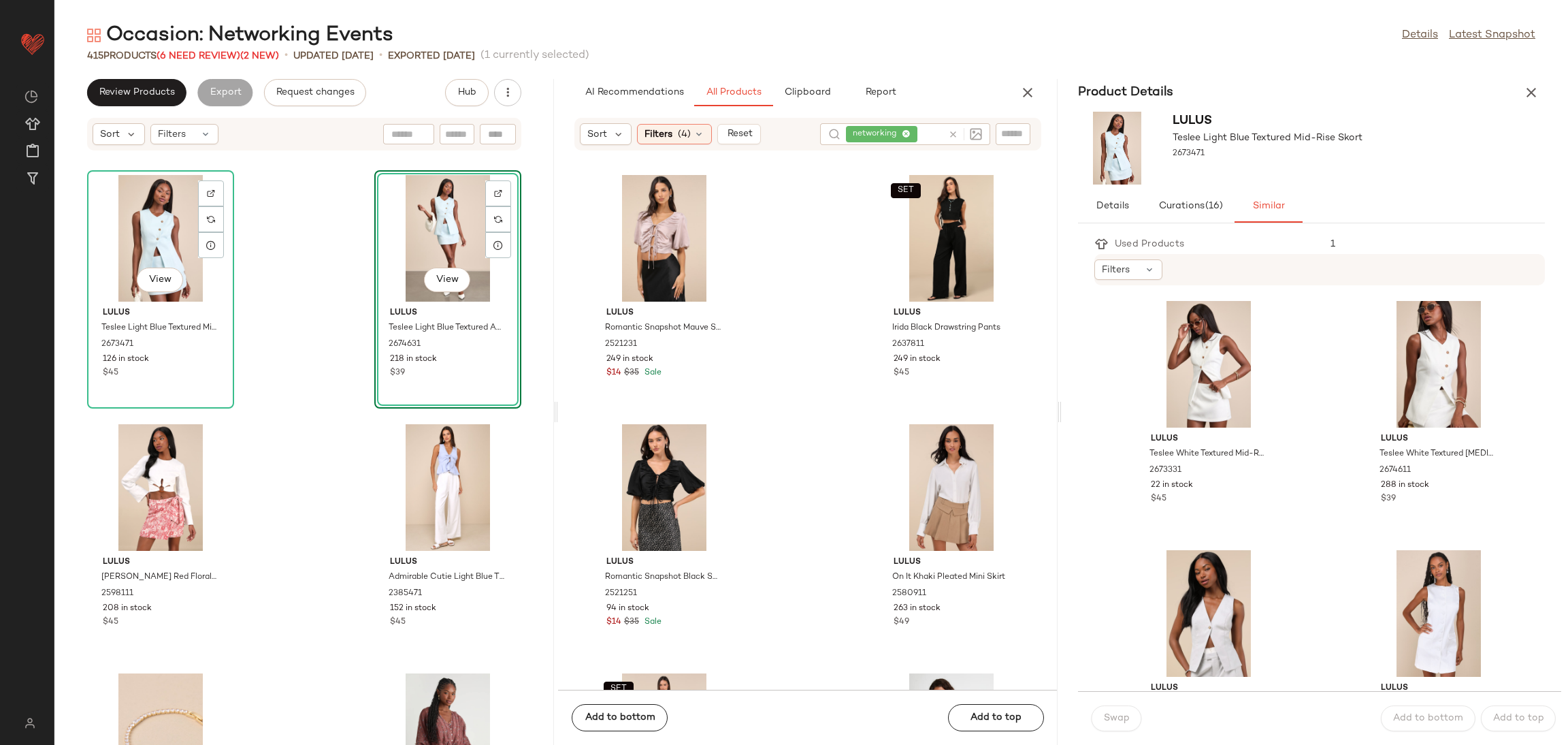
click at [1533, 92] on icon "button" at bounding box center [1532, 93] width 17 height 17
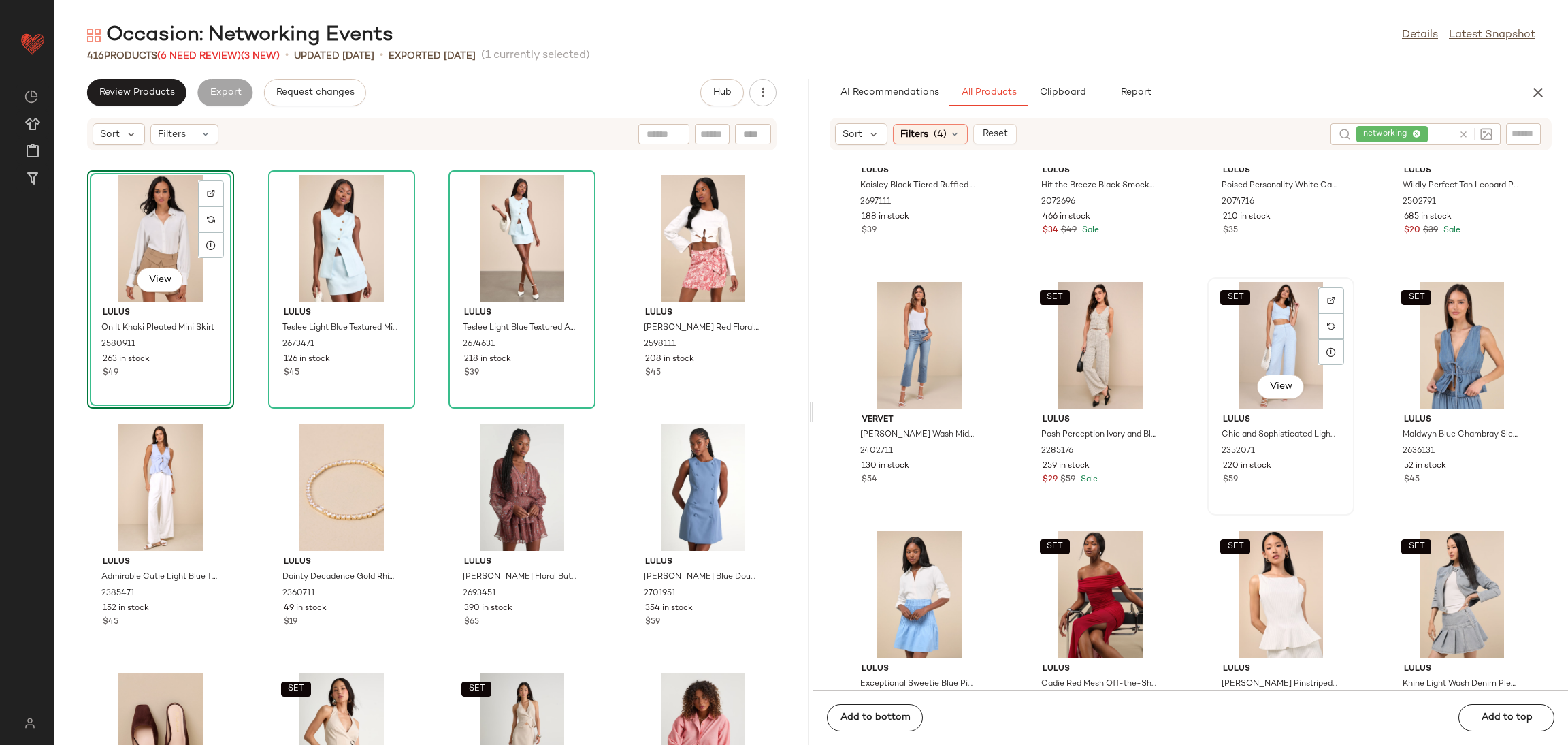
scroll to position [420, 0]
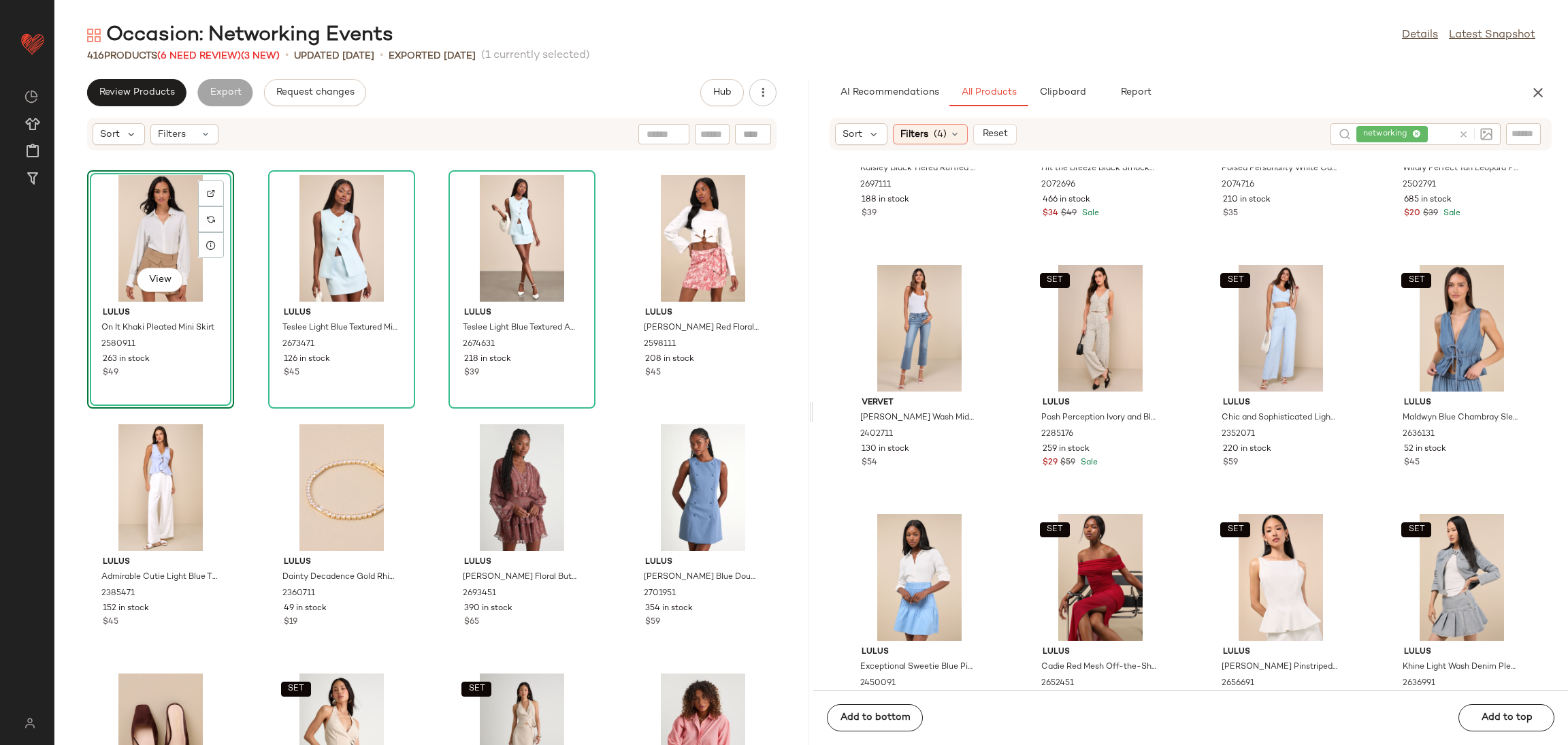
click at [173, 211] on div "View" at bounding box center [160, 239] width 137 height 127
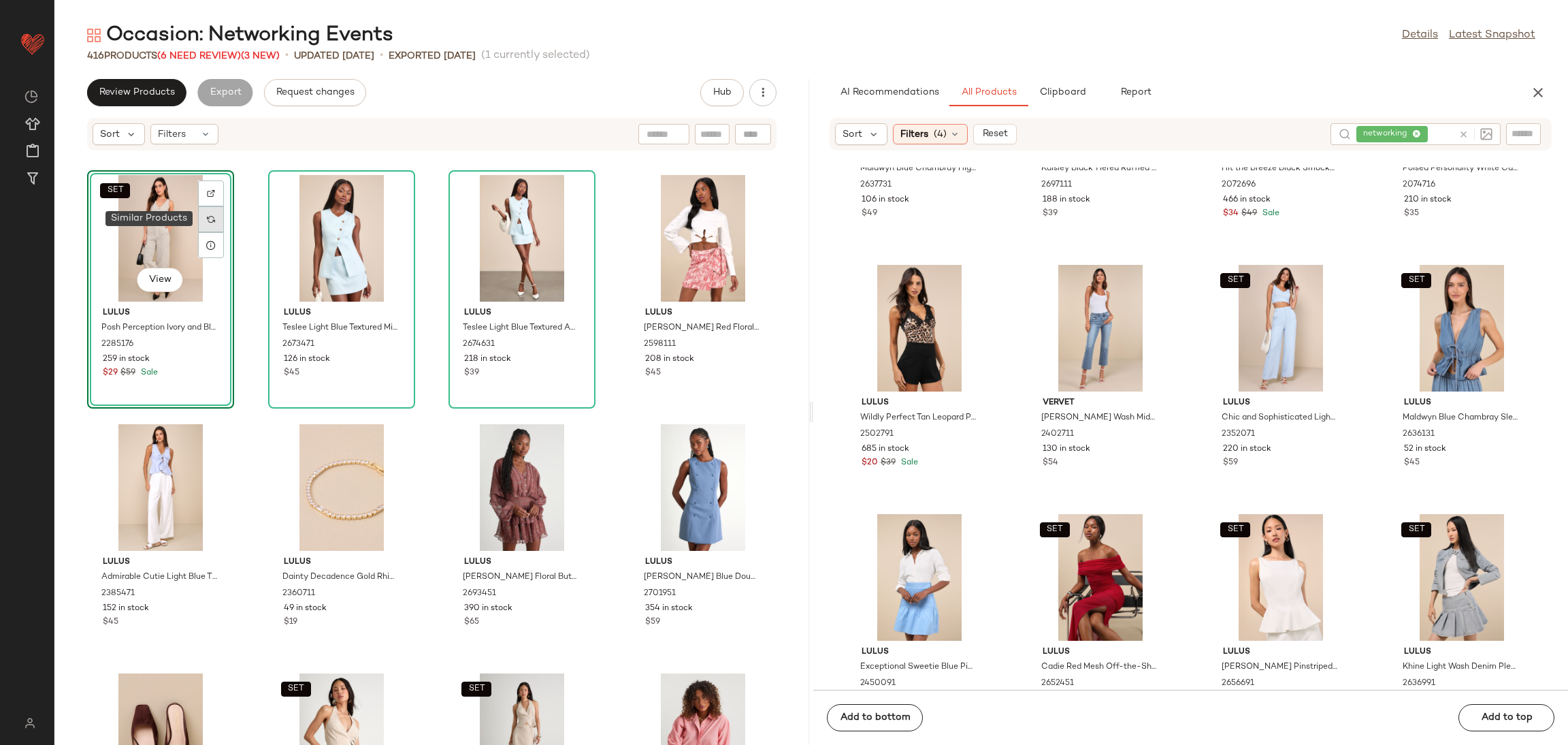
click at [215, 215] on img at bounding box center [211, 219] width 8 height 8
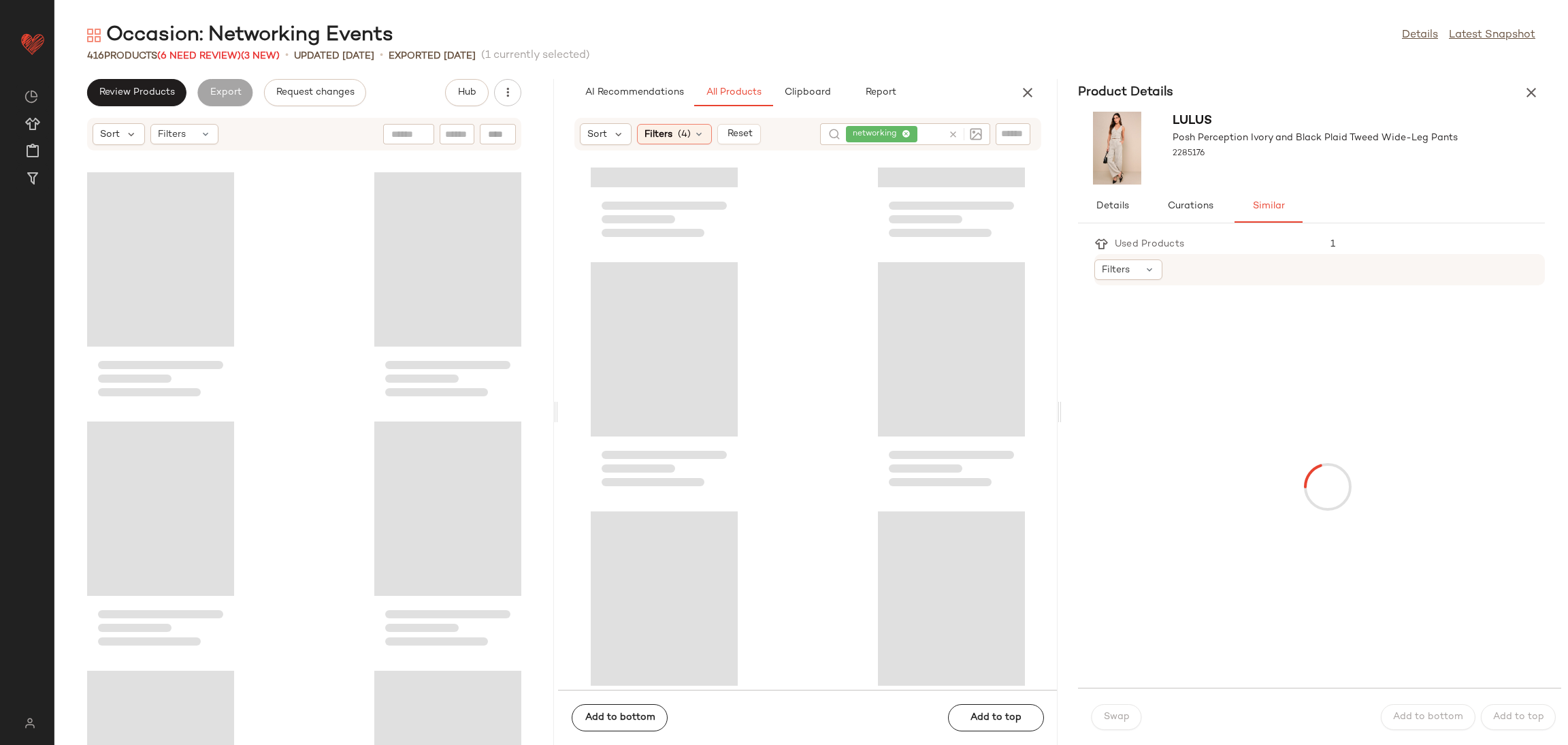
scroll to position [669, 0]
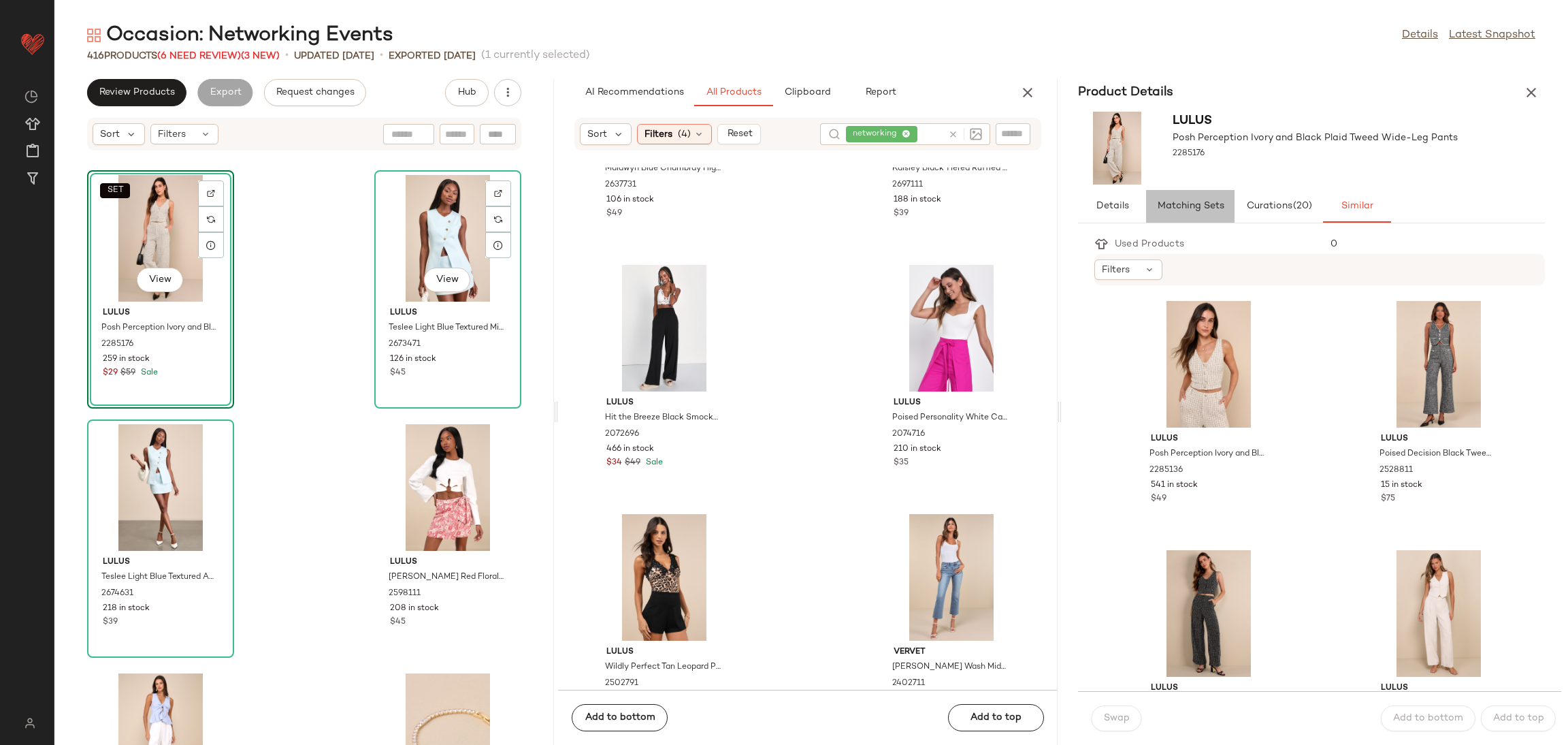
click at [1323, 213] on button "Matching Sets" at bounding box center [1356, 206] width 68 height 33
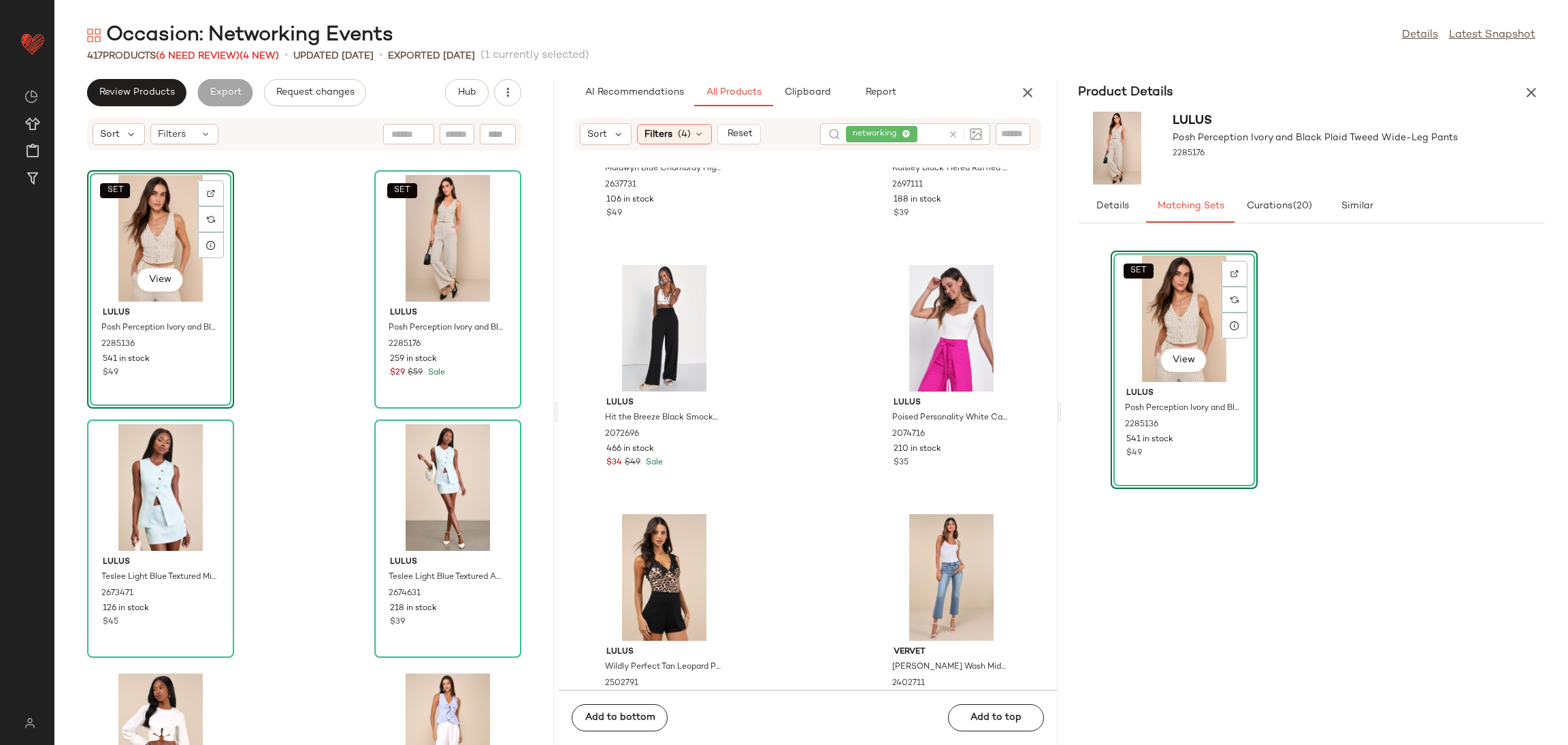
click at [1543, 83] on div "Occasion: Networking Events Details Latest Snapshot 417 Products (6 Need Review…" at bounding box center [811, 382] width 1514 height 723
click at [1531, 96] on icon "button" at bounding box center [1532, 93] width 17 height 17
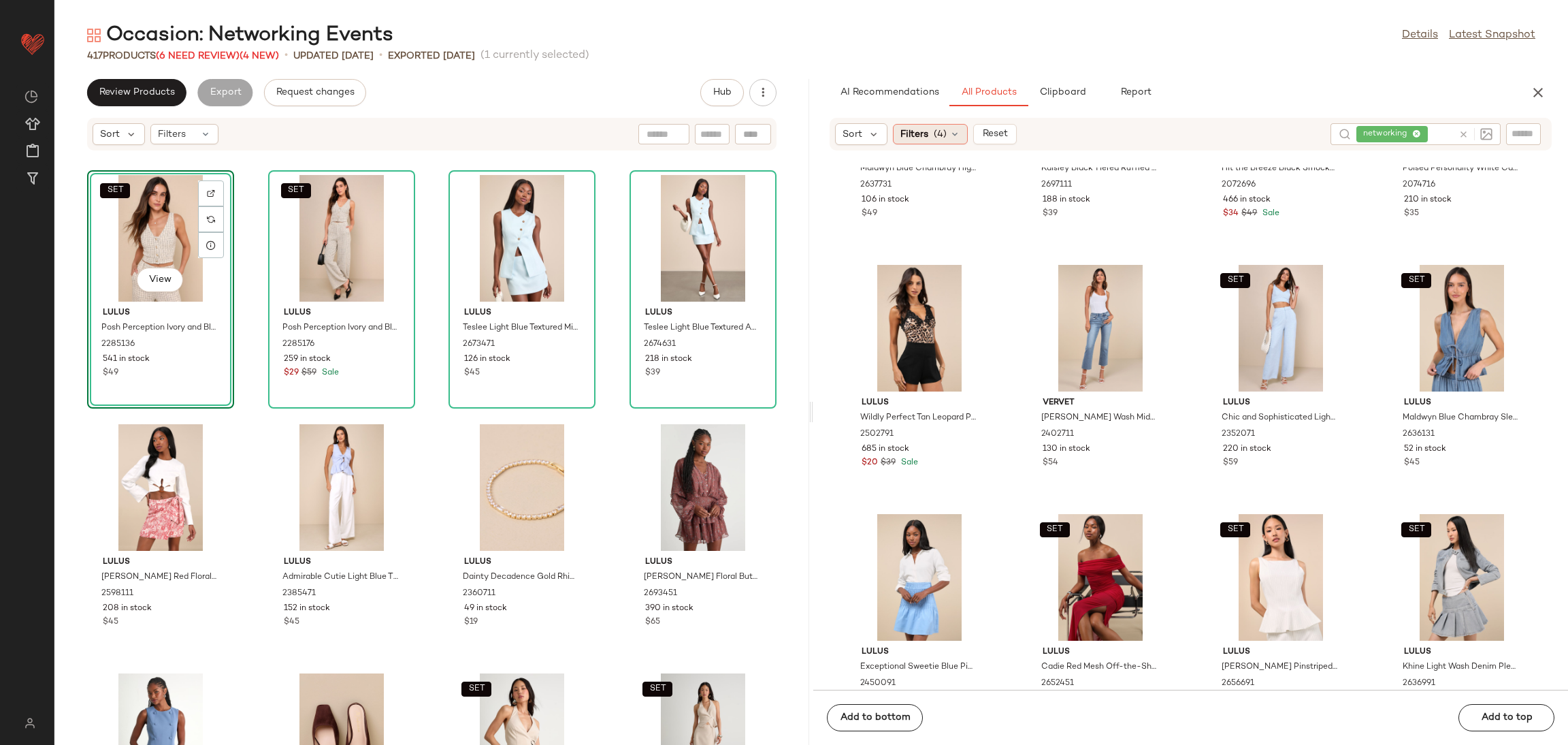
click at [916, 140] on span "Filters" at bounding box center [915, 134] width 28 height 14
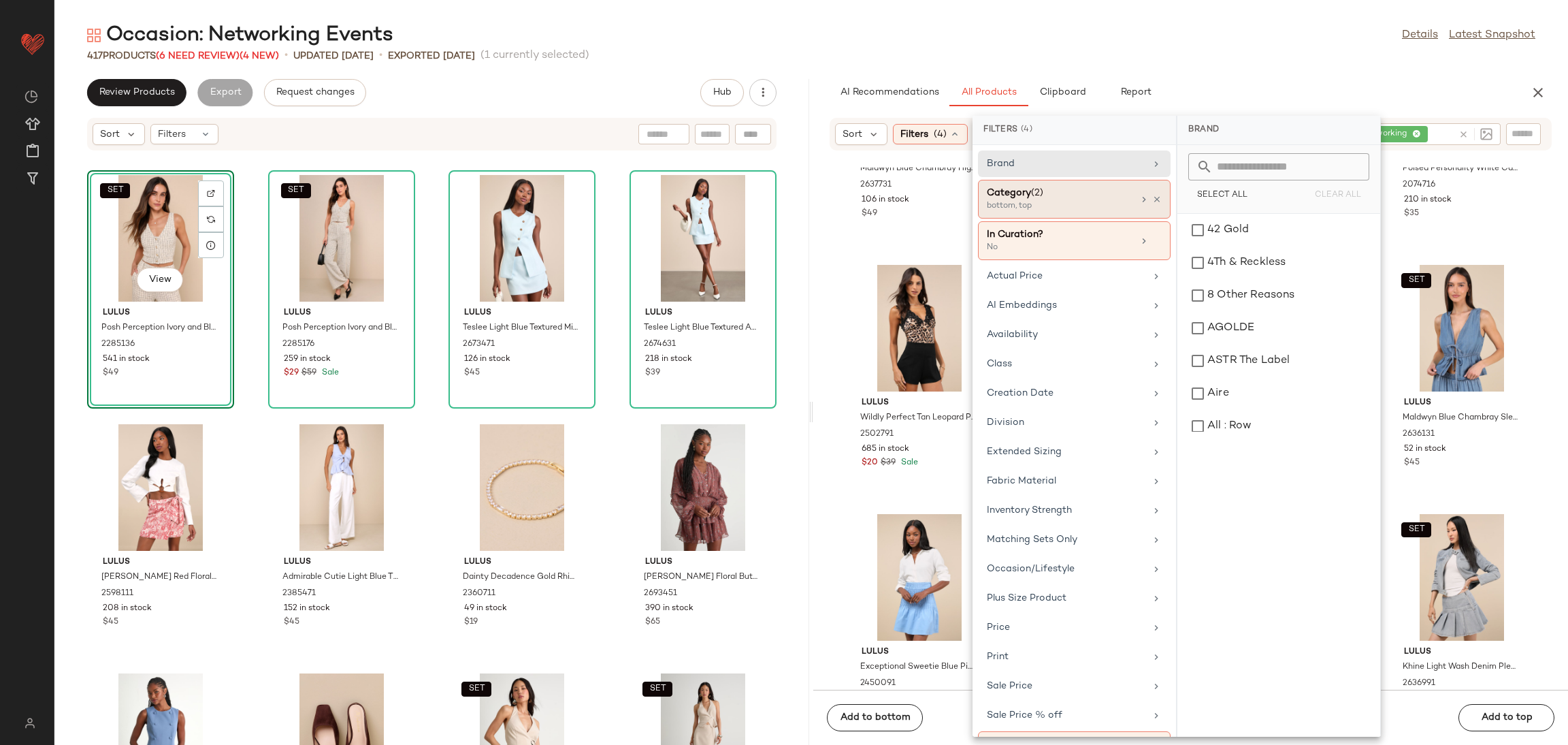
drag, startPoint x: 1145, startPoint y: 194, endPoint x: 1133, endPoint y: 196, distance: 12.2
click at [1146, 196] on div at bounding box center [1149, 200] width 23 height 11
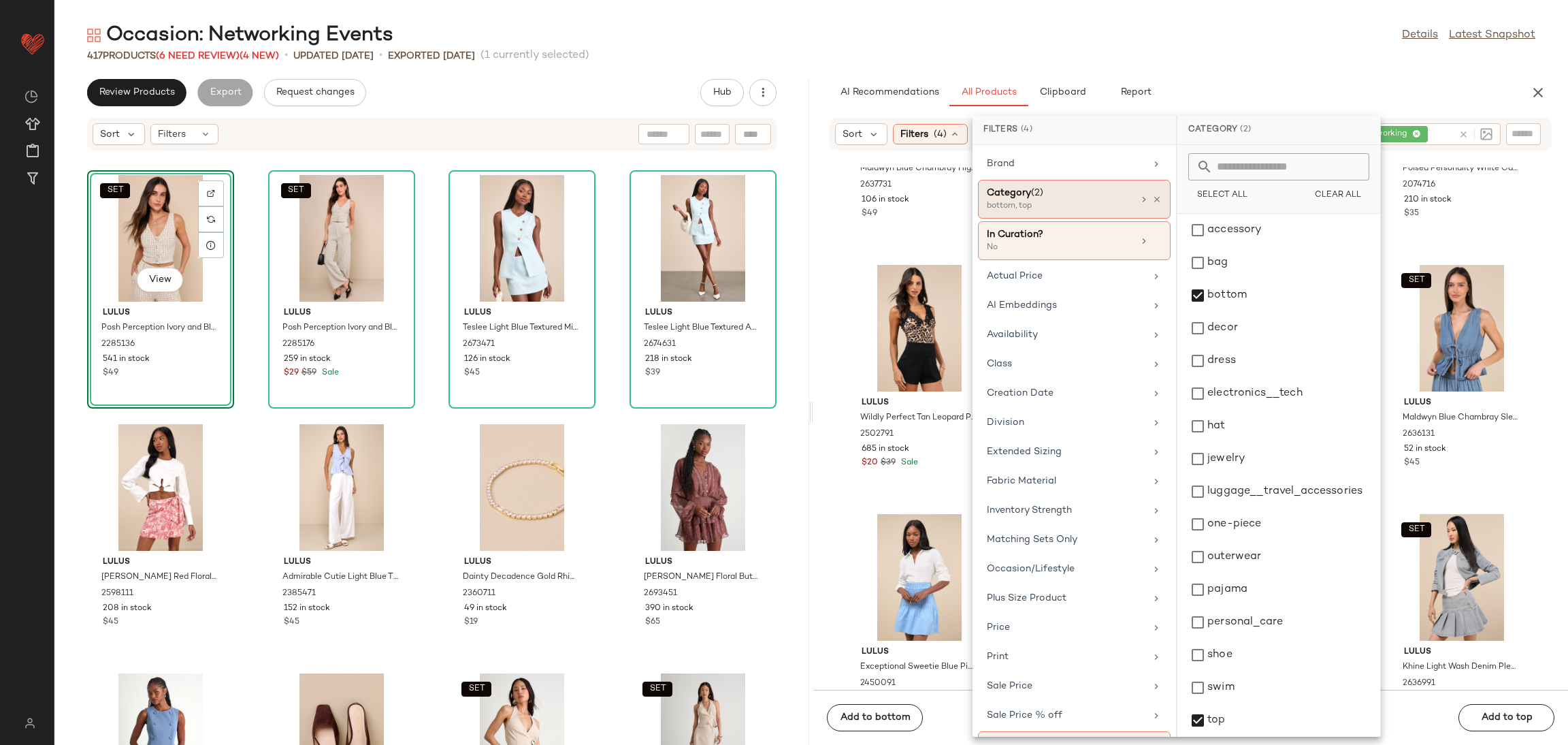
click at [1100, 194] on div "Category (2)" at bounding box center [1060, 192] width 146 height 14
click at [1153, 198] on icon at bounding box center [1157, 200] width 9 height 9
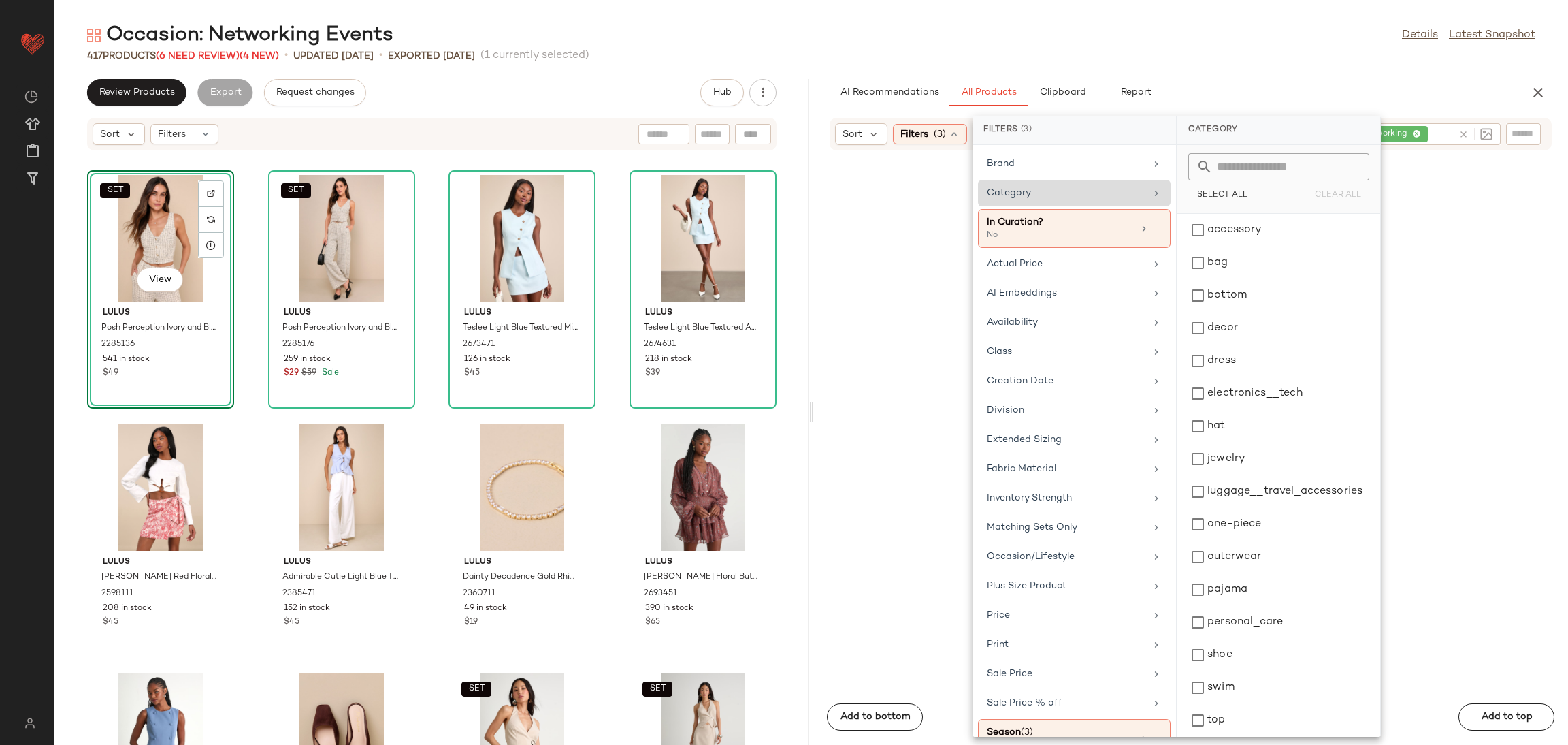
click at [1099, 198] on div "Category" at bounding box center [1066, 192] width 158 height 14
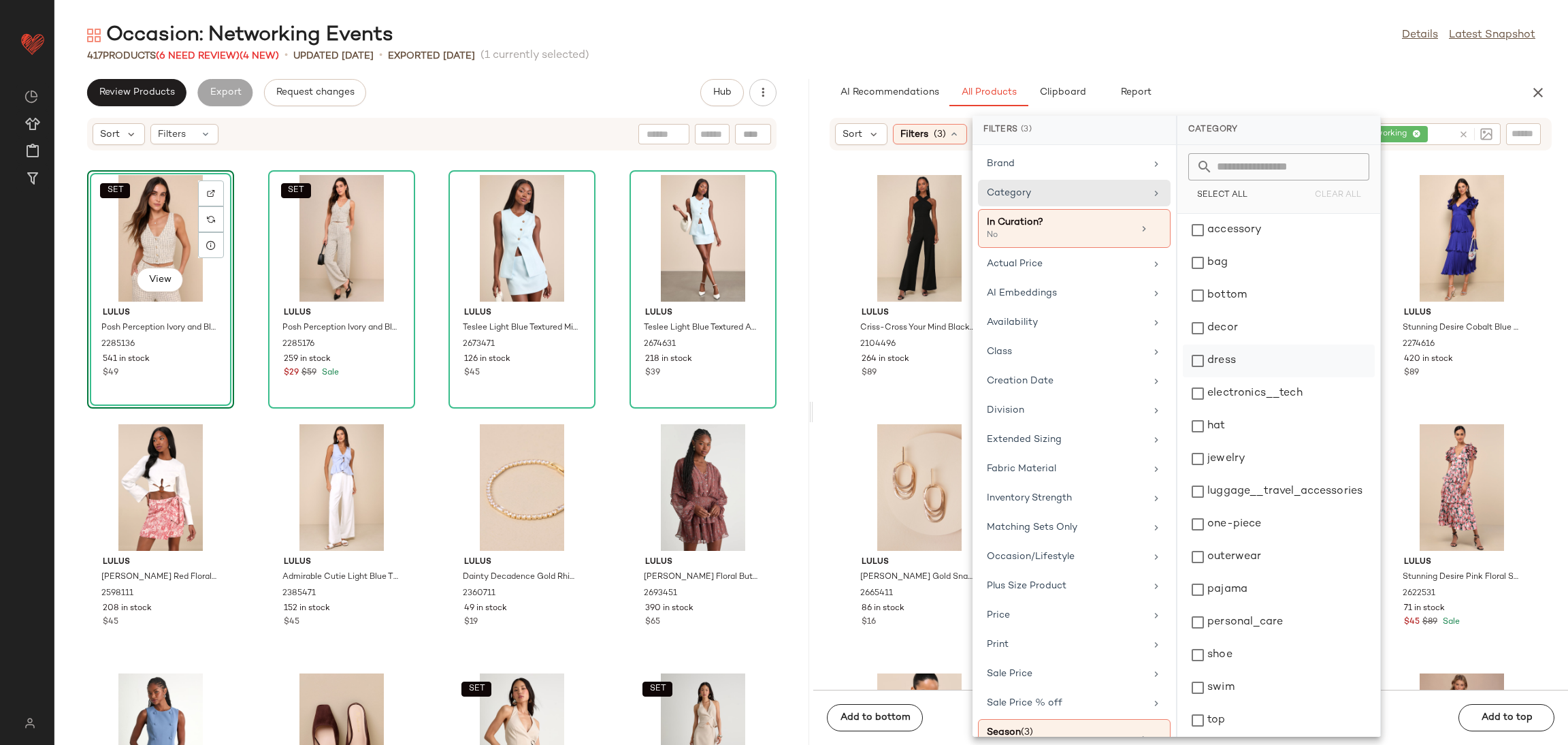
click at [1234, 377] on div "dress" at bounding box center [1279, 393] width 192 height 33
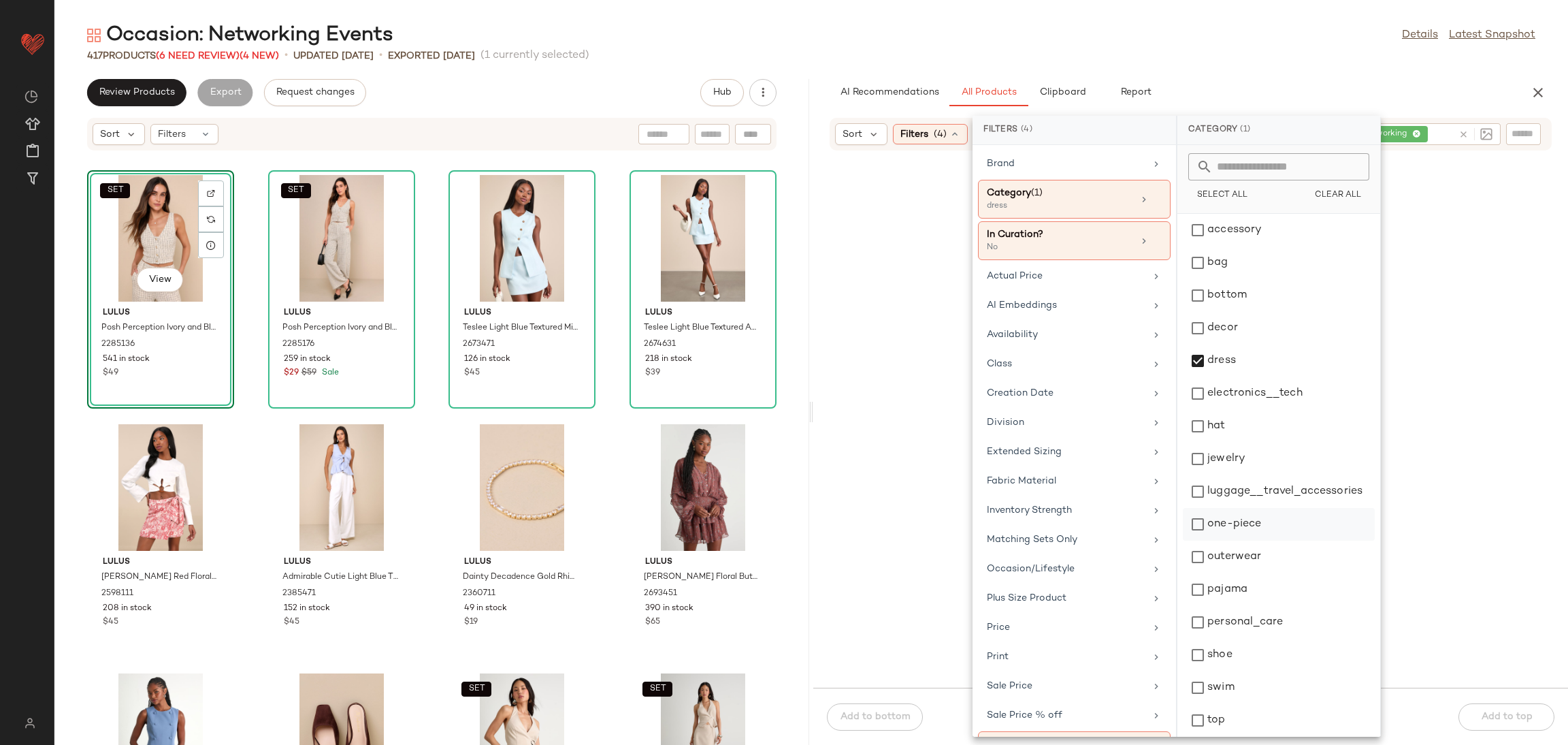
click at [1245, 541] on div "one-piece" at bounding box center [1279, 557] width 192 height 33
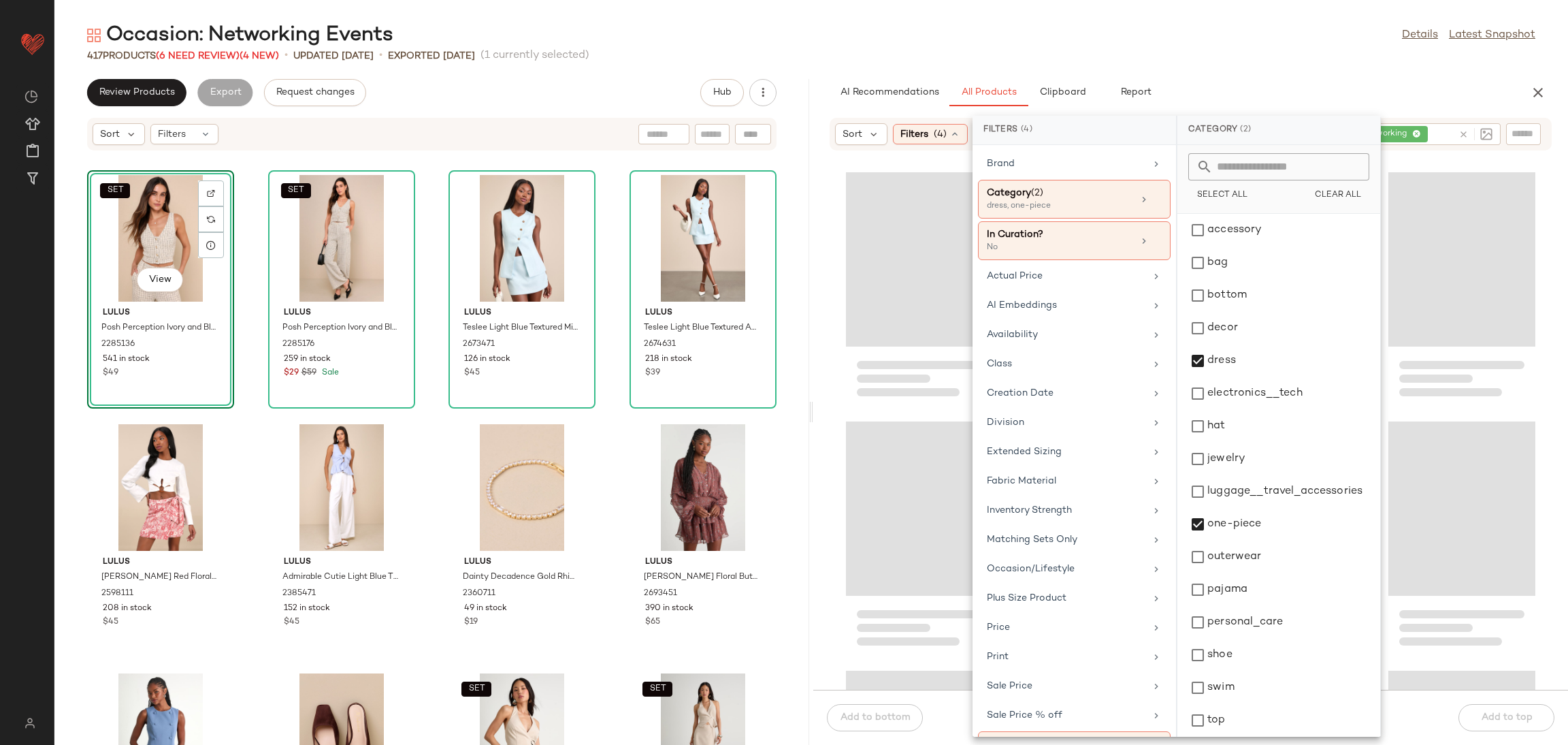
click at [1508, 392] on div "Loading..." at bounding box center [1462, 378] width 147 height 57
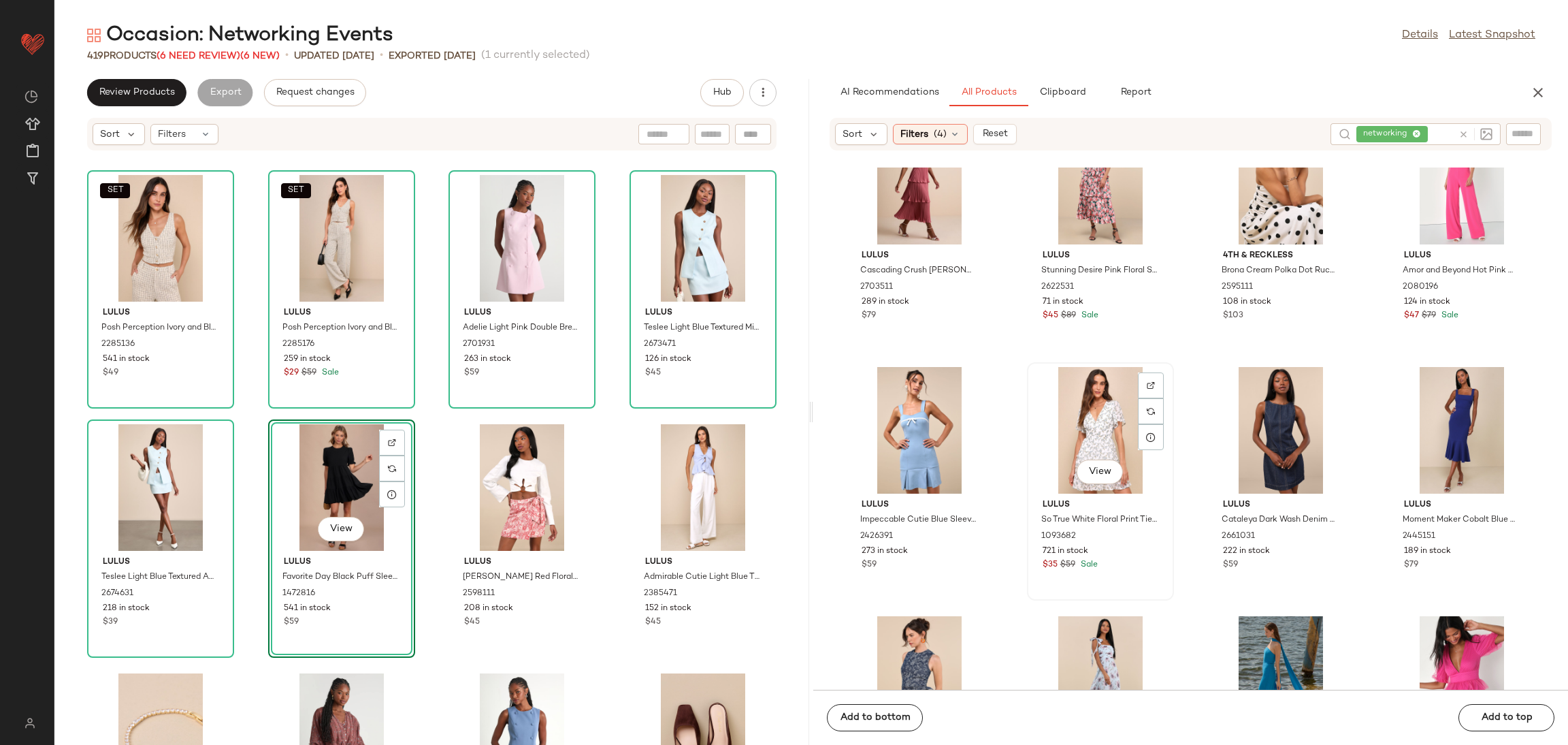
scroll to position [624, 0]
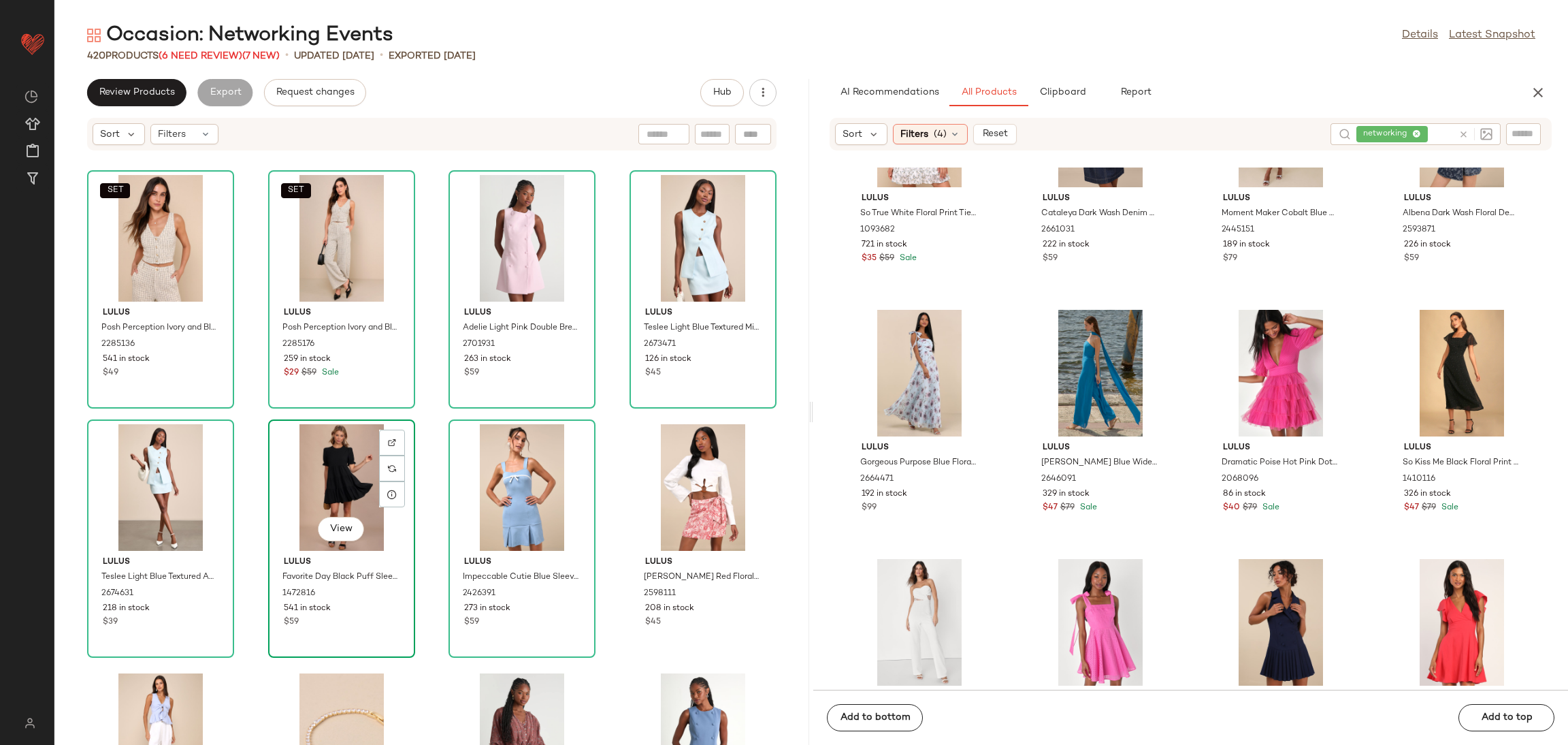
click at [337, 480] on div "View" at bounding box center [341, 488] width 137 height 127
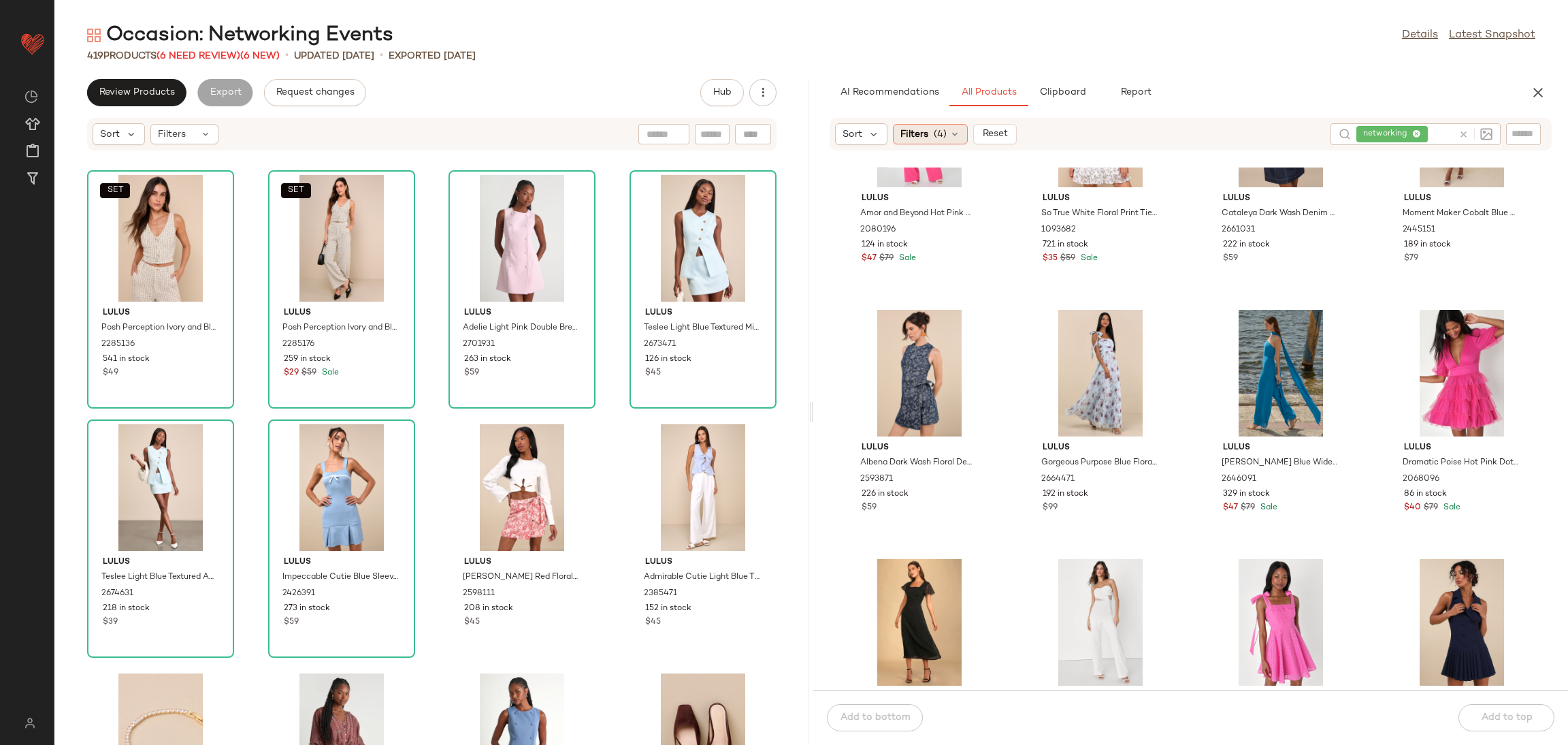
click at [946, 132] on div "Filters (4)" at bounding box center [930, 134] width 75 height 21
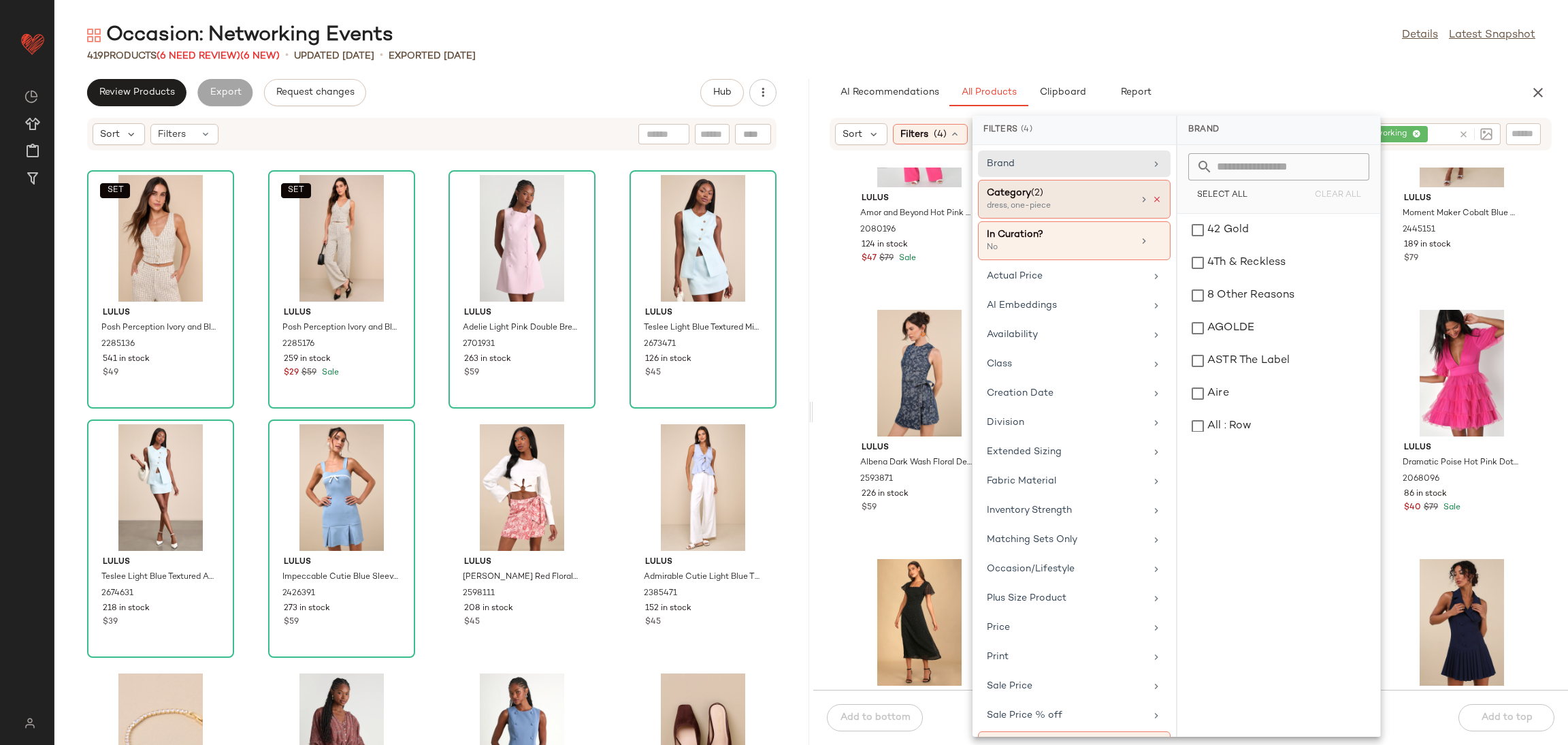
click at [1152, 196] on icon at bounding box center [1157, 200] width 9 height 9
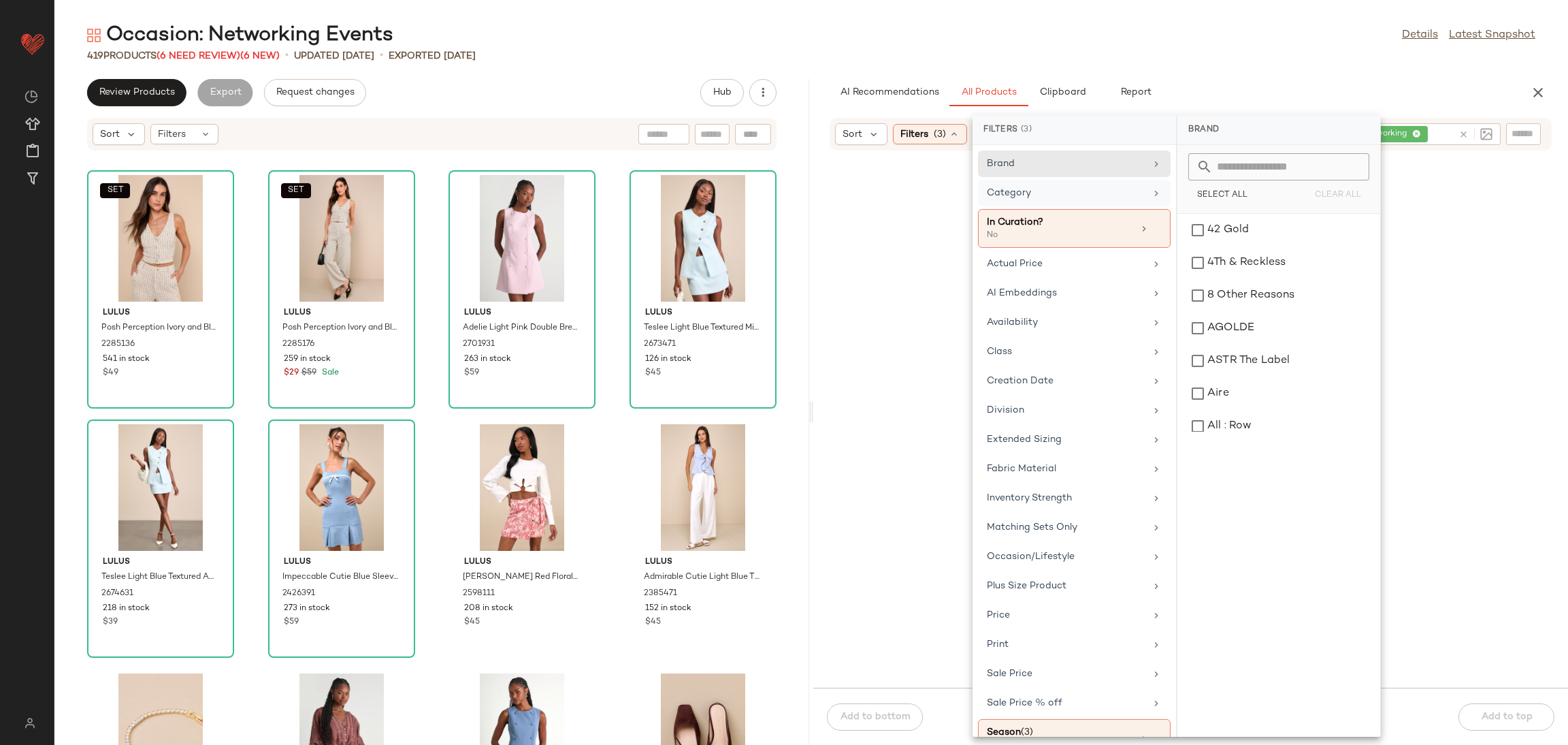
click at [1118, 190] on div "Category" at bounding box center [1066, 192] width 158 height 14
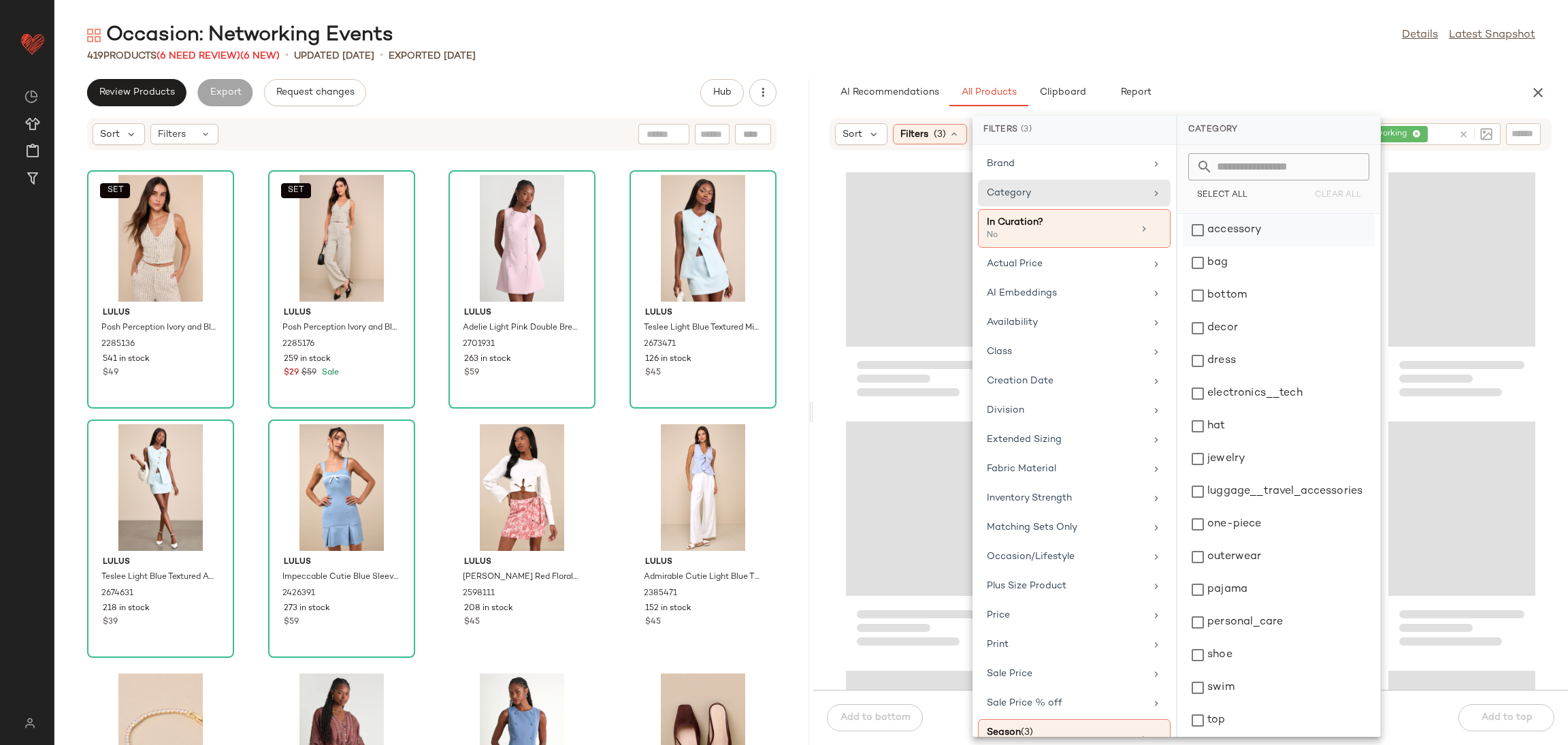
click at [1218, 246] on div "accessory" at bounding box center [1279, 262] width 192 height 33
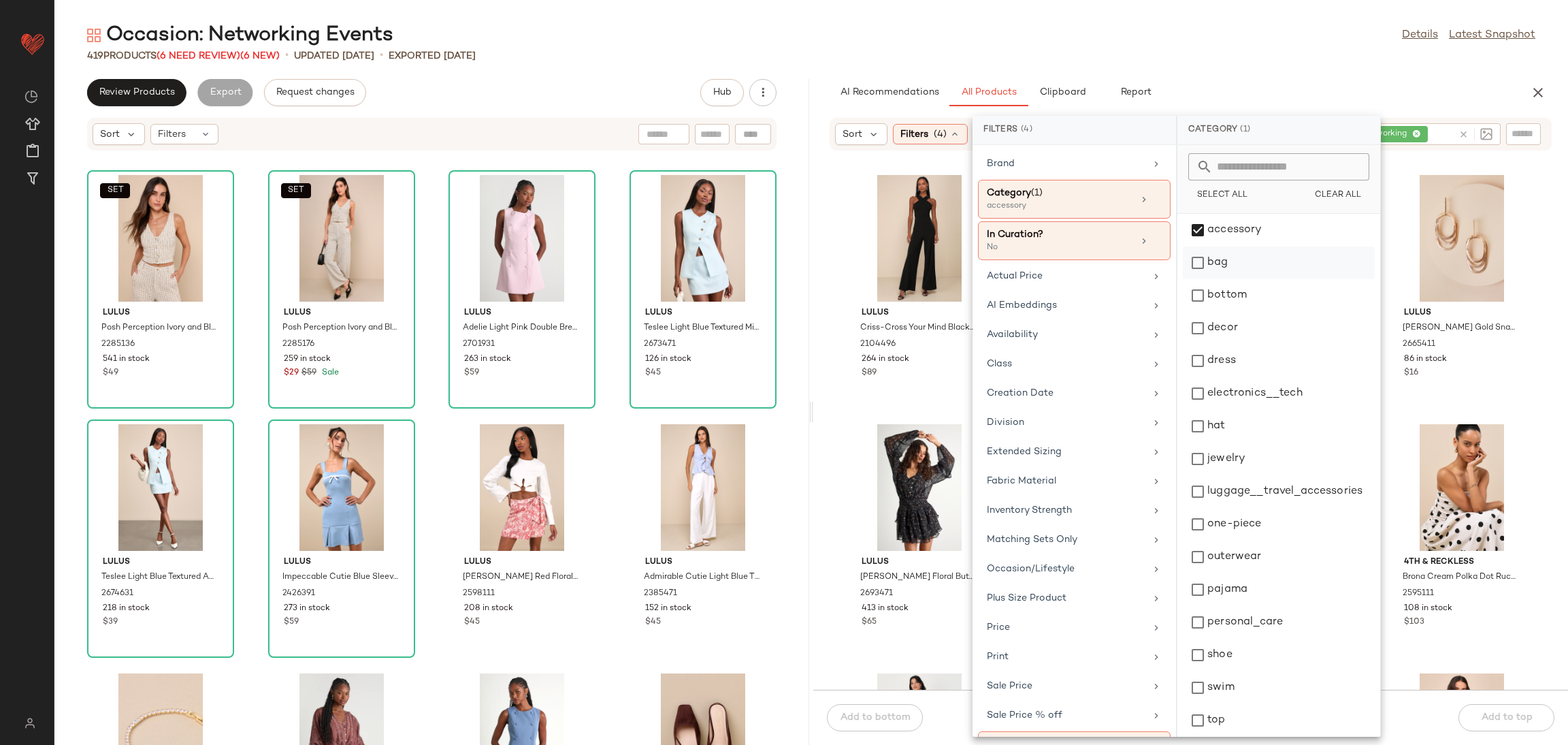
click at [1214, 279] on div "bag" at bounding box center [1279, 295] width 192 height 33
drag, startPoint x: 1234, startPoint y: 421, endPoint x: 1227, endPoint y: 501, distance: 80.3
click at [1232, 443] on div "hat" at bounding box center [1279, 459] width 192 height 33
drag, startPoint x: 1222, startPoint y: 457, endPoint x: 1217, endPoint y: 555, distance: 98.1
click at [1222, 476] on div "jewelry" at bounding box center [1279, 491] width 192 height 33
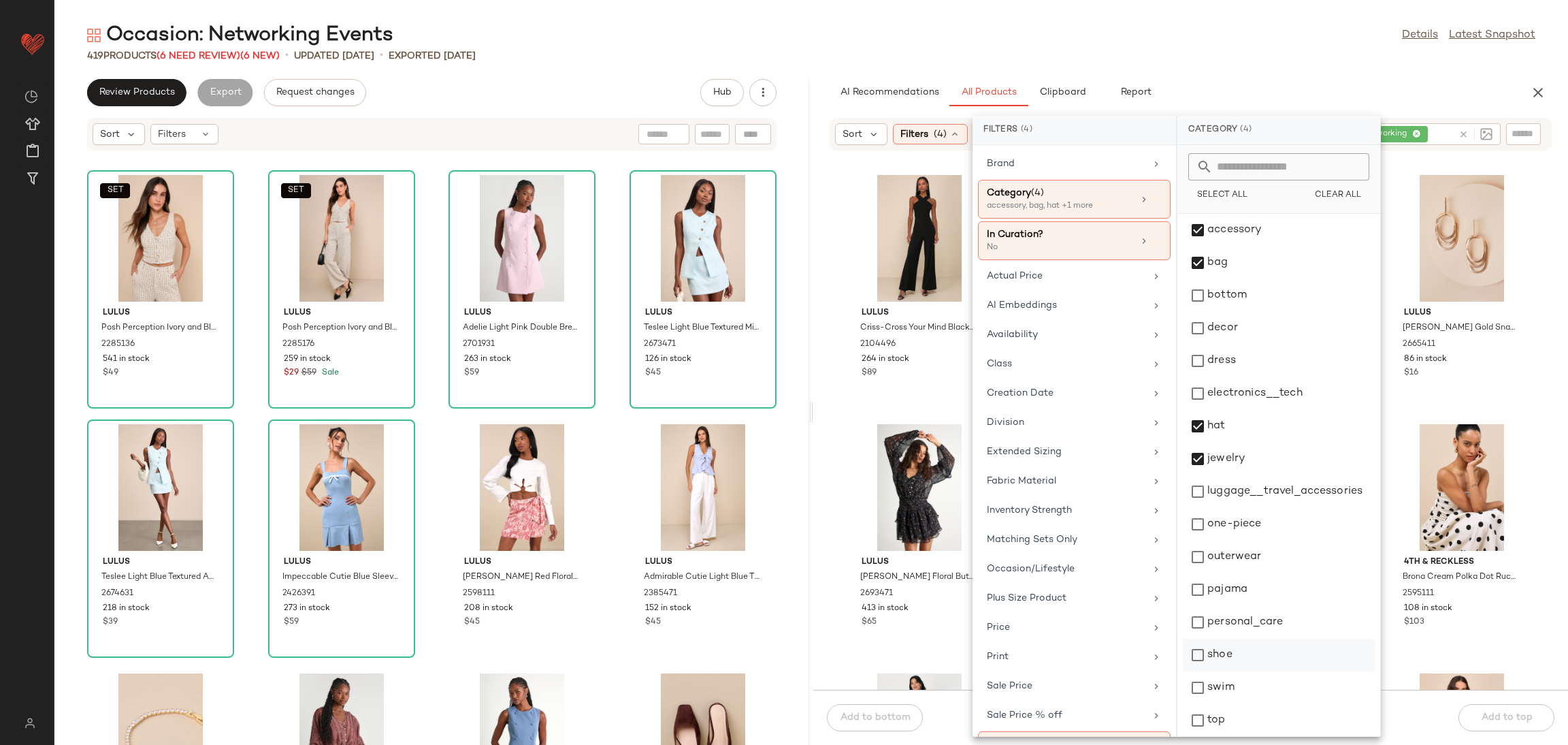
click at [1228, 671] on div "shoe" at bounding box center [1279, 687] width 192 height 33
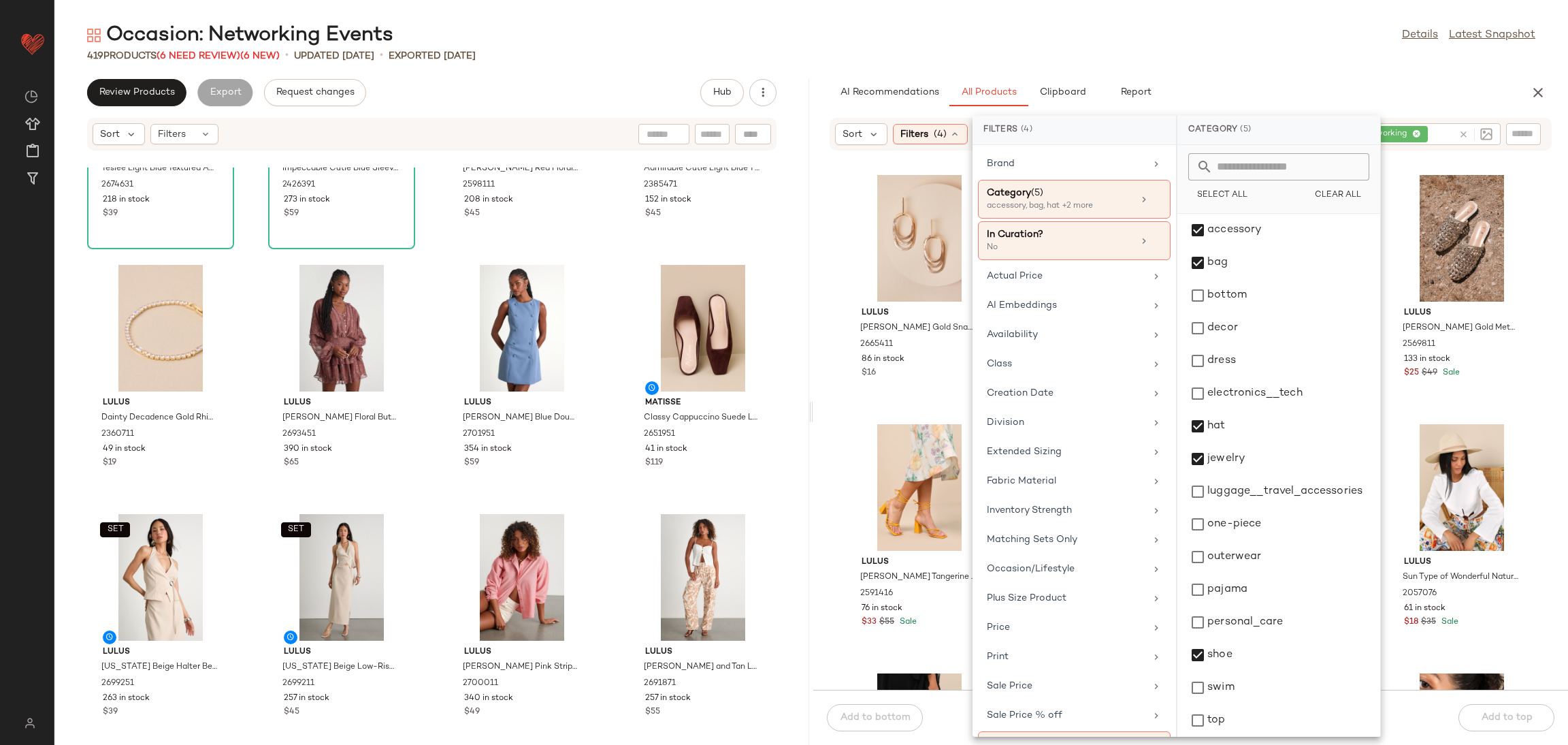
click at [430, 554] on div "Lulus Teslee Light Blue Textured [MEDICAL_DATA] Vest Top 2674631 218 in stock $…" at bounding box center [432, 456] width 755 height 577
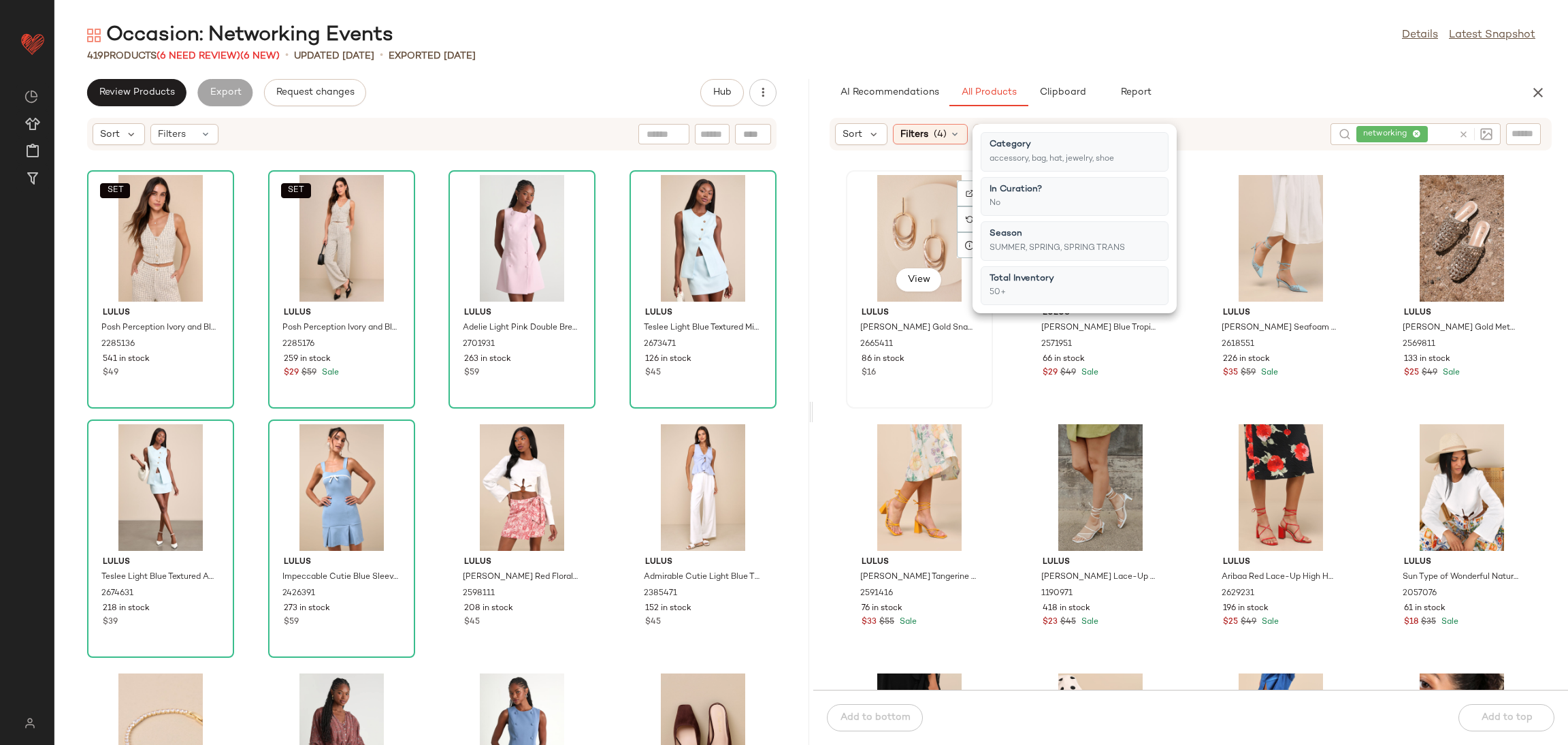
click at [991, 400] on div "View Lulus [PERSON_NAME] Gold Snake Chain Layered Drop Earrings 2665411 86 in s…" at bounding box center [919, 289] width 144 height 236
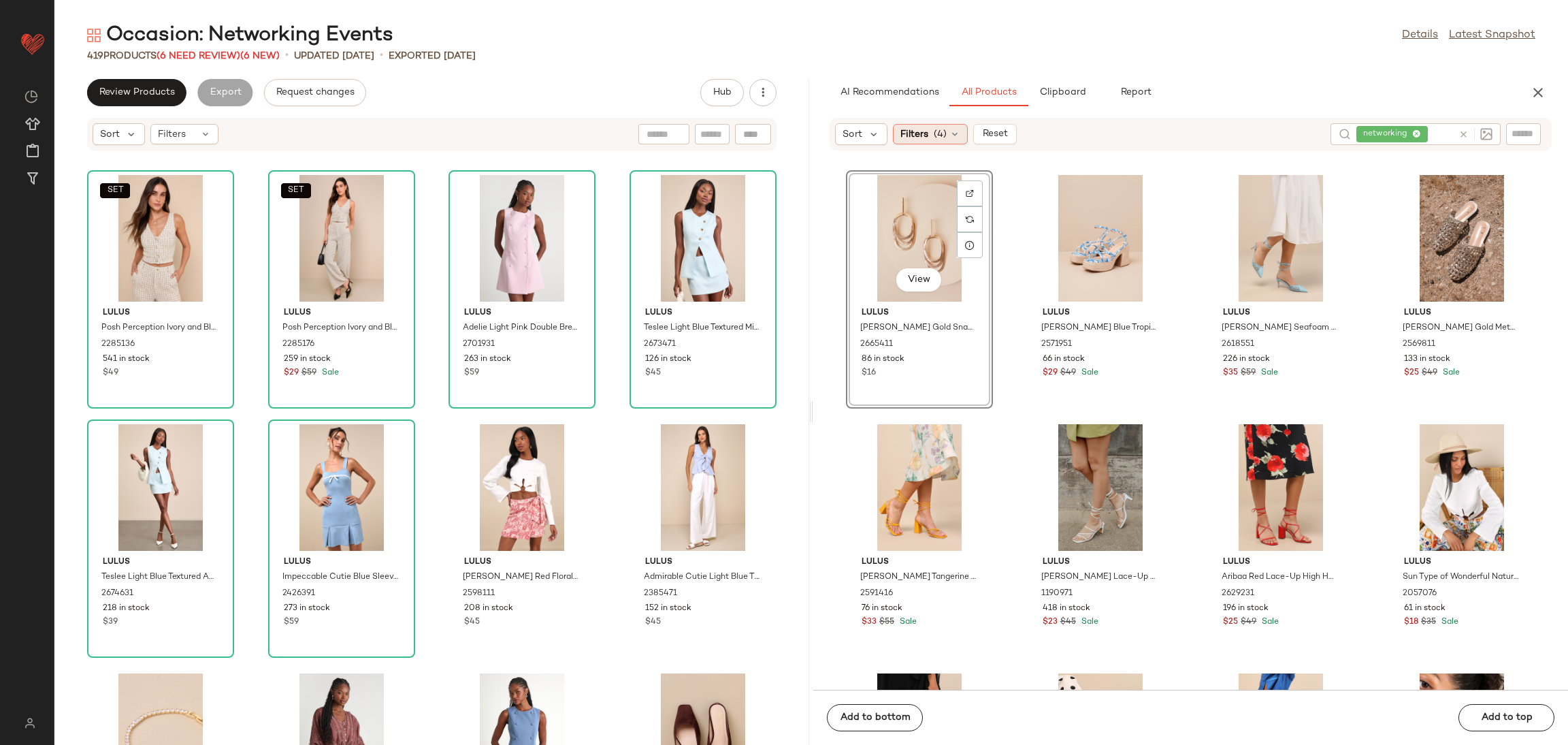
drag, startPoint x: 908, startPoint y: 122, endPoint x: 916, endPoint y: 132, distance: 12.8
click at [910, 126] on div "Sort Filters (4) Reset" at bounding box center [926, 133] width 182 height 21
click at [917, 135] on span "Filters" at bounding box center [915, 134] width 28 height 14
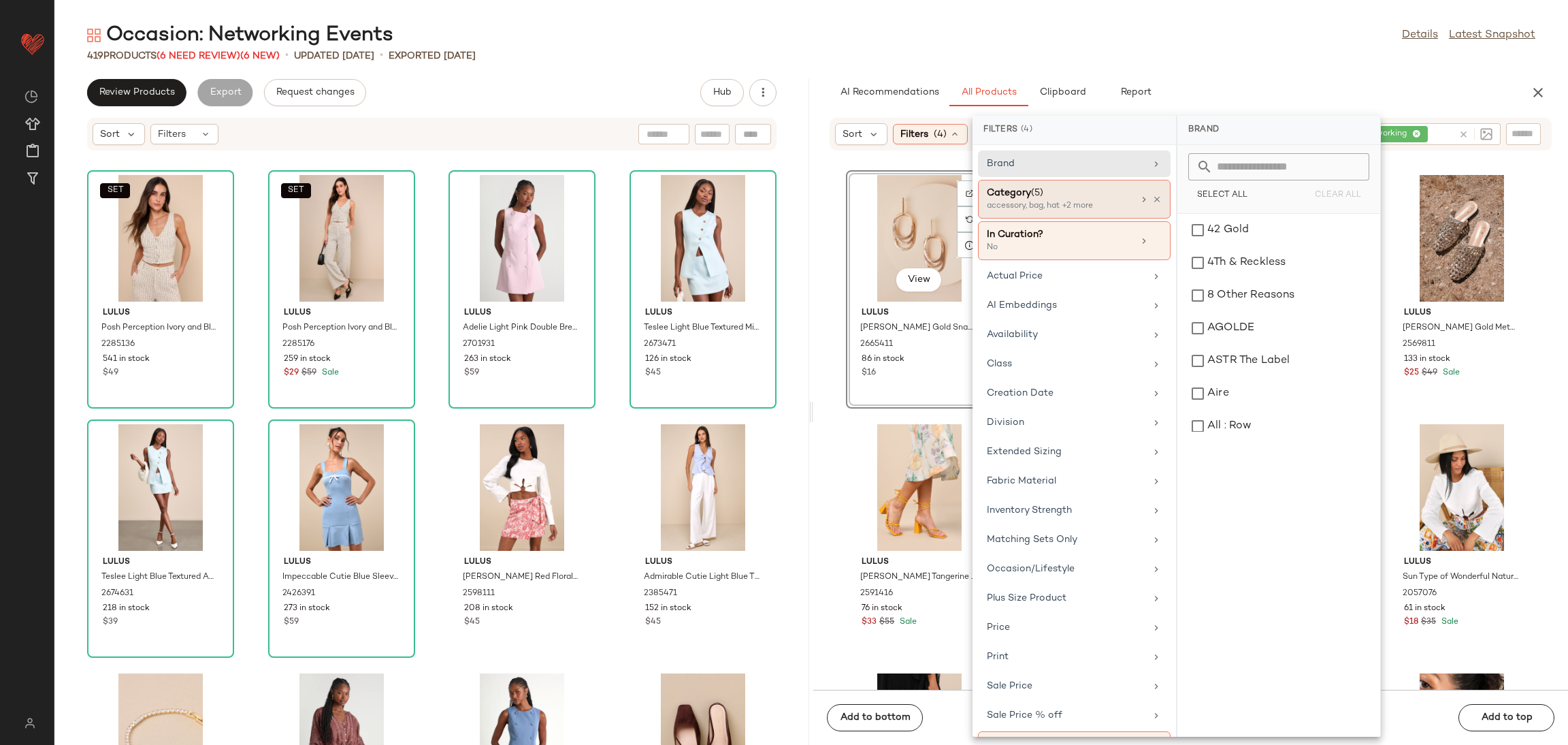
click at [1095, 198] on div "Category (5)" at bounding box center [1060, 192] width 146 height 14
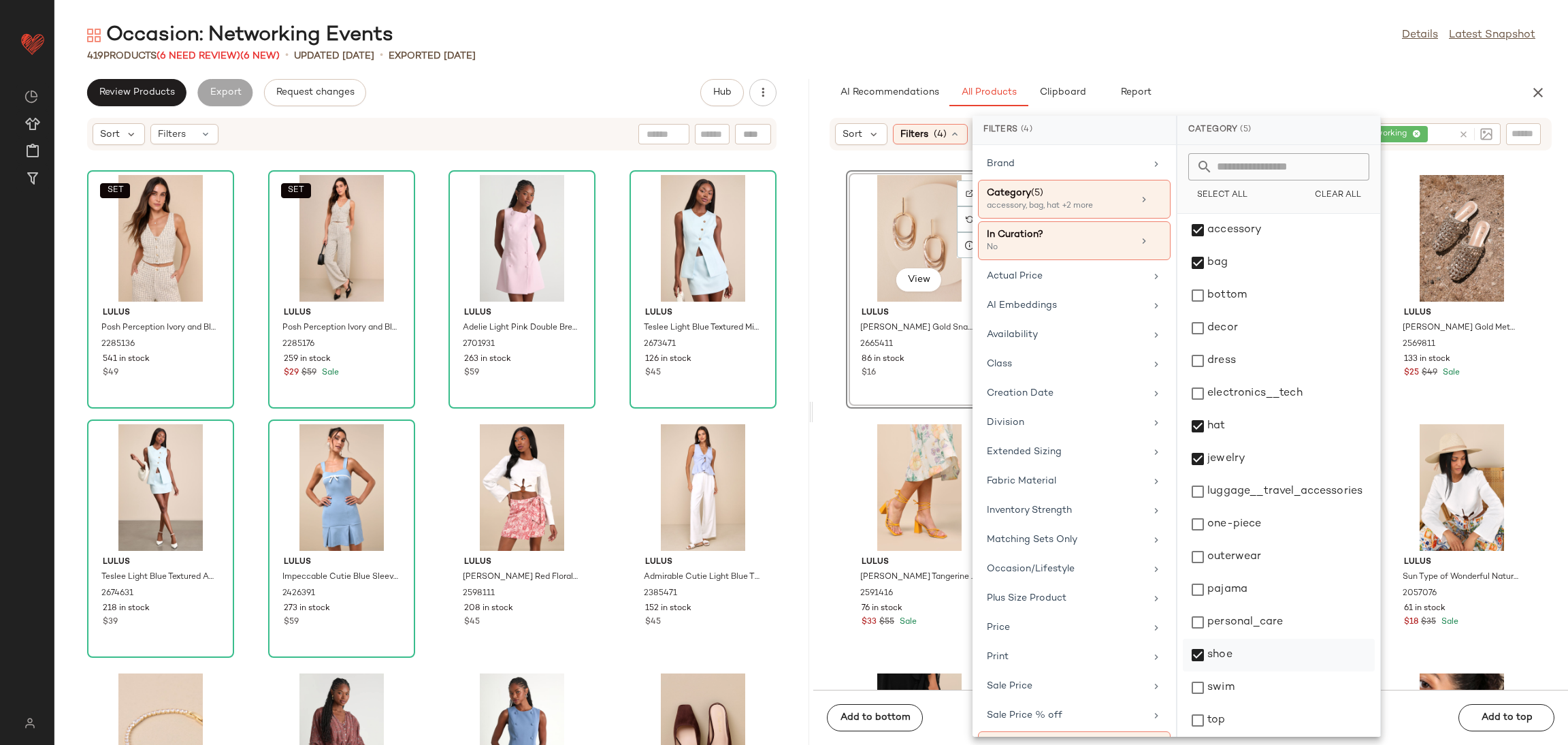
click at [1257, 671] on div "shoe" at bounding box center [1279, 687] width 192 height 33
click at [1529, 582] on div "View Lulus [PERSON_NAME] Gold Snake Chain Layered Drop Earrings 2665411 86 in s…" at bounding box center [1190, 429] width 755 height 522
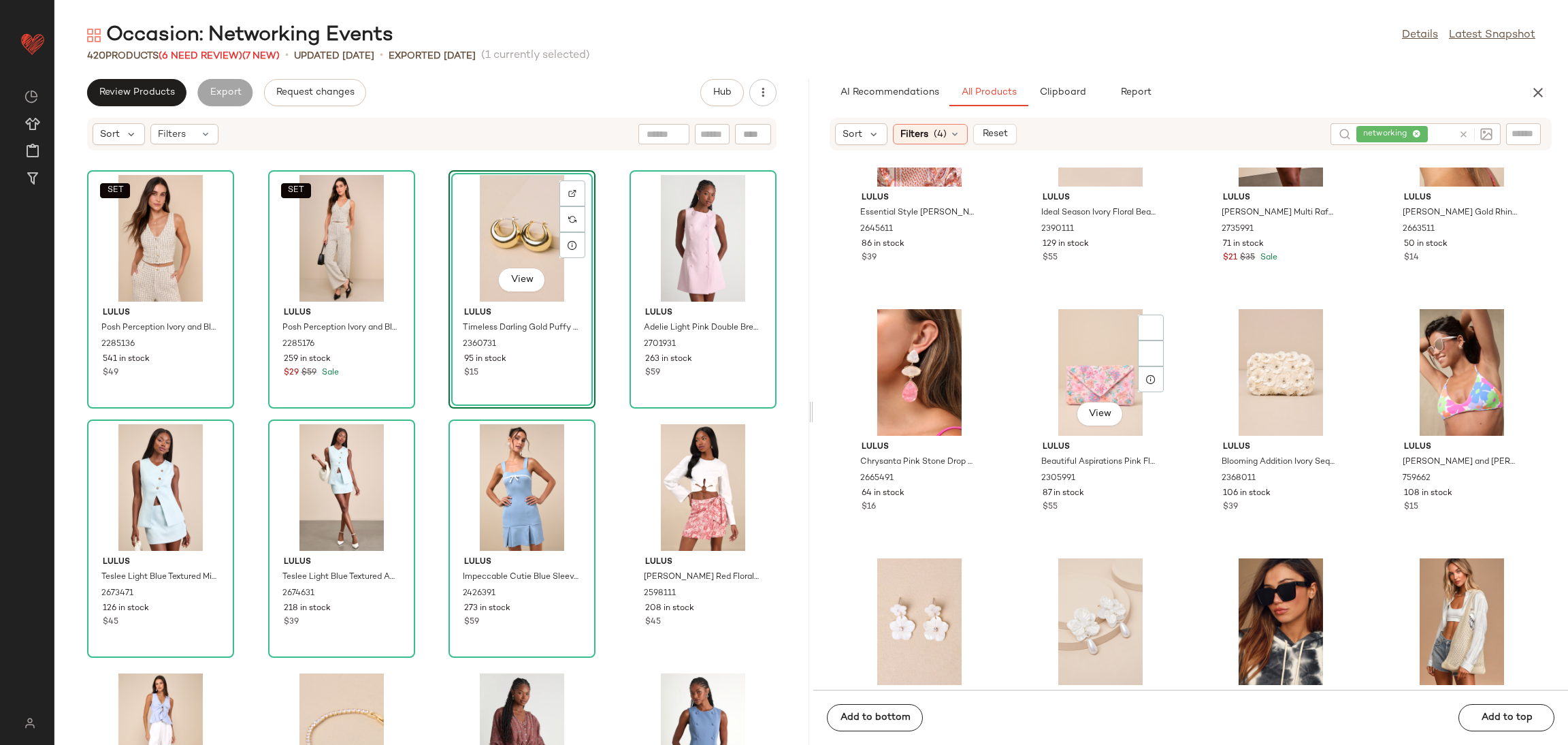
scroll to position [1338, 0]
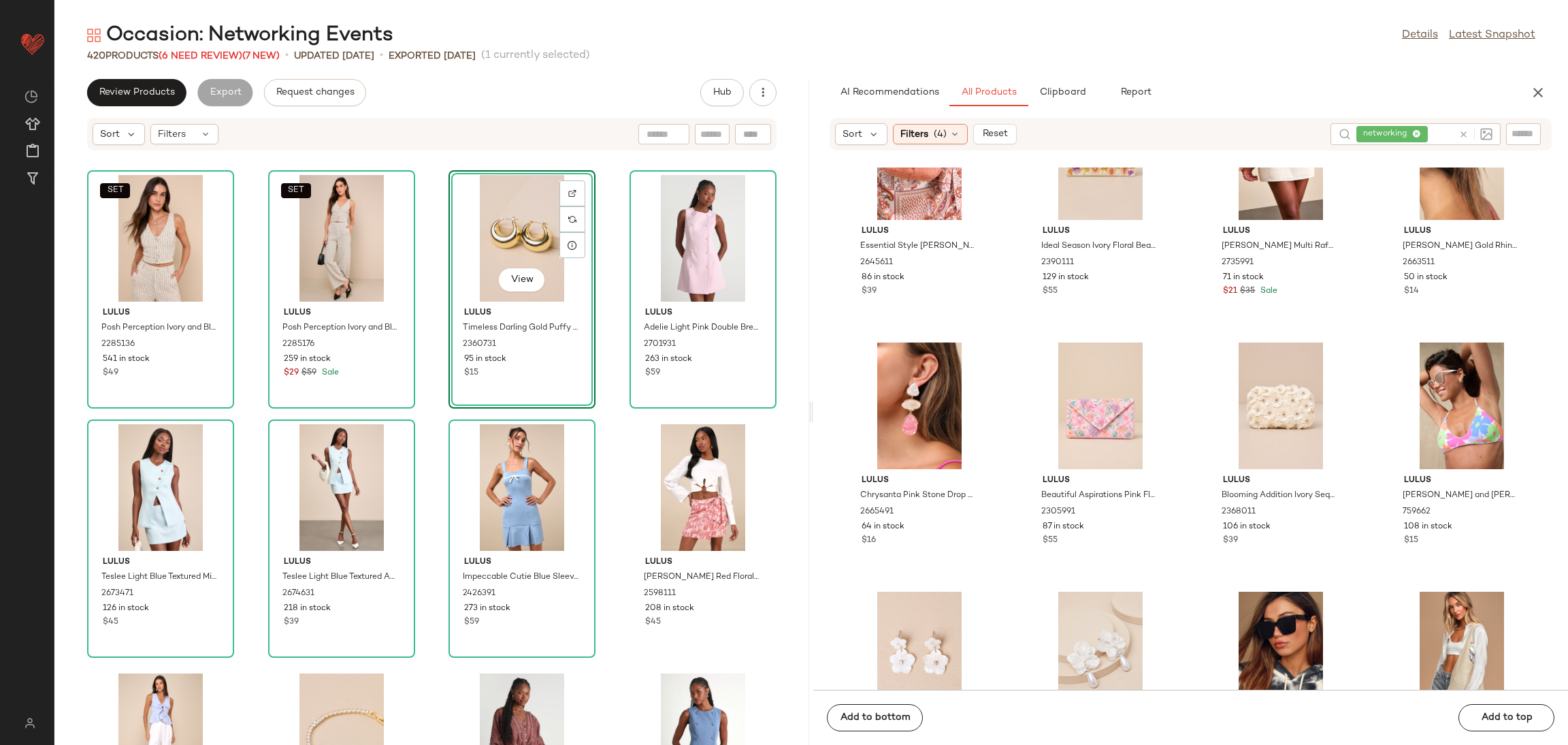
click at [486, 233] on div "View" at bounding box center [521, 239] width 137 height 127
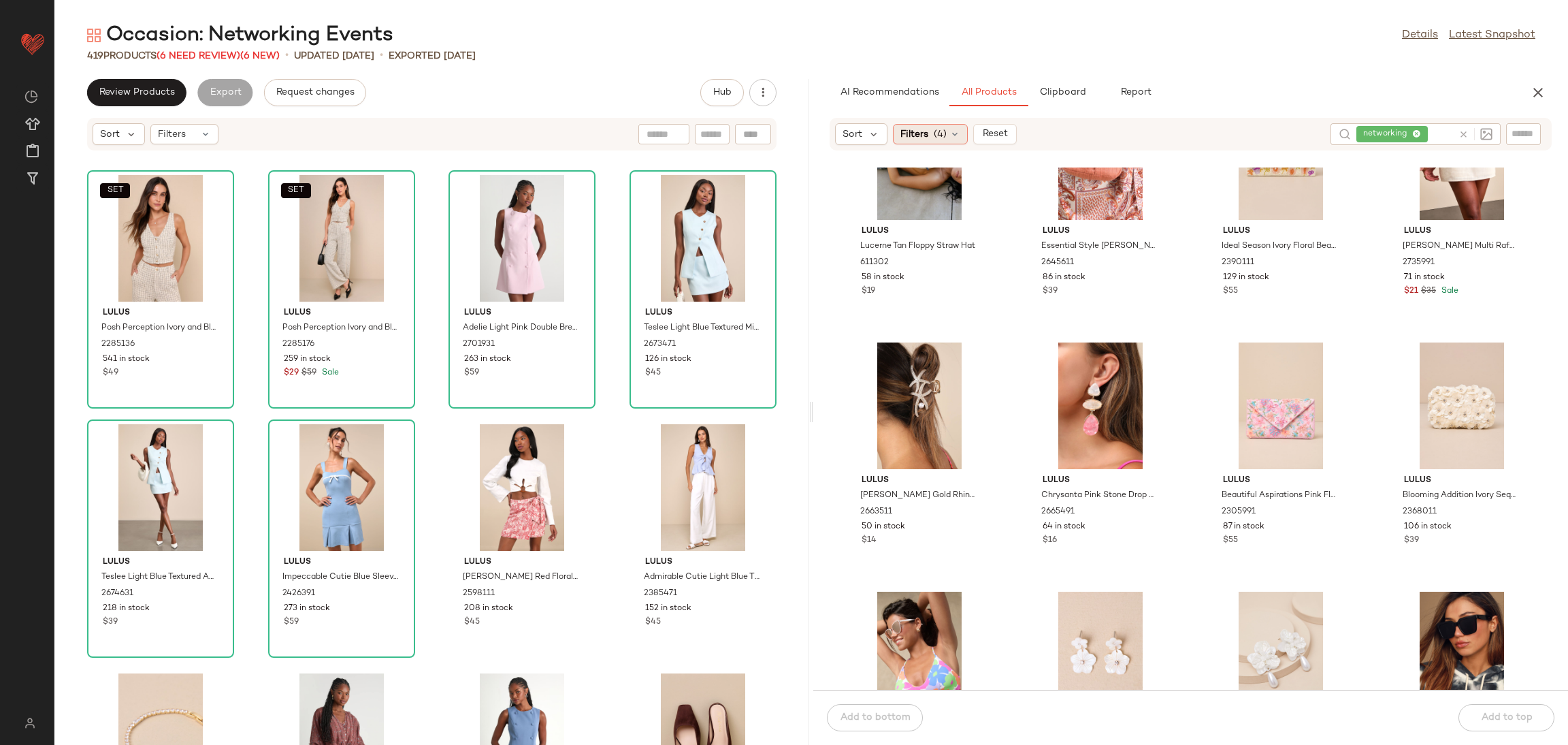
click at [903, 128] on span "Filters" at bounding box center [915, 134] width 28 height 14
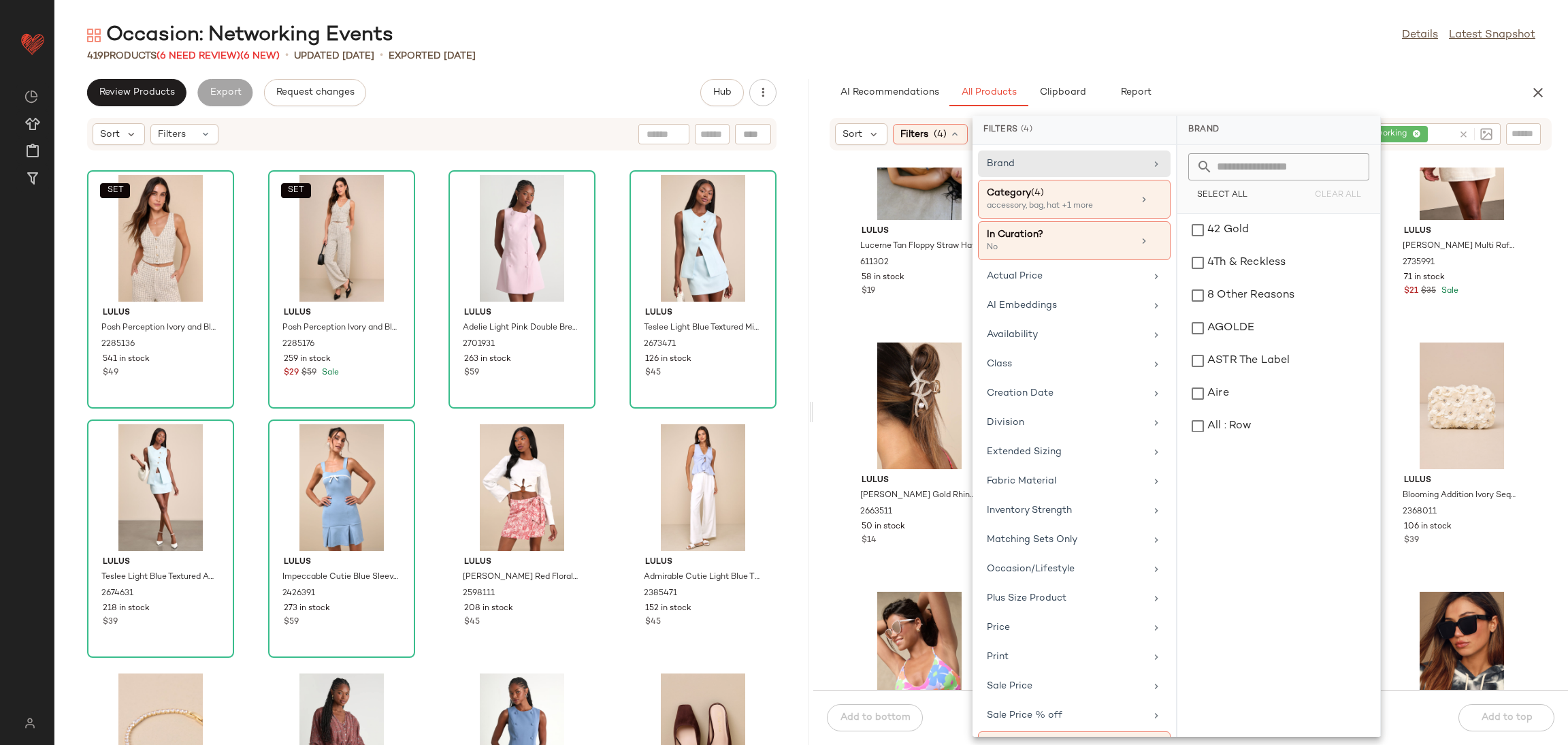
click at [1461, 135] on icon at bounding box center [1463, 134] width 10 height 10
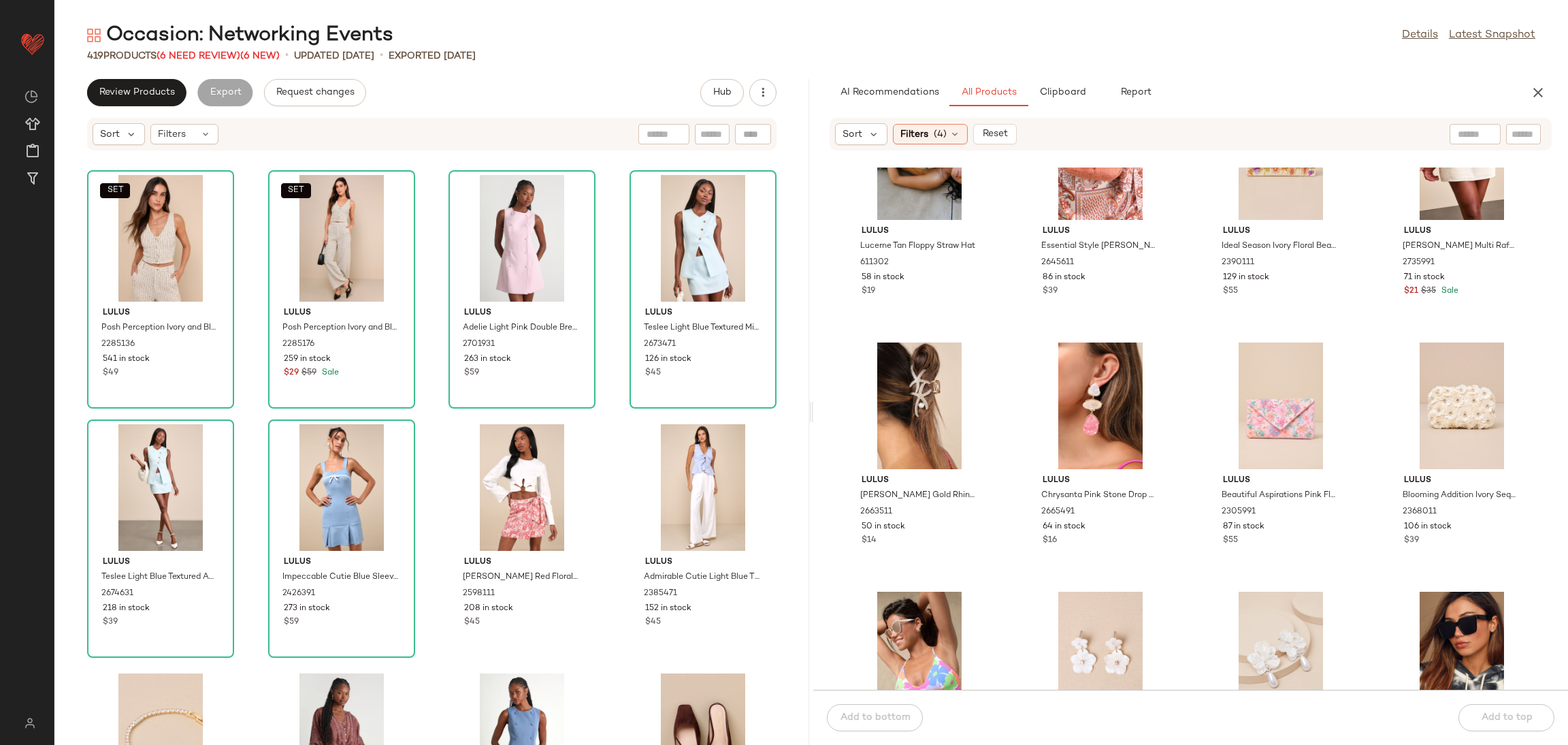
click at [1393, 96] on div "AI Recommendations All Products Clipboard Report" at bounding box center [1169, 92] width 679 height 27
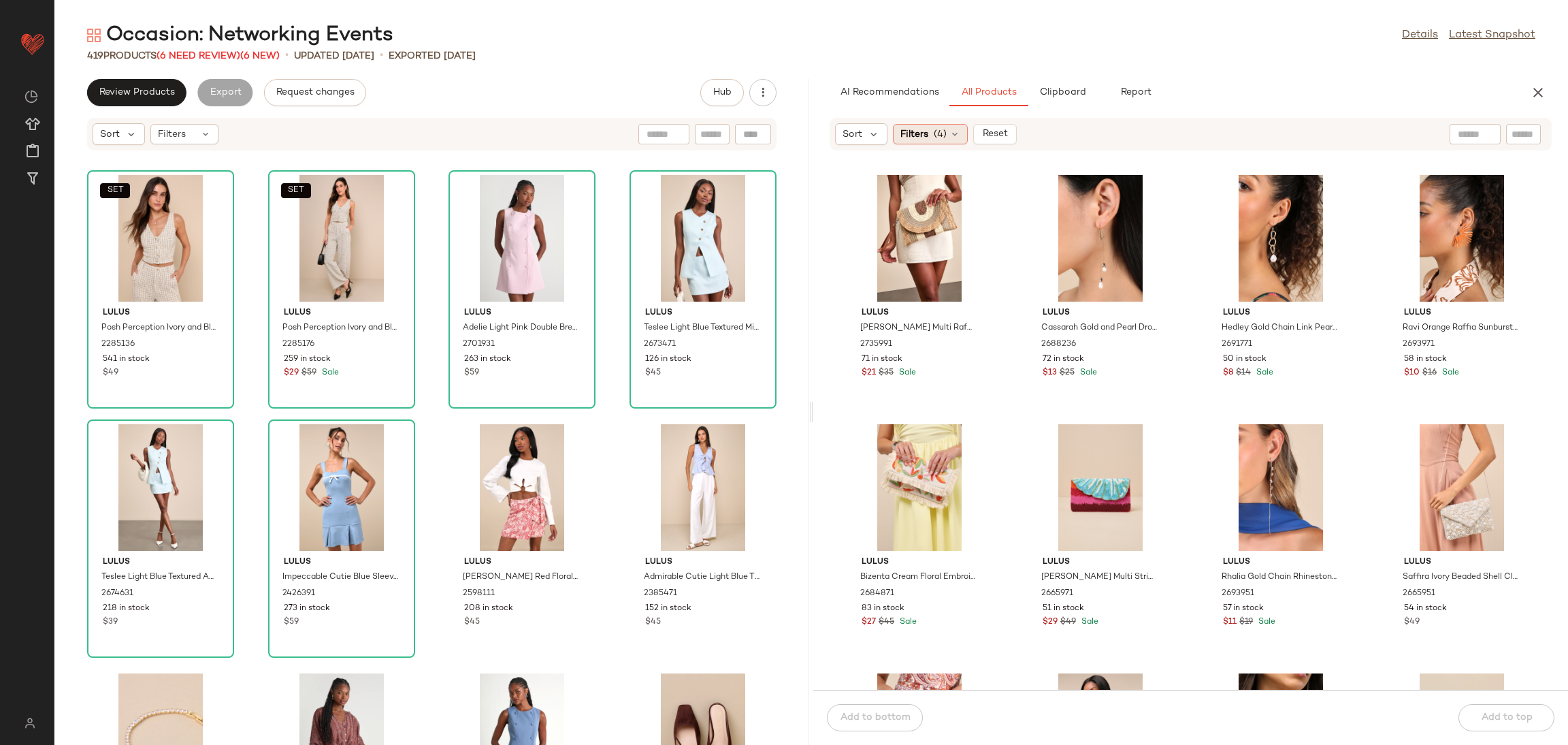
click at [939, 140] on span "(4)" at bounding box center [941, 134] width 13 height 14
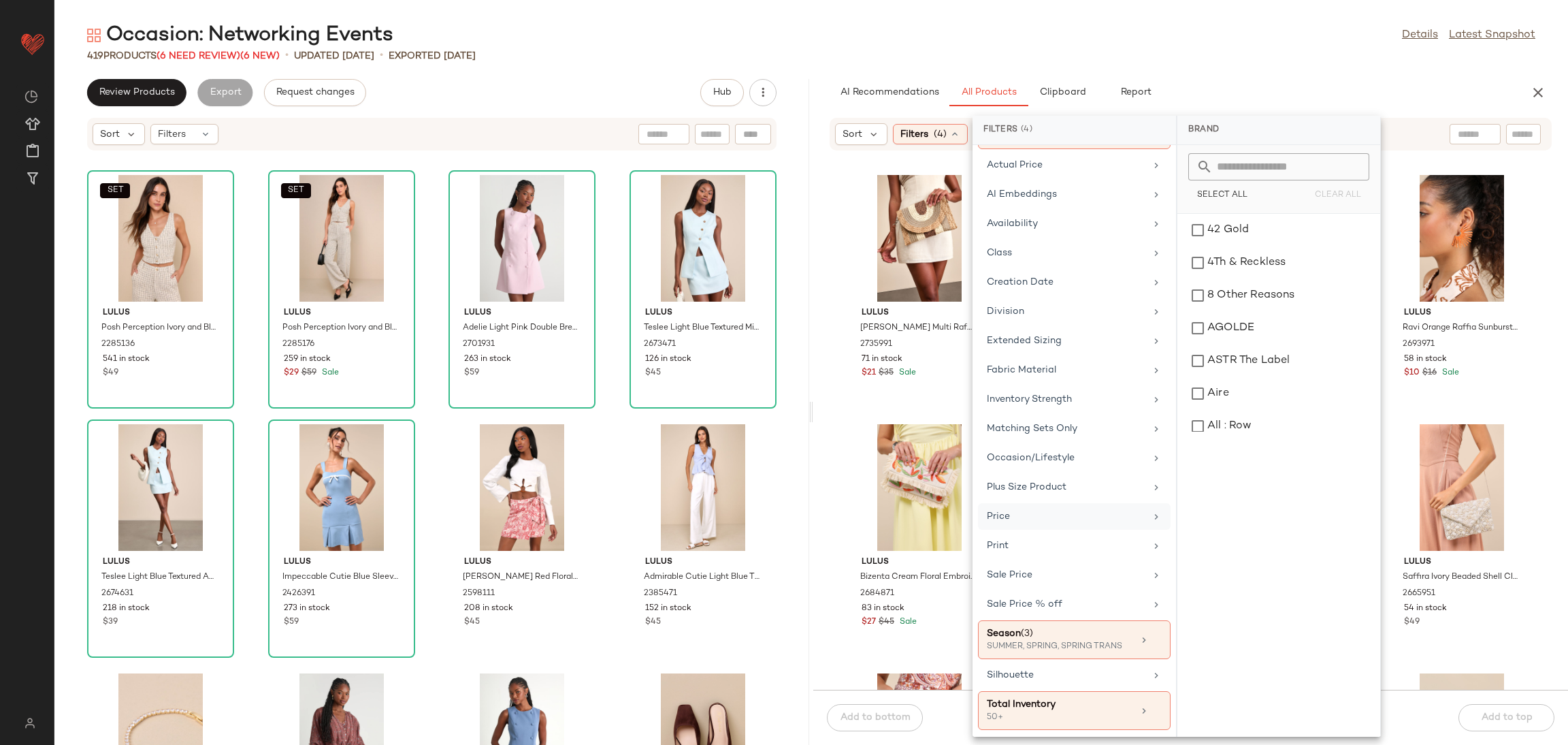
scroll to position [117, 0]
click at [1152, 638] on icon at bounding box center [1157, 639] width 9 height 9
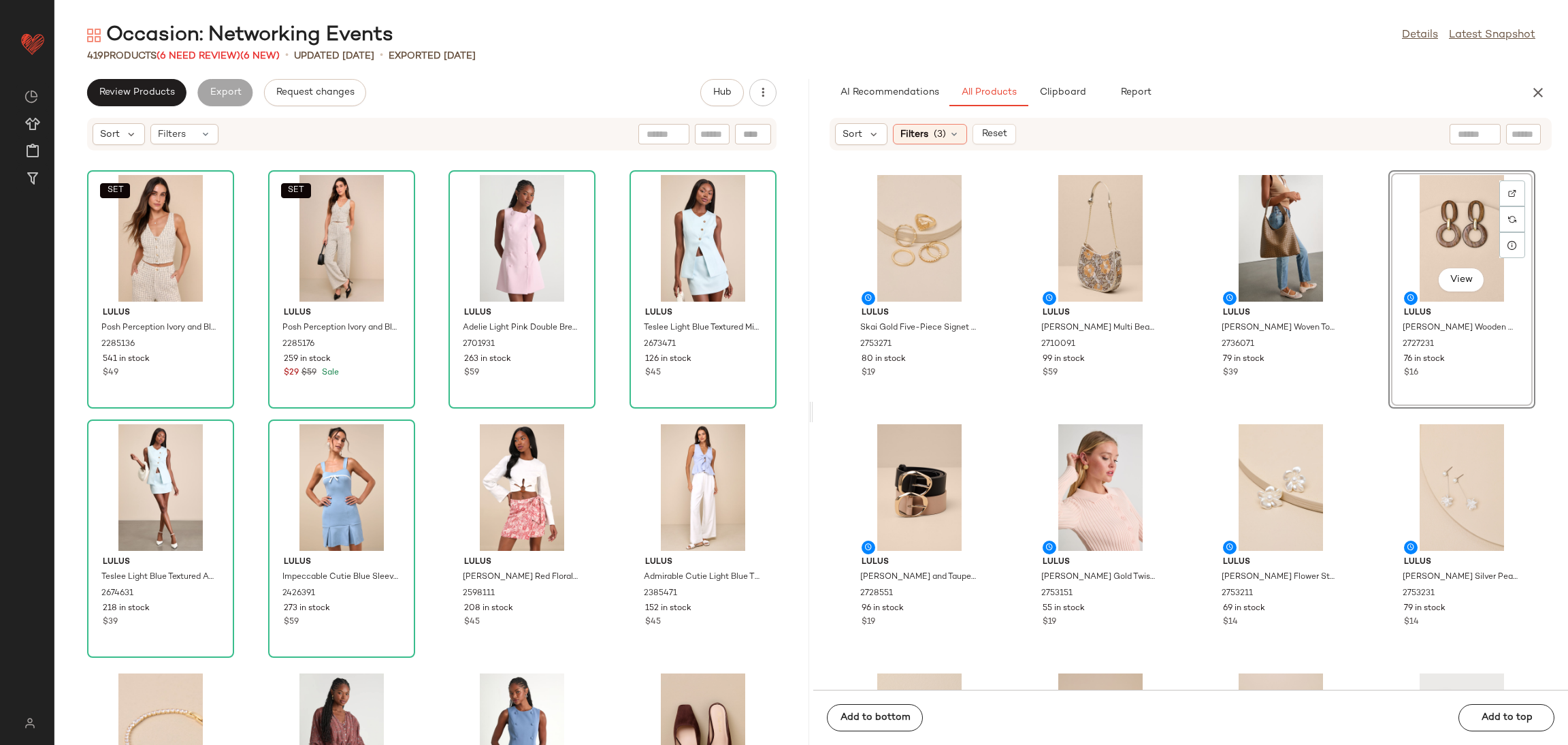
click at [1002, 375] on div "Lulus Skai Gold Five-Piece Signet Ring Set 2753271 80 in stock $19 Lulus [PERSO…" at bounding box center [1190, 429] width 755 height 522
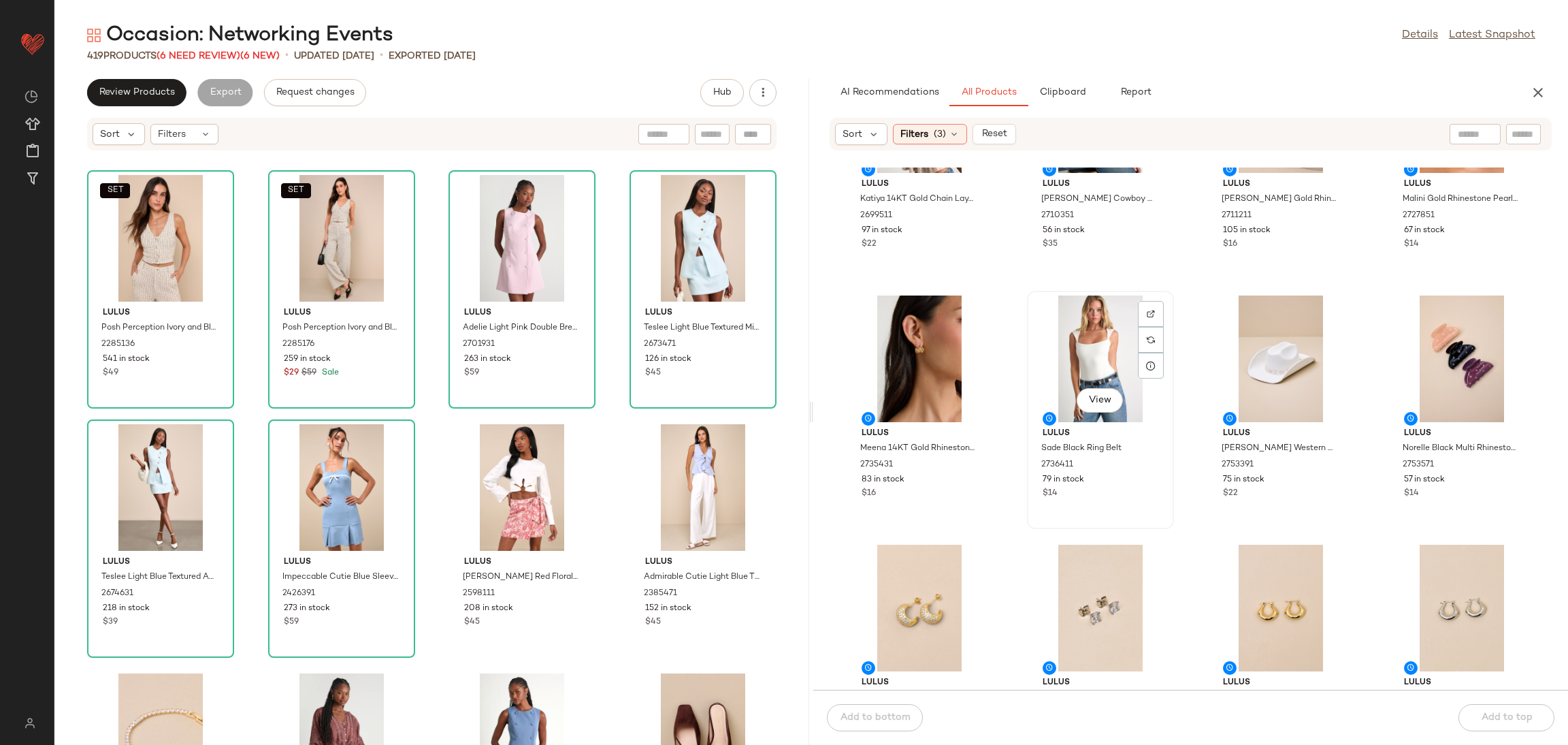
scroll to position [1134, 0]
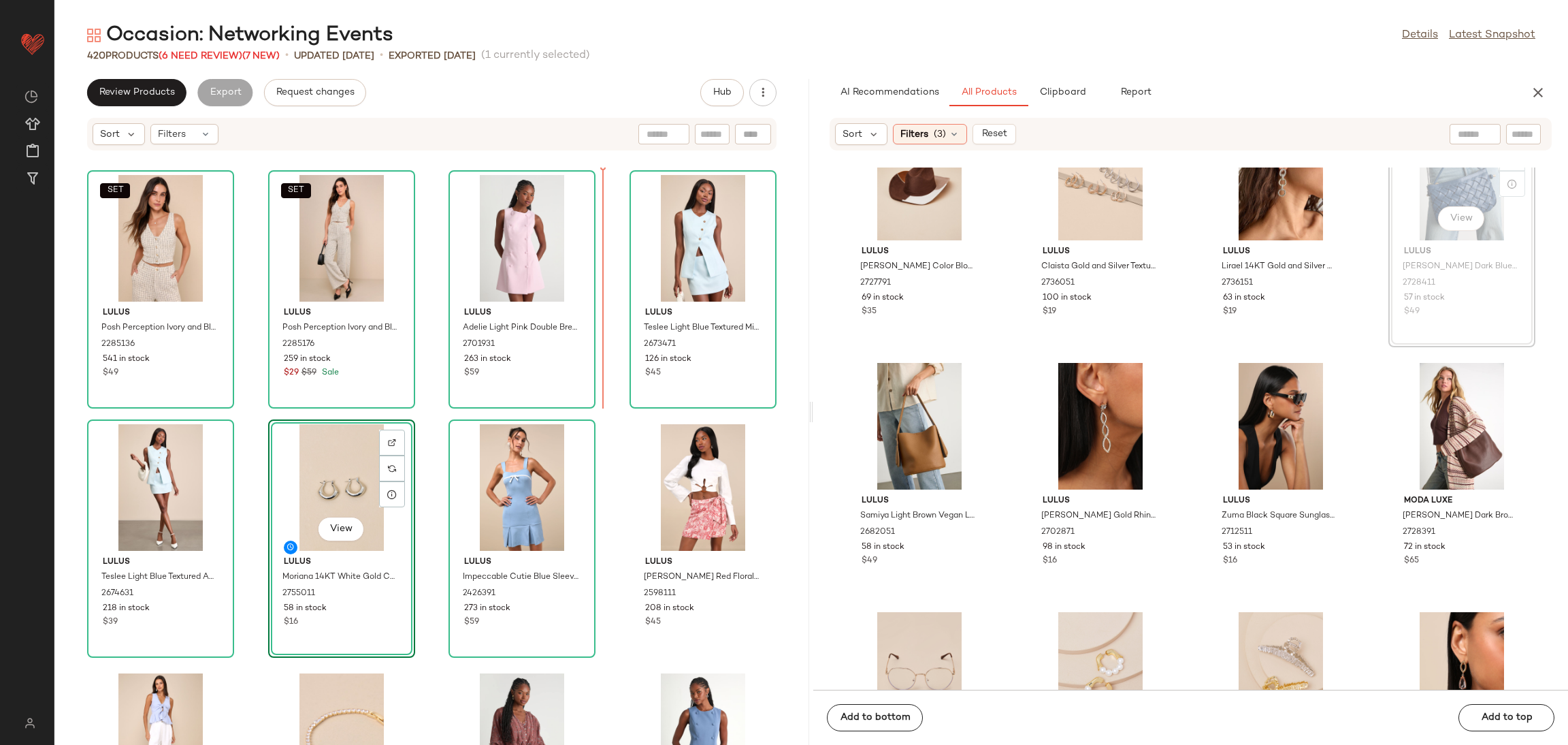
scroll to position [2560, 0]
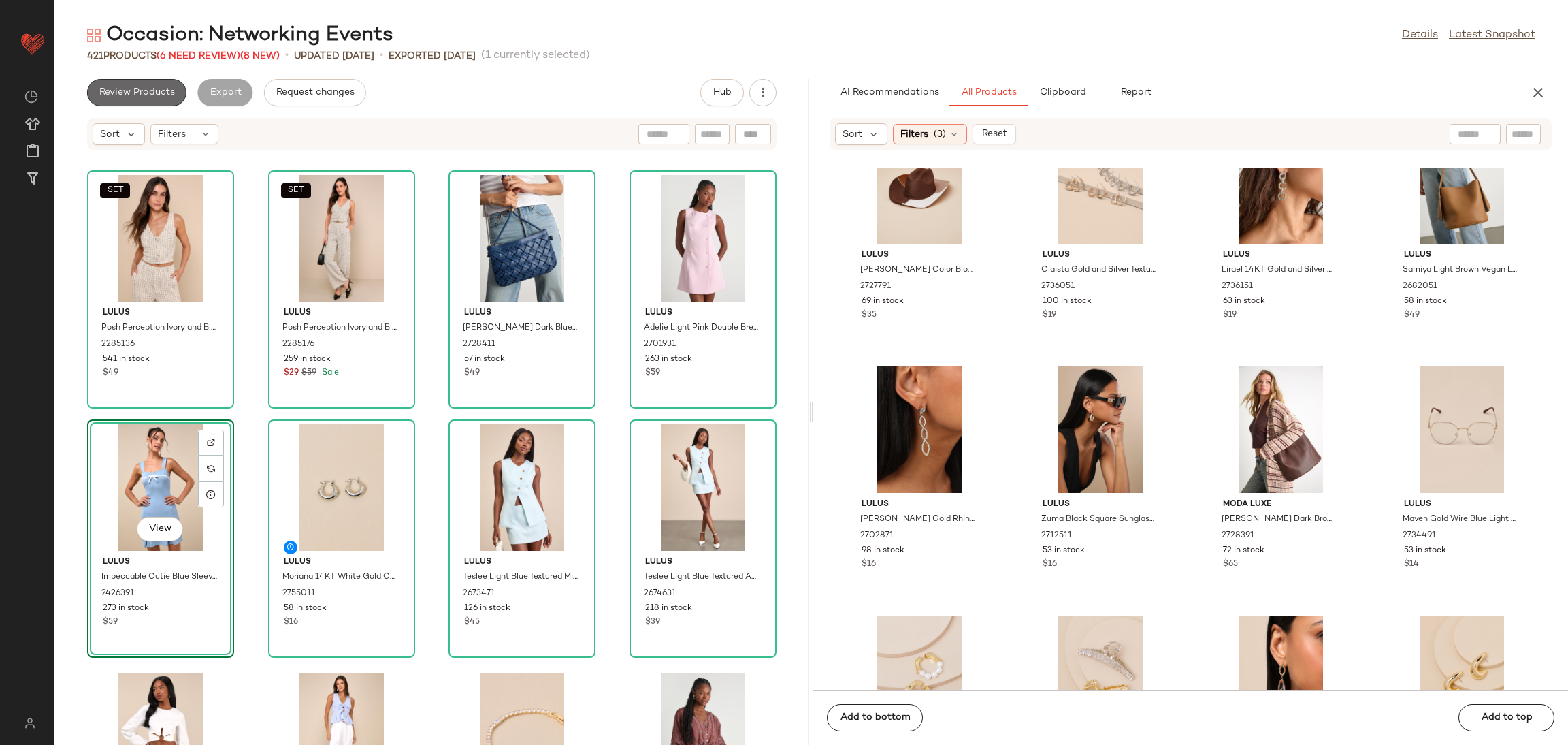
click at [149, 103] on button "Review Products" at bounding box center [136, 92] width 100 height 27
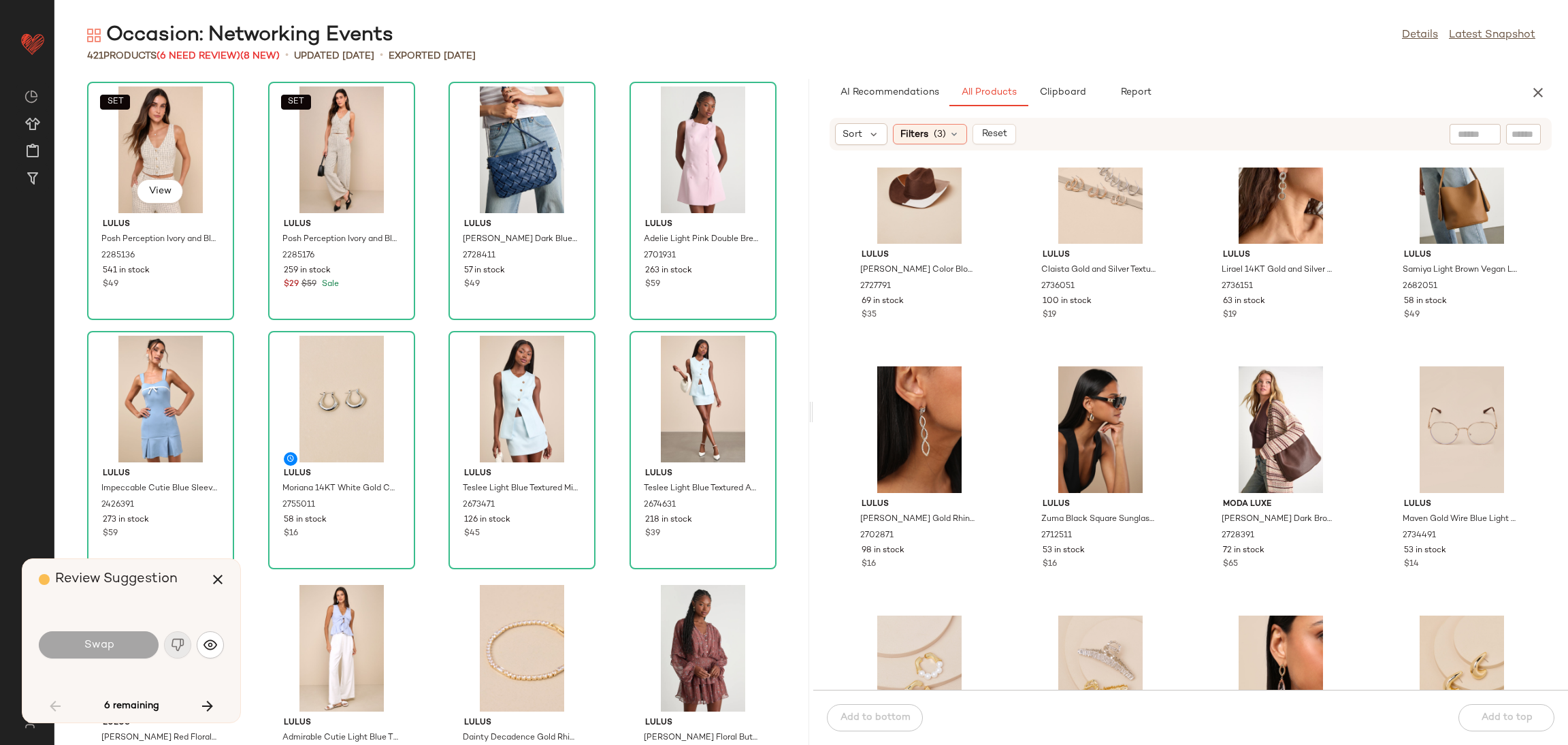
scroll to position [1245, 0]
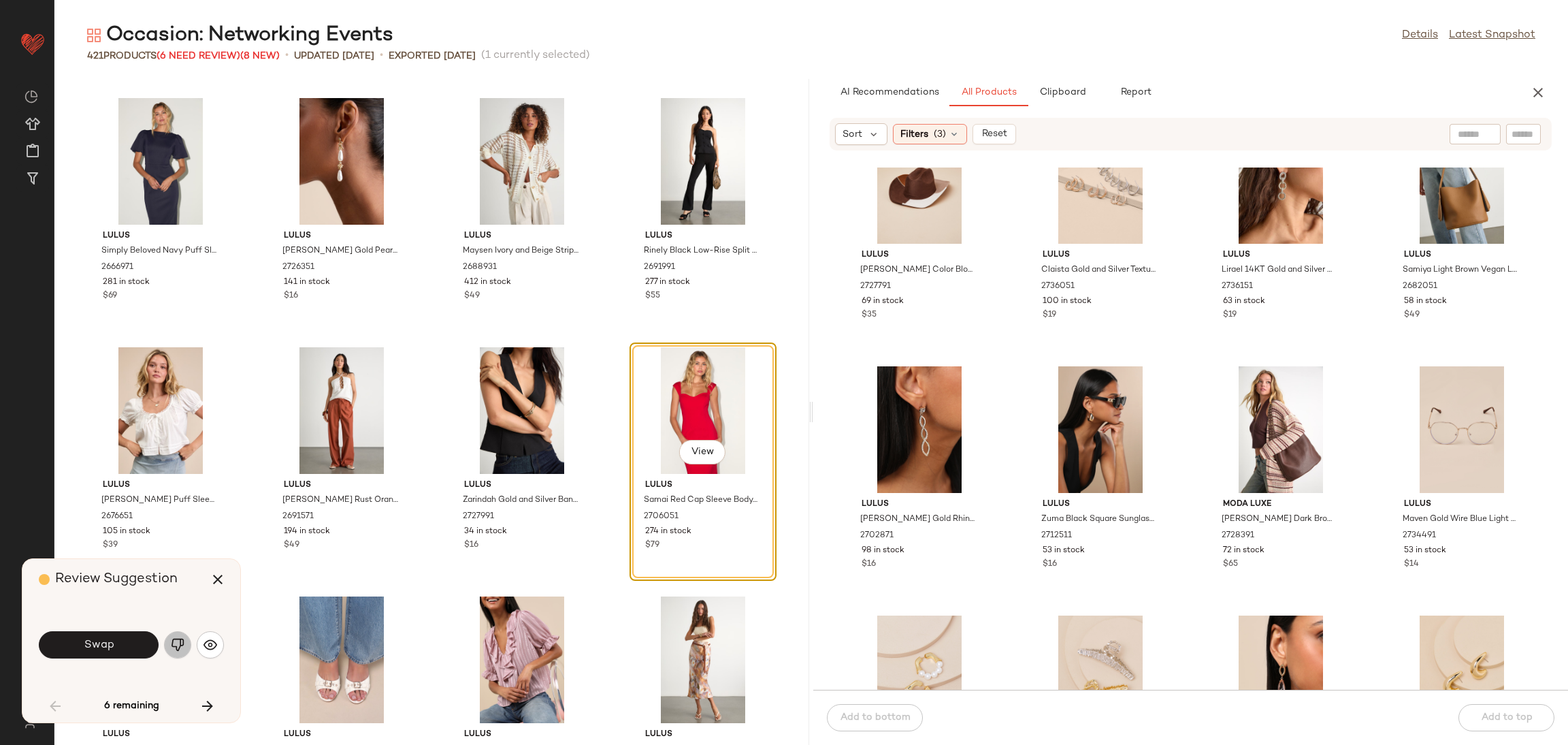
click at [186, 650] on button "button" at bounding box center [177, 644] width 27 height 27
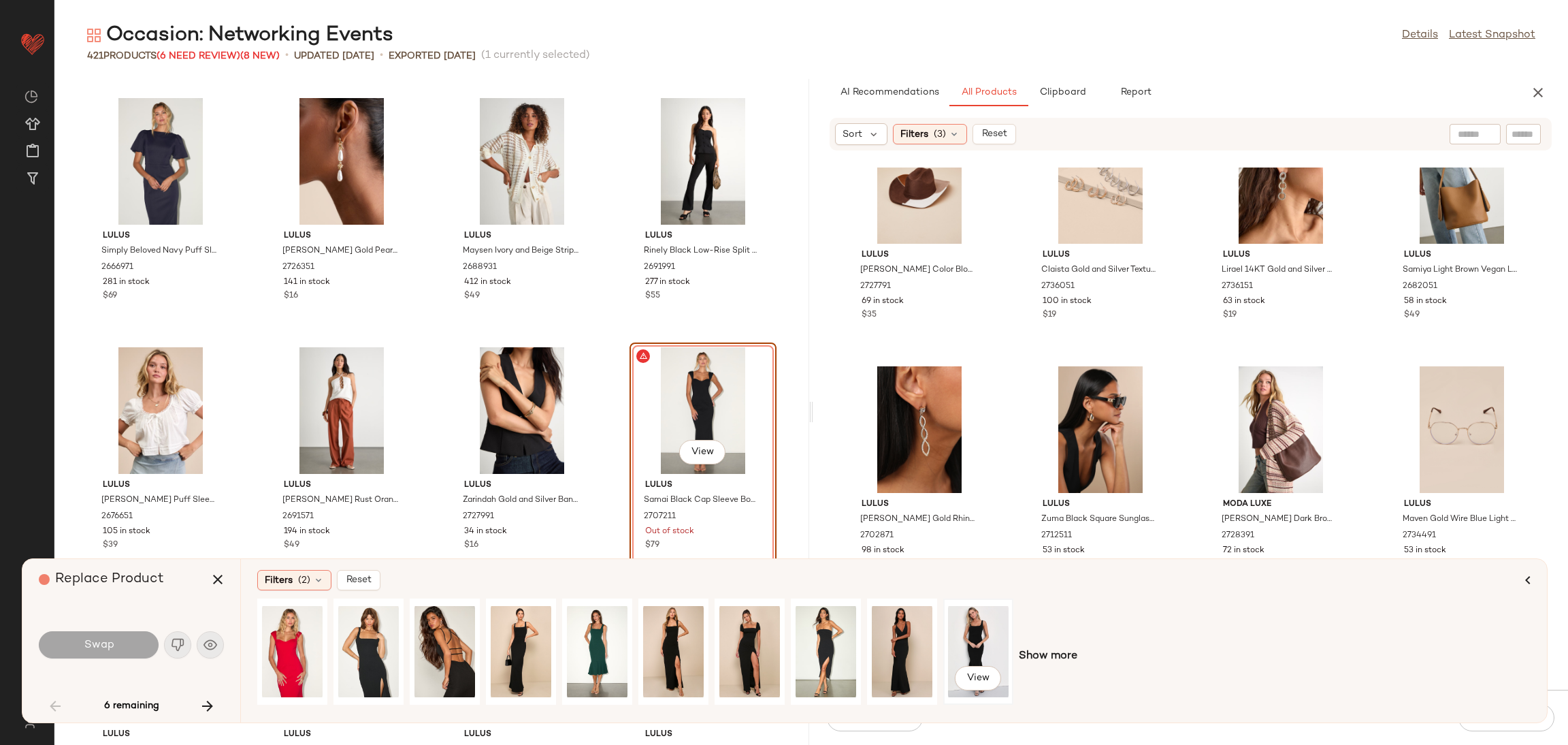
click at [1007, 664] on div "View" at bounding box center [978, 652] width 61 height 97
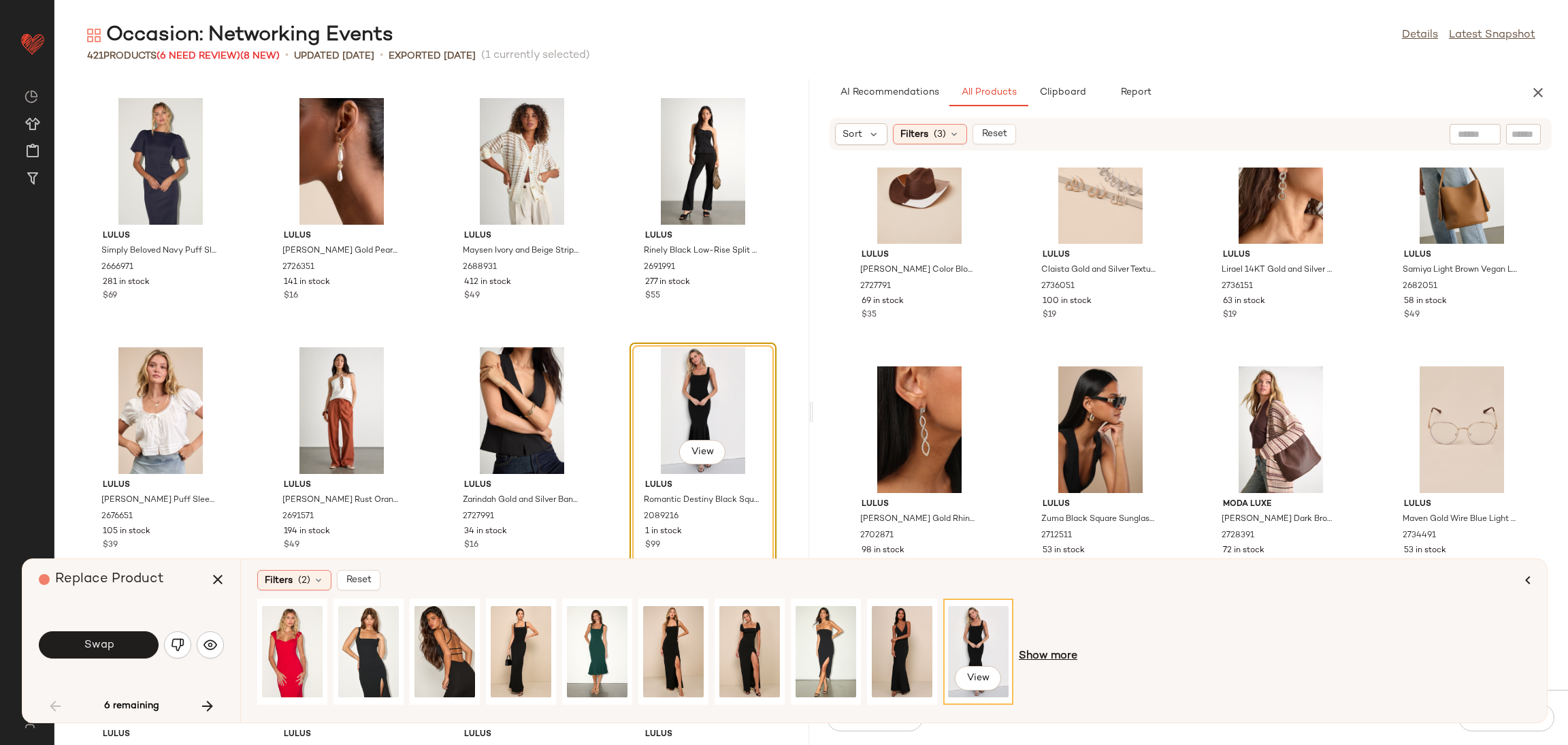
click at [1050, 659] on span "Show more" at bounding box center [1048, 656] width 59 height 17
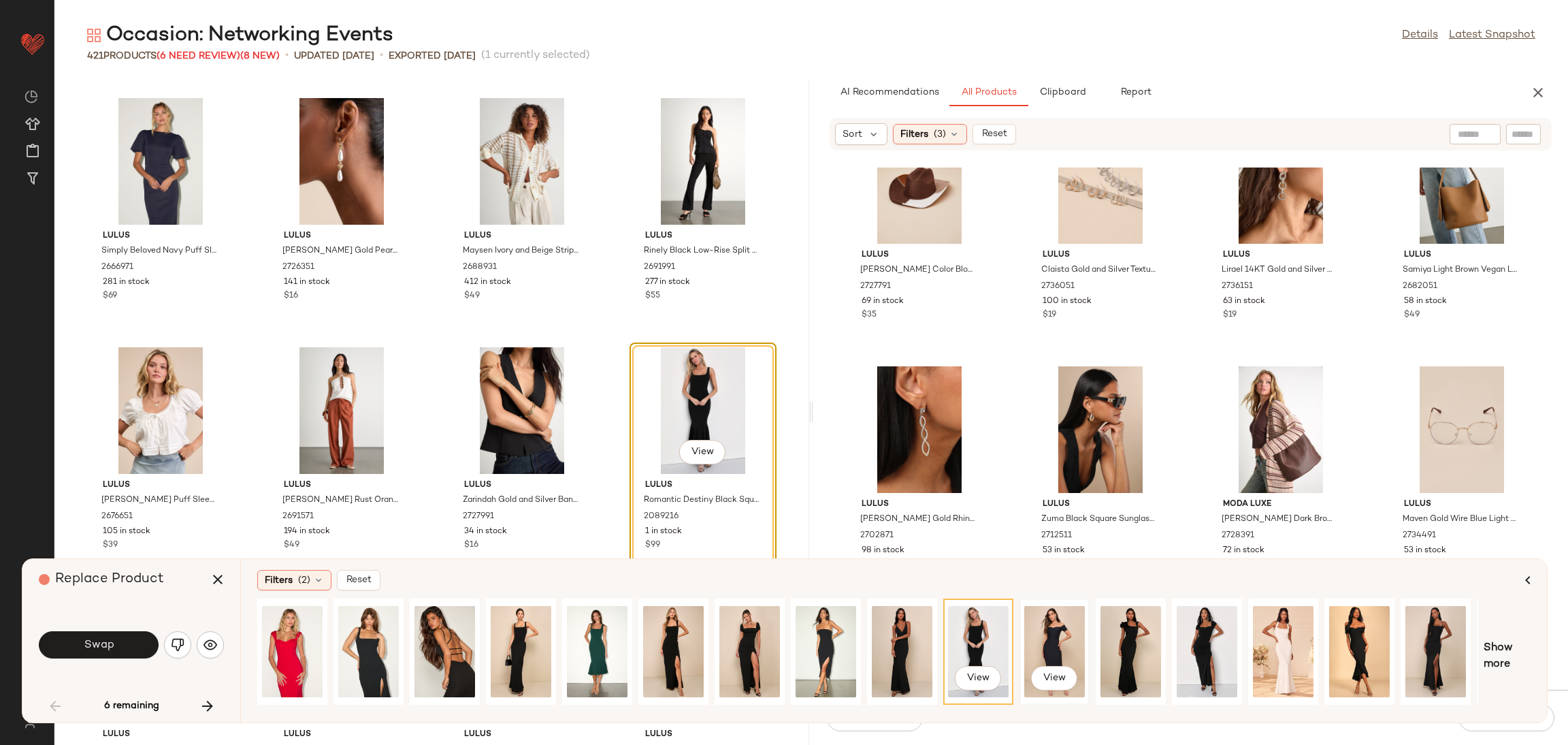
click at [1066, 642] on div "View" at bounding box center [1054, 652] width 61 height 97
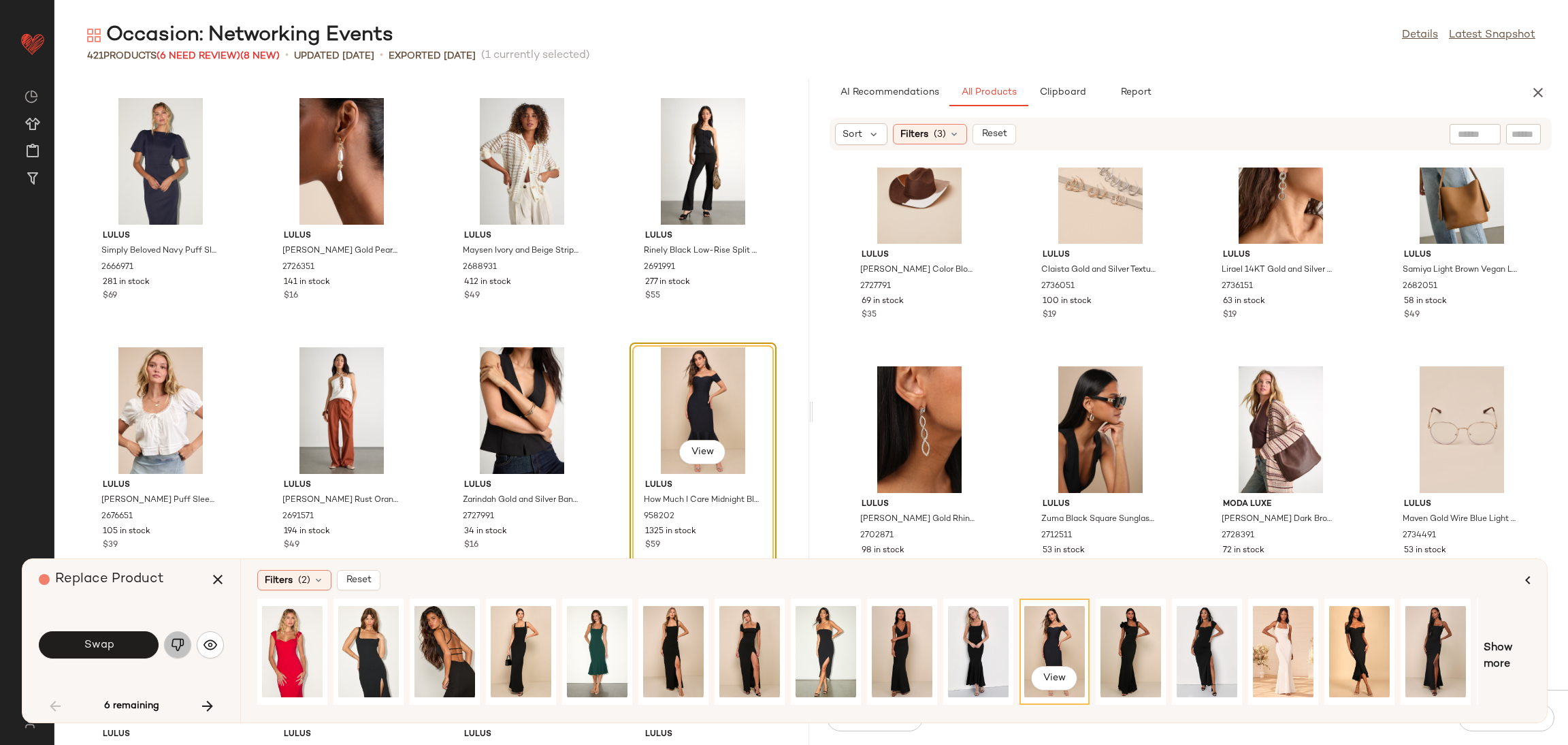
click at [176, 634] on button "button" at bounding box center [177, 644] width 27 height 27
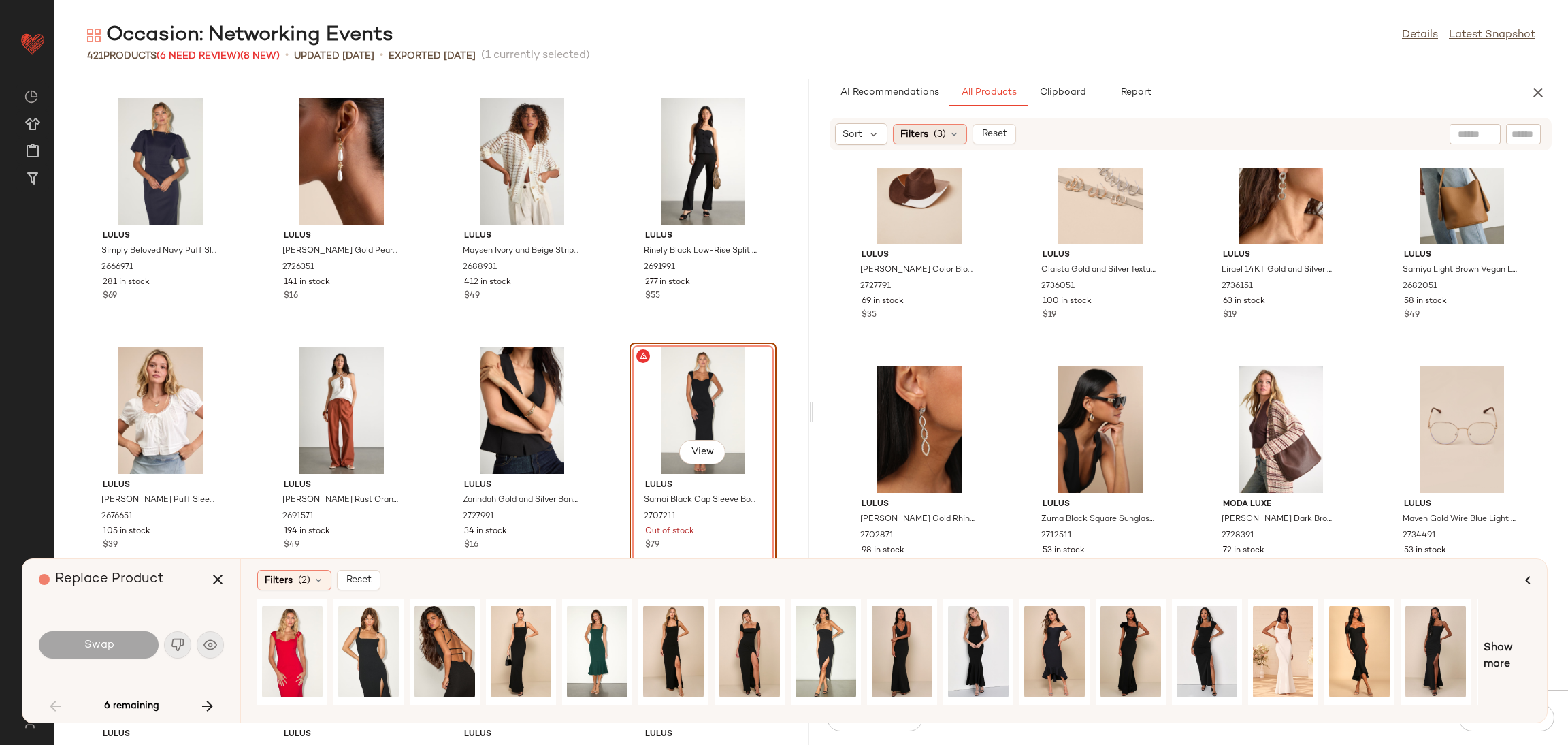
click at [915, 128] on span "Filters" at bounding box center [915, 134] width 28 height 14
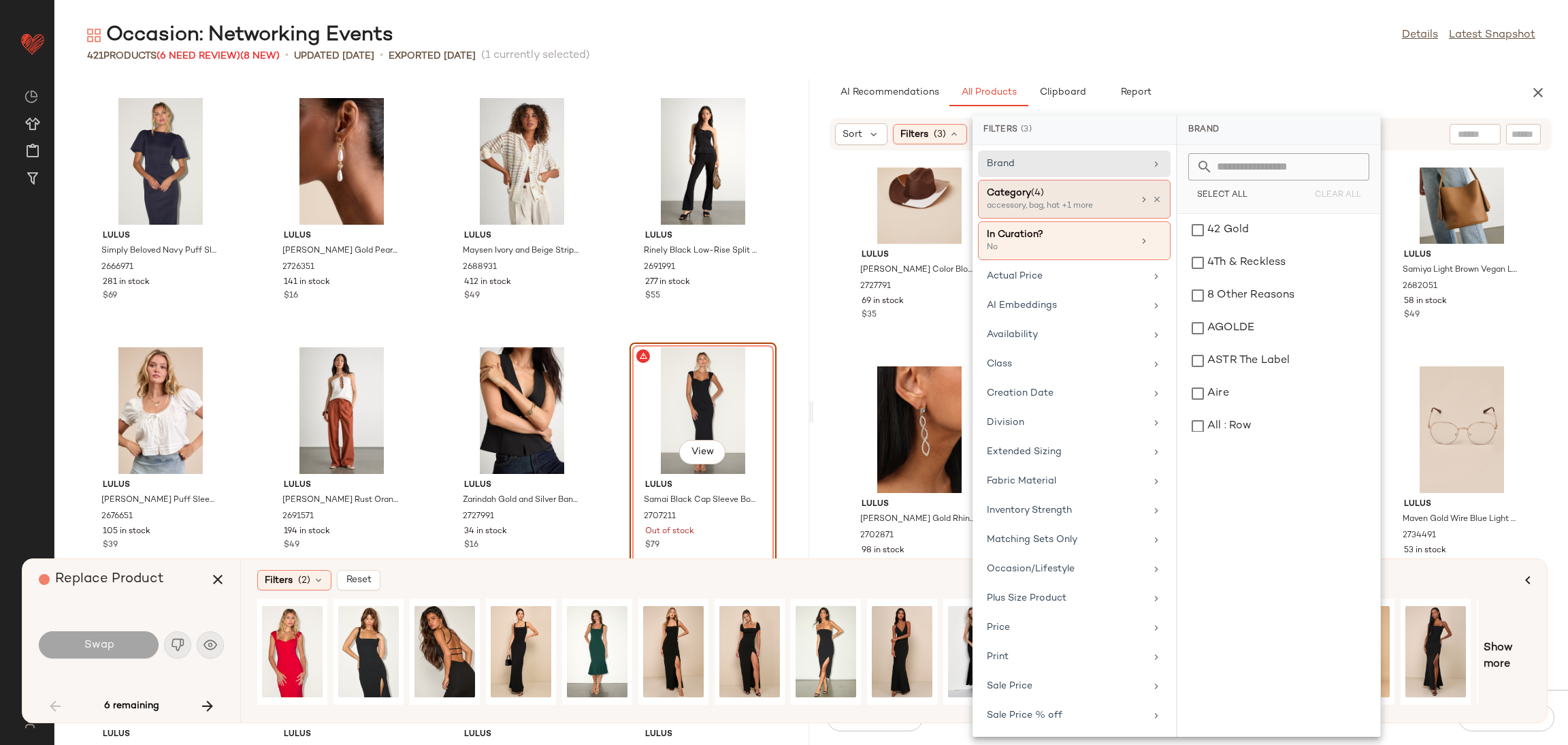
click at [1143, 200] on icon at bounding box center [1144, 200] width 11 height 11
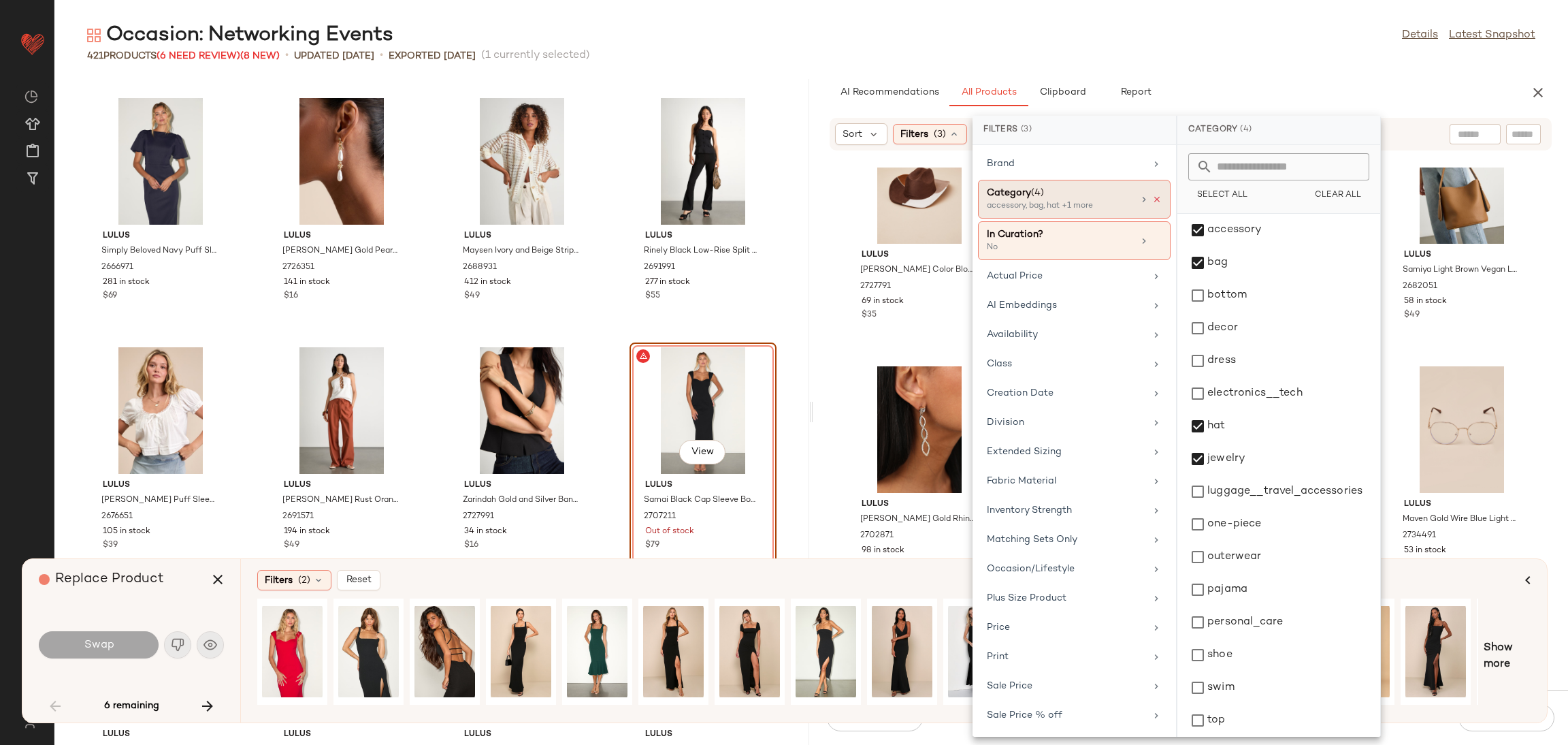
click at [1148, 196] on div at bounding box center [1149, 200] width 23 height 11
click at [1152, 196] on icon at bounding box center [1157, 200] width 9 height 9
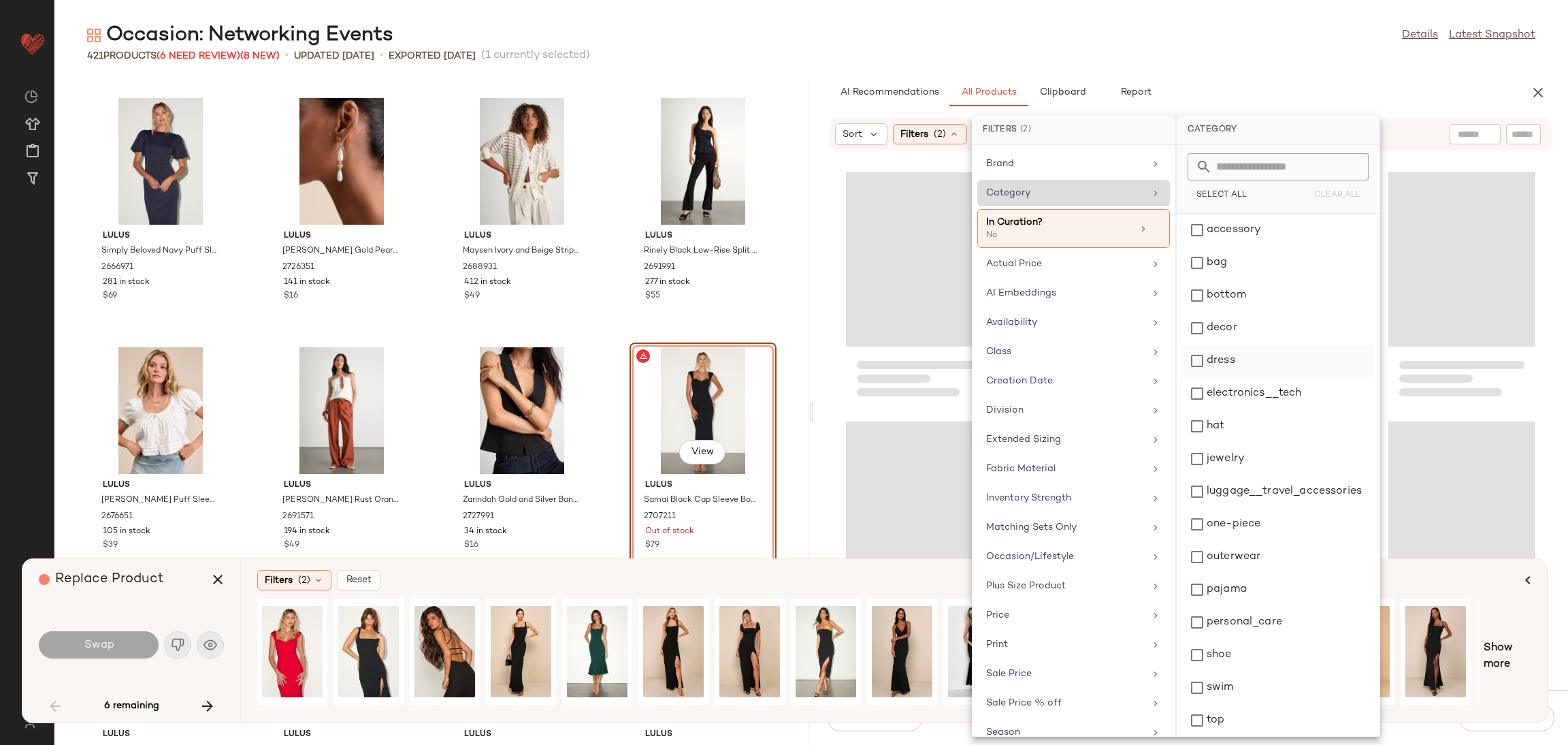
click at [1211, 377] on div "dress" at bounding box center [1278, 393] width 192 height 33
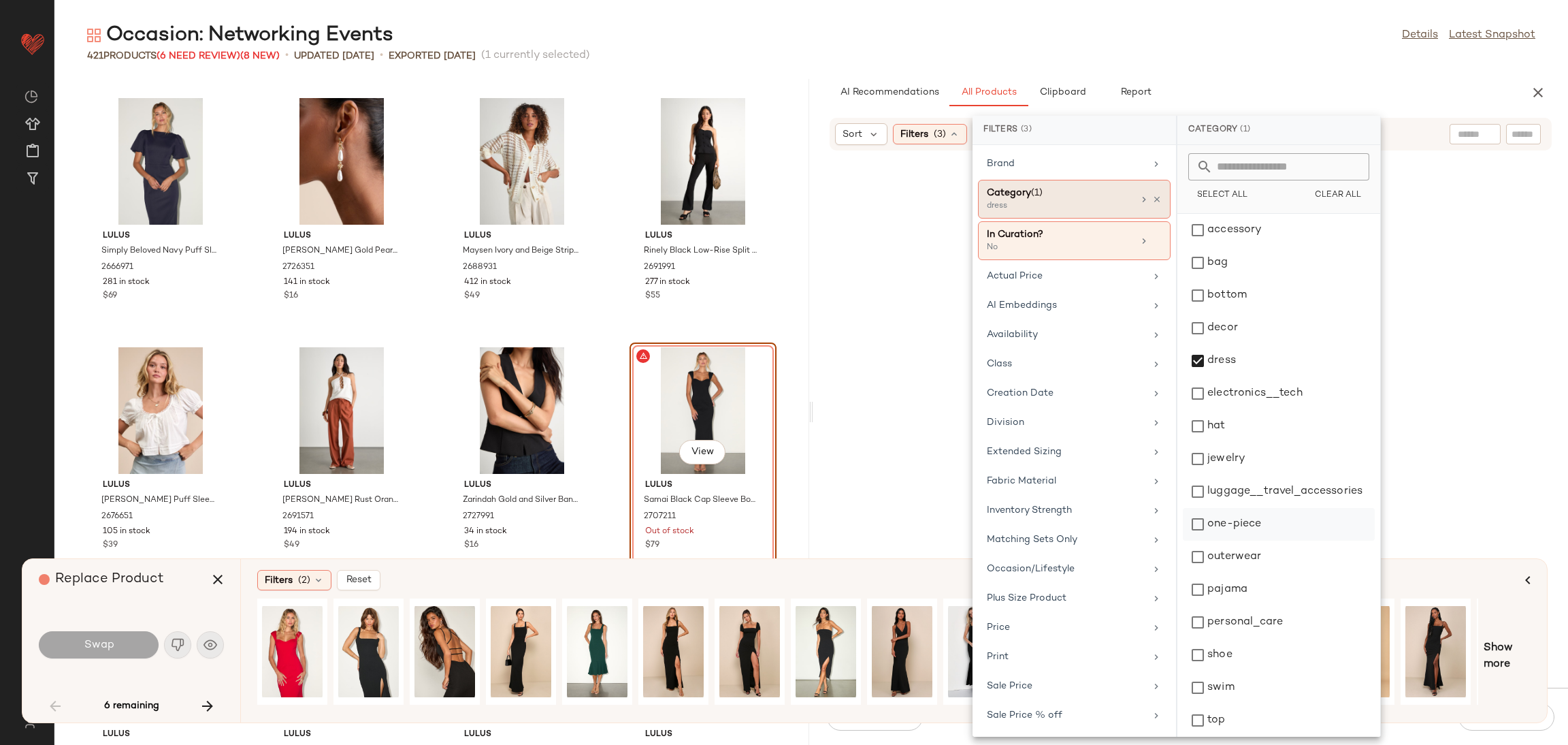
click at [1210, 541] on div "one-piece" at bounding box center [1279, 557] width 192 height 33
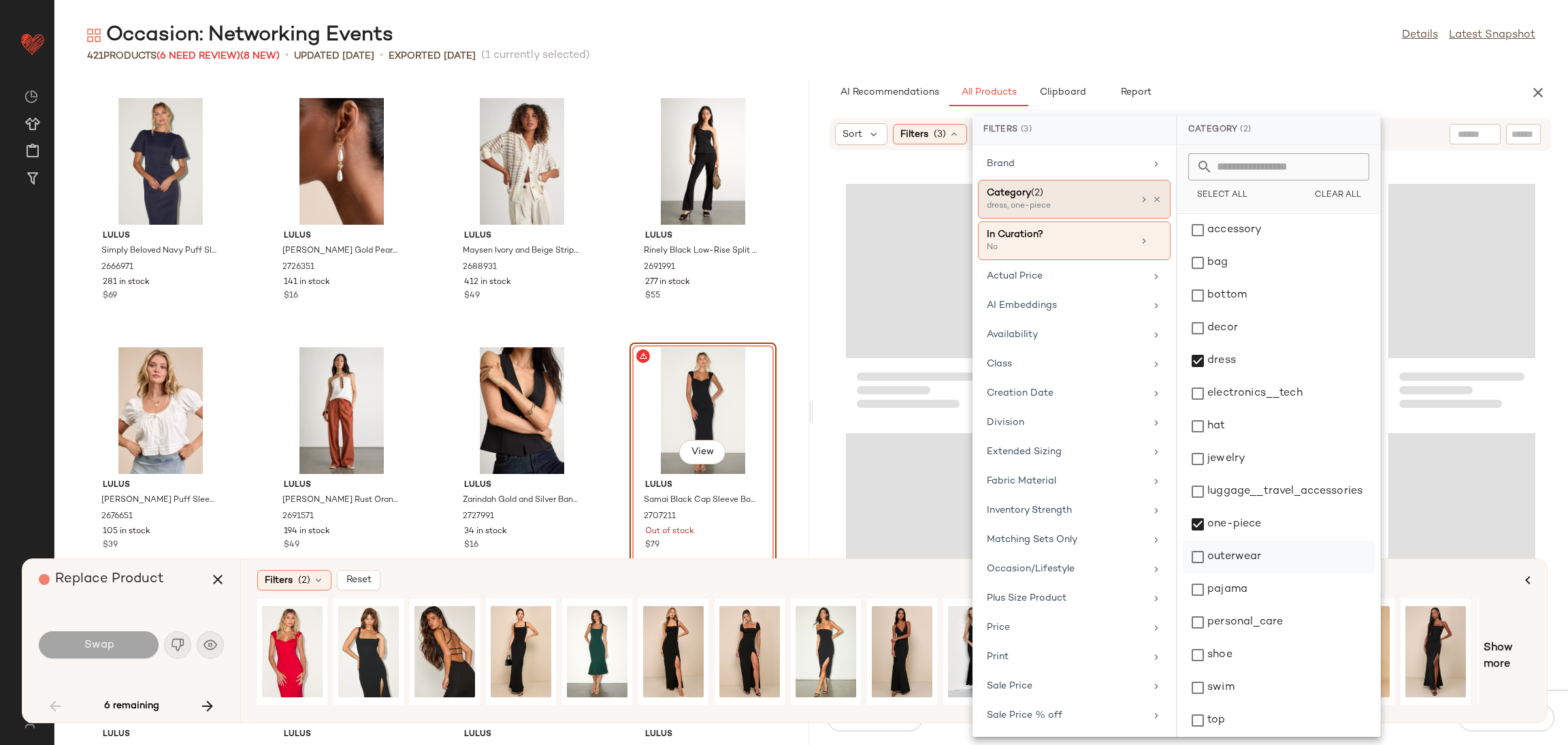
click at [1207, 573] on div "outerwear" at bounding box center [1279, 589] width 192 height 33
click at [1504, 291] on div "Loading..." at bounding box center [1462, 270] width 147 height 174
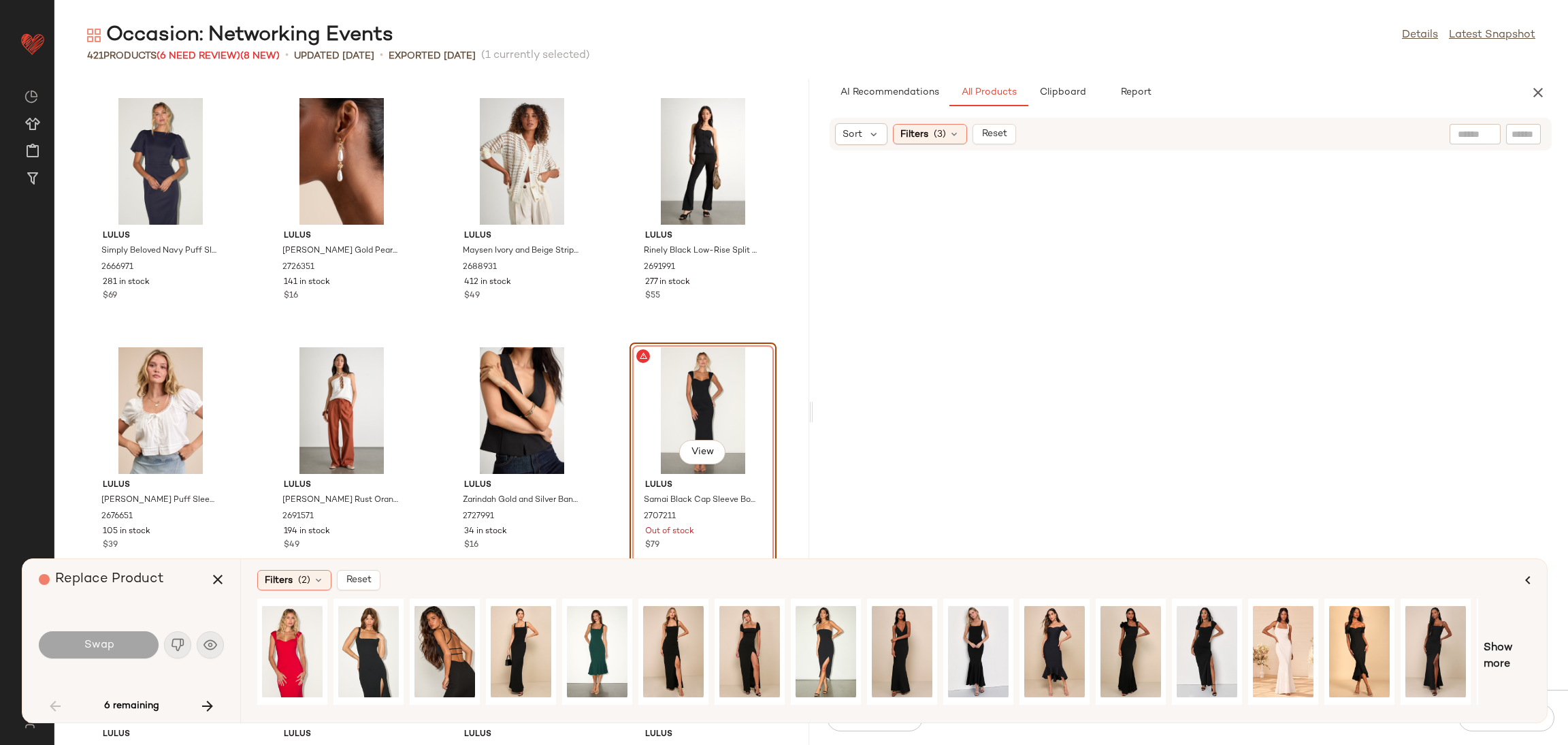
scroll to position [9965, 0]
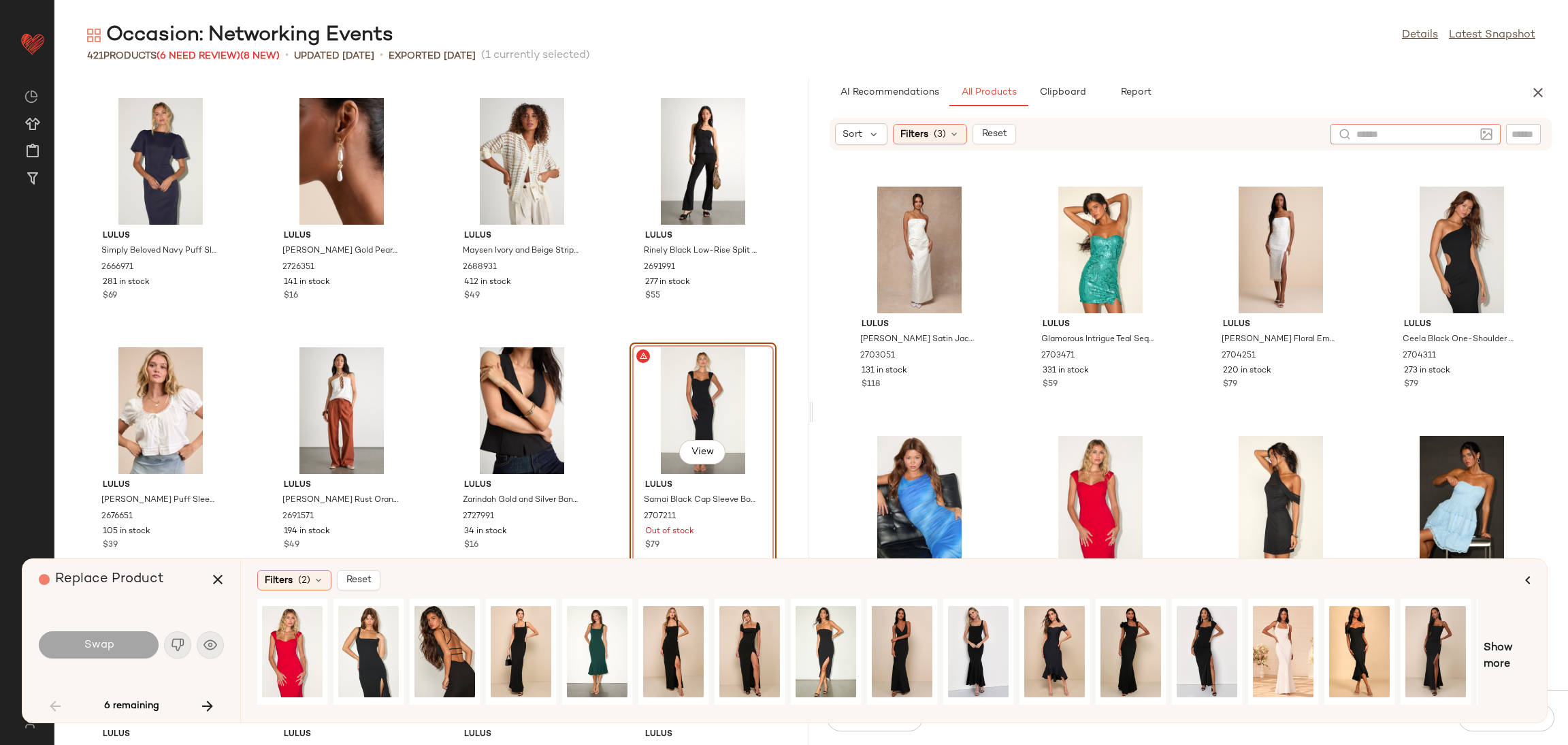
click at [1468, 136] on input "text" at bounding box center [1415, 134] width 118 height 14
type input "**********"
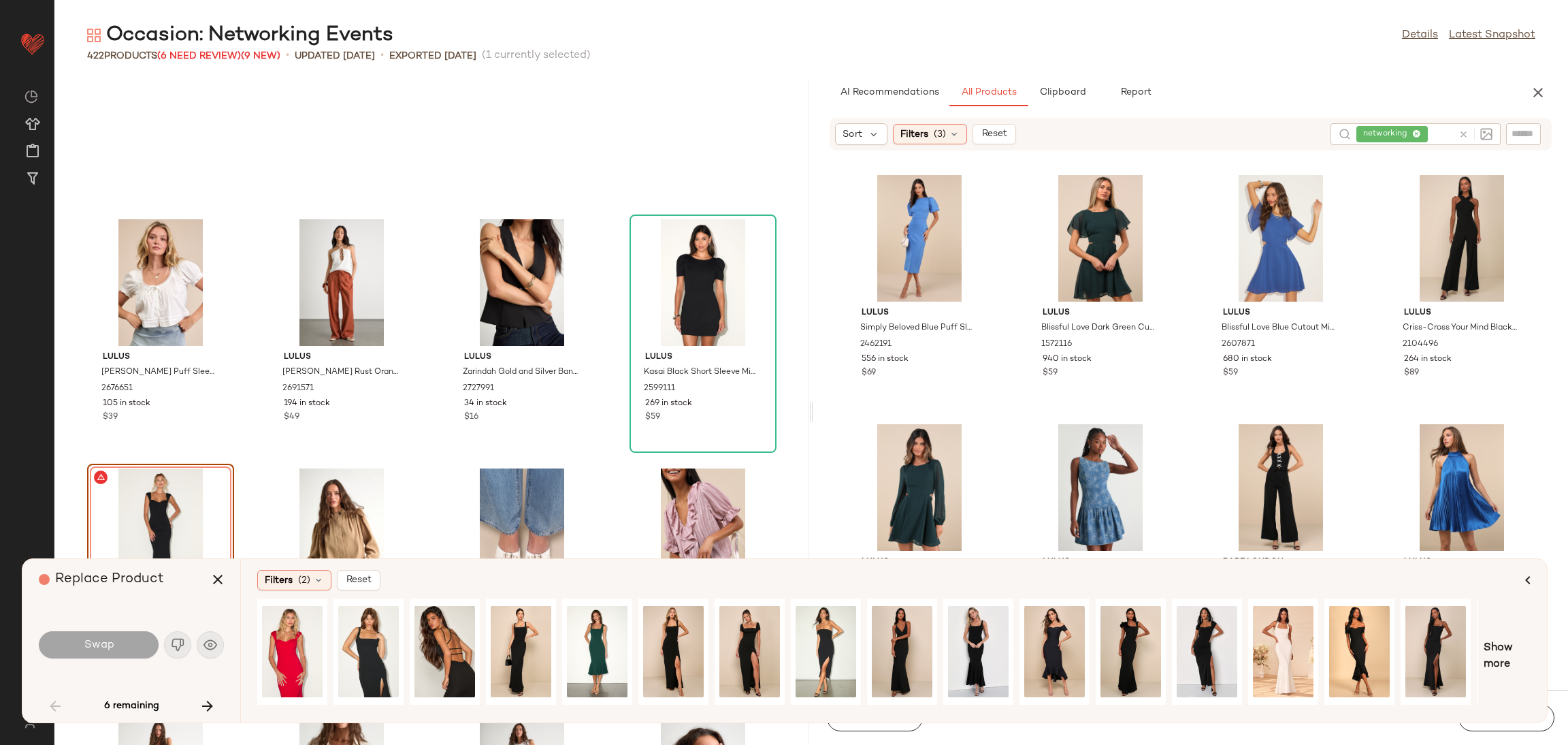
scroll to position [1552, 0]
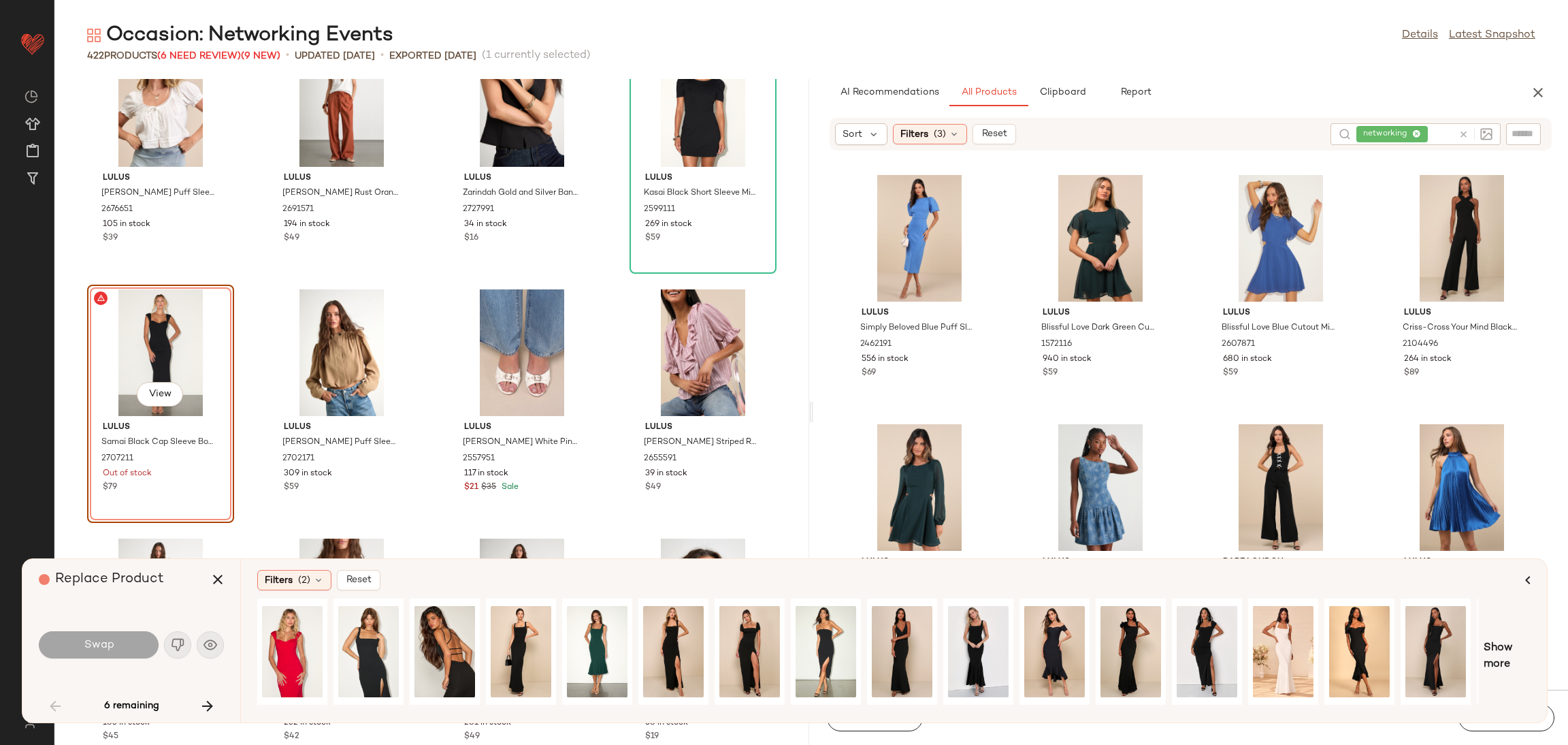
click at [213, 319] on div "View" at bounding box center [160, 352] width 137 height 127
drag, startPoint x: 209, startPoint y: 581, endPoint x: 153, endPoint y: 465, distance: 128.8
click at [208, 579] on button "button" at bounding box center [217, 579] width 33 height 33
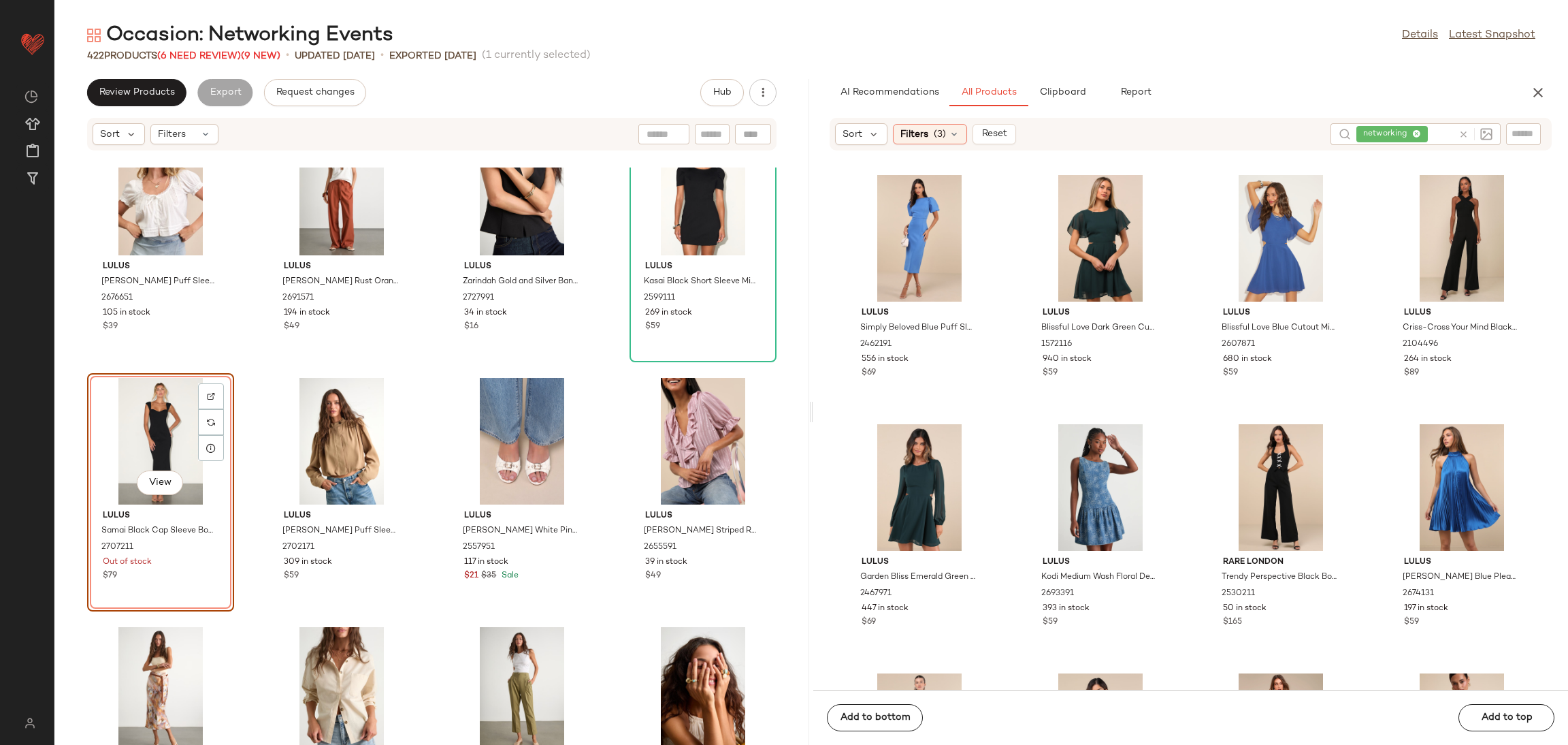
click at [143, 425] on div "View" at bounding box center [160, 441] width 137 height 127
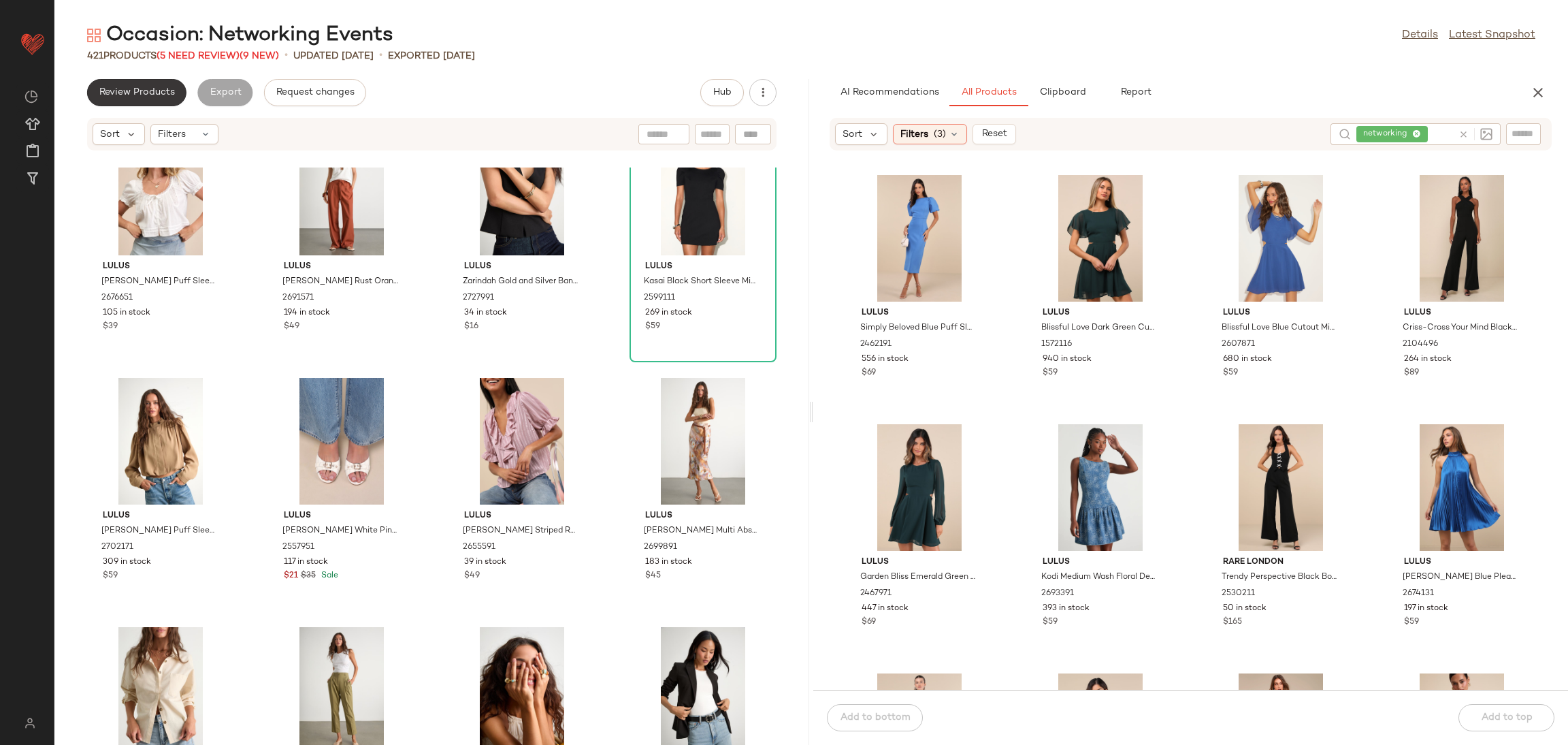
click at [119, 87] on span "Review Products" at bounding box center [137, 92] width 76 height 11
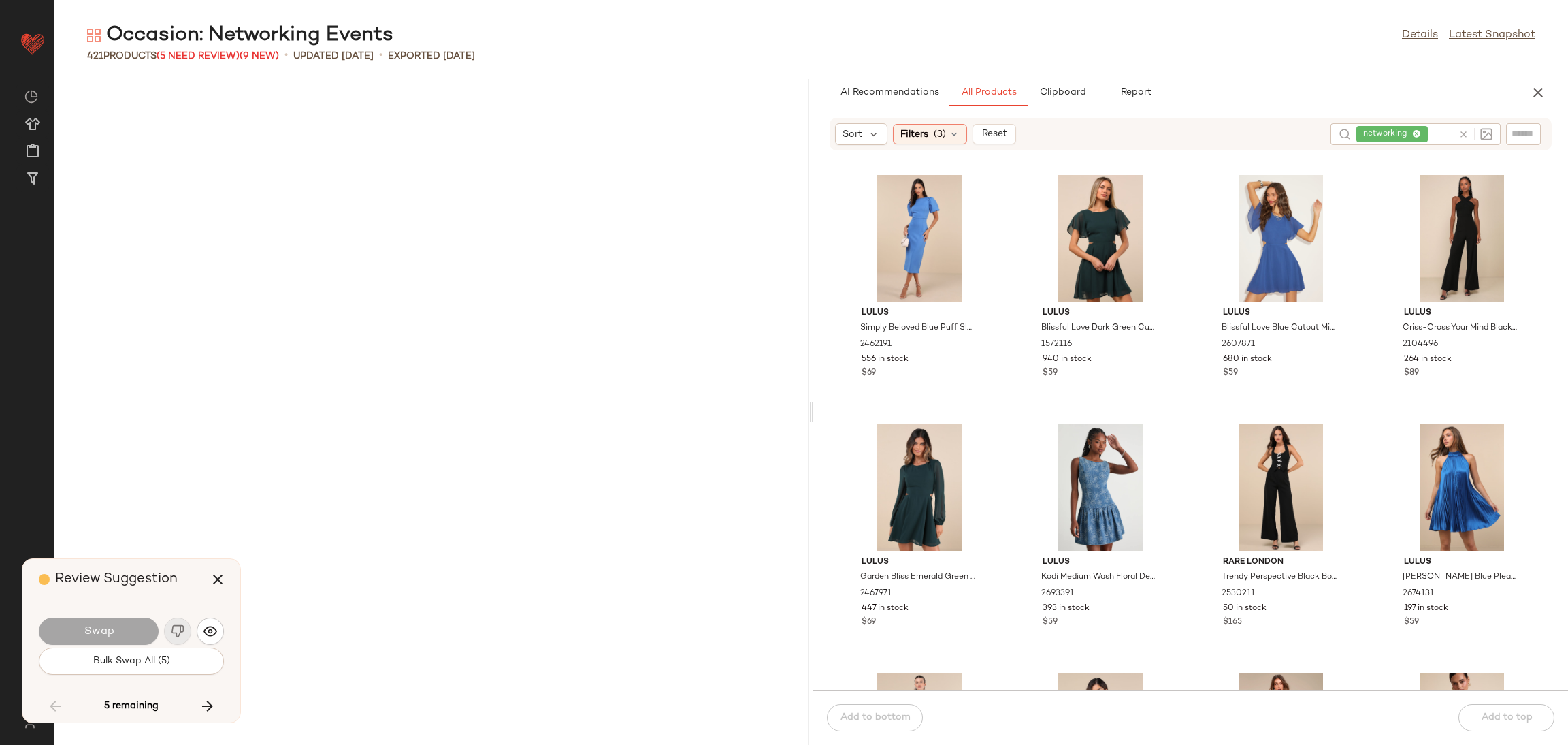
scroll to position [14948, 0]
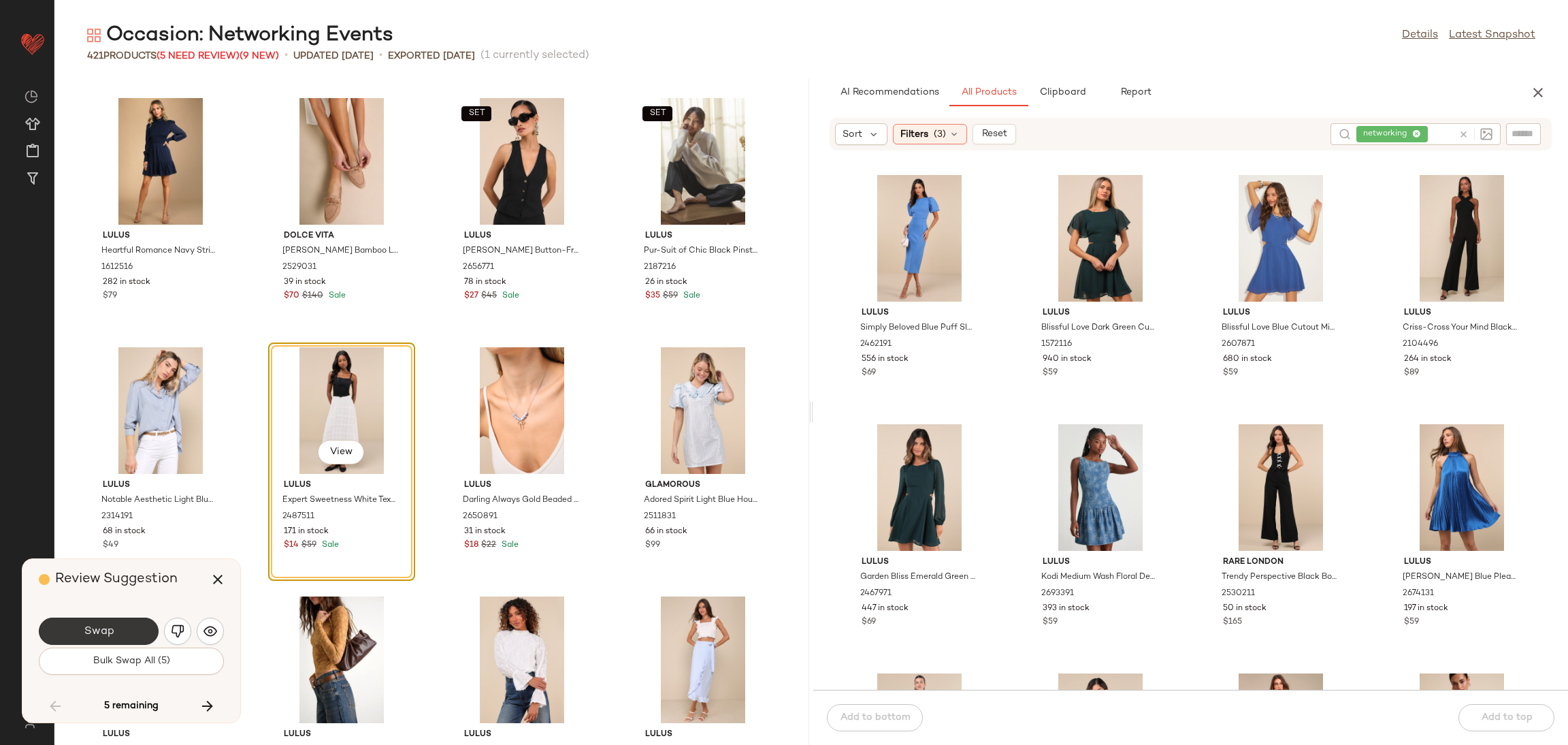
click at [132, 631] on button "Swap" at bounding box center [99, 630] width 119 height 27
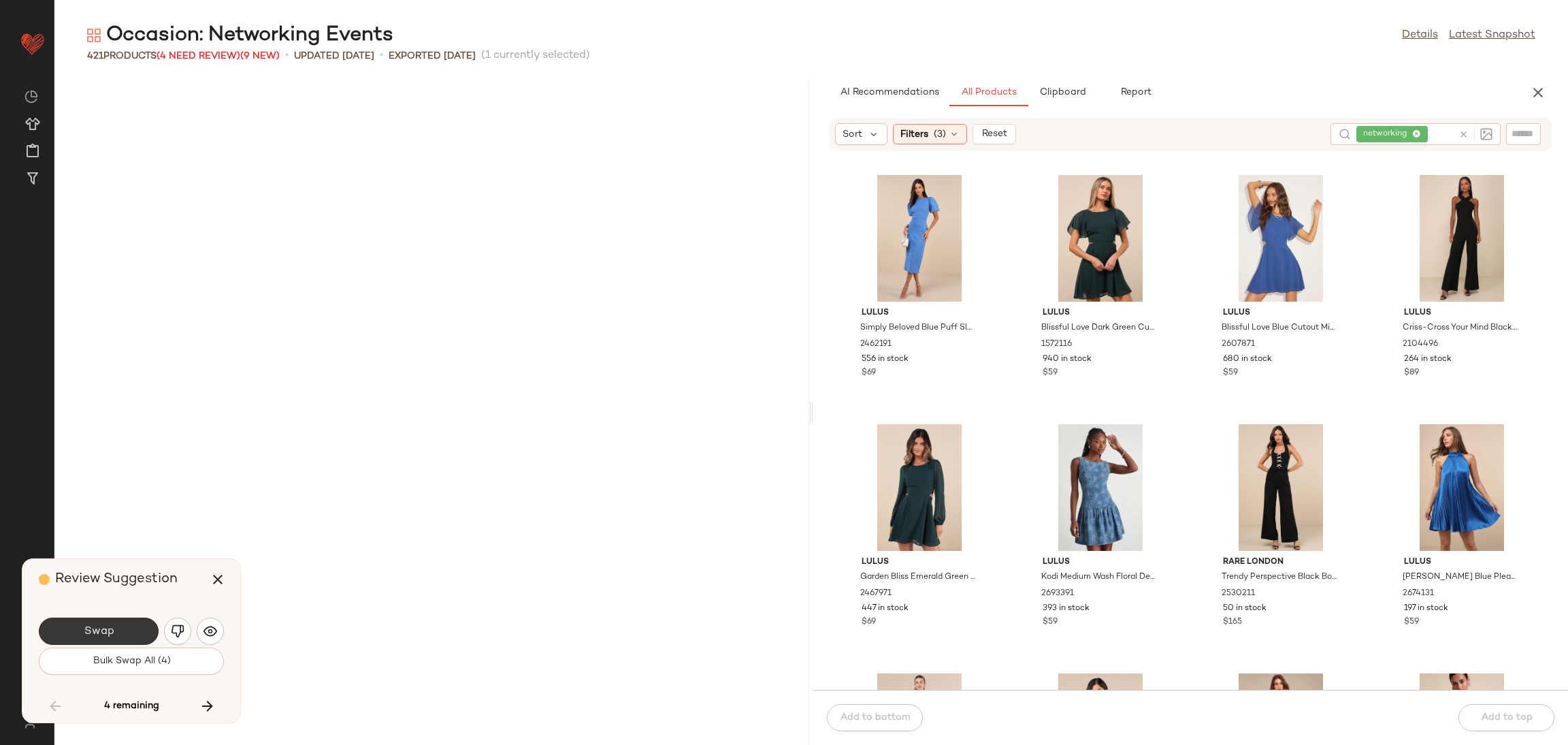
scroll to position [15694, 0]
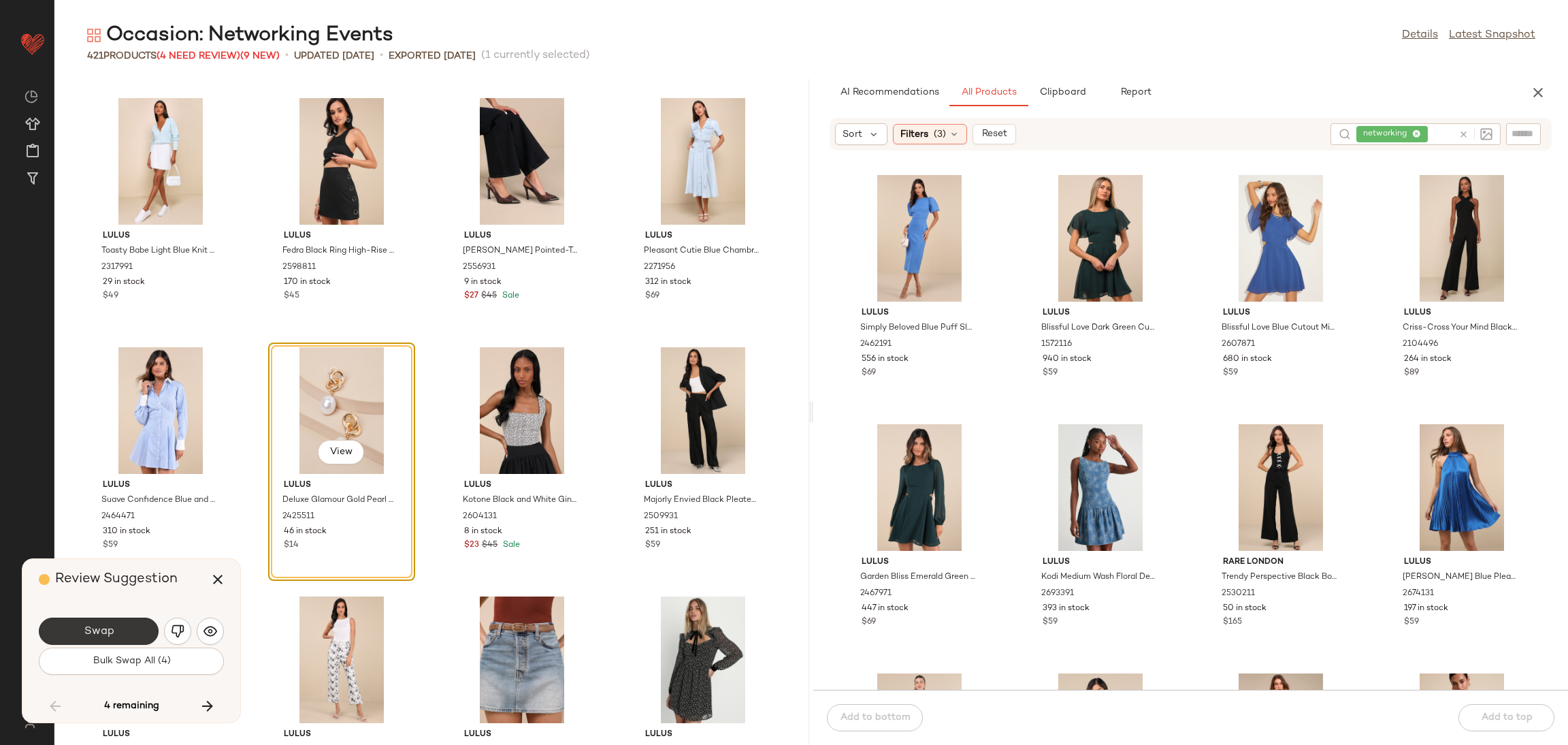
click at [131, 622] on button "Swap" at bounding box center [99, 630] width 119 height 27
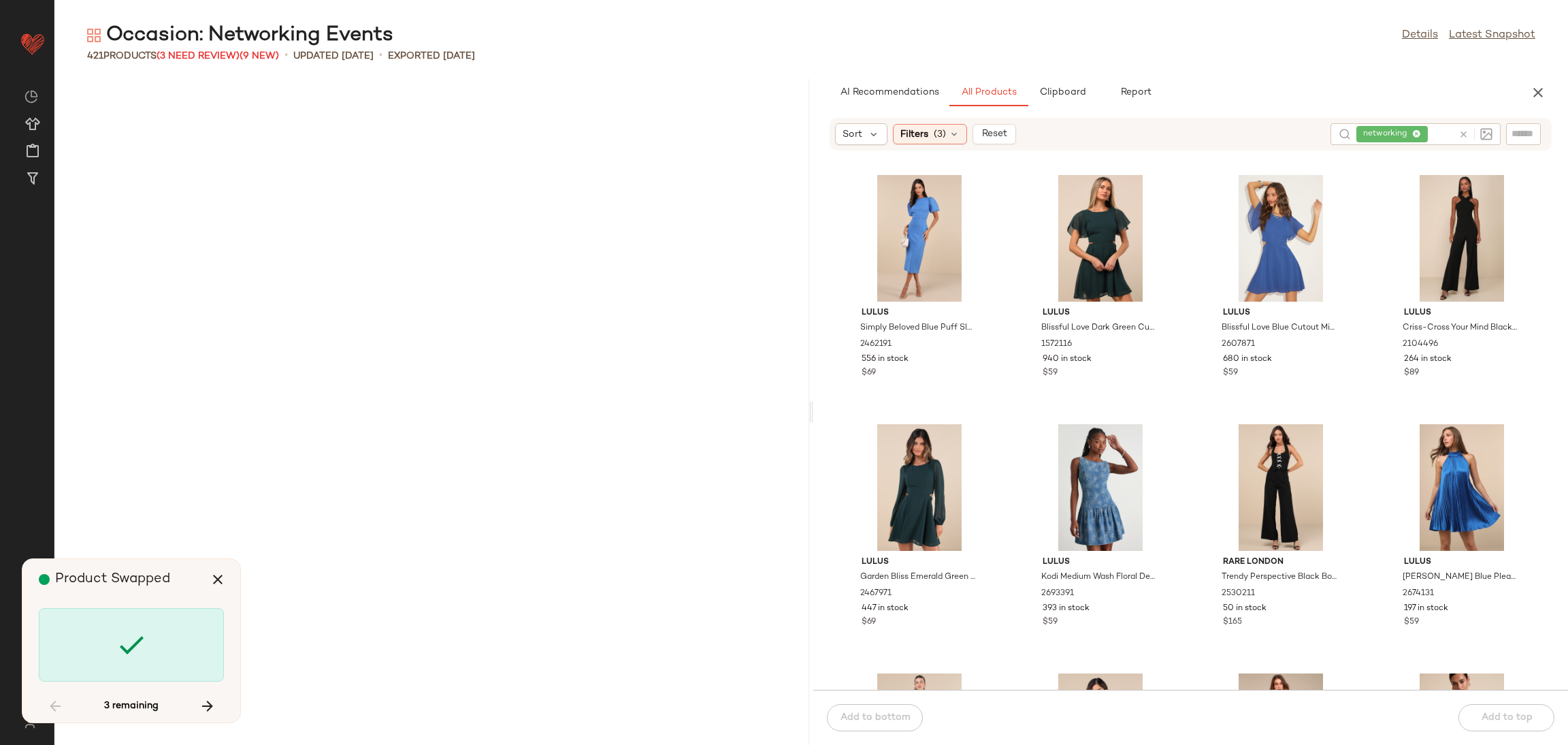
scroll to position [17439, 0]
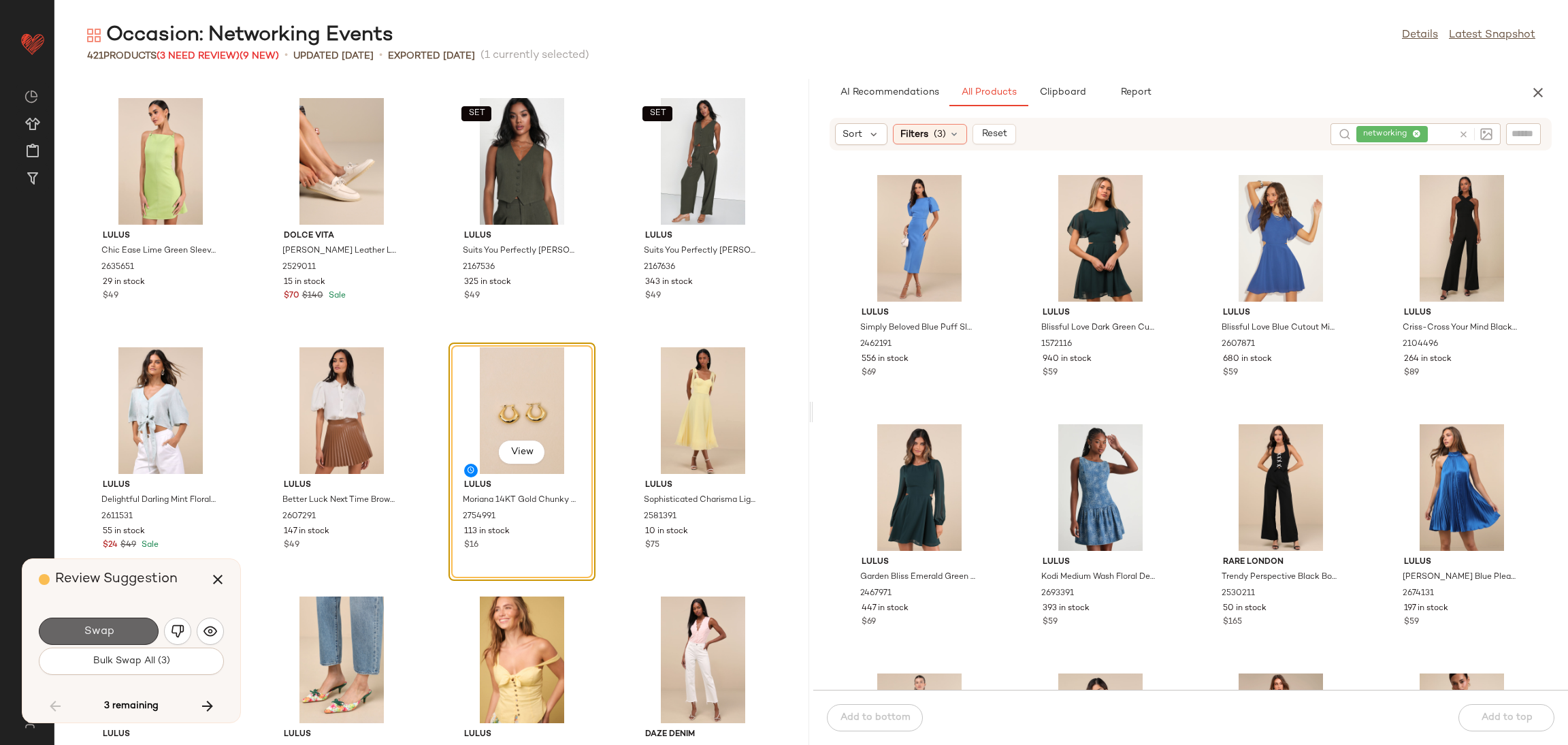
click at [130, 627] on button "Swap" at bounding box center [99, 630] width 119 height 27
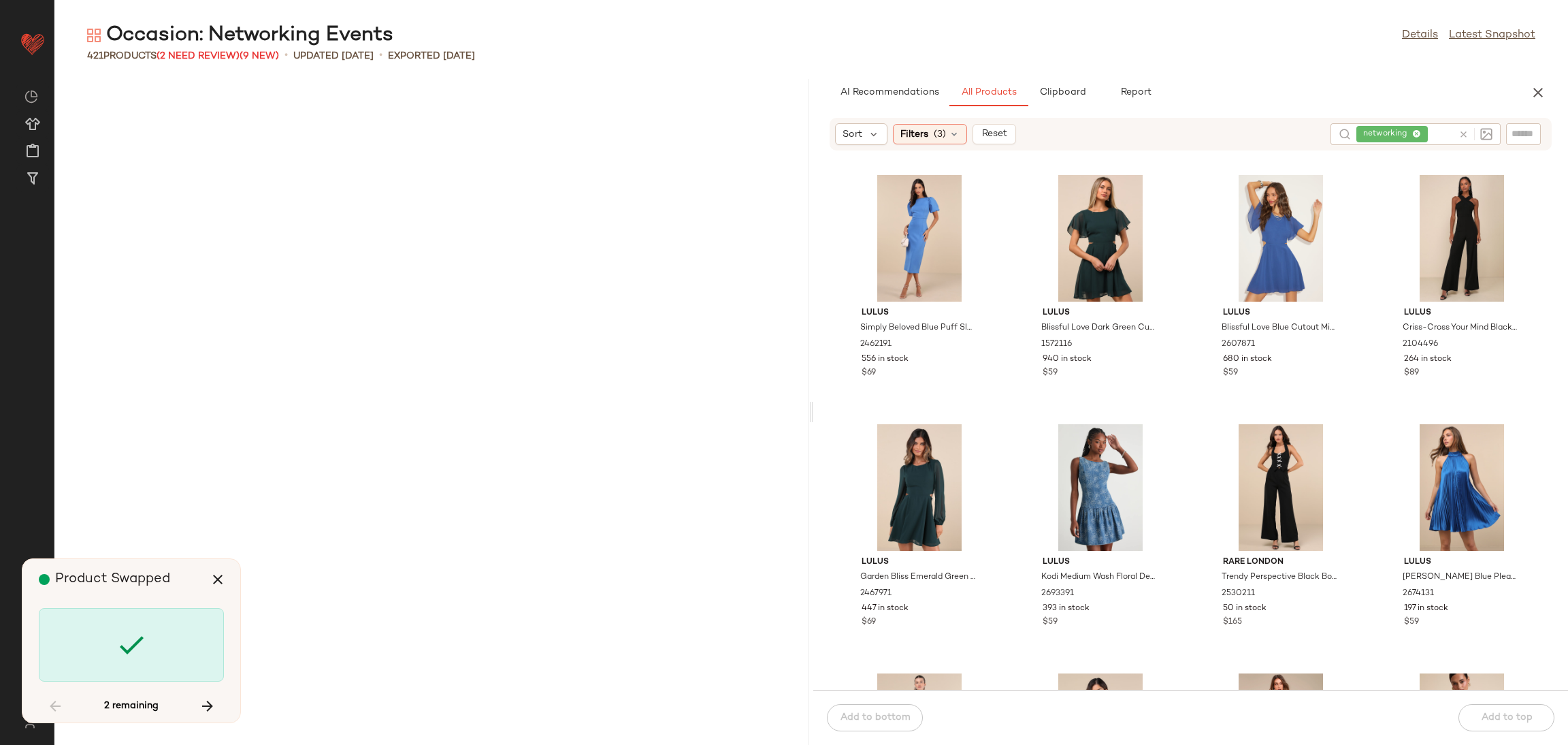
scroll to position [19432, 0]
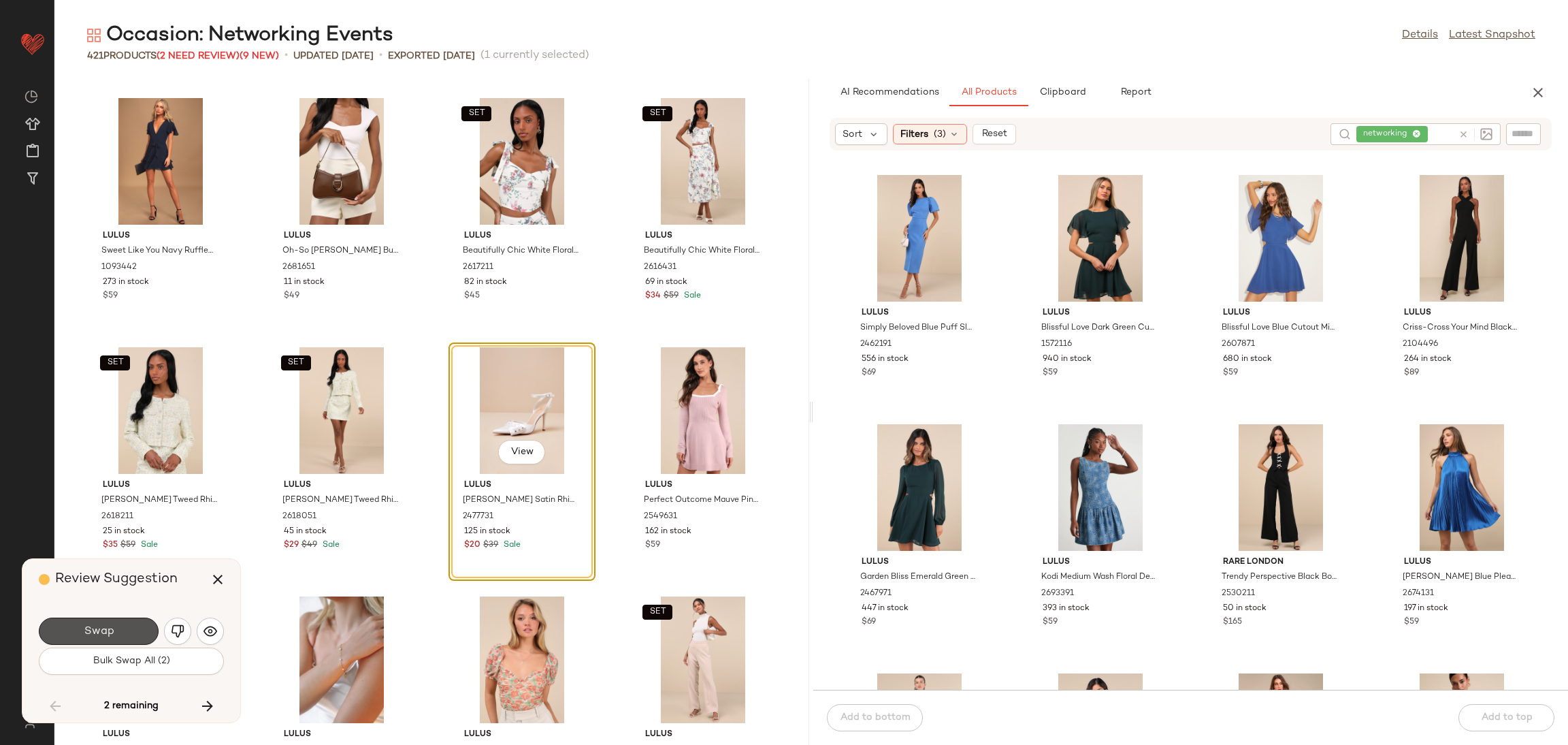
click at [135, 627] on button "Swap" at bounding box center [99, 630] width 119 height 27
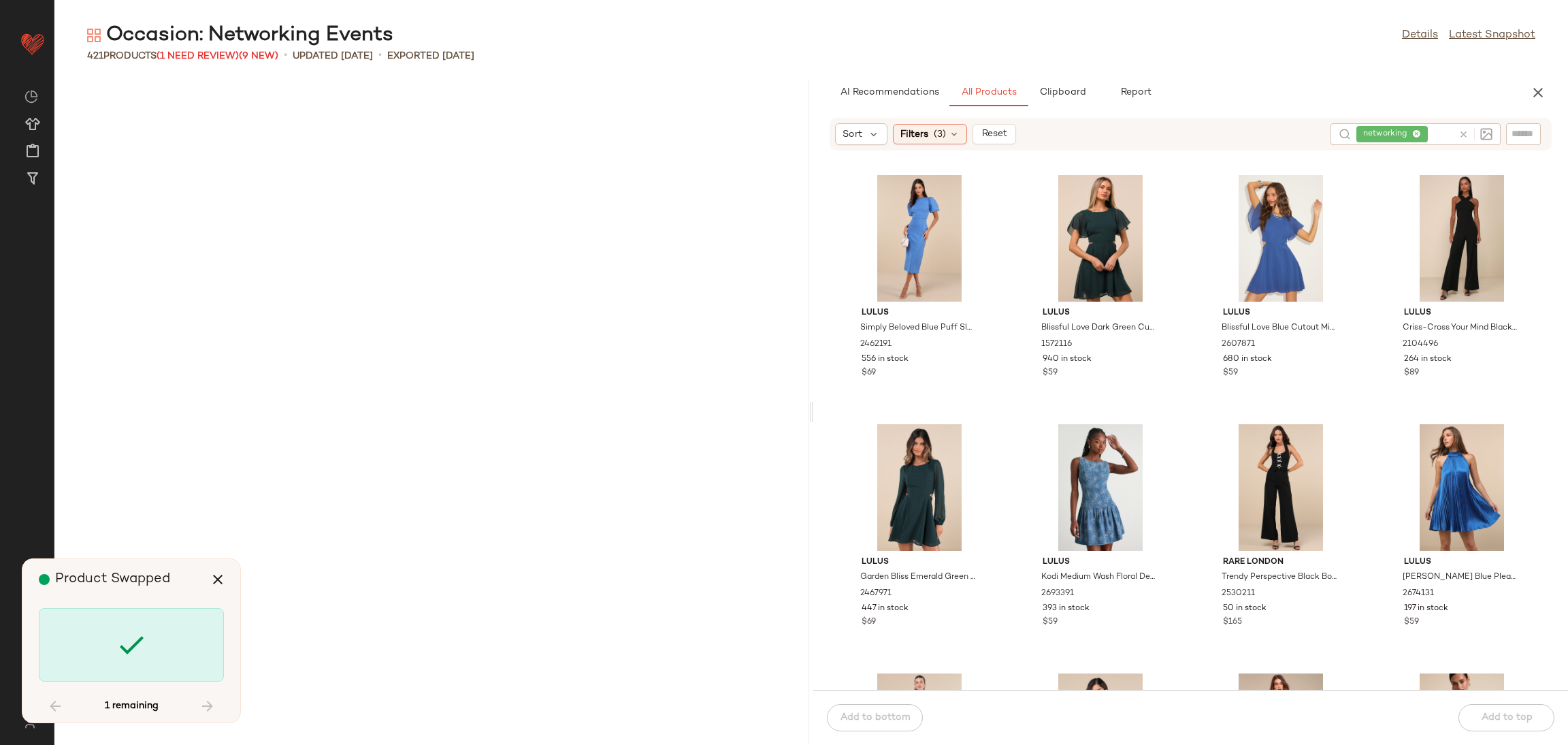
scroll to position [22921, 0]
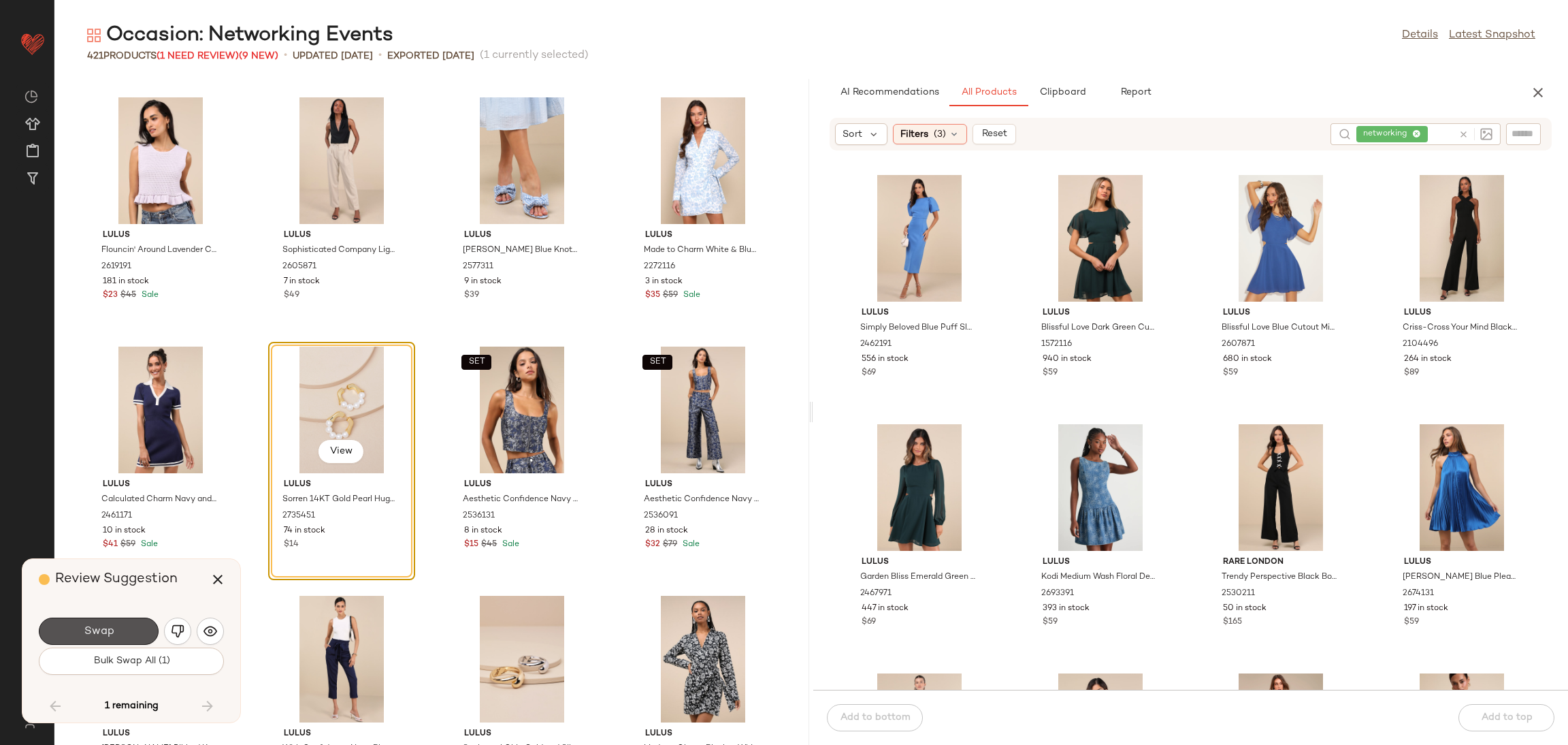
click at [135, 627] on button "Swap" at bounding box center [99, 630] width 119 height 27
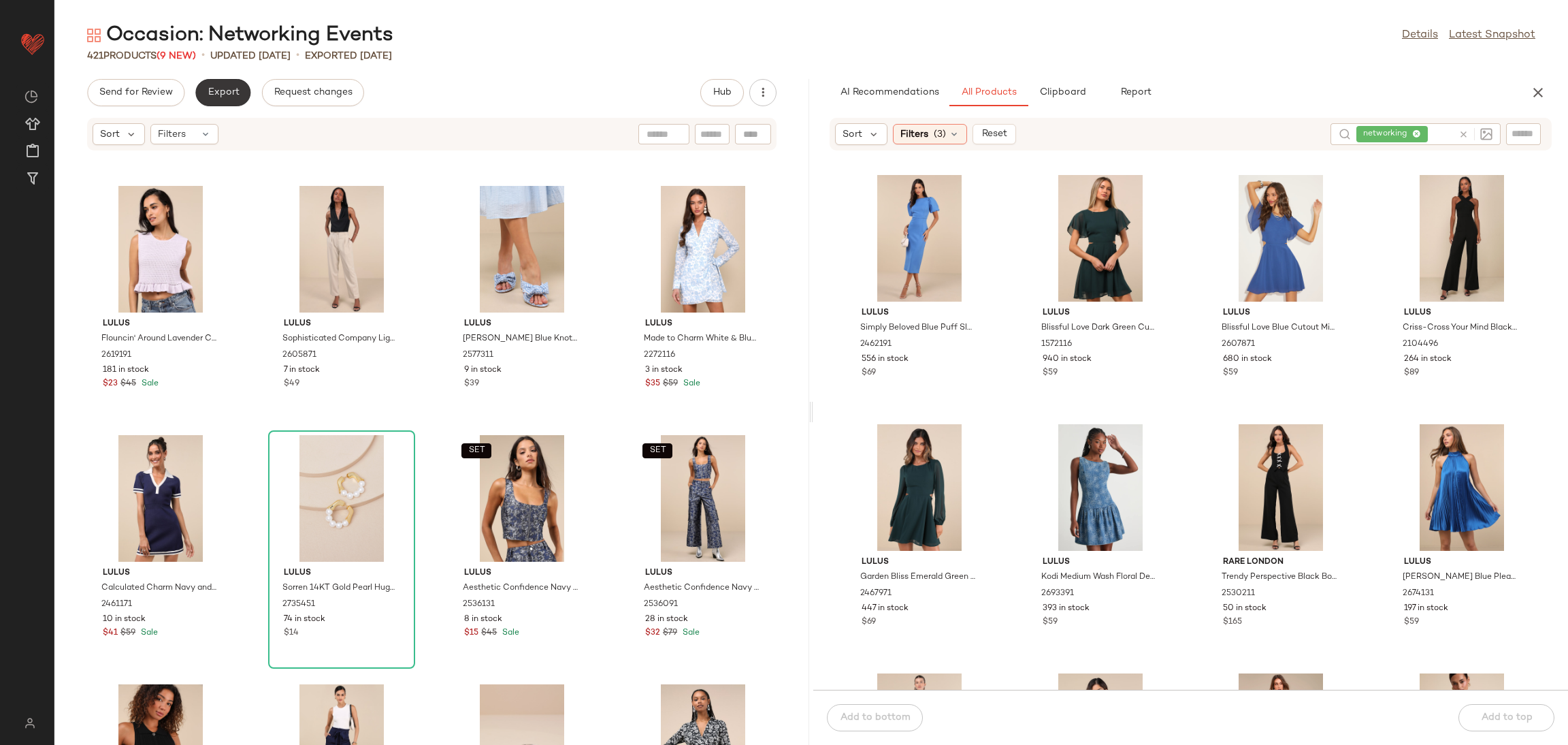
click at [239, 94] on button "Export" at bounding box center [223, 92] width 55 height 27
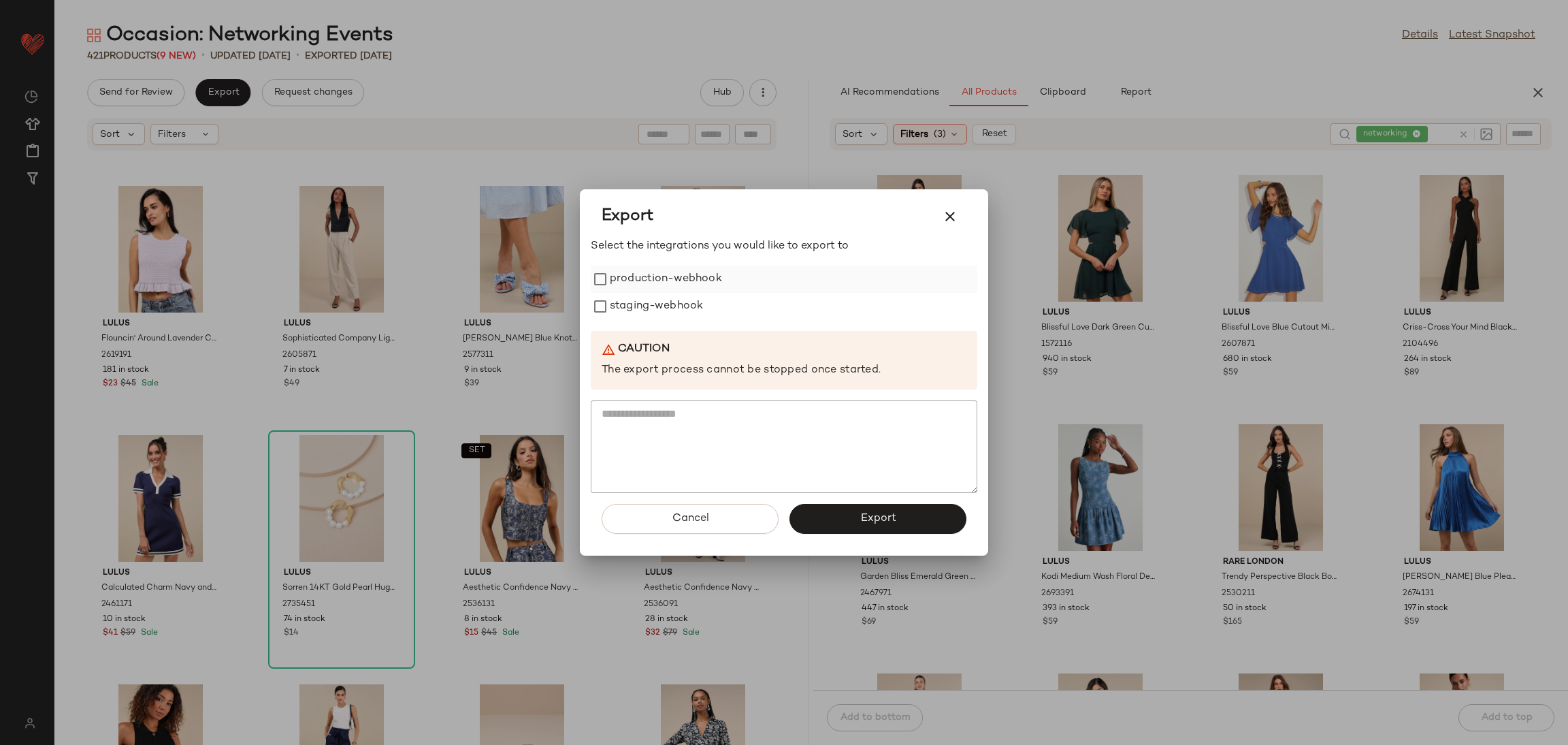
click at [637, 278] on label "production-webhook" at bounding box center [666, 279] width 112 height 27
click at [636, 310] on label "staging-webhook" at bounding box center [656, 306] width 93 height 27
drag, startPoint x: 823, startPoint y: 508, endPoint x: 821, endPoint y: 500, distance: 8.2
click at [823, 508] on button "Export" at bounding box center [878, 518] width 177 height 30
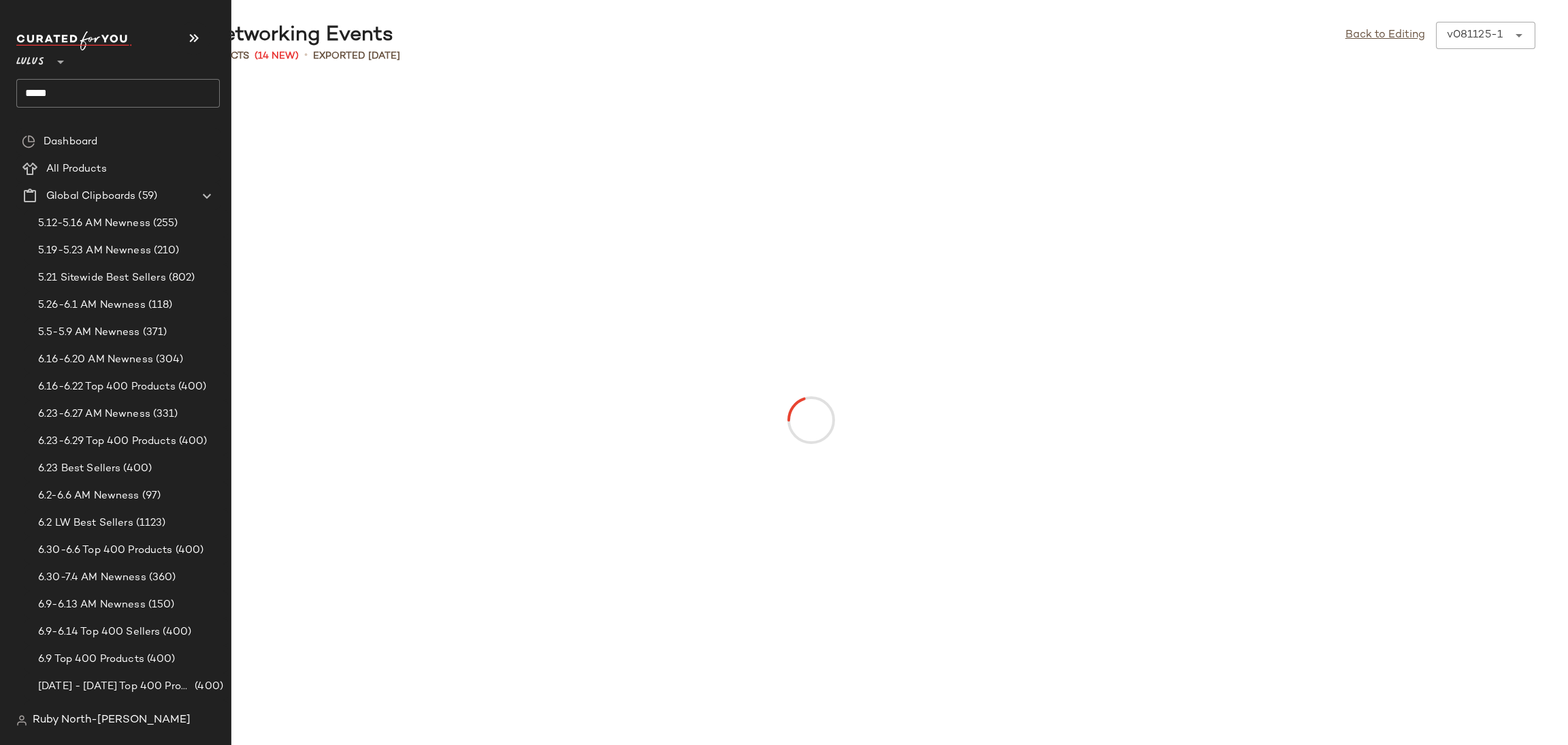
click at [76, 94] on input "*****" at bounding box center [118, 93] width 203 height 29
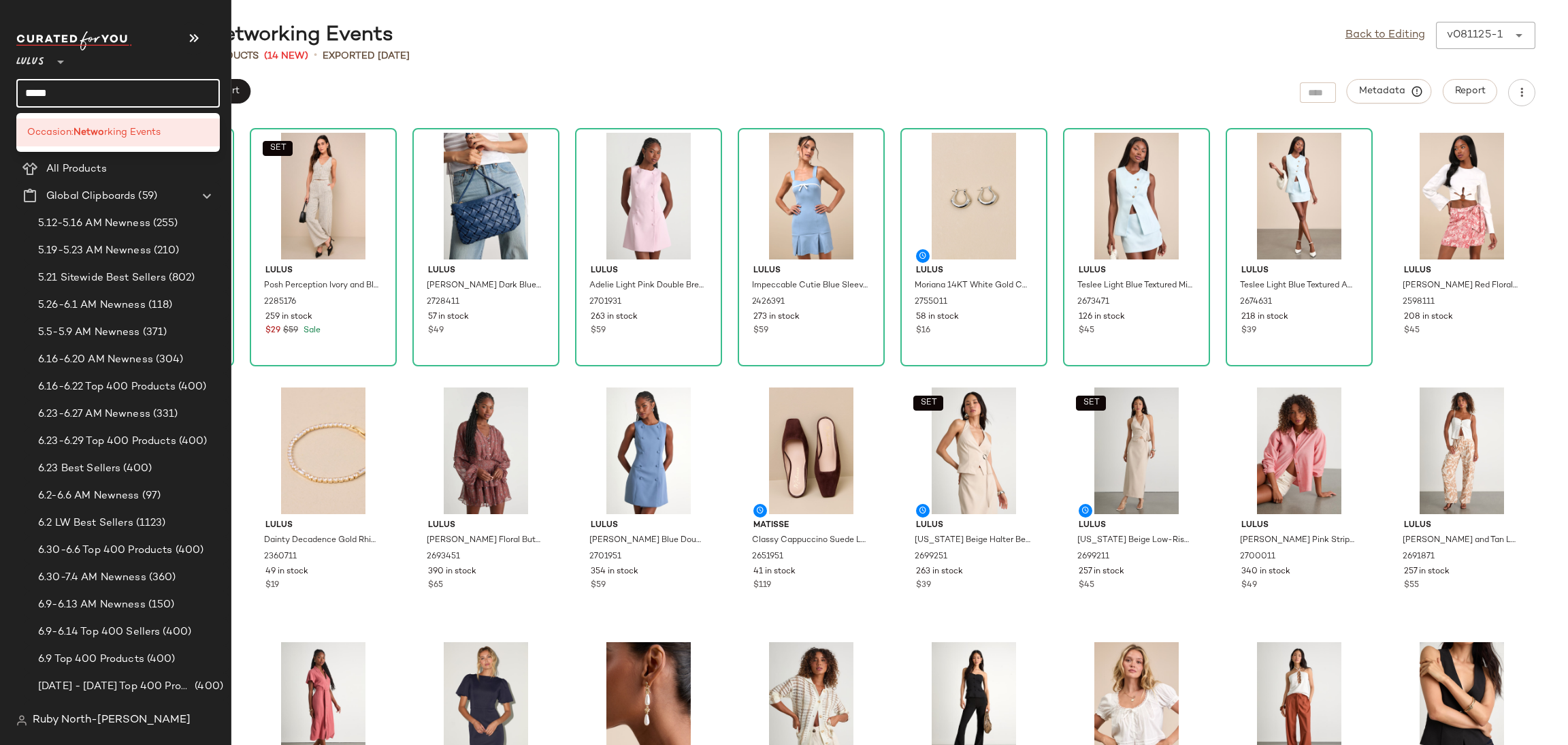
drag, startPoint x: 76, startPoint y: 94, endPoint x: 0, endPoint y: 85, distance: 76.5
click at [0, 85] on nav "Lulus ** ***** Dashboard All Products Global Clipboards (59) 5.12-5.16 AM Newne…" at bounding box center [116, 372] width 231 height 745
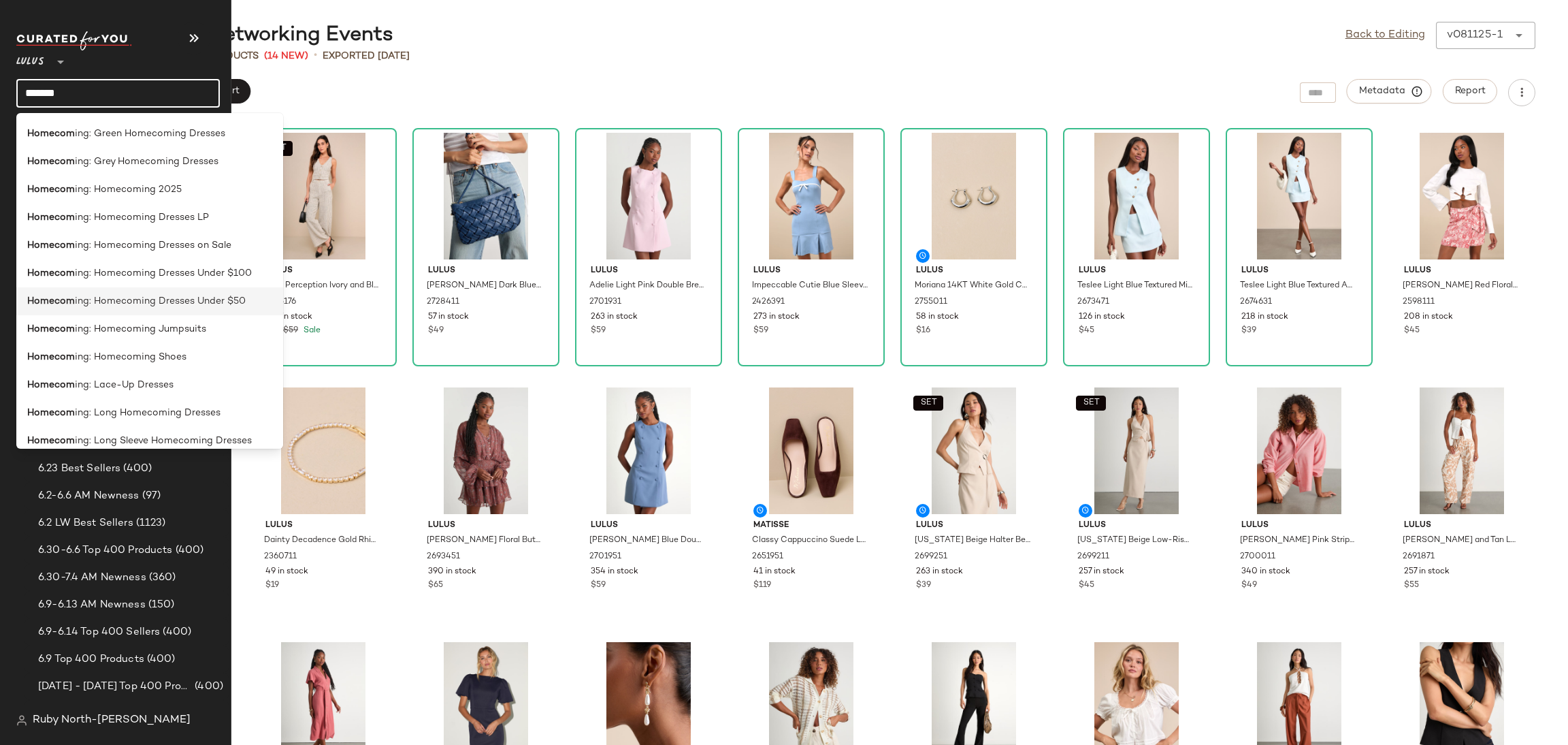
scroll to position [204, 0]
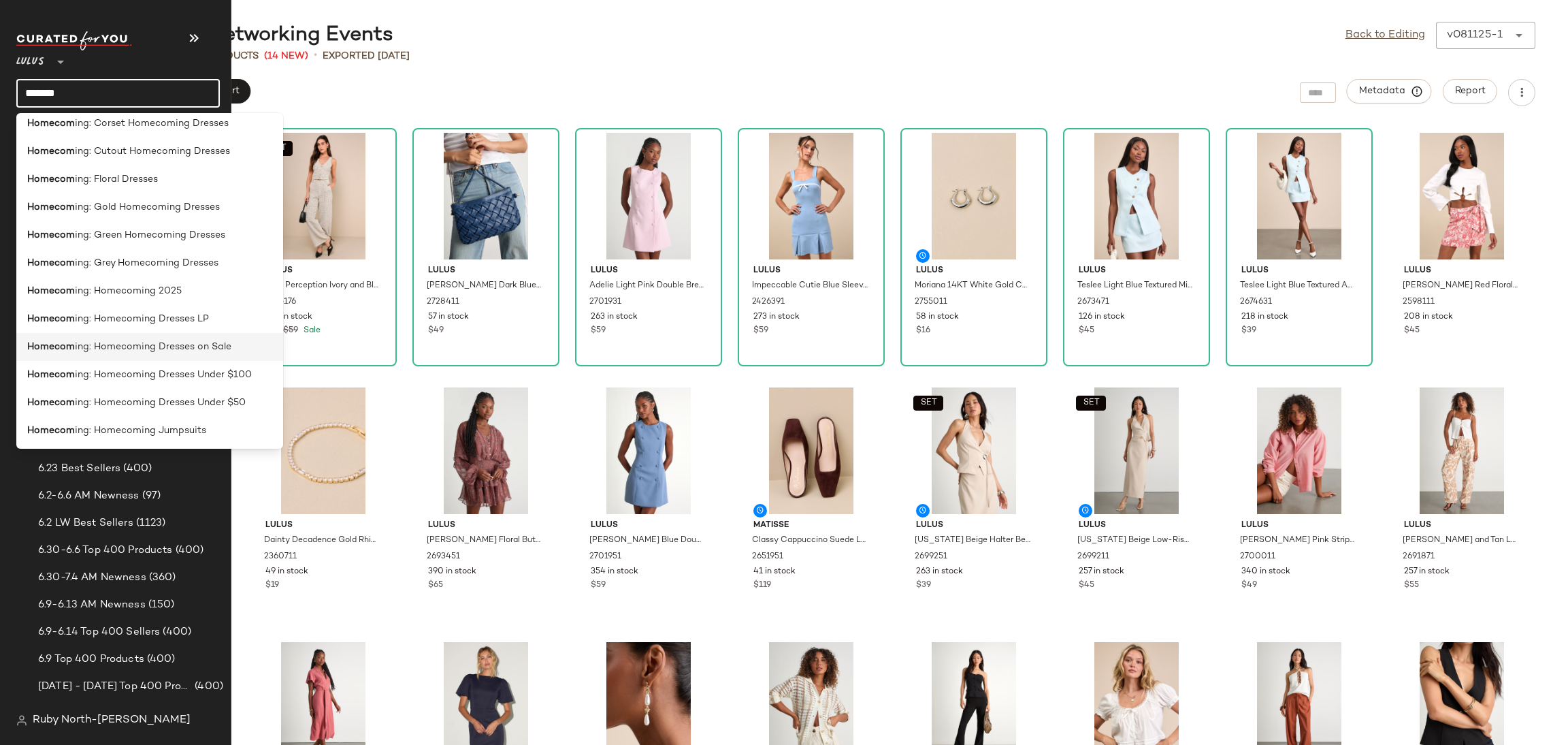
type input "*******"
click at [100, 341] on span "ing: Homecoming Dresses on Sale" at bounding box center [153, 346] width 157 height 14
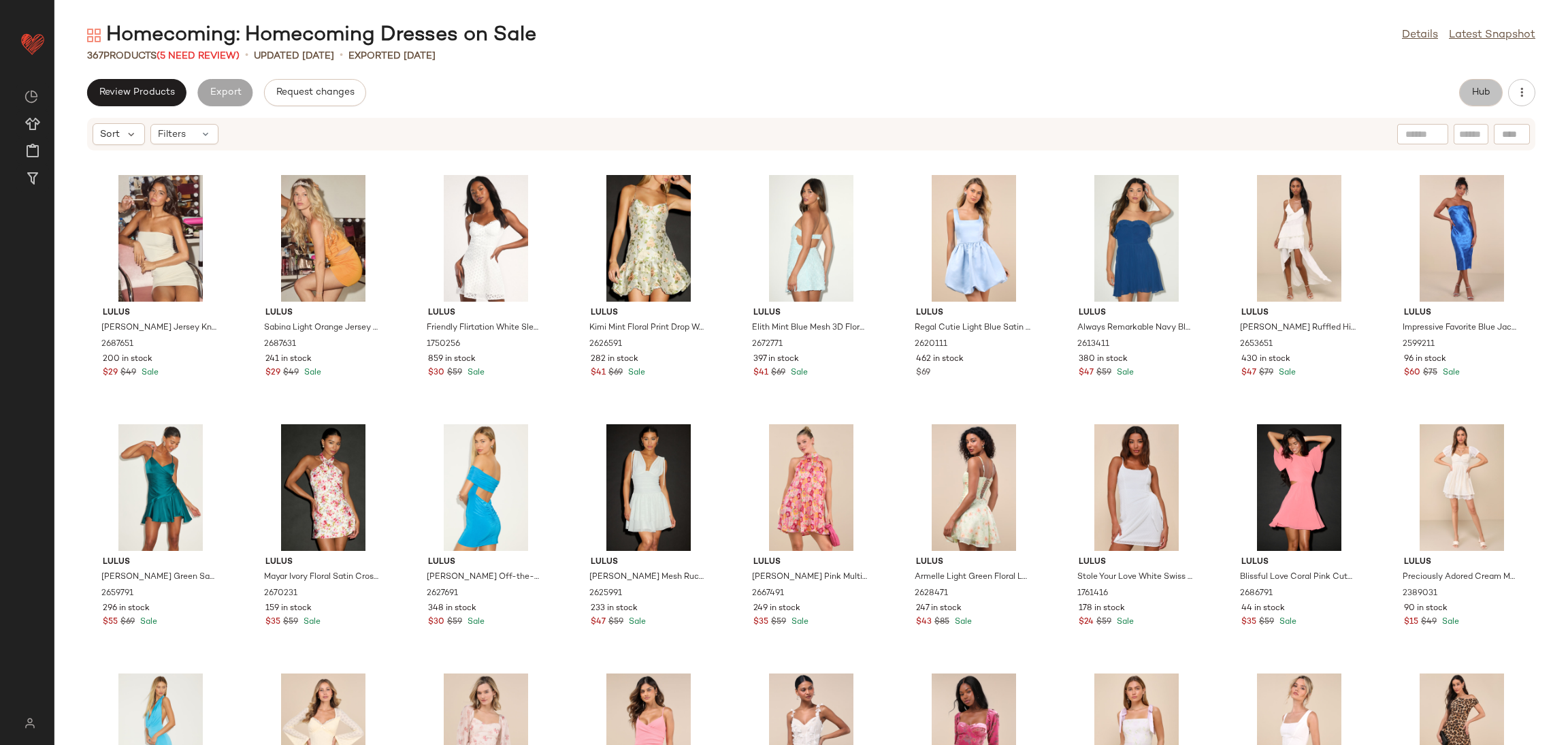
click at [1466, 90] on button "Hub" at bounding box center [1480, 92] width 44 height 27
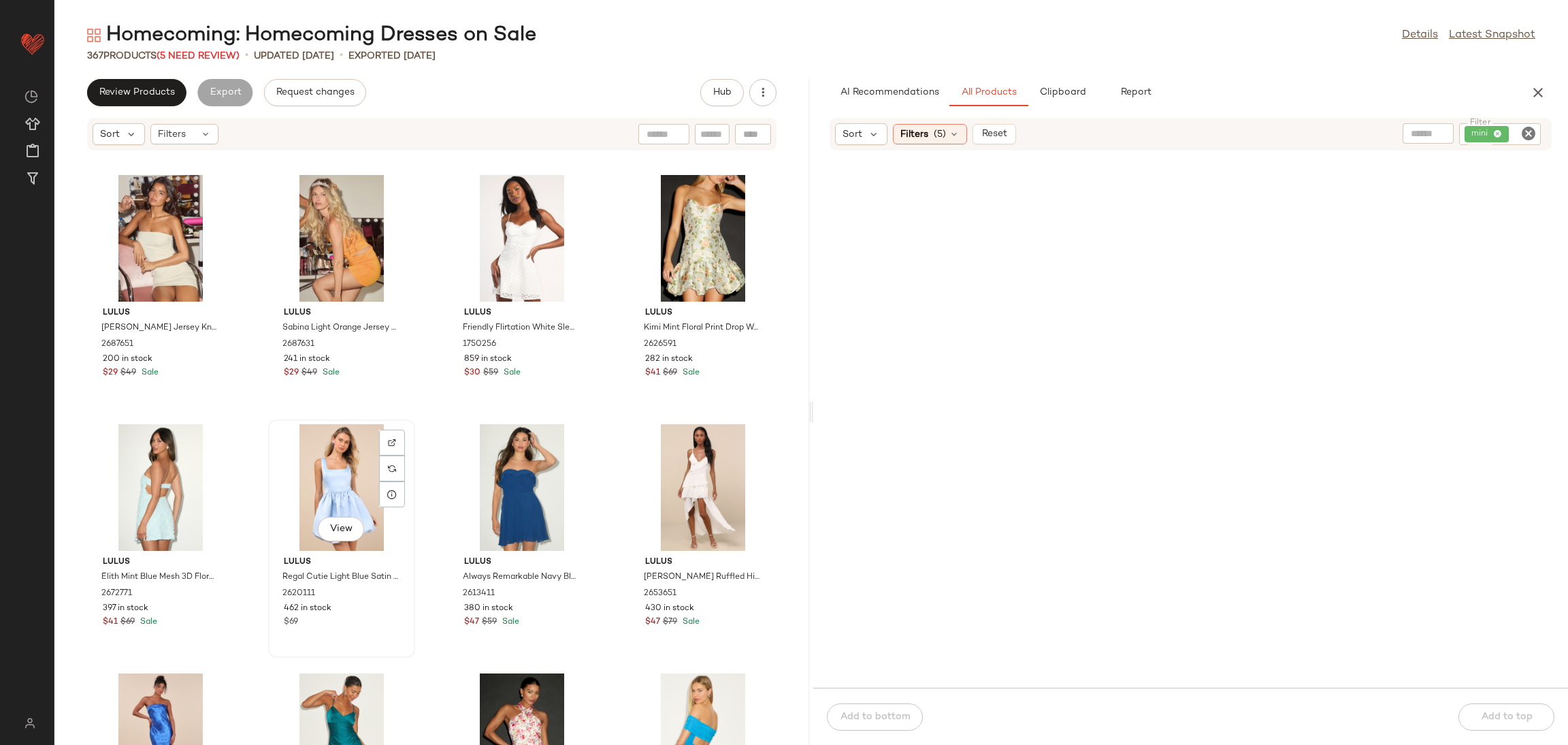
click at [354, 470] on div "View" at bounding box center [341, 488] width 137 height 127
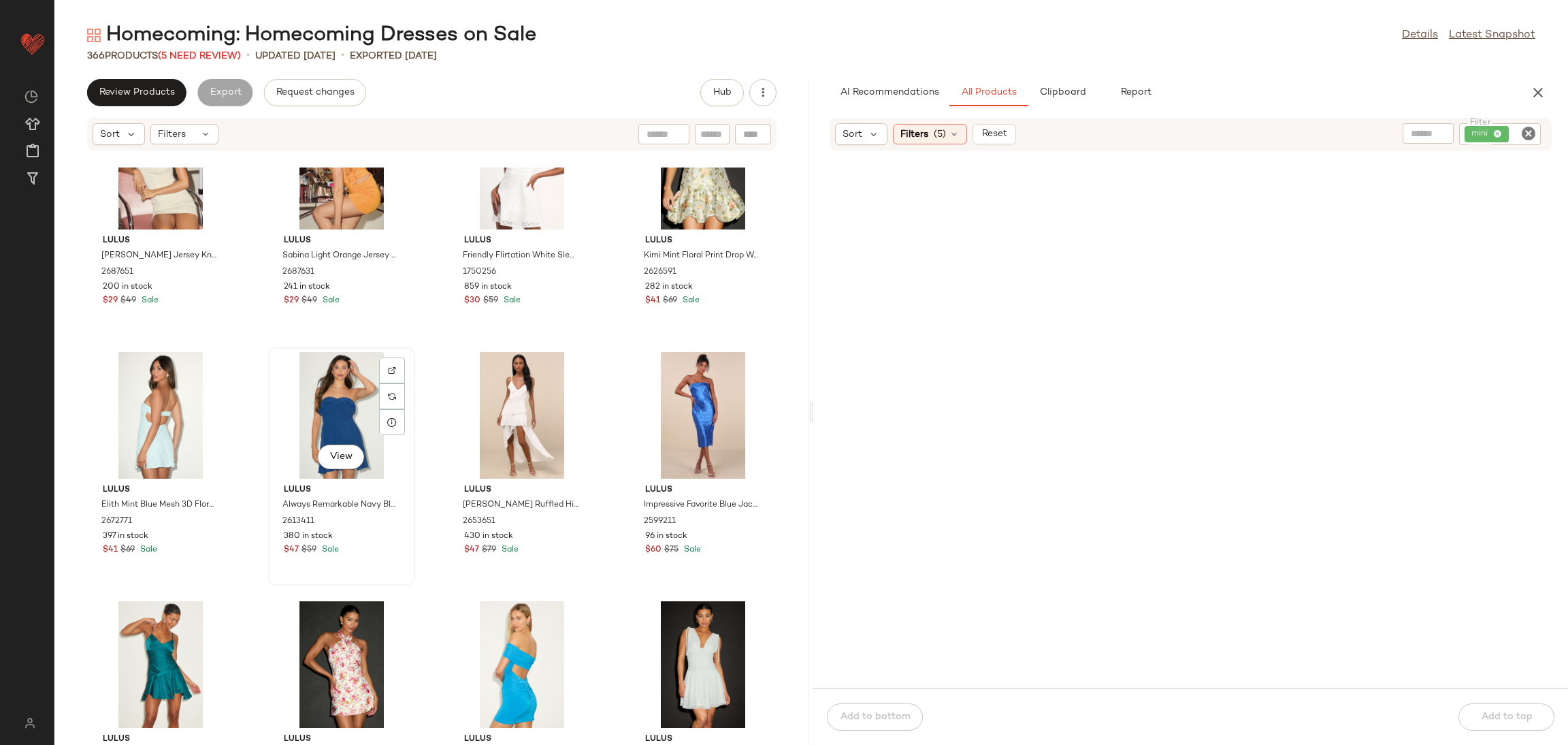
scroll to position [204, 0]
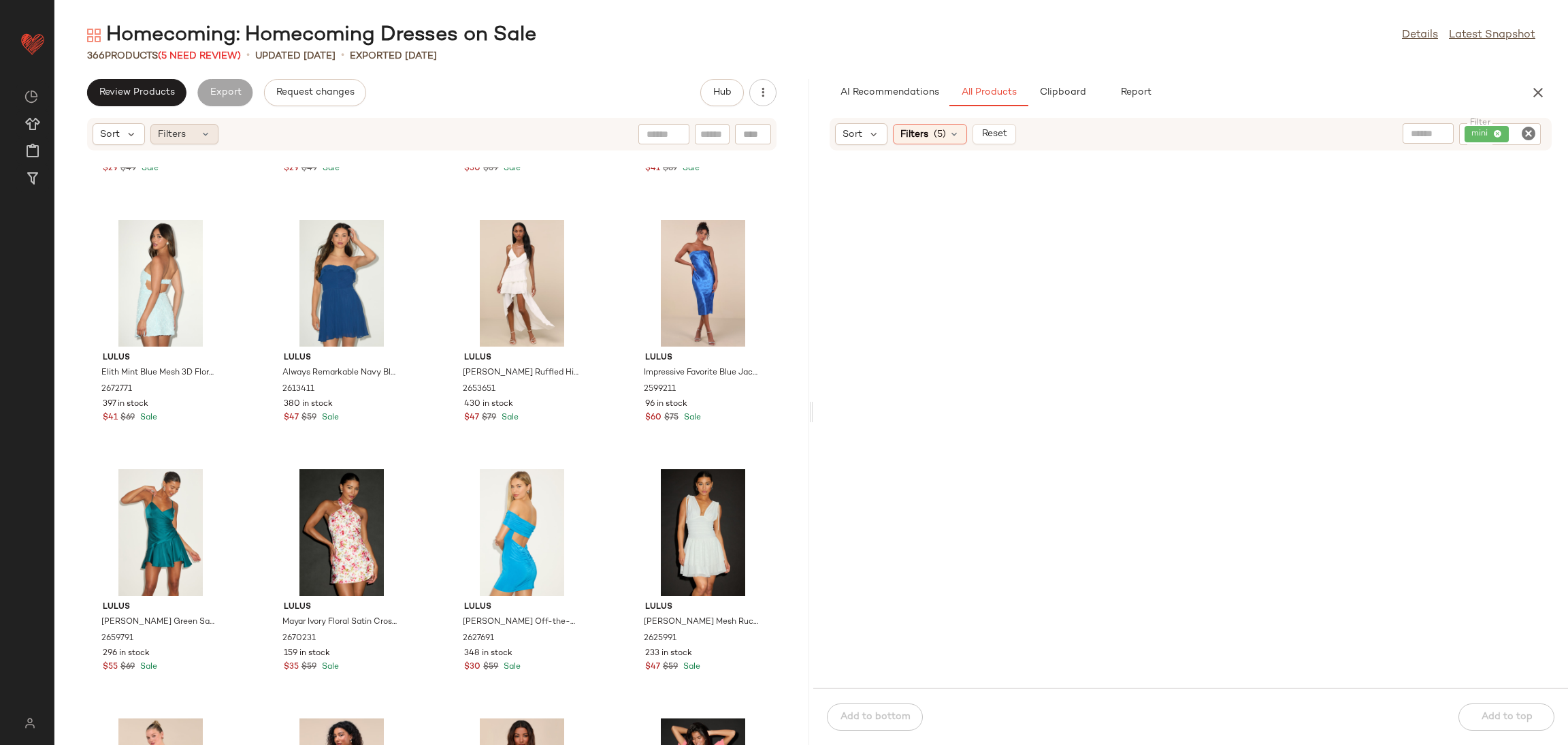
click at [178, 139] on span "Filters" at bounding box center [172, 134] width 28 height 14
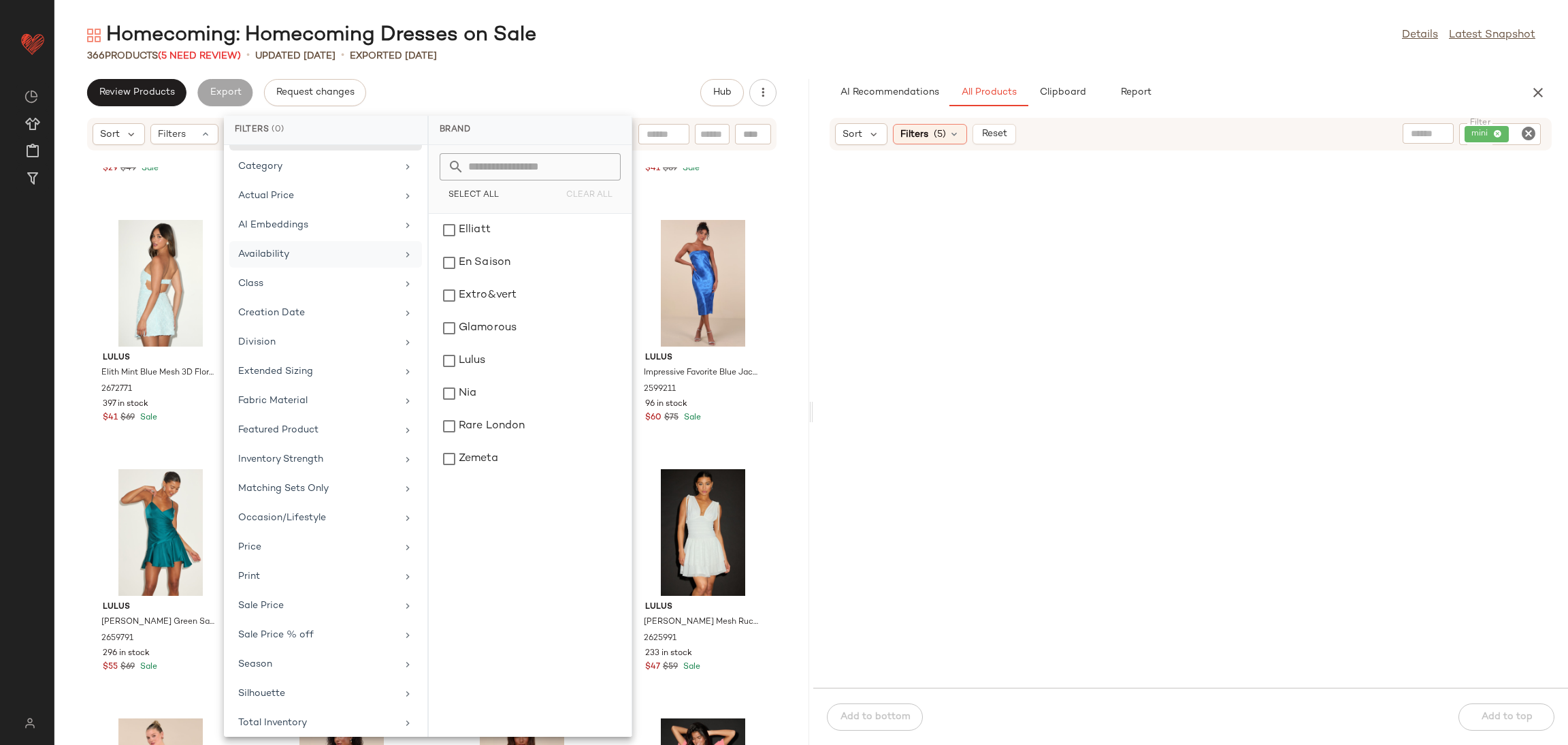
scroll to position [39, 0]
click at [273, 596] on div "Sale Price" at bounding box center [318, 598] width 158 height 14
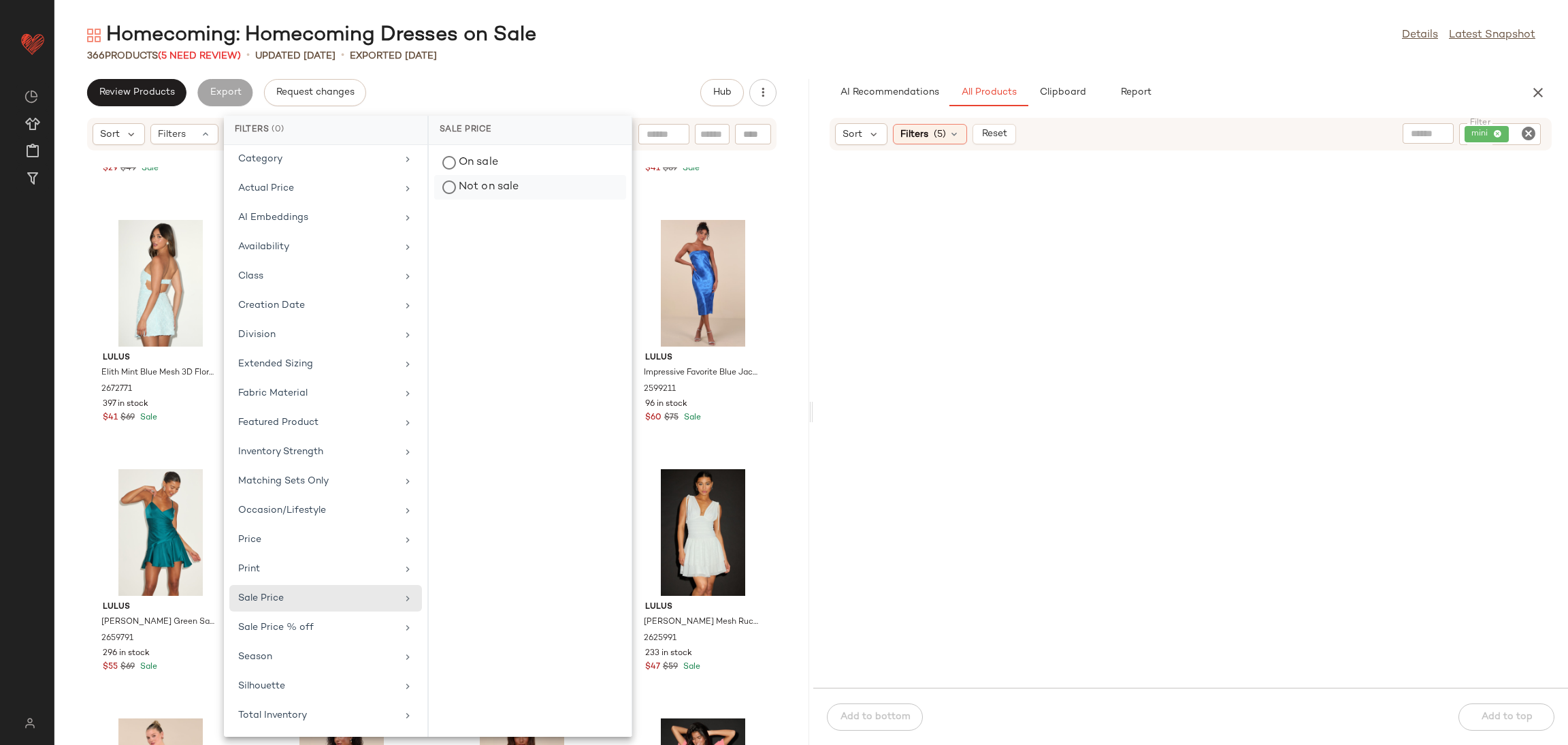
click at [461, 187] on div "Not on sale" at bounding box center [530, 187] width 192 height 24
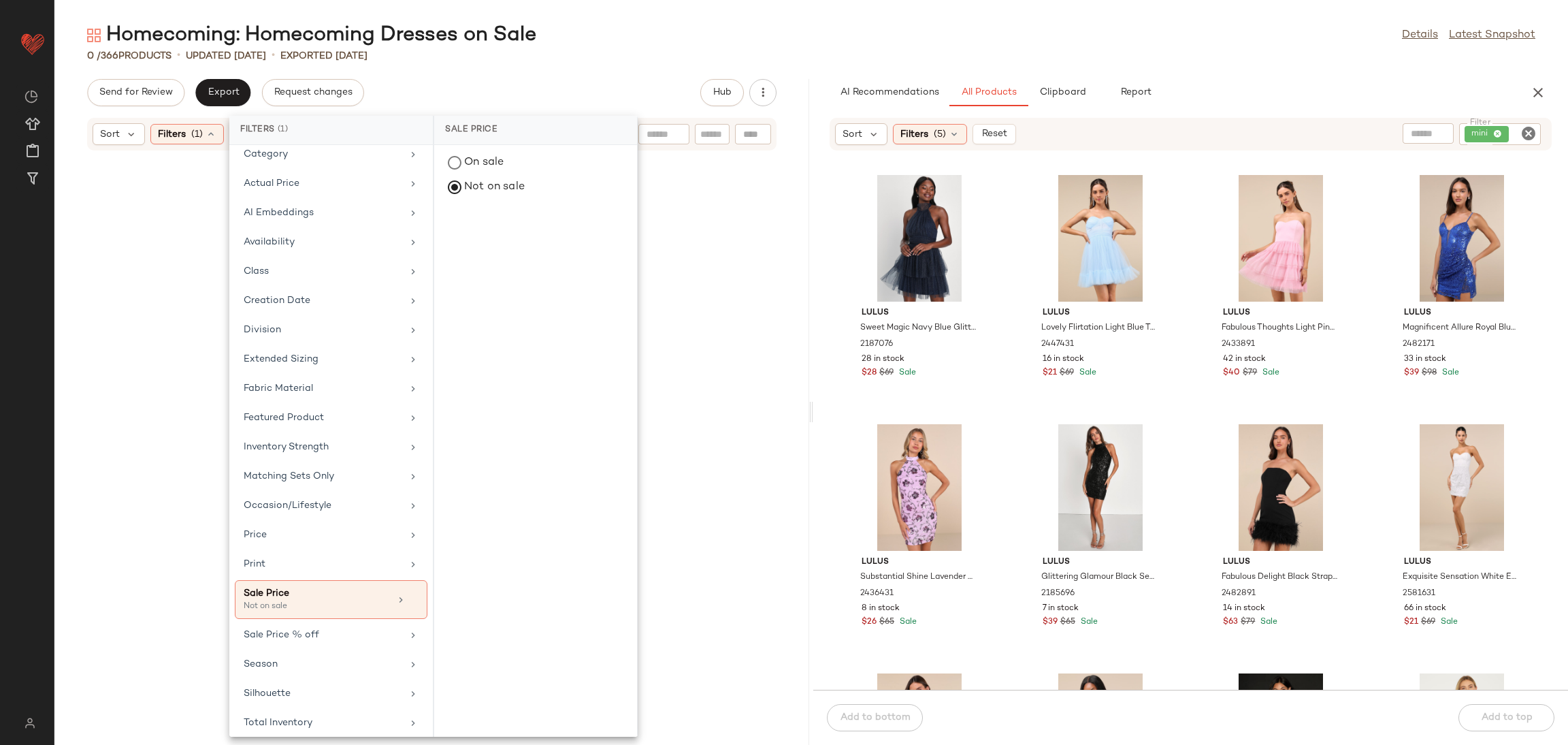
click at [726, 230] on div at bounding box center [432, 456] width 755 height 577
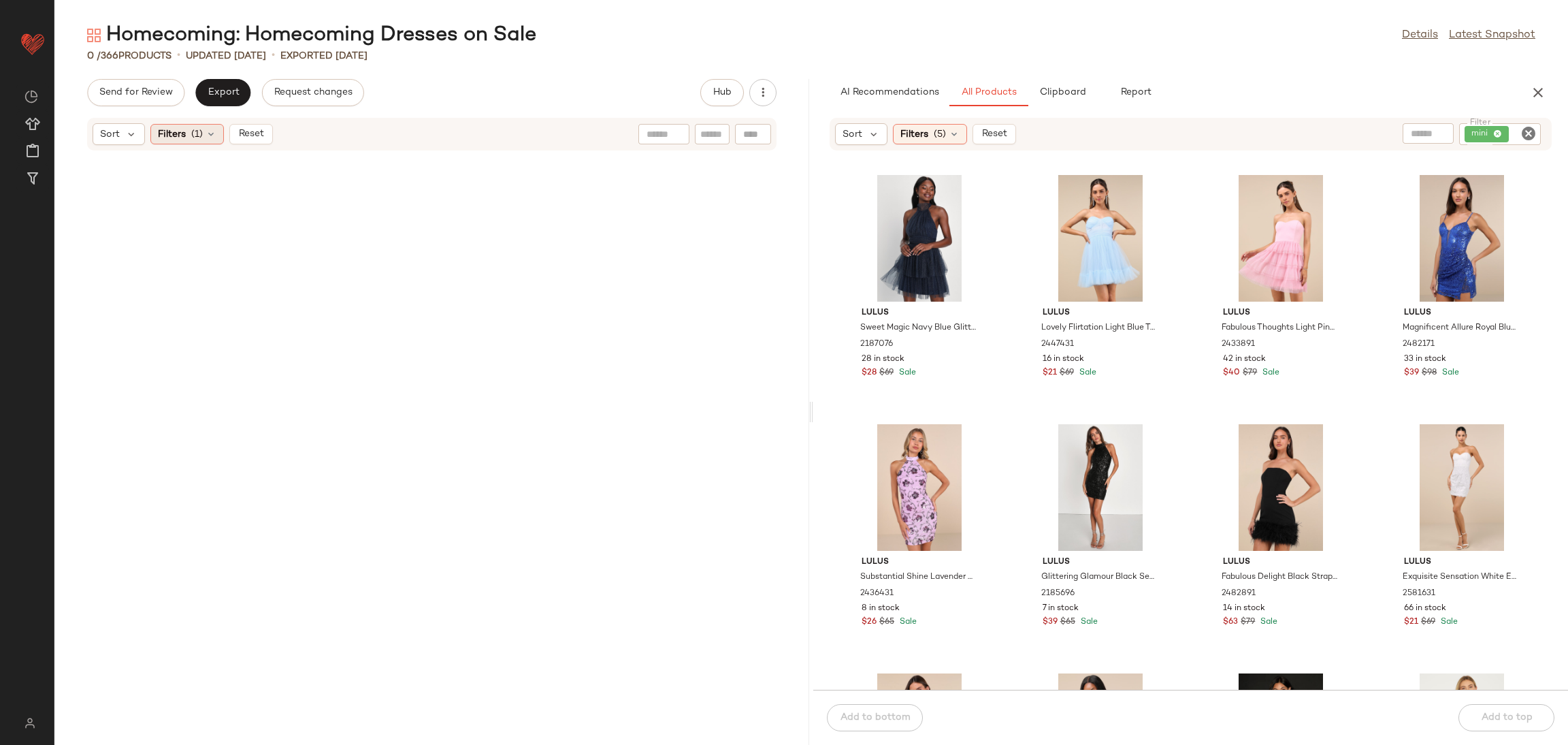
click at [171, 139] on span "Filters" at bounding box center [172, 134] width 28 height 14
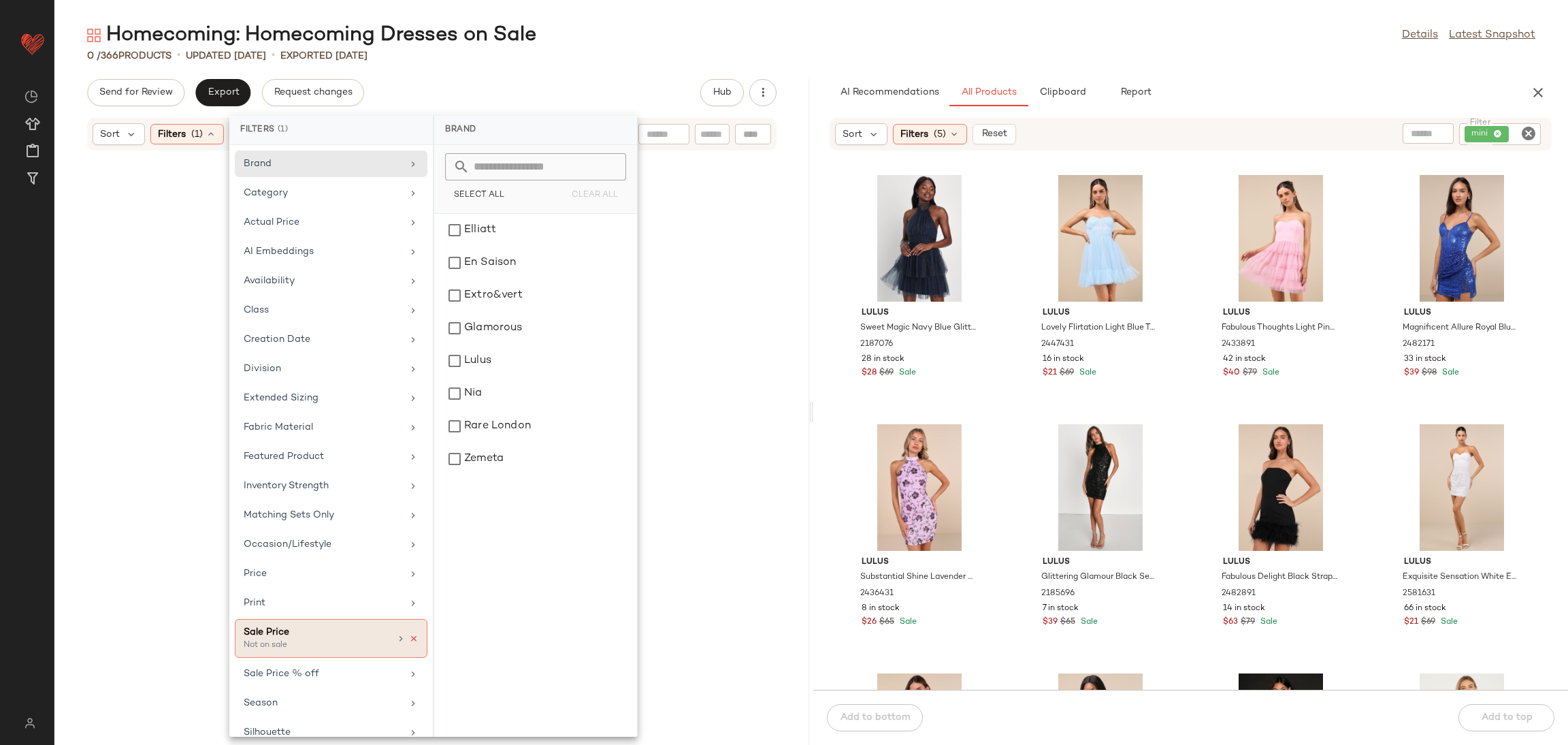
click at [409, 640] on icon at bounding box center [414, 639] width 9 height 9
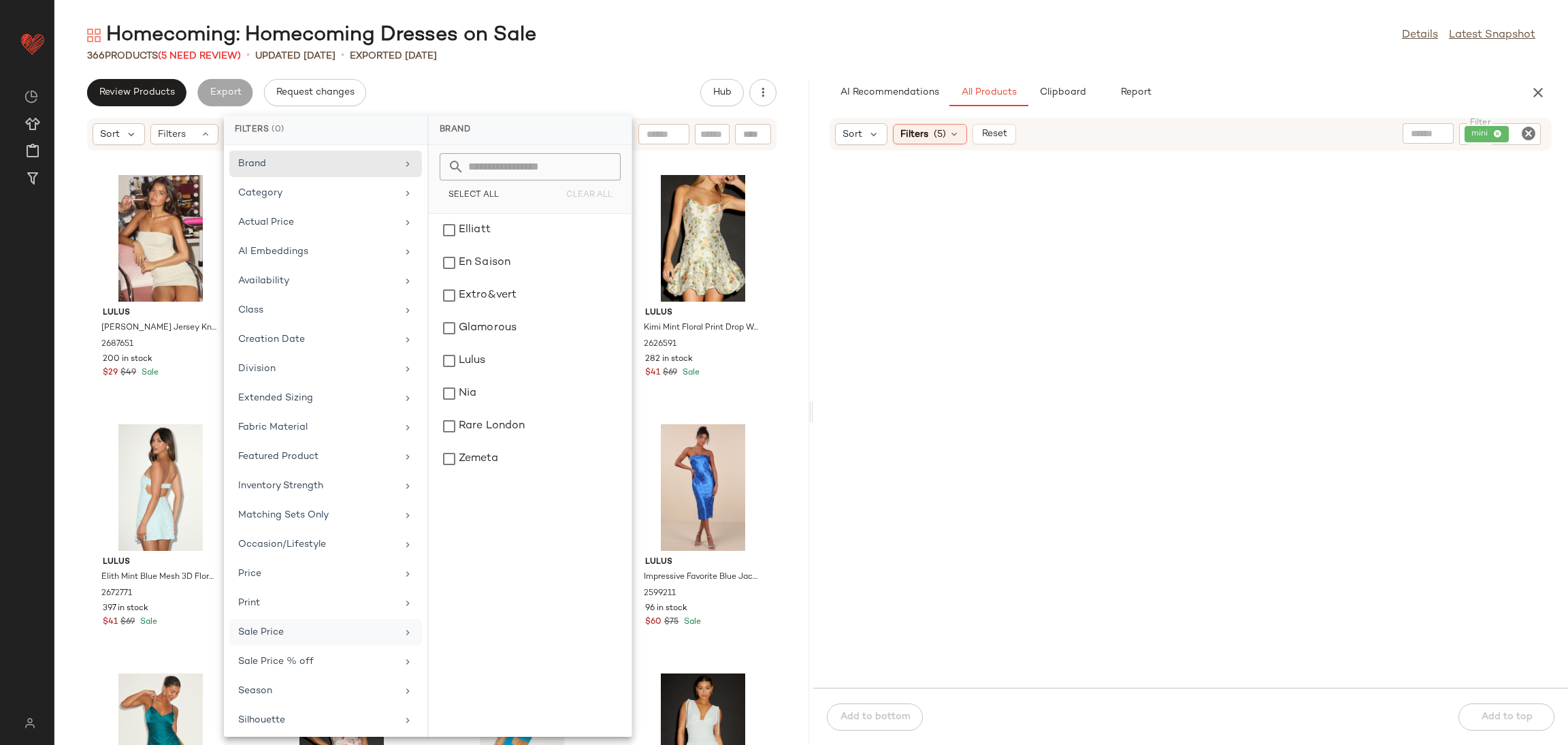
click at [921, 287] on div at bounding box center [1190, 428] width 755 height 520
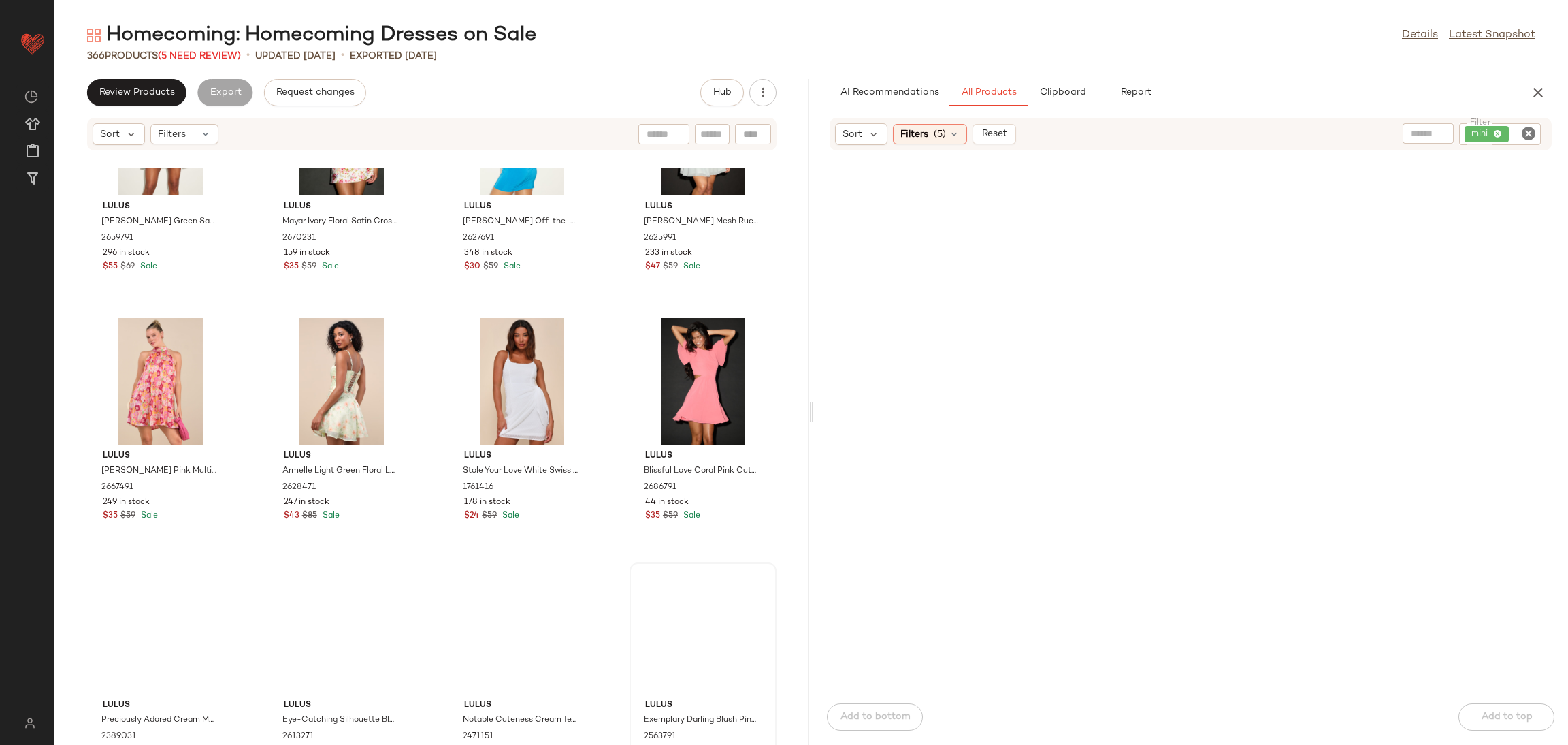
scroll to position [624, 0]
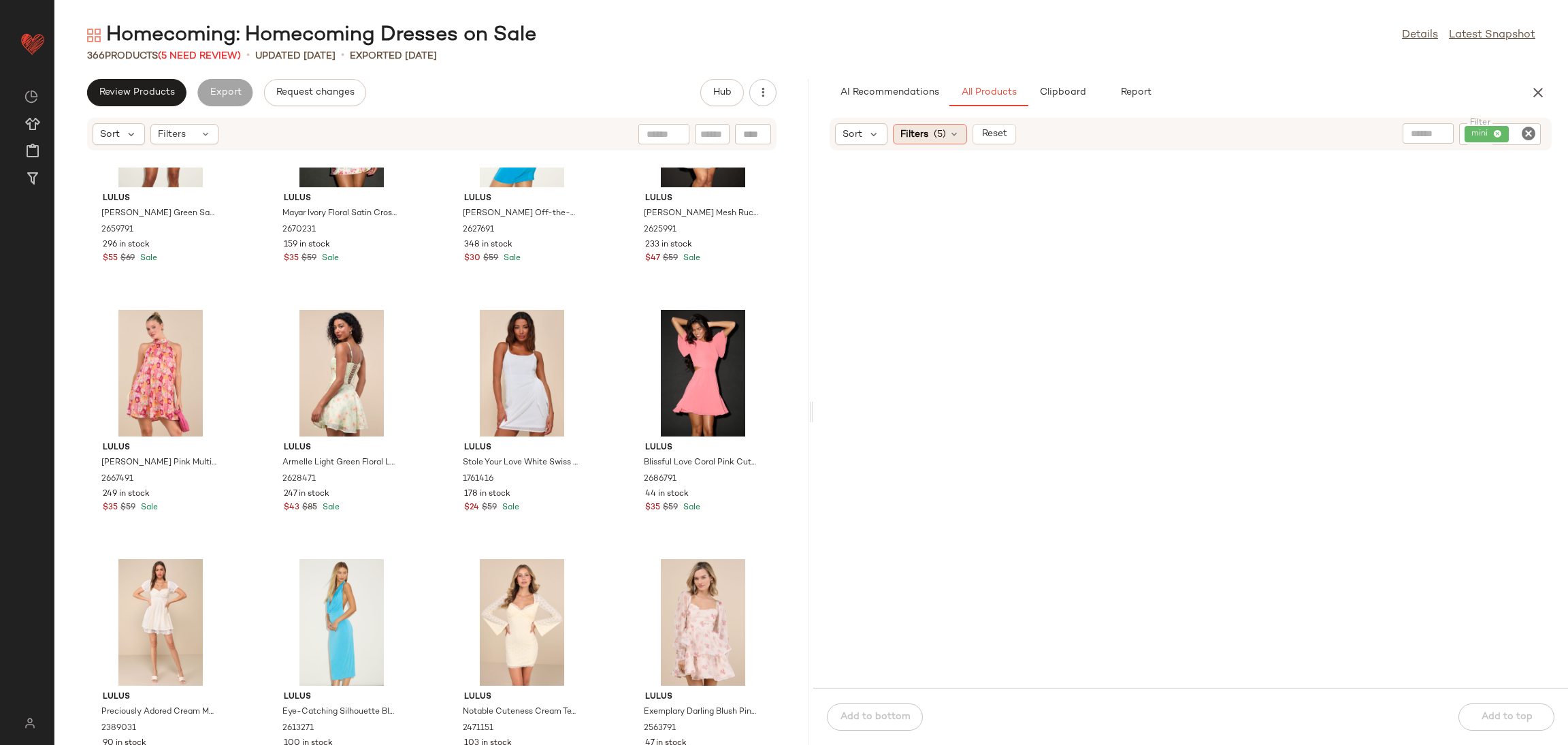
click at [918, 124] on div "Filters (5)" at bounding box center [930, 134] width 75 height 21
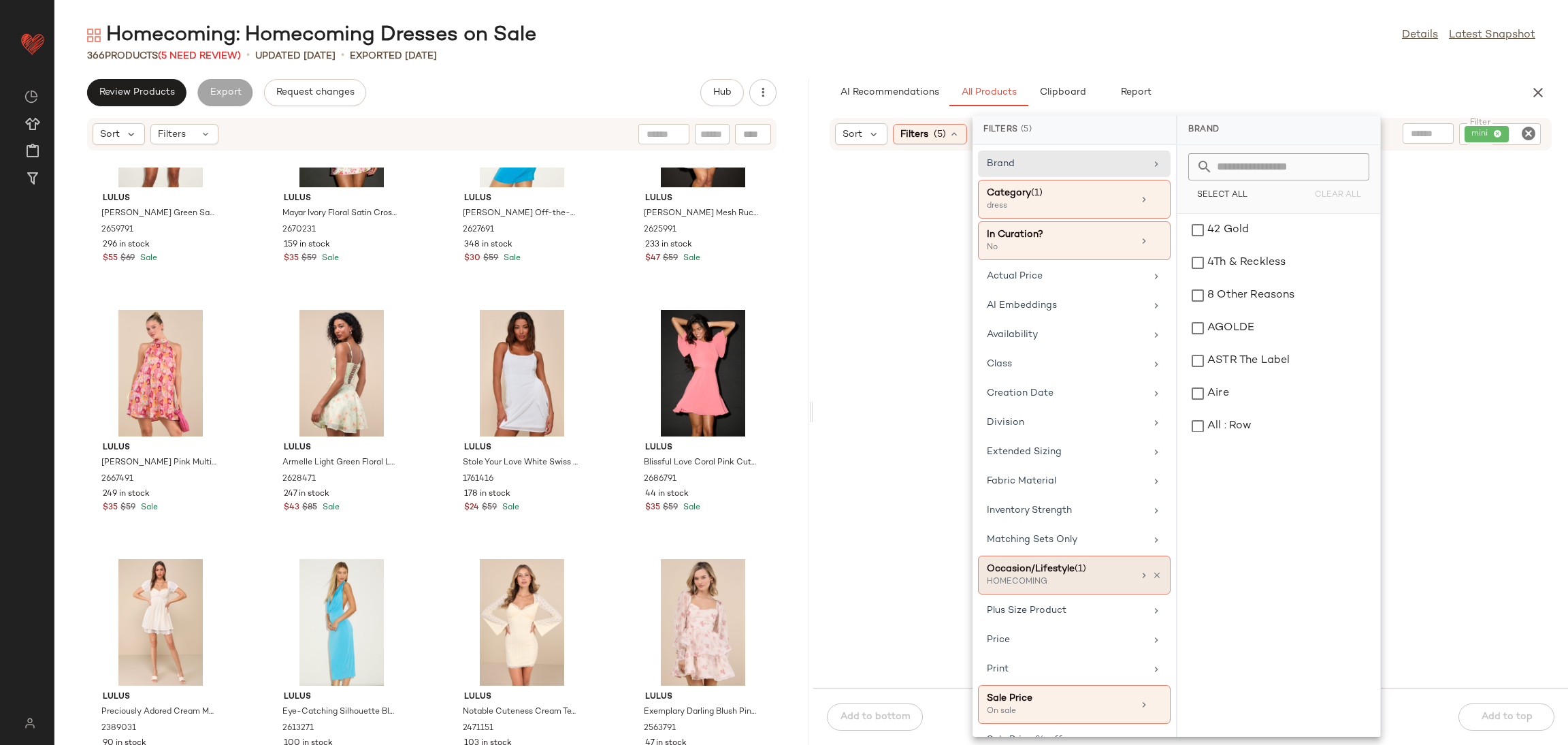
click at [1159, 573] on div "Occasion/Lifestyle (1) HOMECOMING" at bounding box center [1074, 575] width 193 height 39
click at [1152, 575] on icon at bounding box center [1157, 575] width 9 height 9
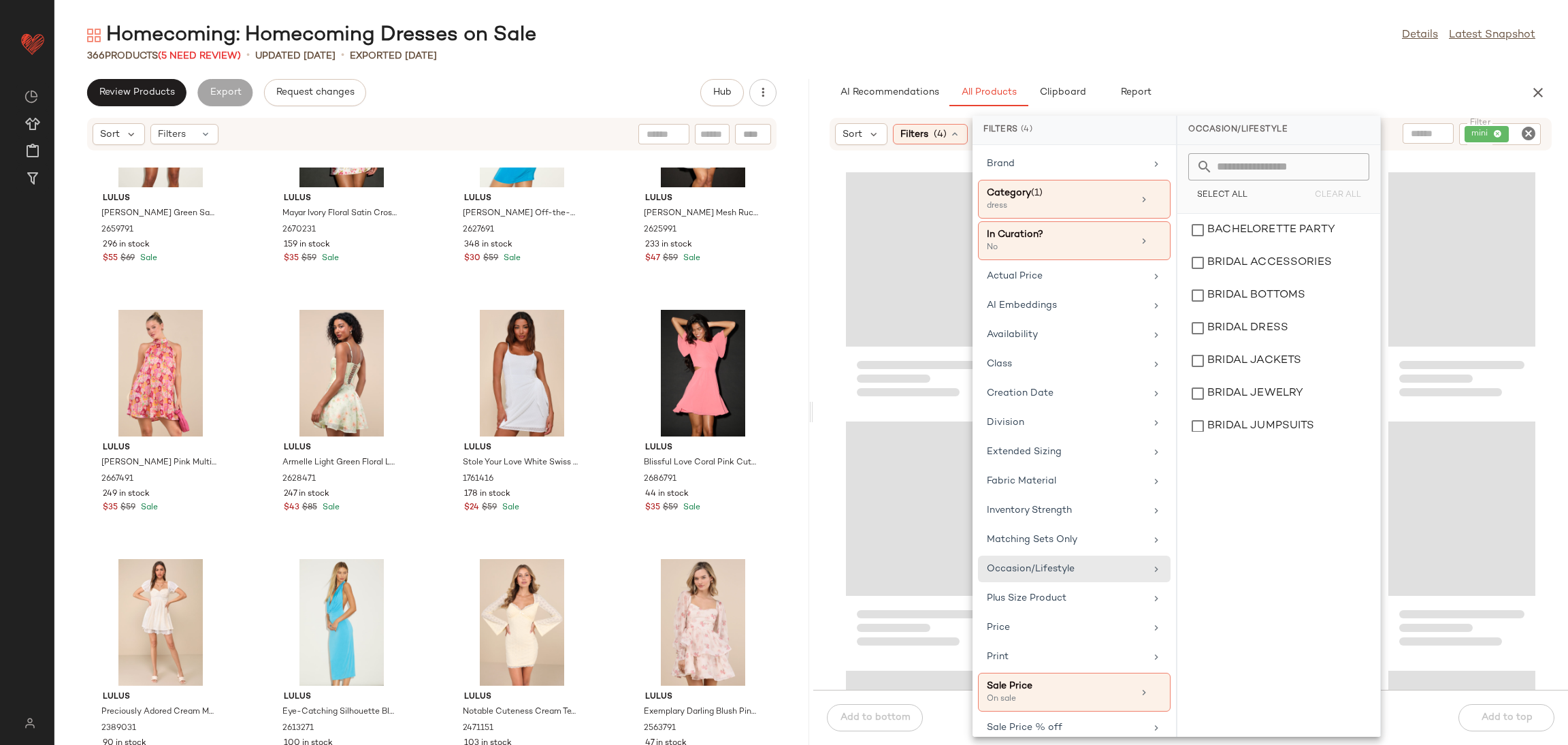
click at [929, 543] on div "Loading..." at bounding box center [919, 508] width 147 height 174
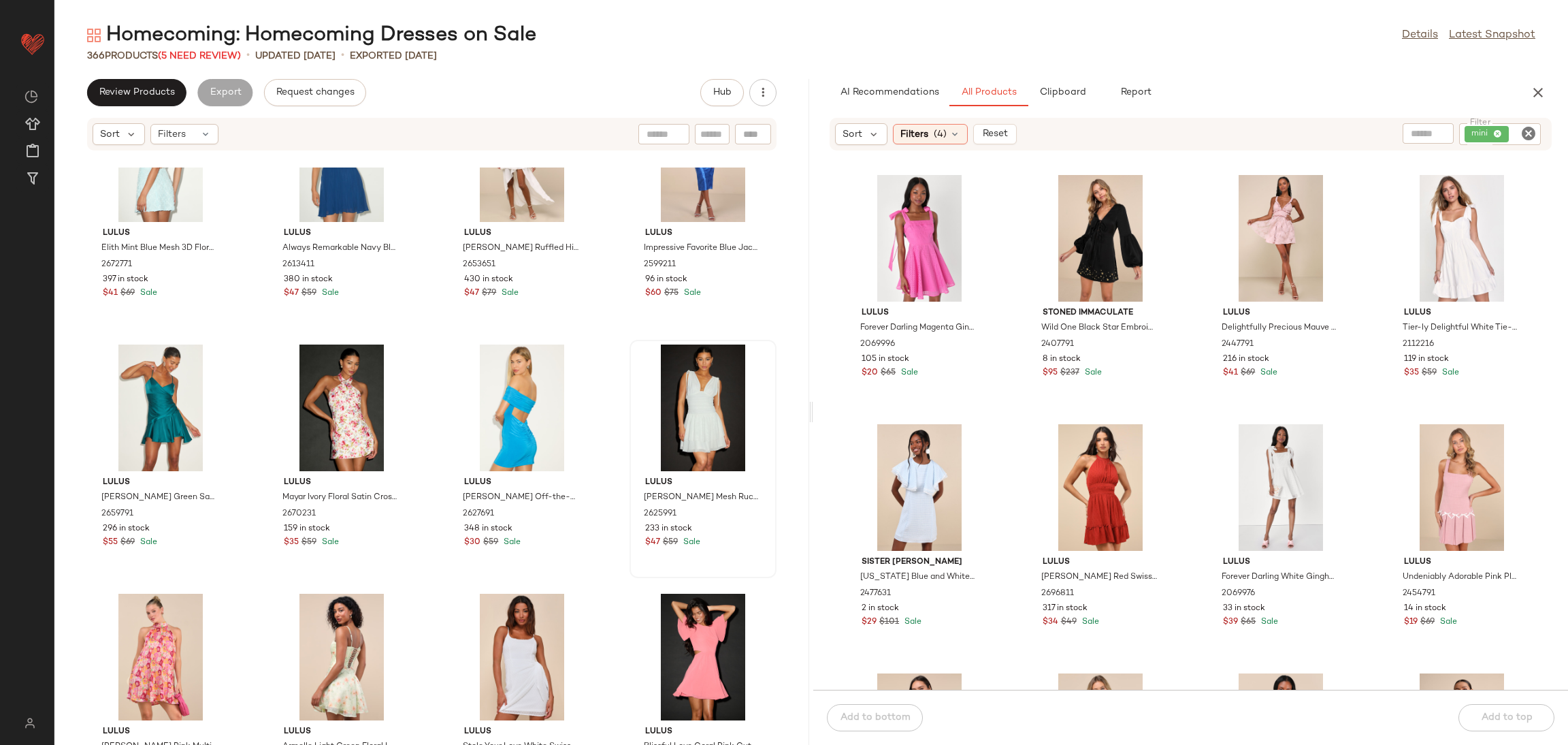
scroll to position [0, 0]
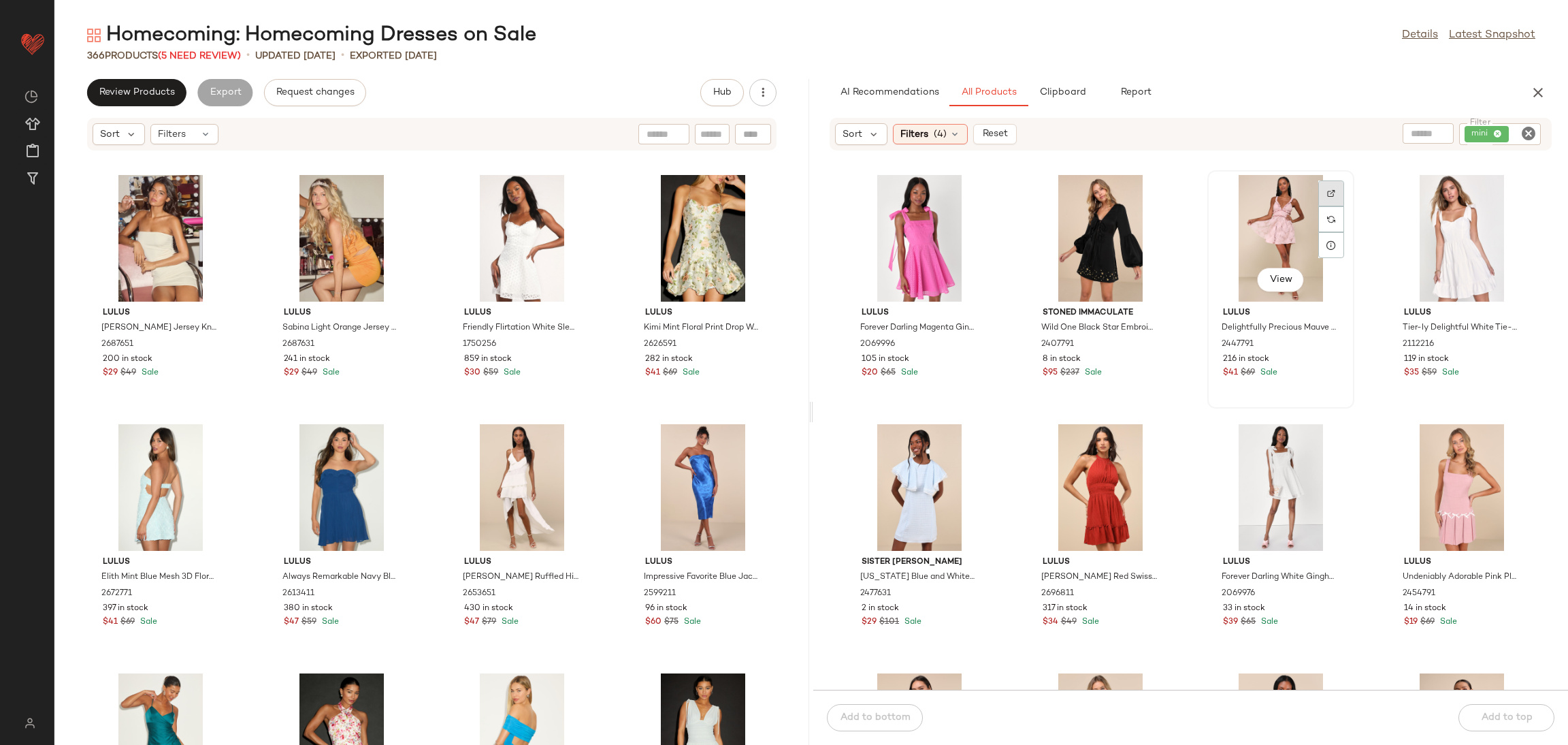
click at [1327, 196] on img at bounding box center [1331, 193] width 8 height 8
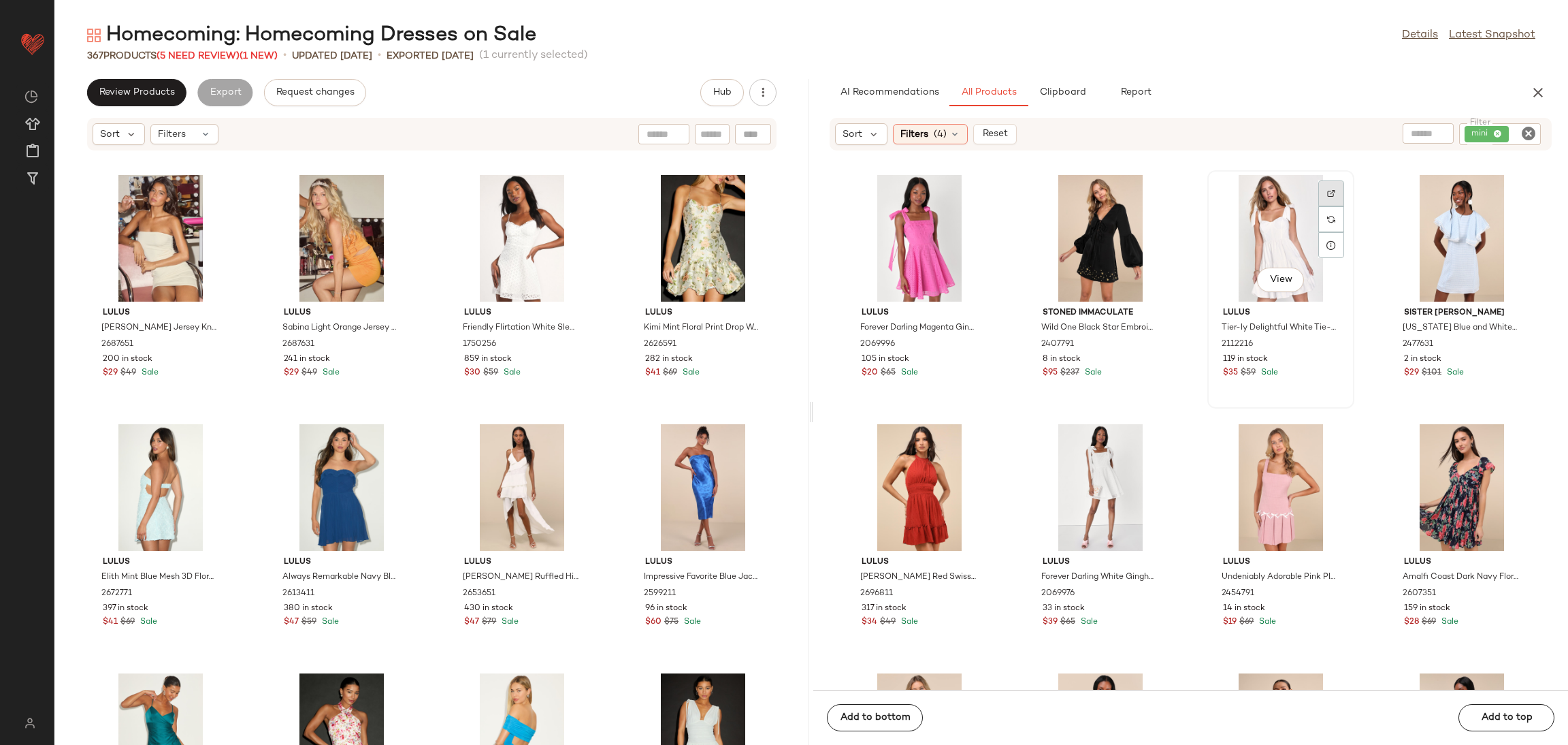
click at [1328, 206] on div at bounding box center [1331, 219] width 26 height 26
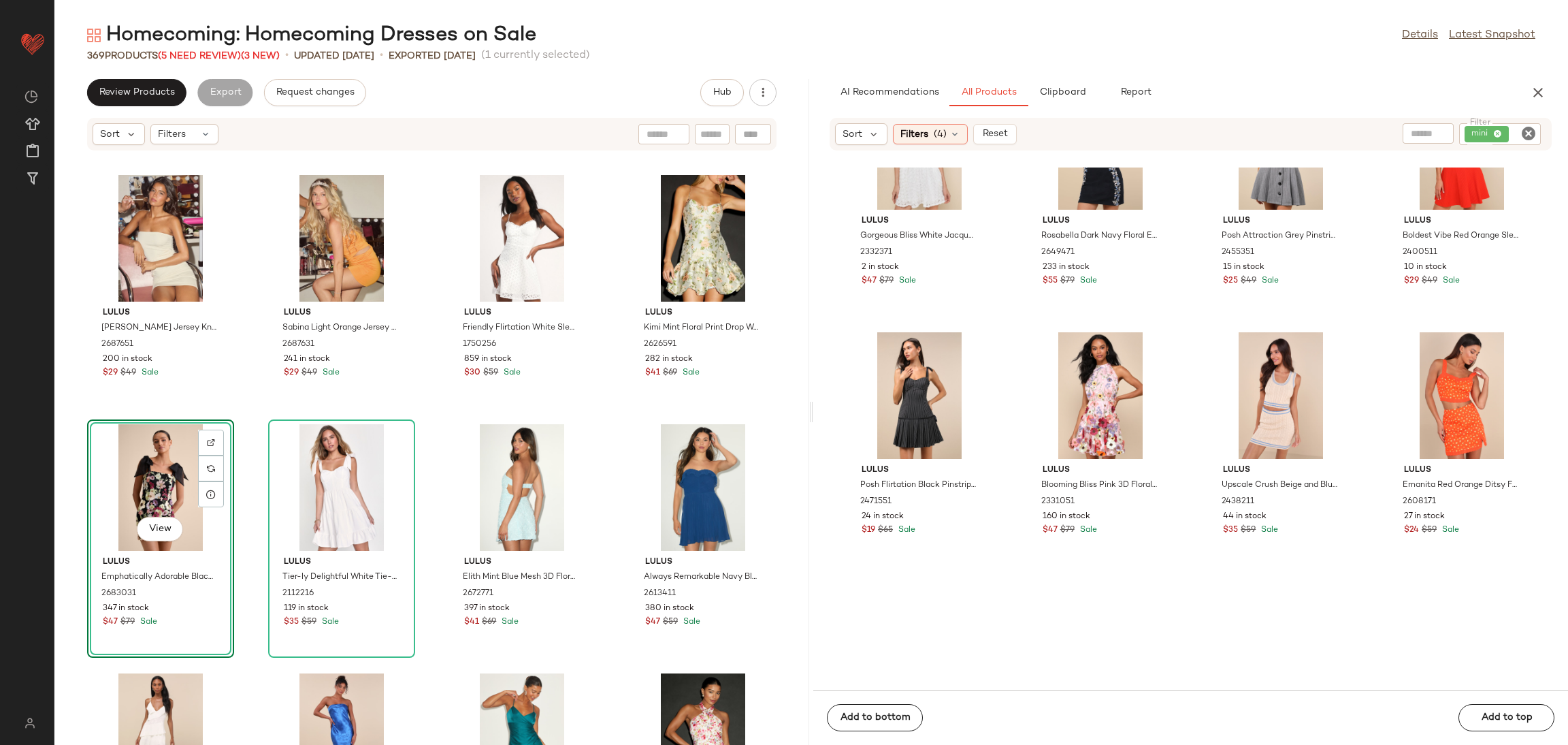
scroll to position [1134, 0]
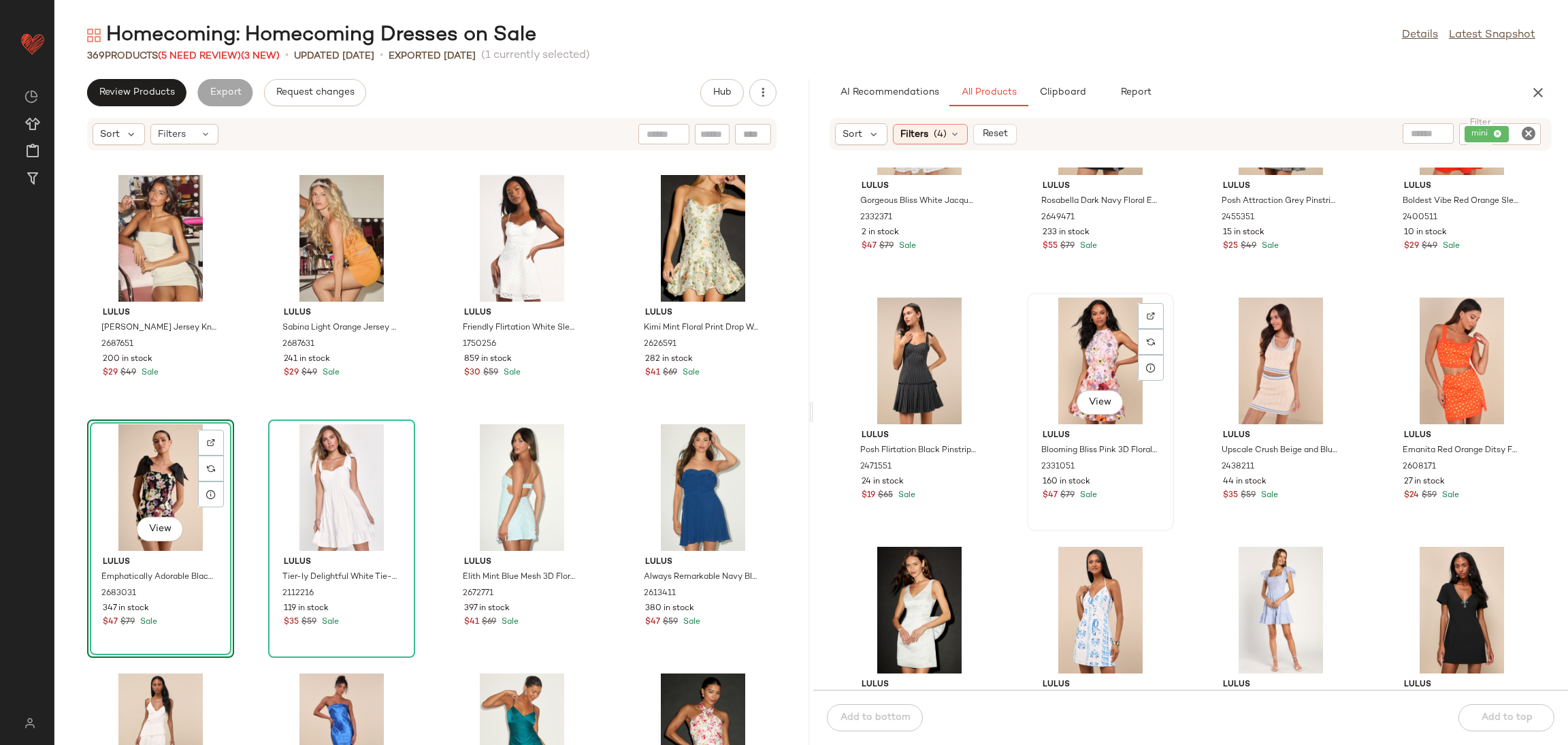
click at [1061, 483] on span "160 in stock" at bounding box center [1066, 481] width 48 height 12
click at [892, 716] on span "Add to bottom" at bounding box center [874, 718] width 71 height 11
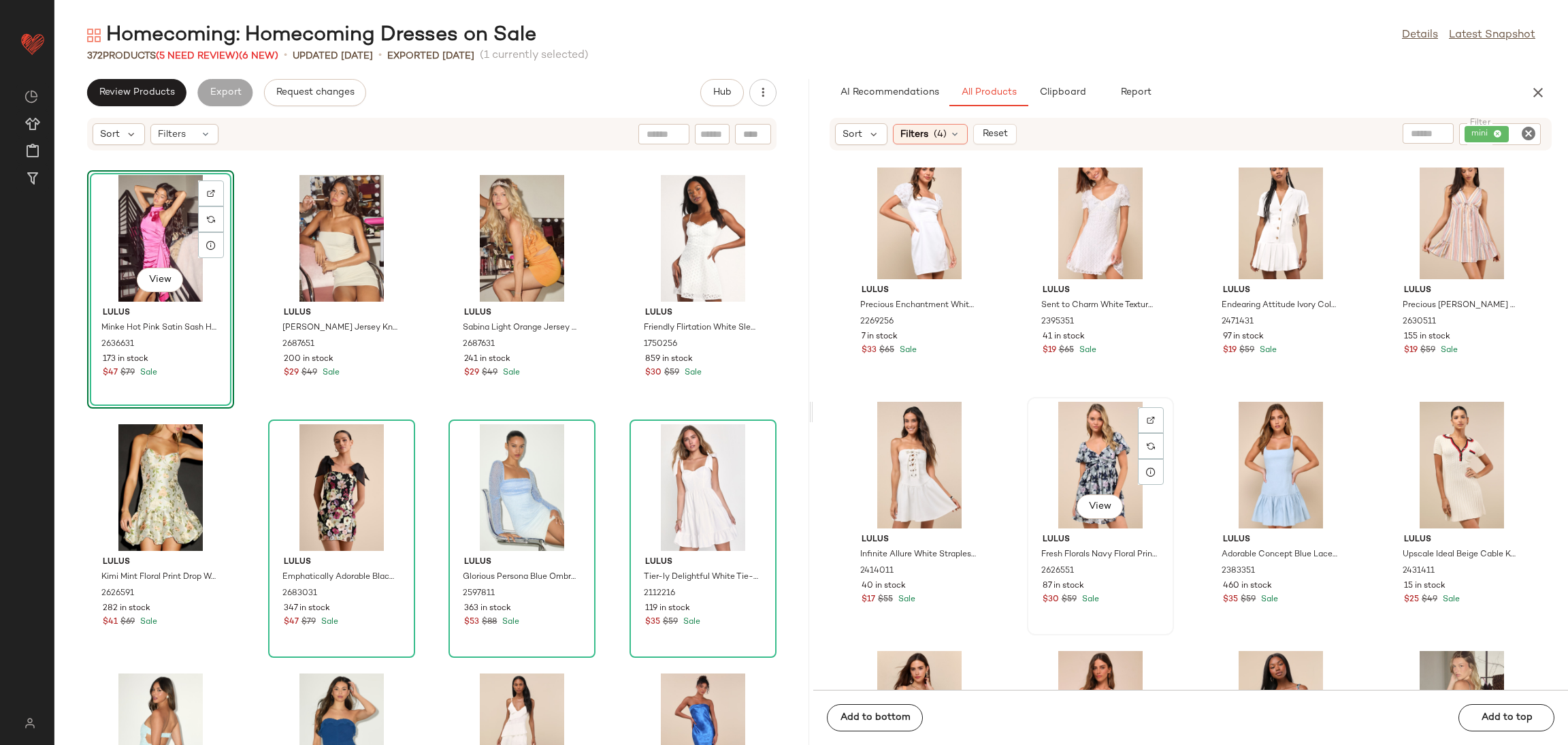
scroll to position [2354, 0]
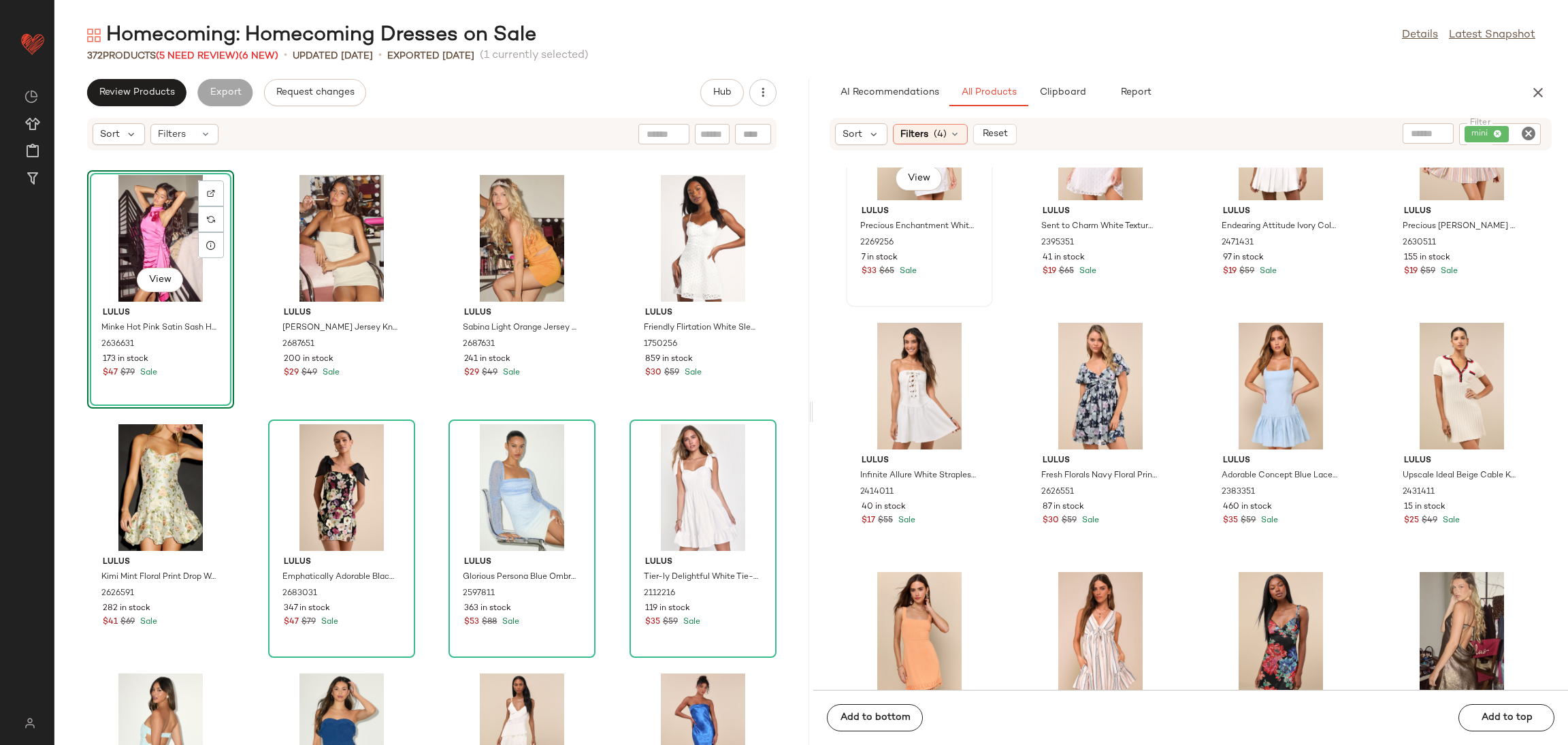
click at [891, 196] on div "View" at bounding box center [919, 137] width 137 height 127
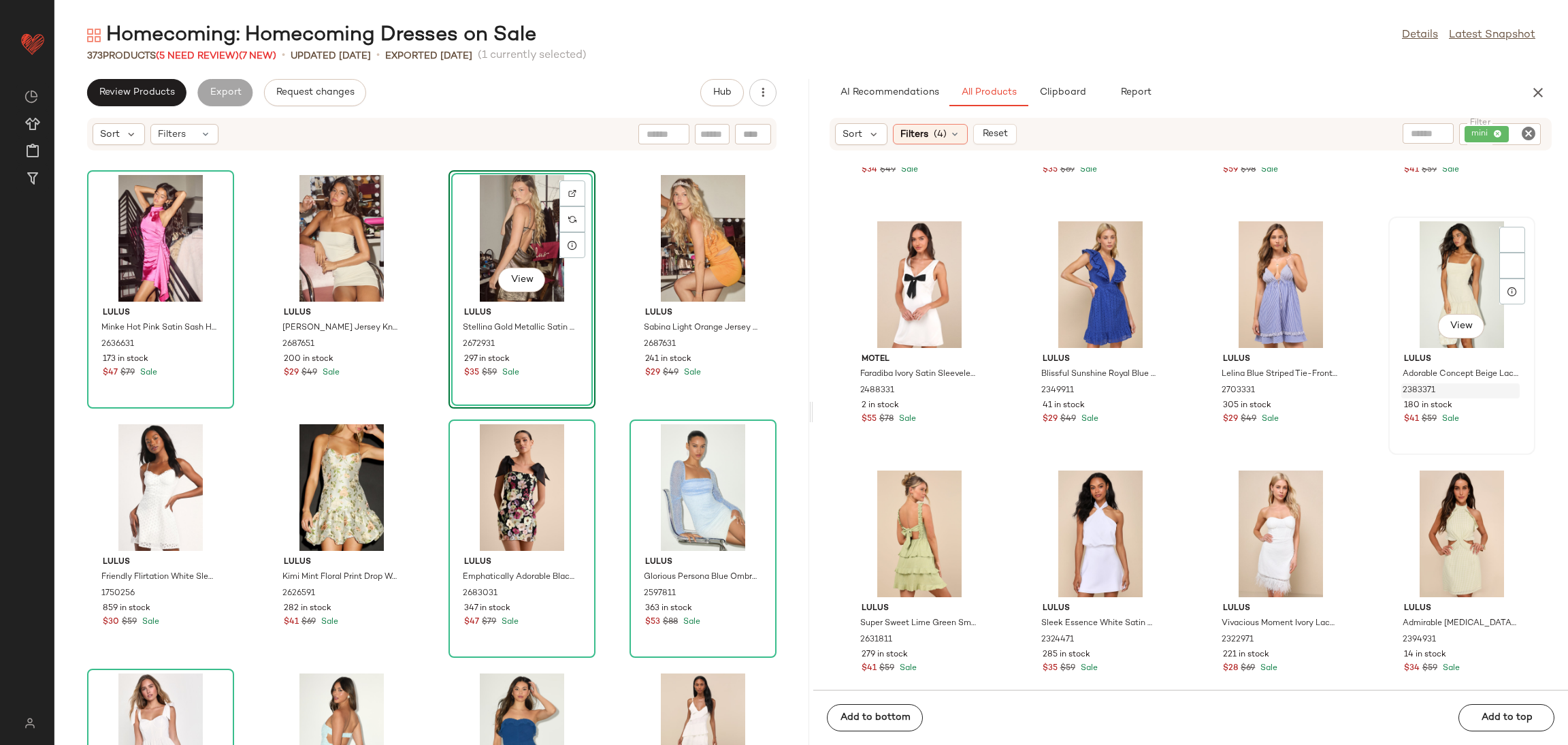
scroll to position [3682, 0]
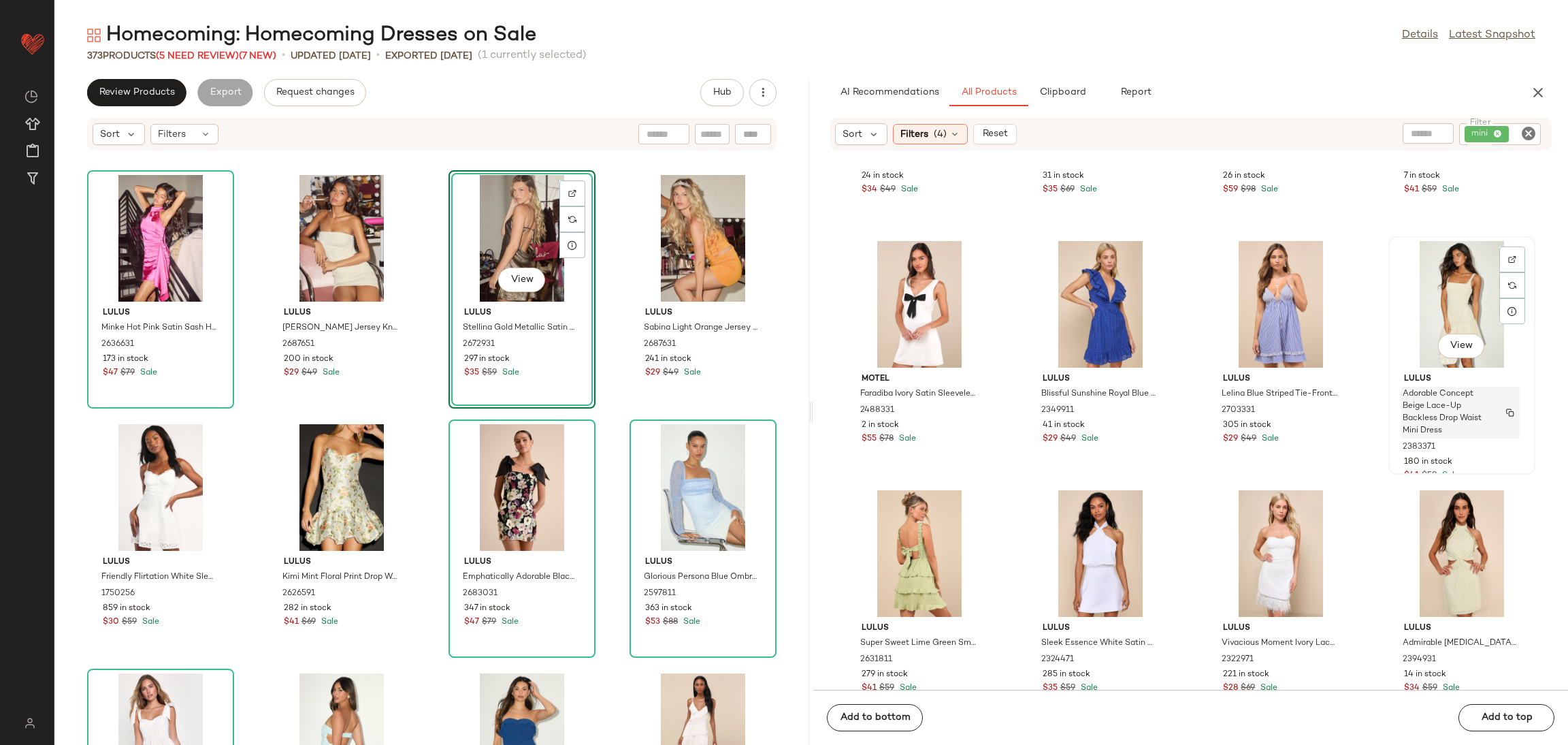
drag, startPoint x: 1451, startPoint y: 421, endPoint x: 1415, endPoint y: 424, distance: 36.1
click at [1451, 420] on span "Adorable Concept Beige Lace-Up Backless Drop Waist Mini Dress" at bounding box center [1448, 412] width 89 height 49
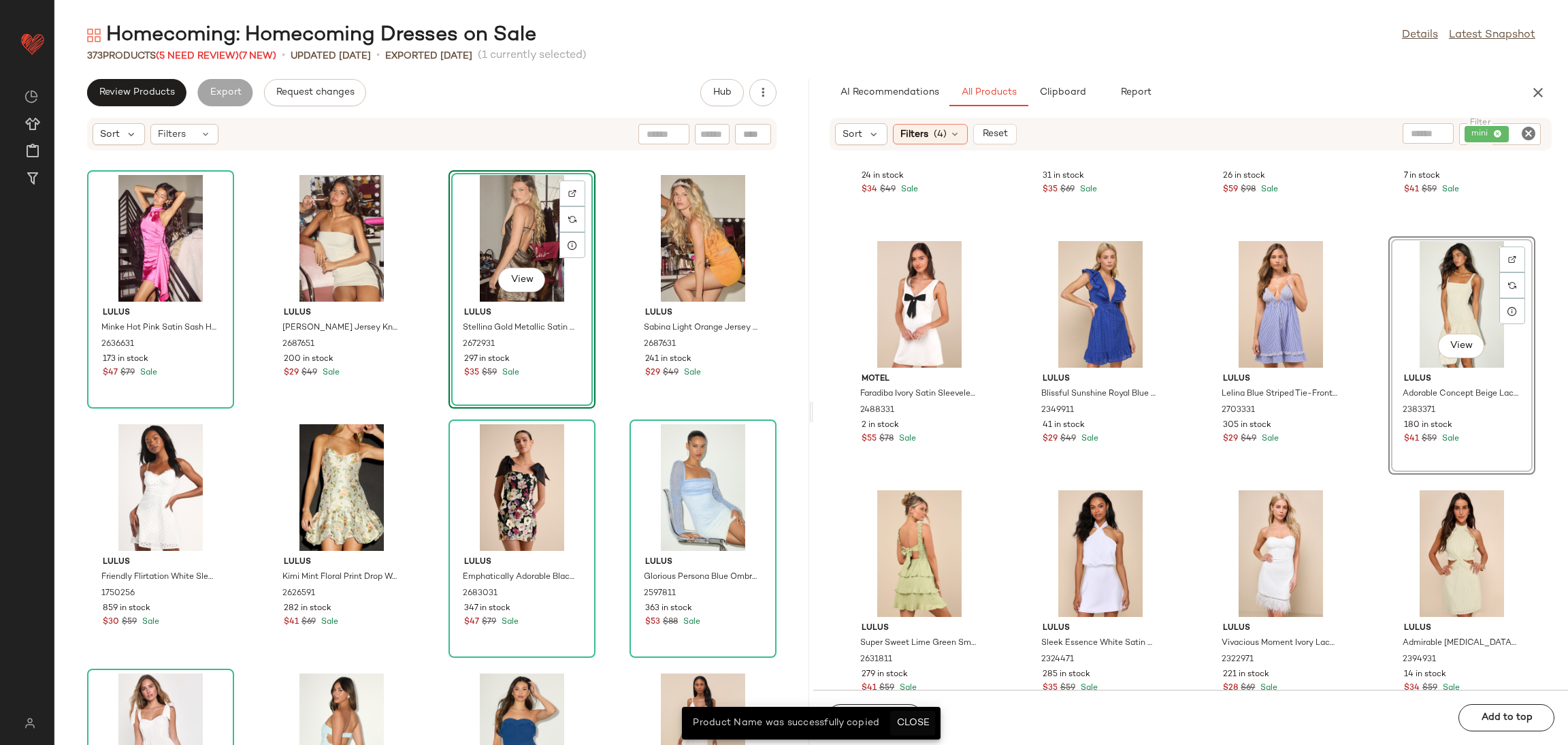
click at [909, 724] on span "Close" at bounding box center [913, 723] width 34 height 11
drag, startPoint x: 859, startPoint y: 719, endPoint x: 922, endPoint y: 651, distance: 92.7
click at [860, 720] on span "Add to bottom" at bounding box center [874, 718] width 71 height 11
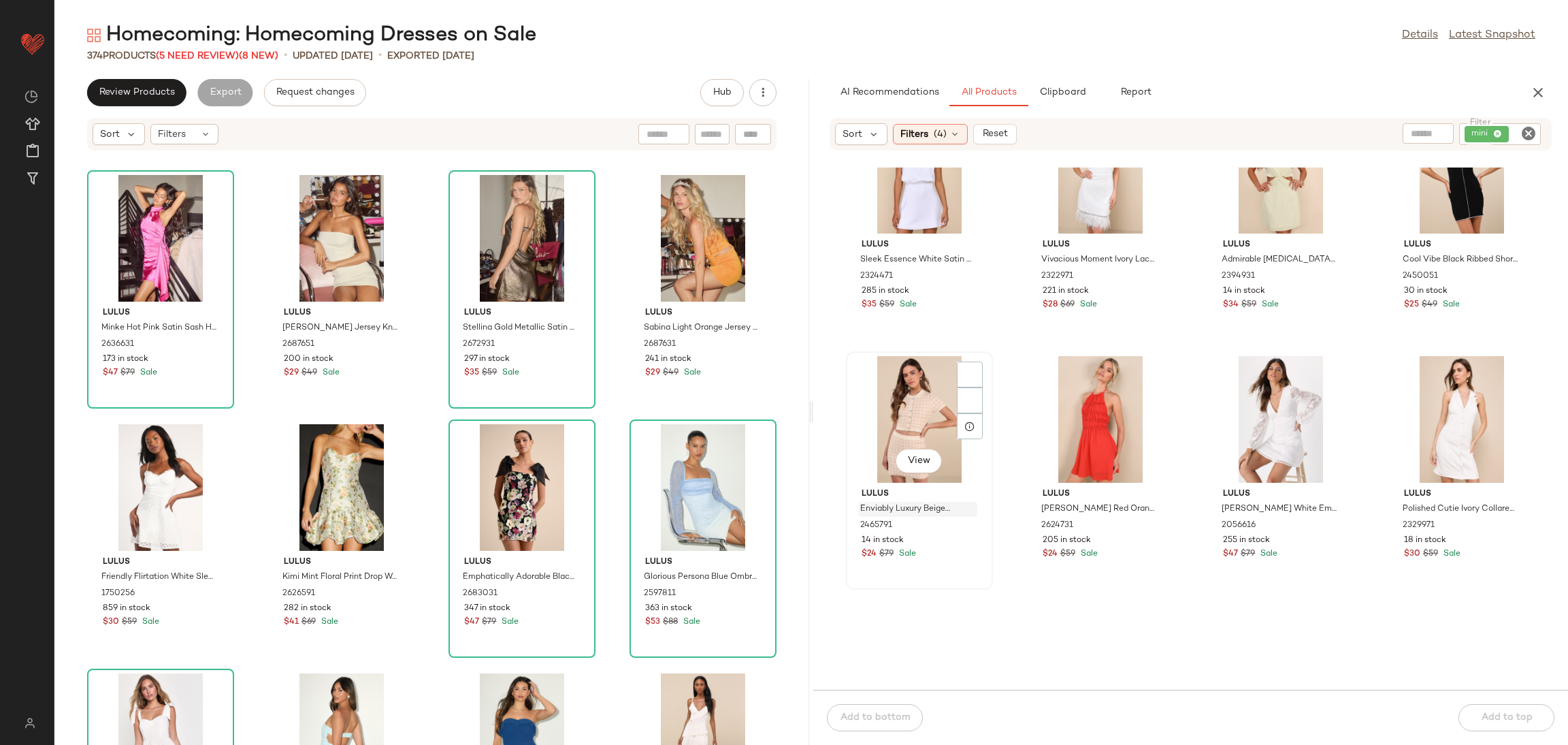
scroll to position [4091, 0]
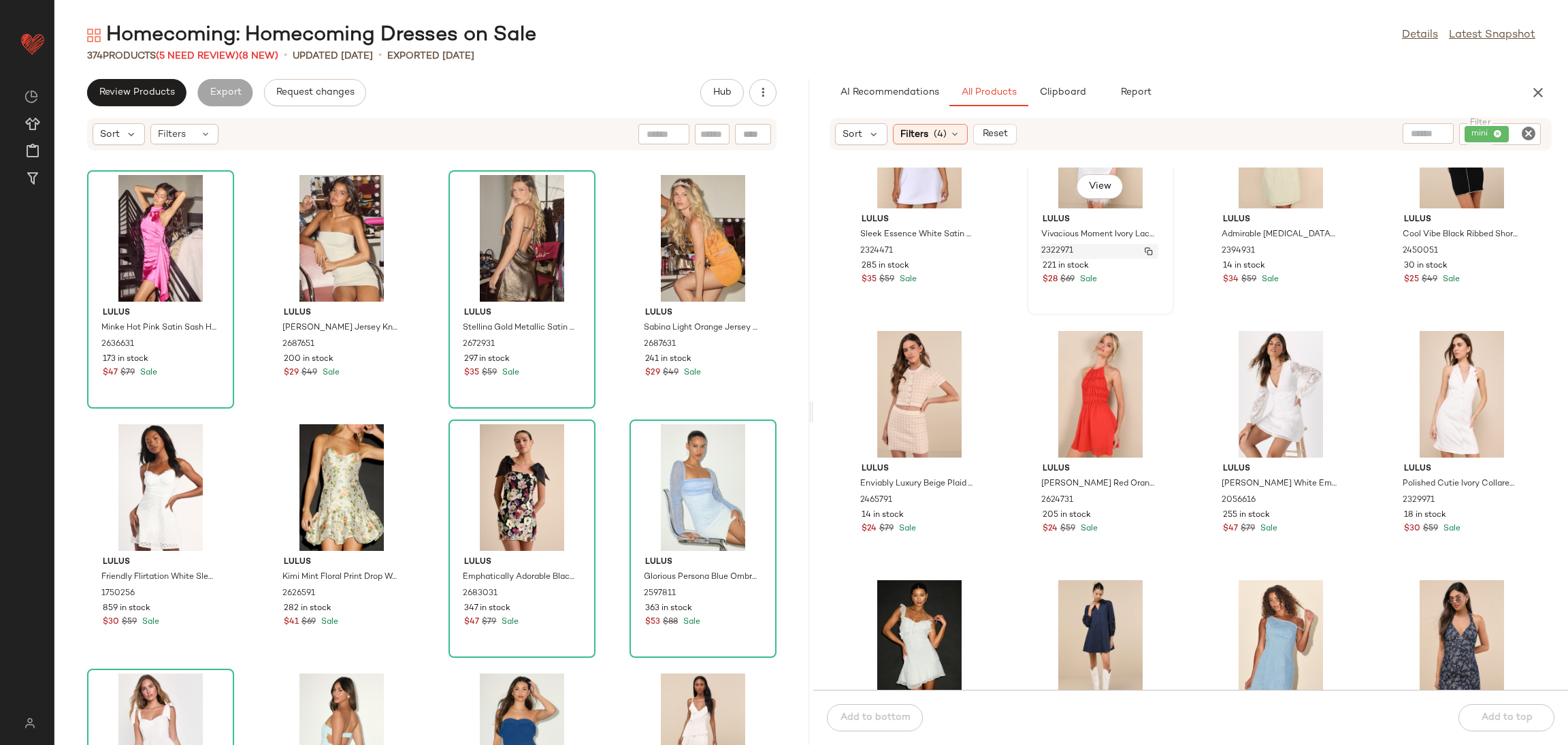
click at [1068, 248] on span "2322971" at bounding box center [1057, 251] width 32 height 12
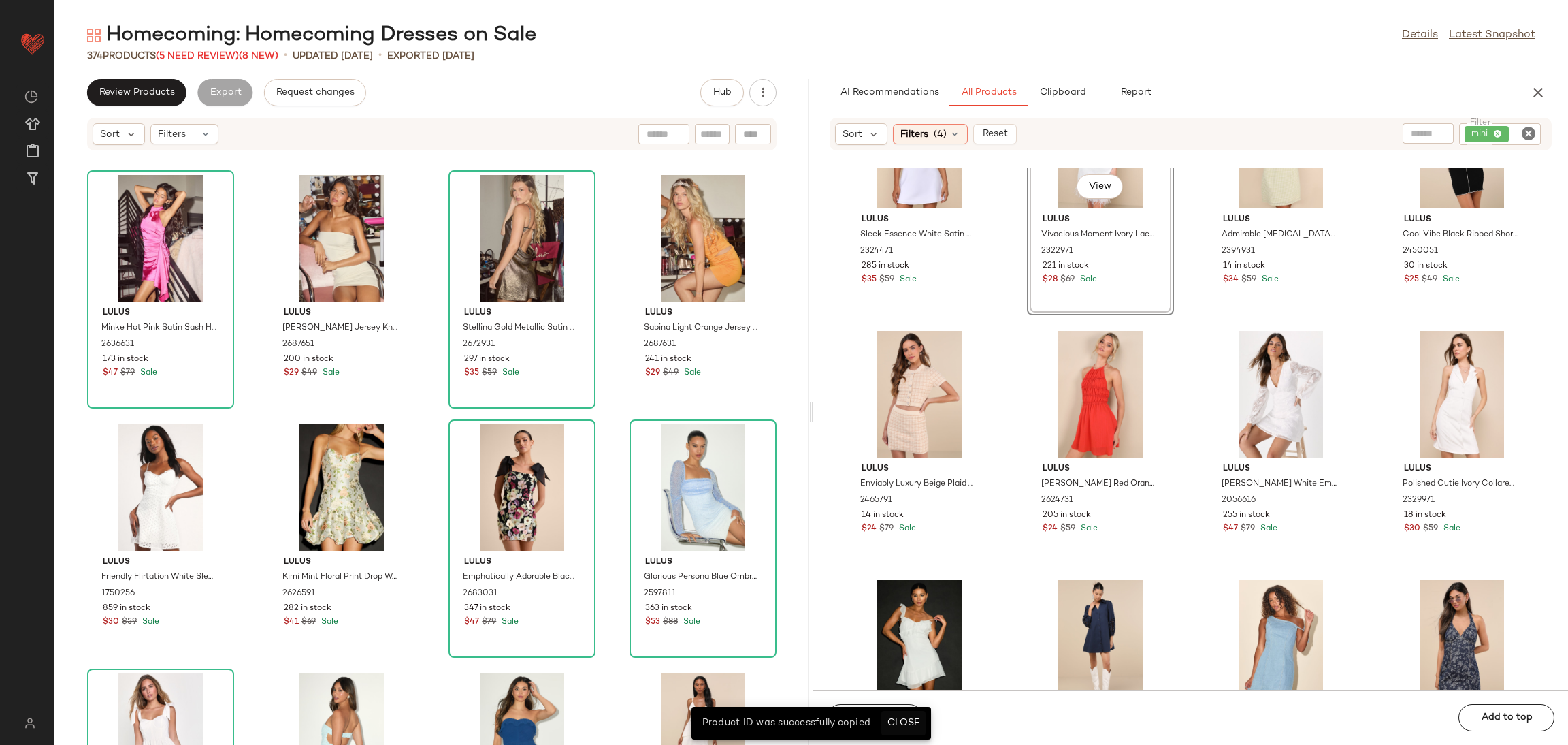
click at [900, 726] on span "Close" at bounding box center [903, 723] width 34 height 11
click at [883, 716] on span "Add to bottom" at bounding box center [874, 718] width 71 height 11
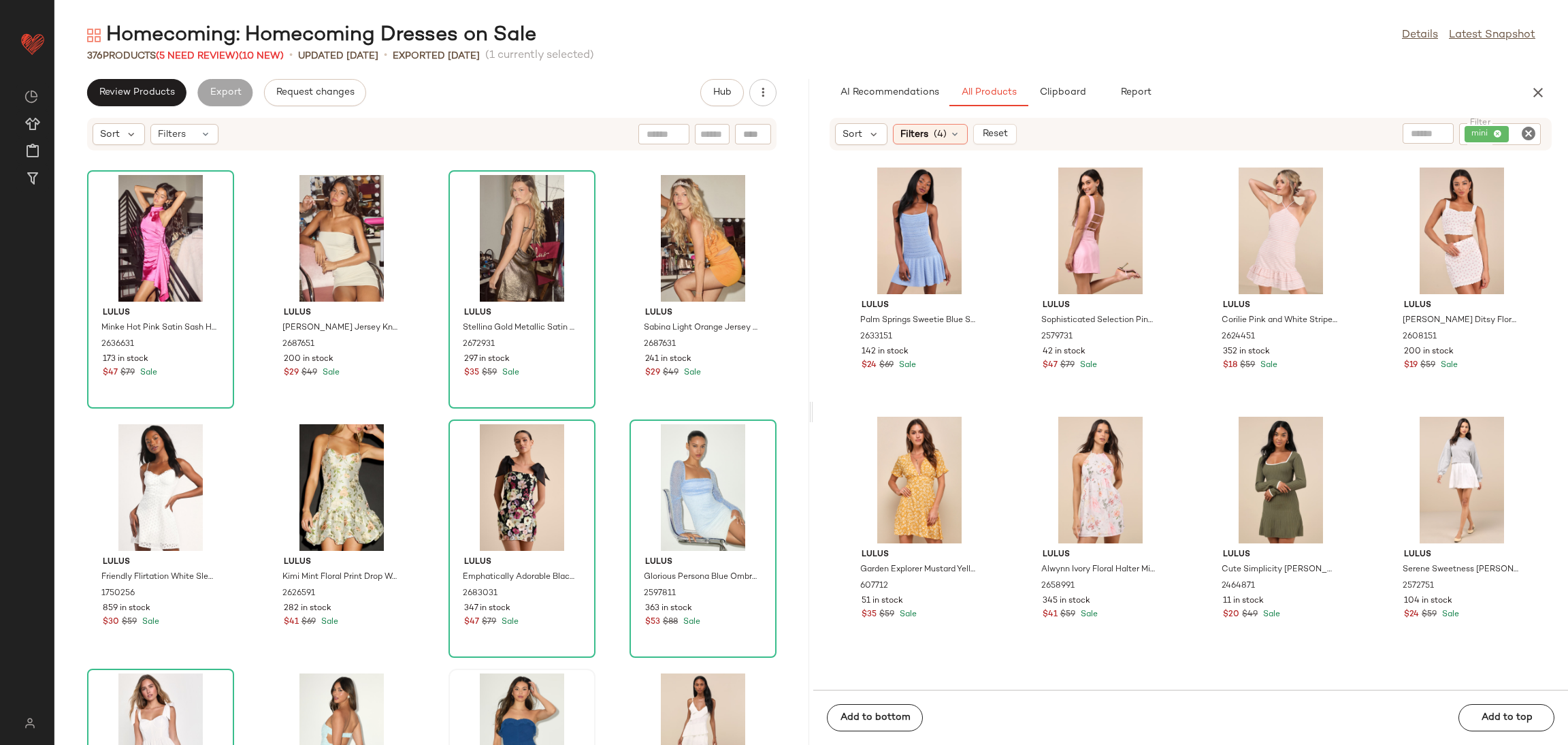
scroll to position [5520, 0]
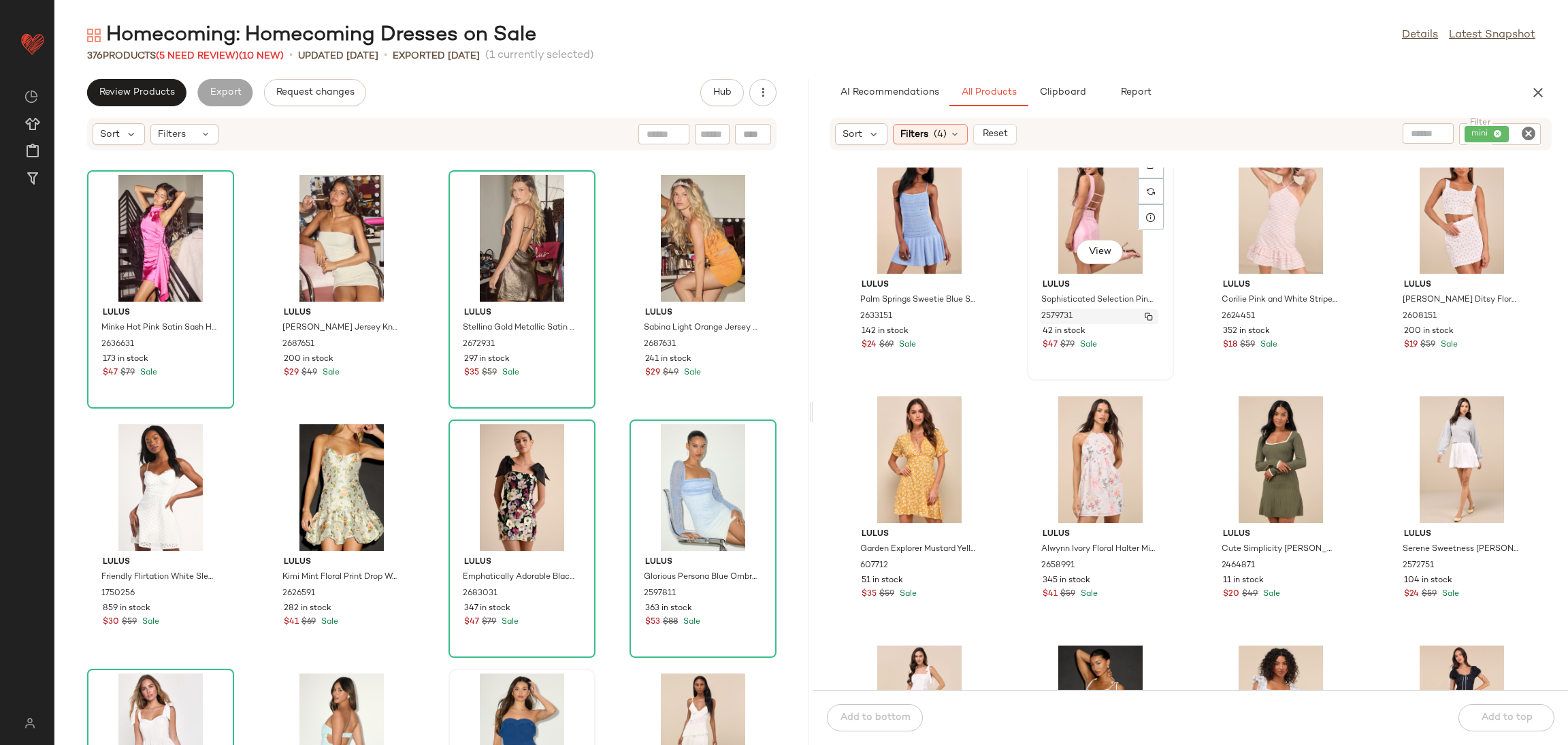
click at [1063, 310] on span "2579731" at bounding box center [1057, 316] width 32 height 12
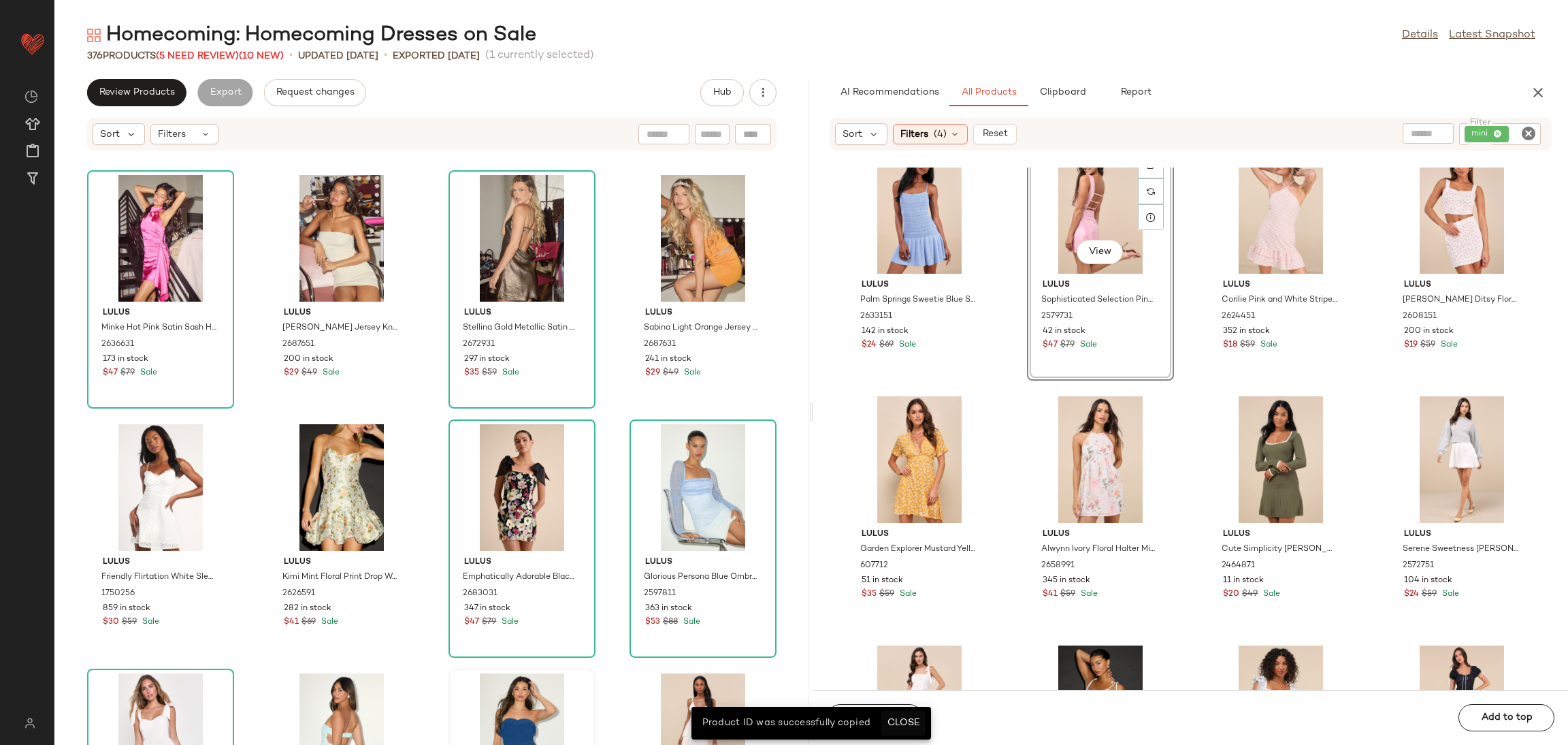
click at [900, 721] on span "Close" at bounding box center [903, 723] width 34 height 11
drag, startPoint x: 856, startPoint y: 712, endPoint x: 918, endPoint y: 625, distance: 106.8
click at [856, 709] on button "Add to bottom" at bounding box center [874, 717] width 96 height 27
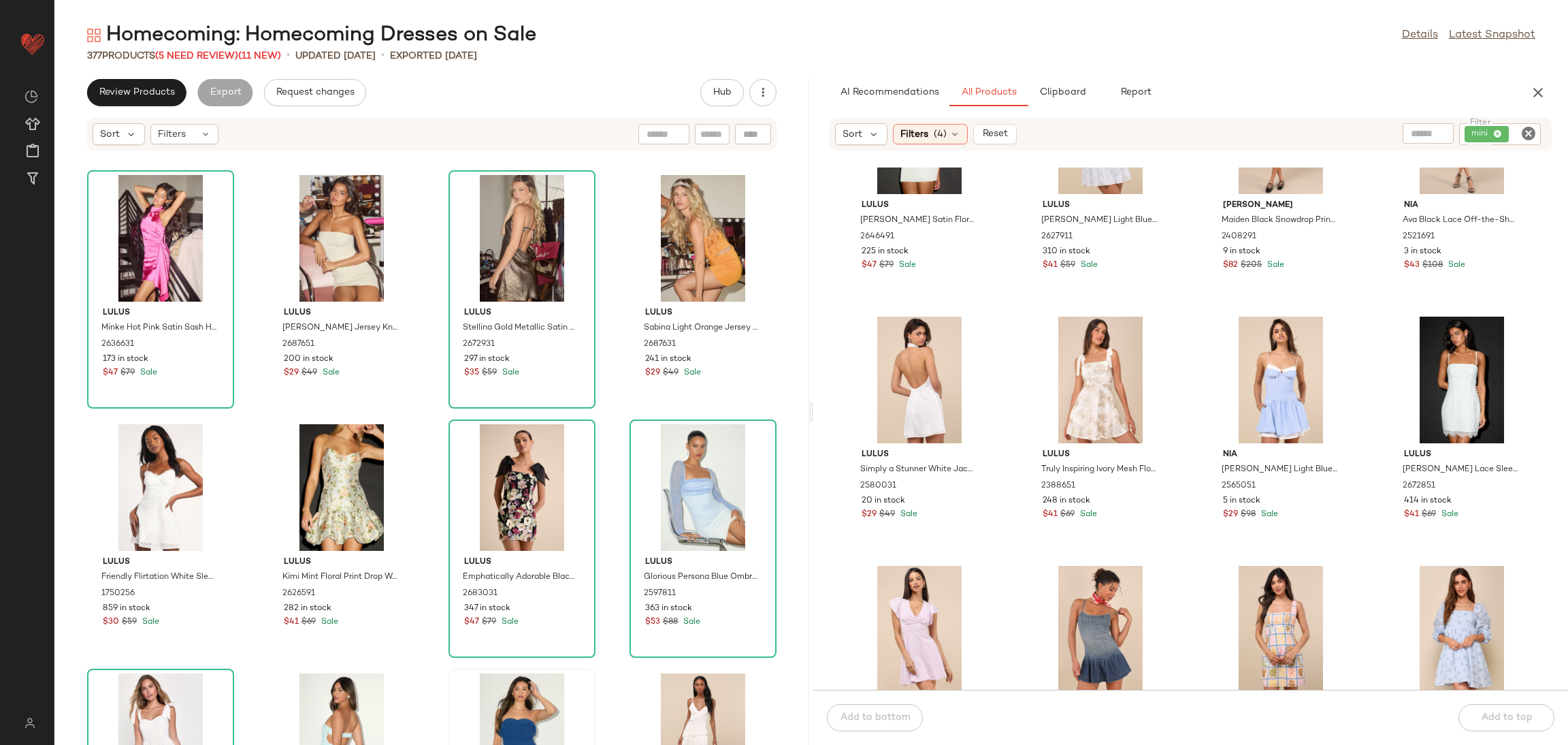
scroll to position [6132, 0]
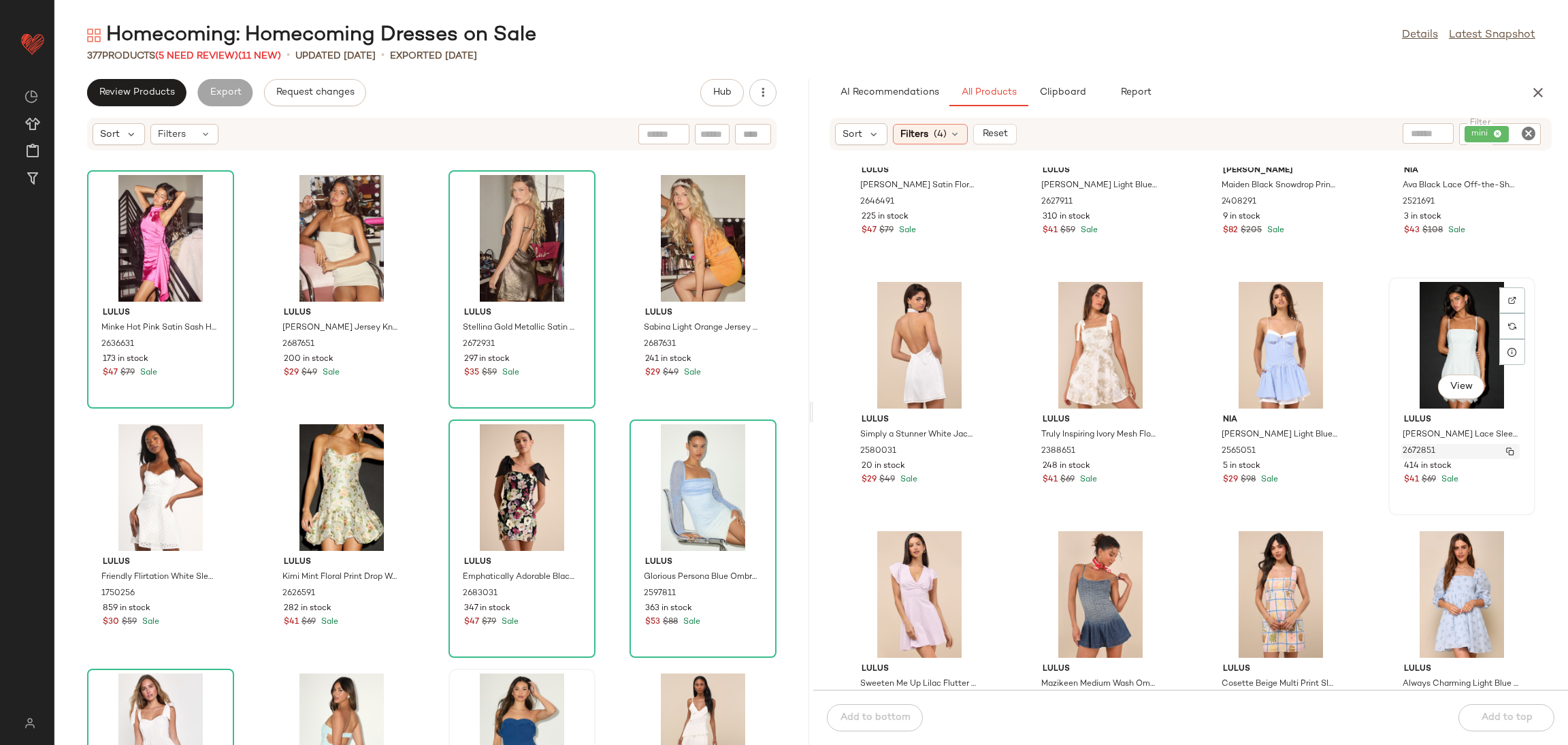
click at [1448, 457] on div "2672851" at bounding box center [1460, 451] width 118 height 15
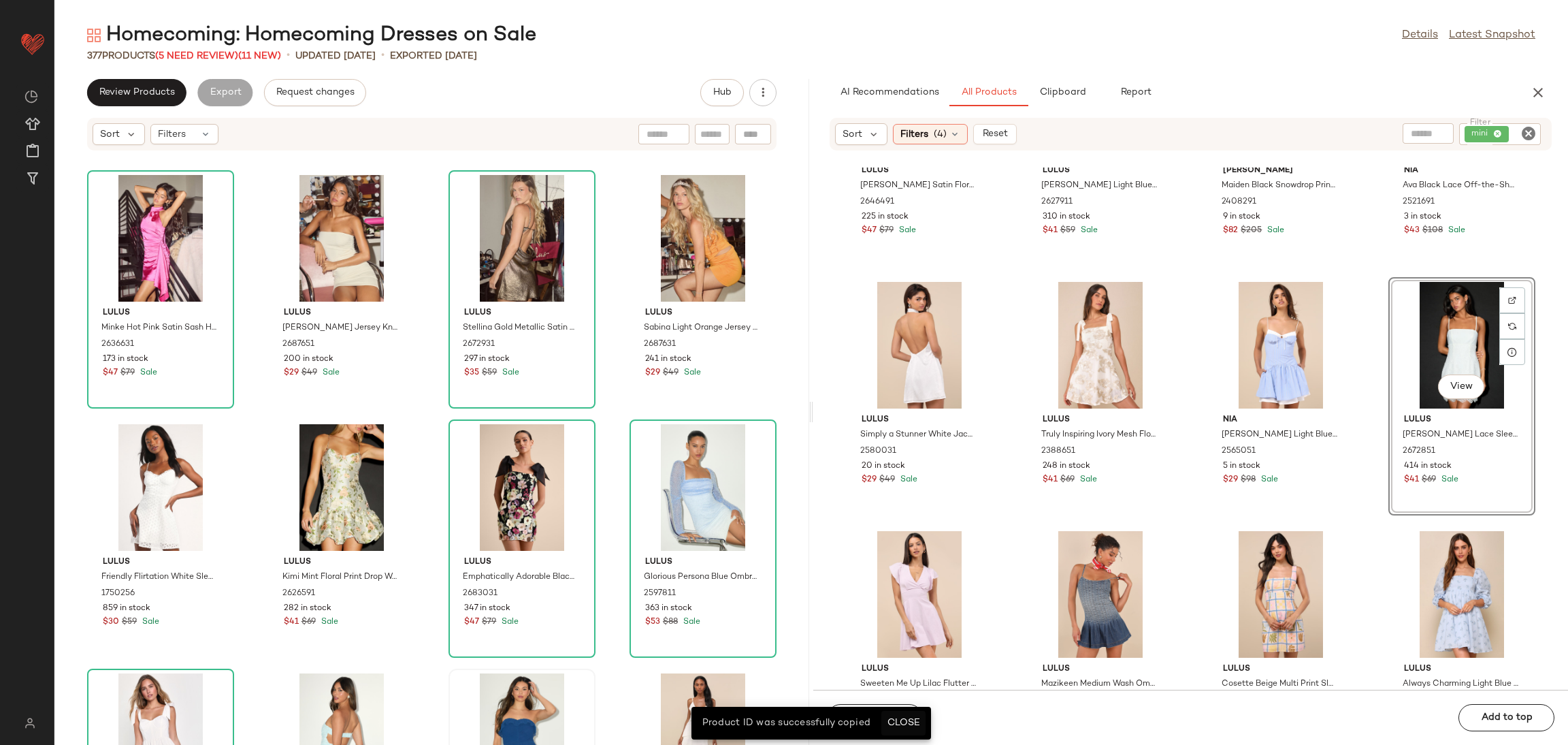
click at [904, 723] on span "Close" at bounding box center [903, 723] width 34 height 11
click at [873, 715] on span "Add to bottom" at bounding box center [874, 718] width 71 height 11
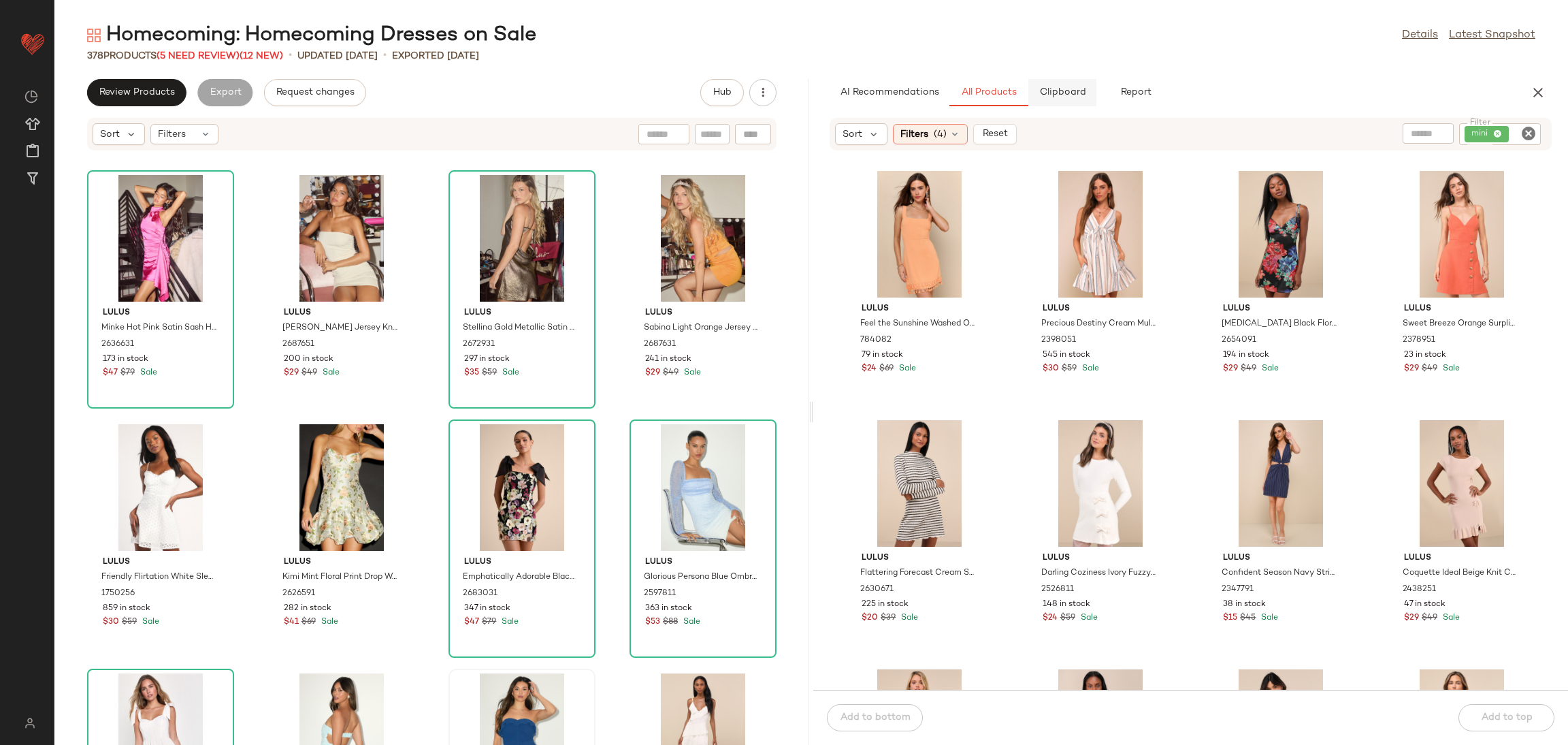
scroll to position [2041, 0]
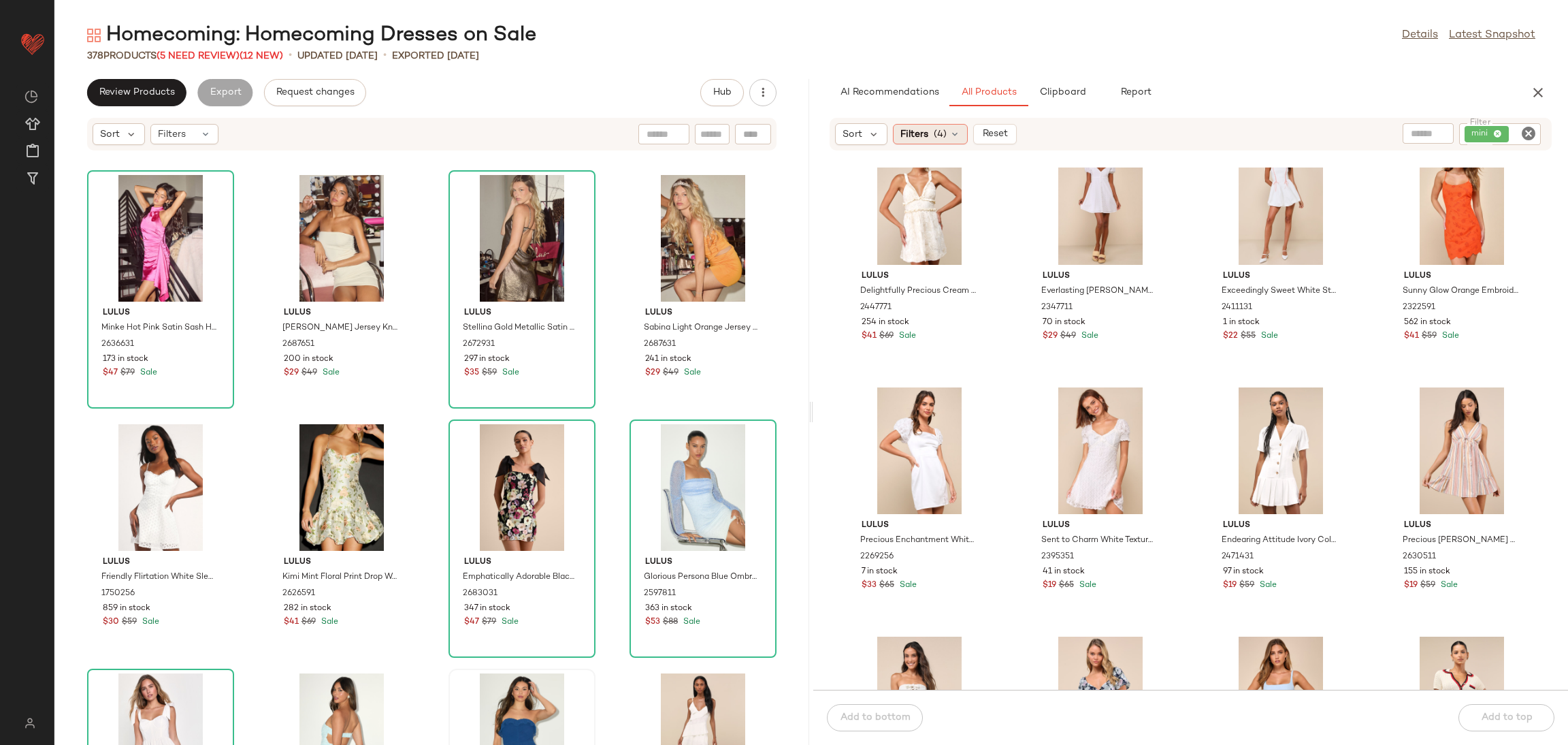
click at [946, 128] on div "Filters (4)" at bounding box center [930, 134] width 75 height 21
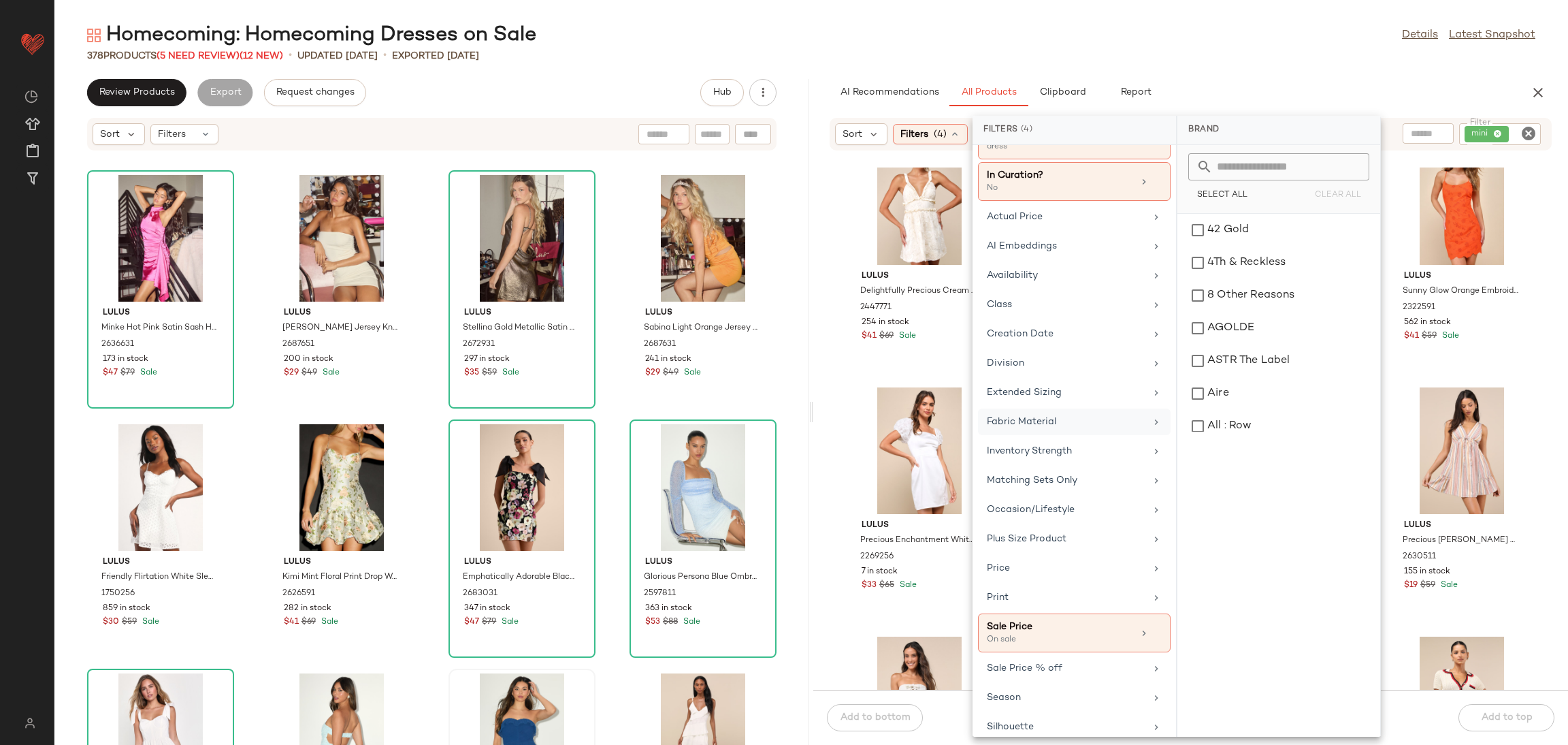
scroll to position [117, 0]
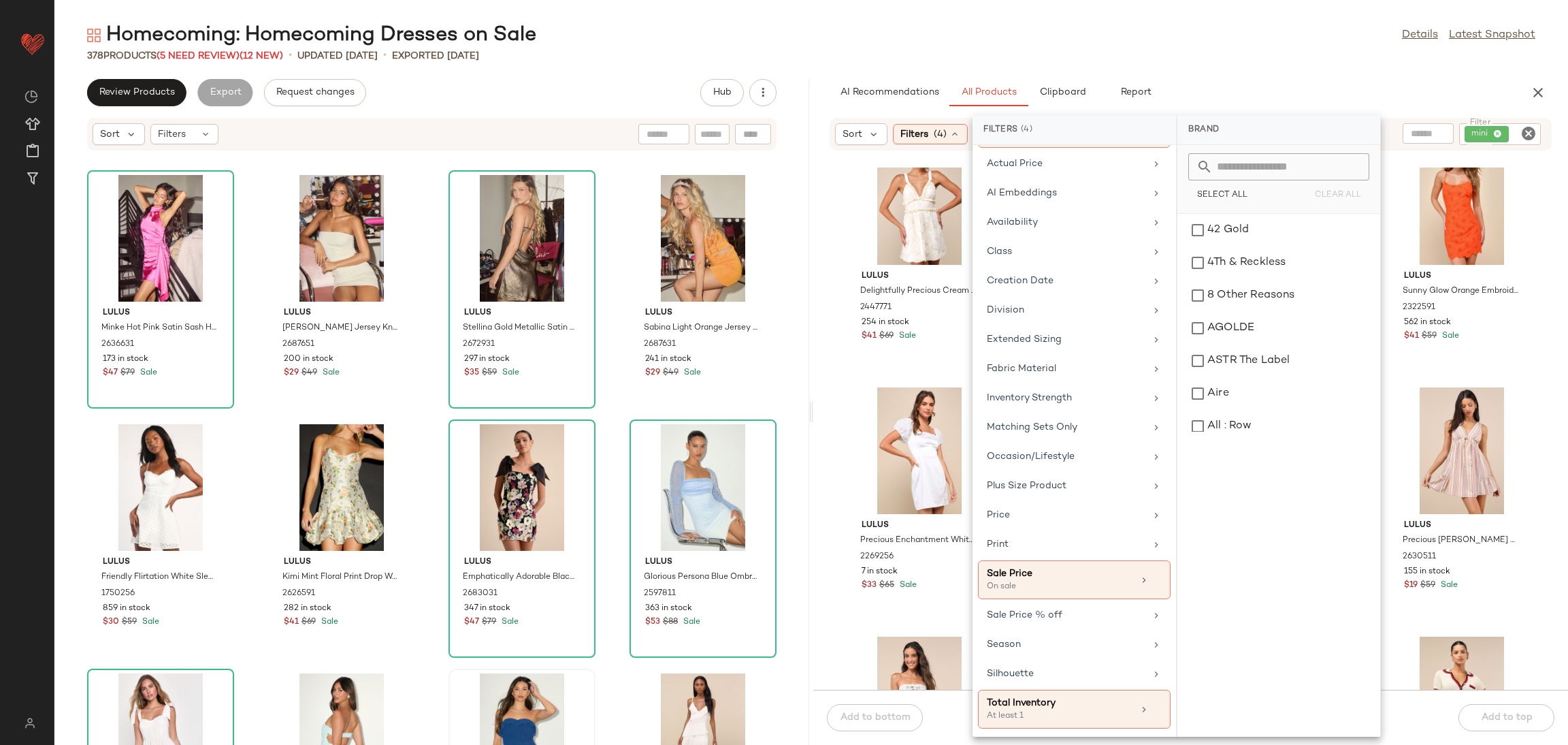
click at [815, 405] on div "Lulus Delightfully Precious Cream Mesh Embroidered Ruffled Mini Dress 2447771 2…" at bounding box center [1190, 429] width 755 height 522
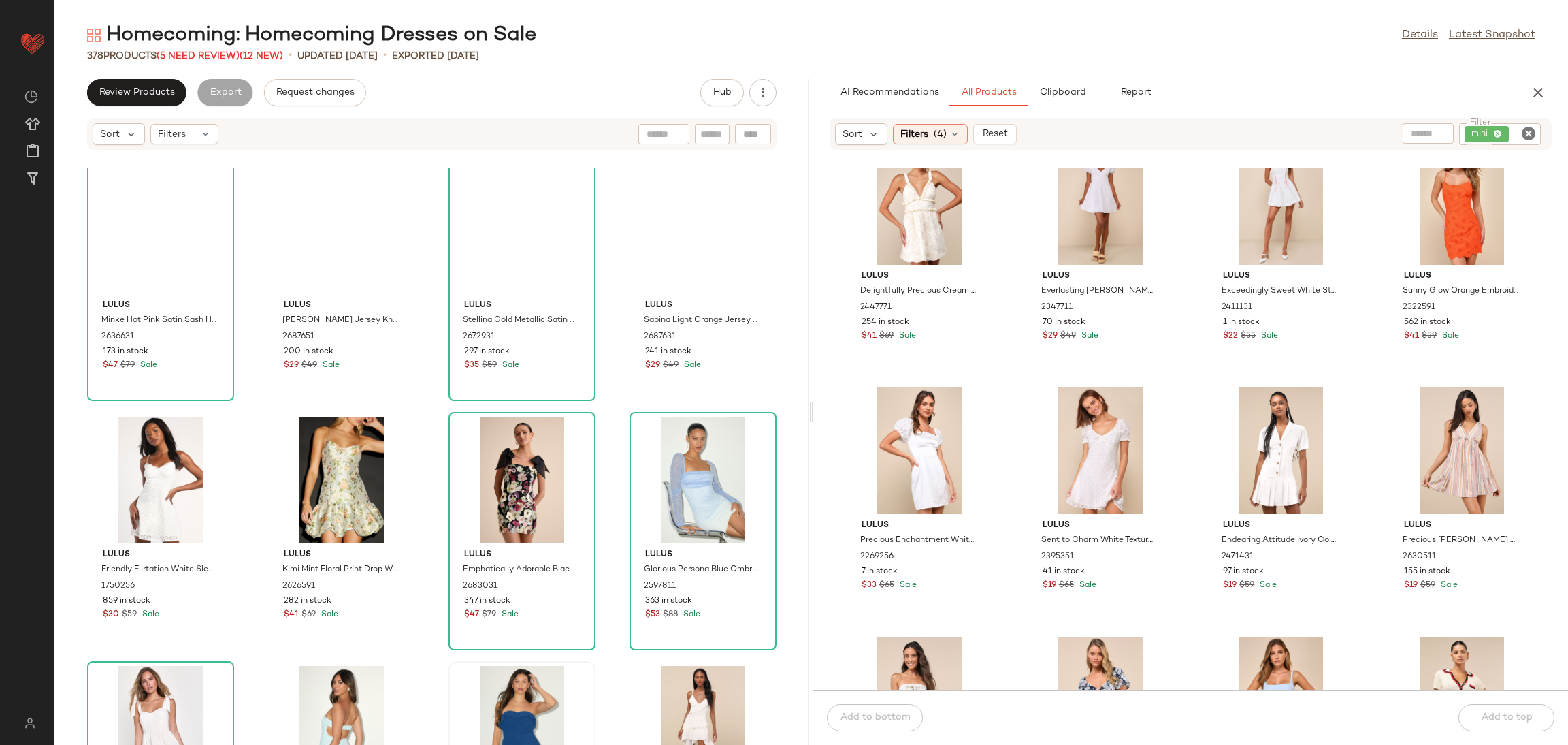
scroll to position [0, 0]
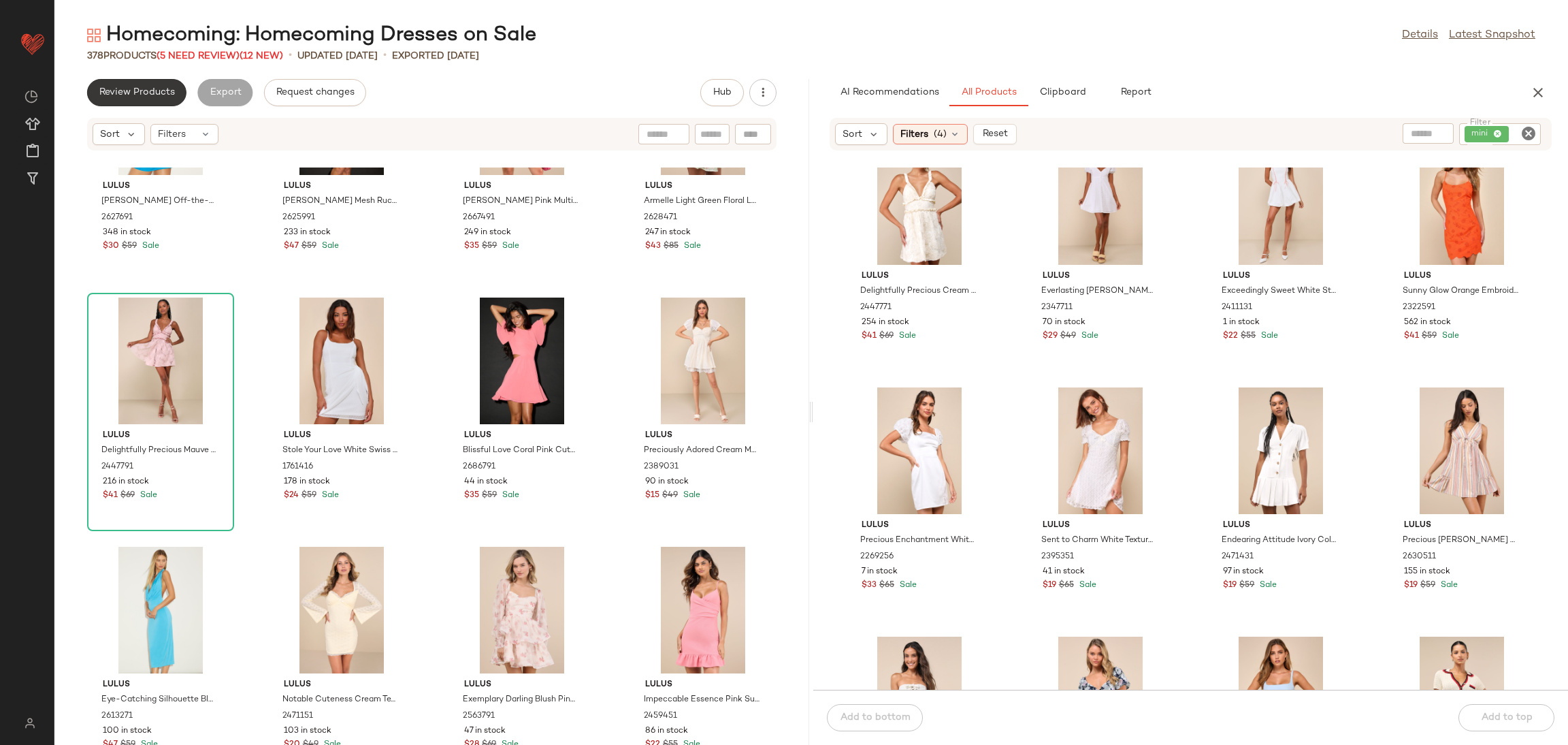
click at [144, 87] on span "Review Products" at bounding box center [137, 92] width 76 height 11
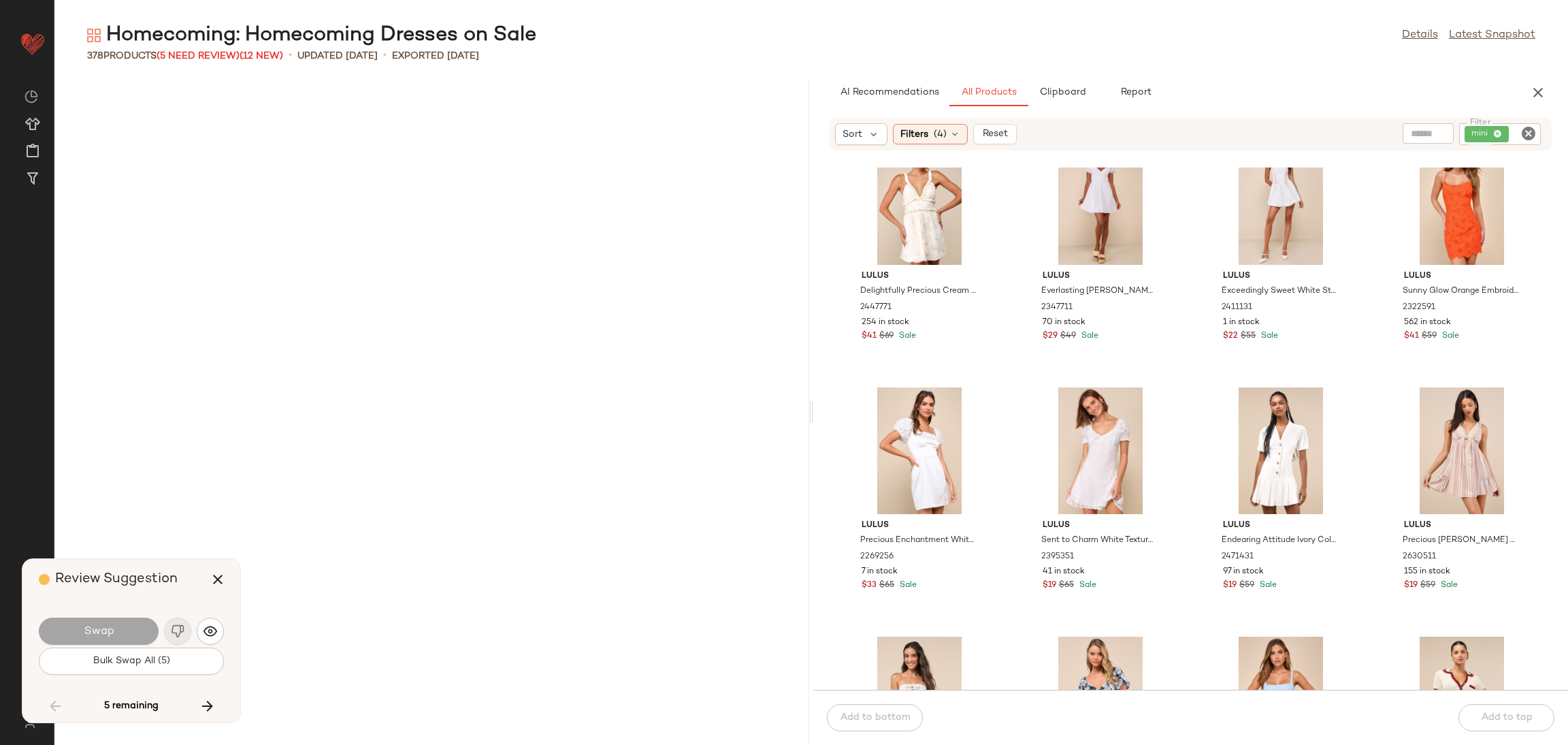
scroll to position [16193, 0]
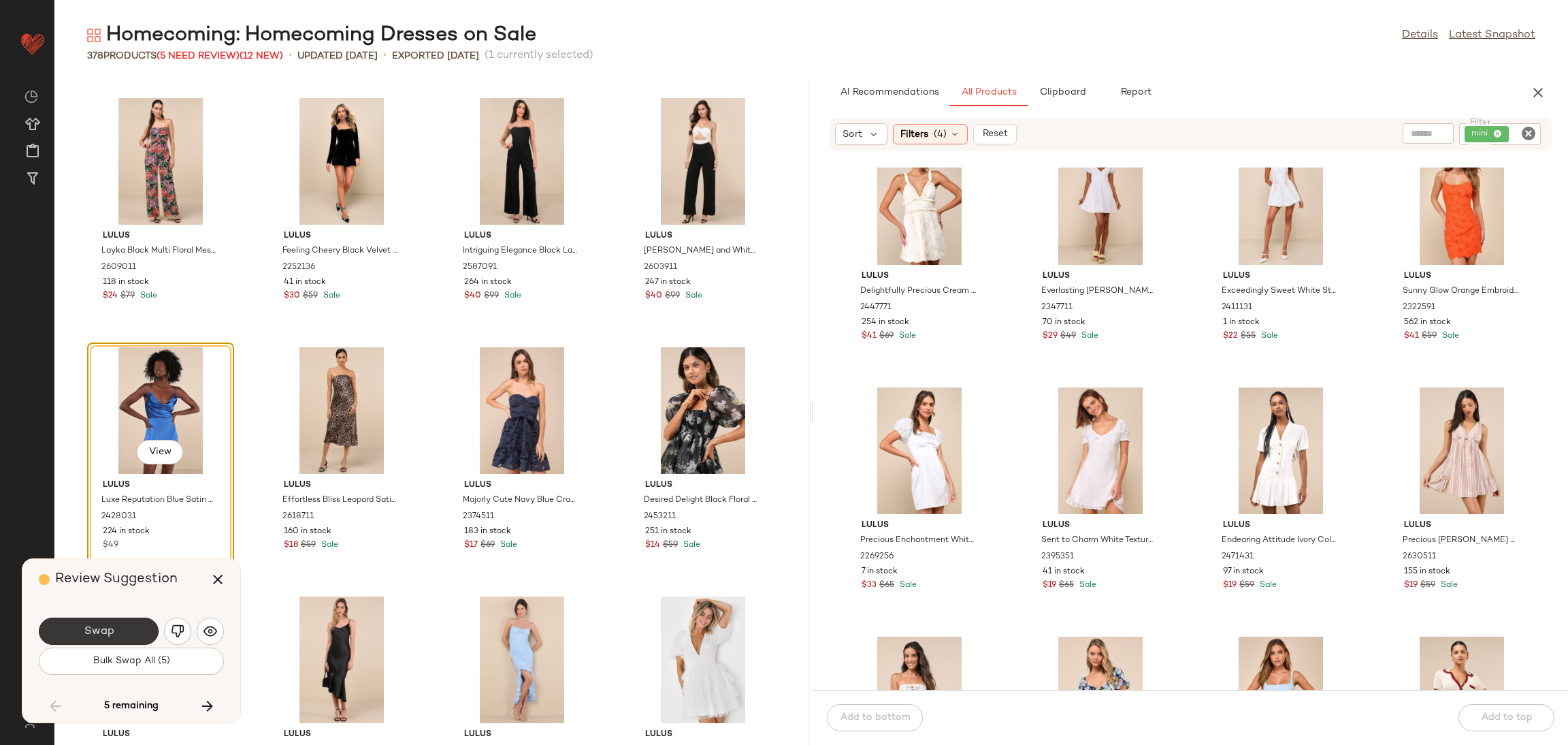
click at [92, 630] on span "Swap" at bounding box center [98, 631] width 31 height 13
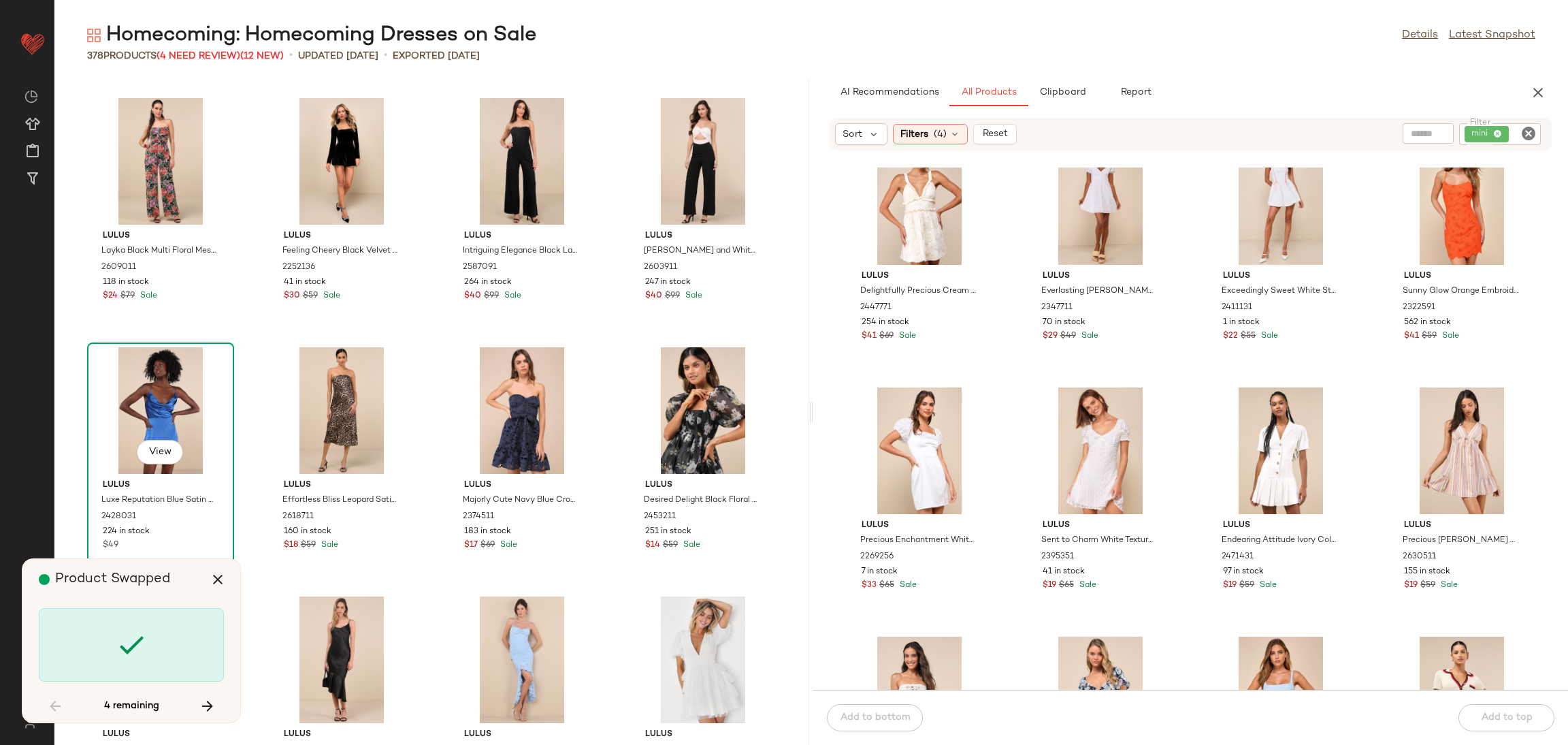
click at [150, 406] on div "View" at bounding box center [160, 410] width 137 height 127
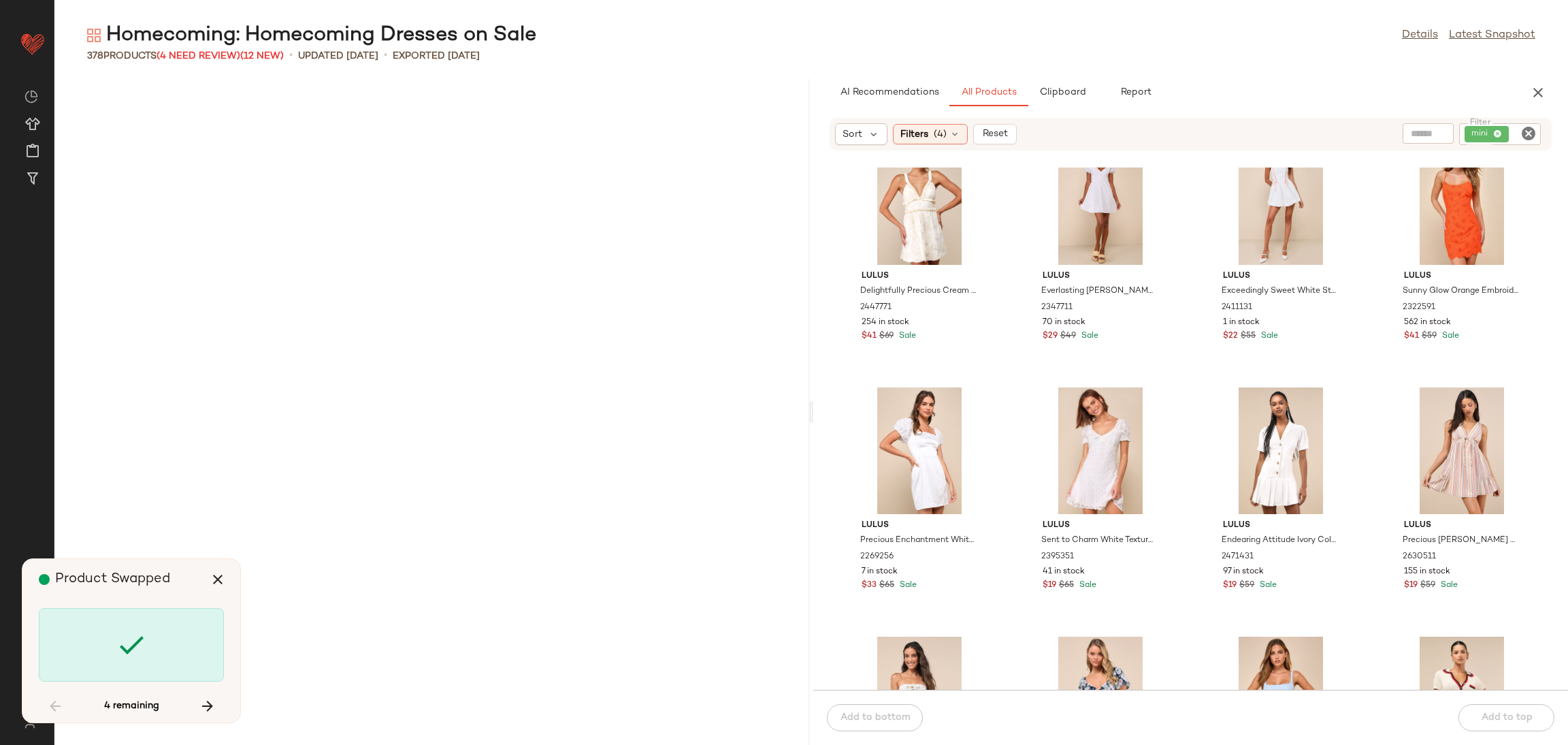
scroll to position [17439, 0]
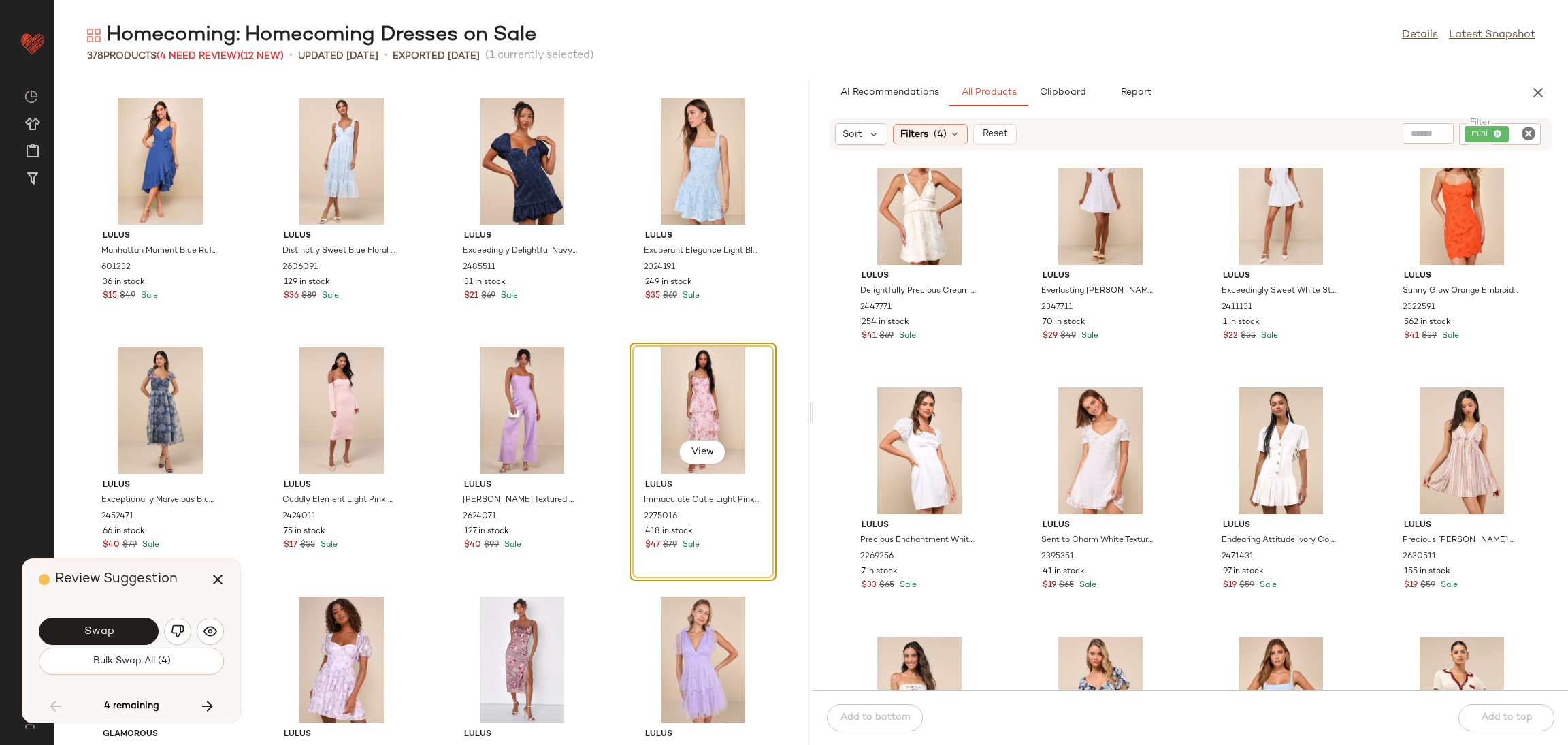
click at [182, 621] on button "button" at bounding box center [177, 630] width 27 height 27
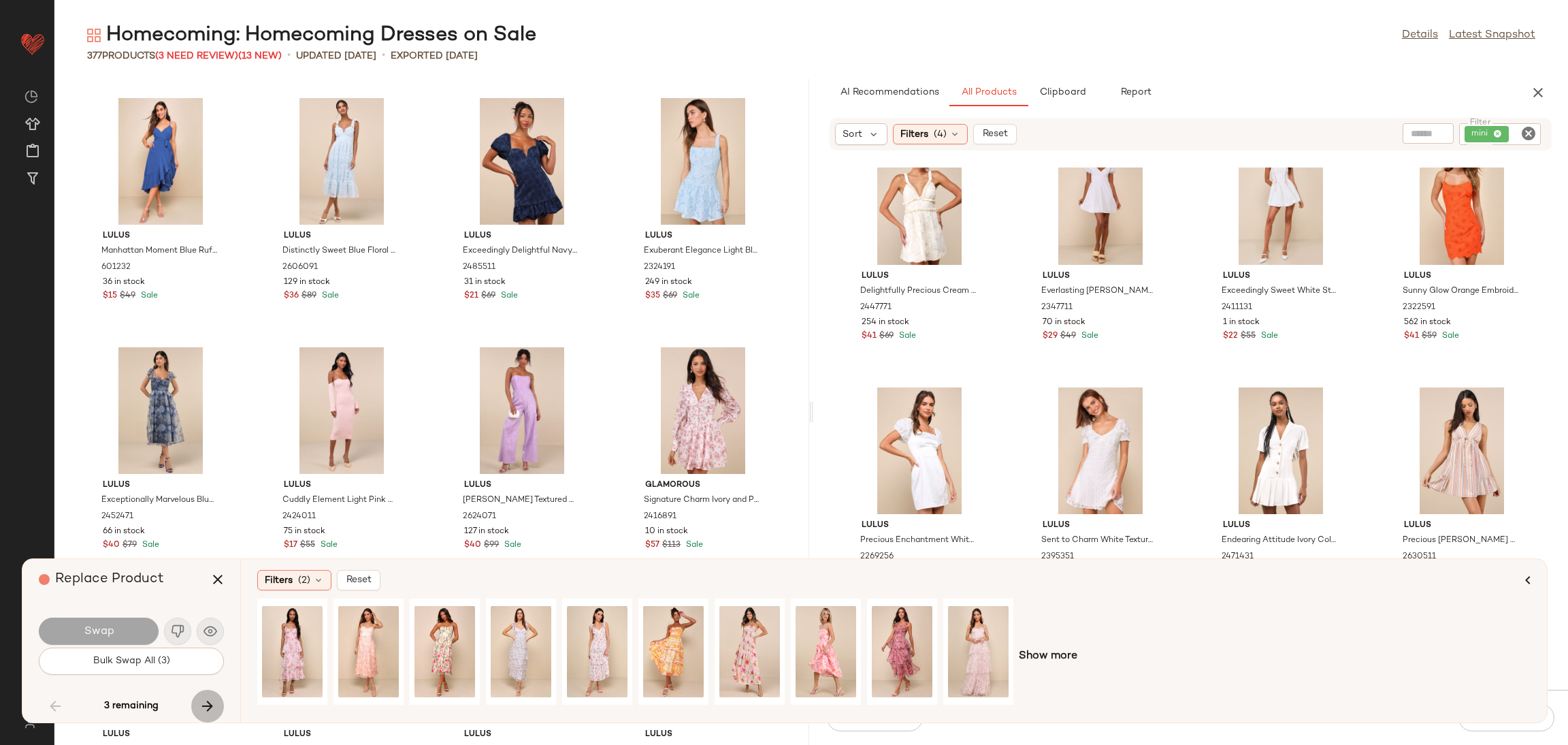
click at [209, 692] on button "button" at bounding box center [207, 706] width 33 height 33
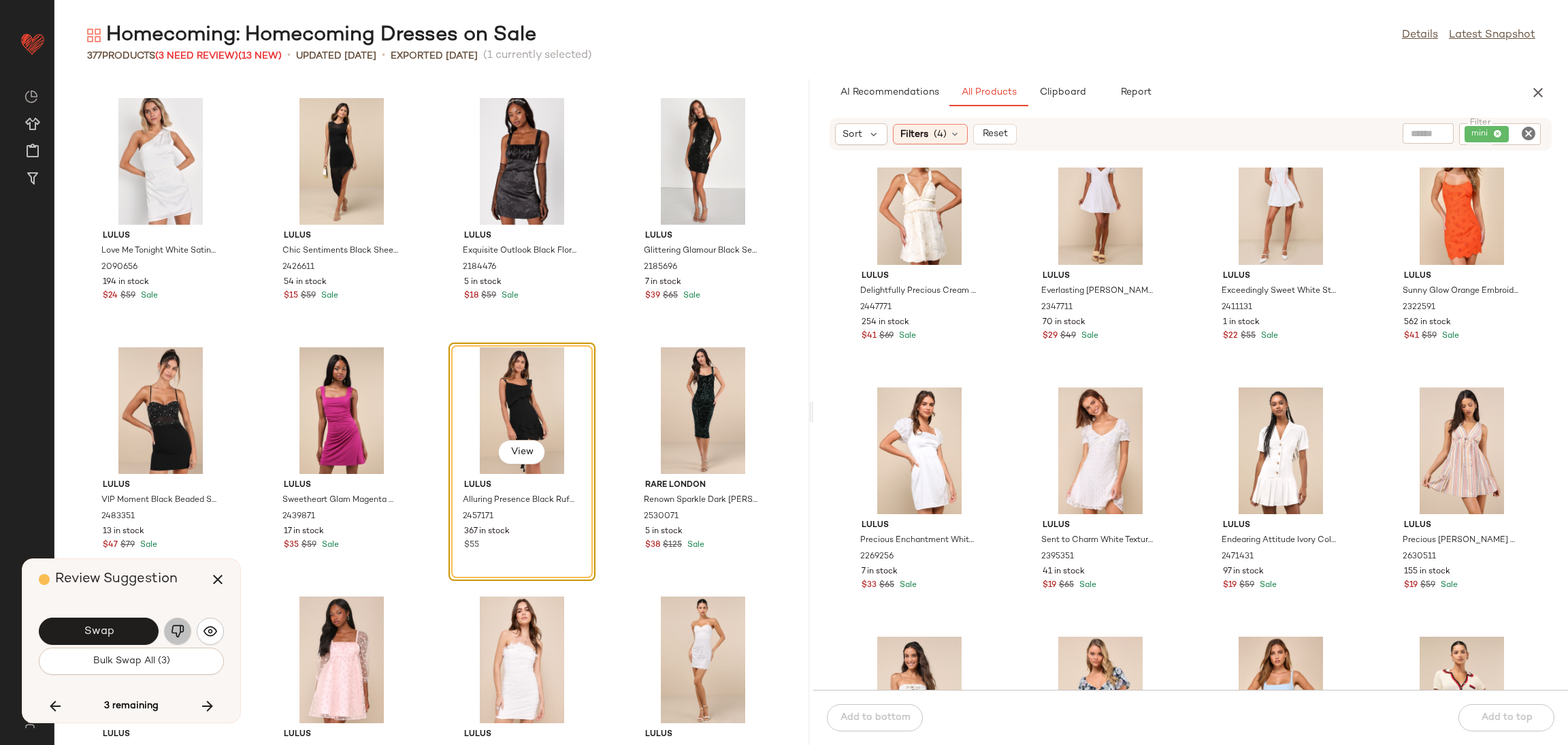
click at [176, 627] on img "button" at bounding box center [177, 630] width 14 height 14
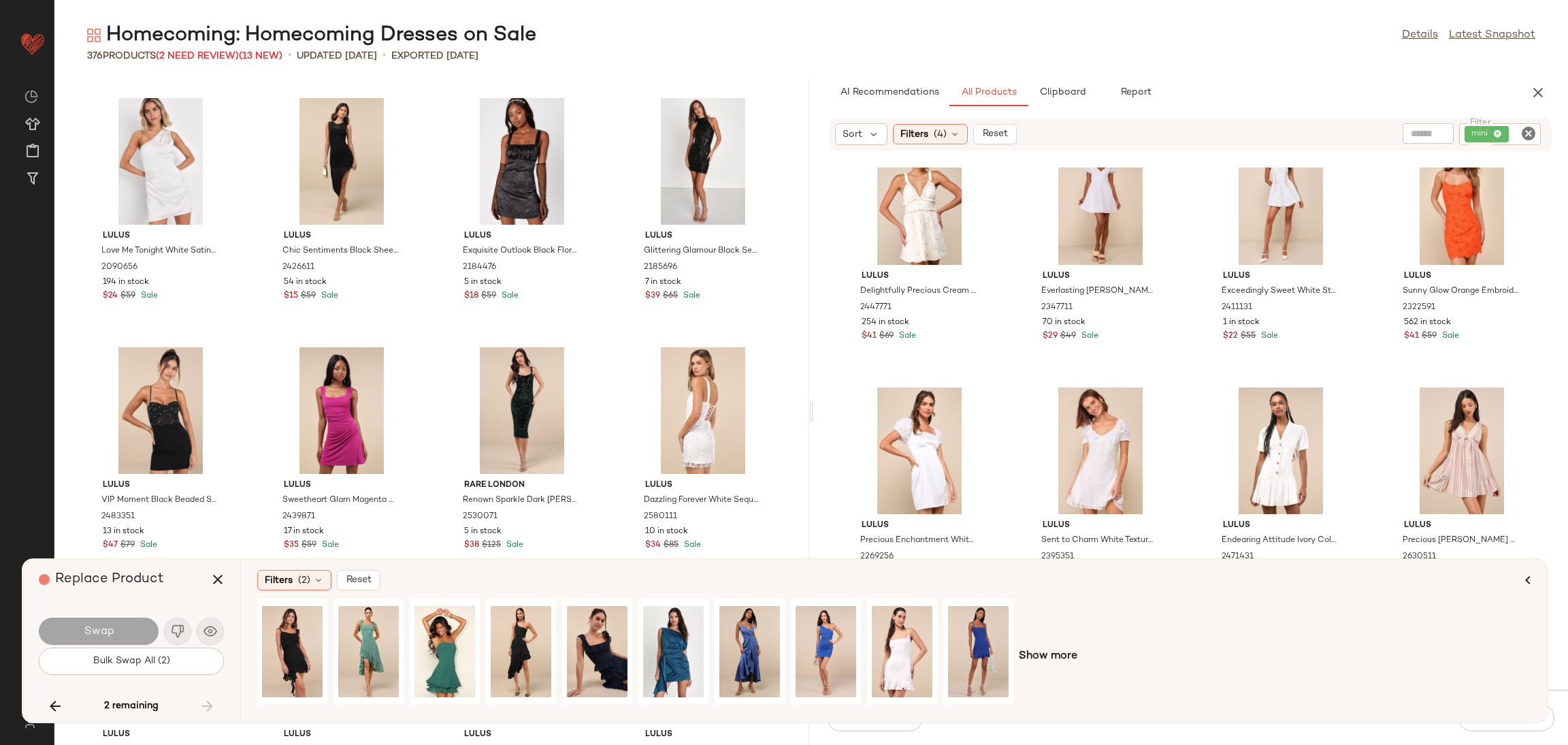
drag, startPoint x: 58, startPoint y: 704, endPoint x: 73, endPoint y: 696, distance: 17.0
click at [57, 704] on icon "button" at bounding box center [55, 706] width 17 height 17
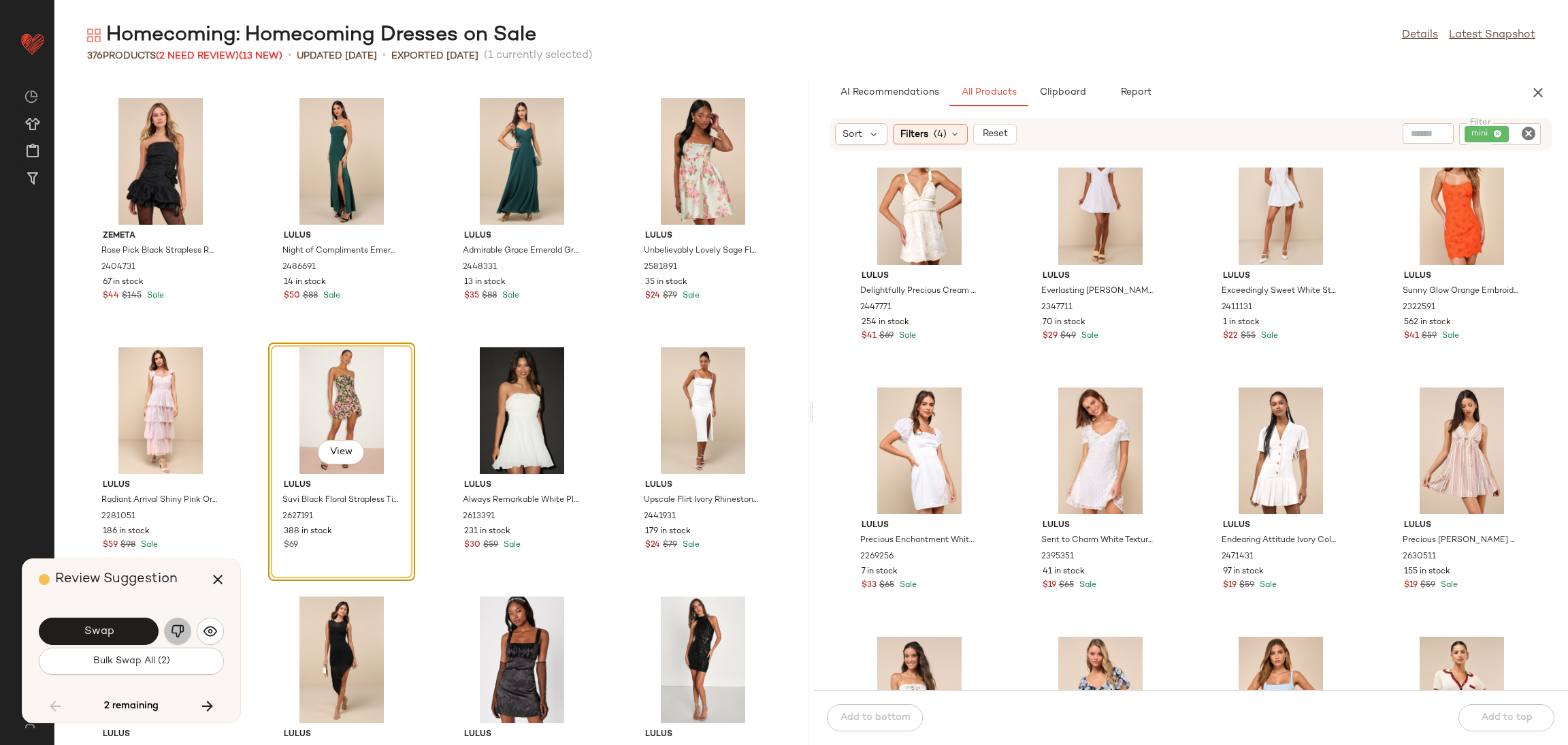
click at [177, 628] on img "button" at bounding box center [177, 630] width 14 height 14
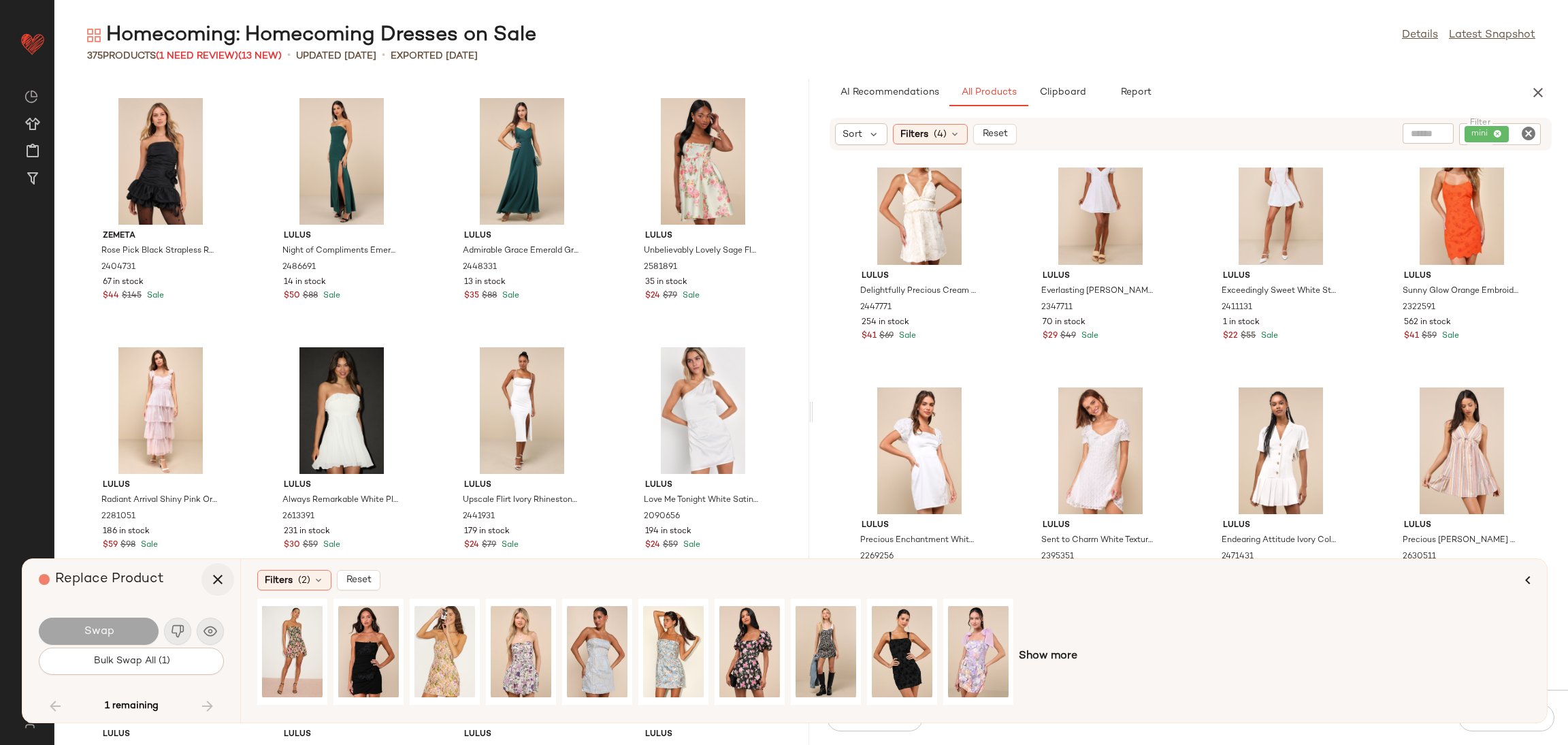
drag, startPoint x: 211, startPoint y: 581, endPoint x: 212, endPoint y: 564, distance: 17.0
click at [212, 579] on icon "button" at bounding box center [218, 579] width 17 height 17
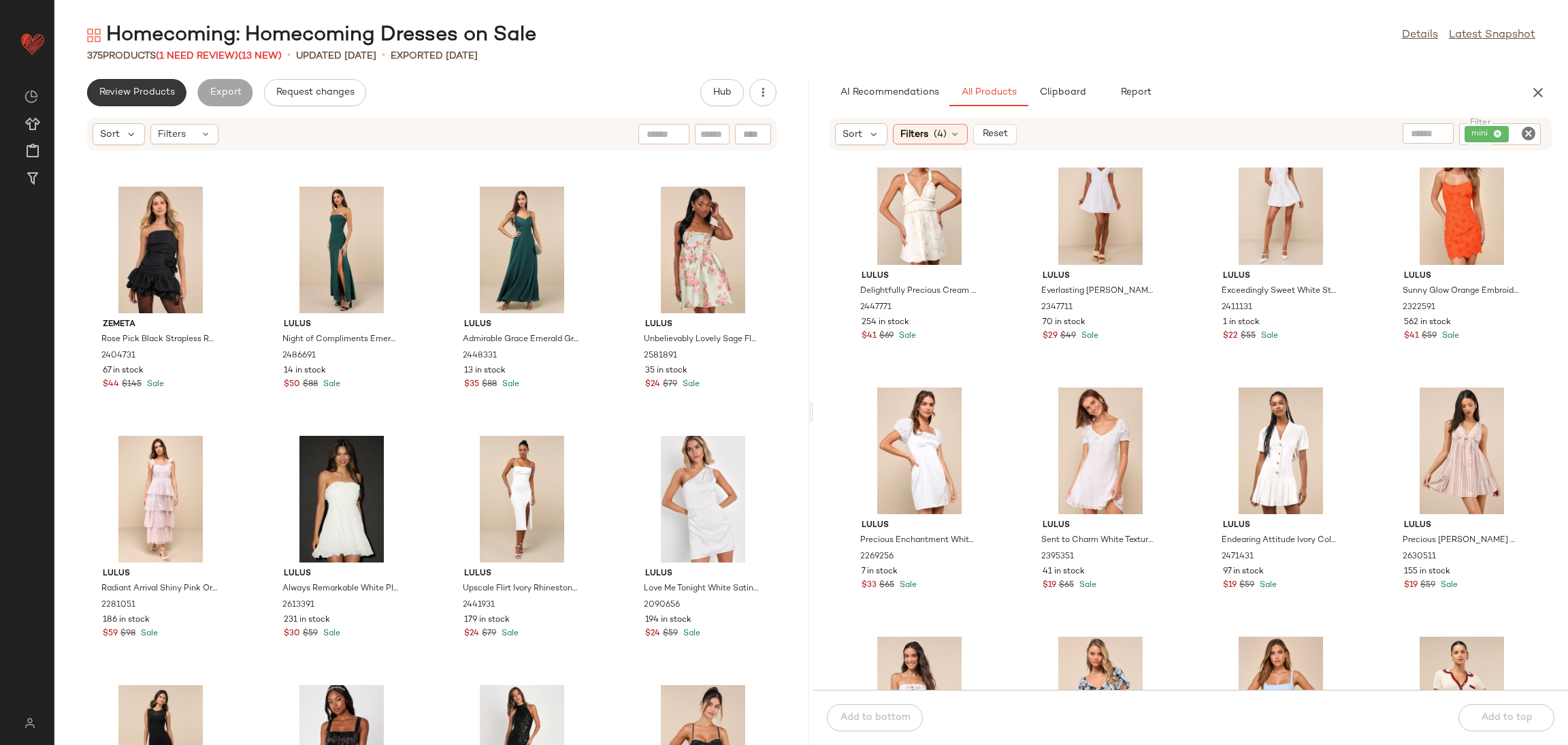
click at [136, 94] on span "Review Products" at bounding box center [137, 92] width 76 height 11
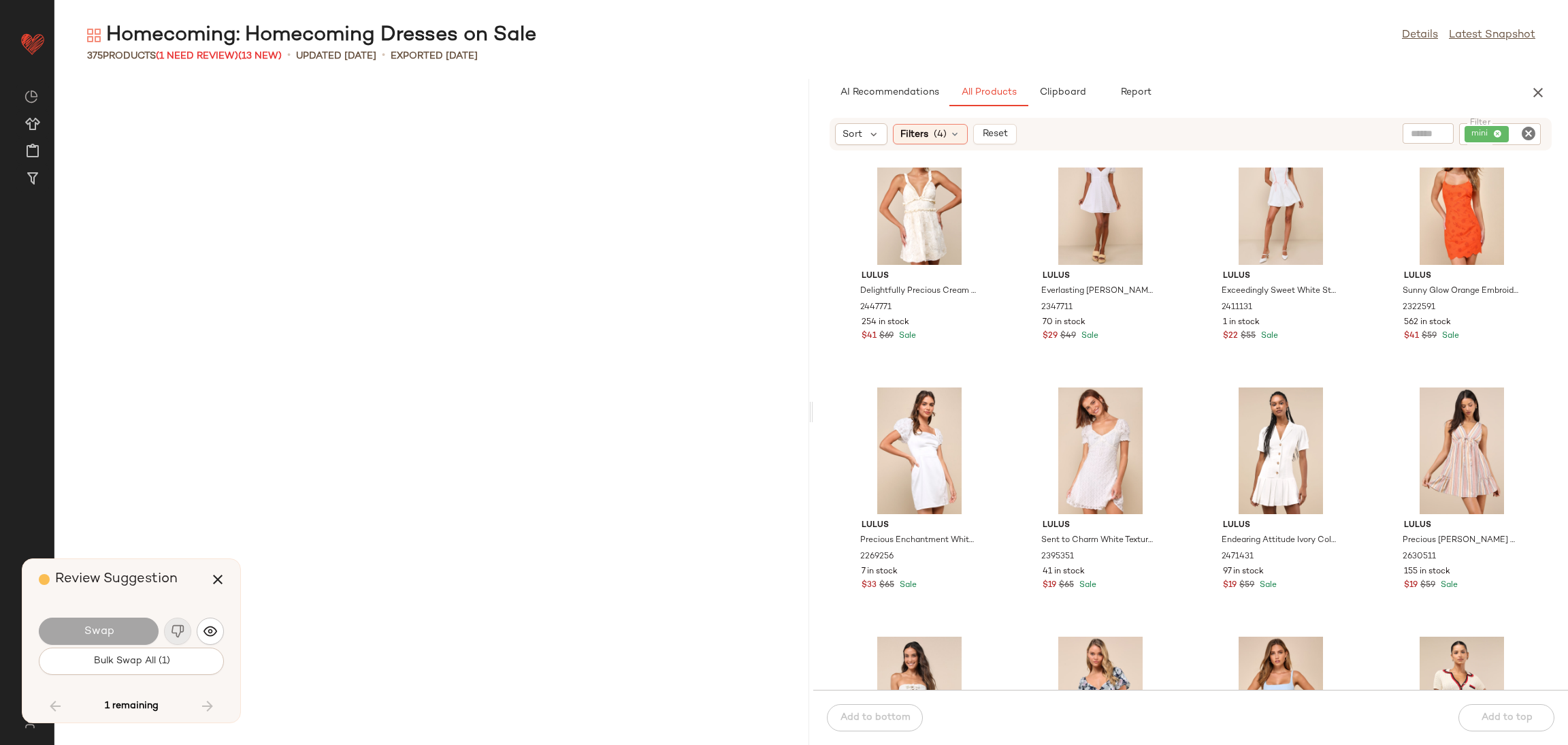
scroll to position [22672, 0]
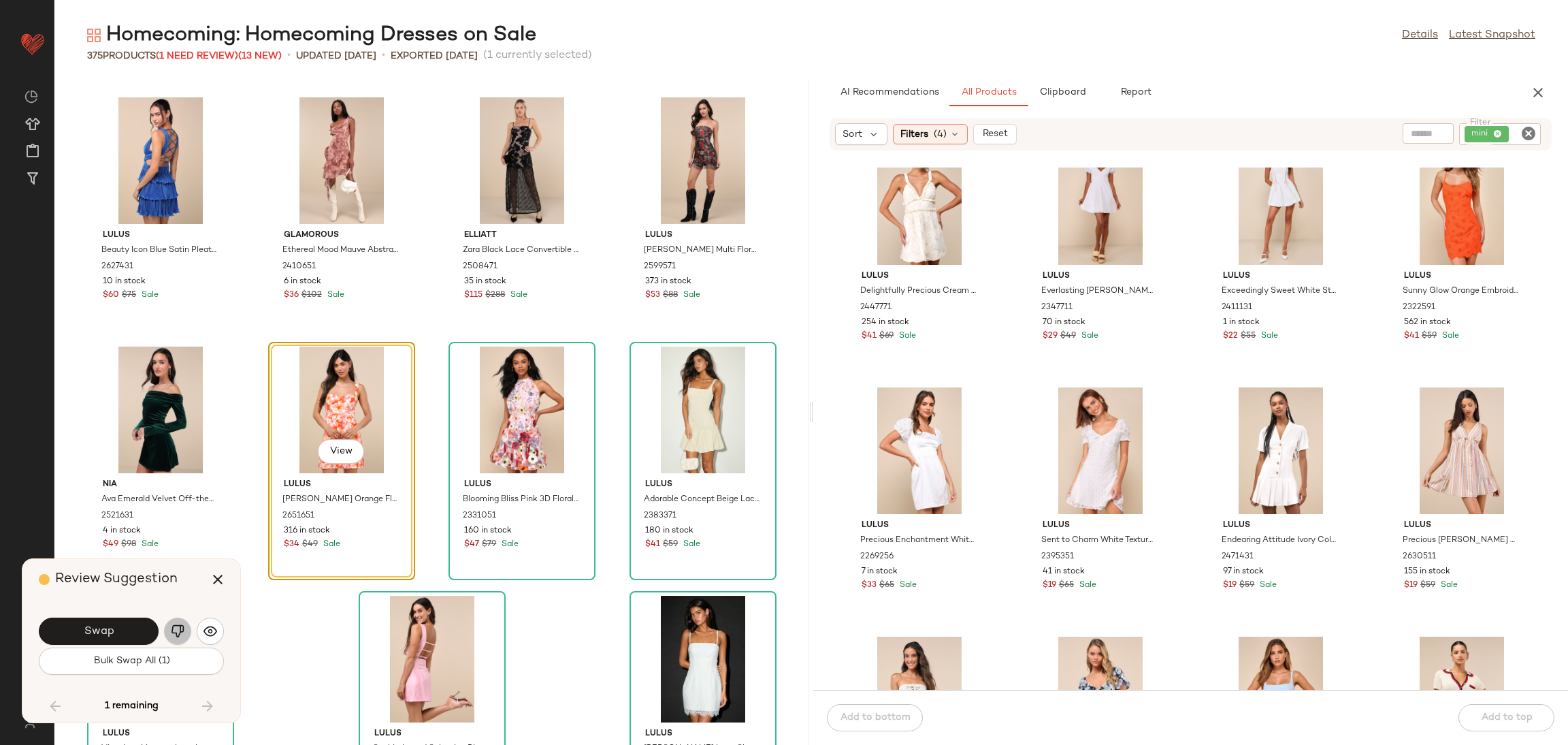
click at [171, 632] on img "button" at bounding box center [177, 630] width 14 height 14
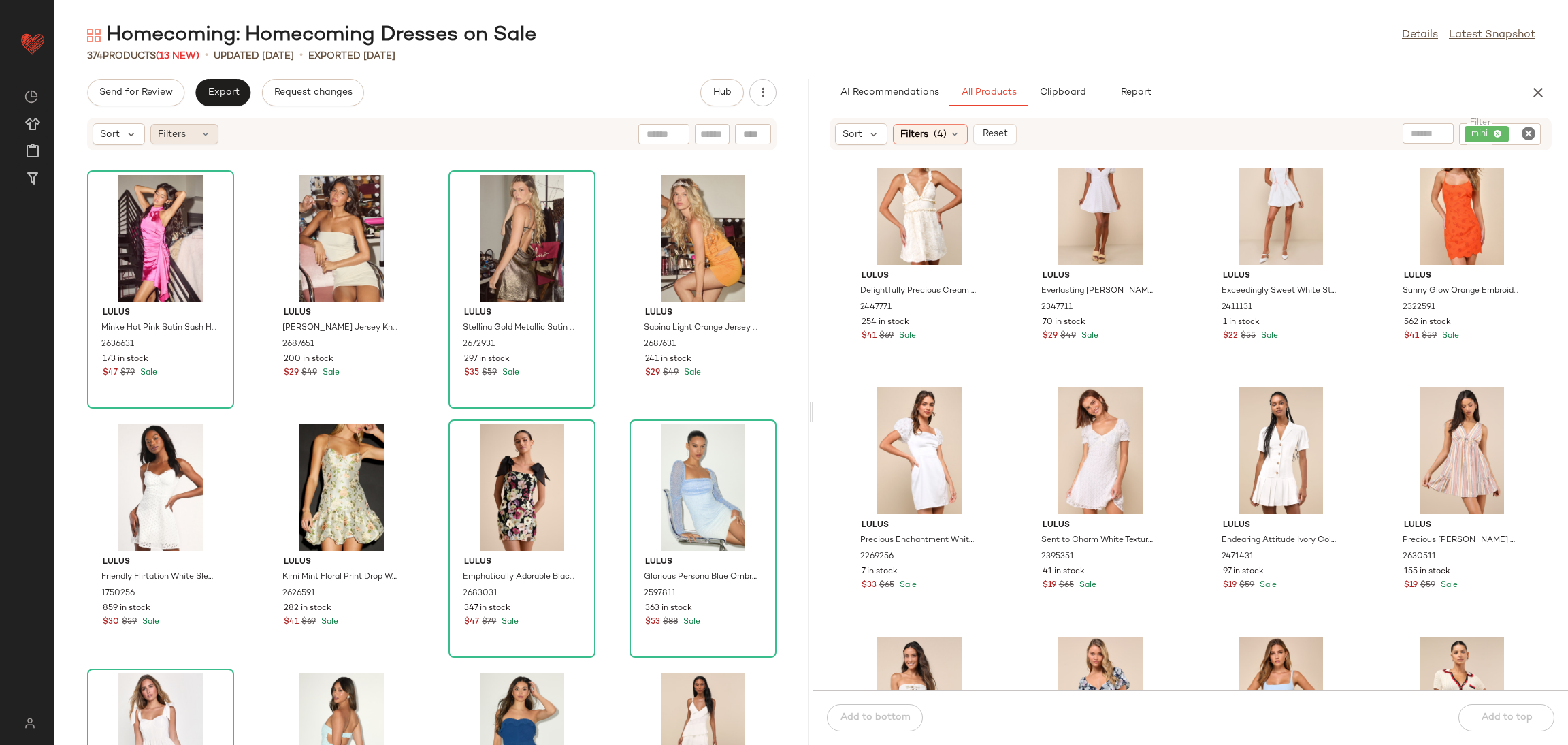
click at [193, 135] on div "Filters" at bounding box center [184, 134] width 68 height 21
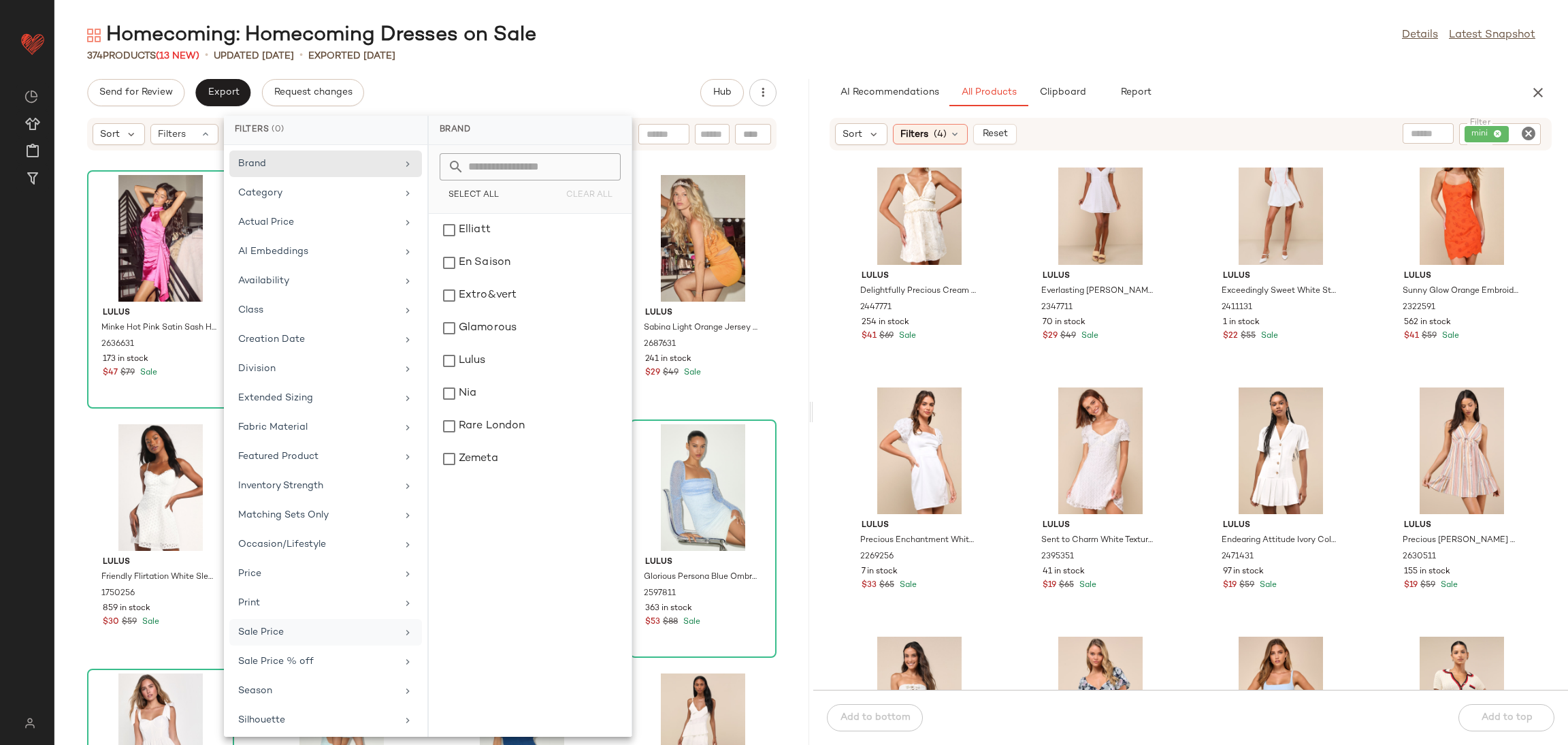
click at [284, 640] on div "Sale Price" at bounding box center [318, 631] width 158 height 14
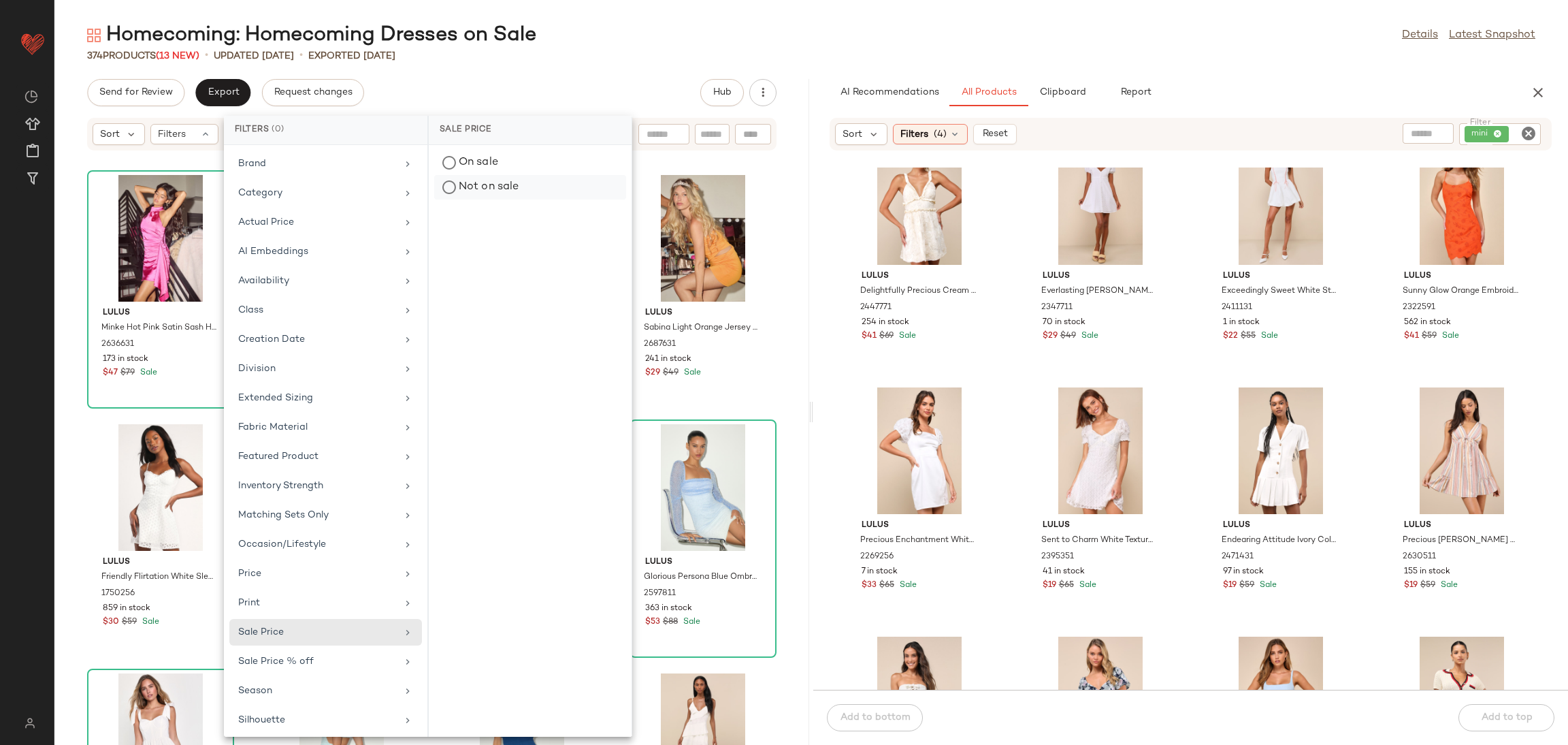
click at [484, 181] on div "Not on sale" at bounding box center [530, 187] width 192 height 24
click at [561, 53] on div "374 Products (13 New) • updated [DATE] • Exported [DATE]" at bounding box center [811, 56] width 1514 height 14
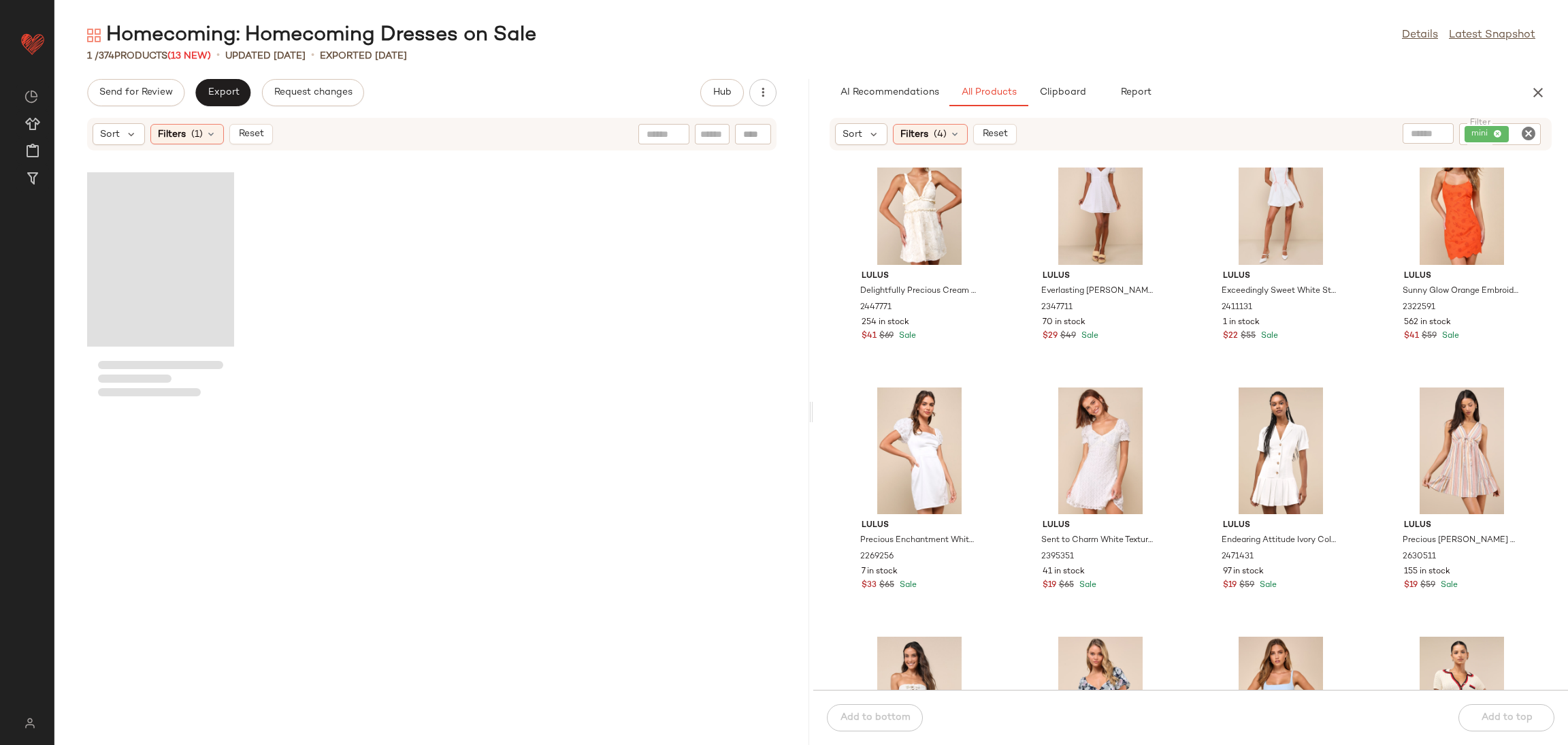
click at [152, 236] on div "Loading..." at bounding box center [160, 259] width 147 height 174
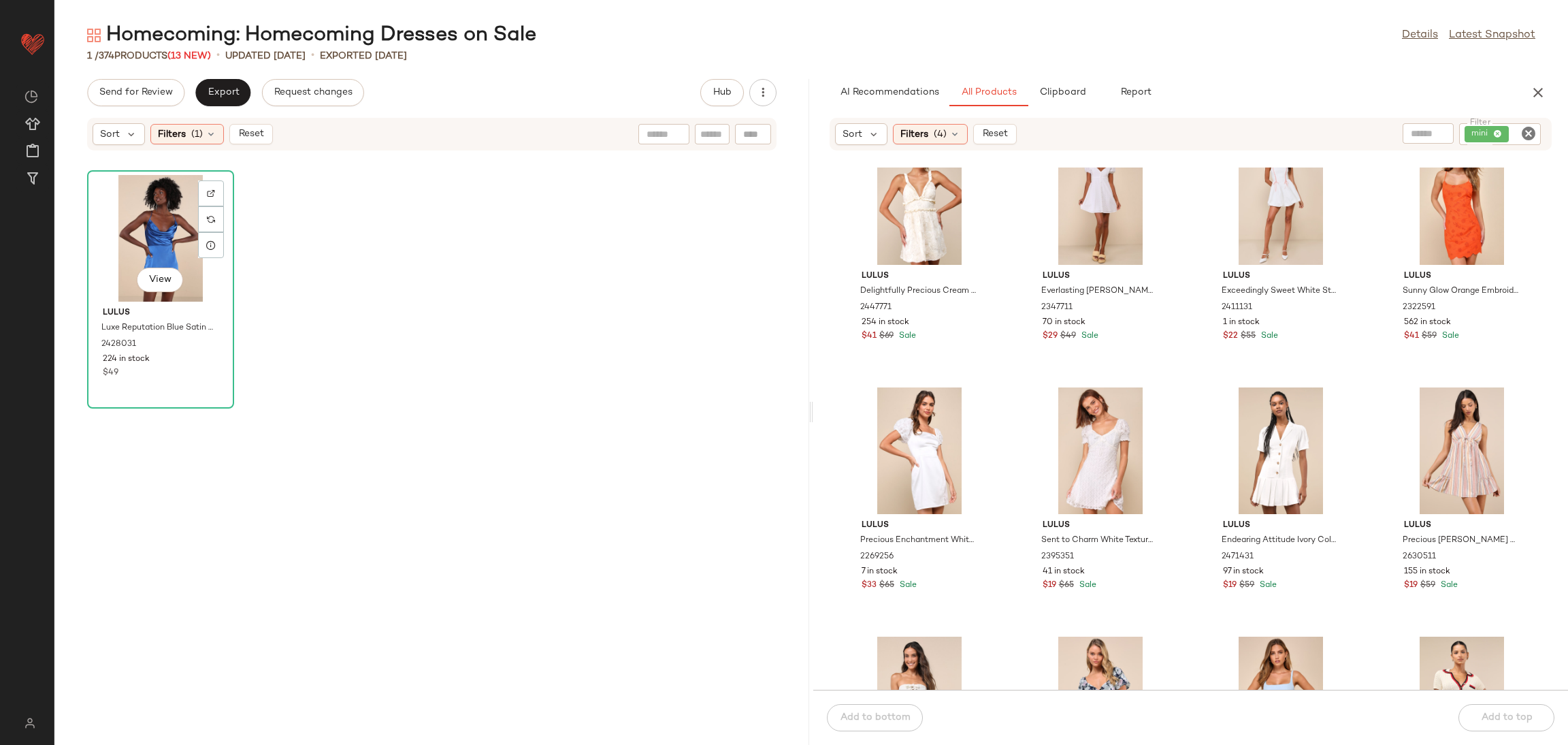
click at [152, 236] on div "View" at bounding box center [160, 239] width 137 height 127
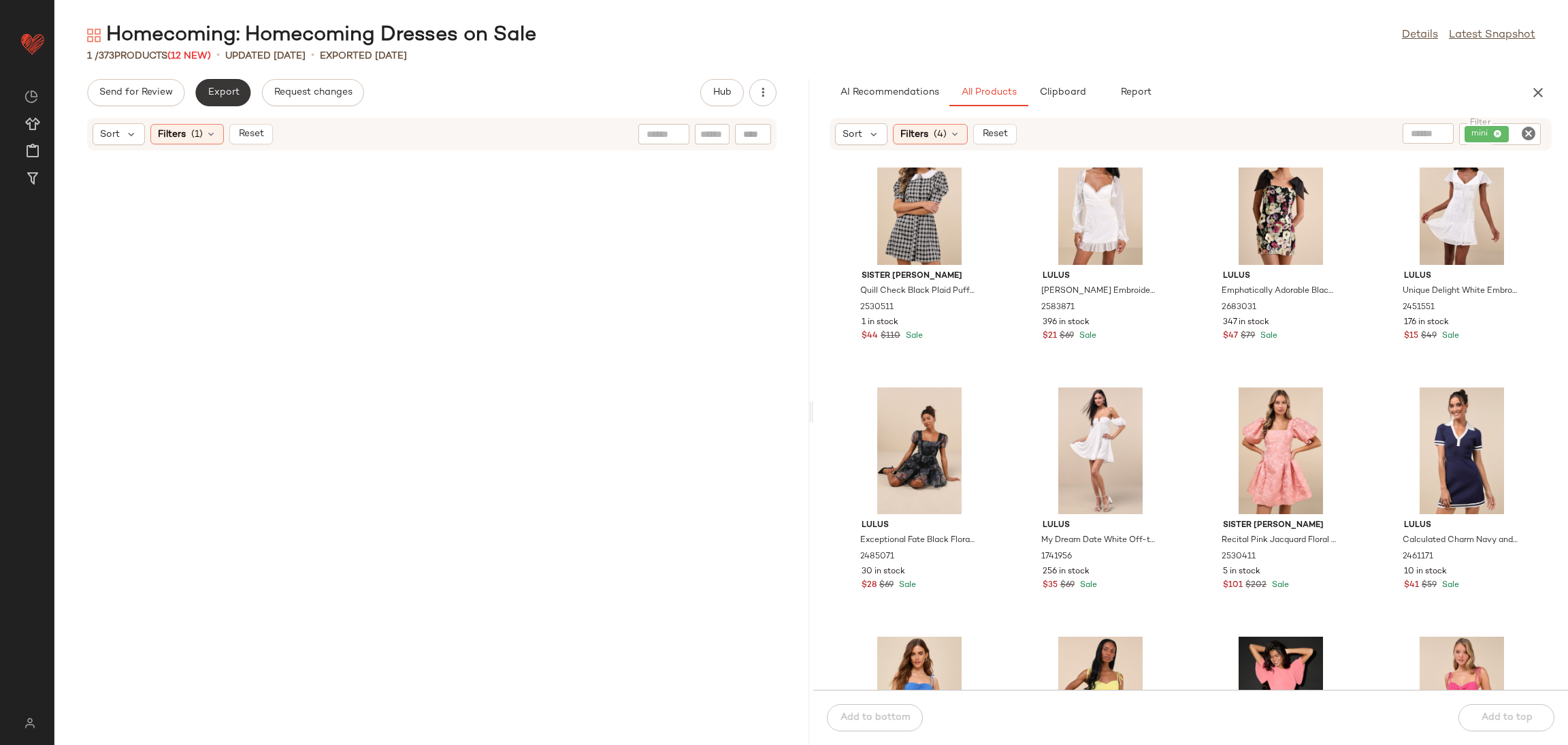
click at [214, 90] on span "Export" at bounding box center [223, 92] width 32 height 11
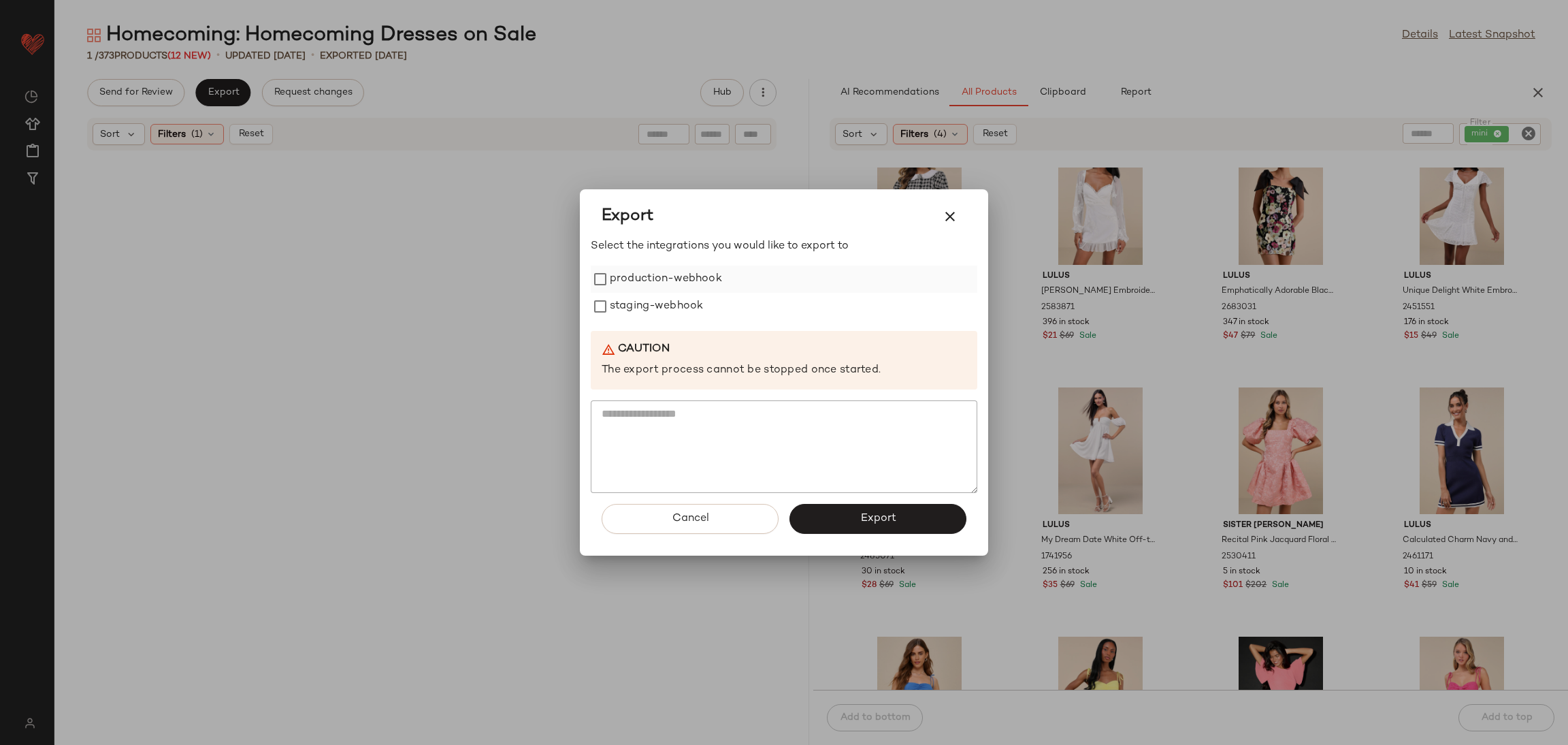
click at [665, 279] on label "production-webhook" at bounding box center [666, 279] width 112 height 27
drag, startPoint x: 665, startPoint y: 316, endPoint x: 750, endPoint y: 369, distance: 100.2
click at [665, 316] on label "staging-webhook" at bounding box center [656, 306] width 93 height 27
click at [873, 529] on button "Export" at bounding box center [878, 518] width 177 height 30
